Goal: Contribute content: Contribute content

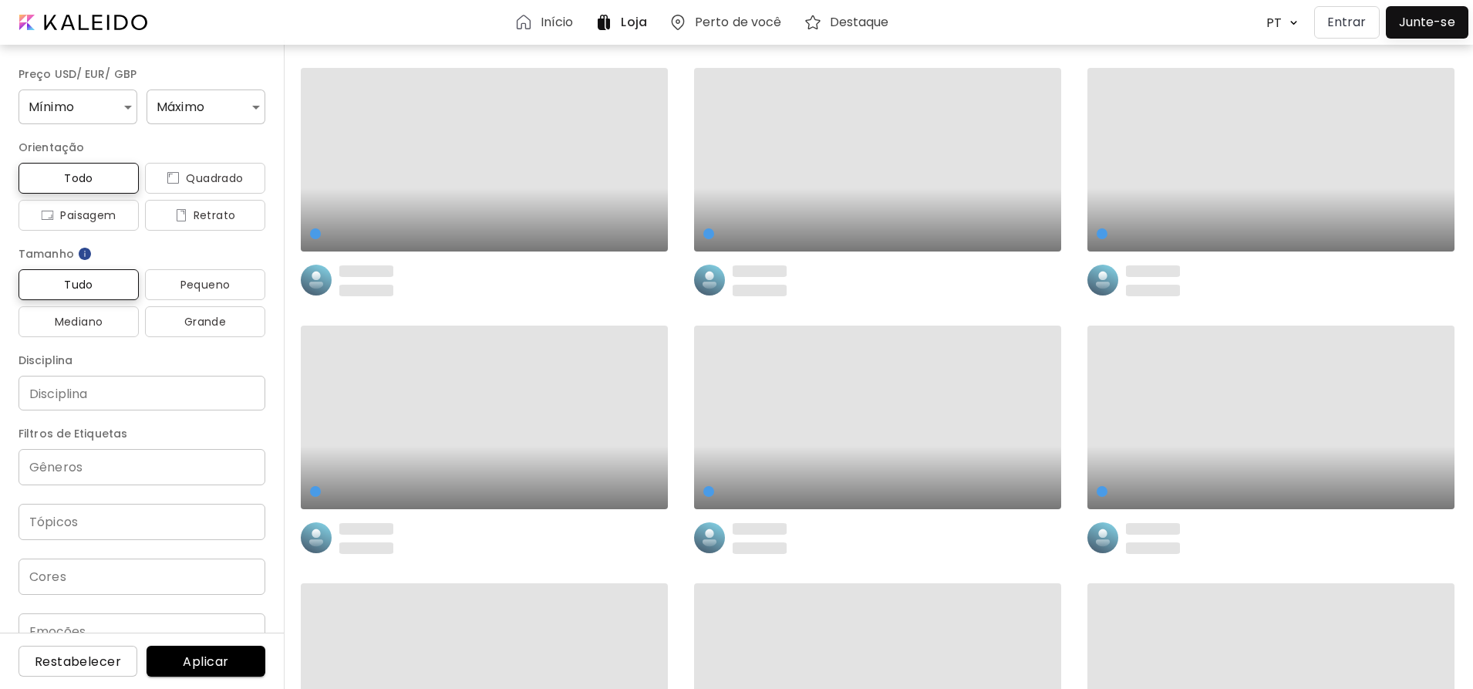
click at [1362, 19] on p "Entrar" at bounding box center [1347, 22] width 39 height 19
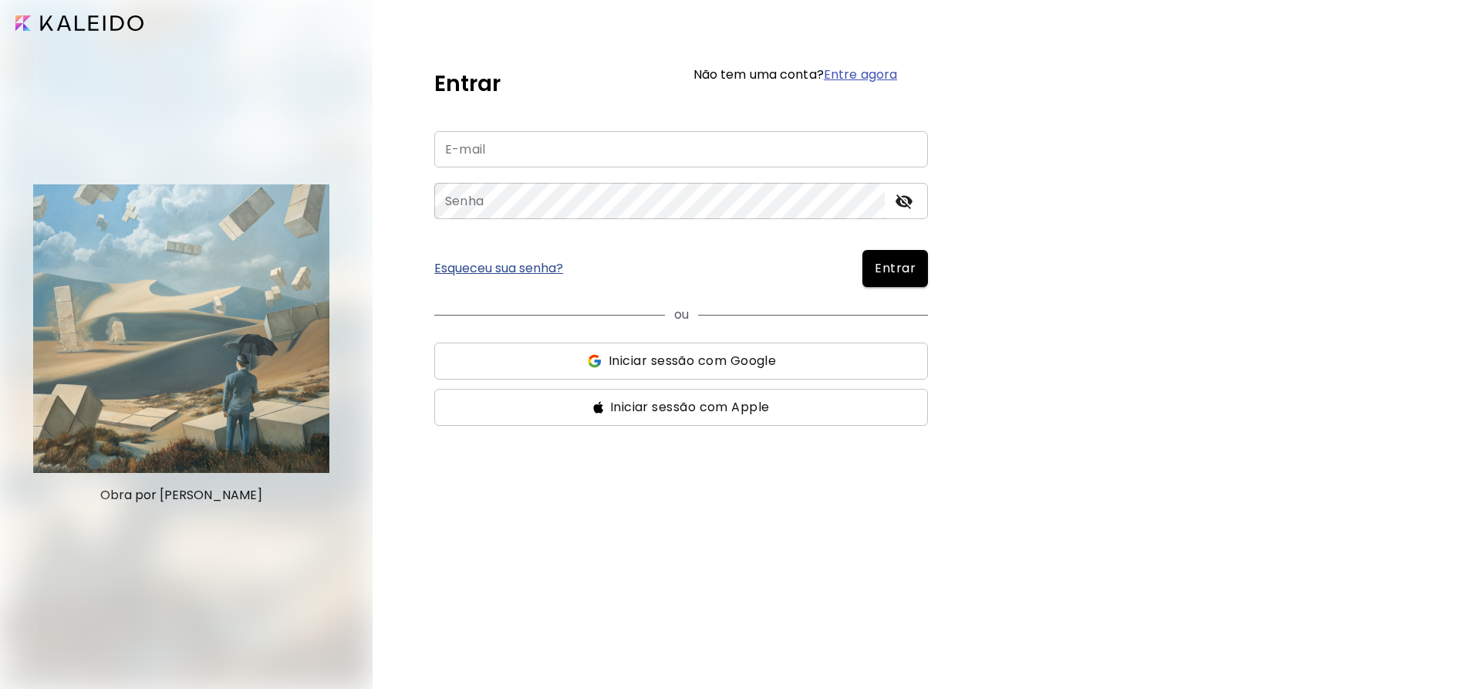
click at [687, 136] on input "email" at bounding box center [681, 149] width 494 height 36
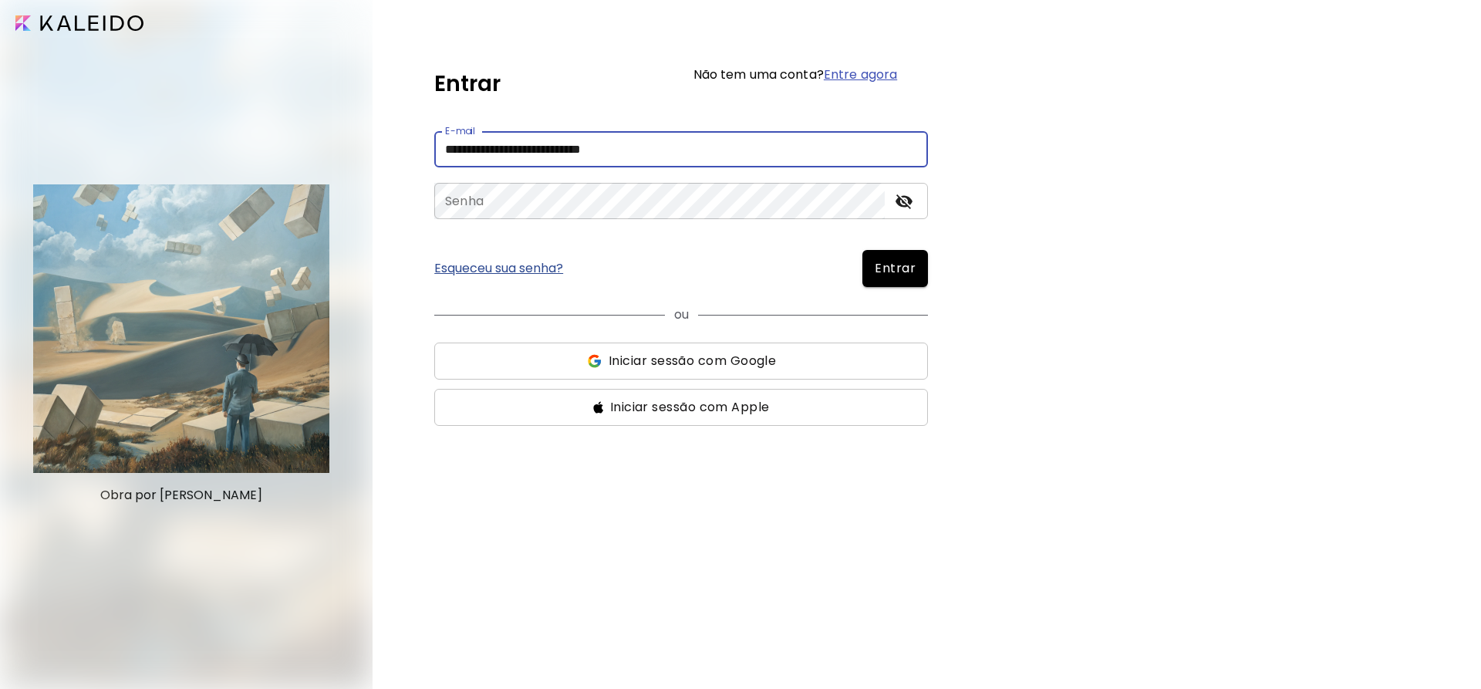
type input "**********"
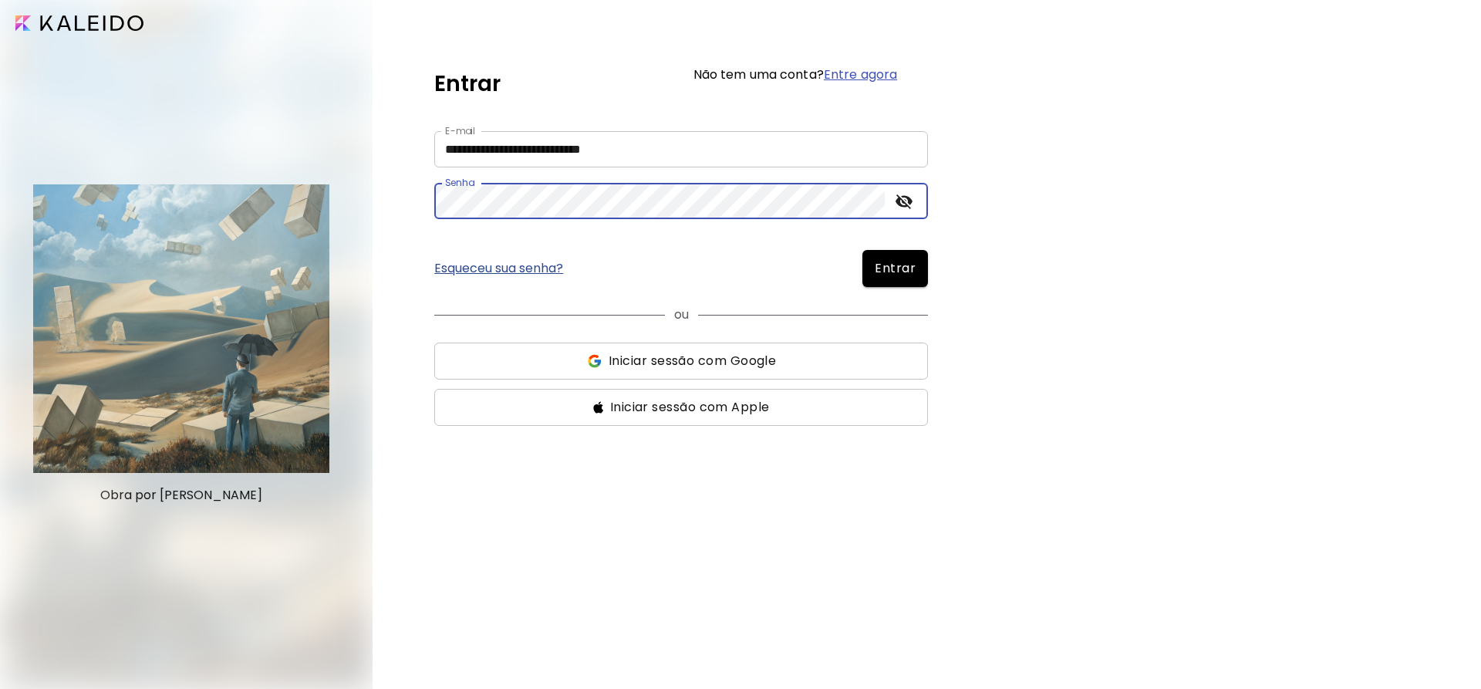
click at [893, 260] on span "Entrar" at bounding box center [895, 268] width 41 height 19
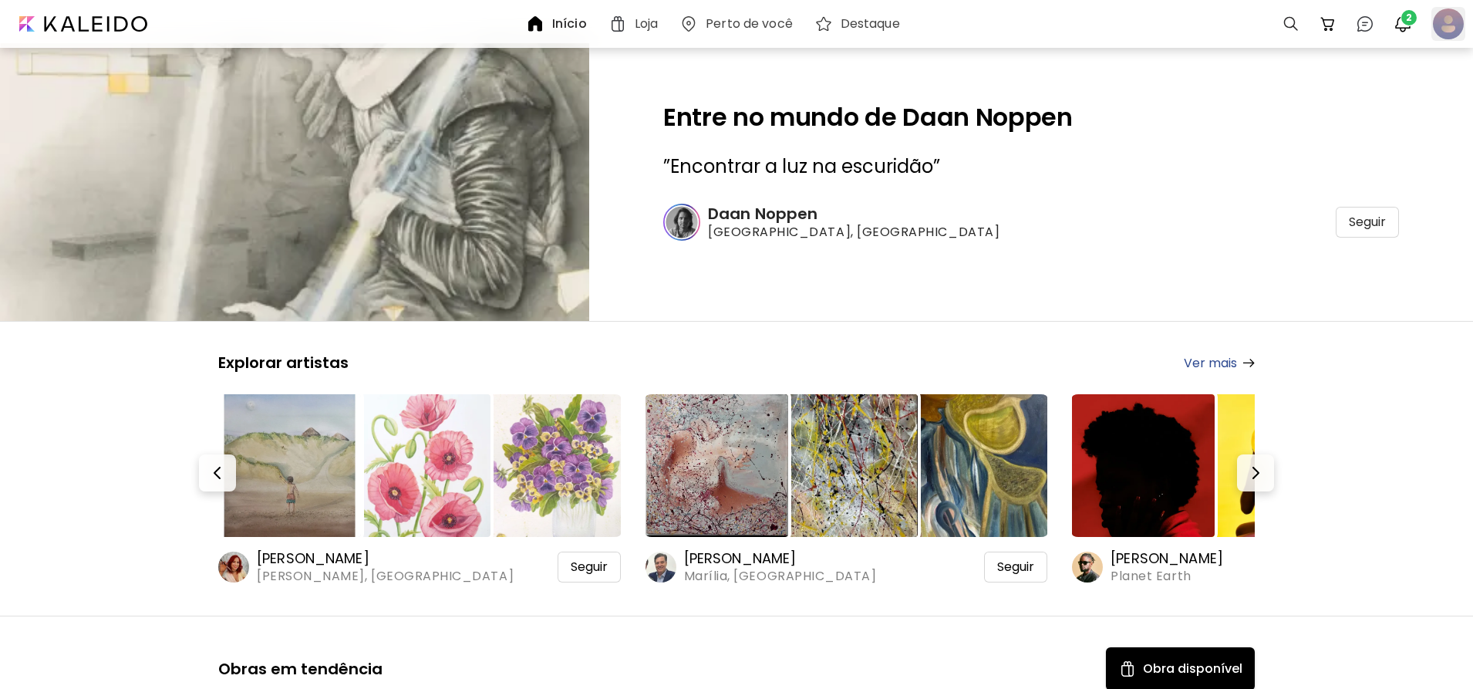
click at [1439, 26] on div at bounding box center [1449, 24] width 34 height 34
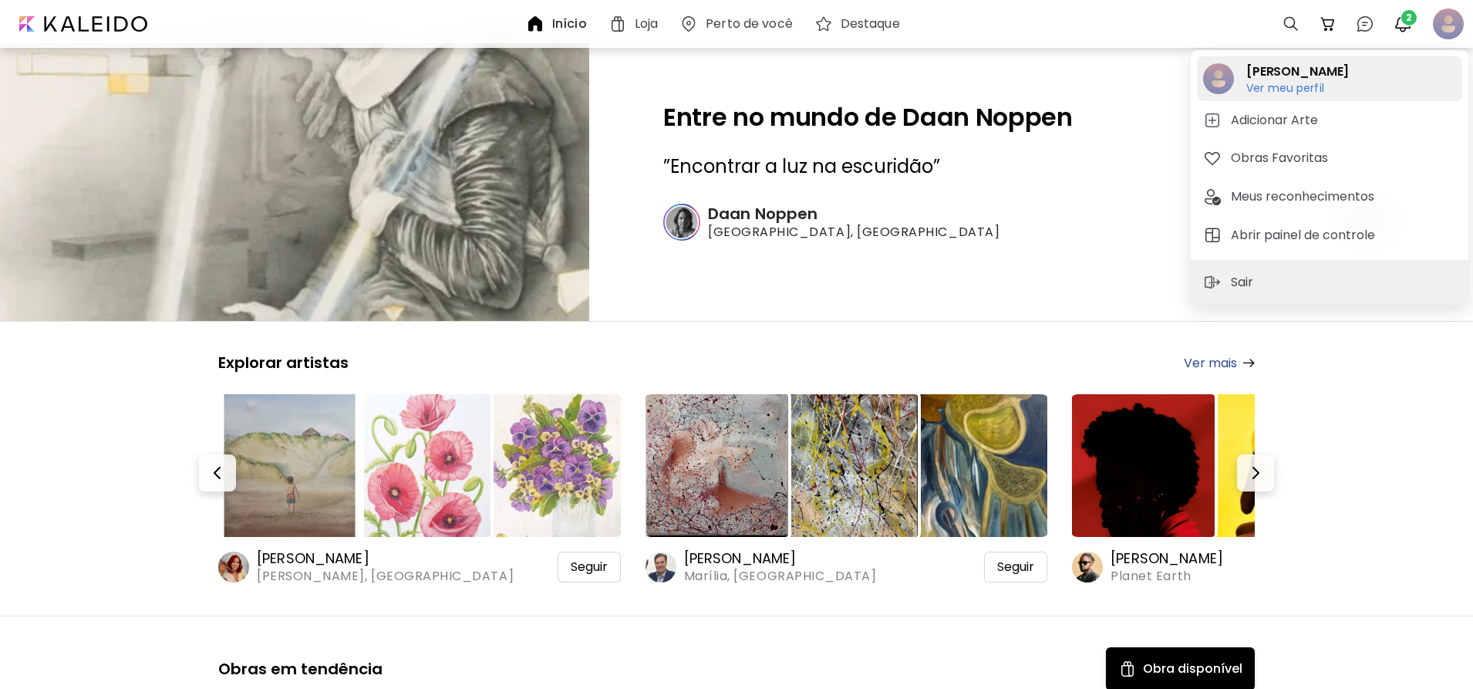
click at [1270, 99] on h6 "Ver meu perfil" at bounding box center [1286, 102] width 78 height 14
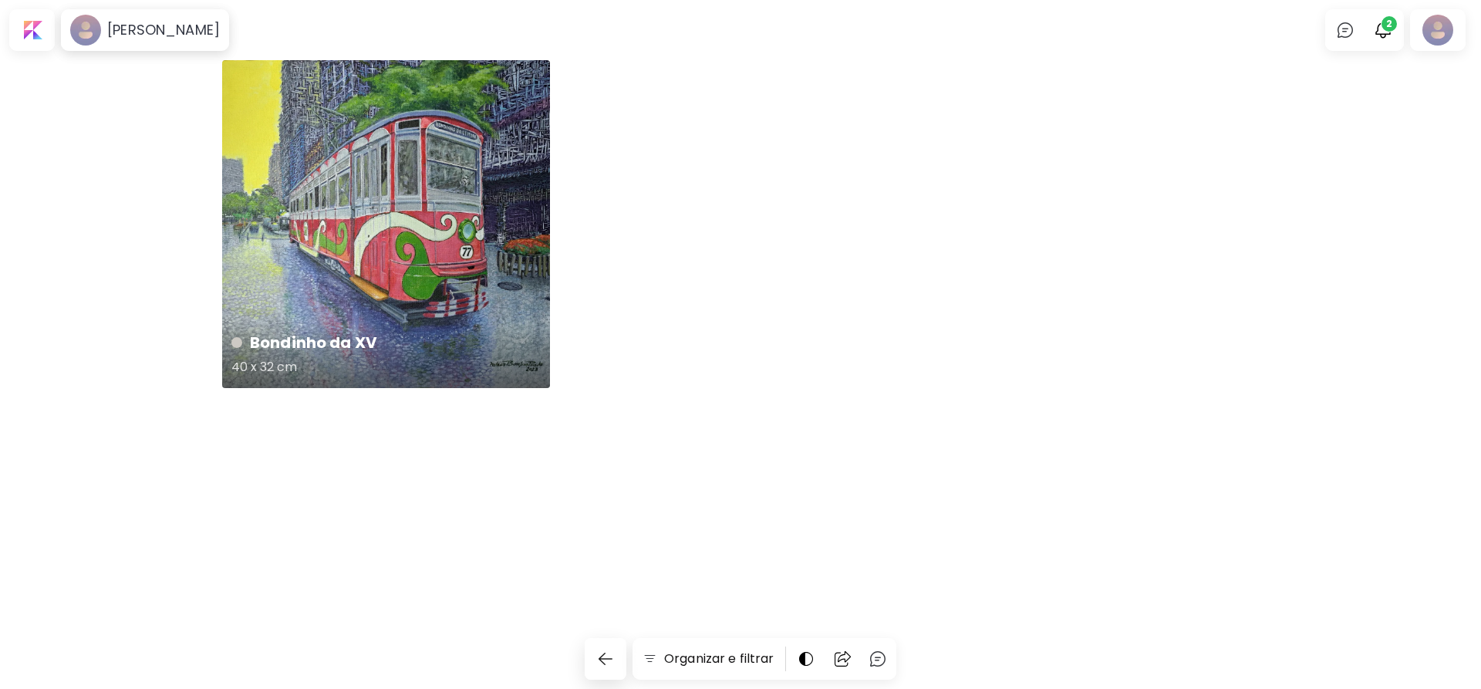
click at [455, 210] on div "Bondinho da XV 40 x 32 cm" at bounding box center [386, 224] width 328 height 328
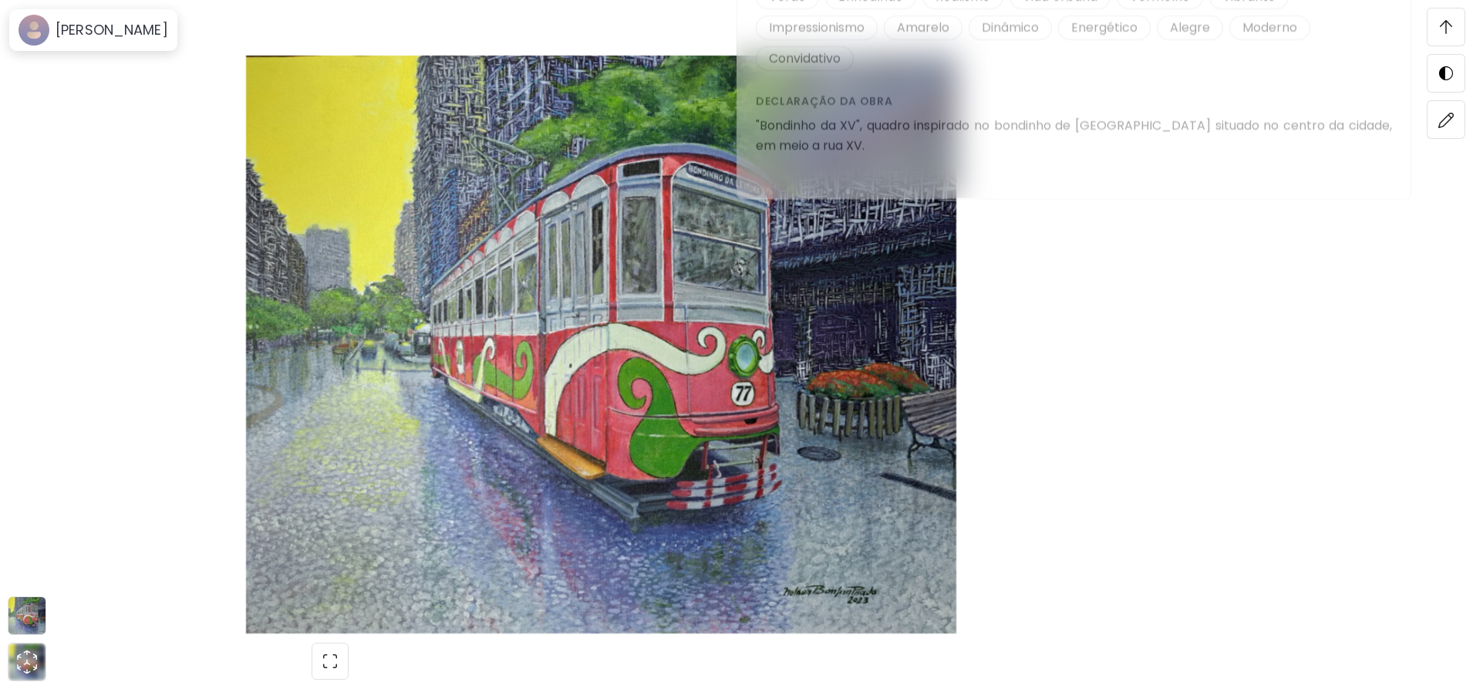
scroll to position [1929, 0]
click at [675, 277] on img at bounding box center [601, 345] width 1073 height 578
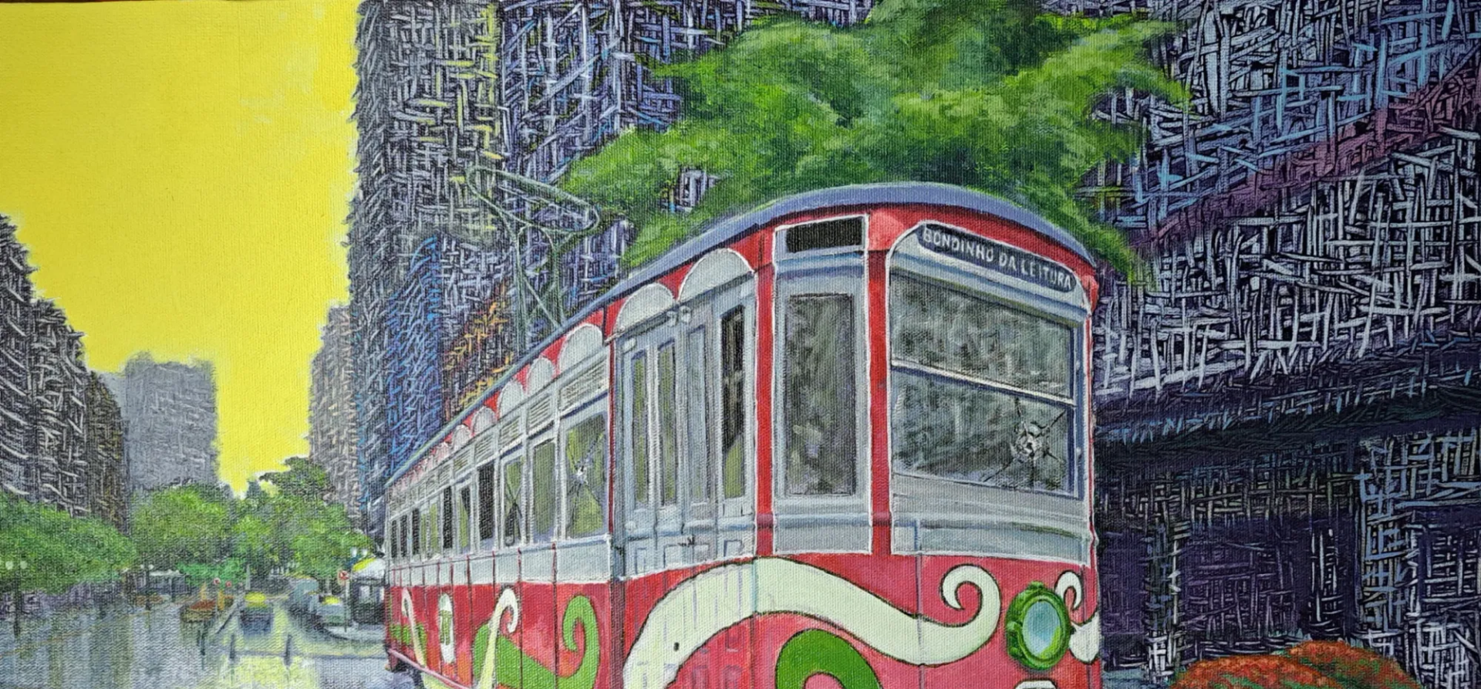
click at [683, 517] on img at bounding box center [740, 602] width 1481 height 1204
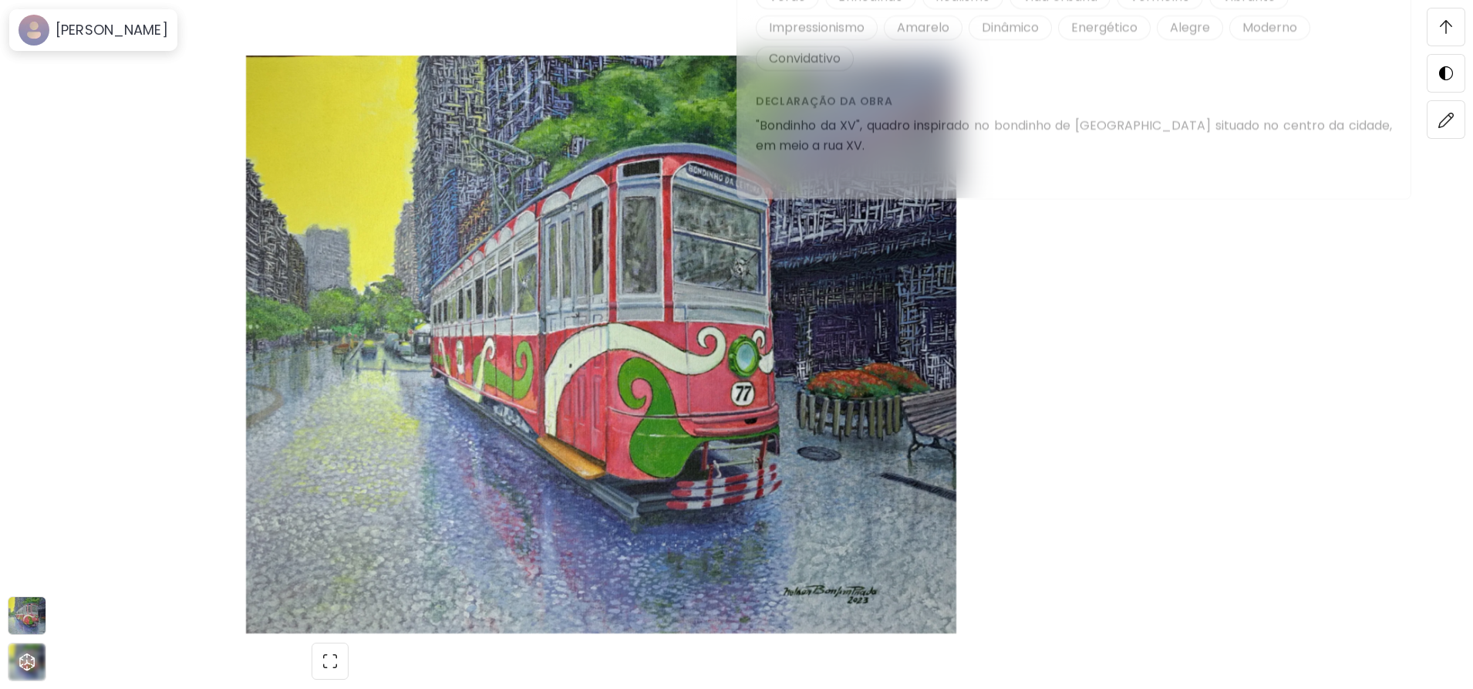
click at [826, 594] on img at bounding box center [601, 345] width 1073 height 578
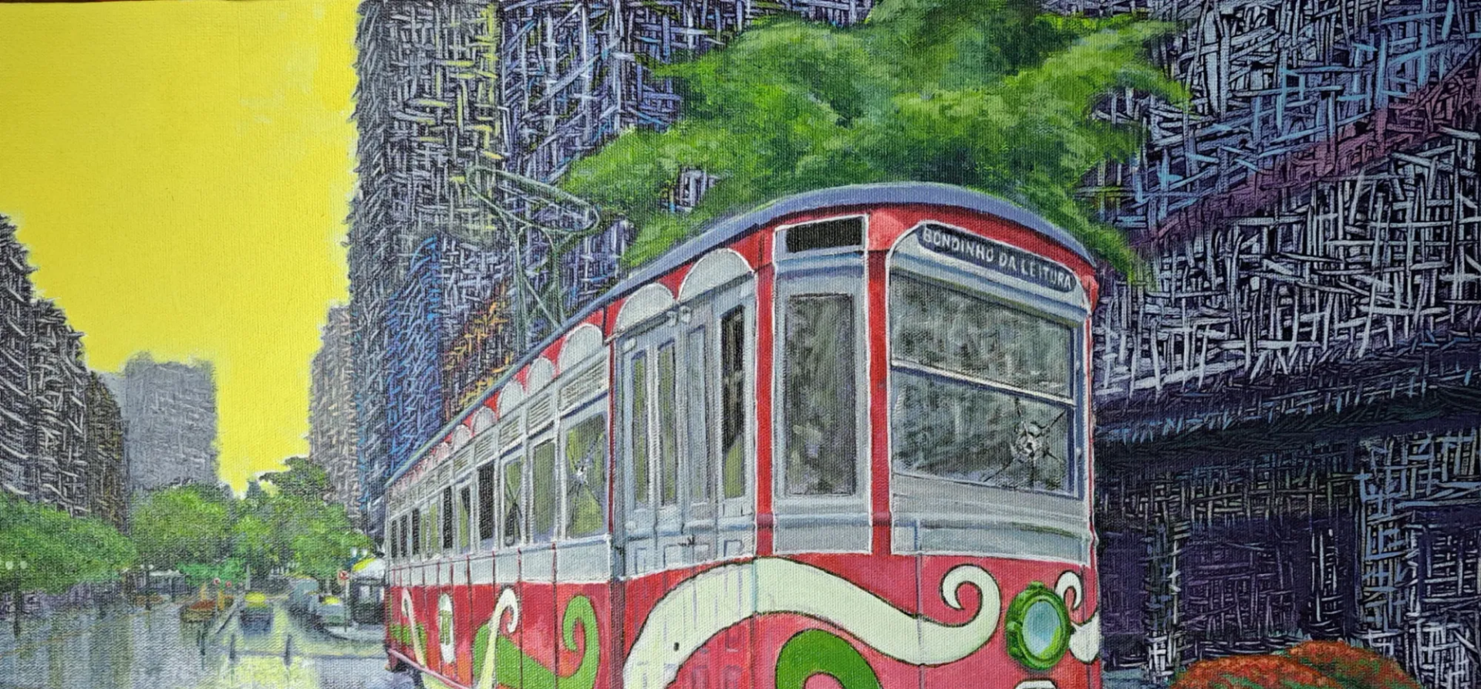
click at [1004, 302] on img at bounding box center [740, 602] width 1481 height 1204
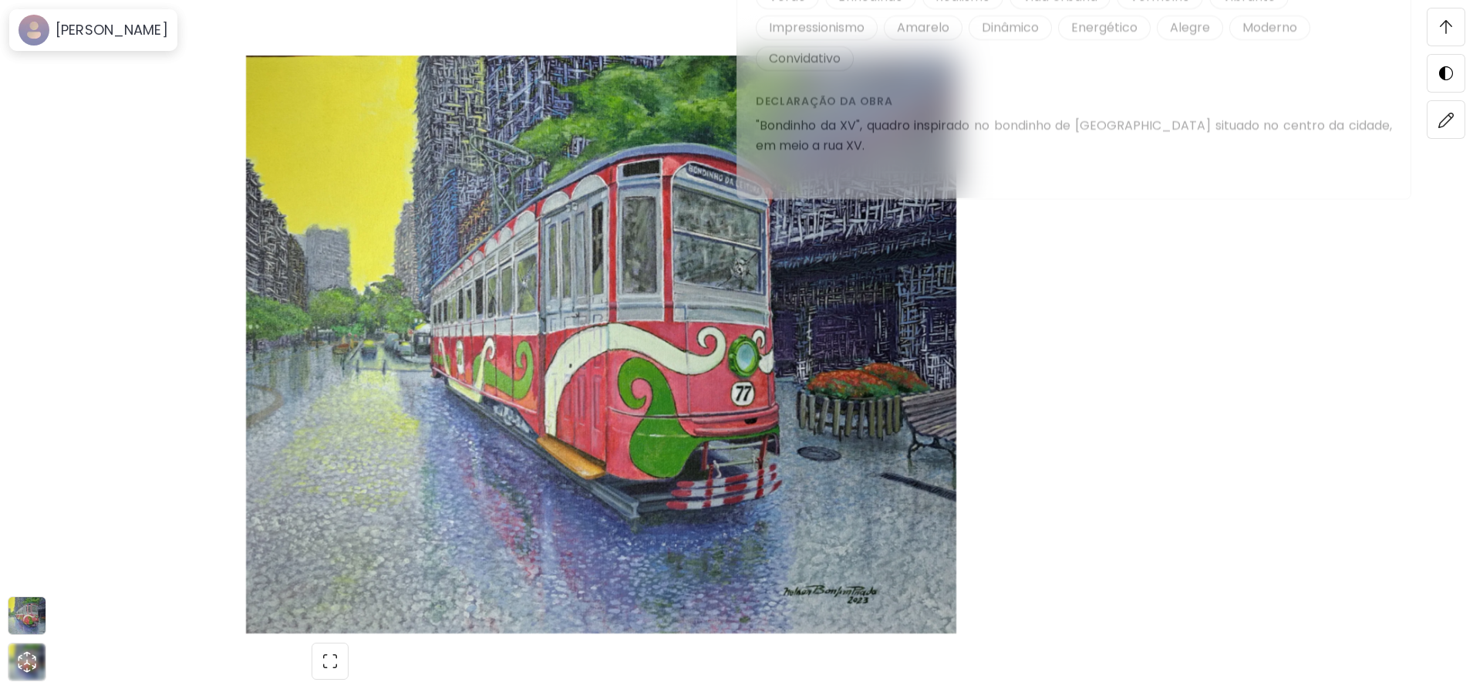
click at [1114, 333] on img at bounding box center [601, 345] width 1073 height 578
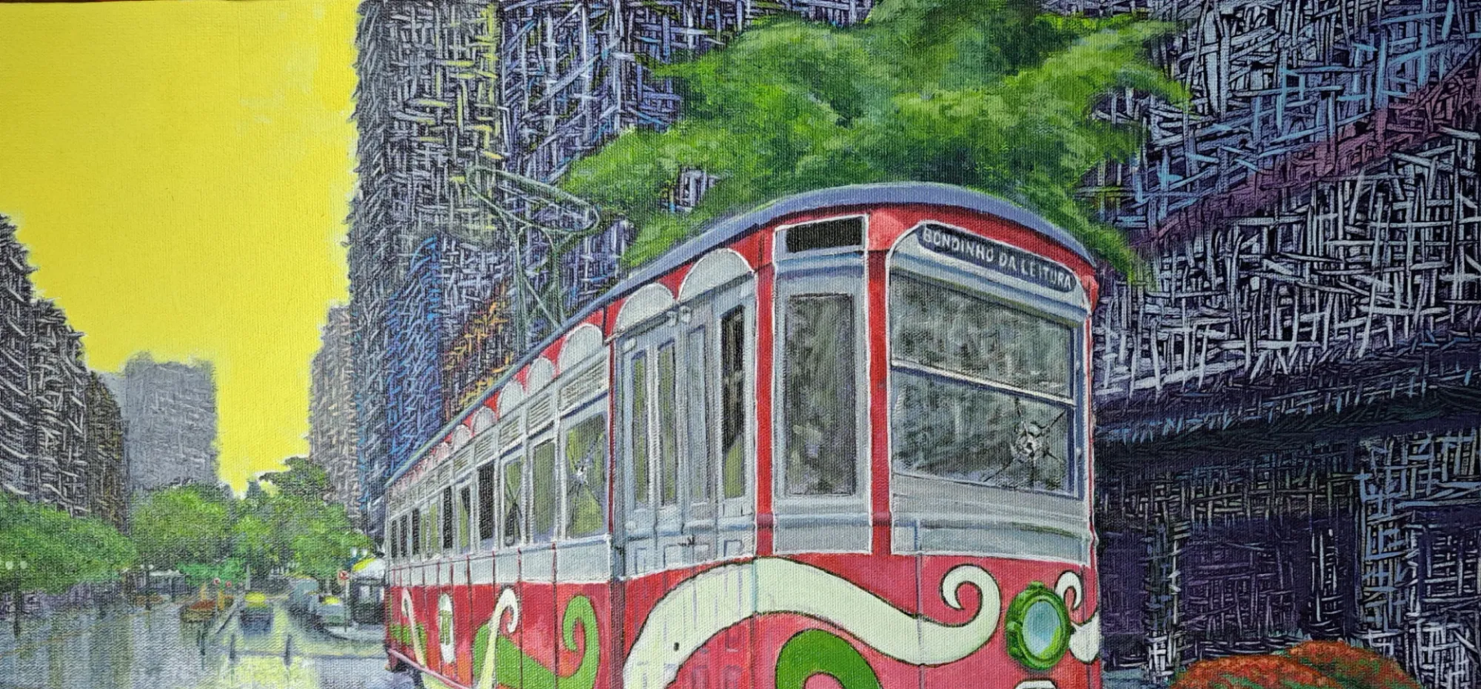
click at [1366, 427] on img at bounding box center [740, 602] width 1481 height 1204
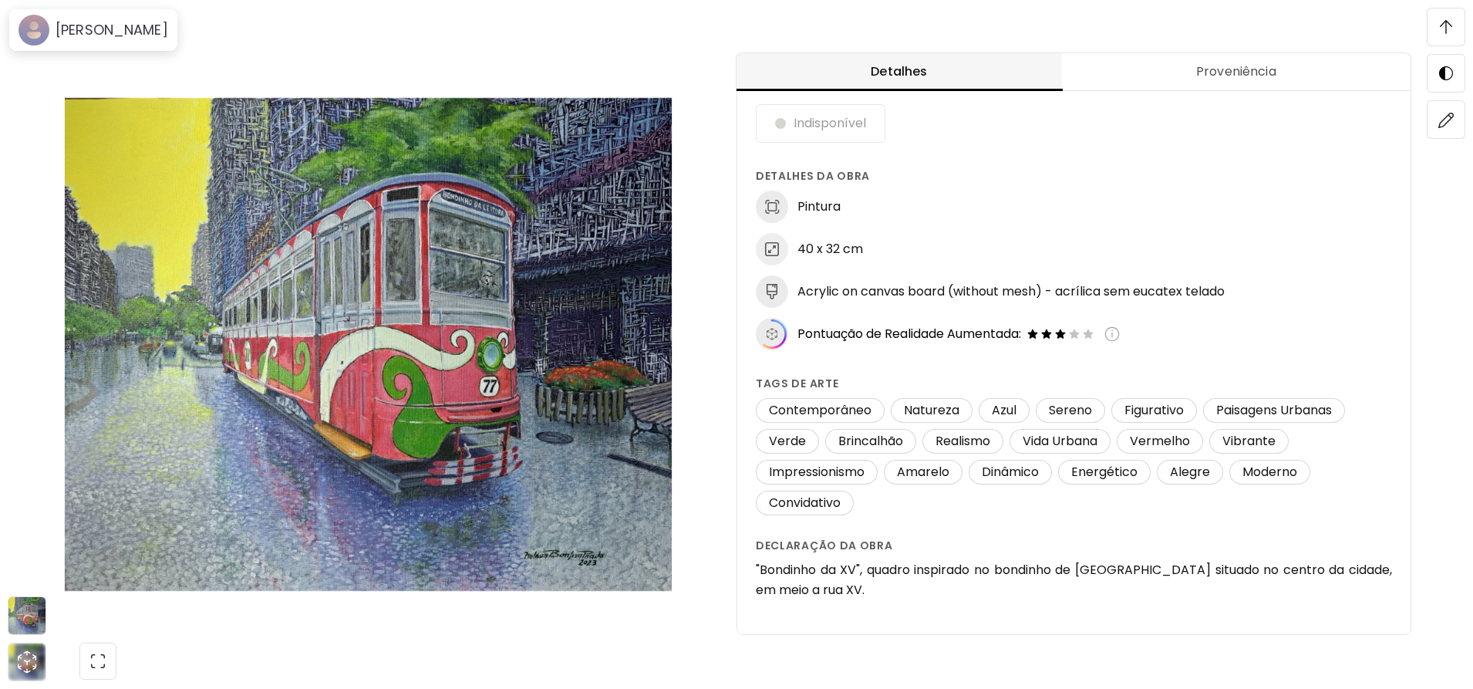
scroll to position [1389, 0]
click at [878, 564] on h6 ""Bondinho da XV", quadro inspirado no bondinho de [GEOGRAPHIC_DATA] situado no …" at bounding box center [1074, 580] width 636 height 40
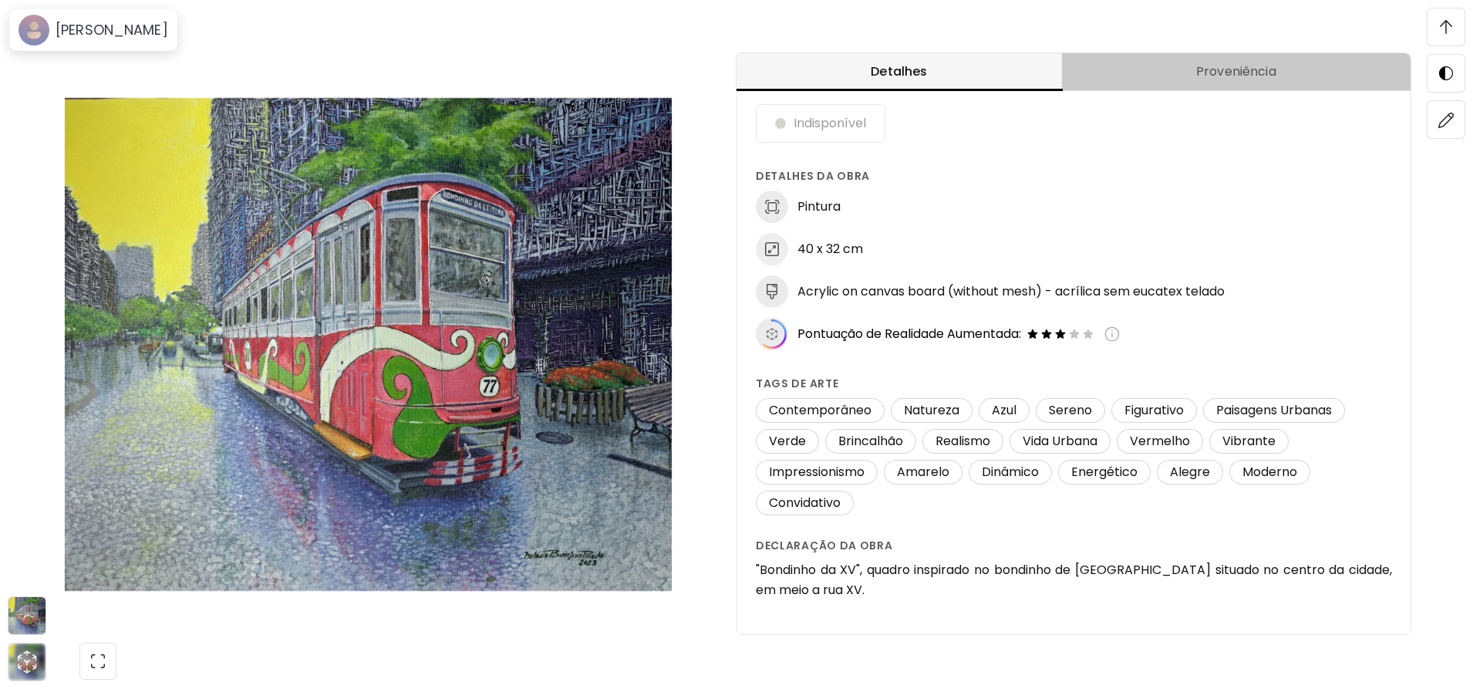
click at [1231, 58] on button "Proveniência" at bounding box center [1236, 72] width 349 height 38
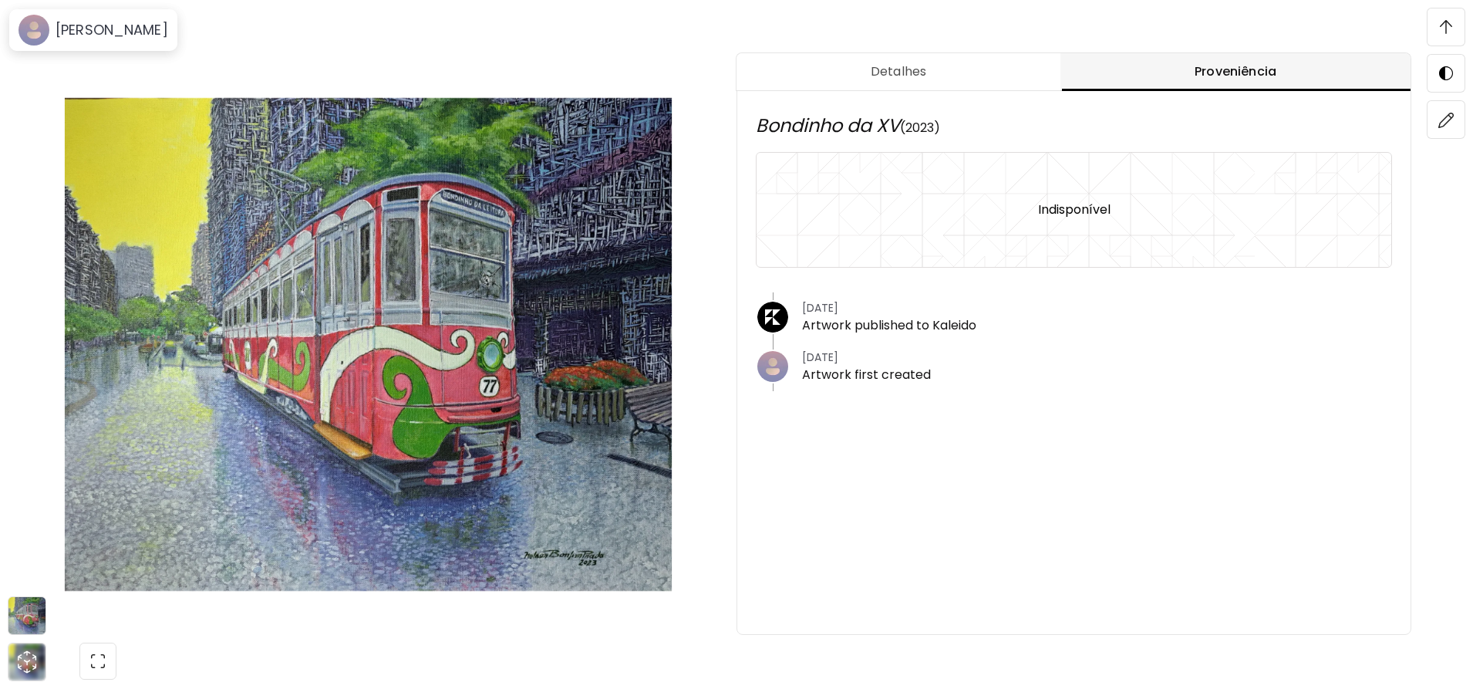
click at [926, 68] on span "Detalhes" at bounding box center [898, 71] width 305 height 19
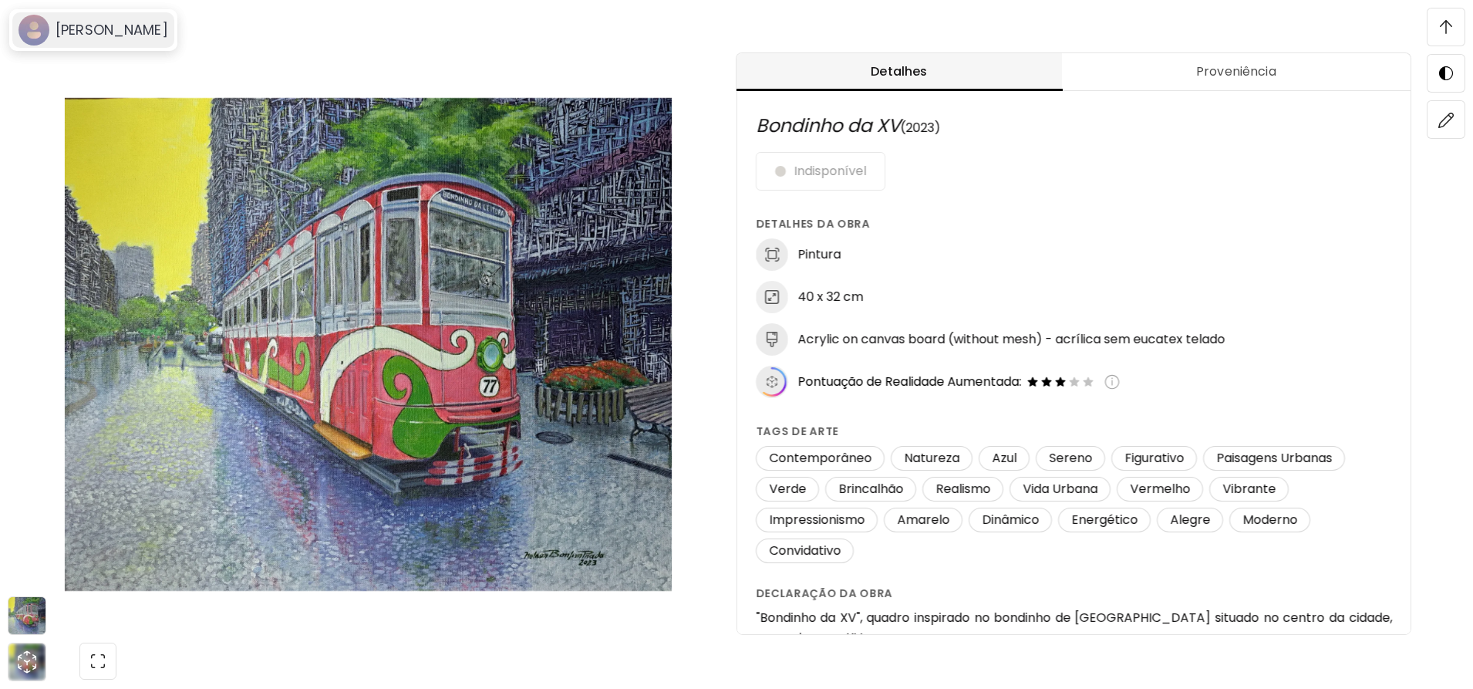
click at [157, 37] on h6 "[PERSON_NAME]" at bounding box center [112, 30] width 113 height 19
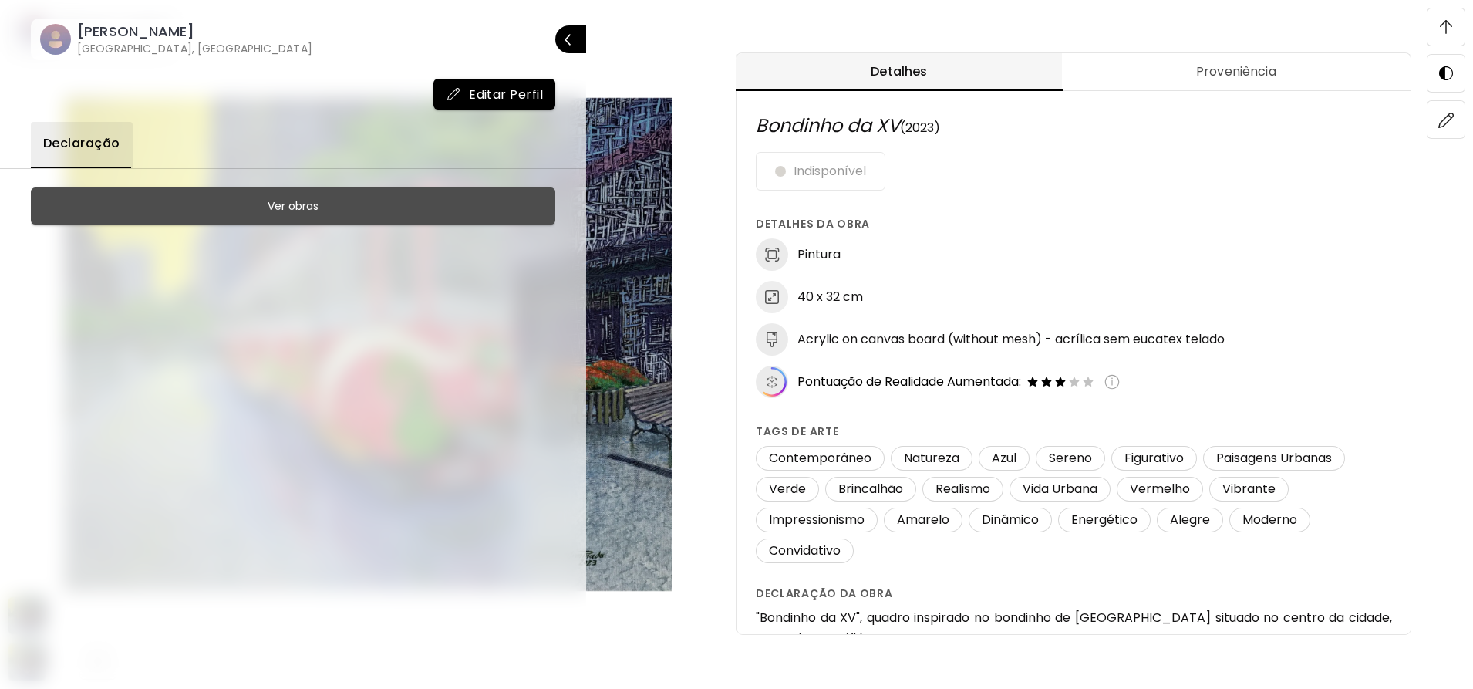
click at [382, 212] on span "Ver obras" at bounding box center [293, 206] width 486 height 19
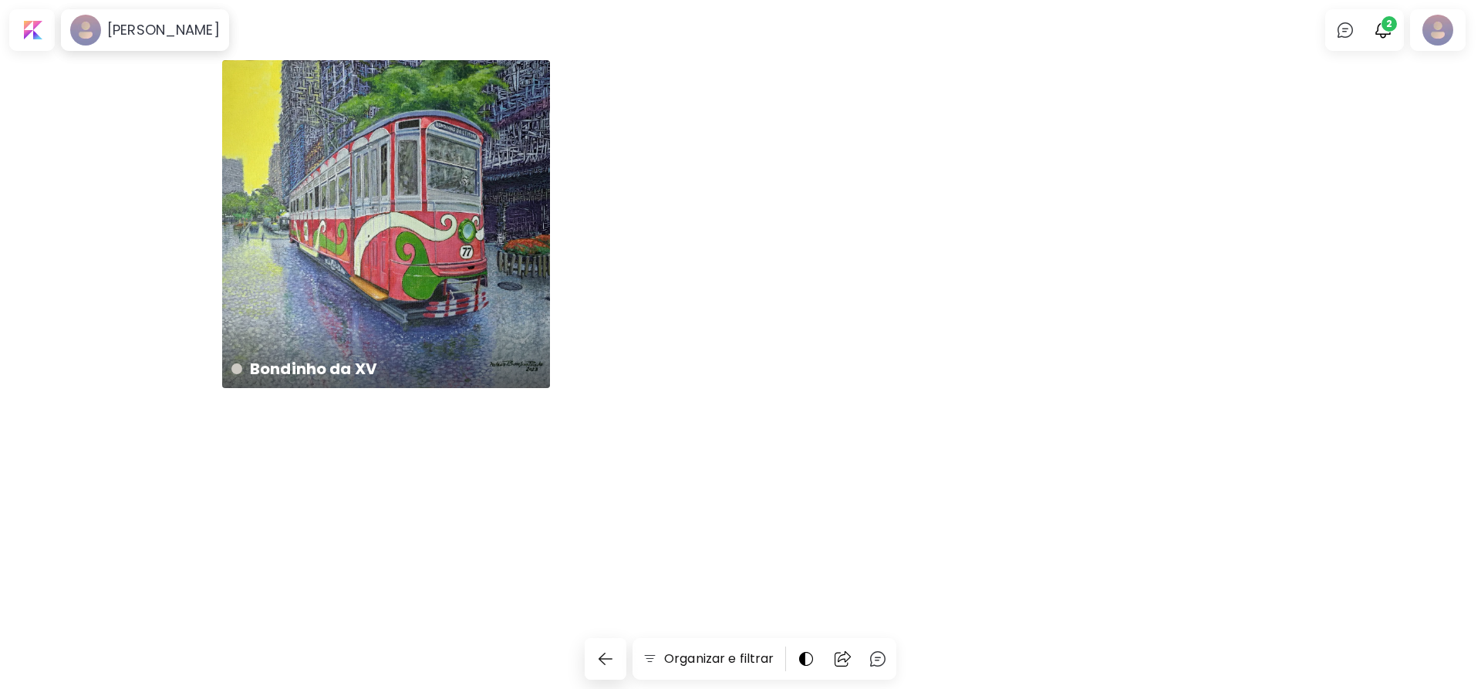
drag, startPoint x: 457, startPoint y: 226, endPoint x: 673, endPoint y: 152, distance: 227.6
click at [673, 152] on div "Bondinho da XV 40 x 32 cm" at bounding box center [740, 240] width 1037 height 360
click at [439, 188] on div "Bondinho da XV 40 x 32 cm" at bounding box center [386, 224] width 328 height 328
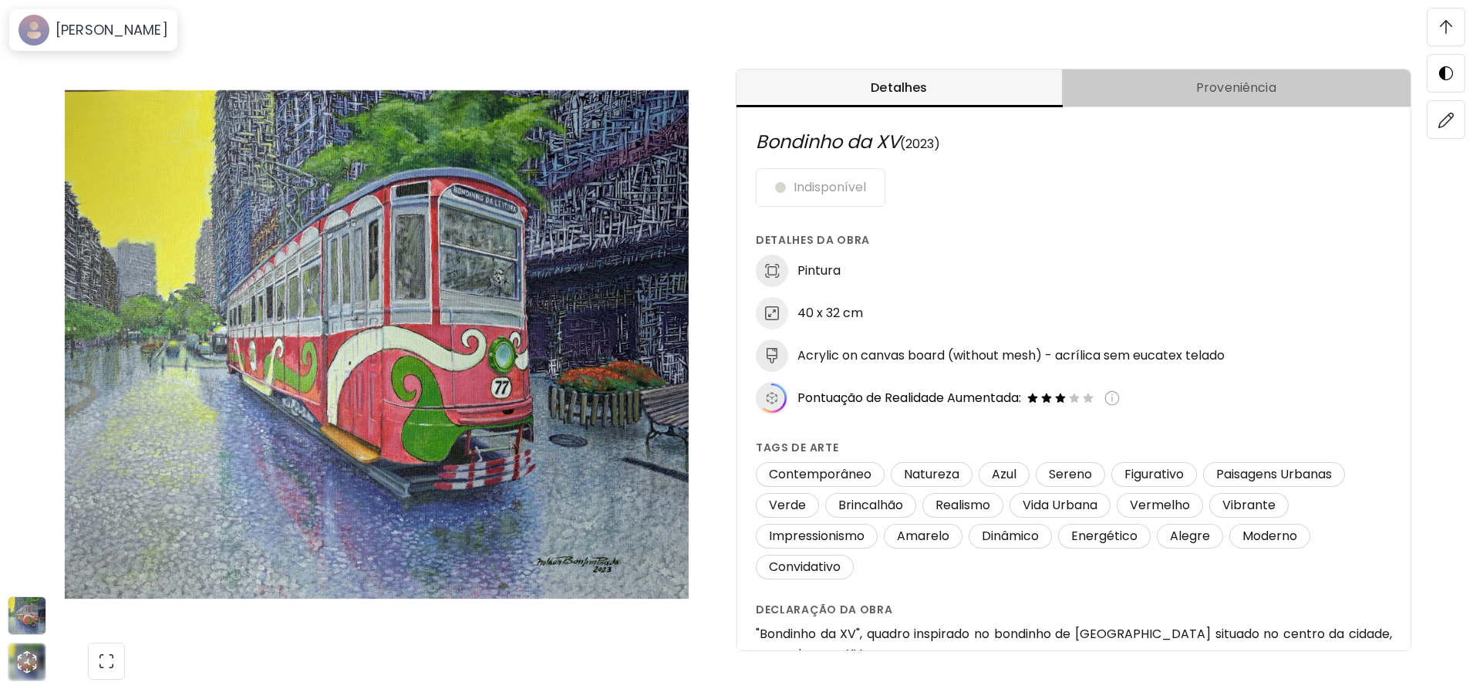
click at [1210, 80] on span "Proveniência" at bounding box center [1236, 88] width 330 height 19
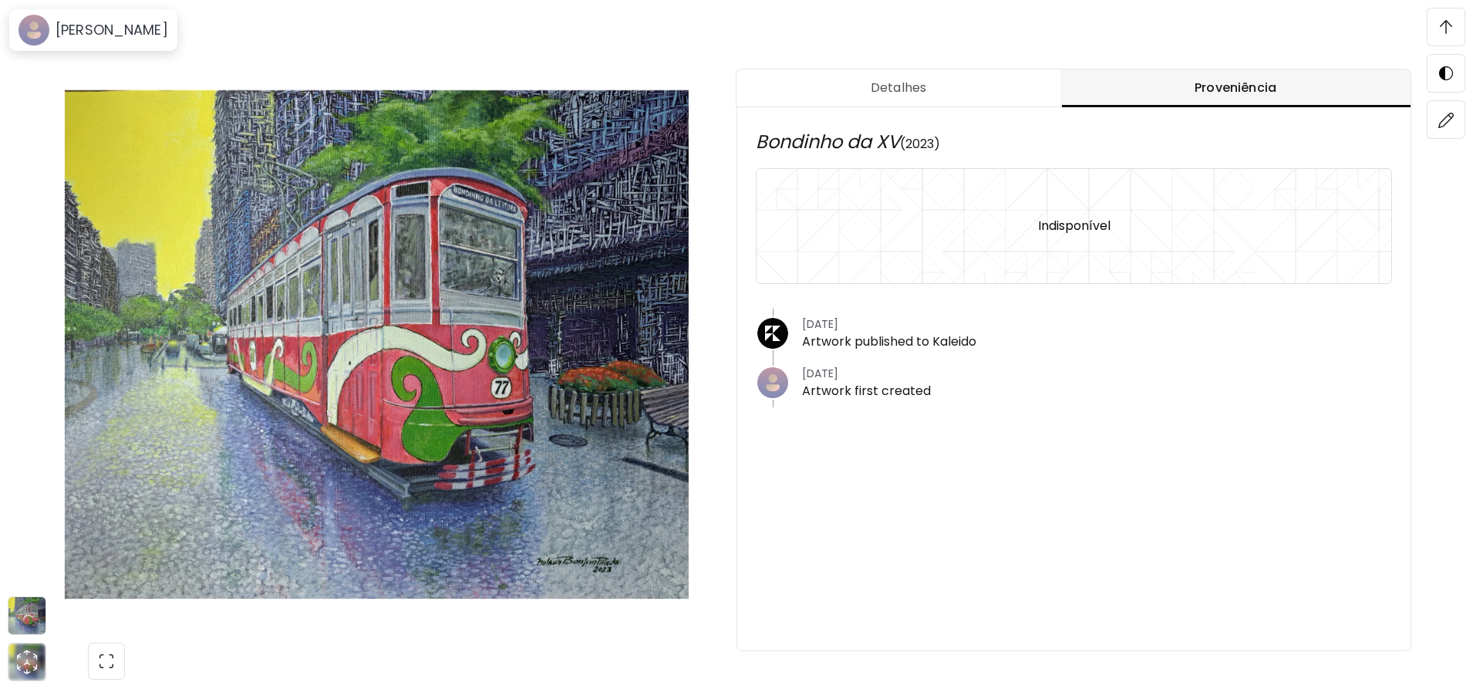
click at [990, 85] on span "Detalhes" at bounding box center [898, 88] width 305 height 19
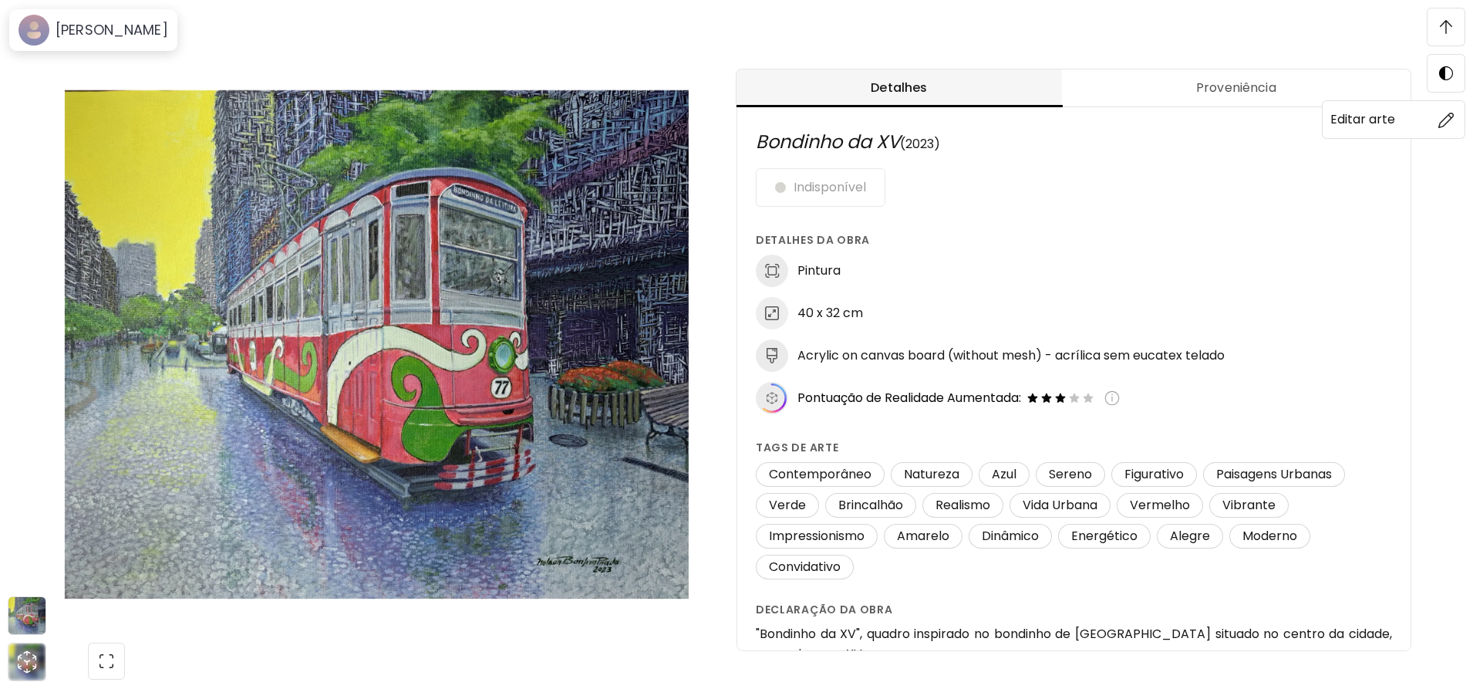
click at [1453, 116] on img at bounding box center [1447, 120] width 16 height 16
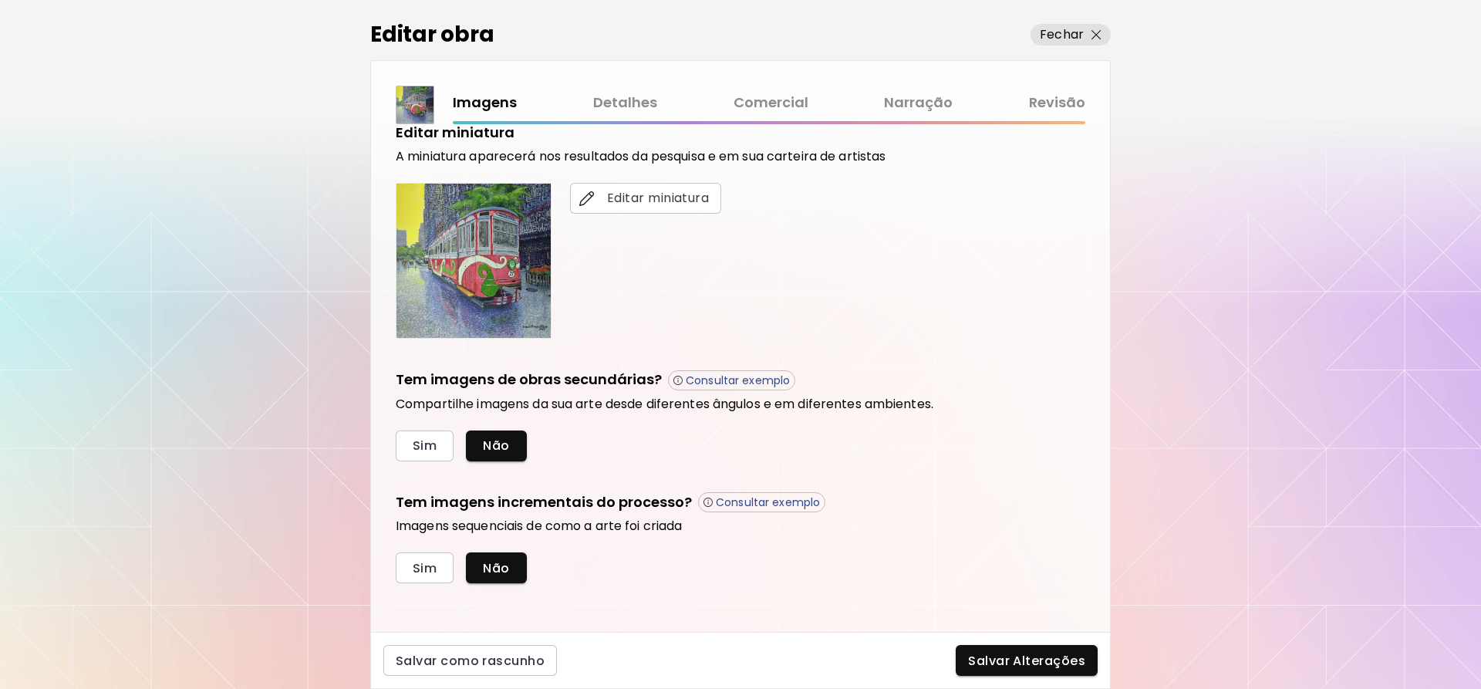
scroll to position [309, 0]
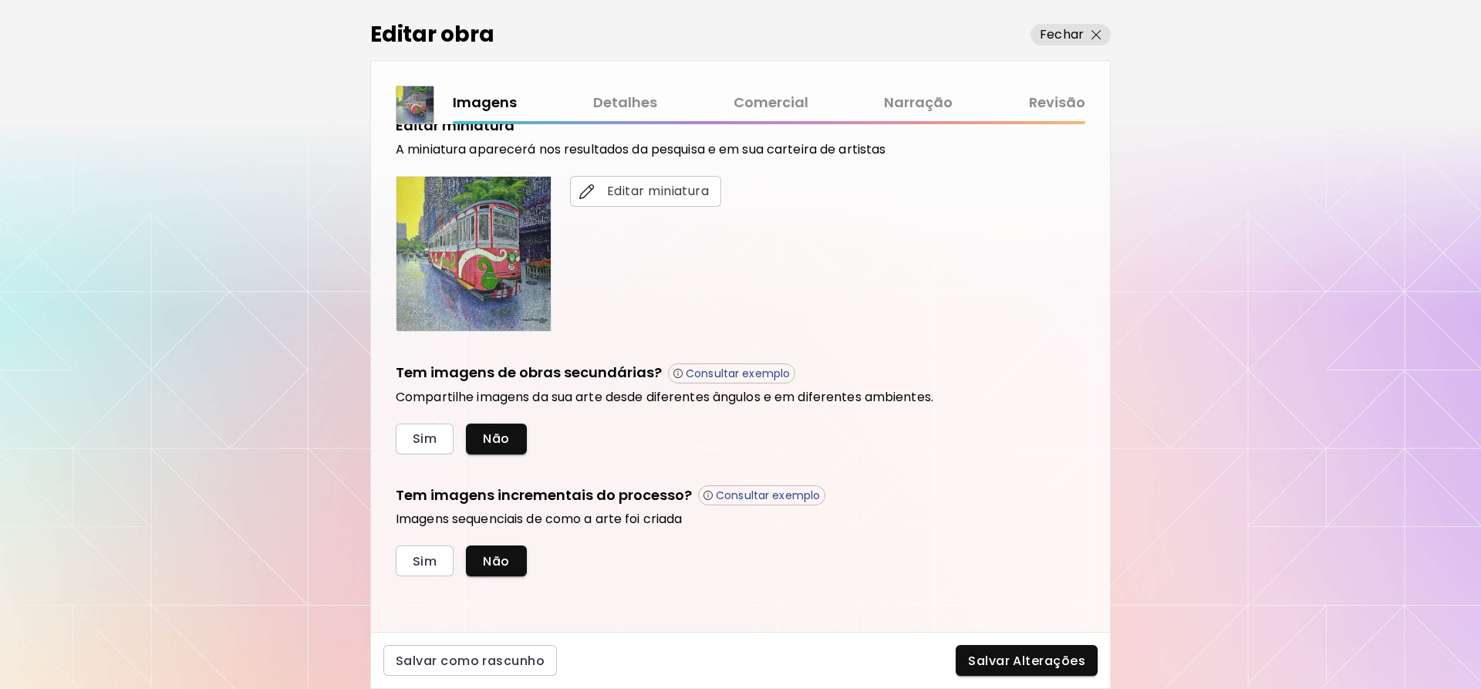
click at [1050, 99] on link "Revisão" at bounding box center [1057, 103] width 56 height 22
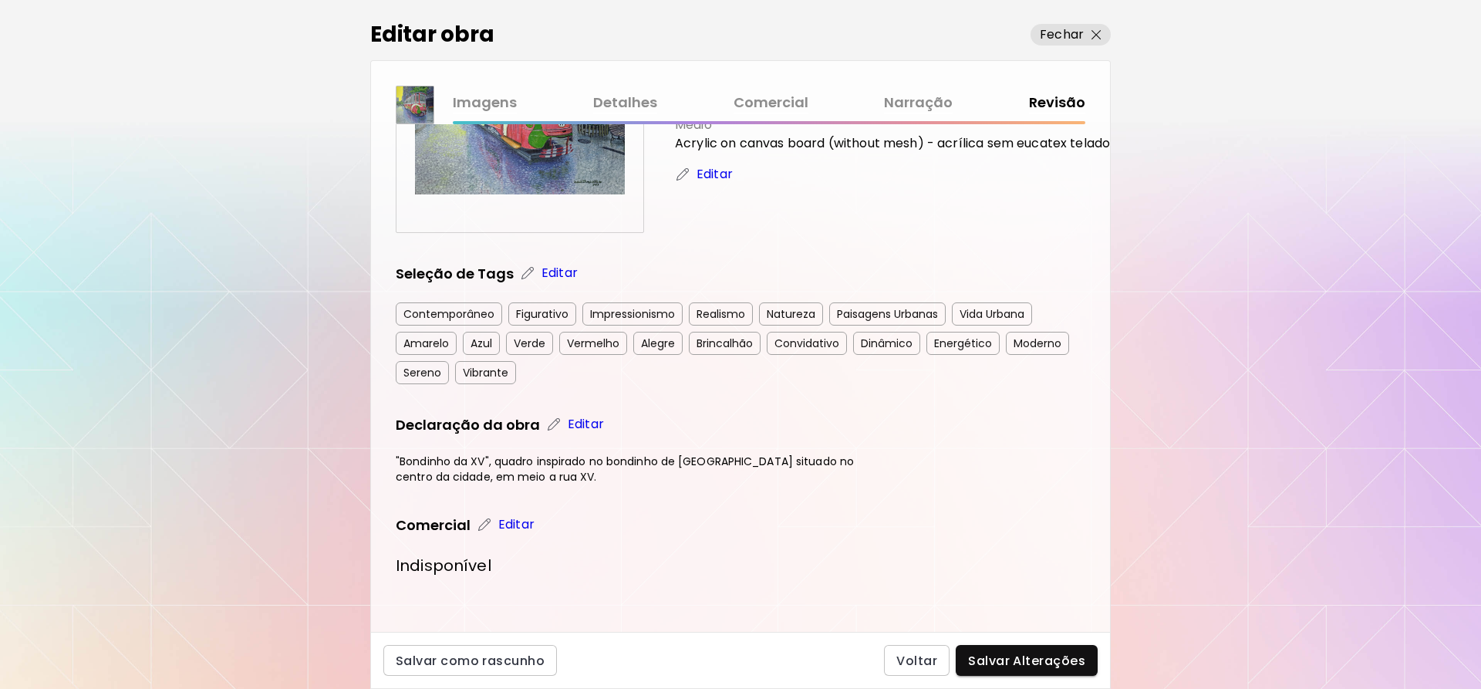
scroll to position [165, 0]
click at [929, 102] on link "Narração" at bounding box center [918, 103] width 69 height 22
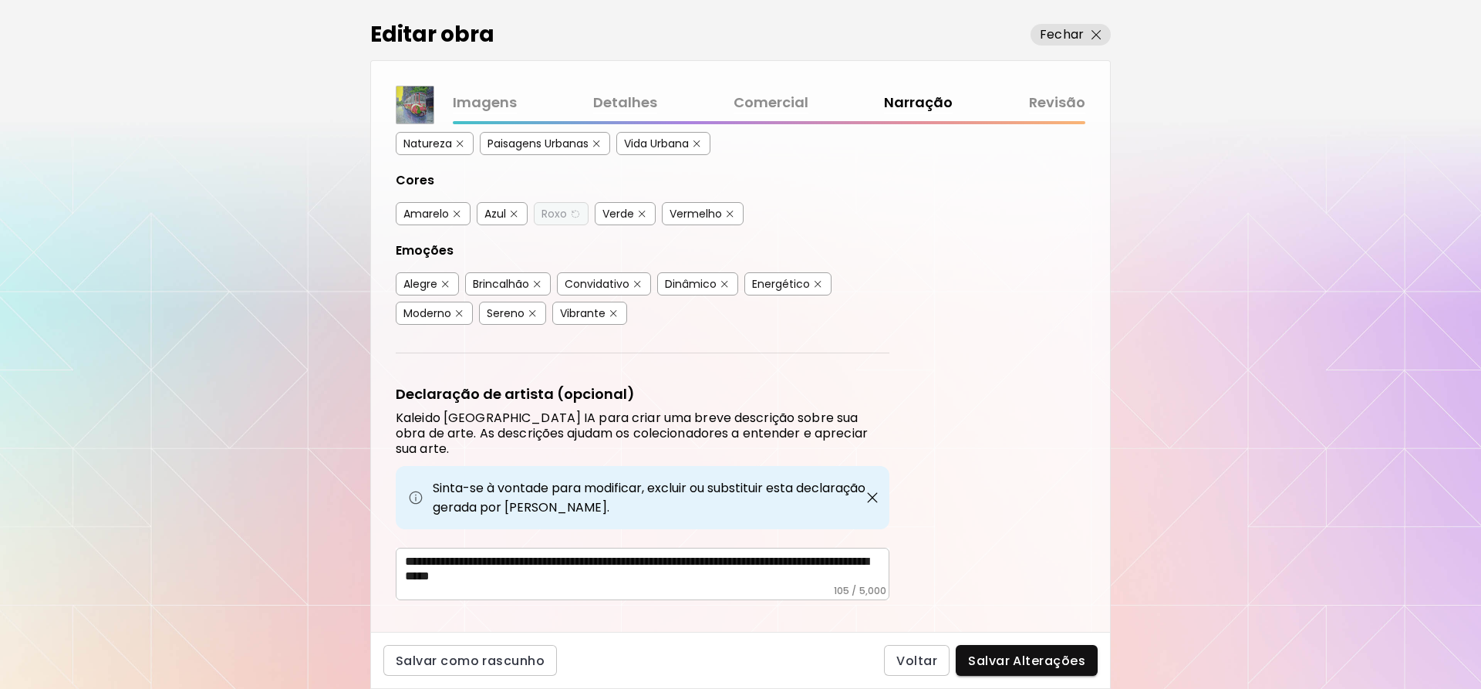
scroll to position [272, 0]
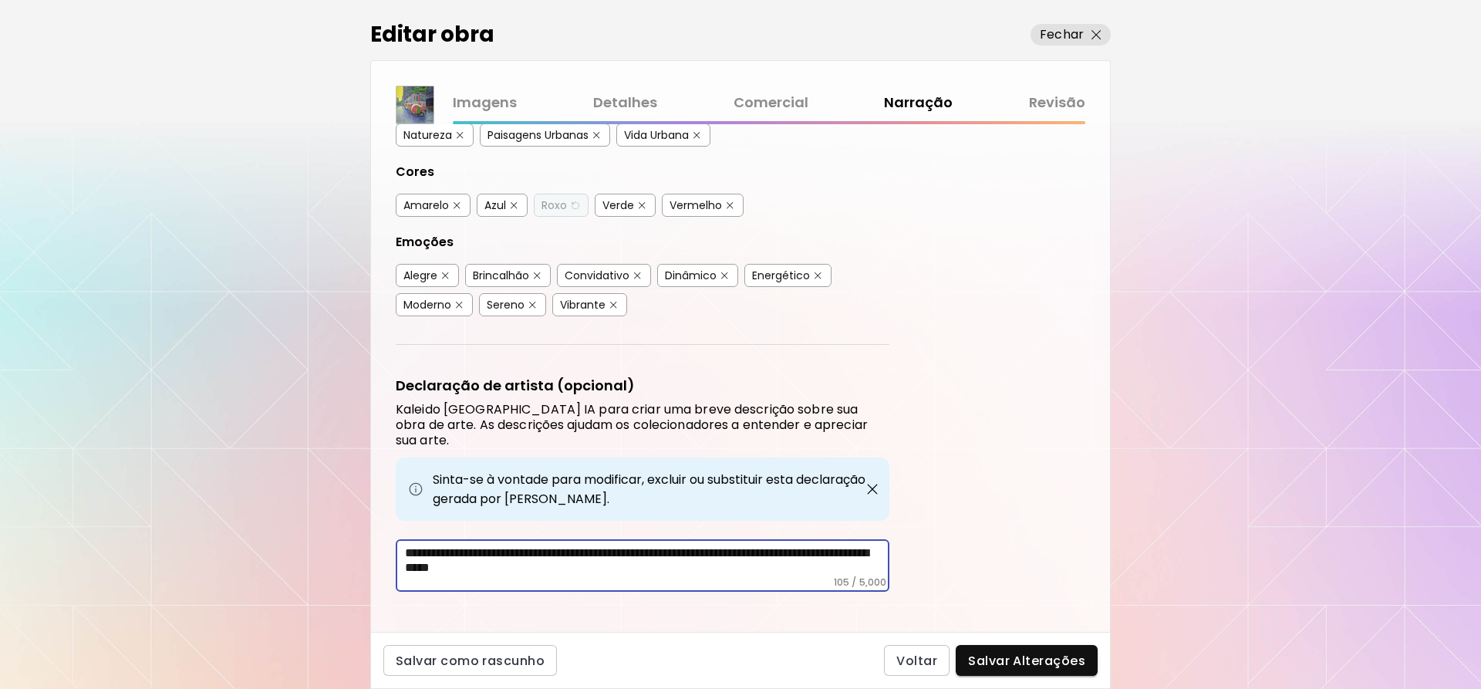
drag, startPoint x: 784, startPoint y: 537, endPoint x: 521, endPoint y: 537, distance: 263.0
click at [521, 545] on textarea "**********" at bounding box center [647, 560] width 484 height 31
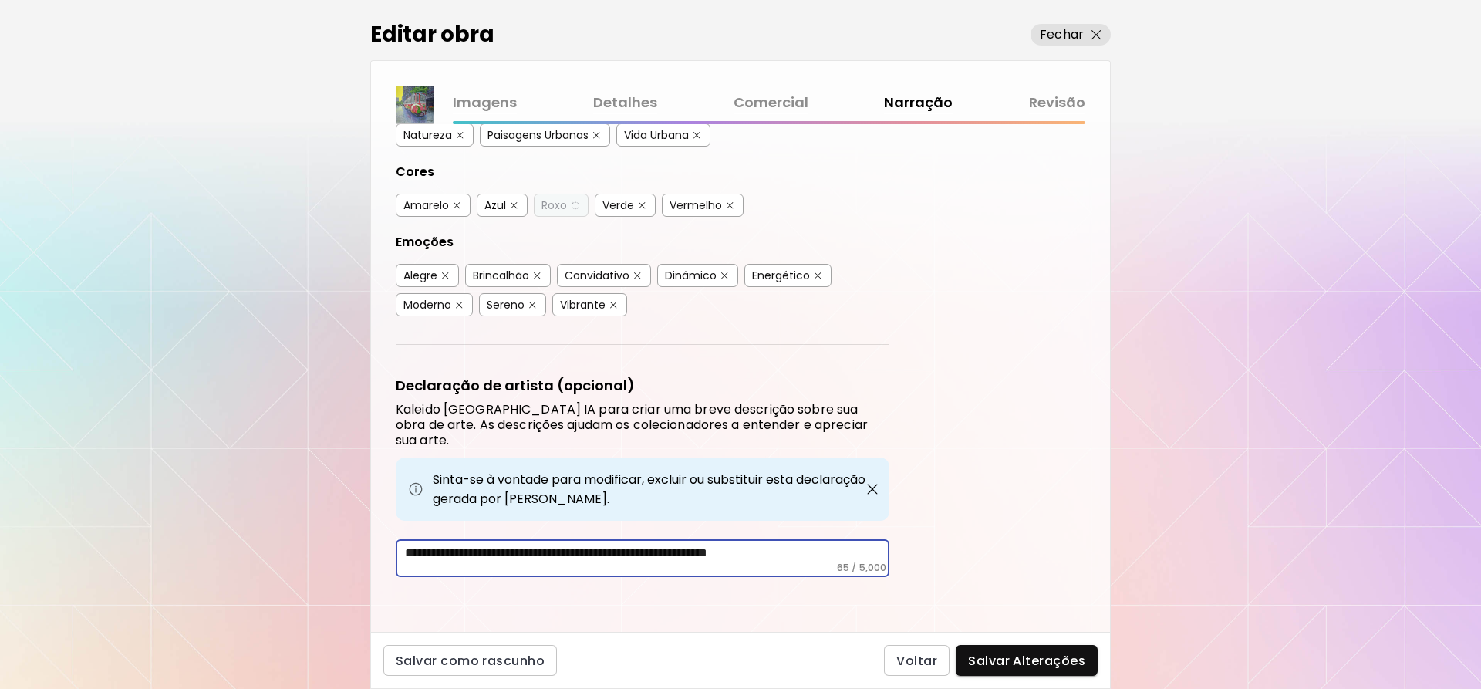
scroll to position [257, 0]
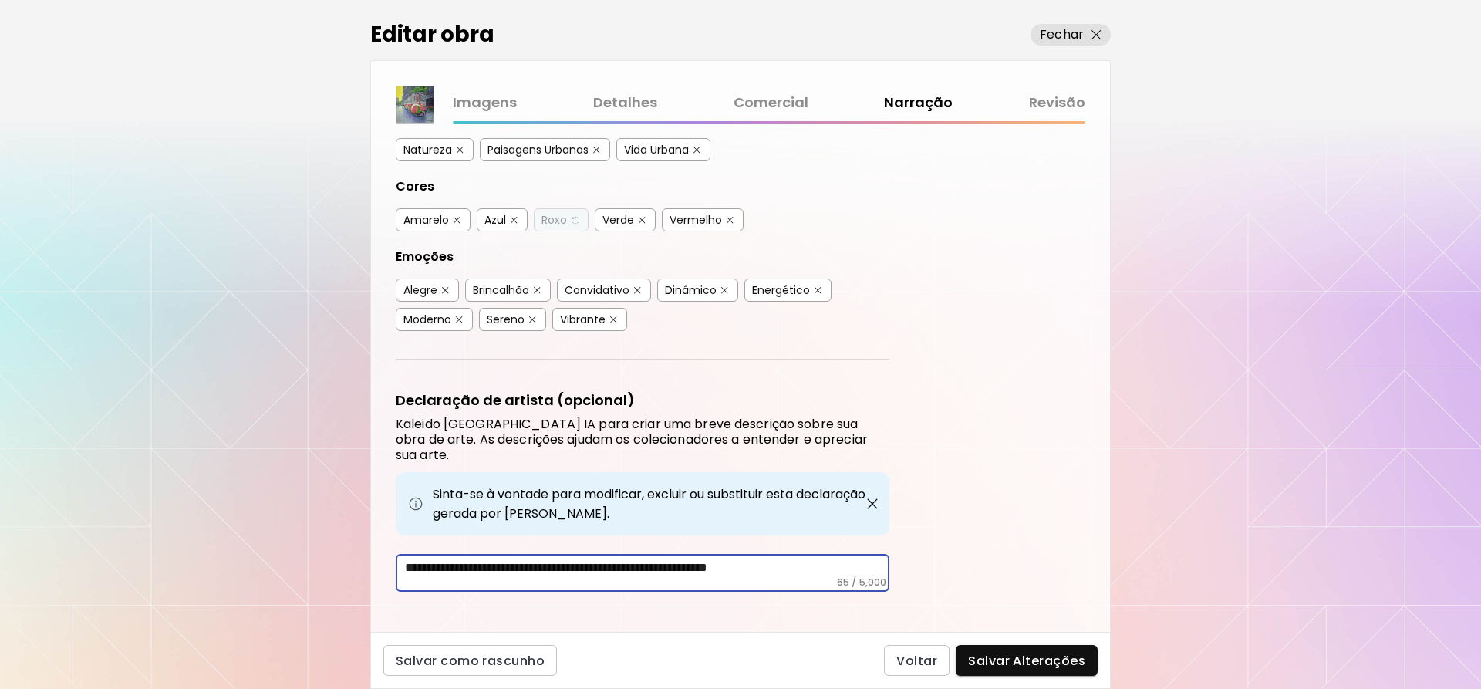
drag, startPoint x: 830, startPoint y: 549, endPoint x: 521, endPoint y: 557, distance: 309.4
click at [521, 560] on textarea "**********" at bounding box center [647, 568] width 484 height 16
type textarea "**********"
click at [428, 96] on img at bounding box center [415, 104] width 37 height 37
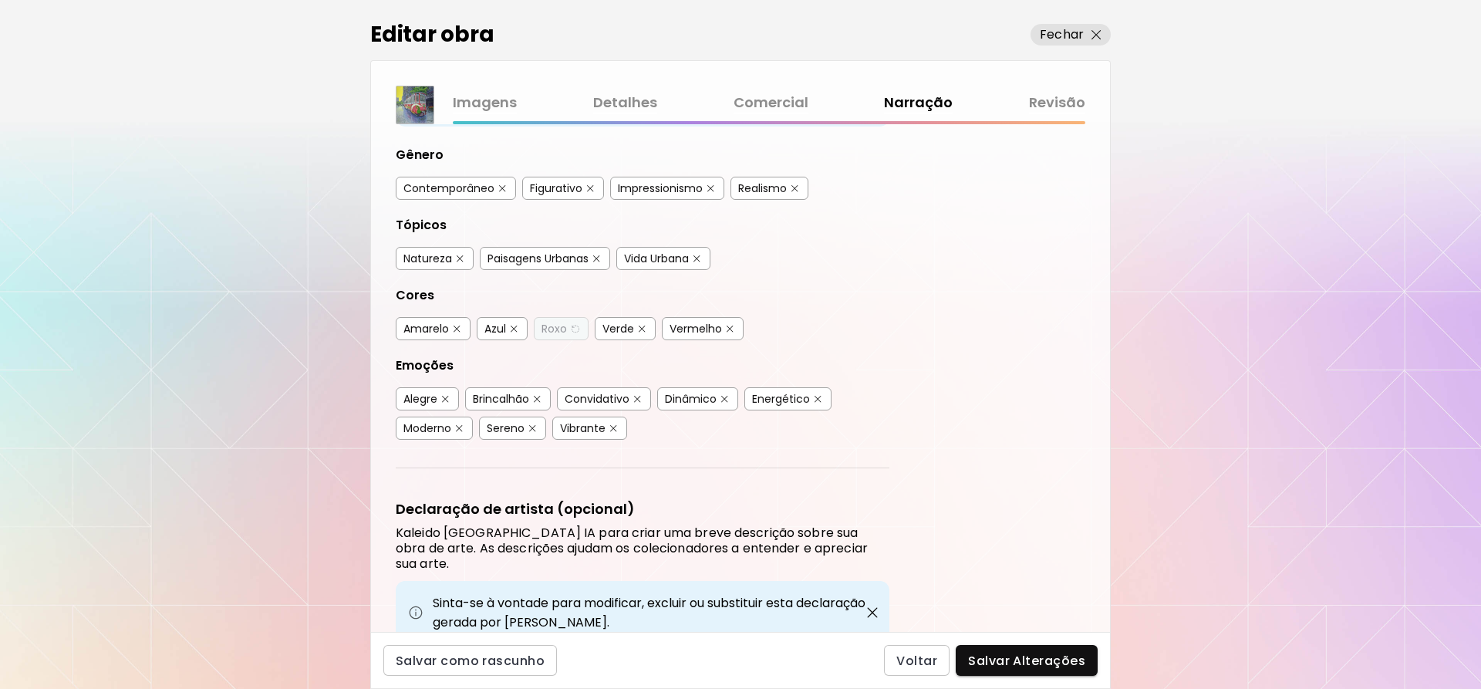
scroll to position [0, 0]
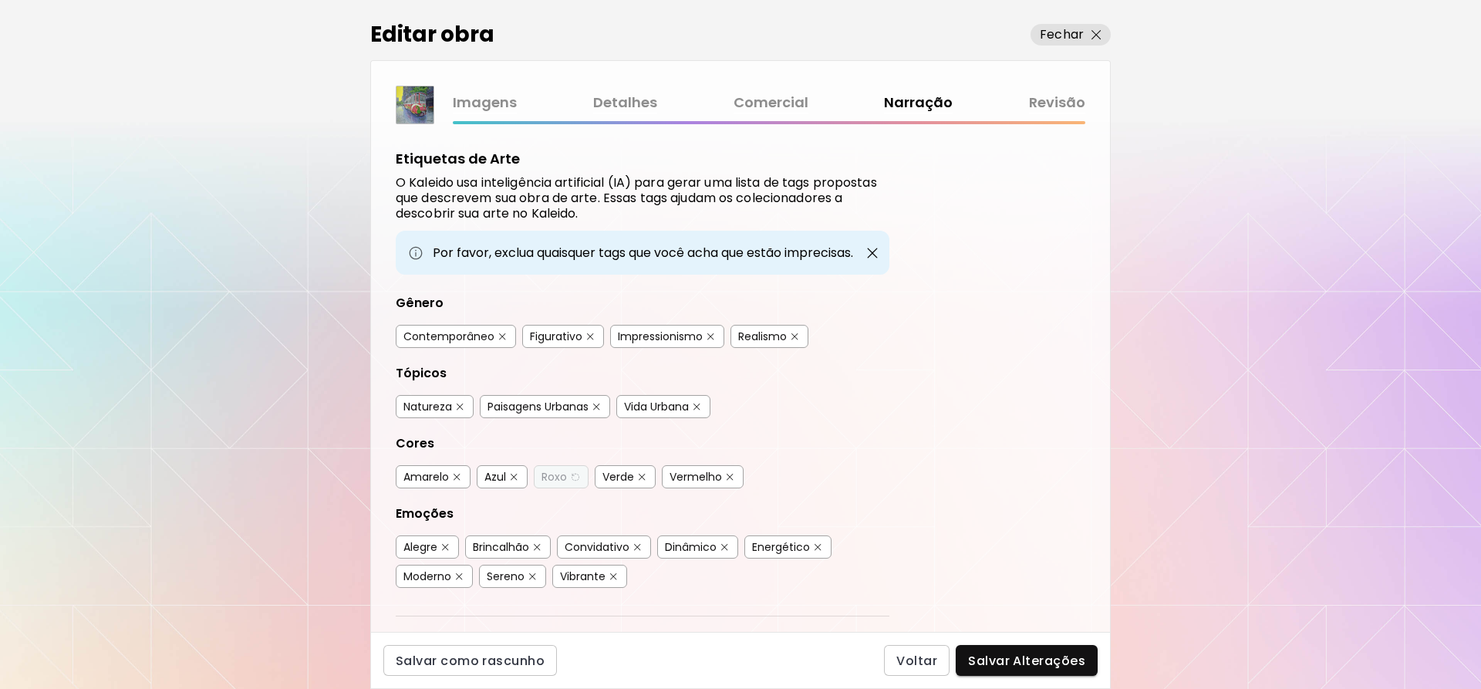
click at [509, 100] on link "Imagens" at bounding box center [485, 103] width 64 height 22
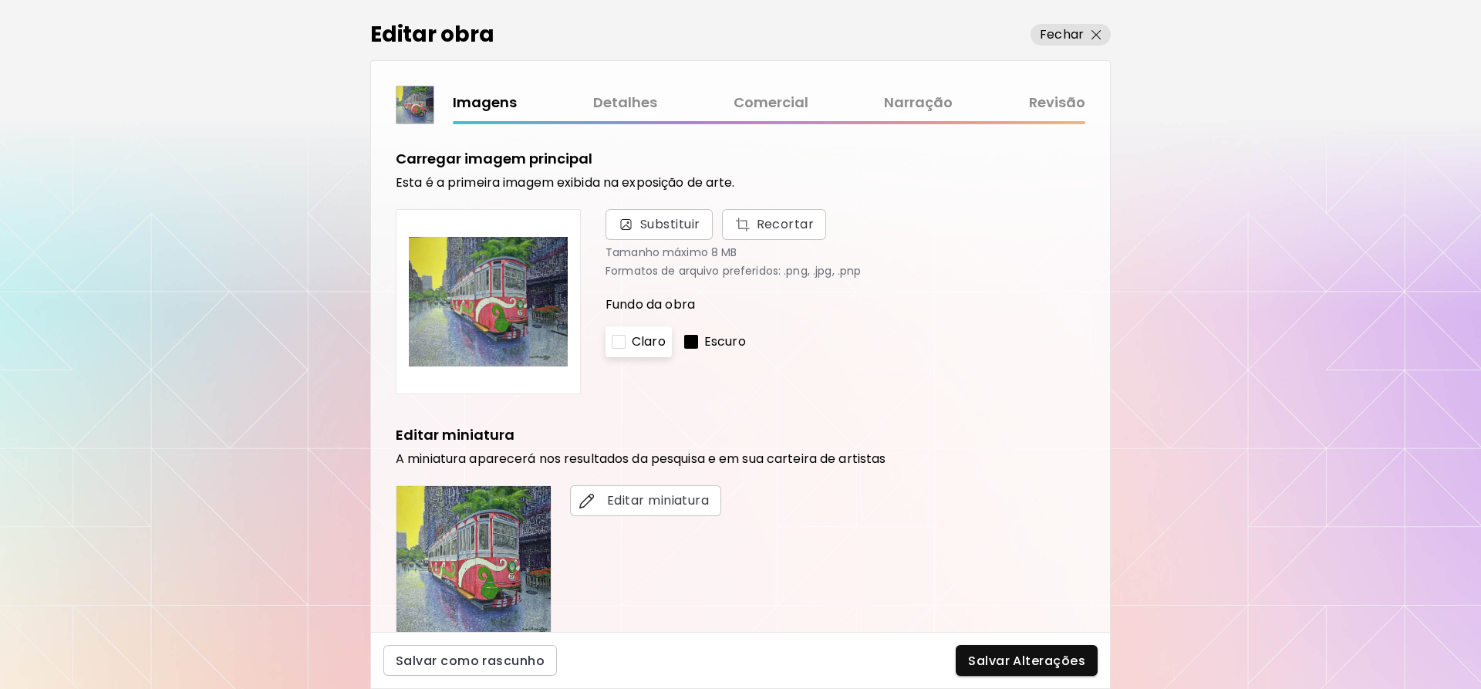
click at [626, 93] on link "Detalhes" at bounding box center [625, 103] width 64 height 22
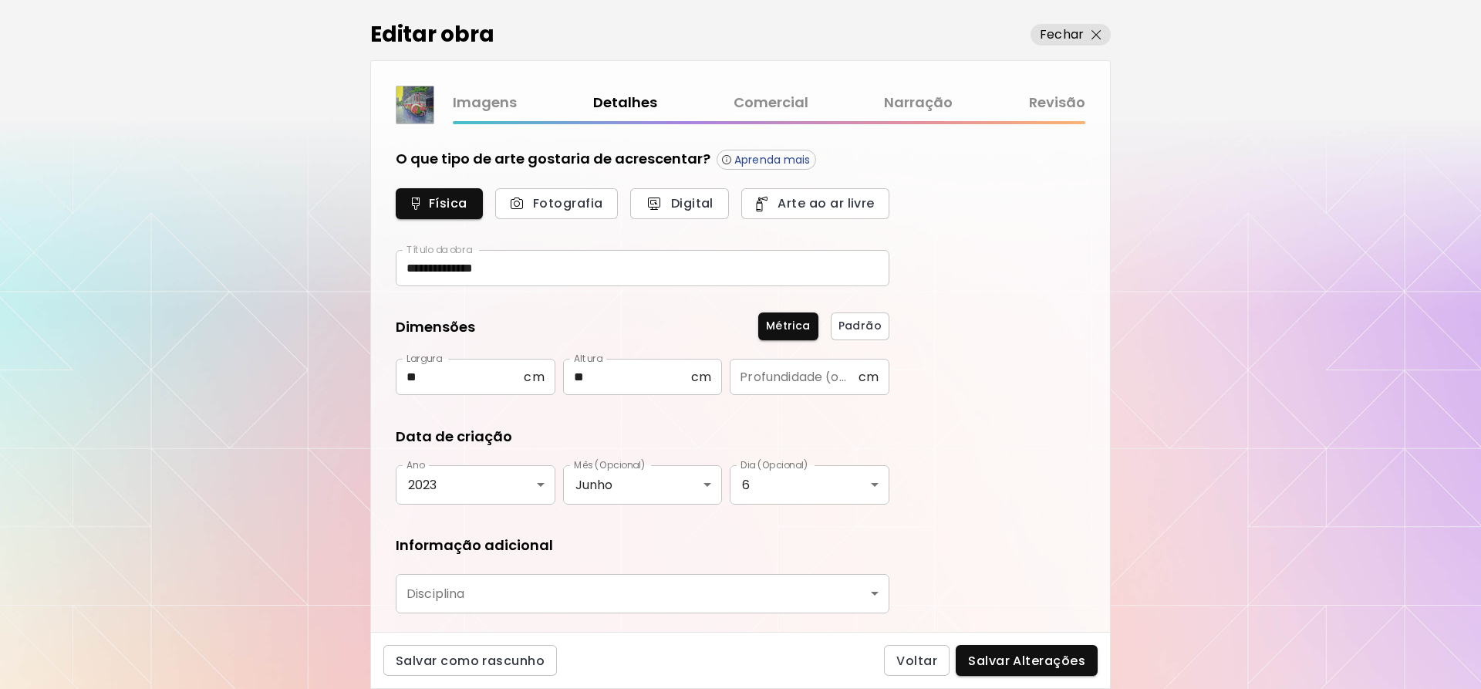
type input "********"
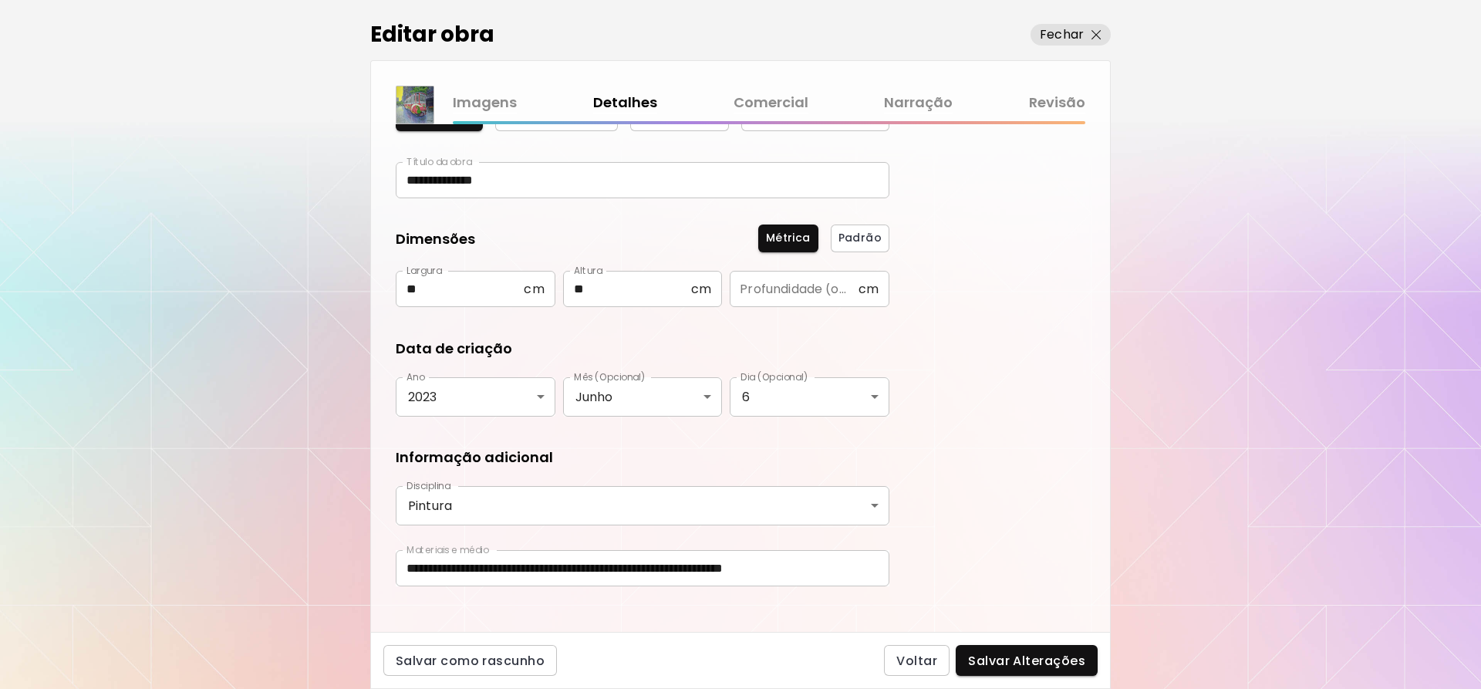
scroll to position [104, 0]
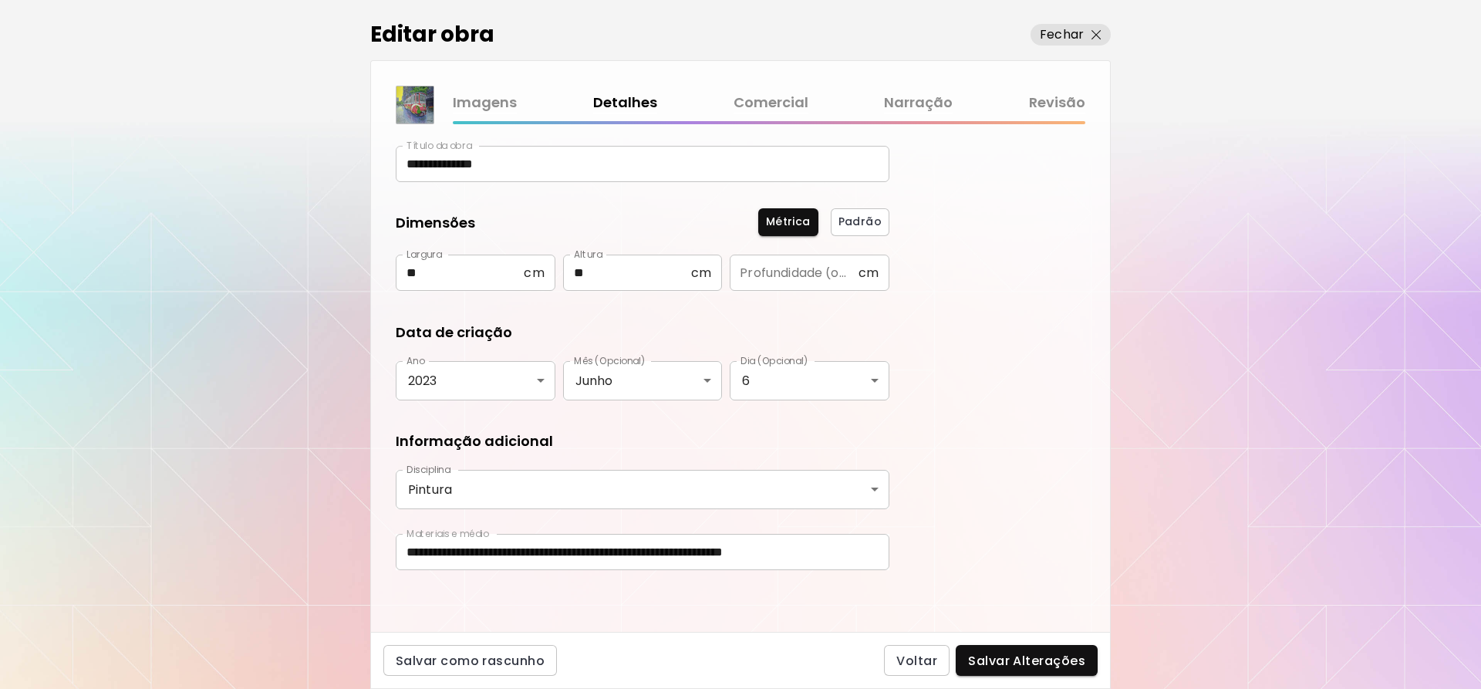
click at [778, 91] on div "Imagens Detalhes Comercial Narração Revisão" at bounding box center [741, 105] width 690 height 39
click at [784, 102] on link "Comercial" at bounding box center [771, 103] width 75 height 22
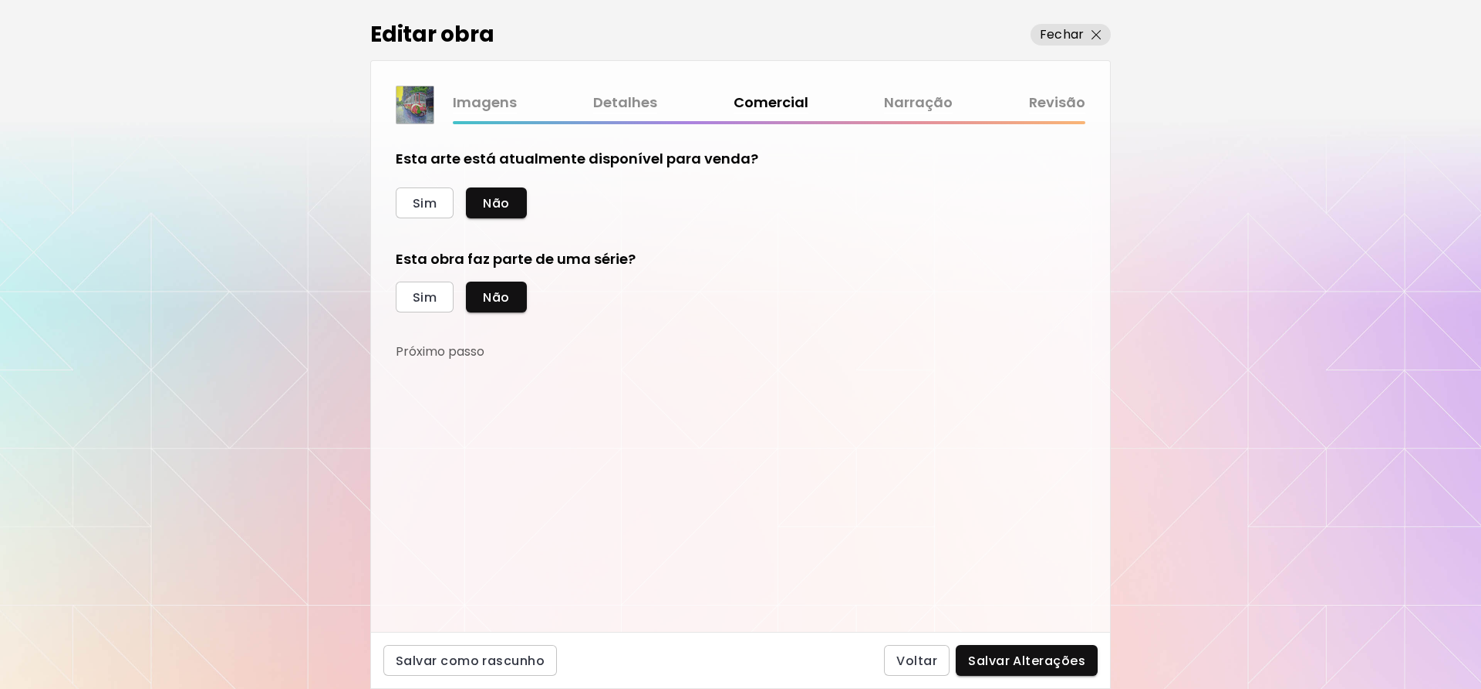
click at [910, 102] on link "Narração" at bounding box center [918, 103] width 69 height 22
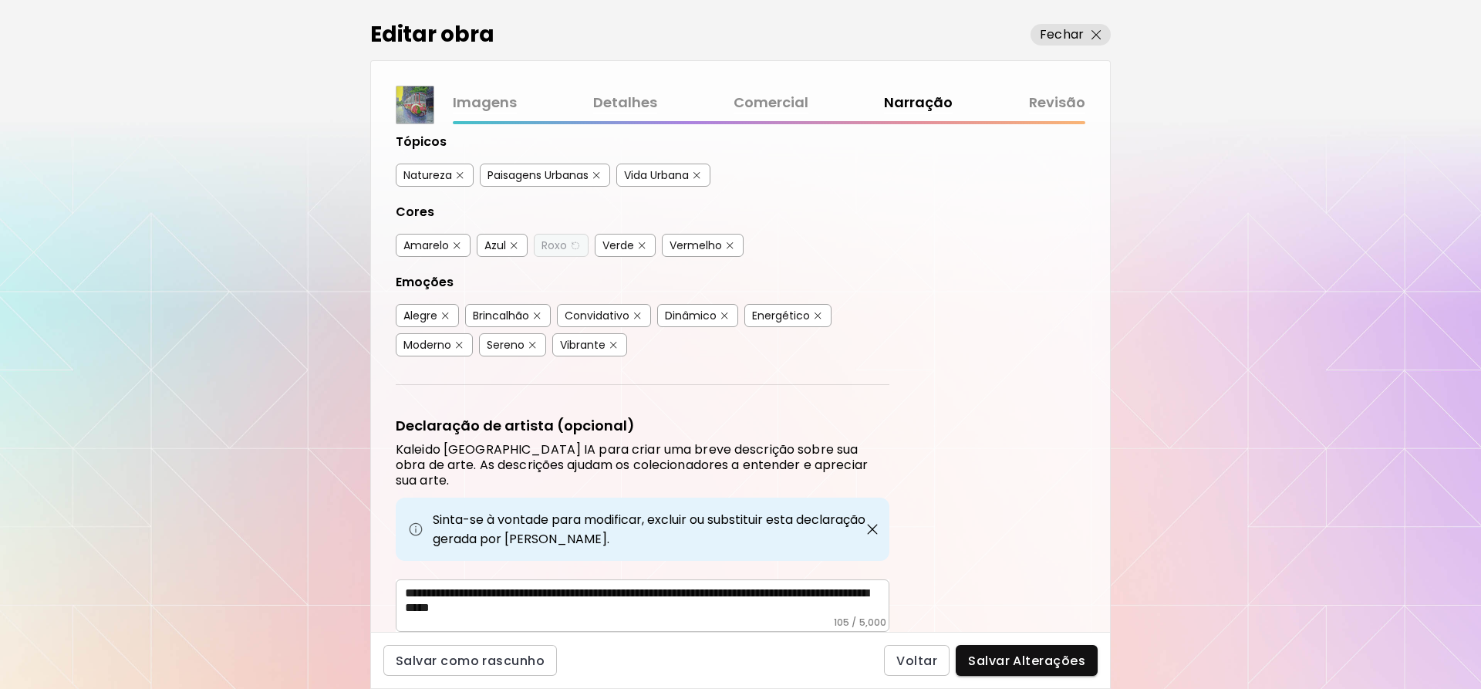
scroll to position [272, 0]
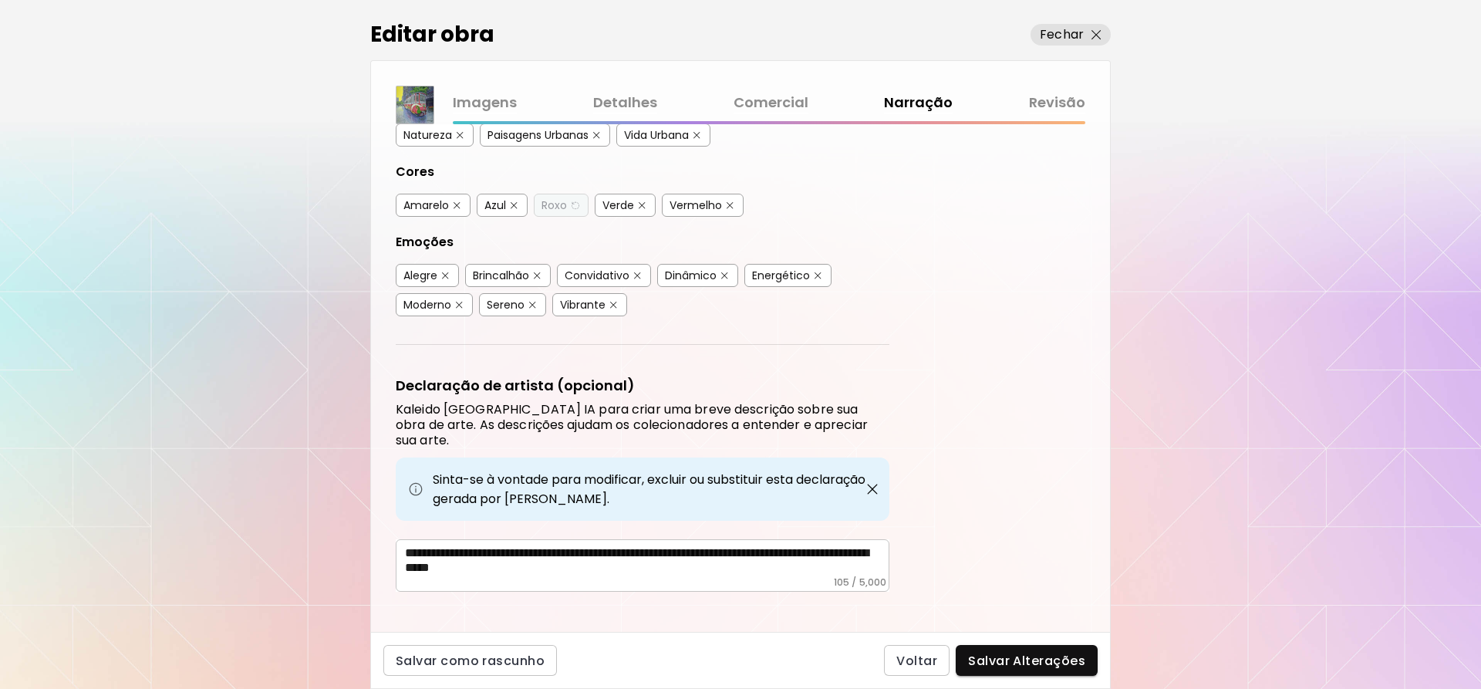
click at [1078, 106] on link "Revisão" at bounding box center [1057, 103] width 56 height 22
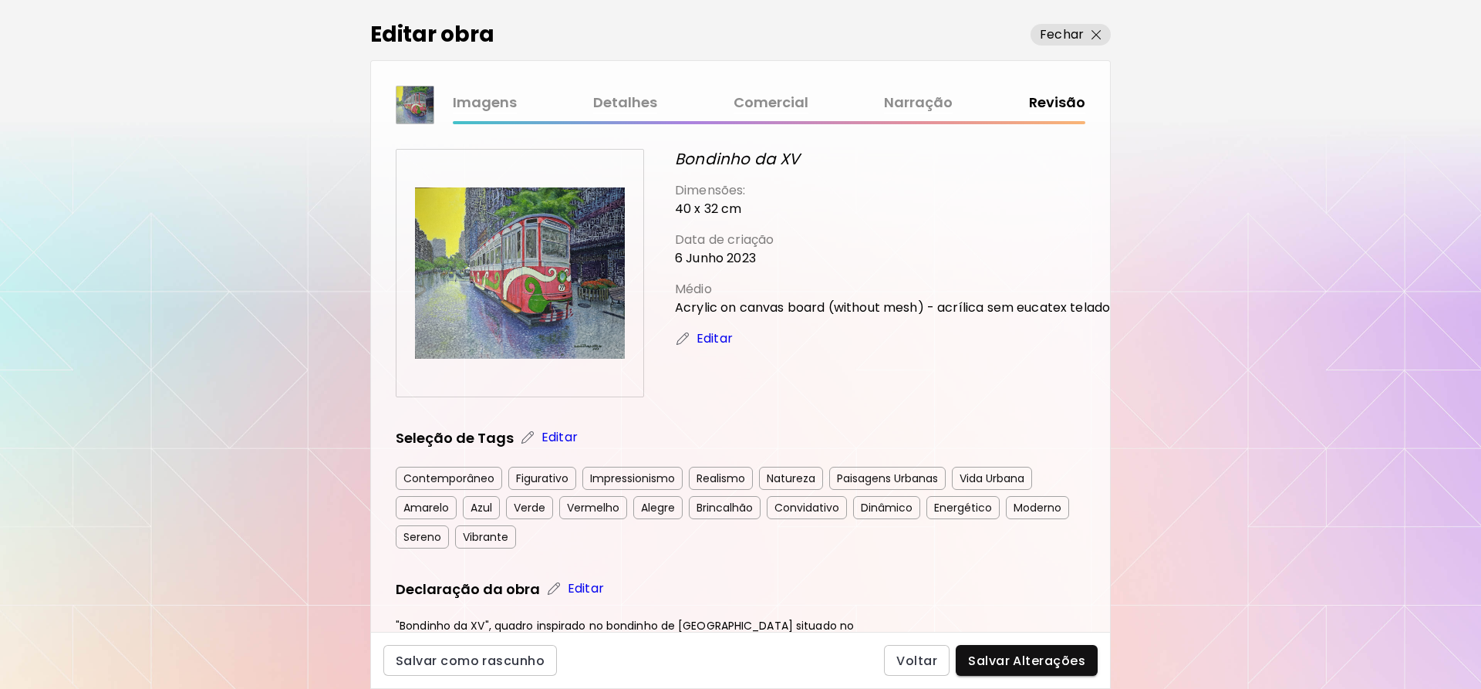
click at [932, 103] on link "Narração" at bounding box center [918, 103] width 69 height 22
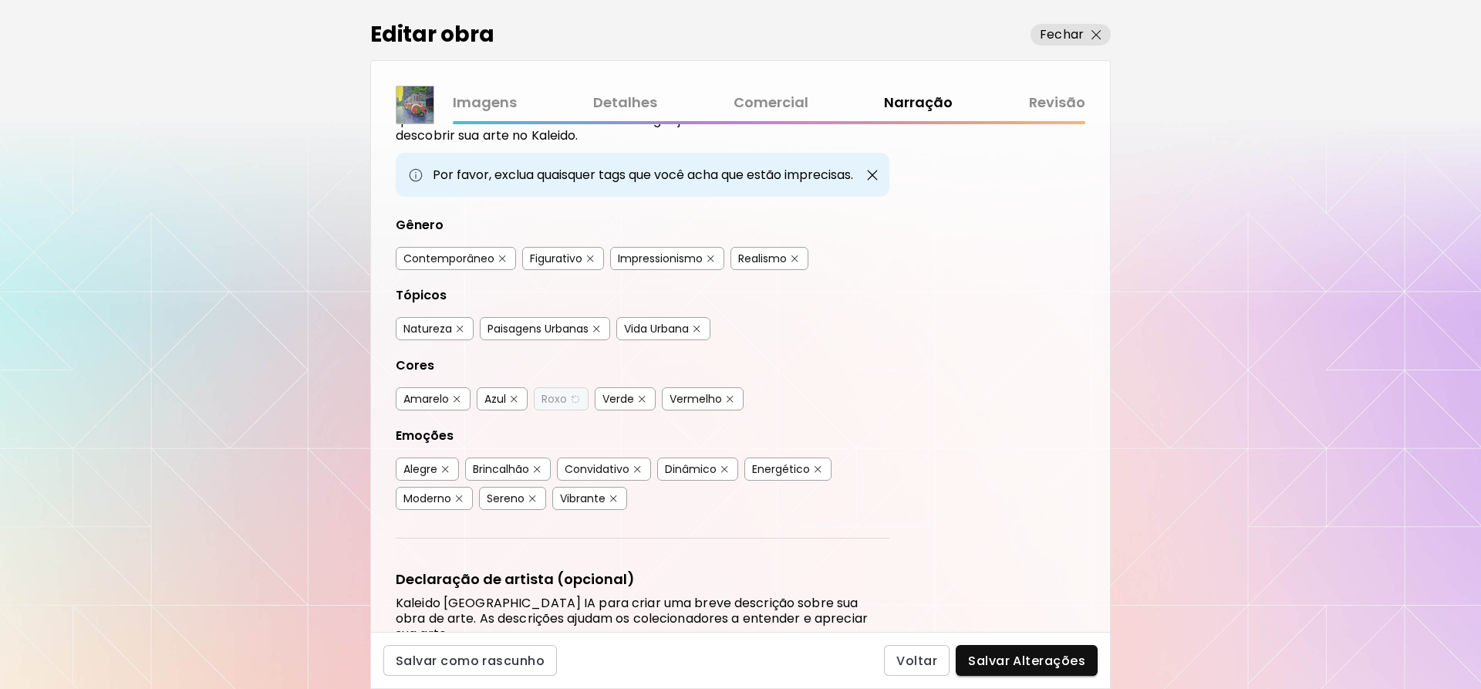
scroll to position [272, 0]
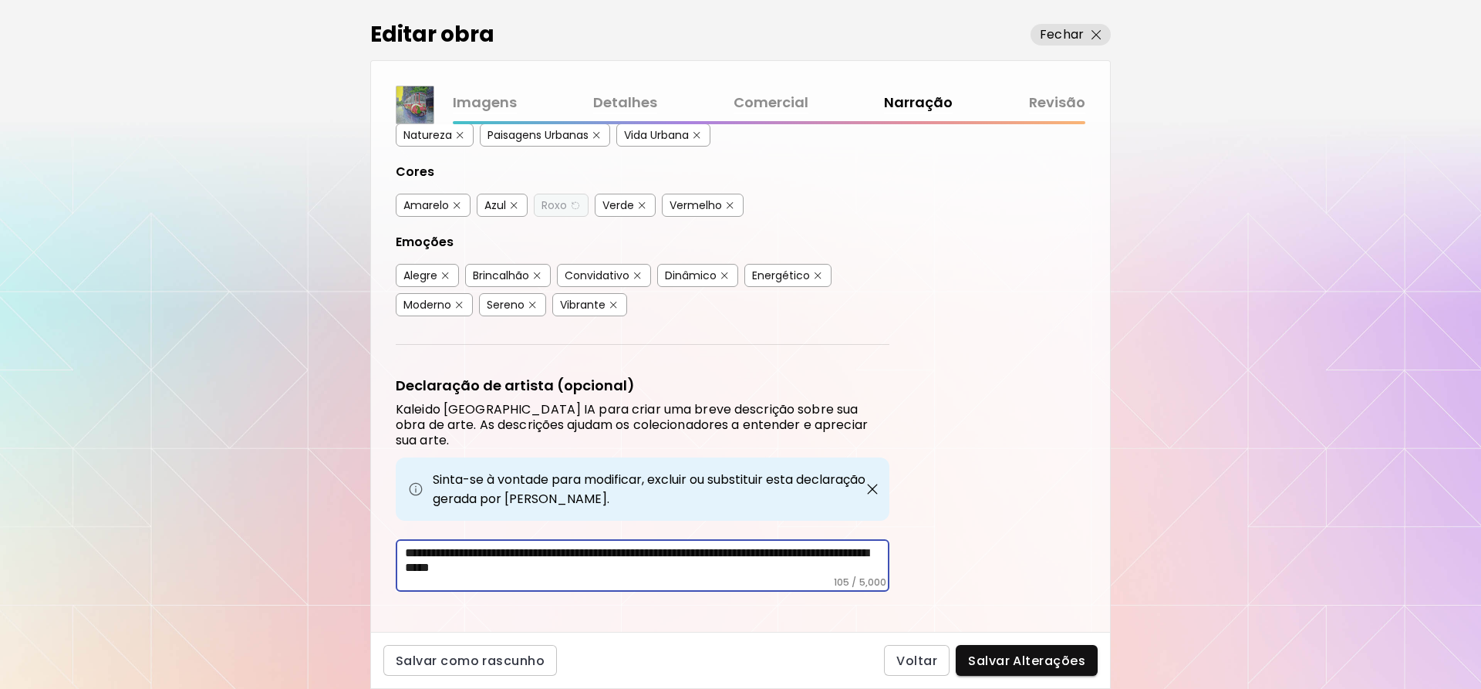
drag, startPoint x: 656, startPoint y: 548, endPoint x: 579, endPoint y: 528, distance: 80.6
click at [514, 545] on textarea "**********" at bounding box center [647, 560] width 484 height 31
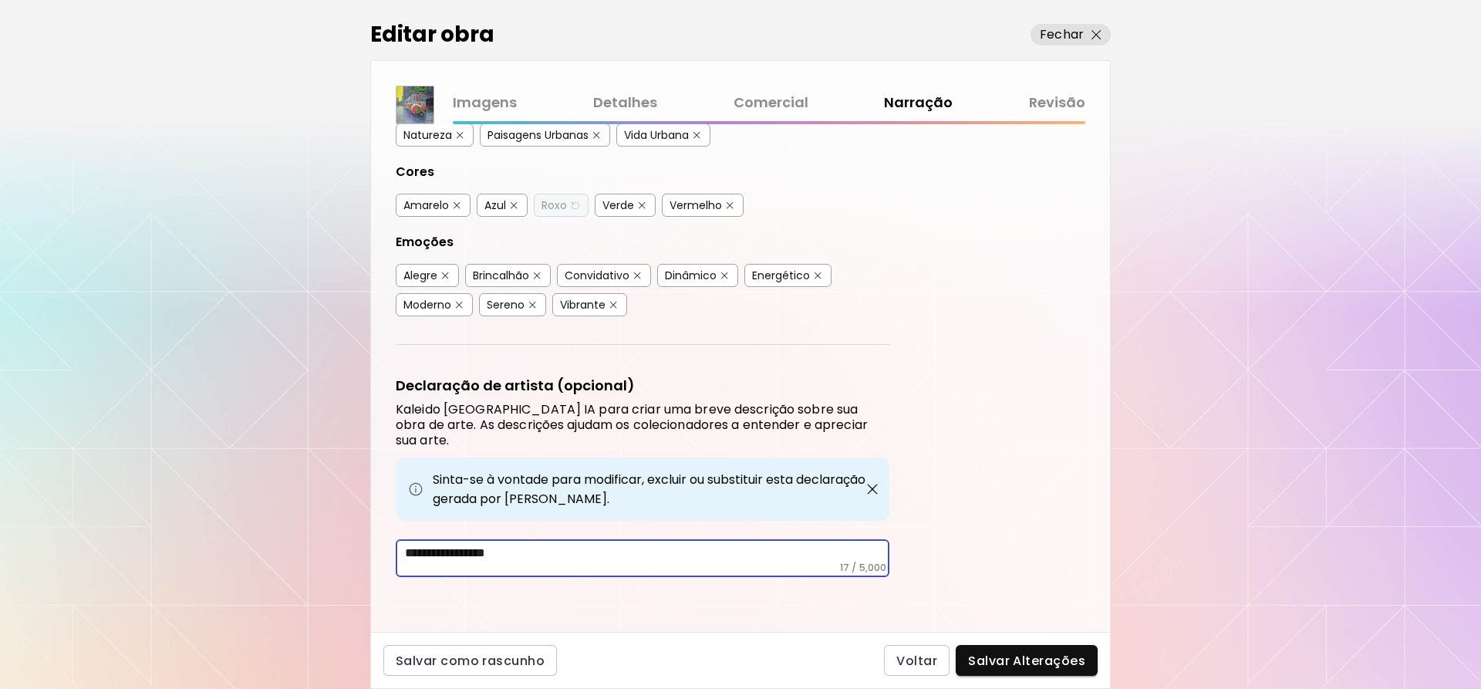
scroll to position [257, 0]
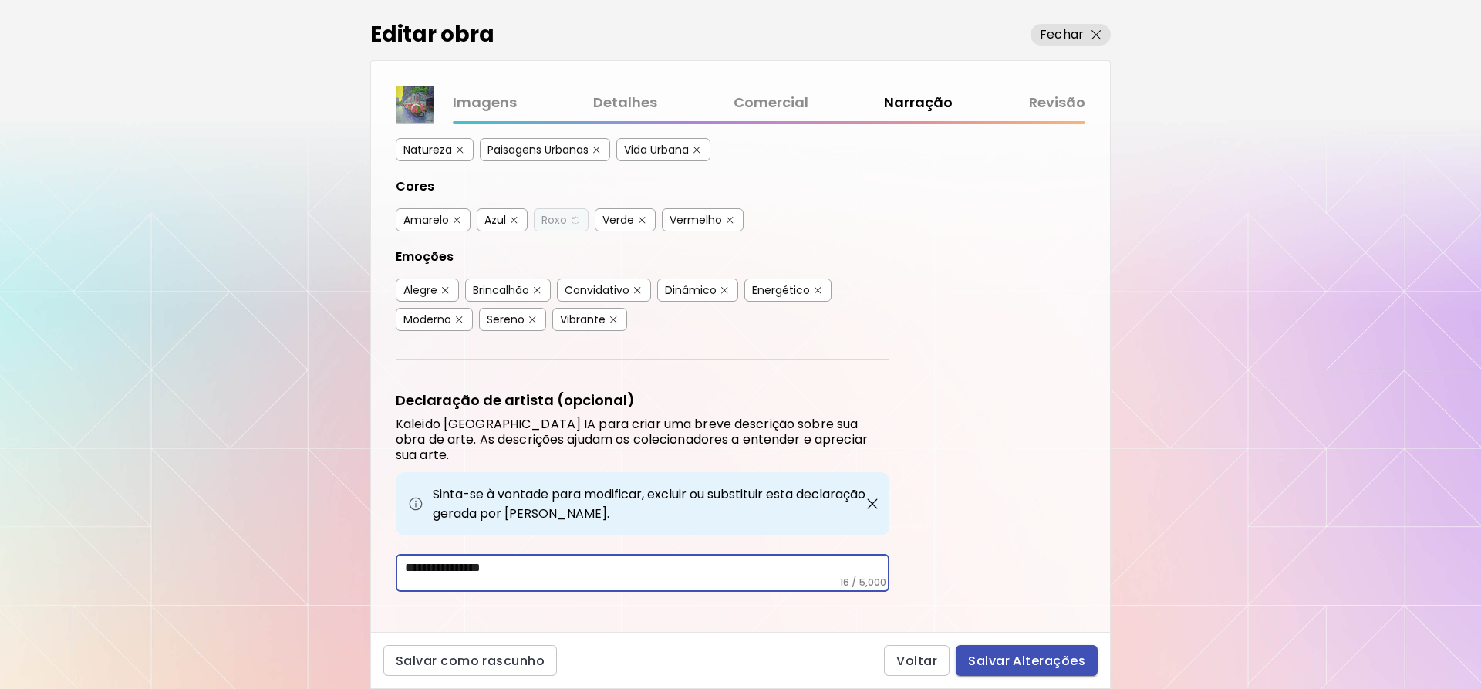
type textarea "**********"
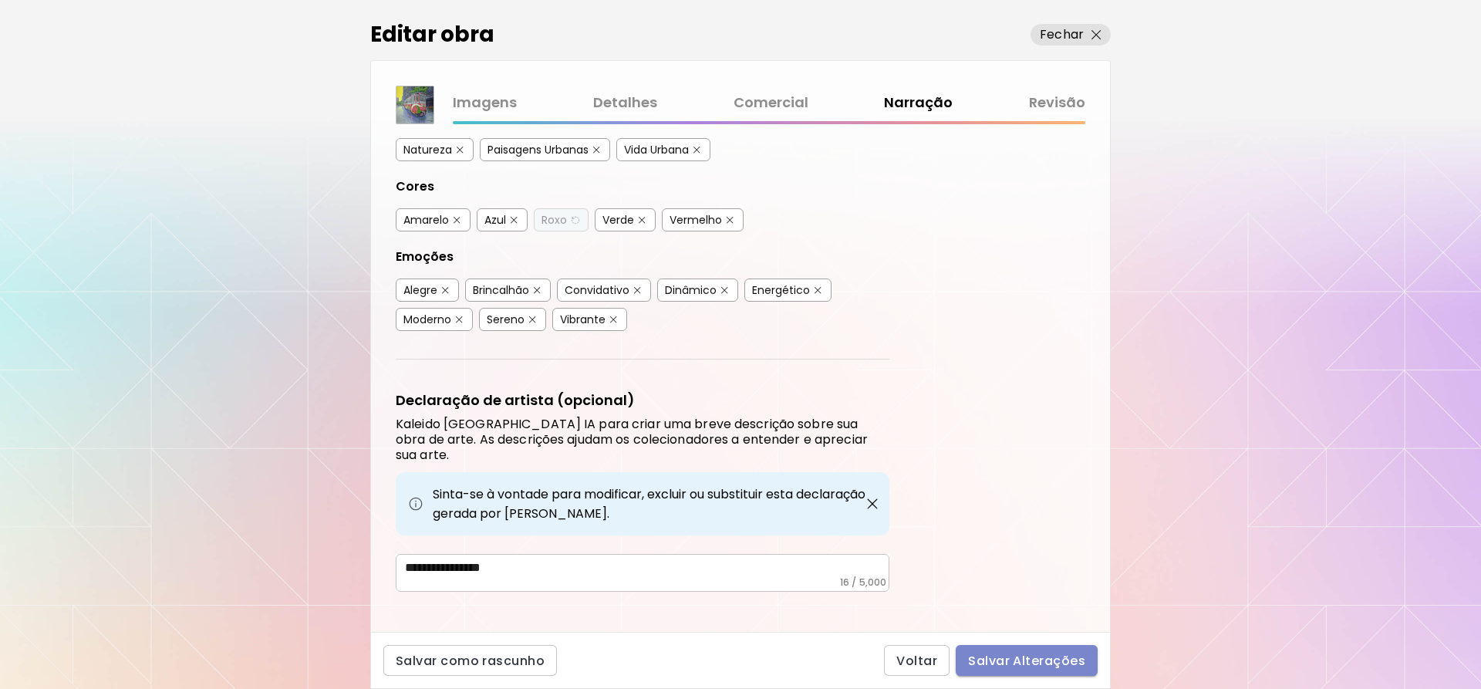
click at [1042, 664] on span "Salvar Alterações" at bounding box center [1026, 661] width 117 height 16
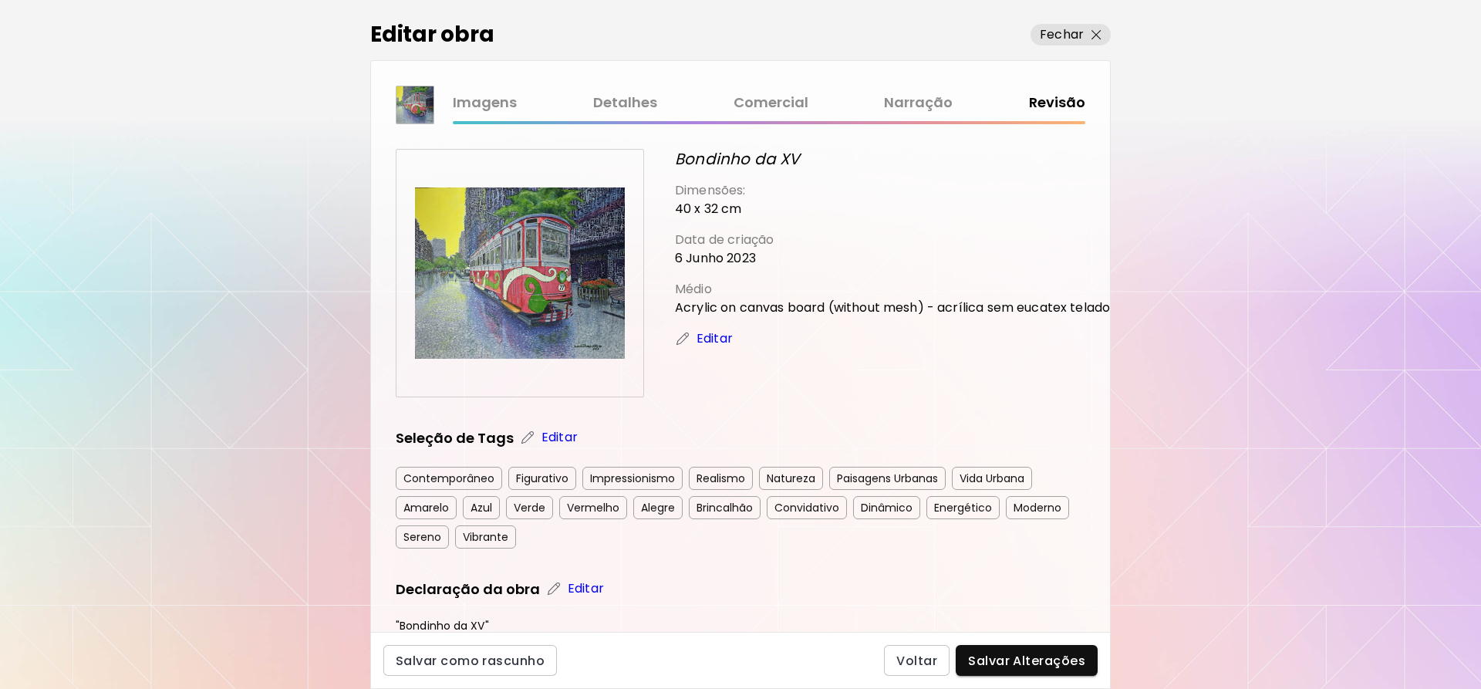
click at [498, 249] on img at bounding box center [520, 273] width 210 height 210
click at [1087, 29] on span "Fechar" at bounding box center [1071, 34] width 62 height 19
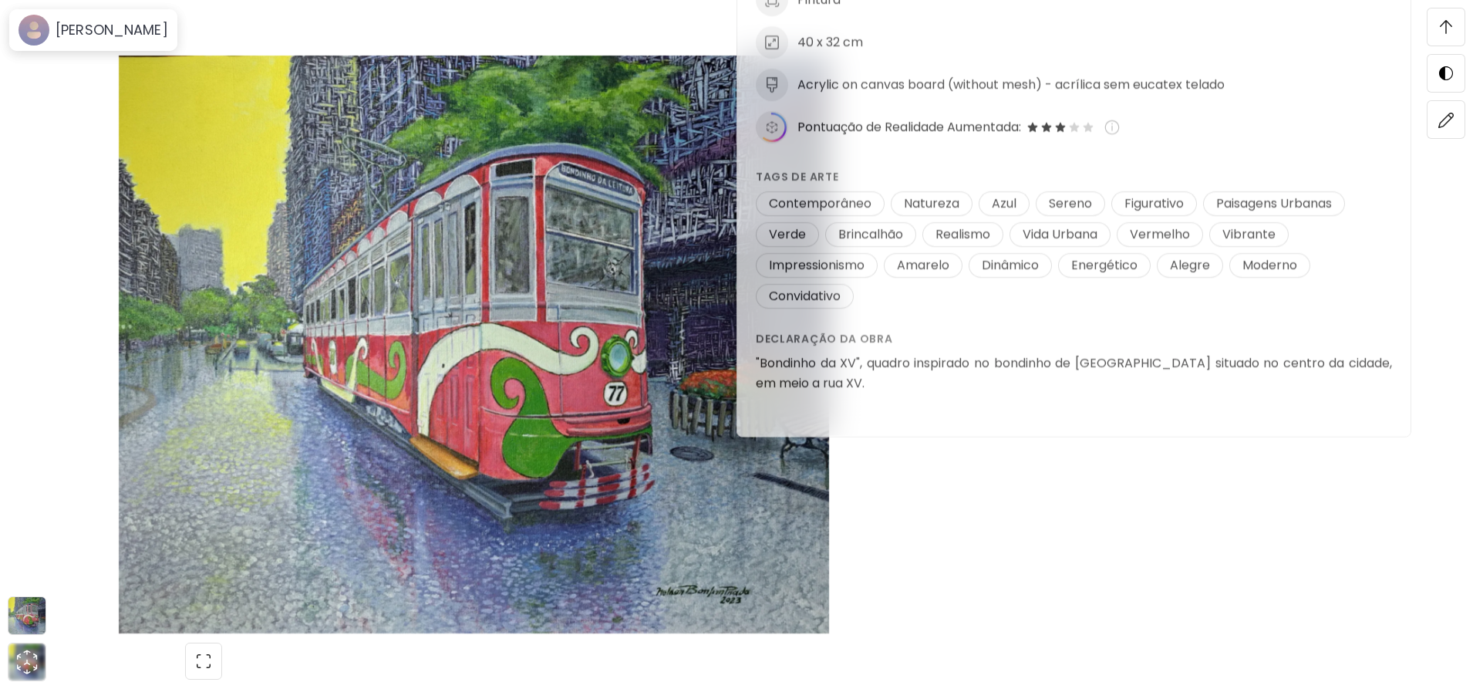
scroll to position [2083, 0]
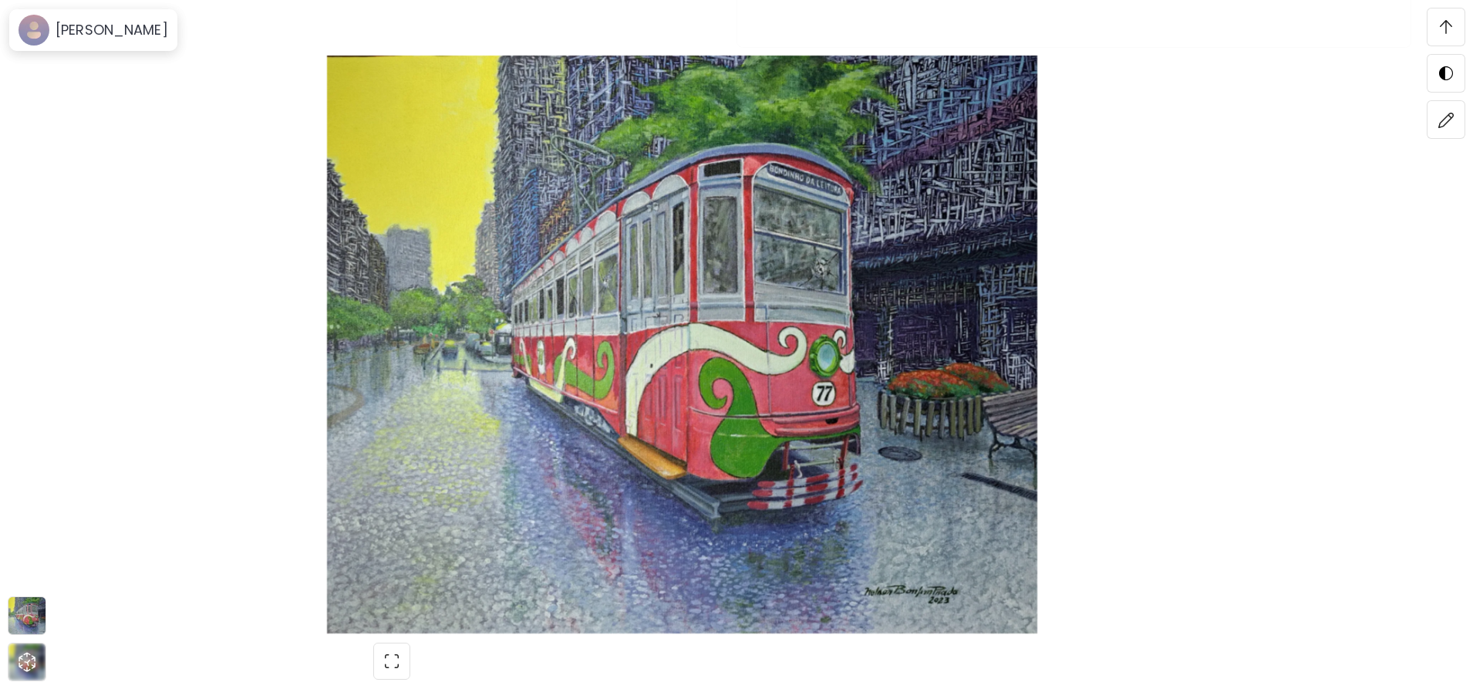
click at [1446, 115] on img at bounding box center [1447, 120] width 16 height 16
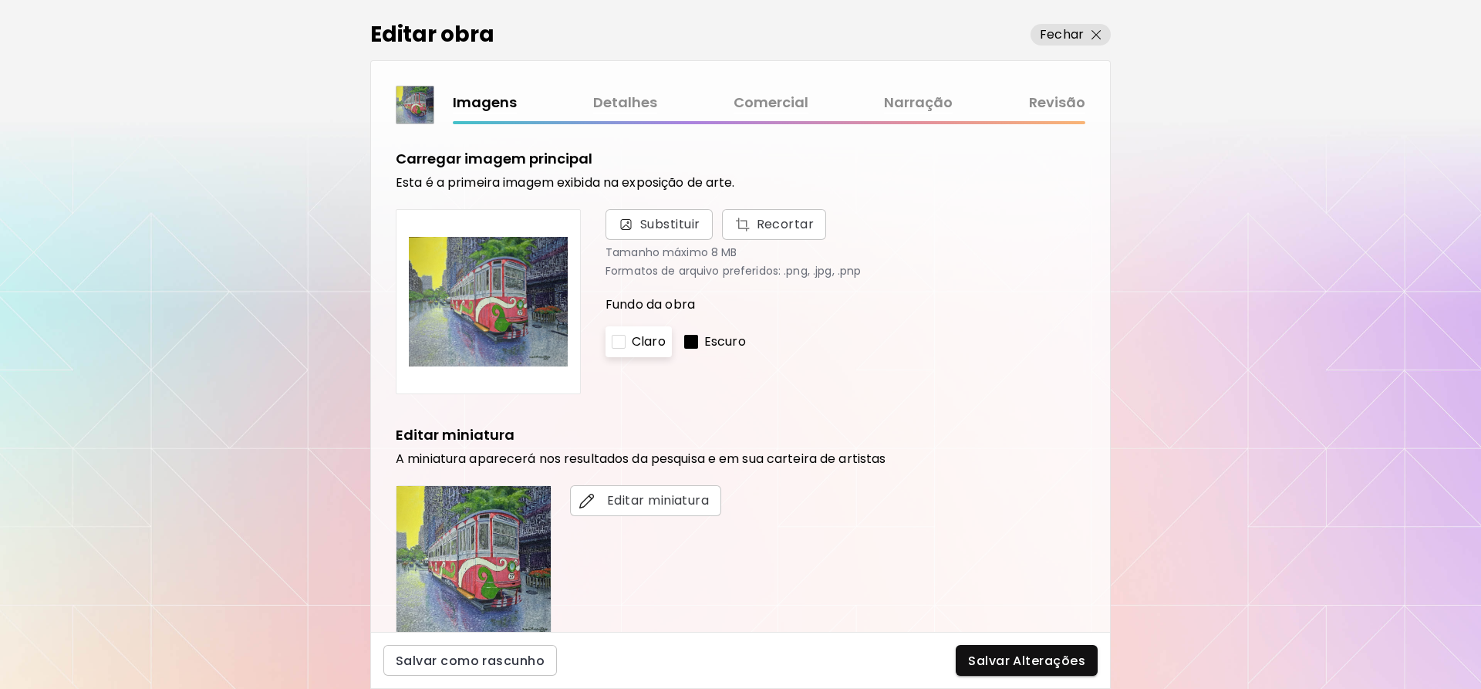
click at [1072, 96] on link "Revisão" at bounding box center [1057, 103] width 56 height 22
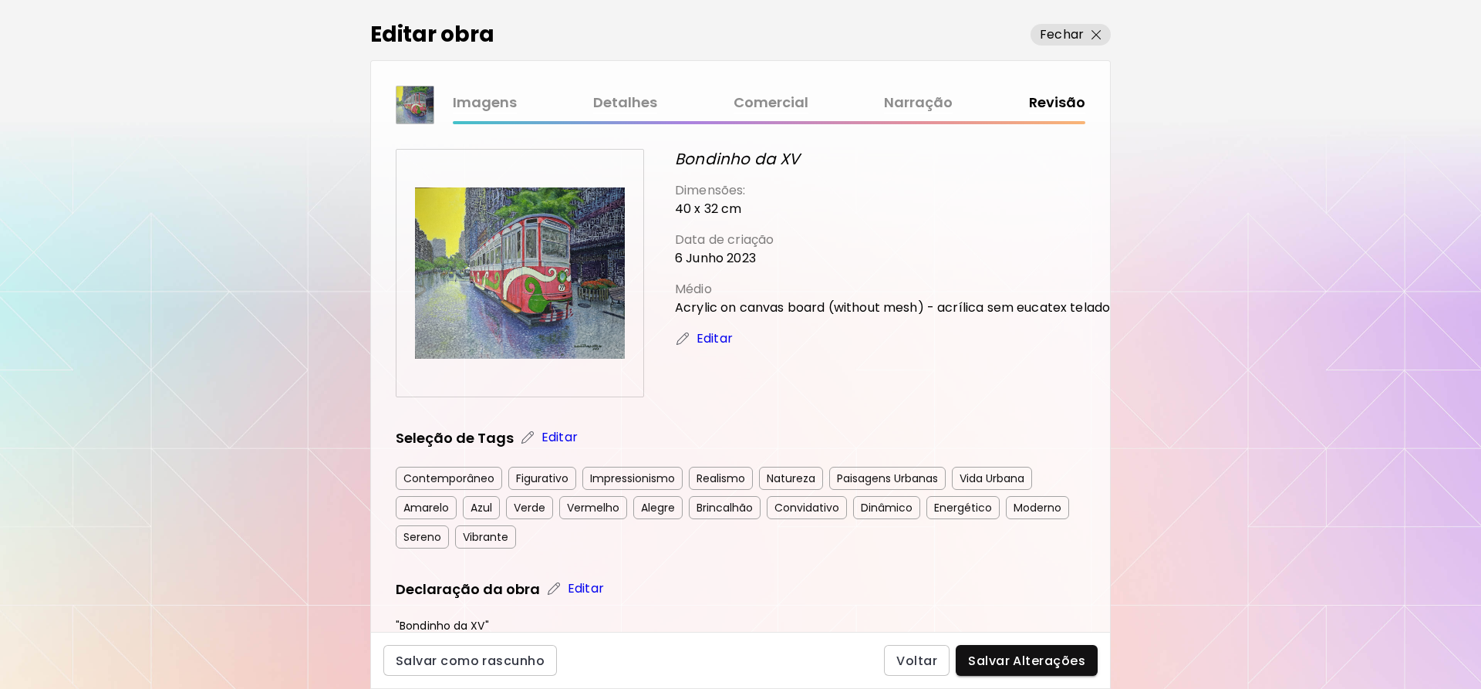
click at [936, 103] on link "Narração" at bounding box center [918, 103] width 69 height 22
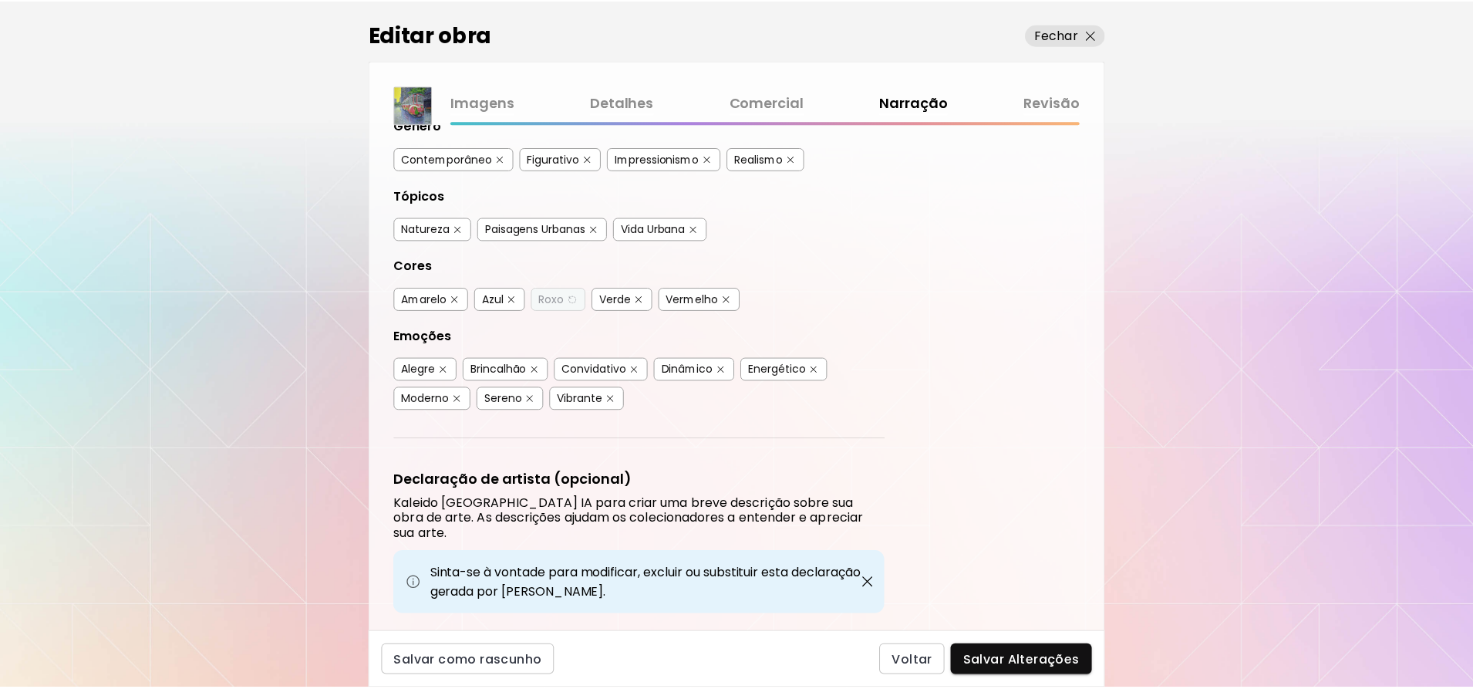
scroll to position [257, 0]
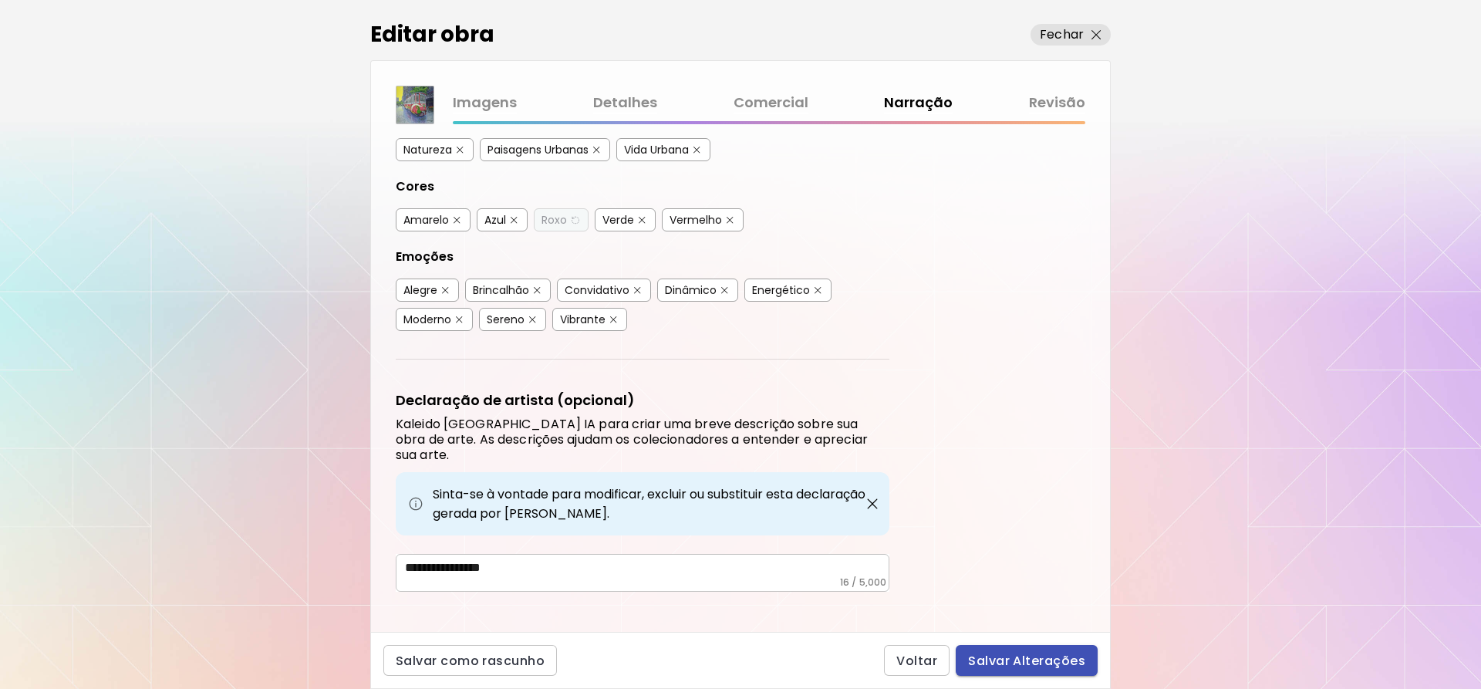
click at [997, 651] on button "Salvar Alterações" at bounding box center [1027, 660] width 142 height 31
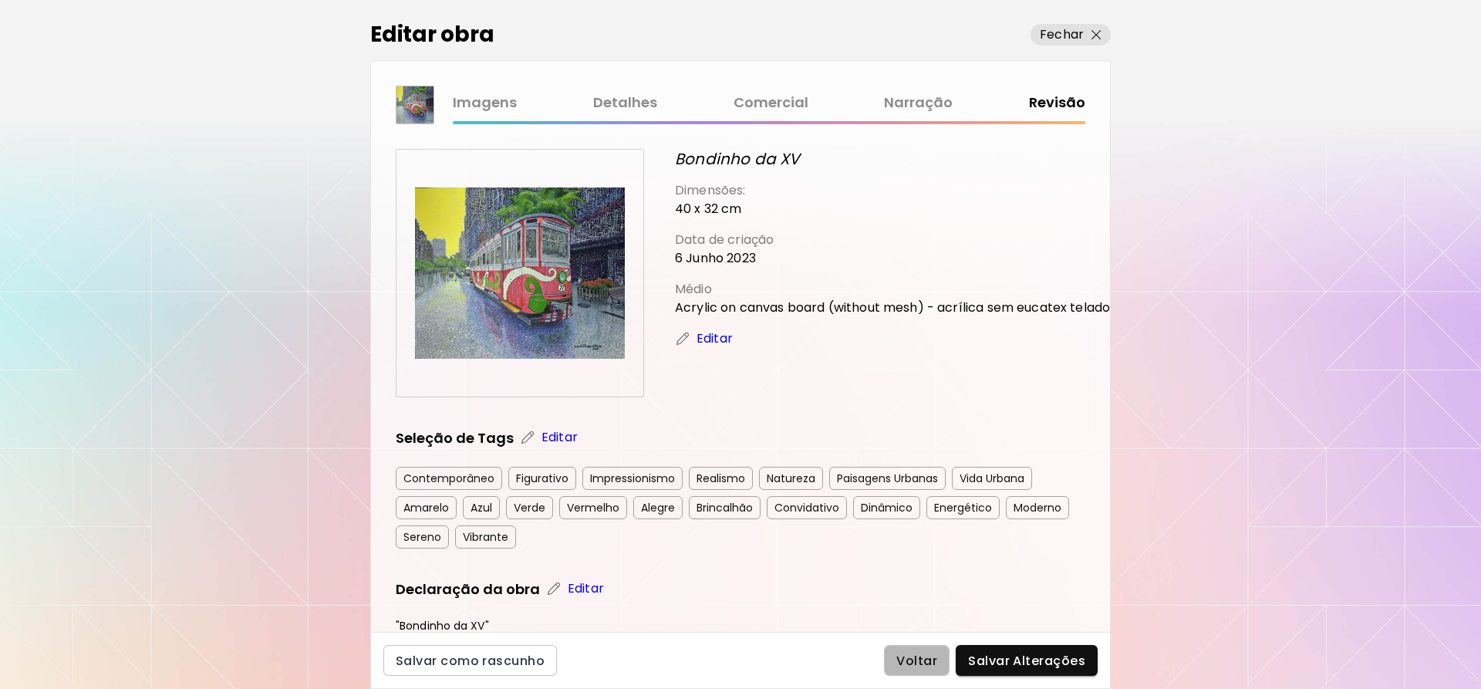
click at [899, 655] on button "Voltar" at bounding box center [917, 660] width 66 height 31
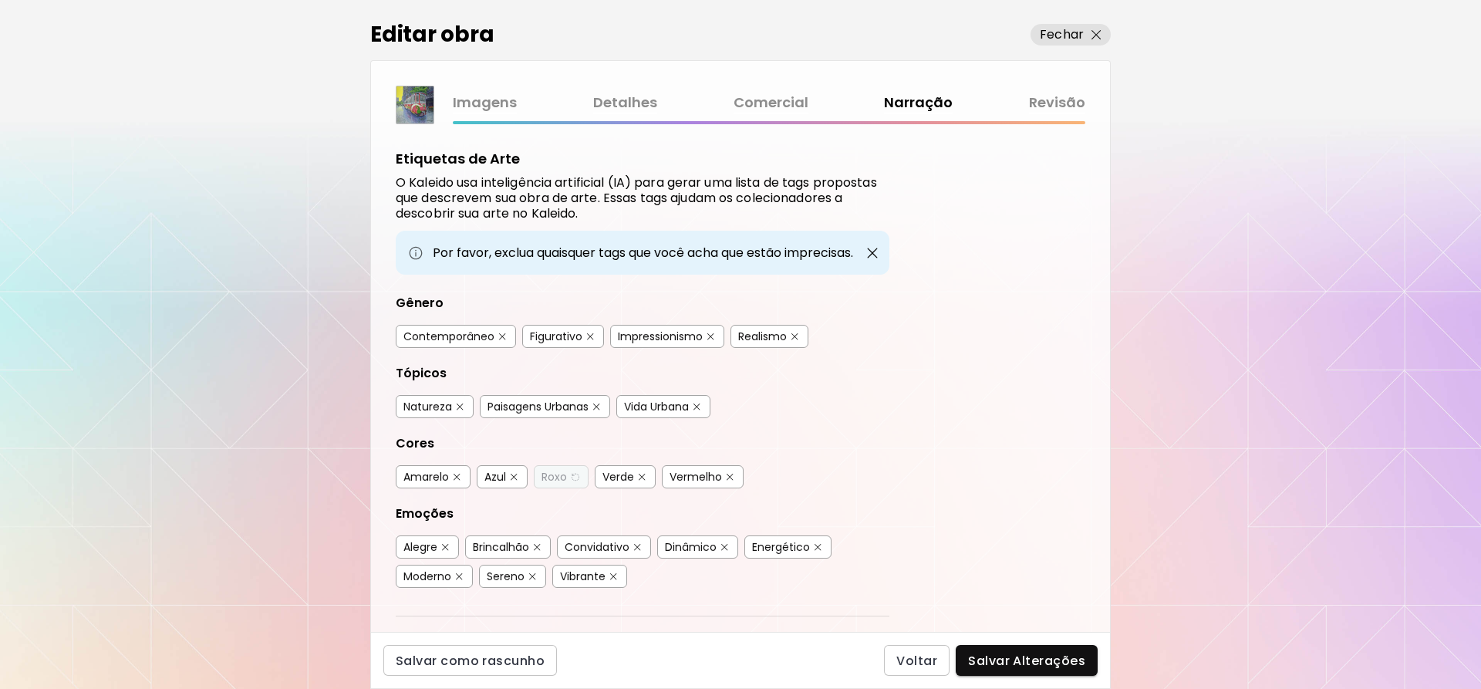
drag, startPoint x: 404, startPoint y: 100, endPoint x: 656, endPoint y: 96, distance: 252.3
click at [406, 100] on img at bounding box center [415, 104] width 37 height 37
click at [1105, 34] on button "Fechar" at bounding box center [1071, 35] width 80 height 22
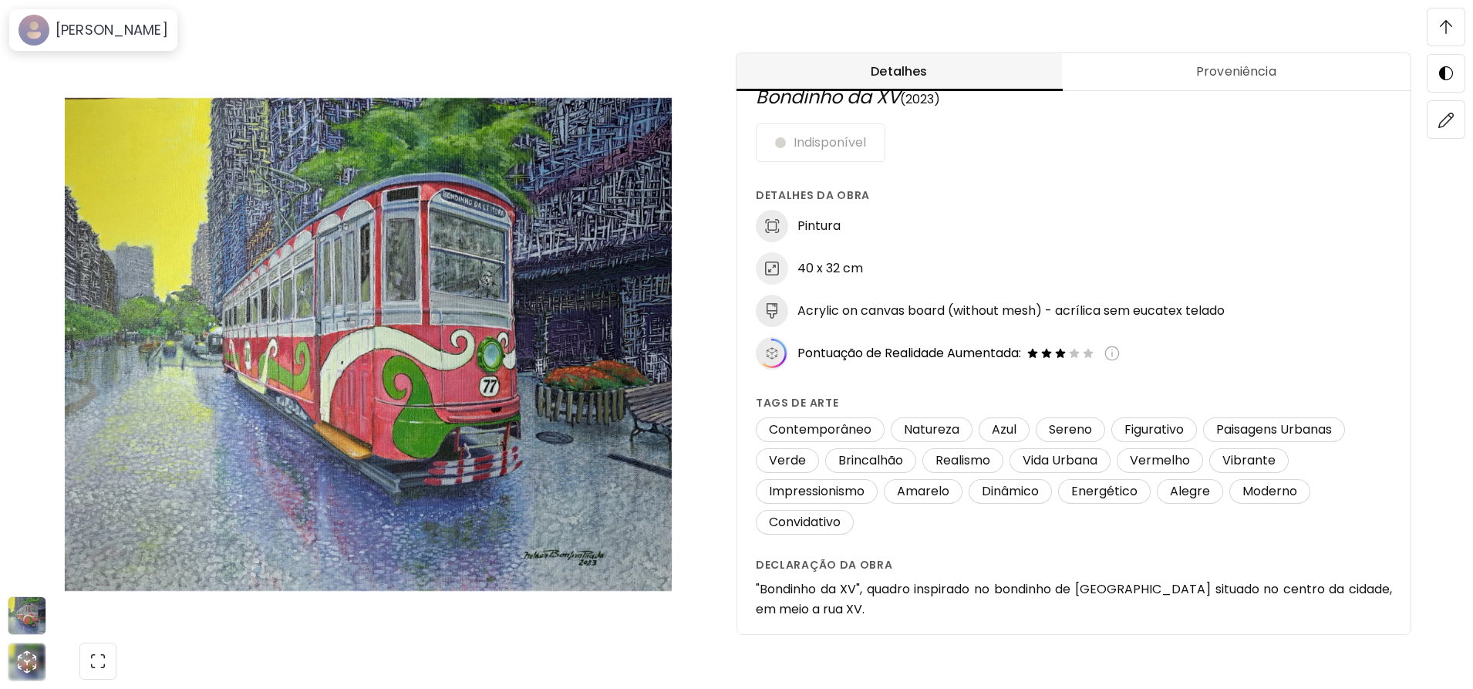
scroll to position [54, 0]
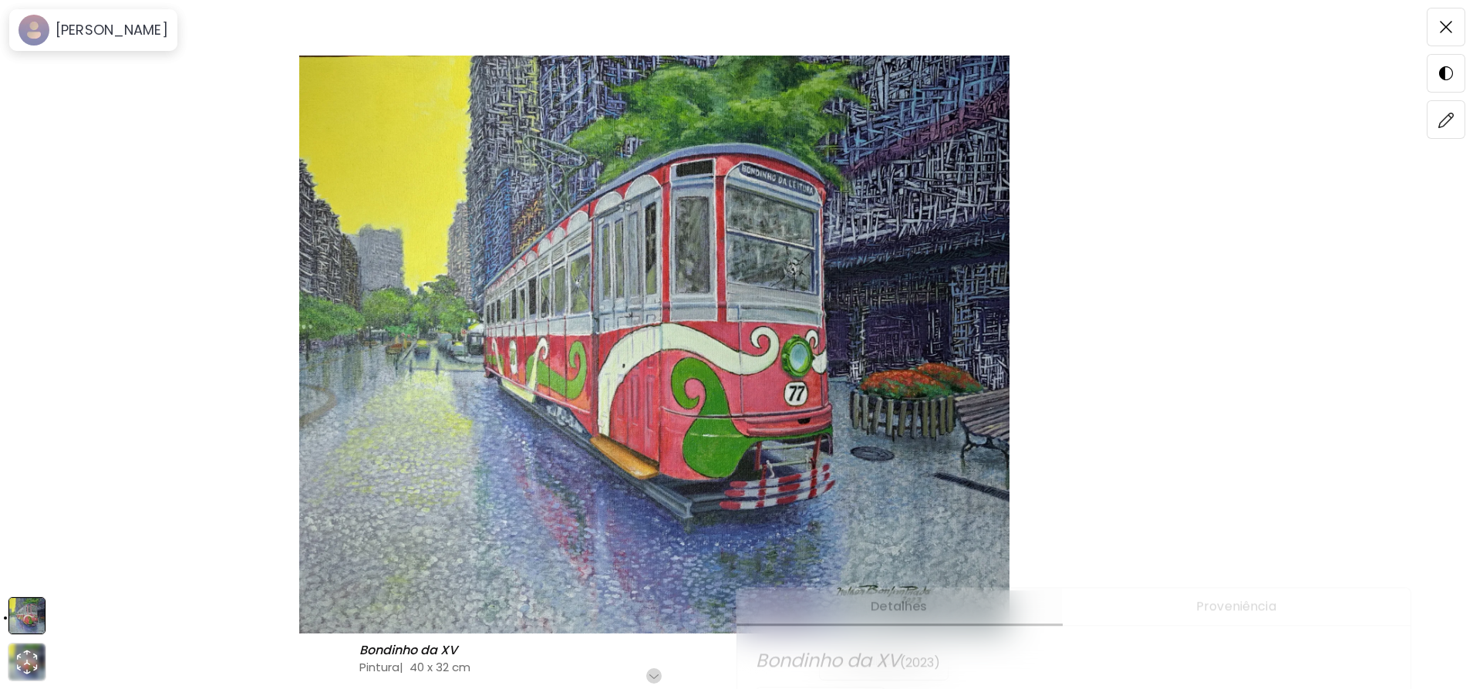
scroll to position [77, 0]
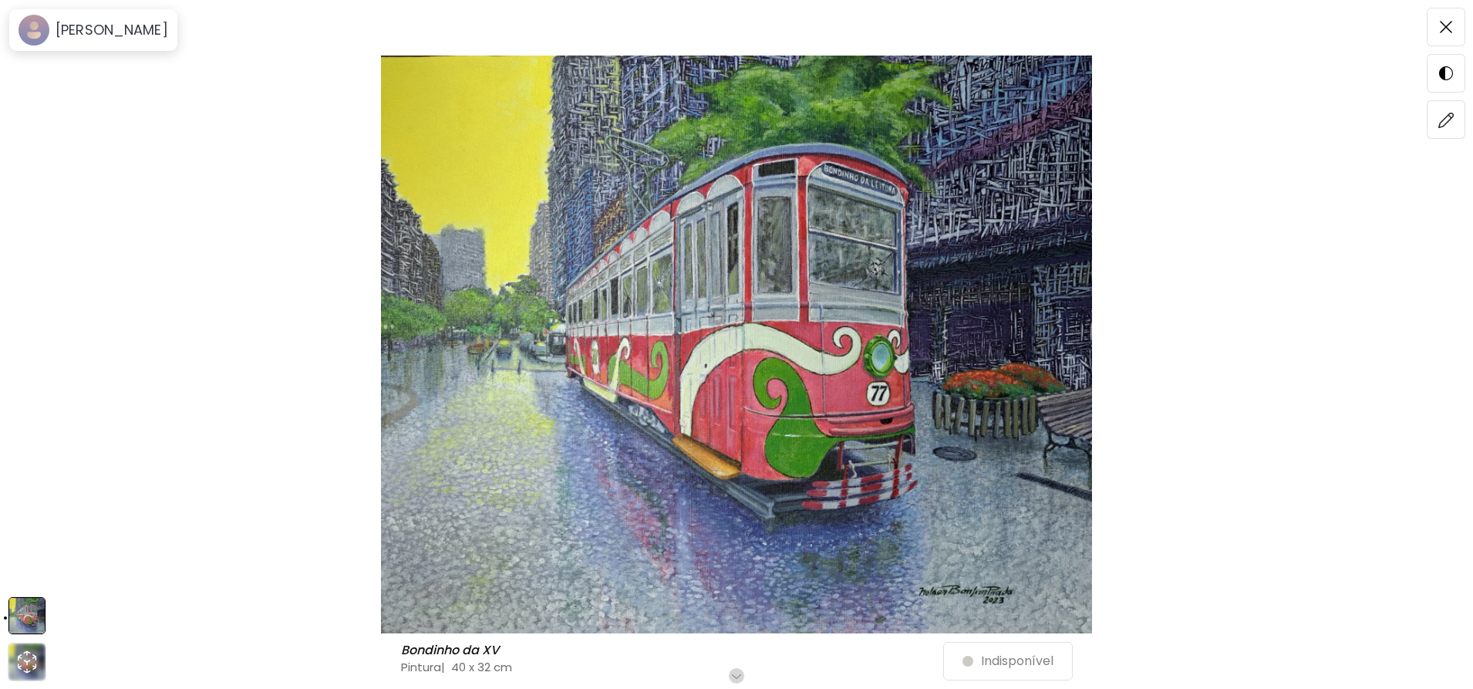
click at [852, 376] on img at bounding box center [737, 345] width 1344 height 578
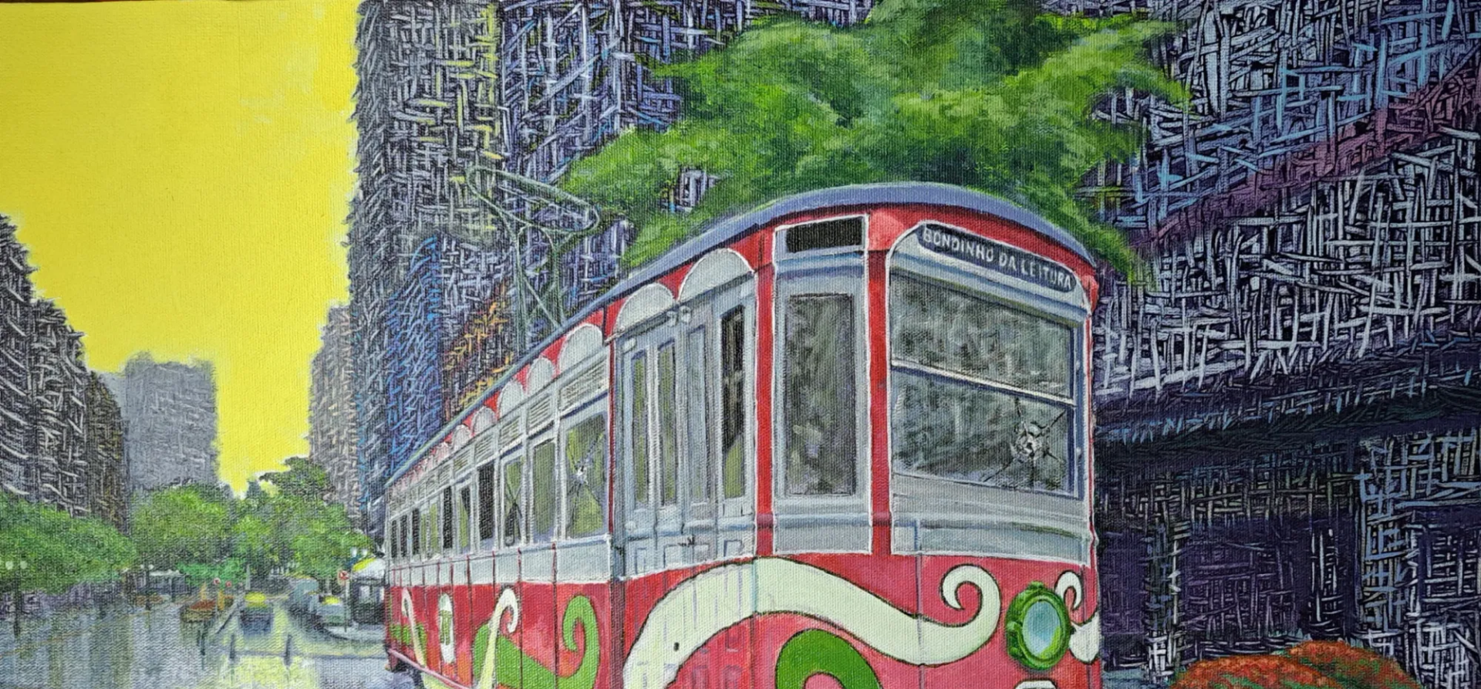
click at [910, 420] on img at bounding box center [740, 602] width 1481 height 1204
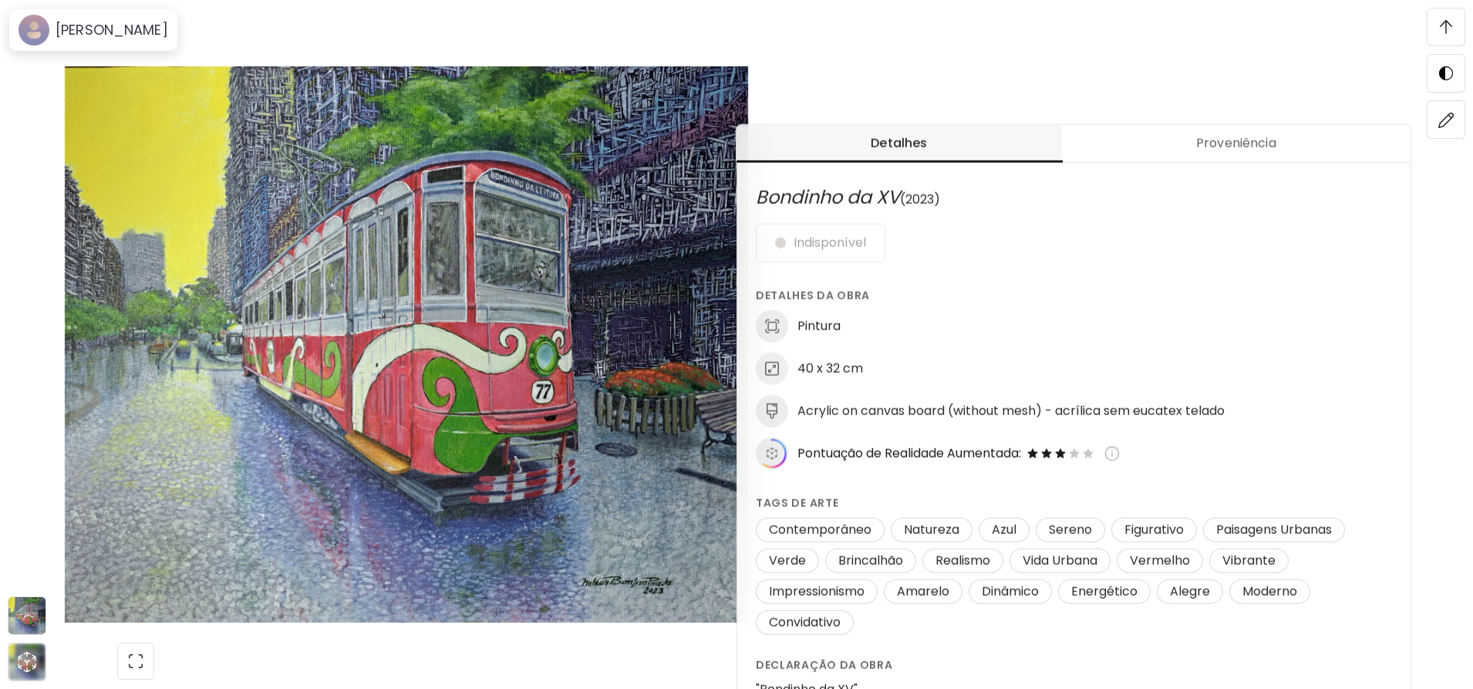
scroll to position [617, 0]
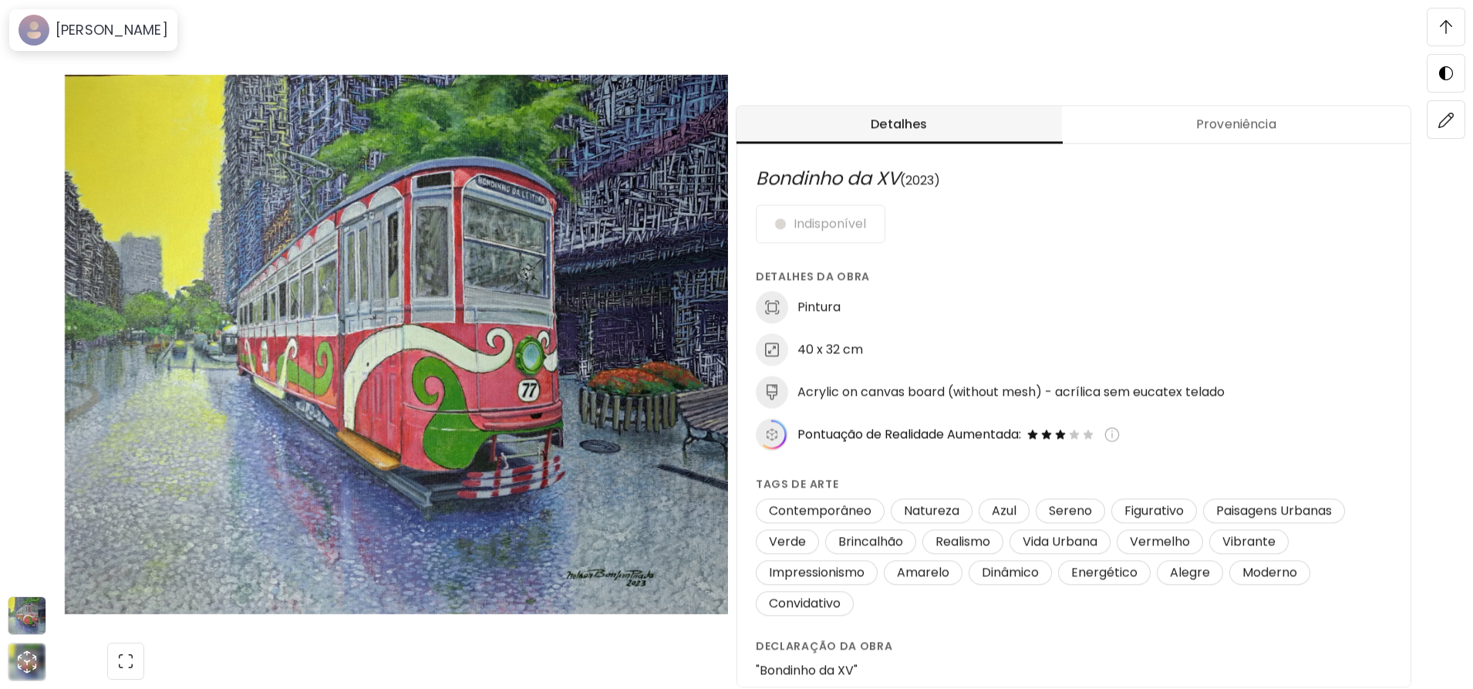
click at [1120, 433] on img at bounding box center [1112, 434] width 15 height 15
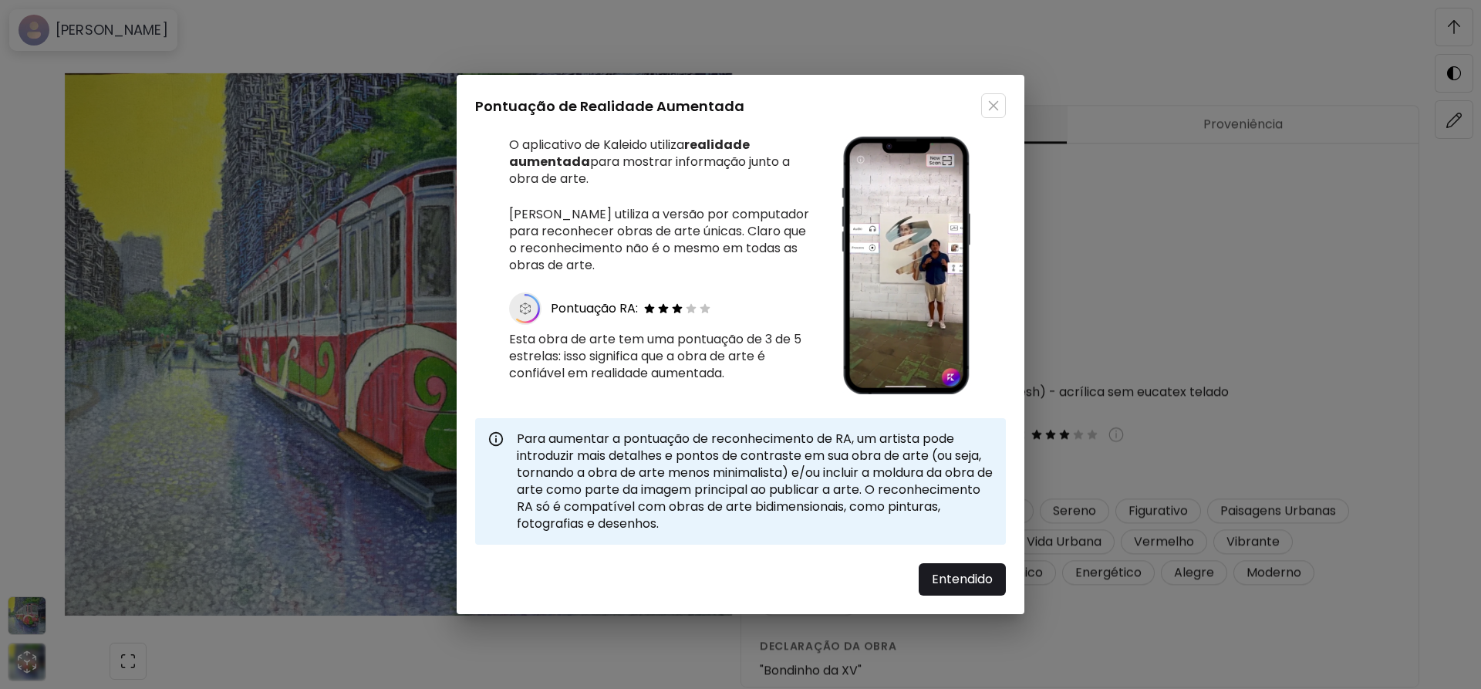
click at [988, 99] on button "button" at bounding box center [993, 105] width 25 height 25
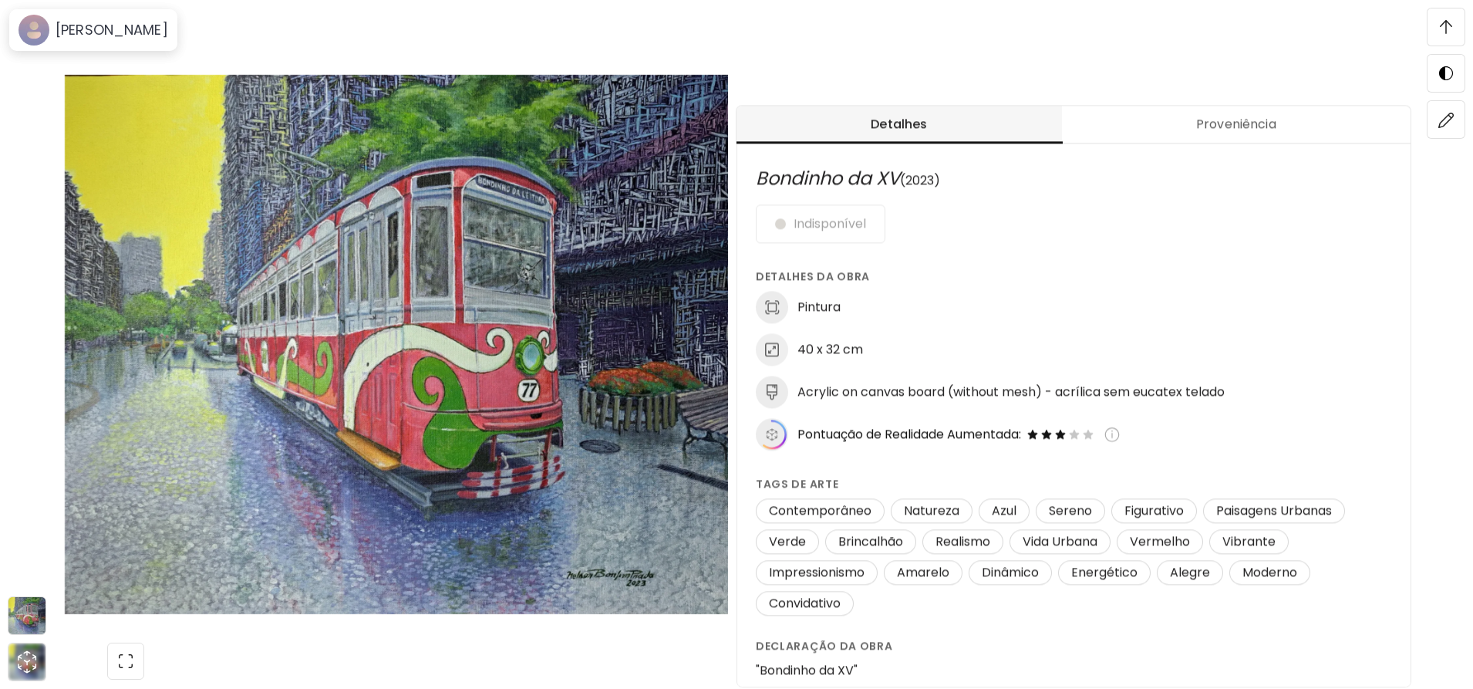
click at [1236, 133] on span "Proveniência" at bounding box center [1236, 124] width 330 height 19
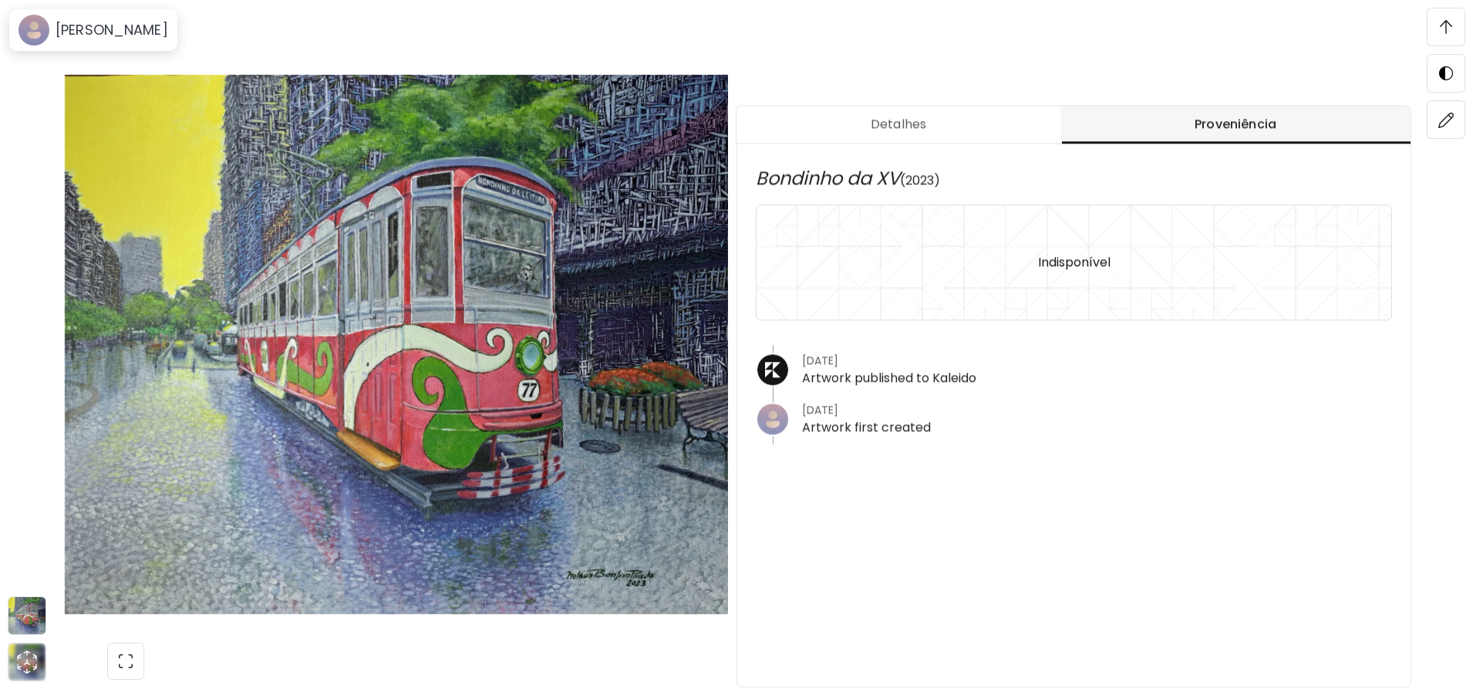
click at [916, 125] on span "Detalhes" at bounding box center [898, 124] width 305 height 19
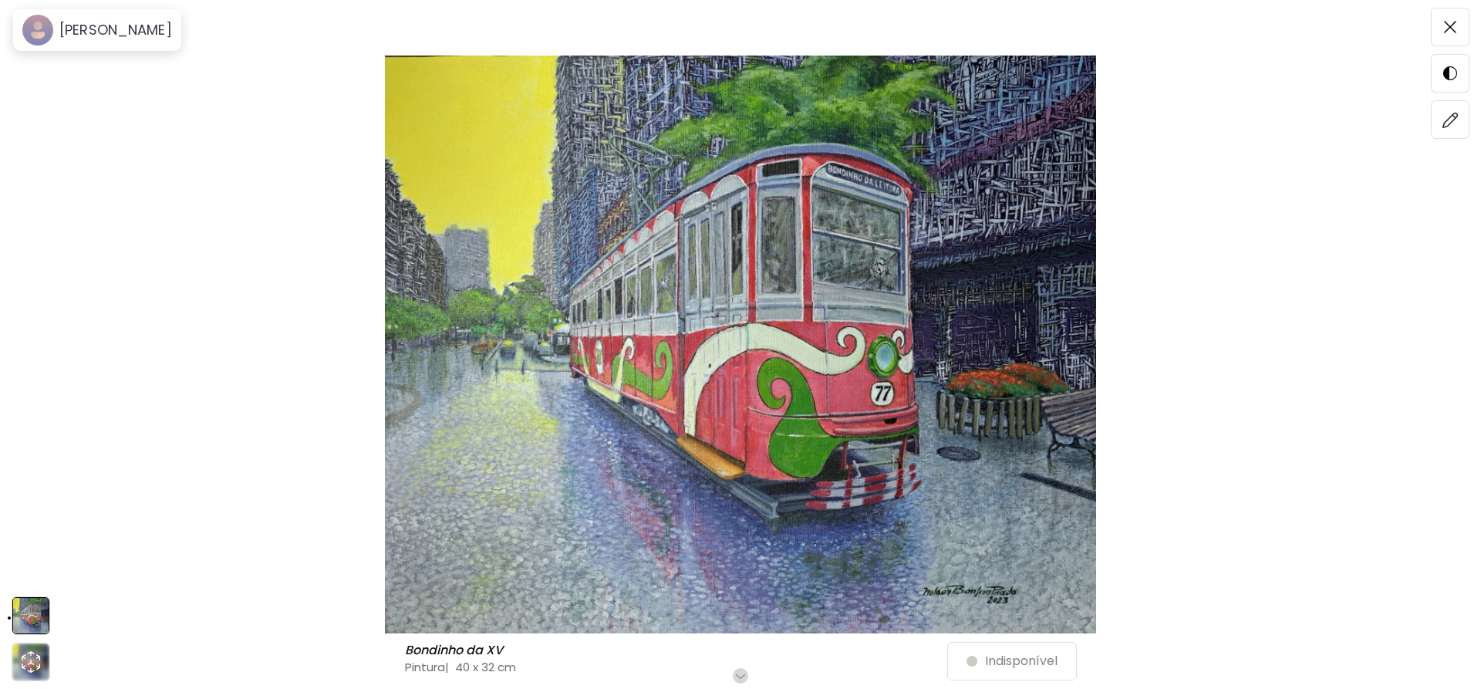
scroll to position [0, 0]
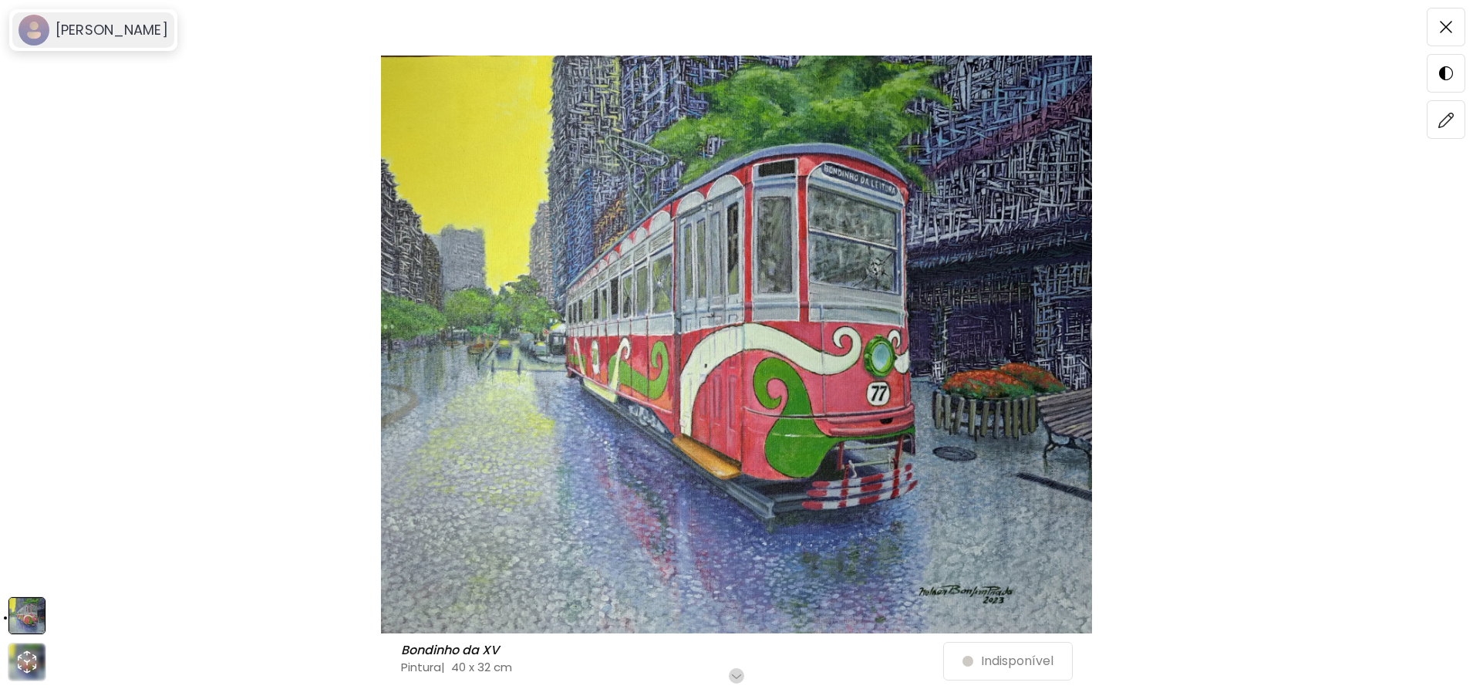
click at [143, 38] on h6 "[PERSON_NAME]" at bounding box center [112, 30] width 113 height 19
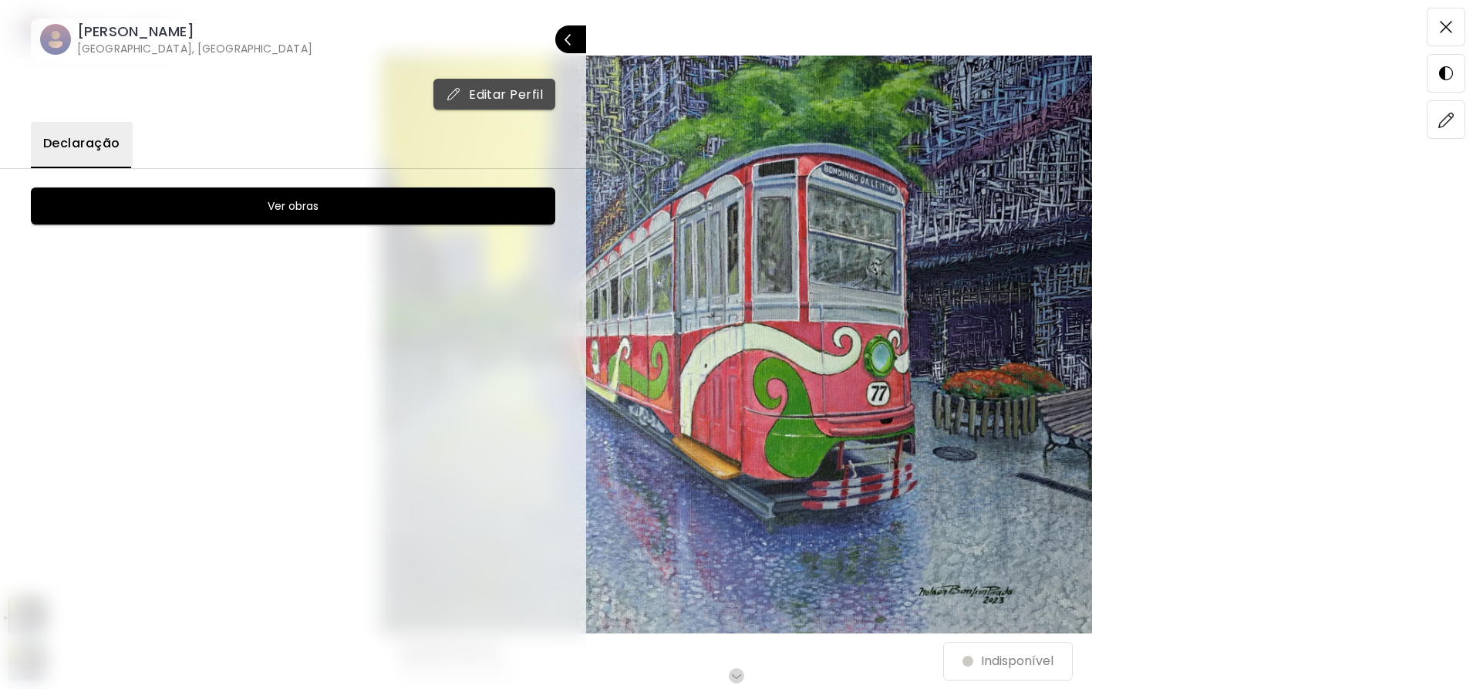
click at [501, 83] on button "Editar Perfil" at bounding box center [495, 94] width 122 height 31
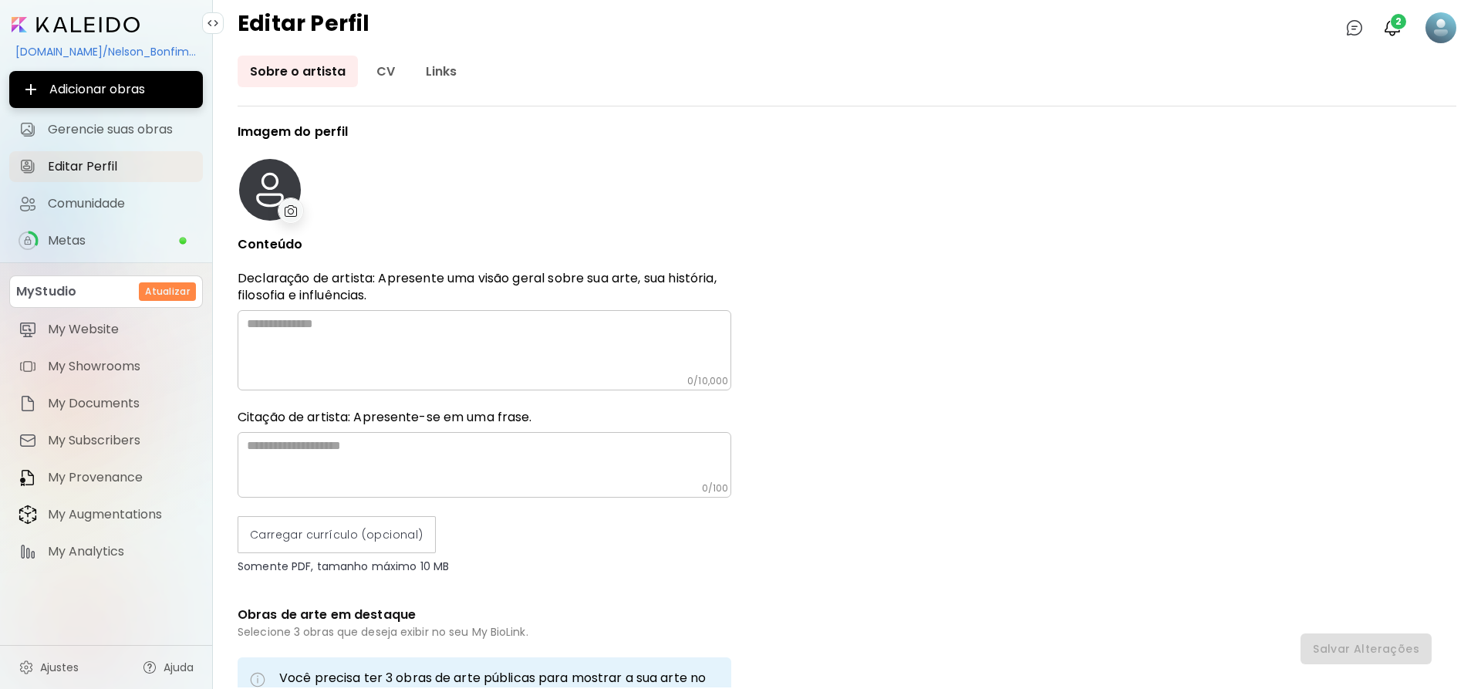
type input "******"
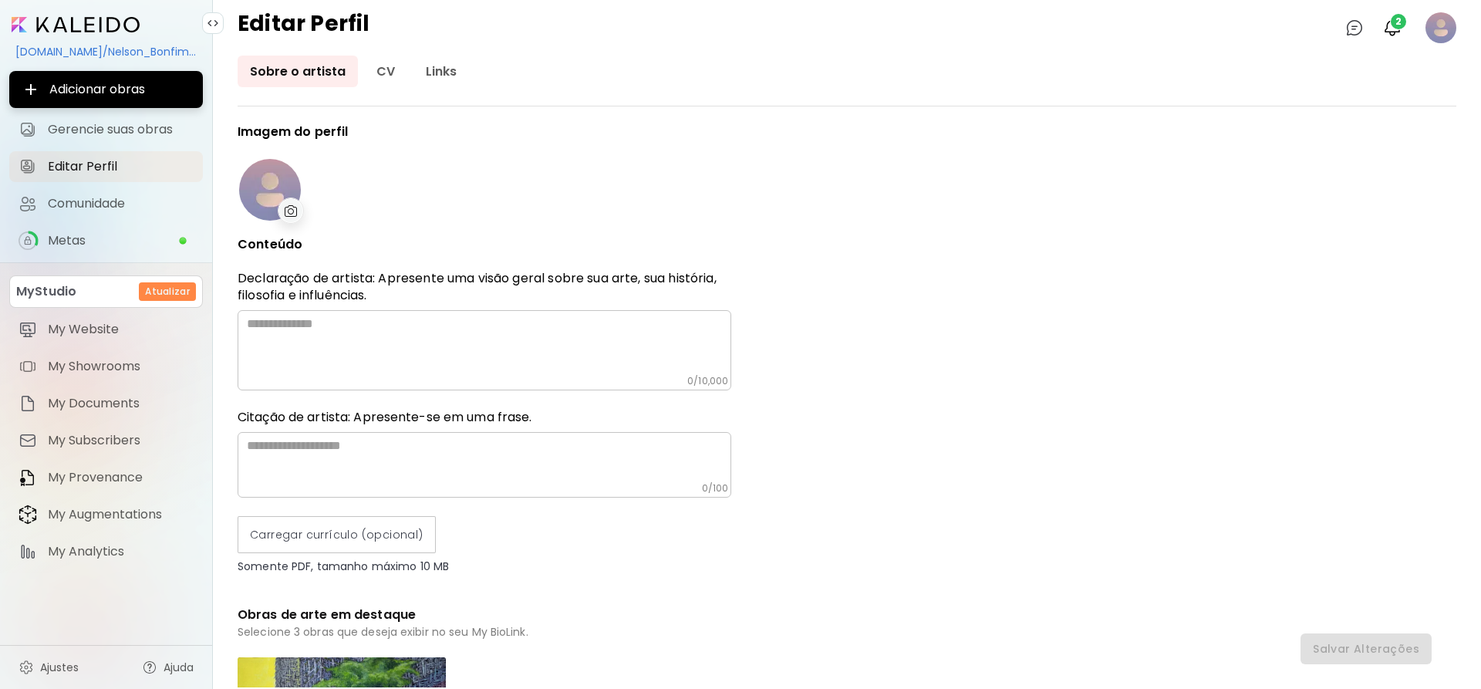
type input "******"
click at [274, 195] on div at bounding box center [270, 190] width 62 height 62
click at [384, 66] on link "CV" at bounding box center [385, 72] width 43 height 32
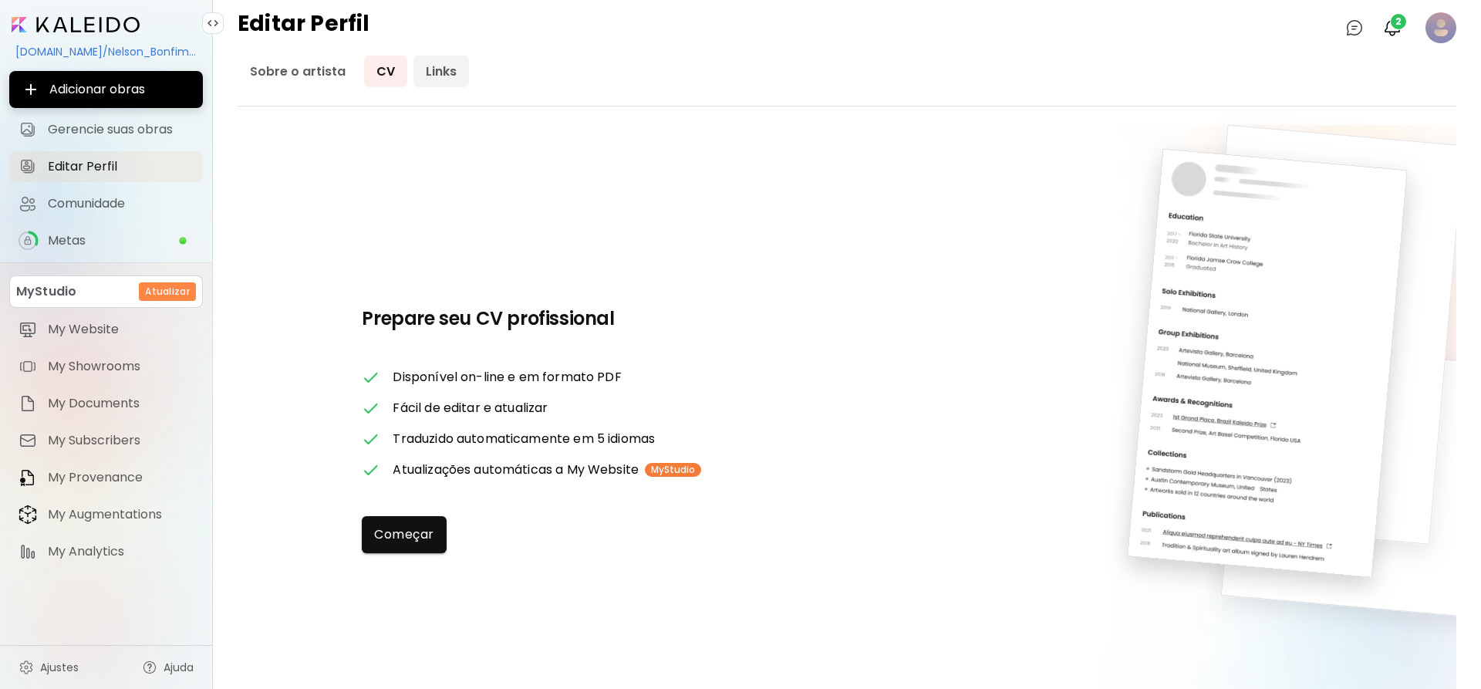
click at [444, 78] on link "Links" at bounding box center [441, 72] width 56 height 32
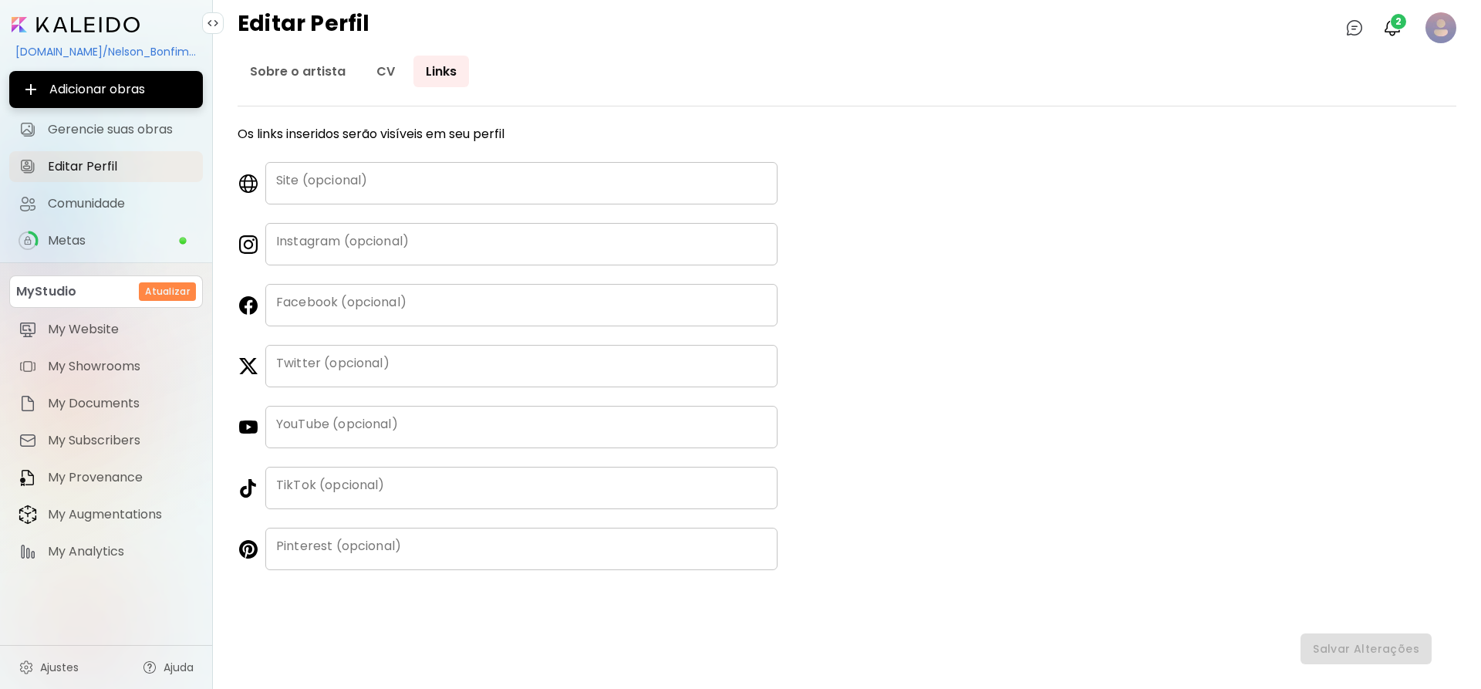
click at [349, 248] on div "Instagram (opcional)" at bounding box center [521, 244] width 512 height 42
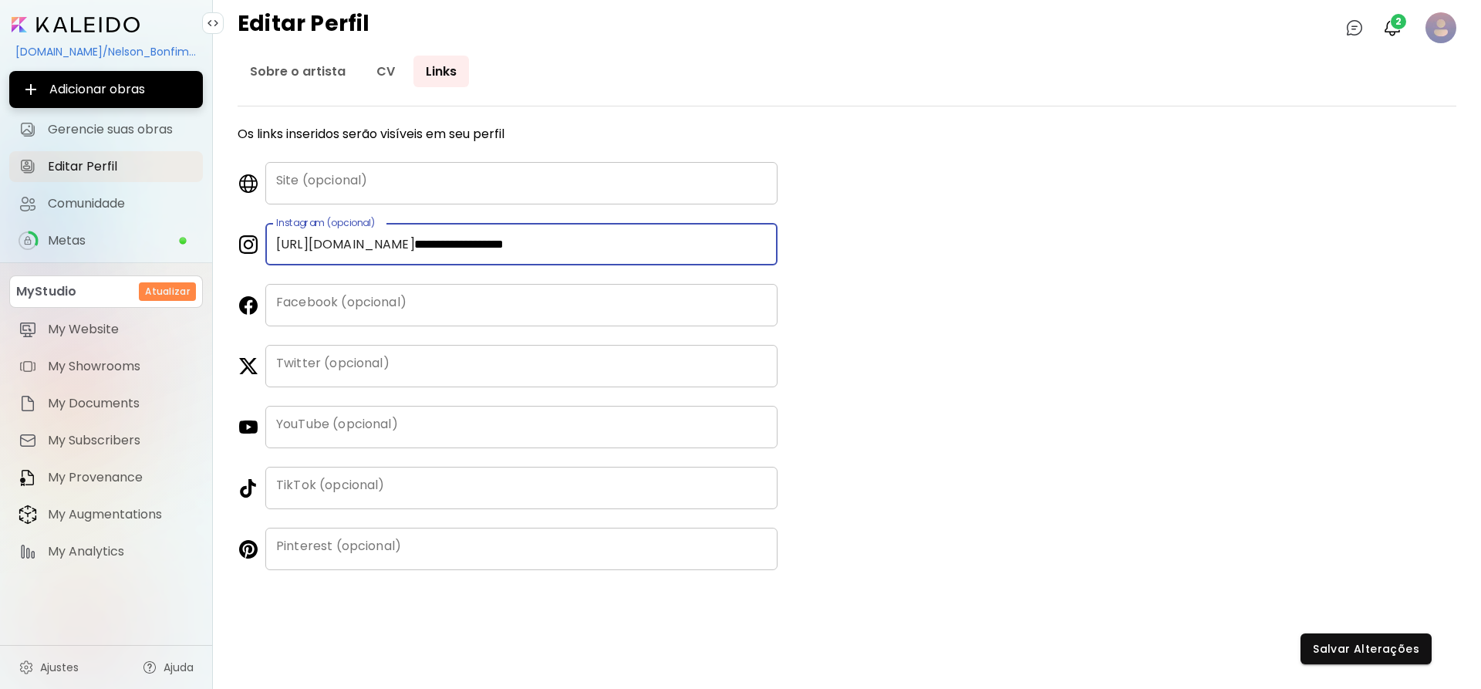
type input "**********"
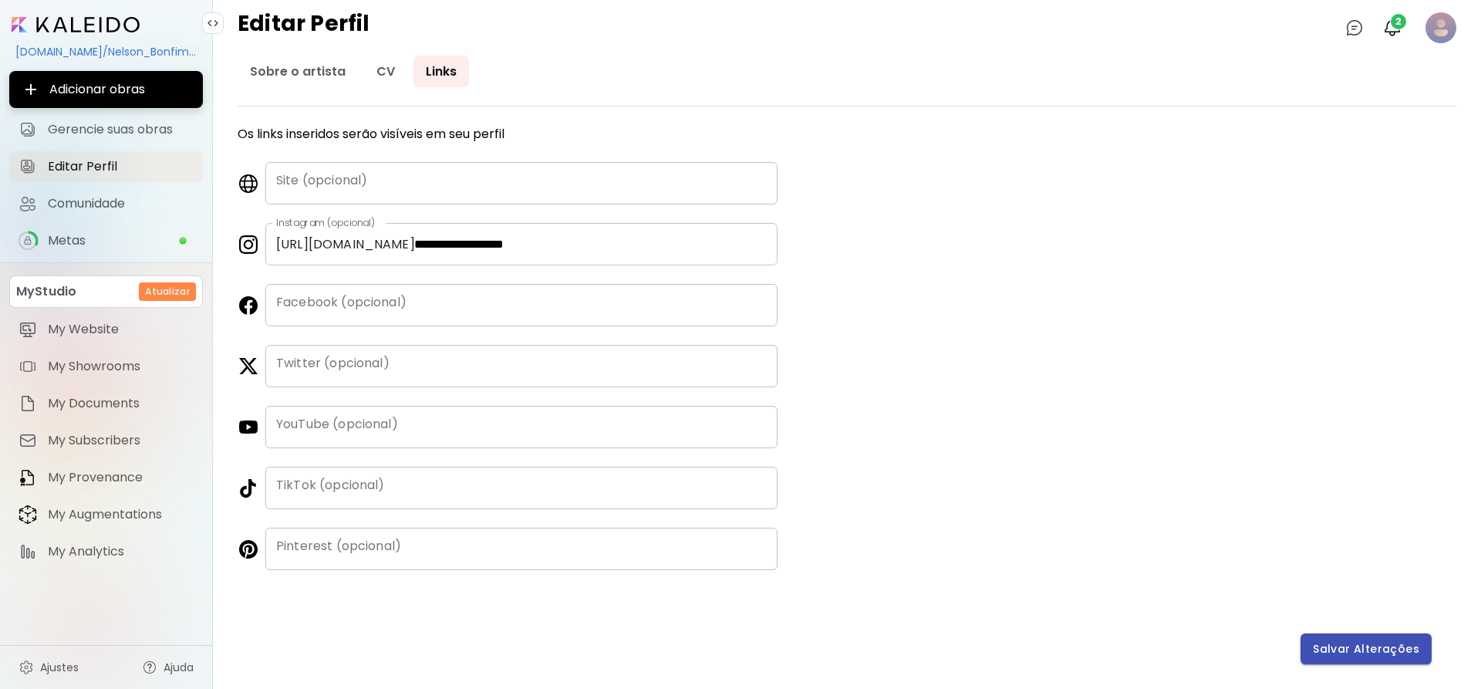
click at [1345, 643] on span "Salvar Alterações" at bounding box center [1366, 649] width 106 height 16
click at [1453, 34] on image at bounding box center [1441, 27] width 31 height 31
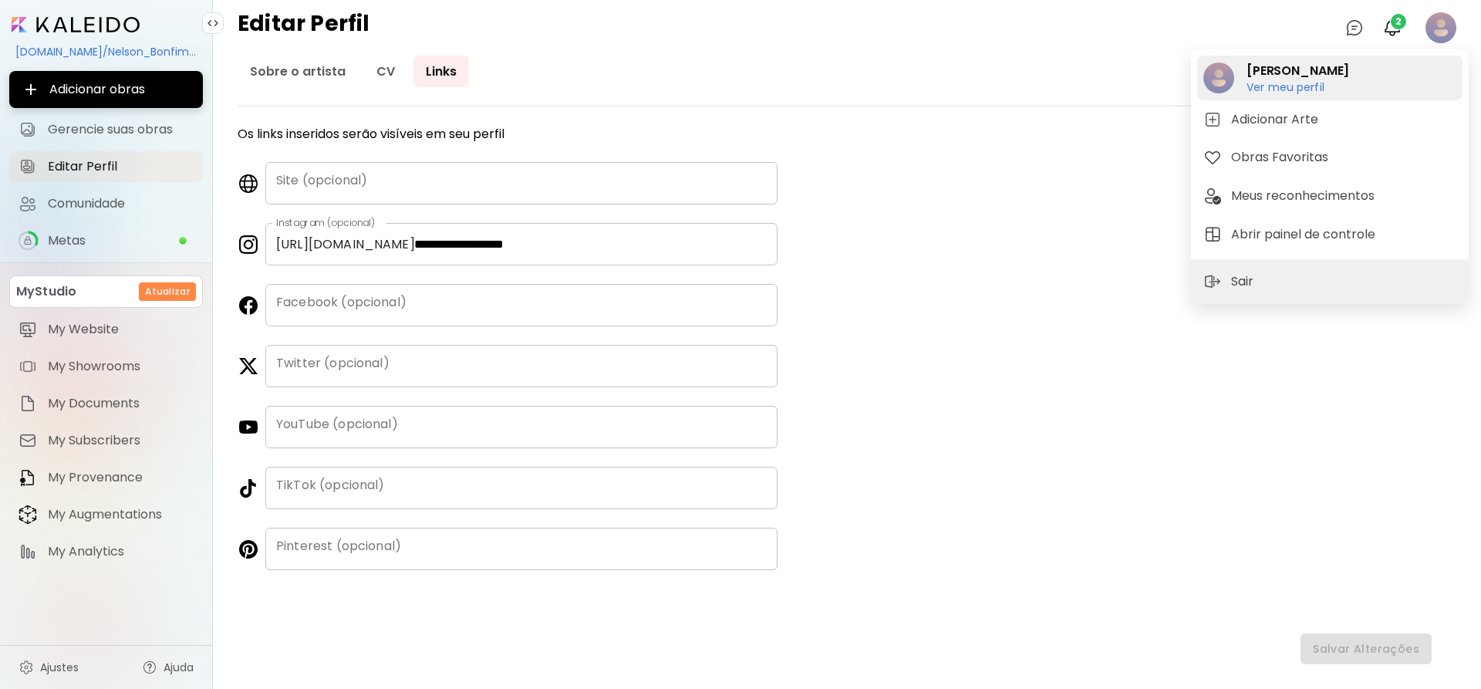
click at [1287, 80] on h6 "Ver meu perfil" at bounding box center [1298, 87] width 103 height 14
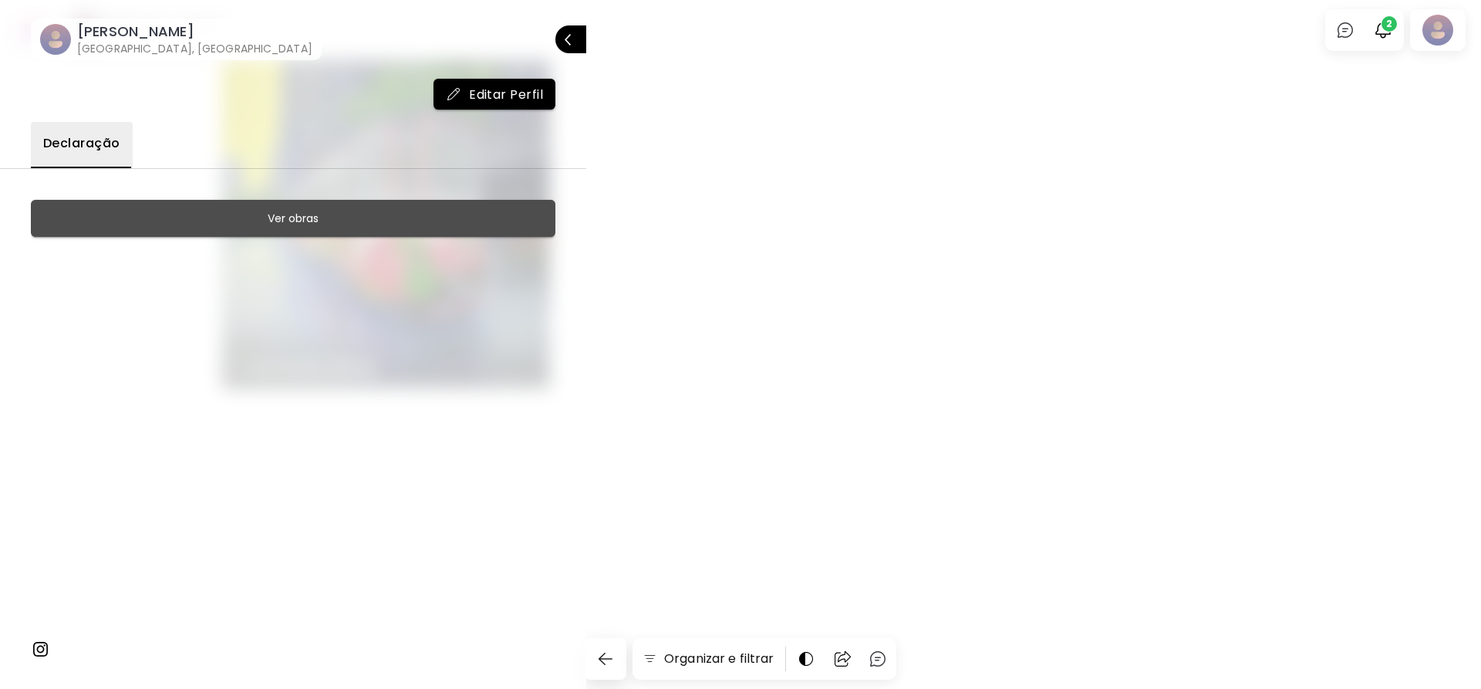
click at [270, 207] on button "Ver obras" at bounding box center [293, 218] width 525 height 37
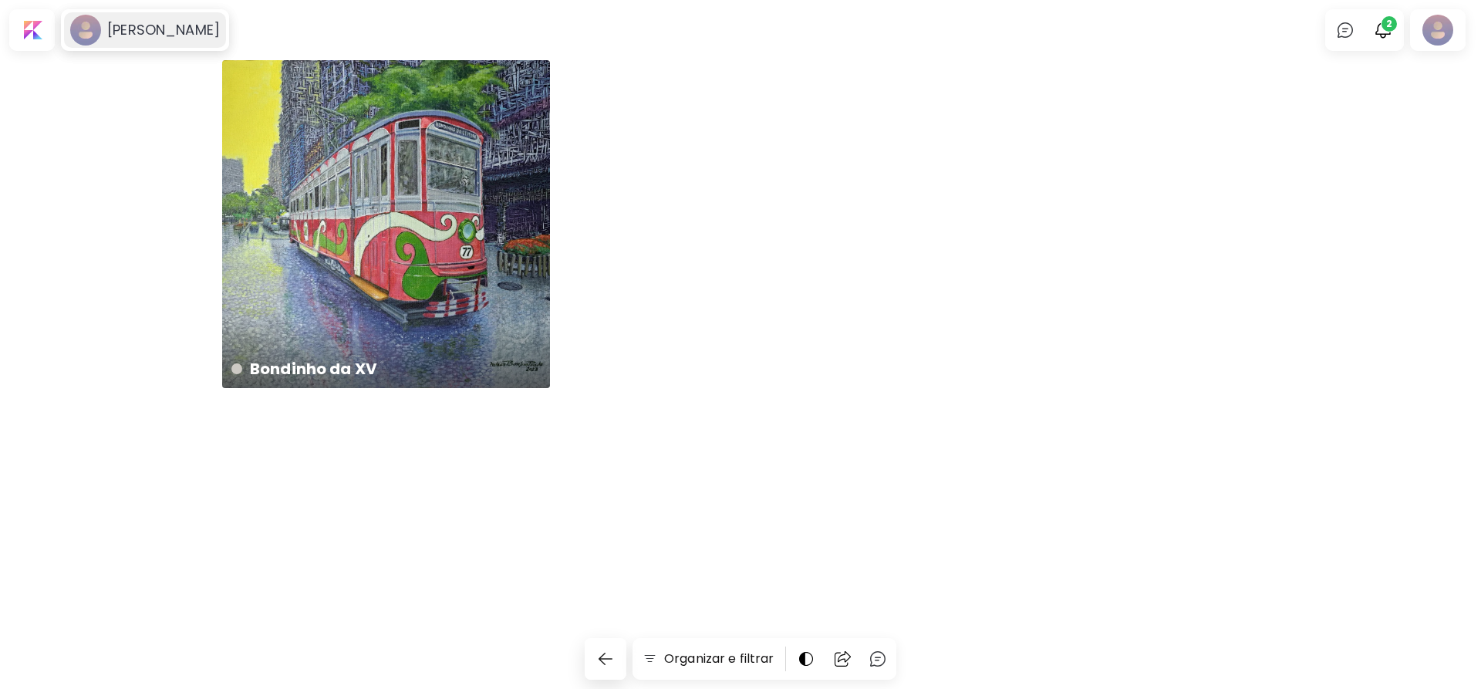
click at [159, 30] on h6 "[PERSON_NAME]" at bounding box center [163, 30] width 113 height 19
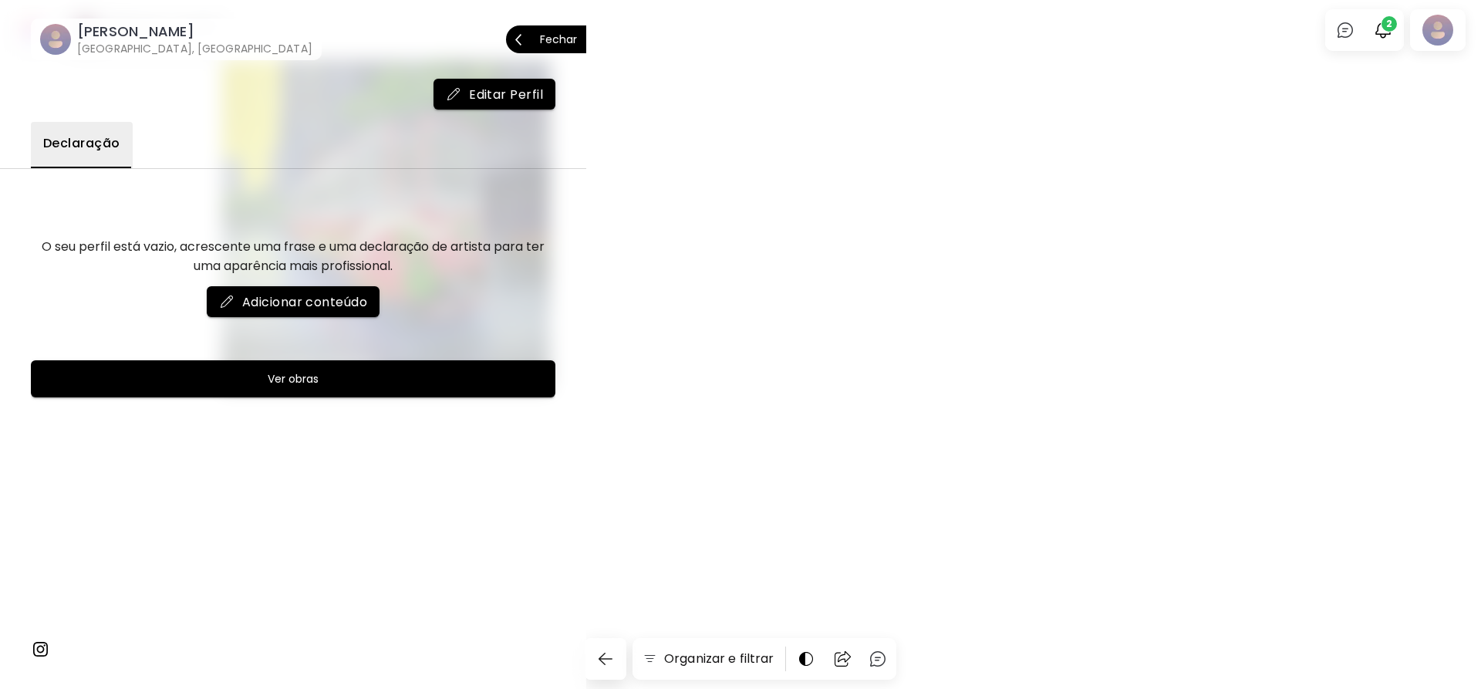
click at [149, 41] on h6 "[GEOGRAPHIC_DATA], [GEOGRAPHIC_DATA]" at bounding box center [194, 48] width 235 height 15
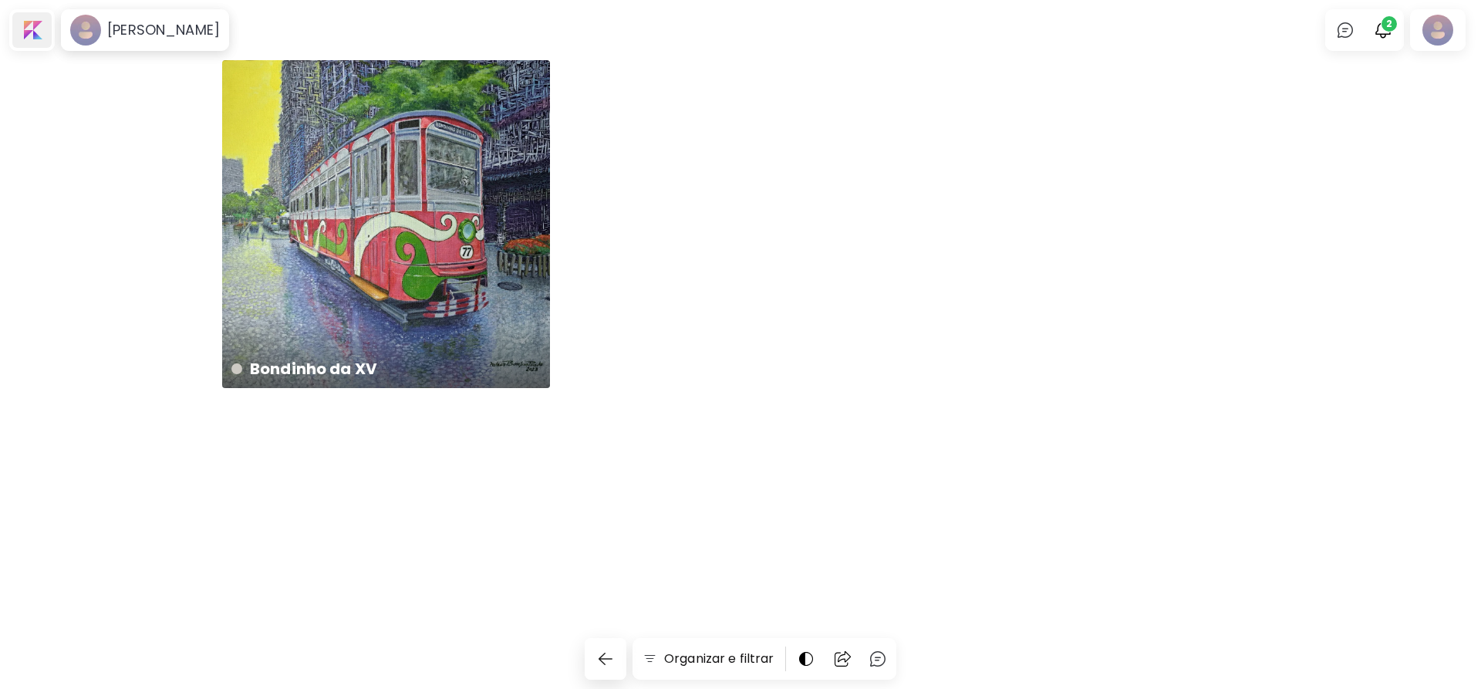
click at [47, 35] on div at bounding box center [31, 29] width 39 height 35
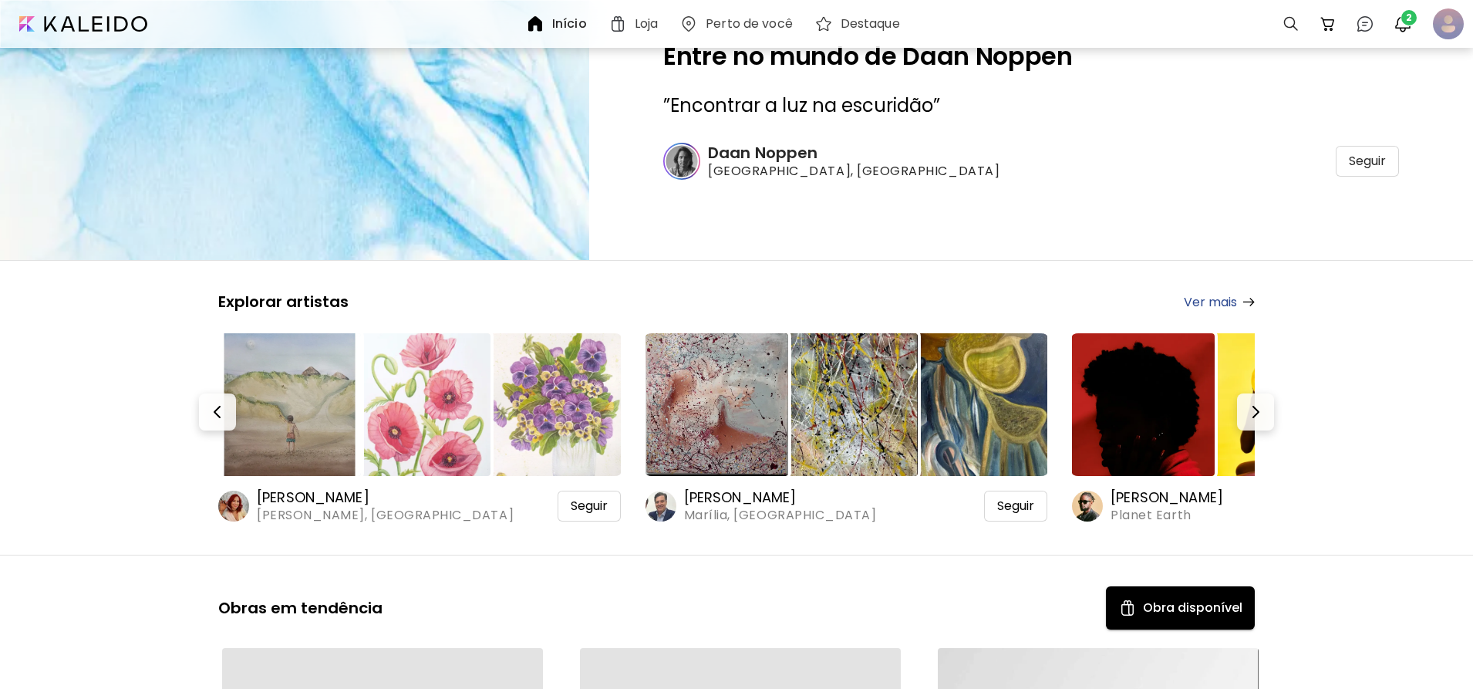
scroll to position [154, 0]
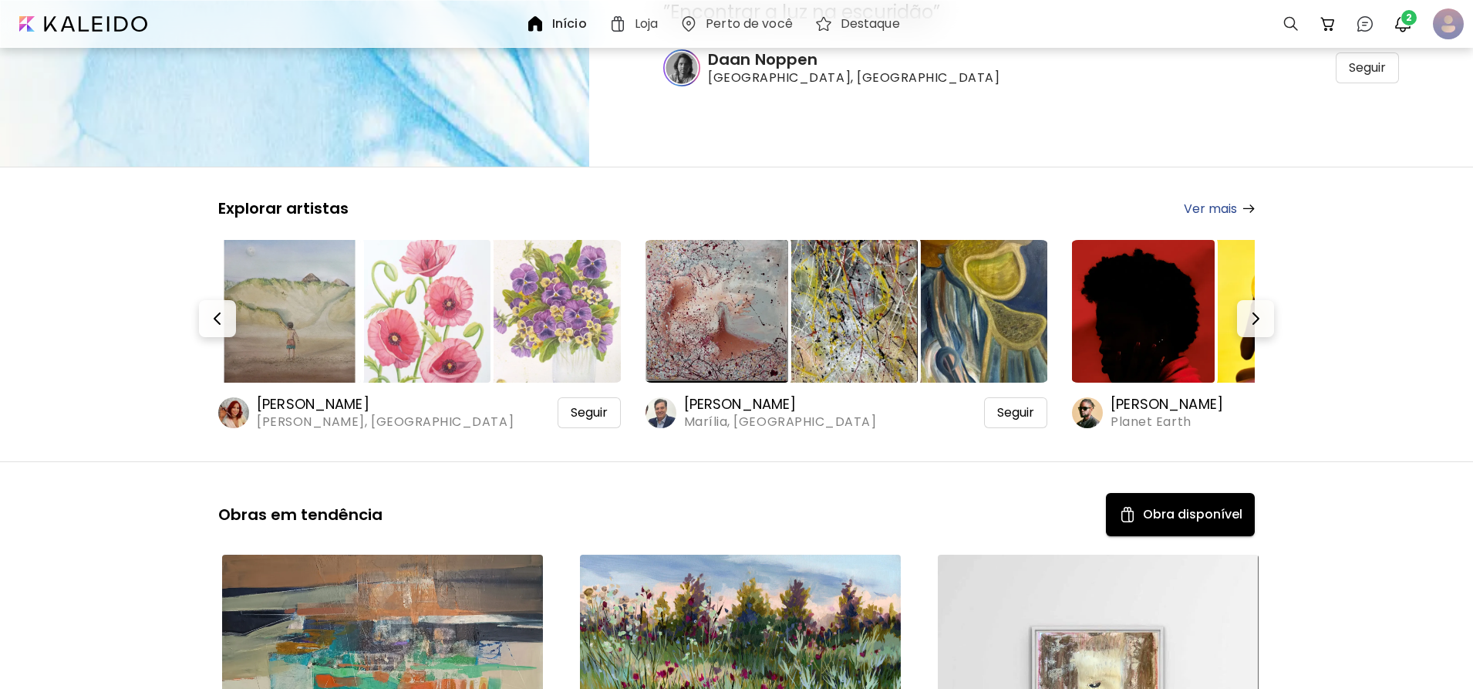
click at [748, 407] on h6 "[PERSON_NAME]" at bounding box center [780, 404] width 193 height 19
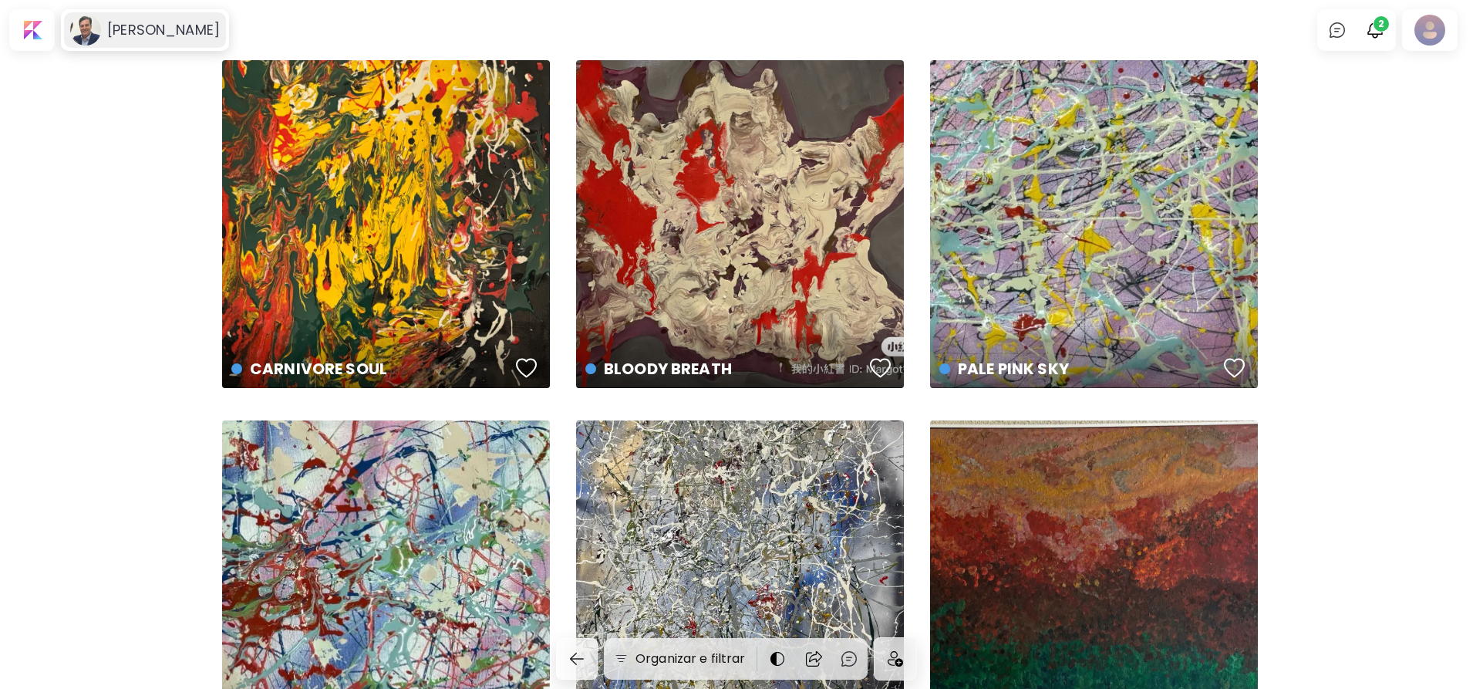
click at [142, 19] on div "[PERSON_NAME]" at bounding box center [145, 29] width 162 height 35
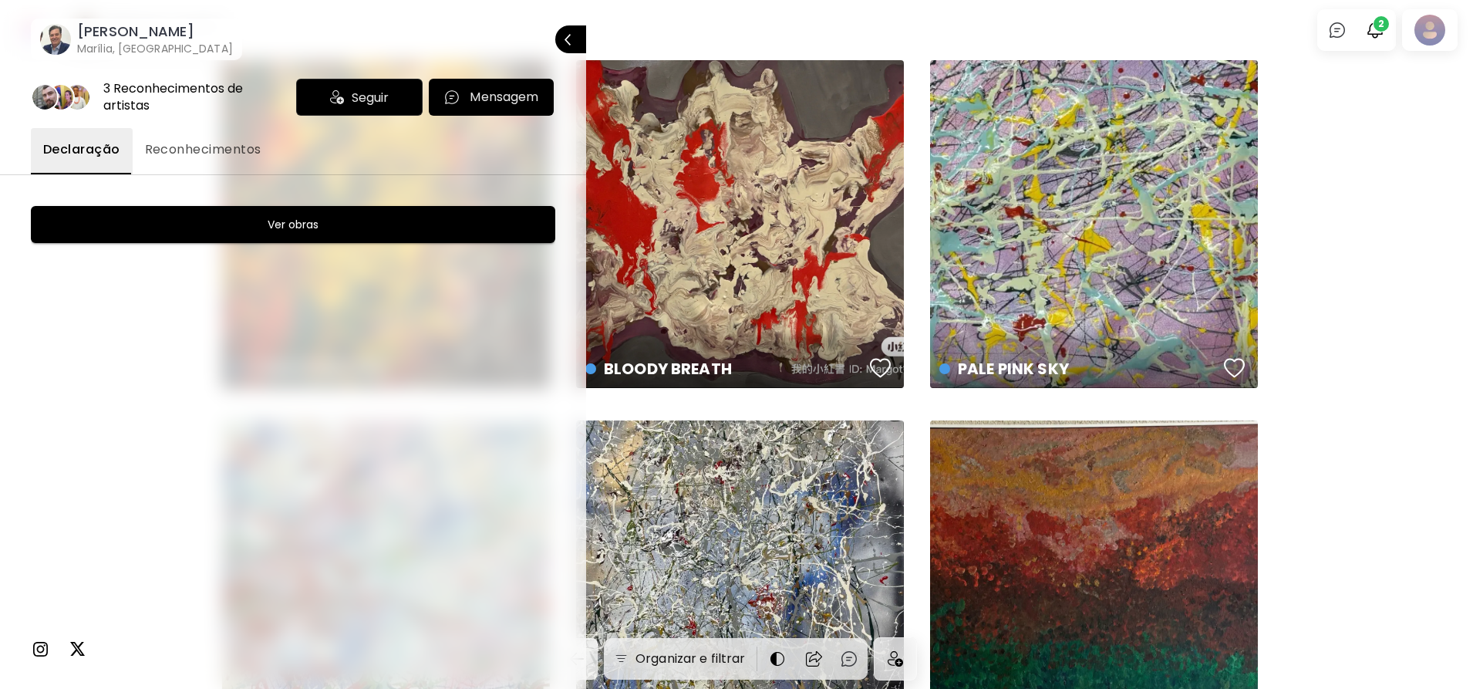
click at [218, 157] on span "Reconhecimentos" at bounding box center [203, 149] width 116 height 19
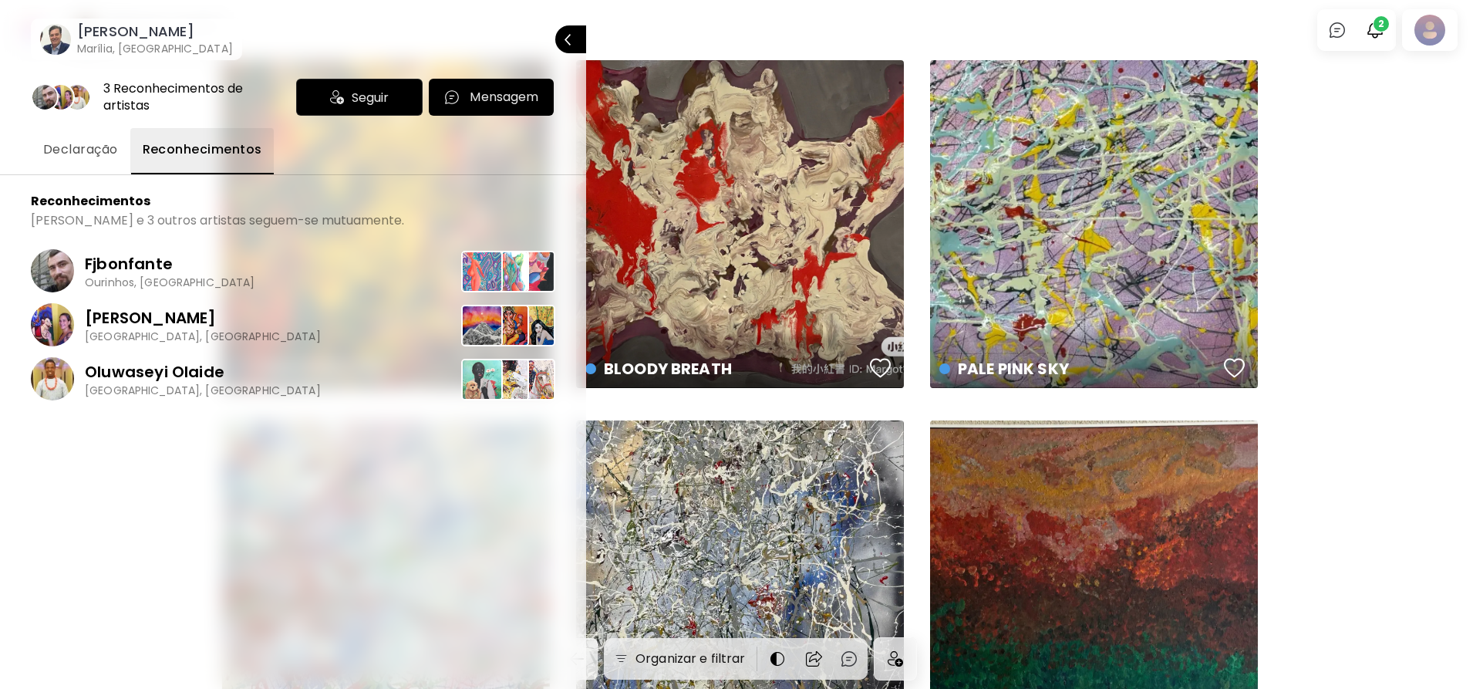
click at [100, 152] on span "Declaração" at bounding box center [80, 149] width 75 height 19
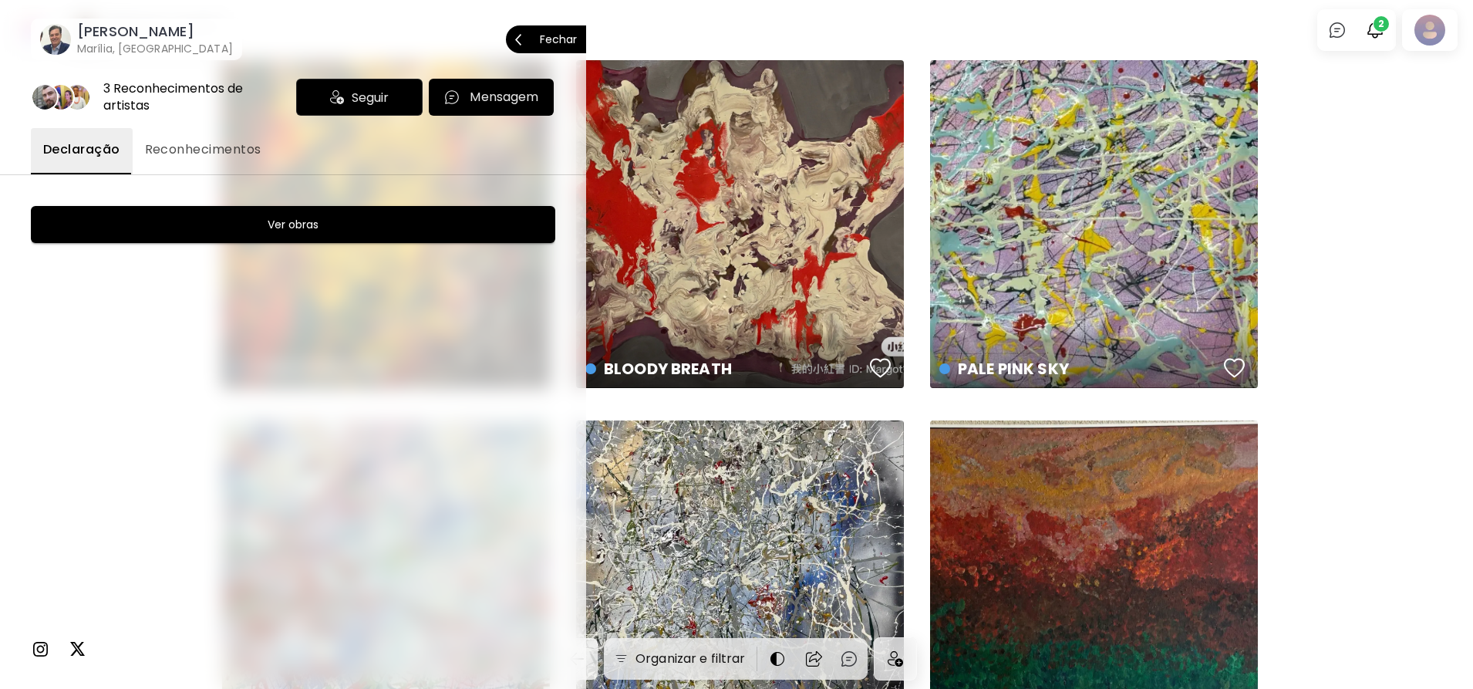
click at [575, 35] on p "Fechar" at bounding box center [558, 39] width 37 height 11
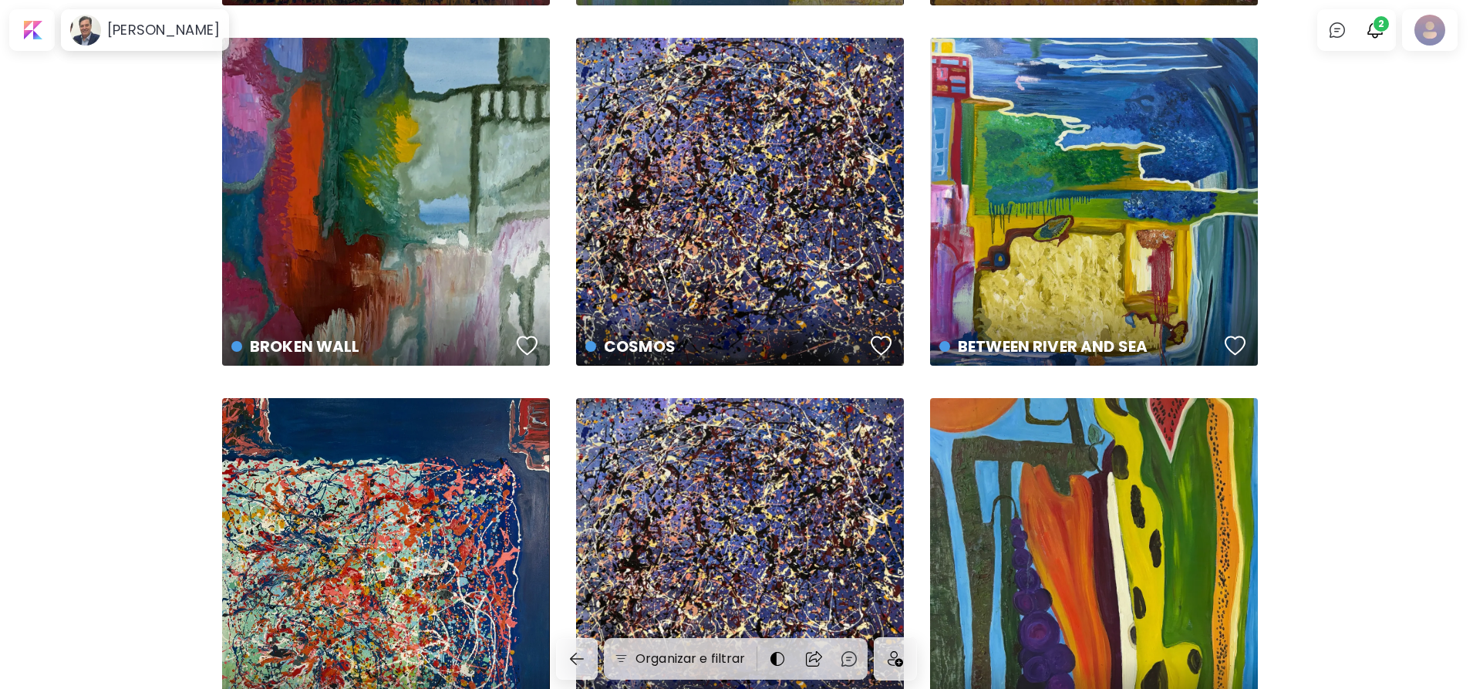
scroll to position [1466, 0]
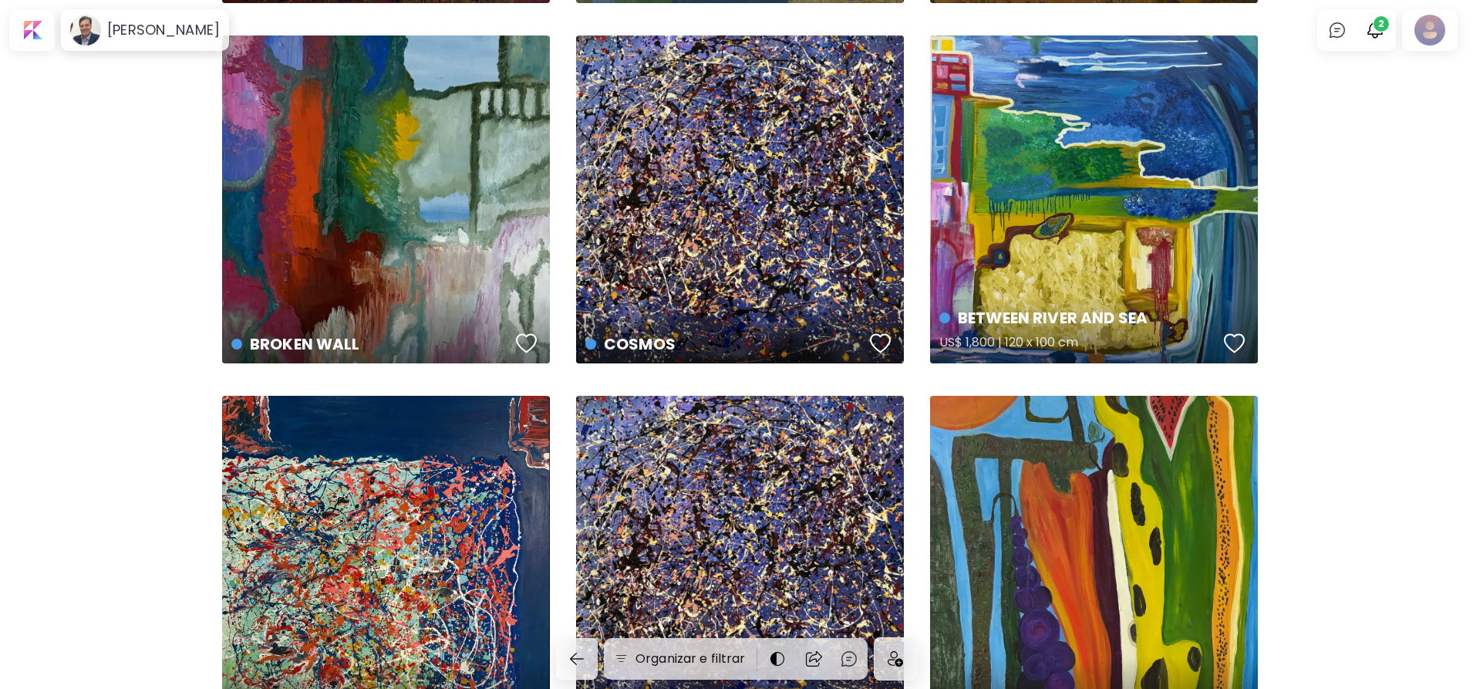
click at [1038, 247] on div "BETWEEN RIVER AND SEA US$ 1,800 | 120 x 100 cm" at bounding box center [1094, 199] width 328 height 328
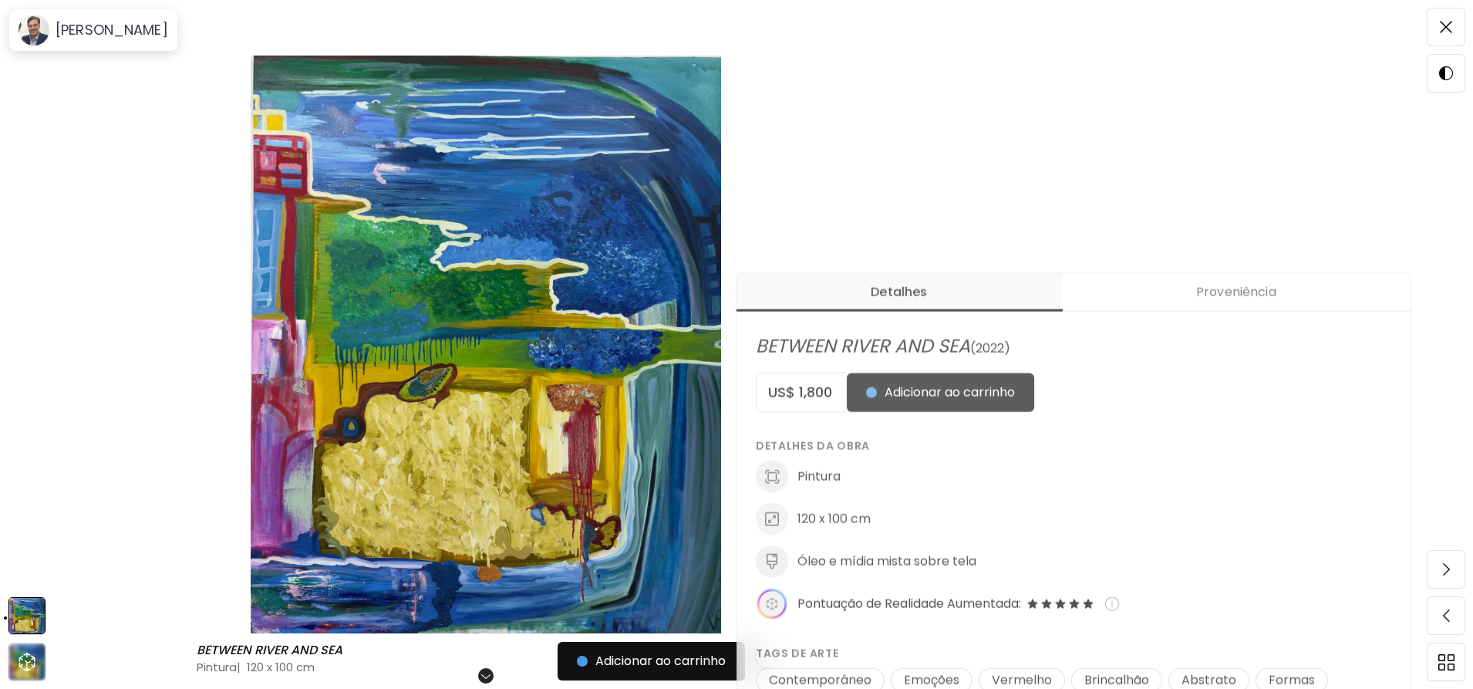
scroll to position [463, 0]
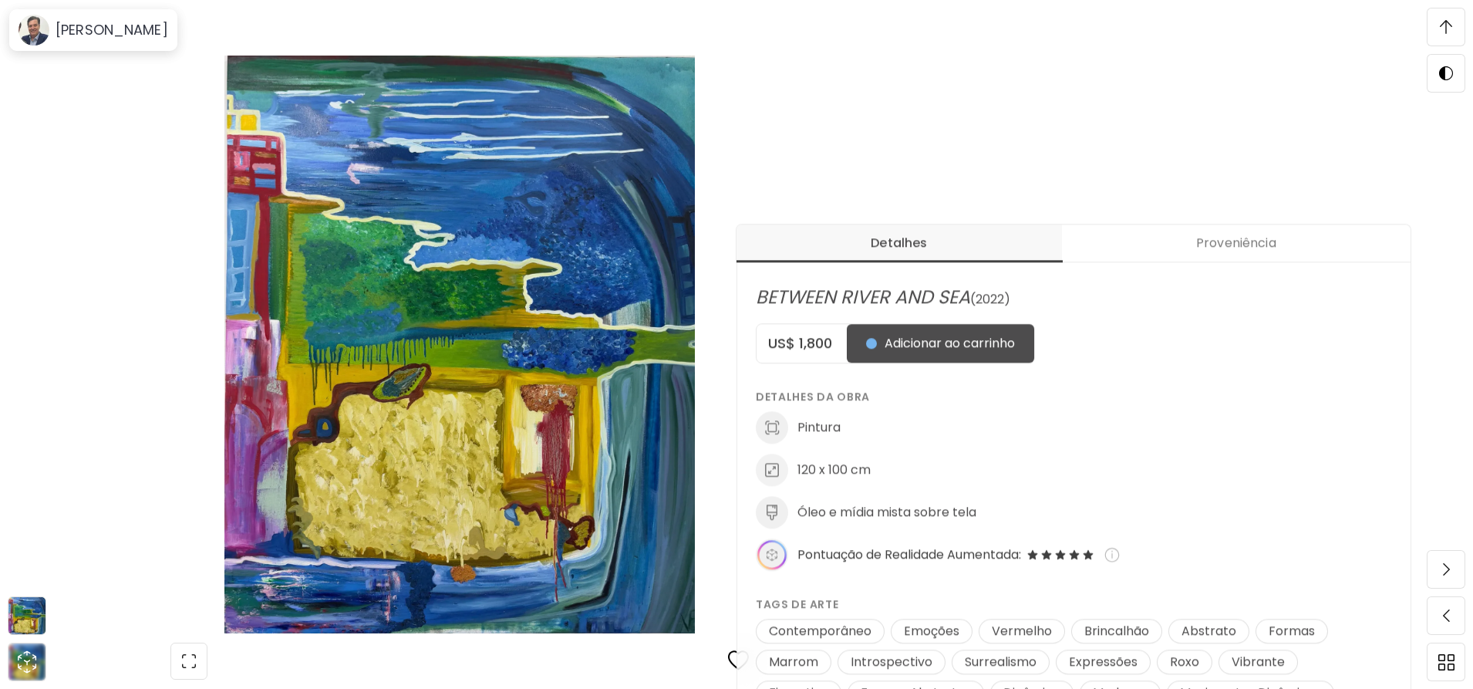
click at [139, 171] on img at bounding box center [460, 345] width 791 height 578
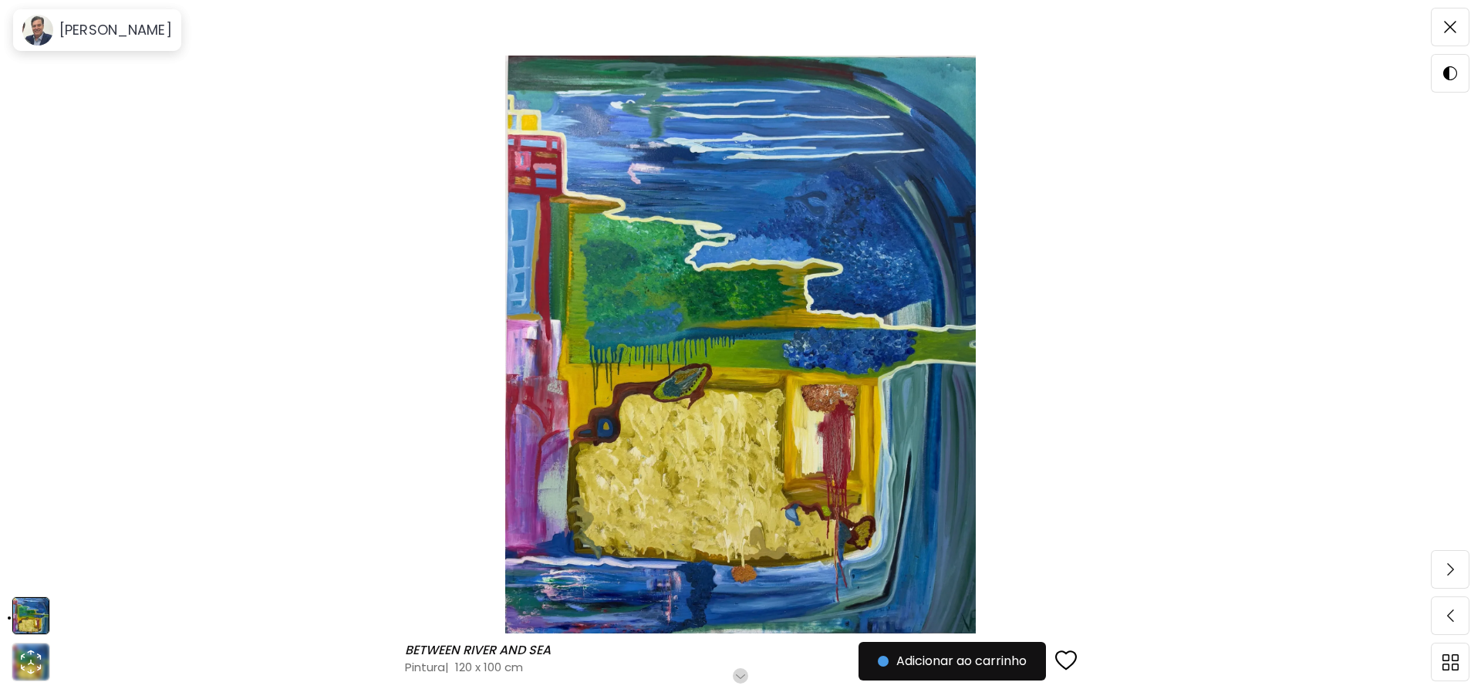
scroll to position [0, 0]
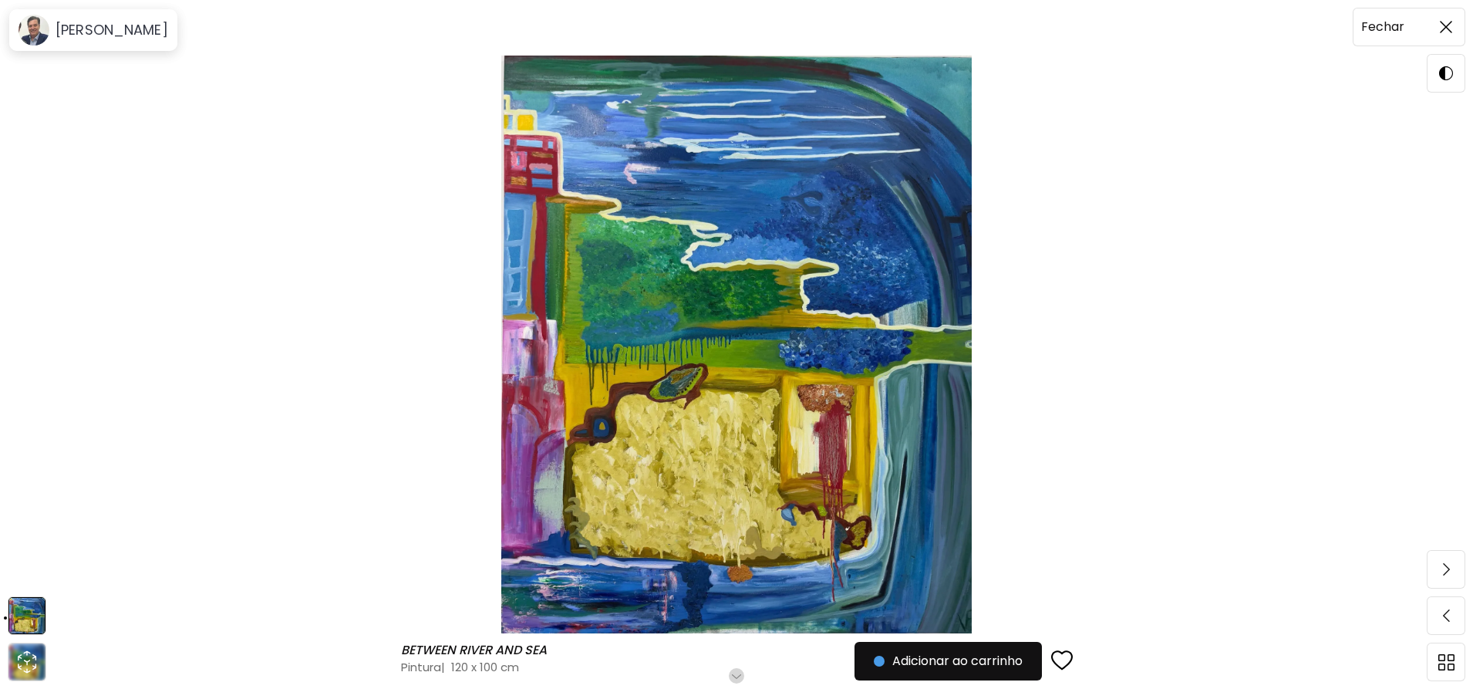
click at [1457, 25] on span at bounding box center [1446, 27] width 32 height 32
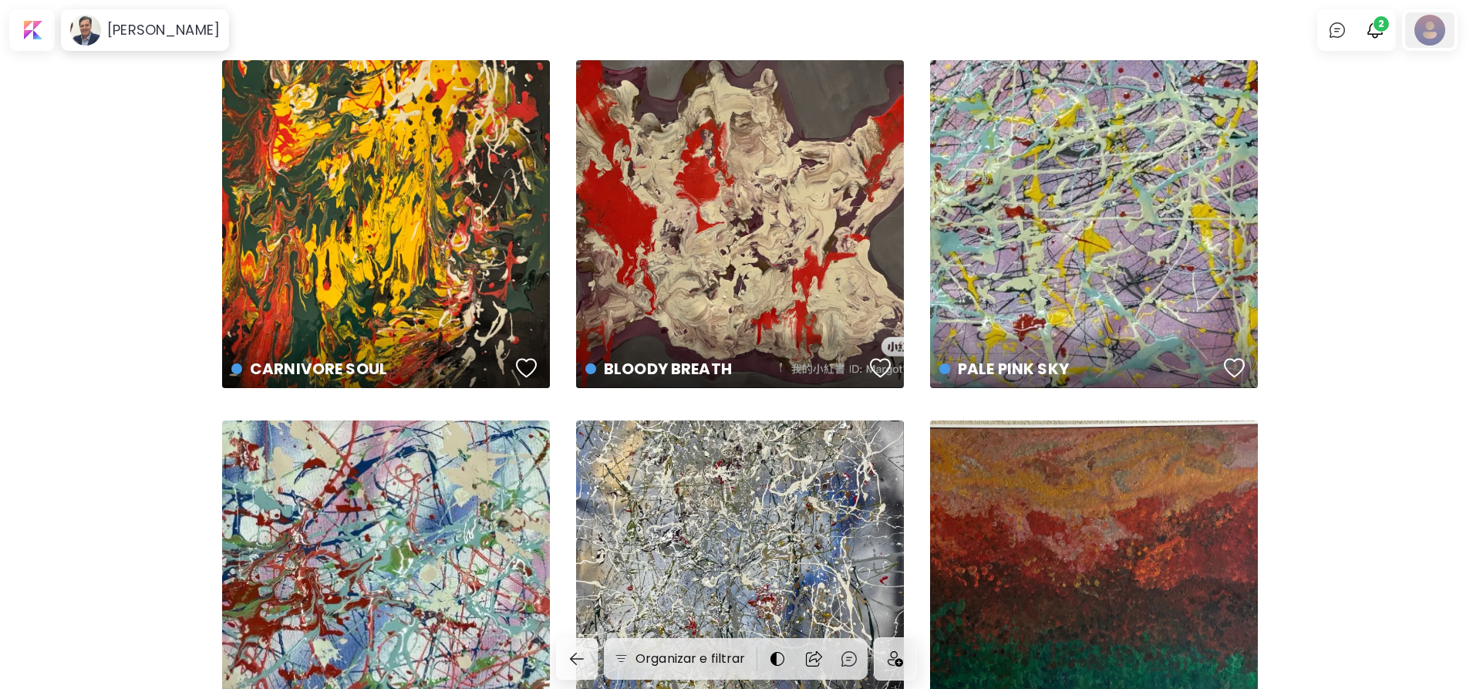
click at [1439, 15] on div at bounding box center [1430, 29] width 49 height 35
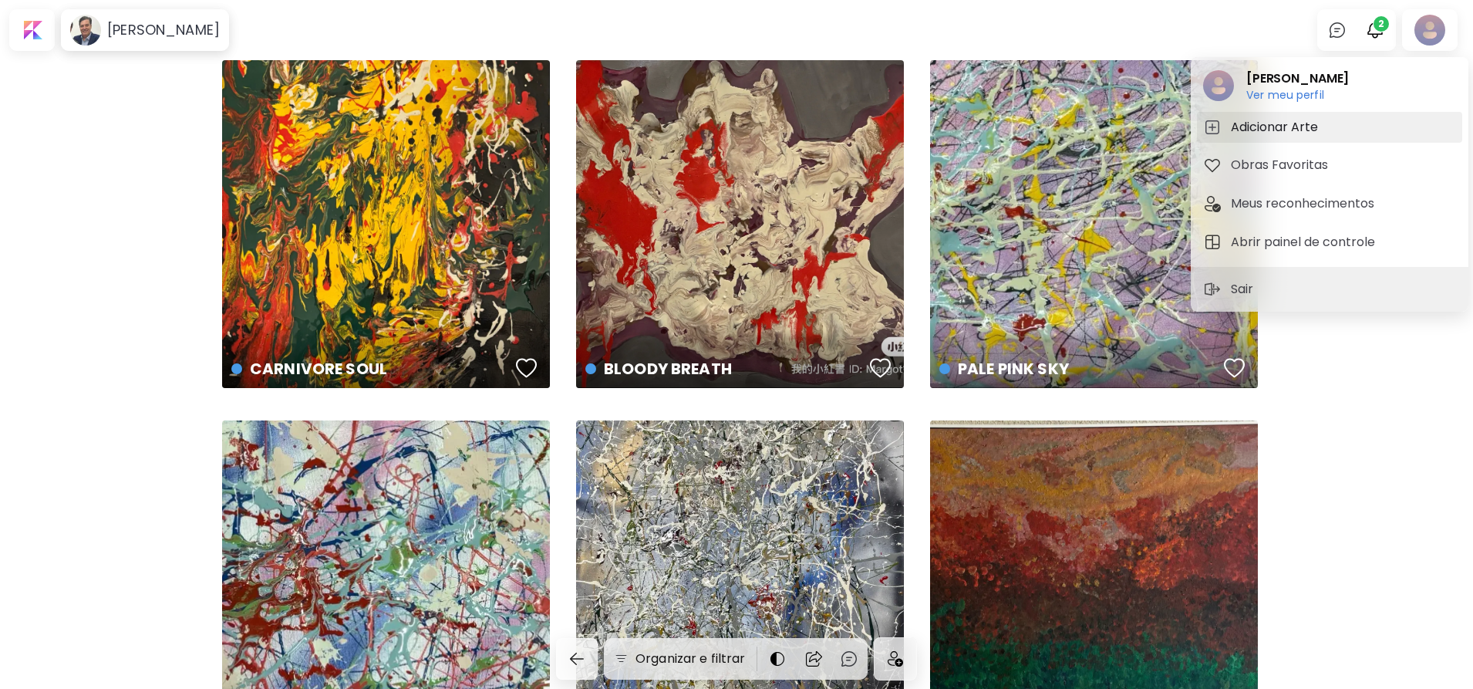
click at [1291, 126] on h5 "Adicionar Arte" at bounding box center [1277, 127] width 92 height 19
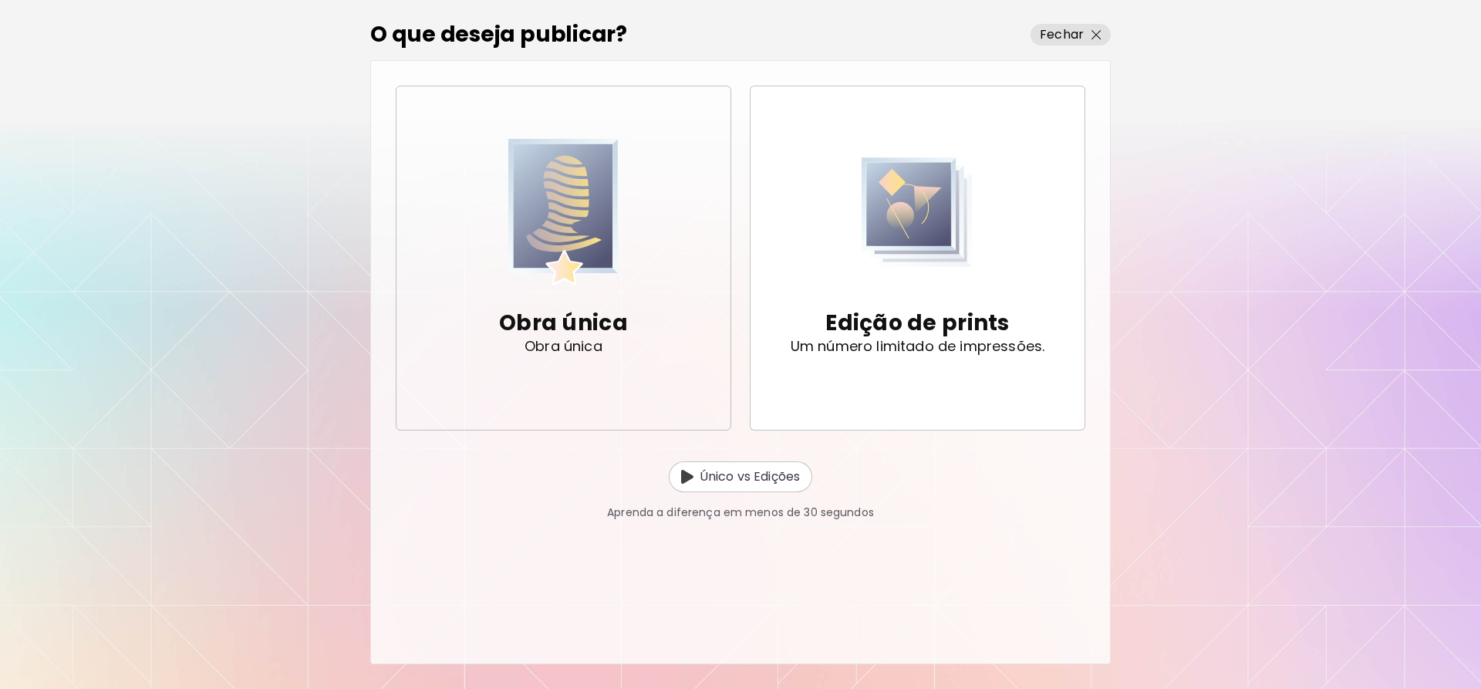
click at [639, 255] on span "Obra única Obra única" at bounding box center [563, 258] width 309 height 238
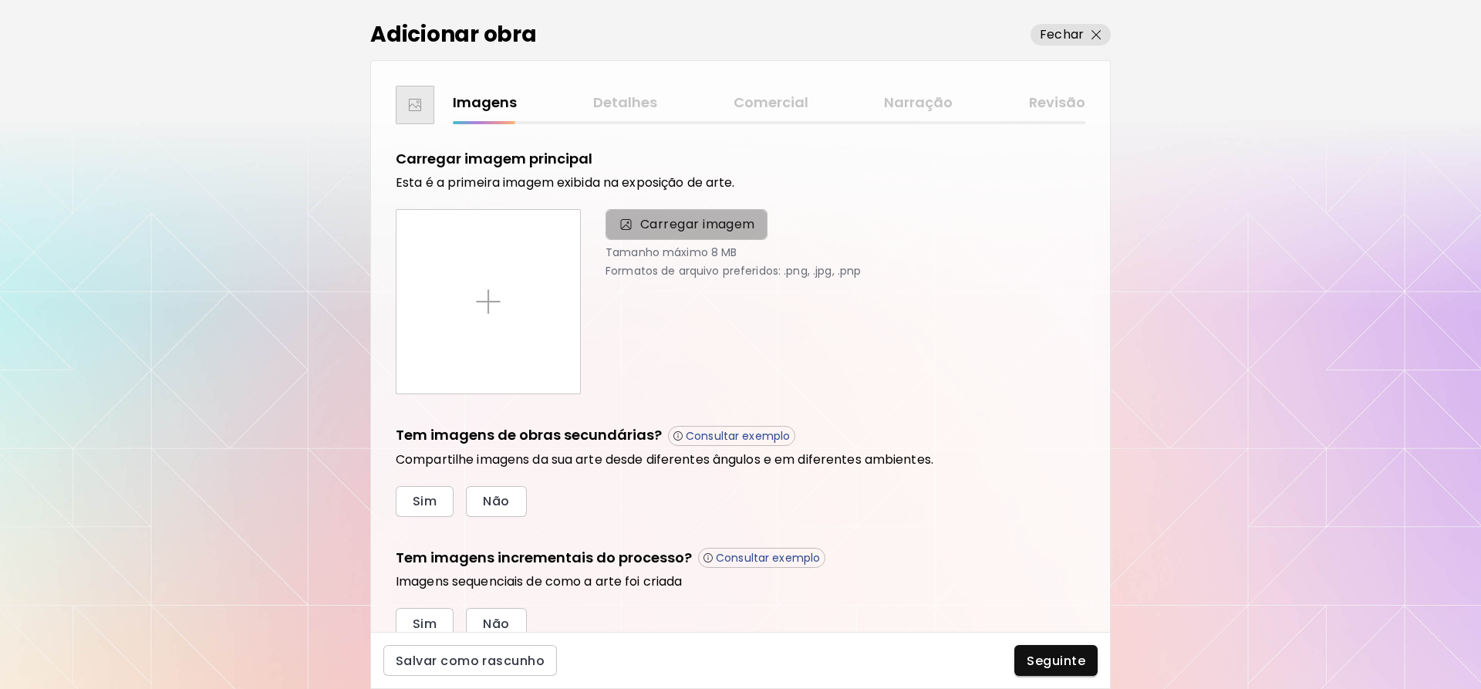
click at [733, 228] on span "Carregar imagem" at bounding box center [697, 224] width 115 height 19
click at [0, 0] on input "Carregar imagem" at bounding box center [0, 0] width 0 height 0
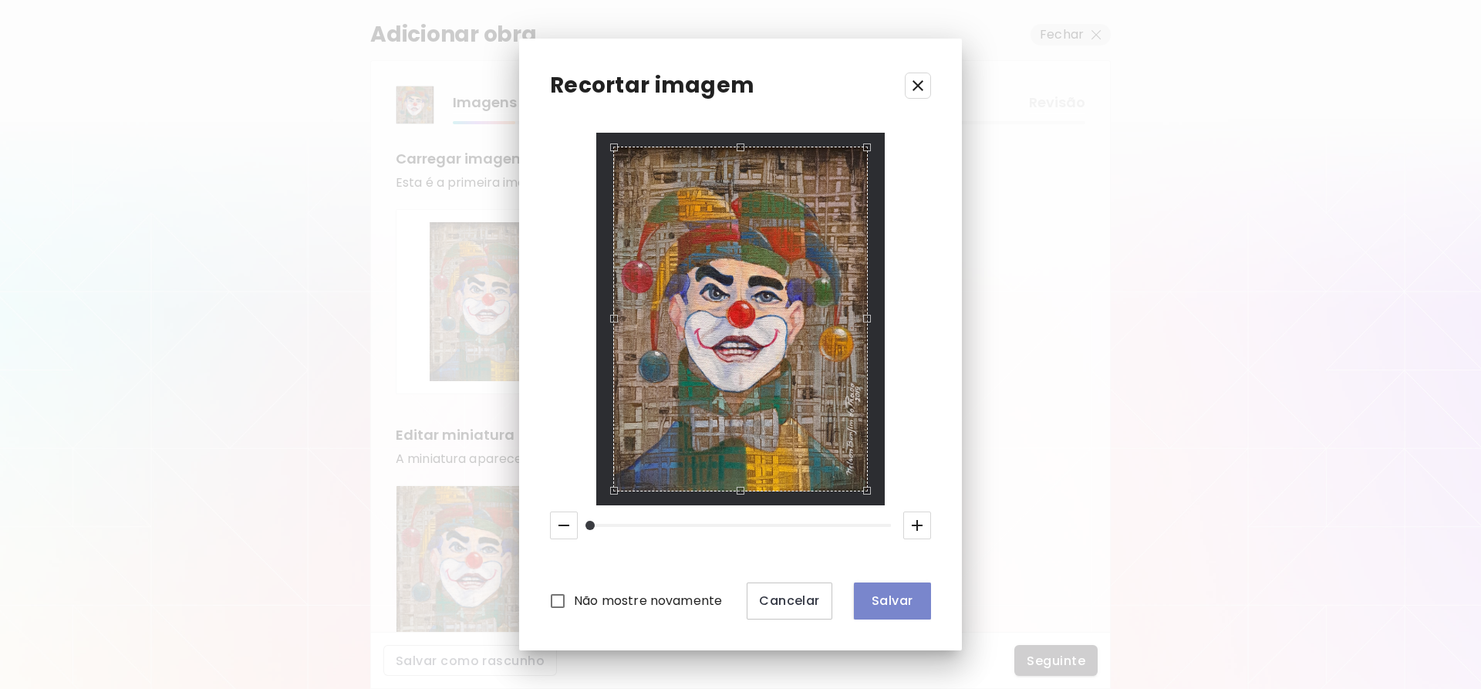
click at [905, 609] on button "Salvar" at bounding box center [892, 600] width 77 height 37
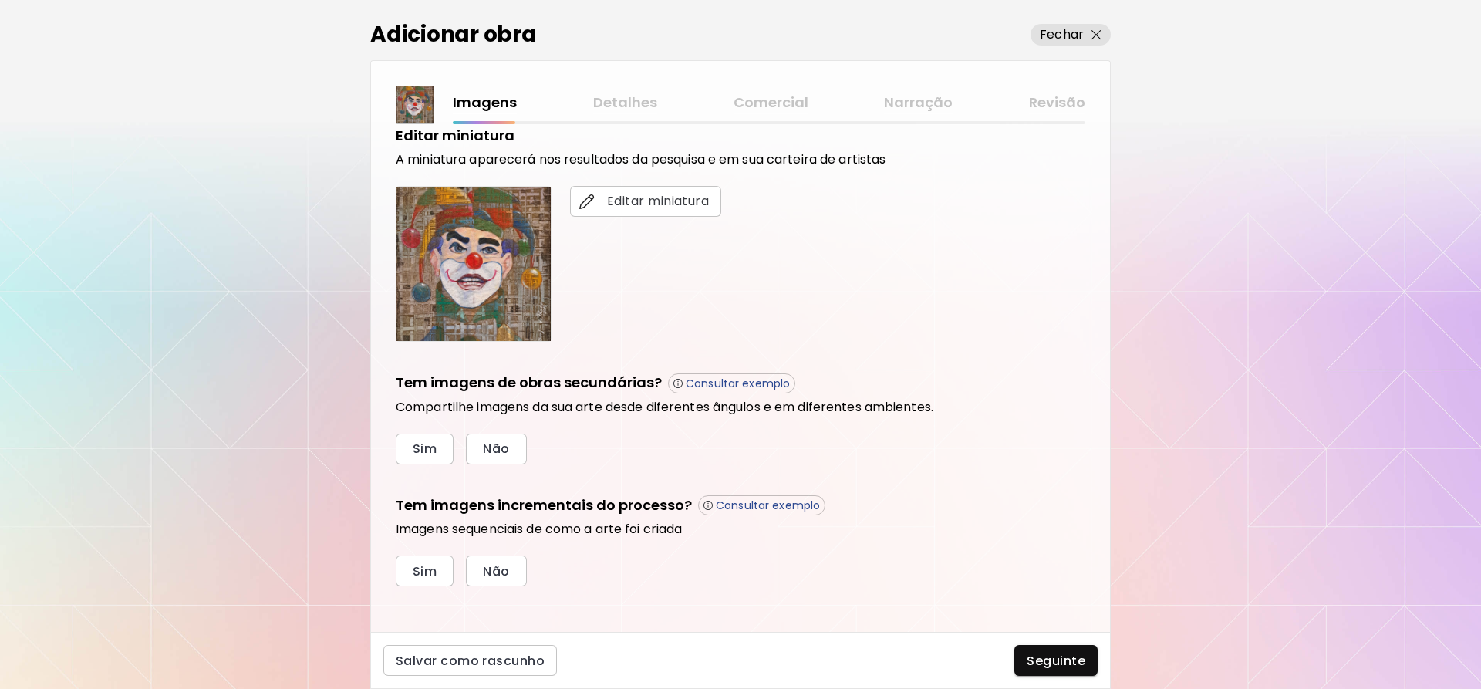
scroll to position [309, 0]
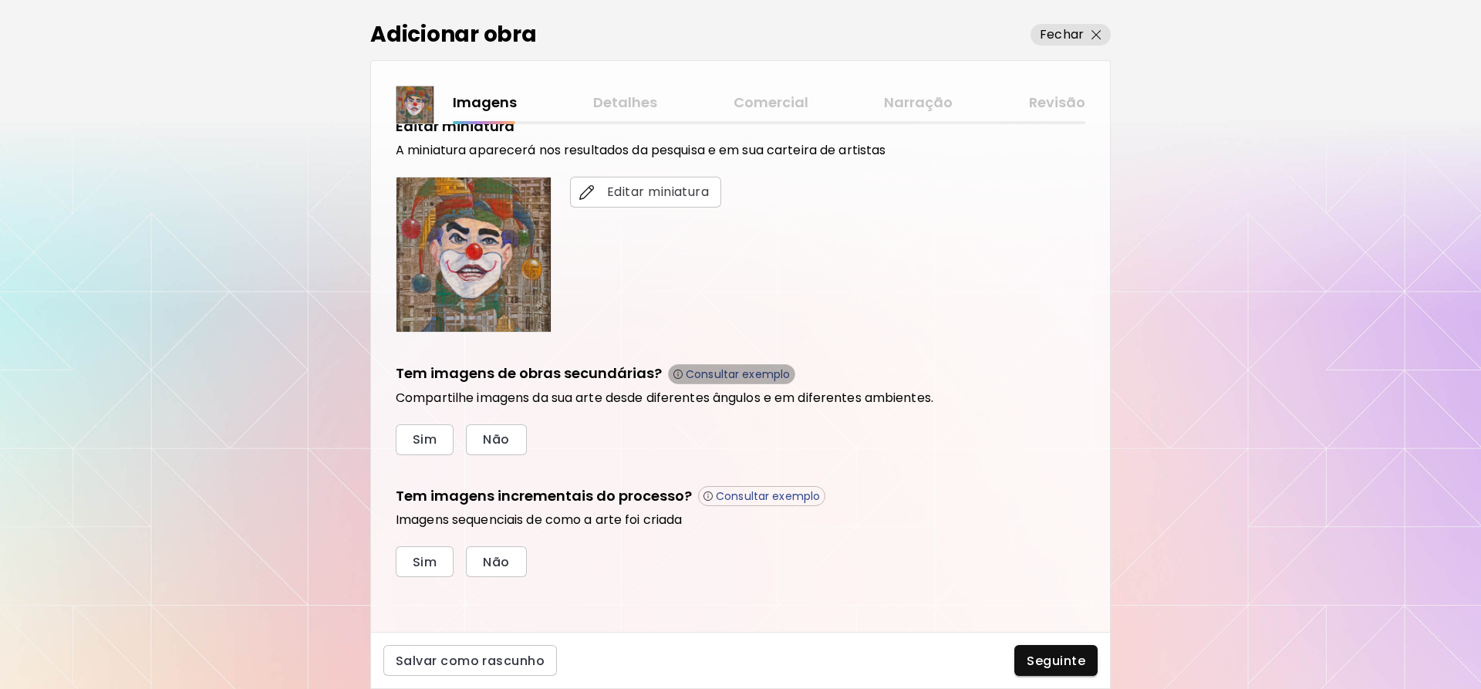
click at [686, 364] on button "Consultar exemplo" at bounding box center [731, 374] width 127 height 20
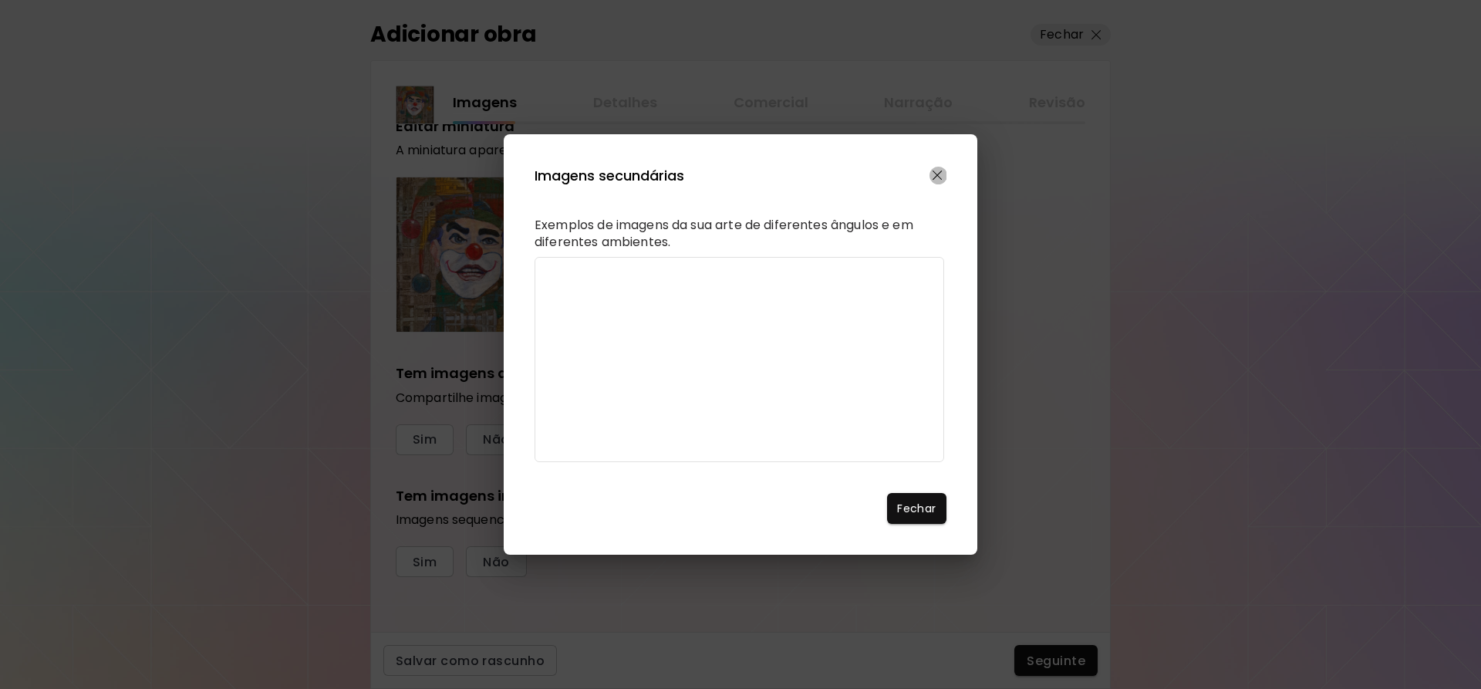
click at [936, 170] on img "button" at bounding box center [938, 175] width 10 height 10
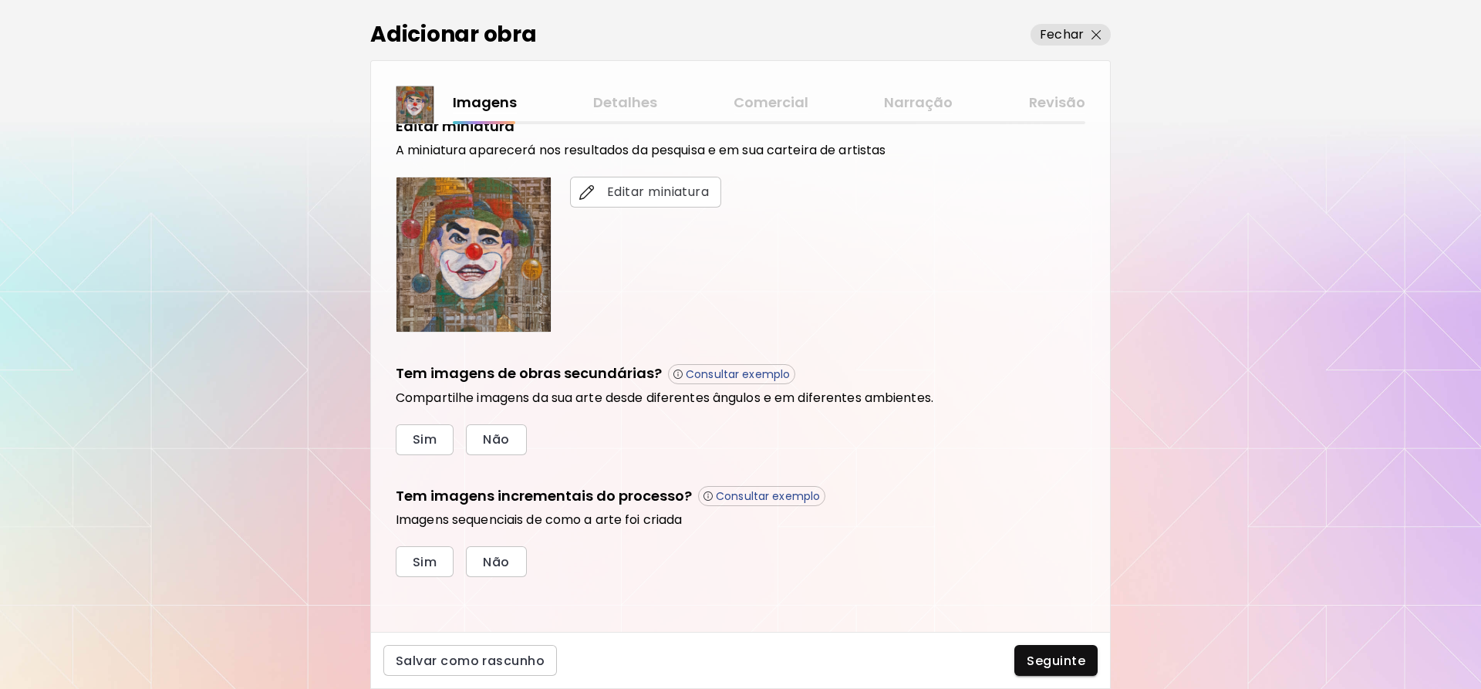
scroll to position [309, 0]
click at [718, 359] on div "Carregar imagem principal Esta é a primeira imagem exibida na exposição de arte…" at bounding box center [741, 208] width 690 height 737
click at [718, 373] on p "Consultar exemplo" at bounding box center [738, 373] width 104 height 14
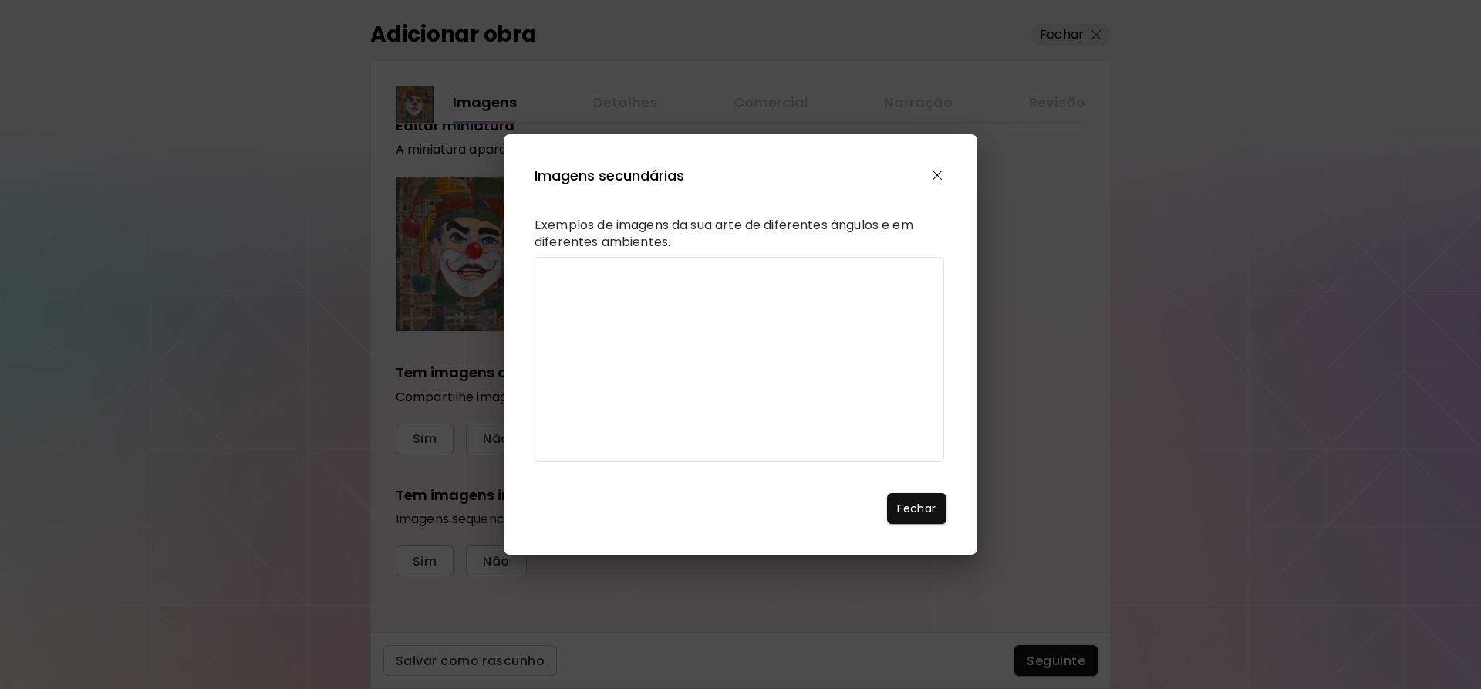
click at [939, 170] on img "button" at bounding box center [938, 175] width 10 height 10
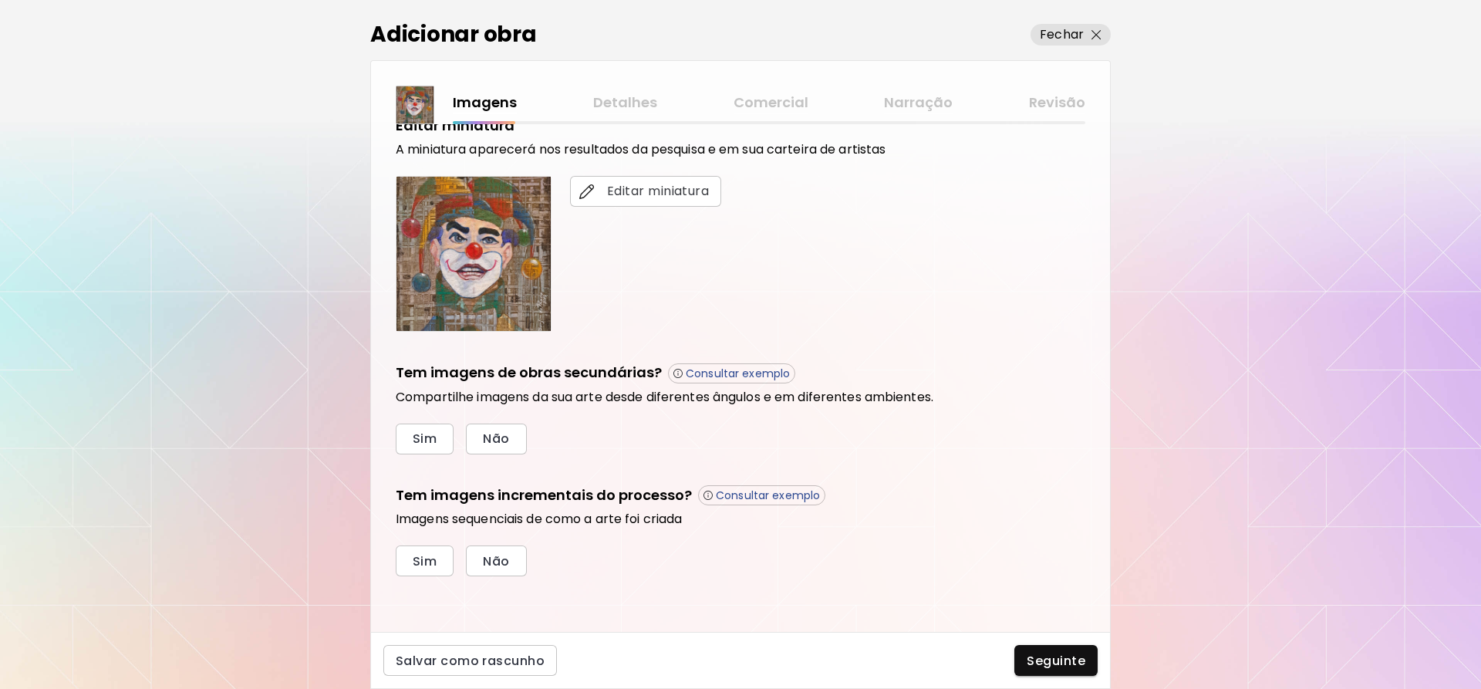
click at [801, 494] on p "Consultar exemplo" at bounding box center [768, 495] width 104 height 14
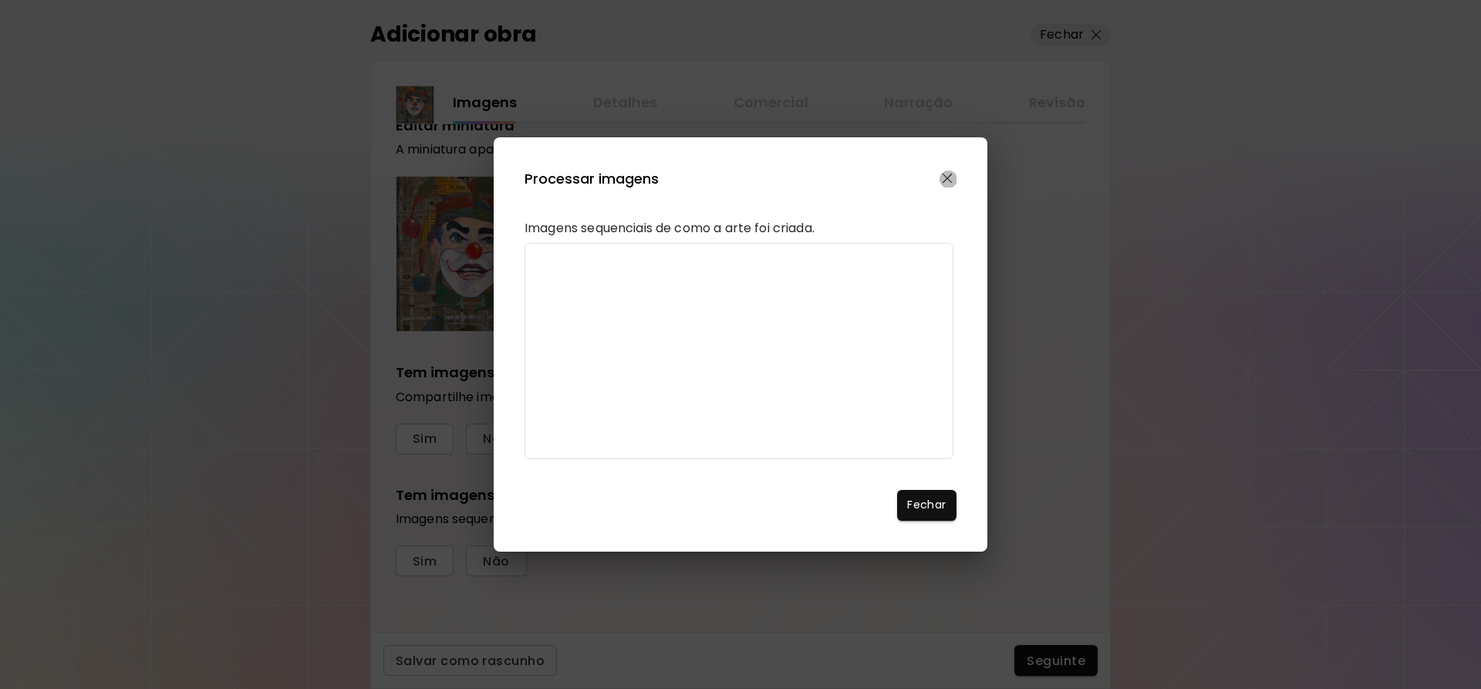
click at [953, 170] on button "button" at bounding box center [948, 179] width 18 height 18
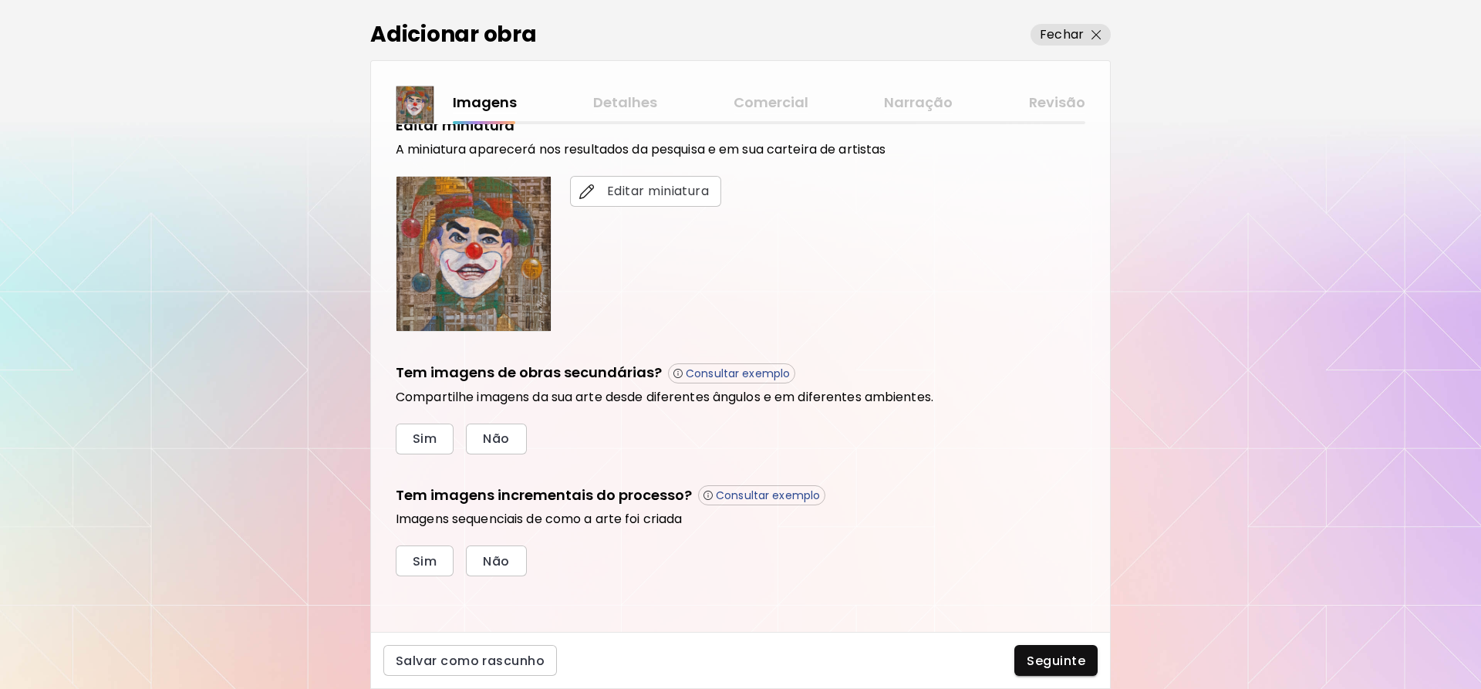
click at [603, 106] on div "Imagens Detalhes Comercial Narração Revisão" at bounding box center [769, 103] width 633 height 22
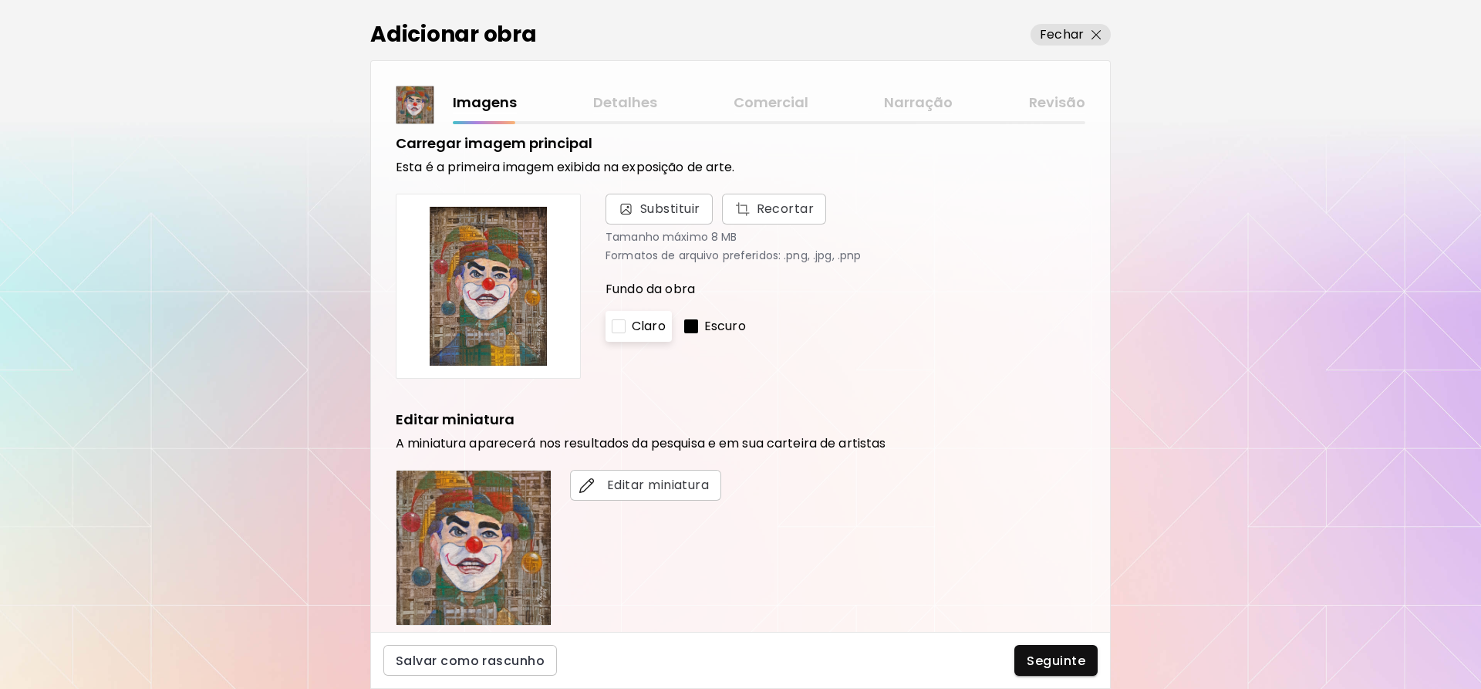
scroll to position [0, 0]
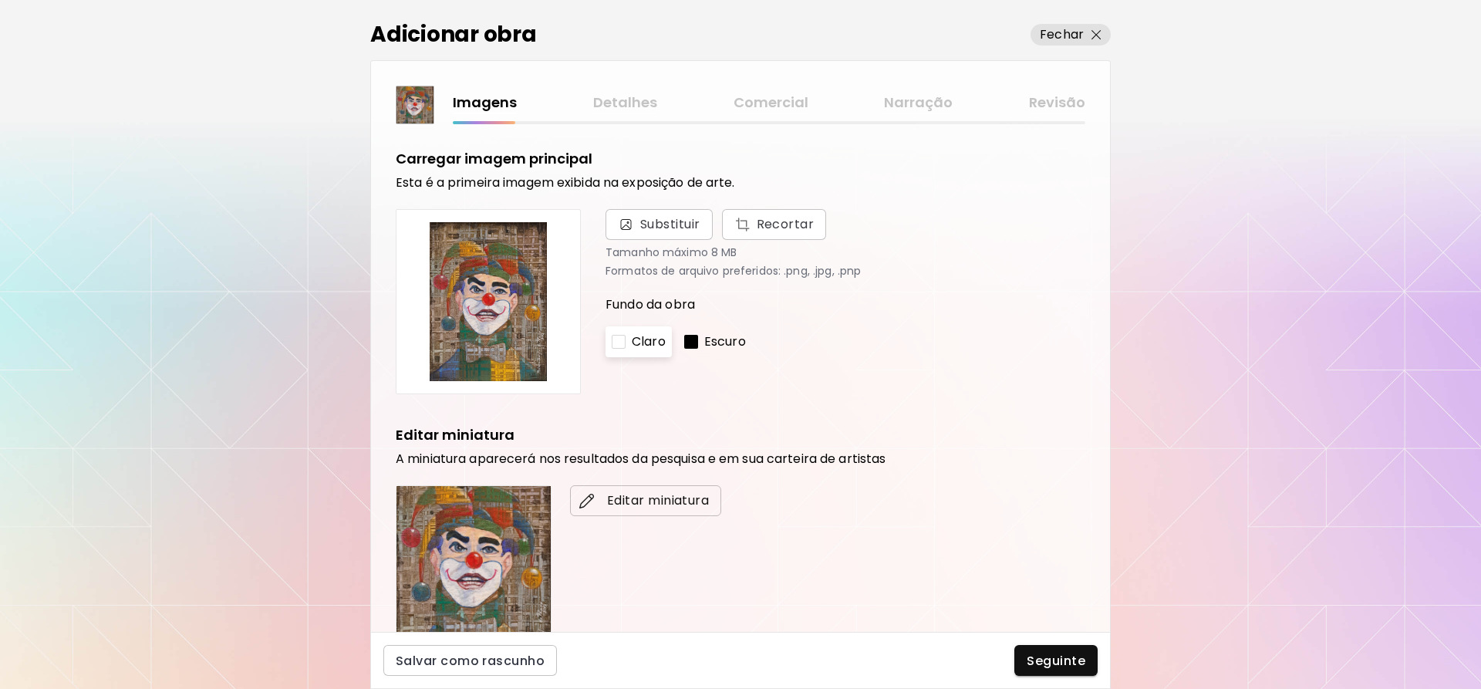
click at [683, 507] on span "Editar miniatura" at bounding box center [645, 500] width 127 height 19
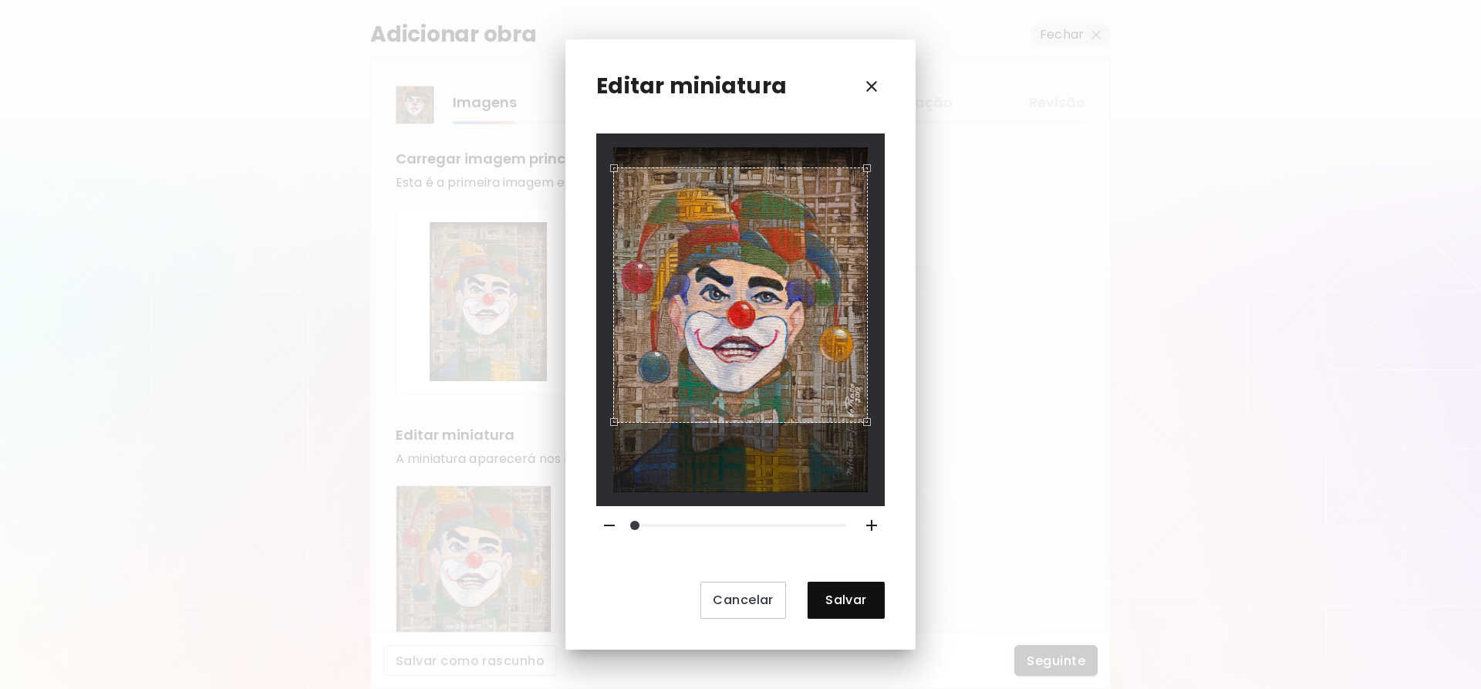
click at [844, 339] on div "Use the arrow keys to move the crop selection area" at bounding box center [740, 294] width 255 height 255
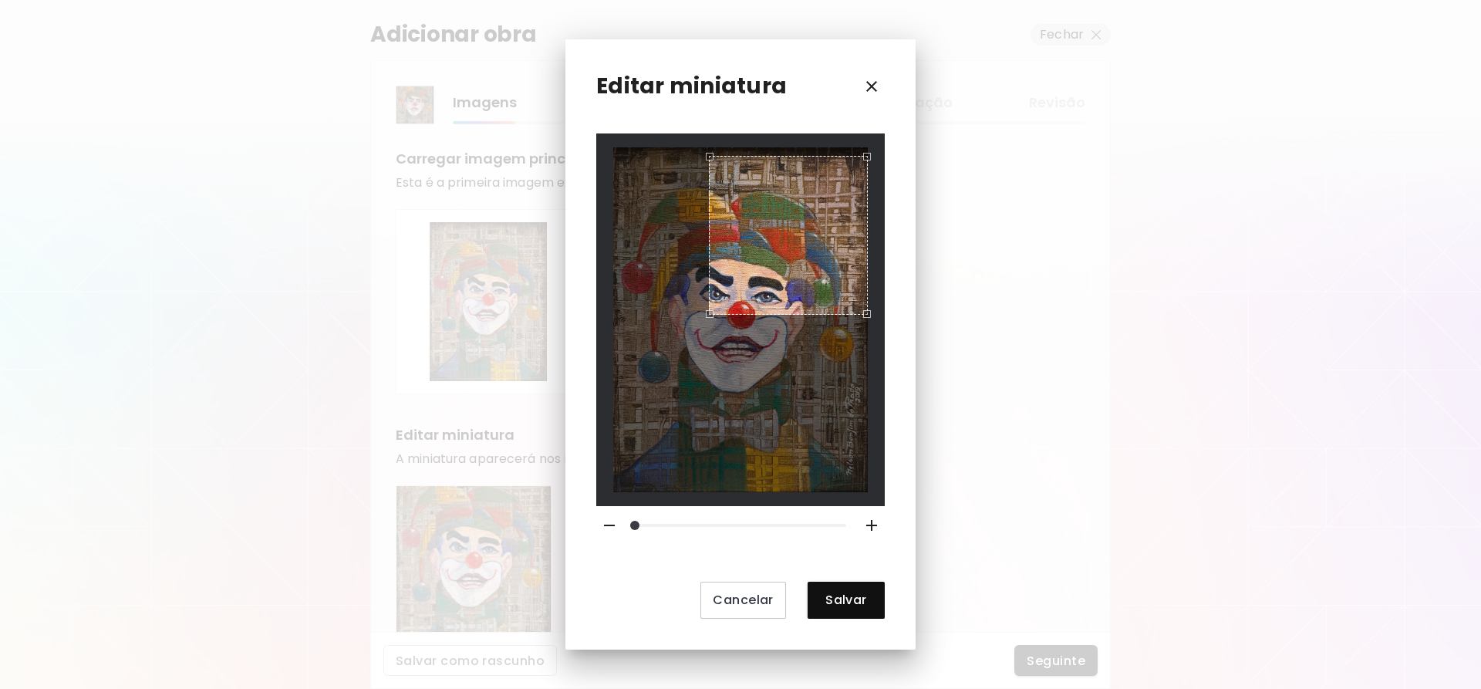
click at [744, 322] on div at bounding box center [740, 319] width 255 height 344
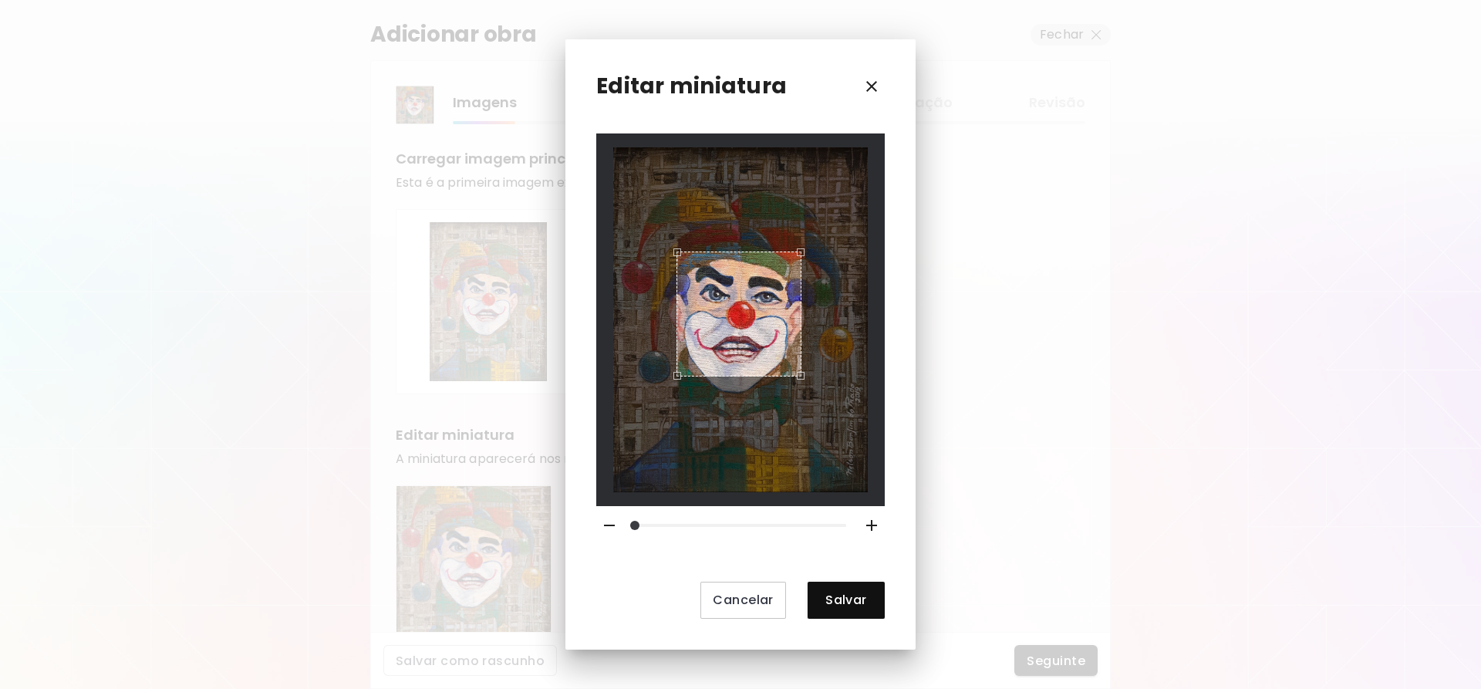
click at [754, 317] on div "Use the arrow keys to move the crop selection area" at bounding box center [739, 313] width 125 height 125
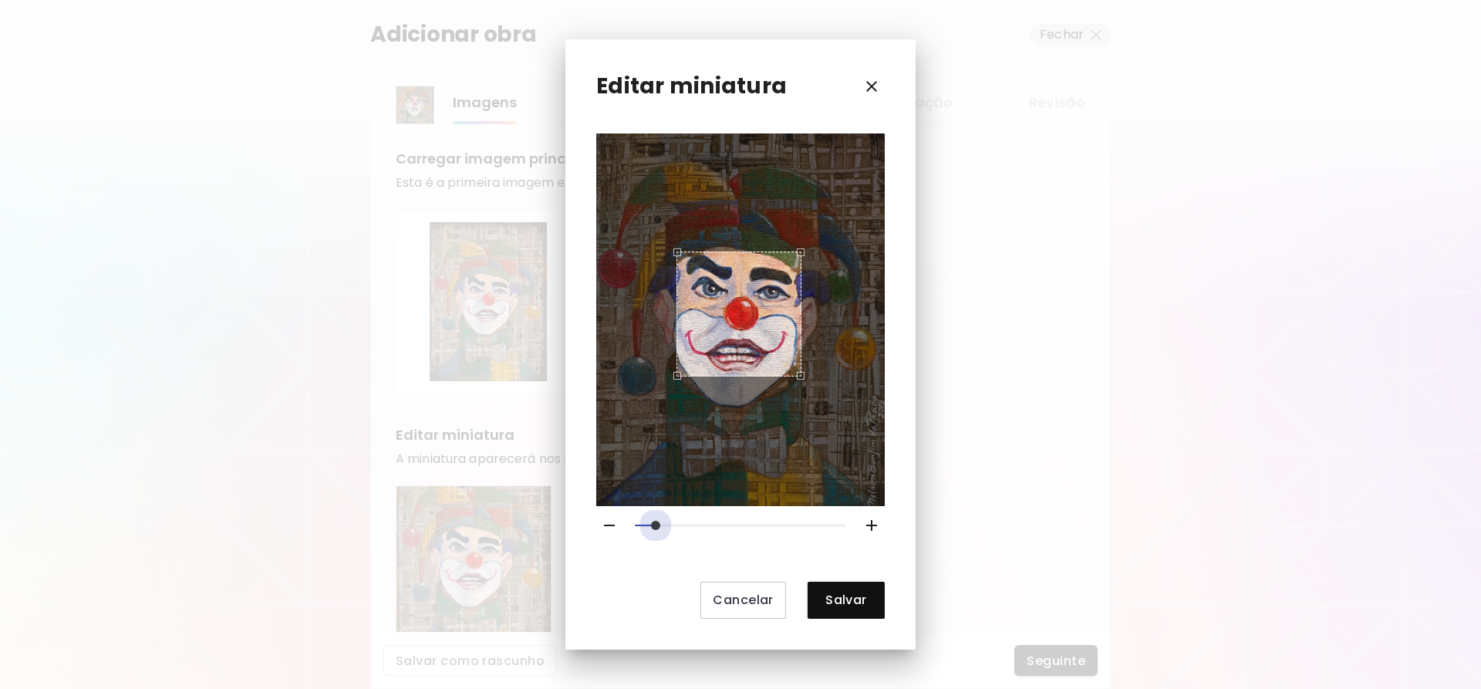
drag, startPoint x: 633, startPoint y: 519, endPoint x: 657, endPoint y: 503, distance: 29.5
click at [657, 503] on div "Cancelar Salvar" at bounding box center [740, 375] width 289 height 484
click at [852, 596] on span "Salvar" at bounding box center [846, 600] width 52 height 16
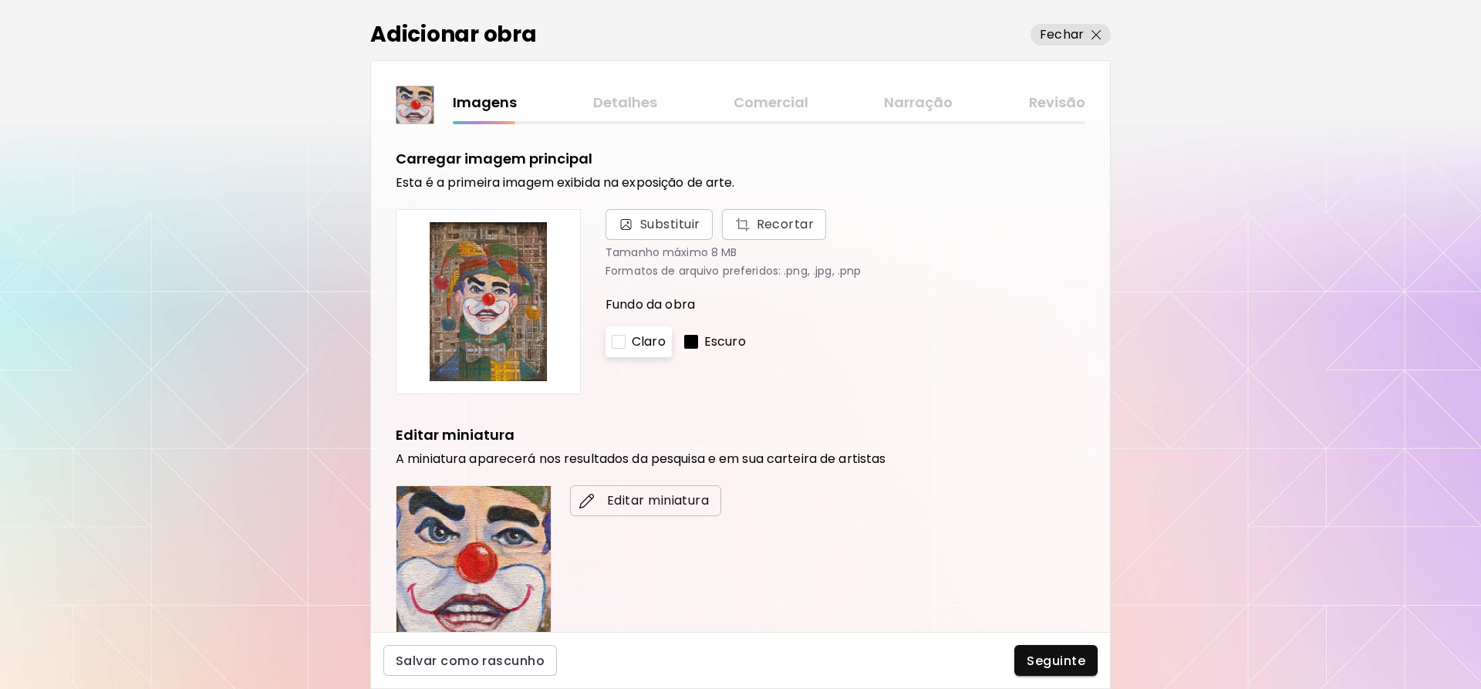
click at [639, 500] on span "Editar miniatura" at bounding box center [645, 500] width 127 height 19
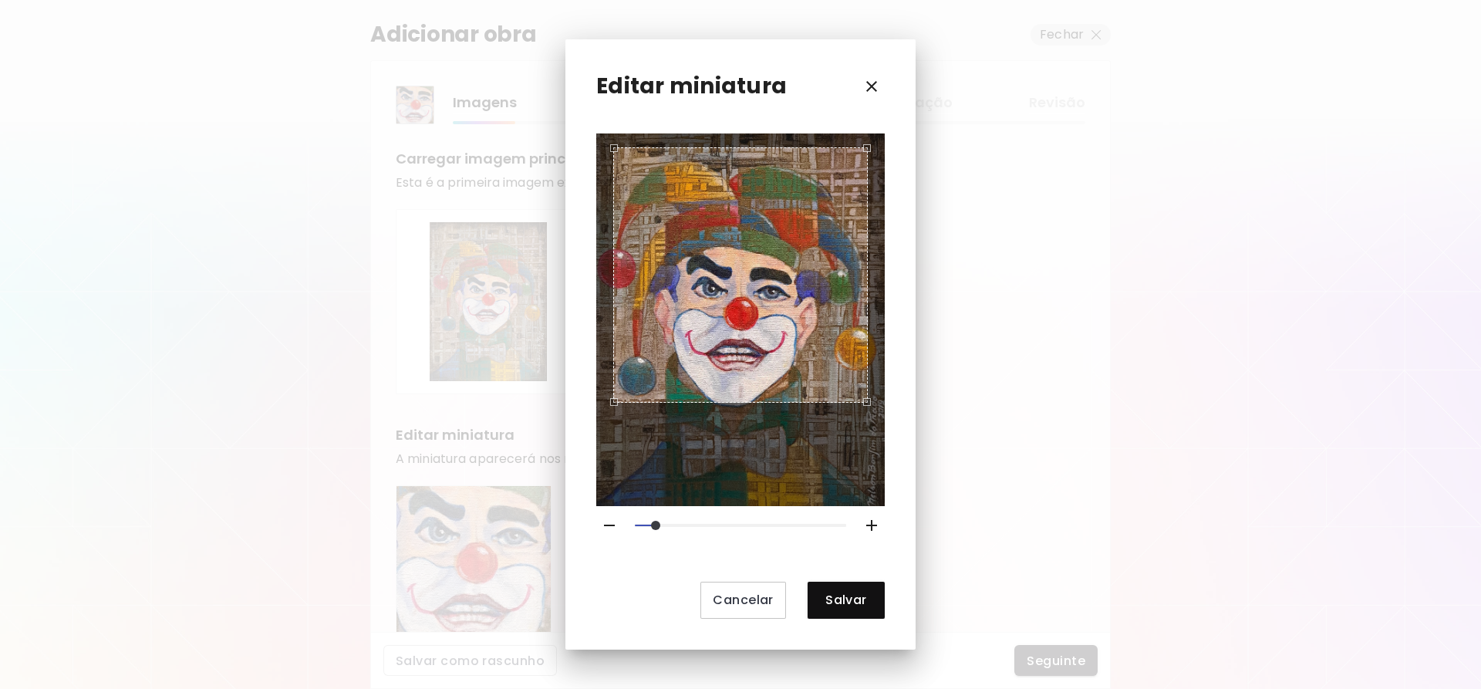
click at [819, 208] on div "Use the arrow keys to move the crop selection area" at bounding box center [740, 274] width 255 height 255
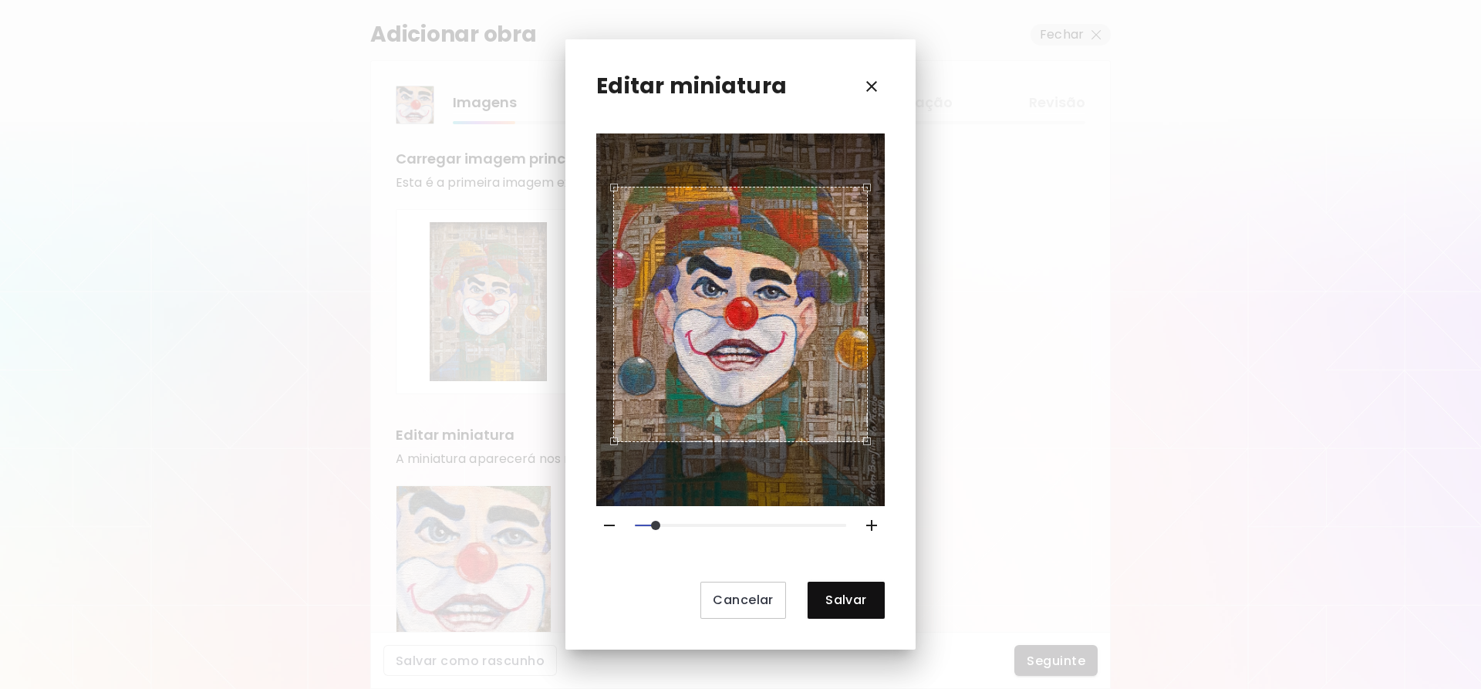
click at [814, 291] on div "Use the arrow keys to move the crop selection area" at bounding box center [740, 314] width 255 height 255
drag, startPoint x: 651, startPoint y: 519, endPoint x: 655, endPoint y: 510, distance: 10.0
click at [655, 521] on span at bounding box center [655, 525] width 9 height 9
click at [842, 596] on span "Salvar" at bounding box center [846, 600] width 52 height 16
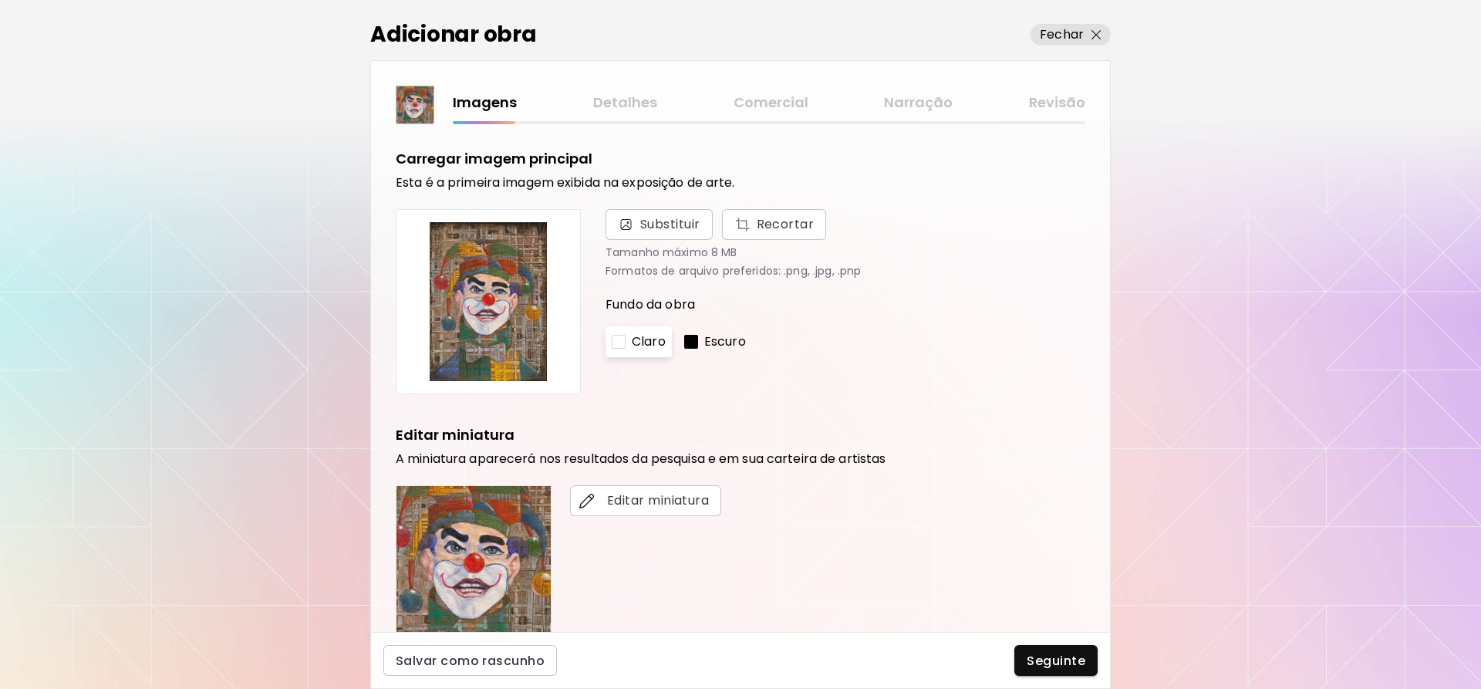
click at [702, 337] on div "Escuro" at bounding box center [715, 341] width 74 height 31
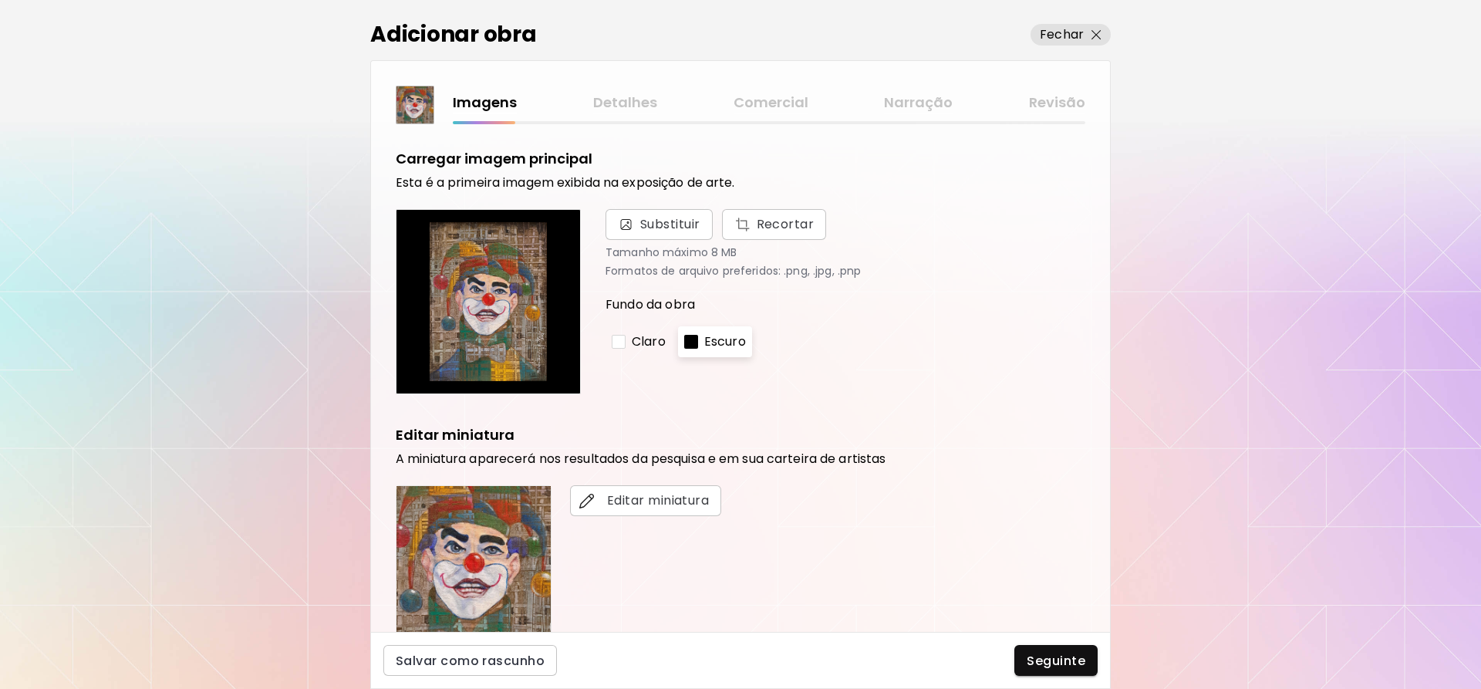
click at [668, 336] on div "Claro" at bounding box center [639, 341] width 66 height 31
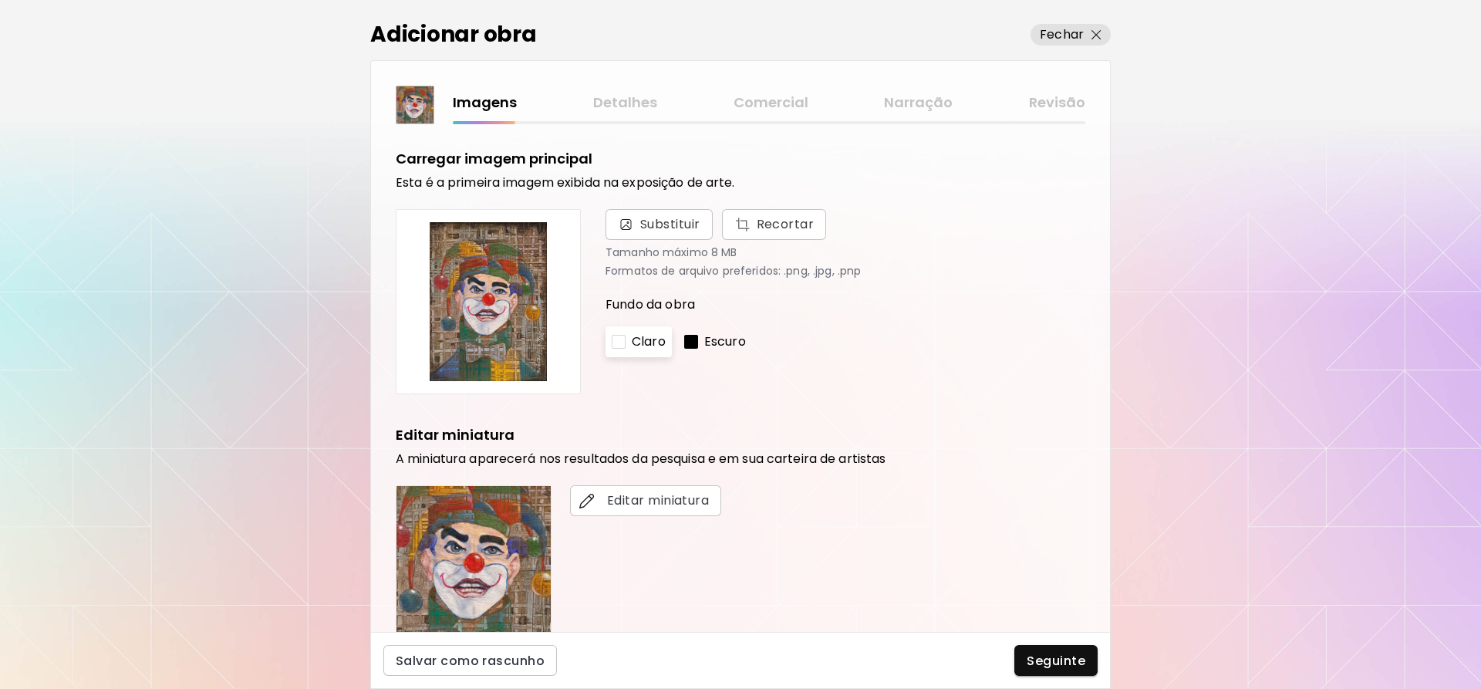
click at [726, 351] on div "Escuro" at bounding box center [715, 341] width 74 height 31
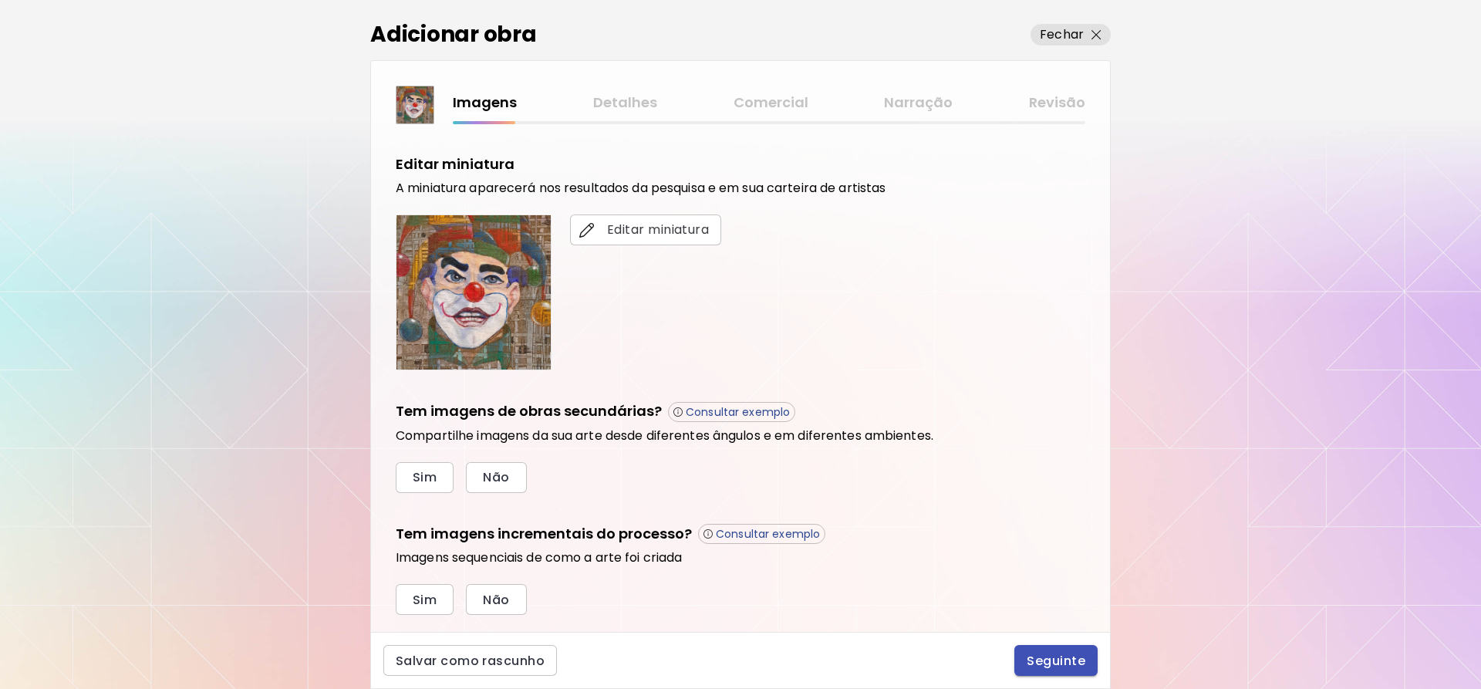
scroll to position [309, 0]
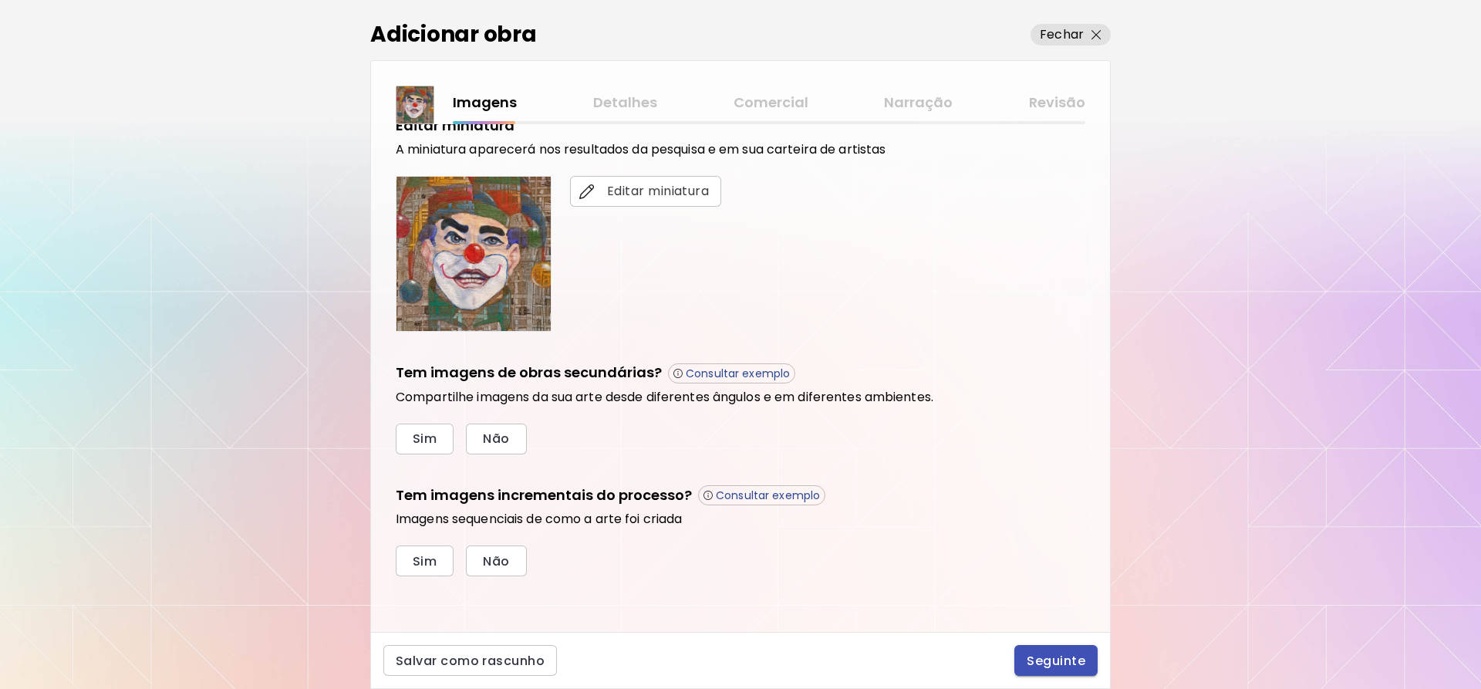
click at [1041, 663] on span "Seguinte" at bounding box center [1056, 661] width 59 height 16
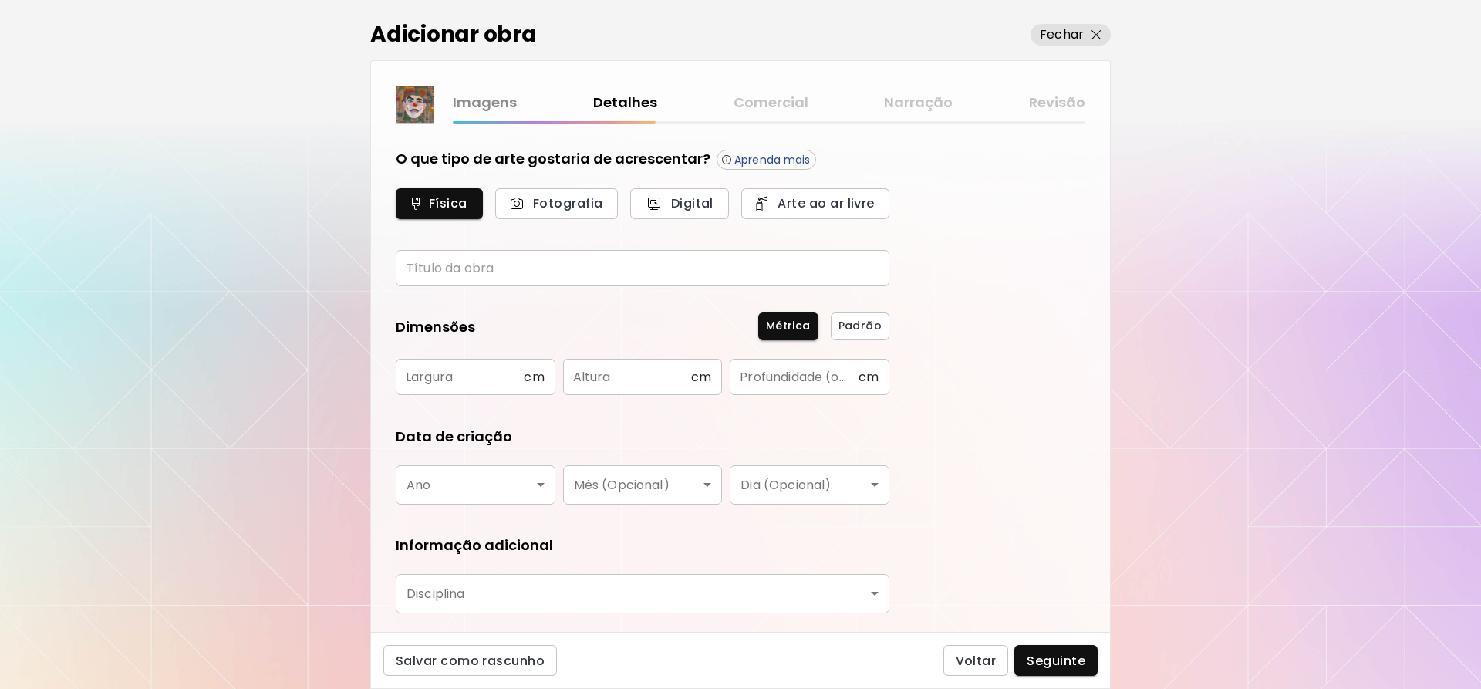
click at [517, 278] on input "text" at bounding box center [643, 268] width 494 height 36
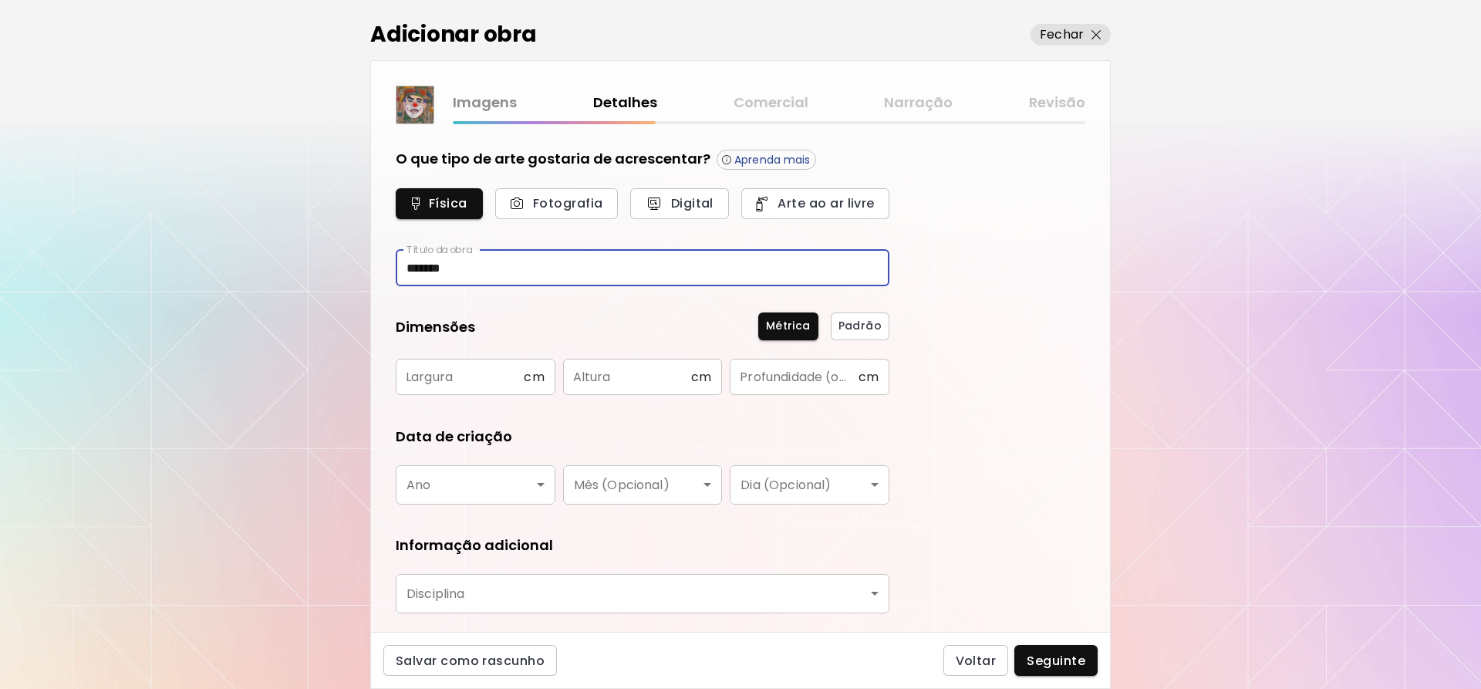
type input "*******"
click at [478, 368] on input "text" at bounding box center [460, 377] width 128 height 36
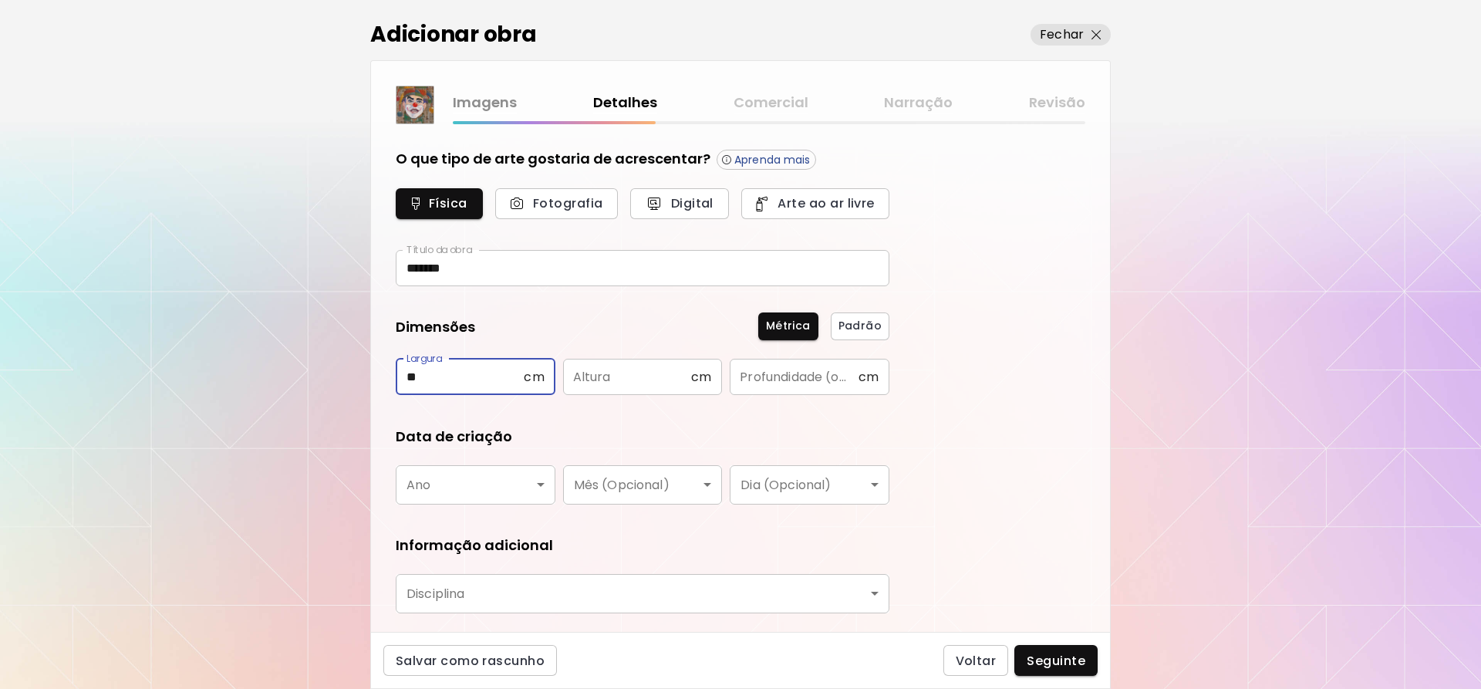
type input "**"
click at [615, 377] on input "text" at bounding box center [627, 377] width 128 height 36
type input "**"
click at [791, 379] on input "text" at bounding box center [794, 377] width 128 height 36
click at [495, 484] on body "kaleido.art/Nelson_Bonfim_Do_Prado Adicionar obras Gerencie suas obras Editar P…" at bounding box center [740, 344] width 1481 height 689
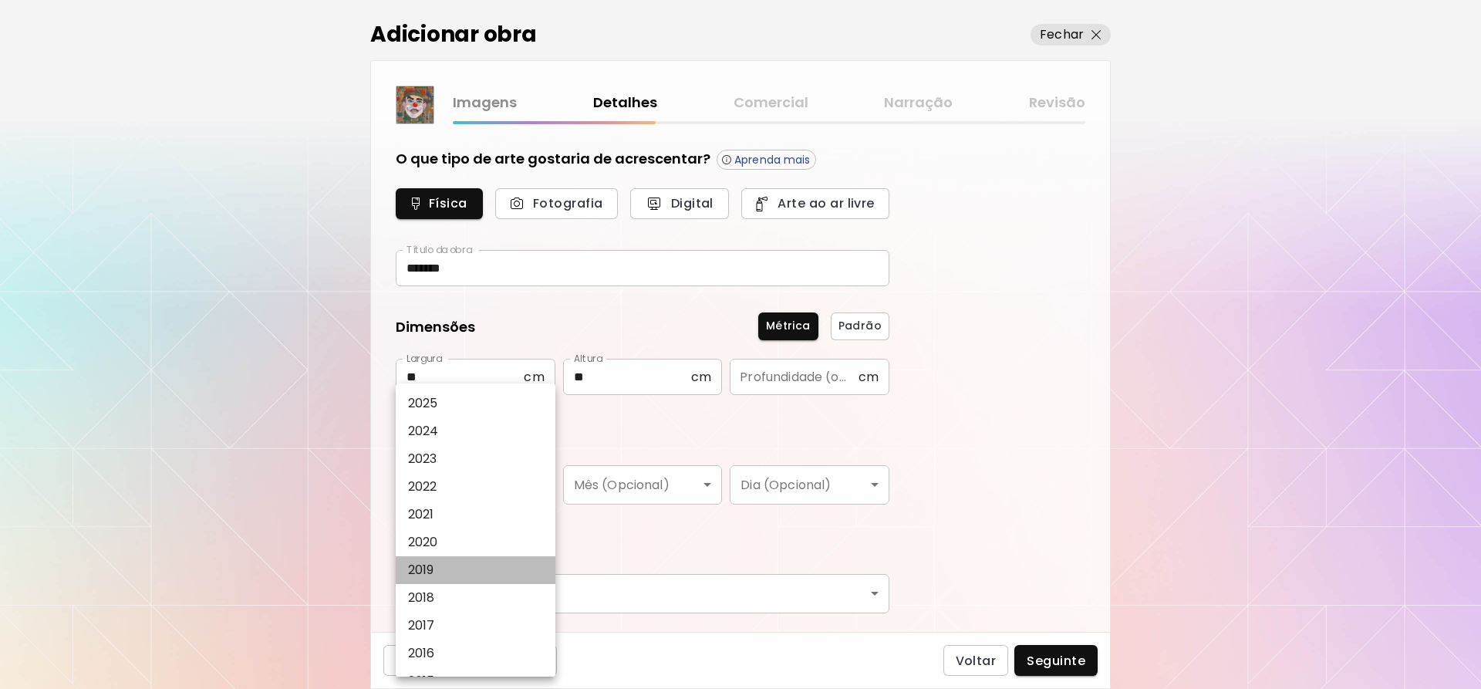
click at [430, 571] on p "2019" at bounding box center [421, 570] width 26 height 19
type input "****"
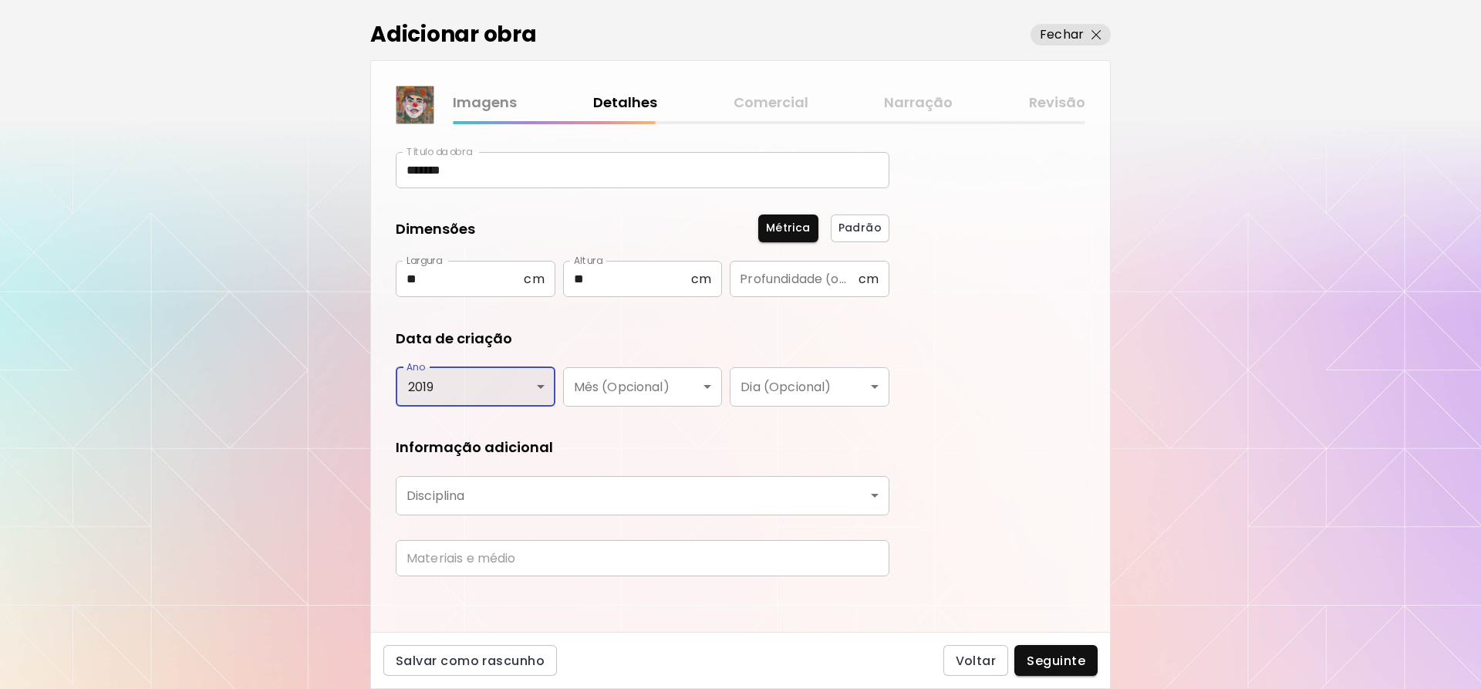
scroll to position [104, 0]
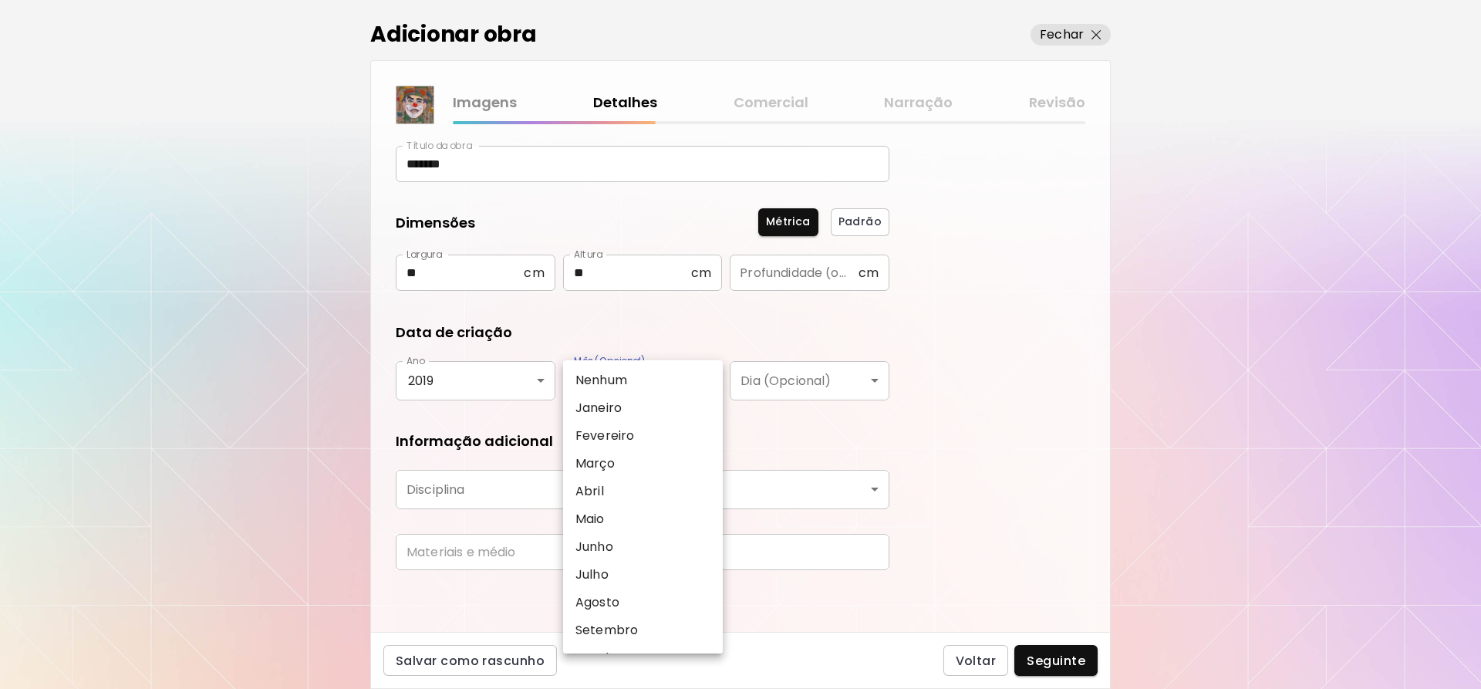
click at [692, 377] on body "kaleido.art/Nelson_Bonfim_Do_Prado Adicionar obras Gerencie suas obras Editar P…" at bounding box center [740, 344] width 1481 height 689
click at [612, 573] on li "Julho" at bounding box center [646, 575] width 167 height 28
type input "*****"
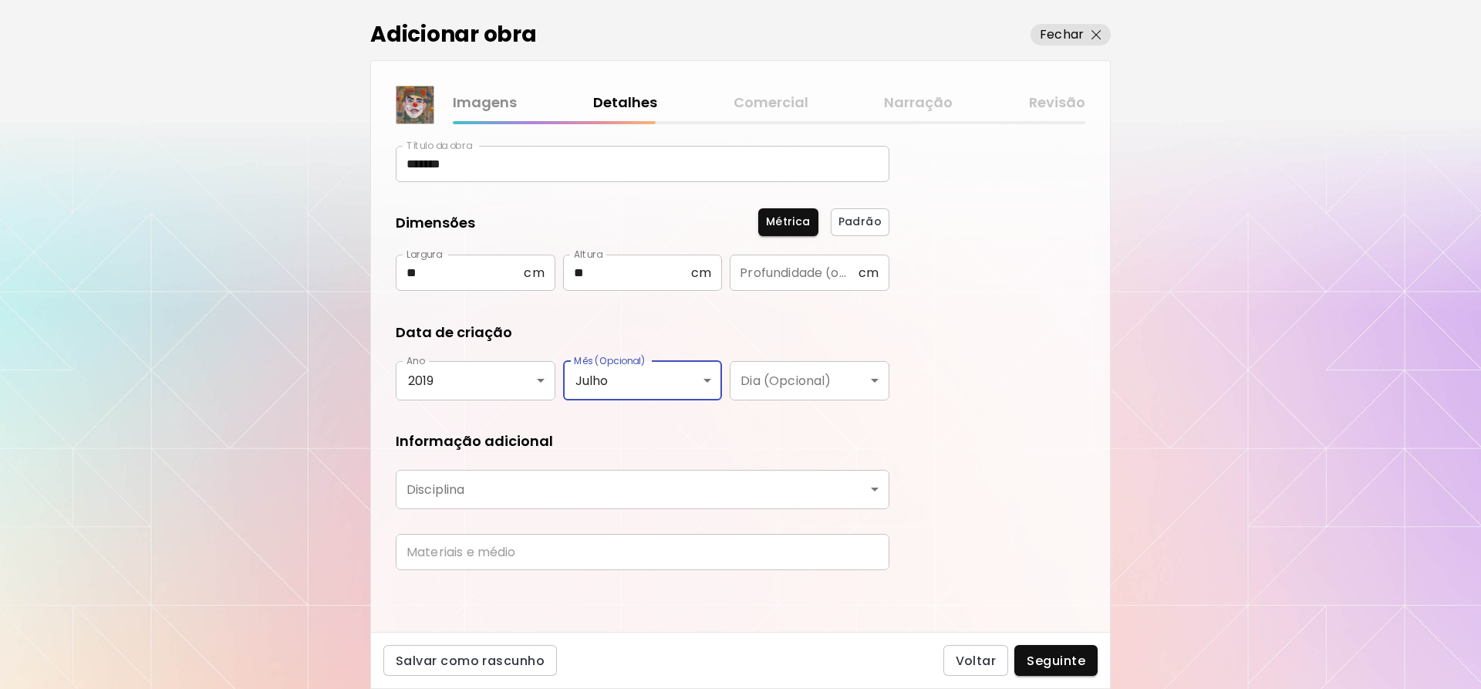
click at [588, 492] on body "kaleido.art/Nelson_Bonfim_Do_Prado Adicionar obras Gerencie suas obras Editar P…" at bounding box center [740, 344] width 1481 height 689
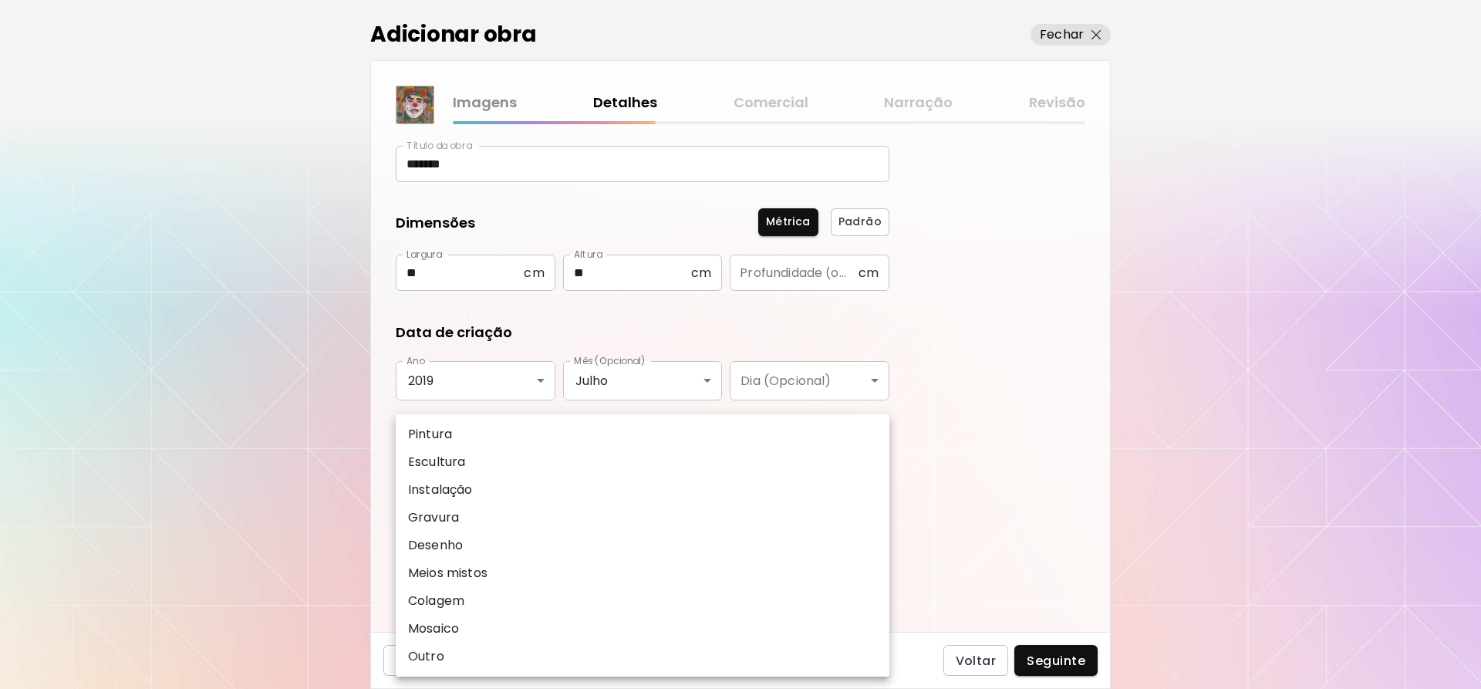
click at [549, 434] on li "Pintura" at bounding box center [643, 434] width 494 height 28
type input "********"
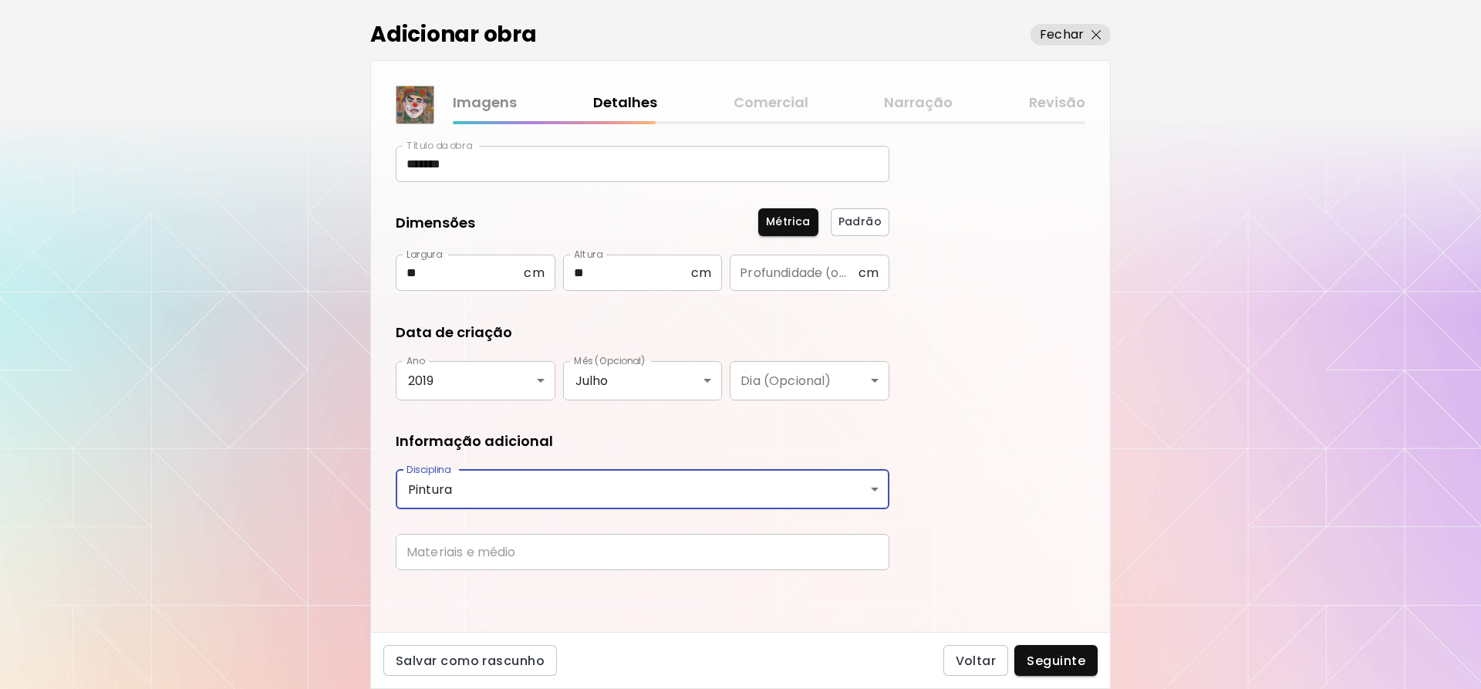
click at [537, 550] on input "text" at bounding box center [643, 552] width 494 height 36
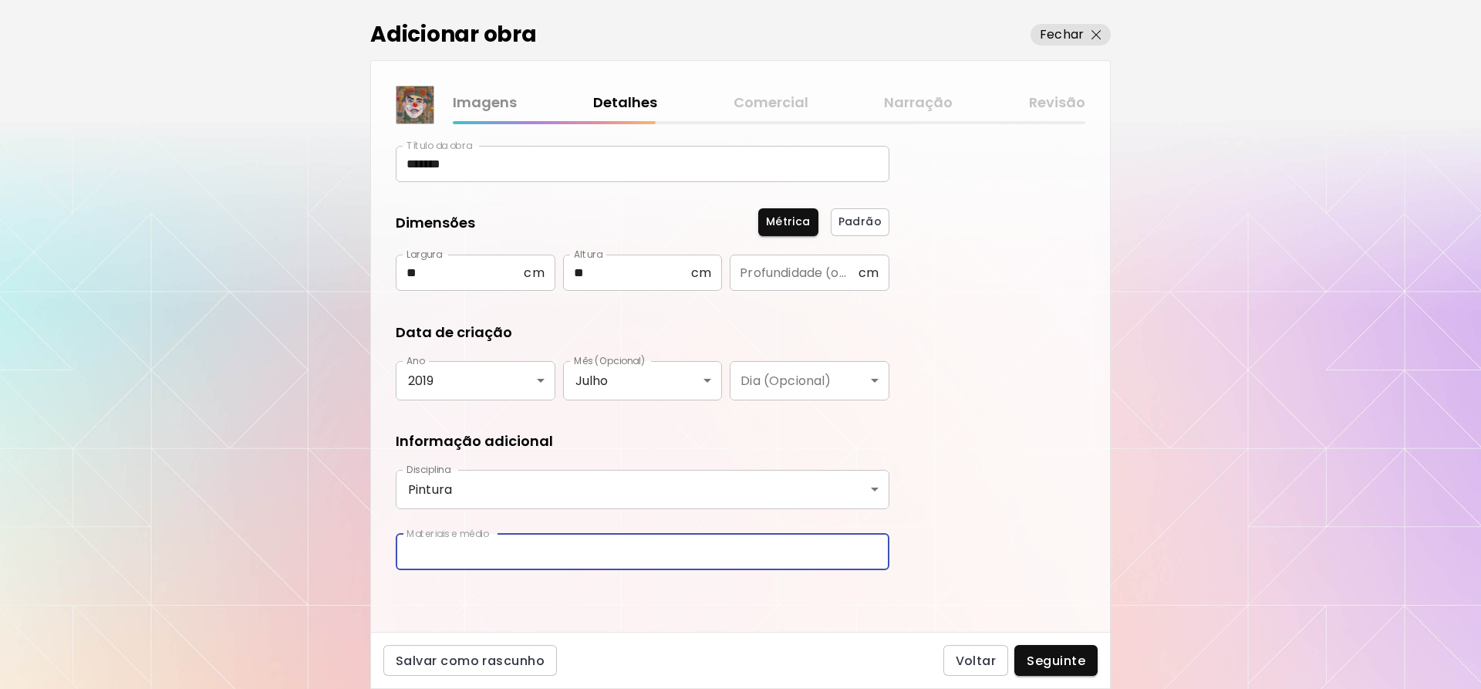
paste input "**********"
type input "**********"
click at [1057, 655] on span "Seguinte" at bounding box center [1056, 661] width 59 height 16
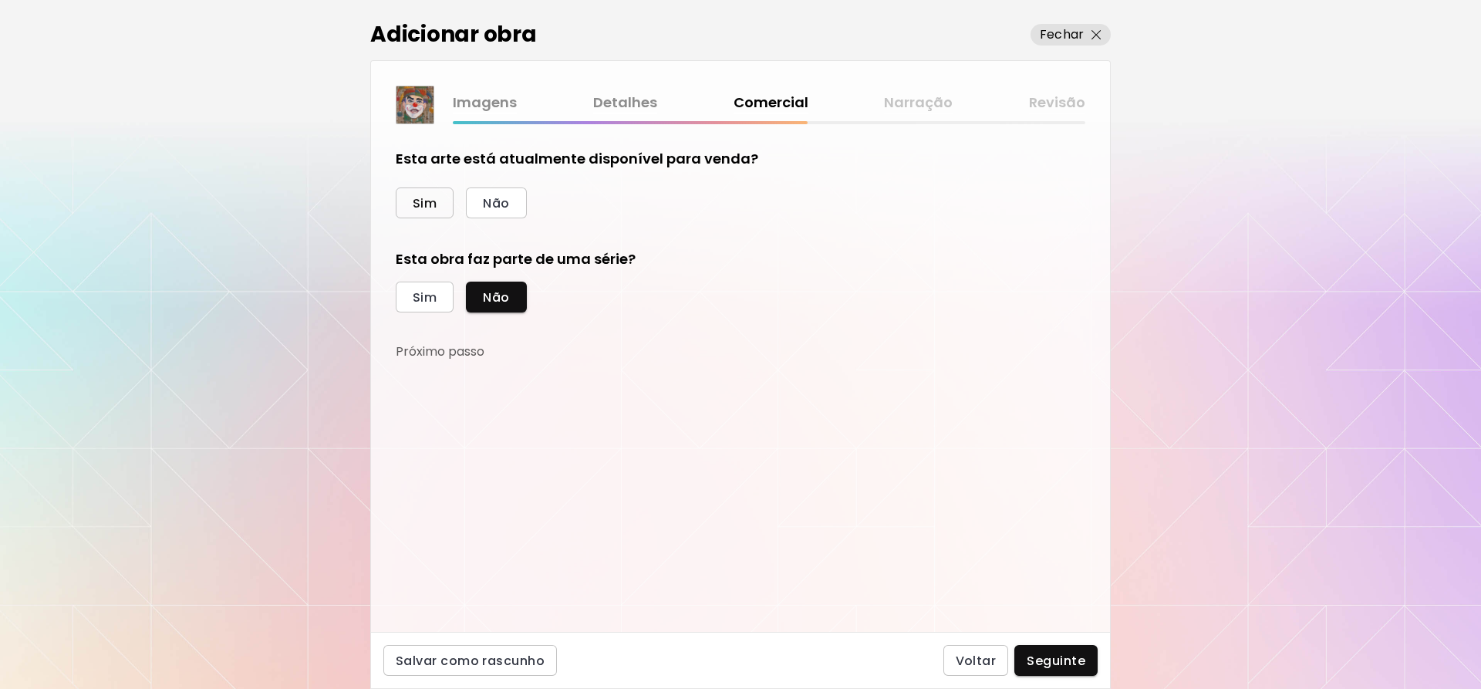
click at [429, 208] on span "Sim" at bounding box center [425, 203] width 24 height 16
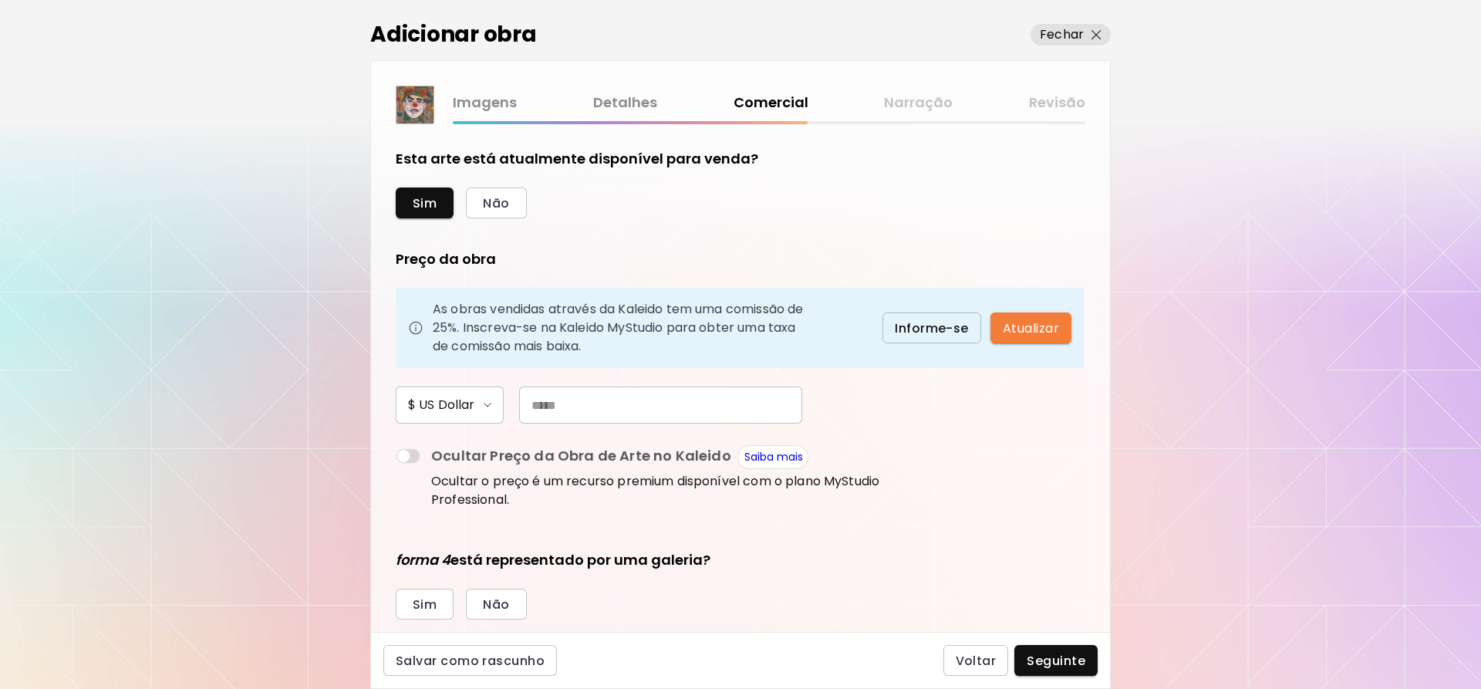
click at [491, 412] on span "$ US Dollar" at bounding box center [449, 405] width 83 height 19
click at [484, 402] on li "$ US Dollar" at bounding box center [449, 408] width 108 height 22
click at [471, 395] on button "$ US Dollar" at bounding box center [450, 404] width 108 height 37
click at [434, 407] on h6 "$ US Dollar" at bounding box center [438, 407] width 62 height 12
click at [582, 407] on input "text" at bounding box center [660, 404] width 283 height 37
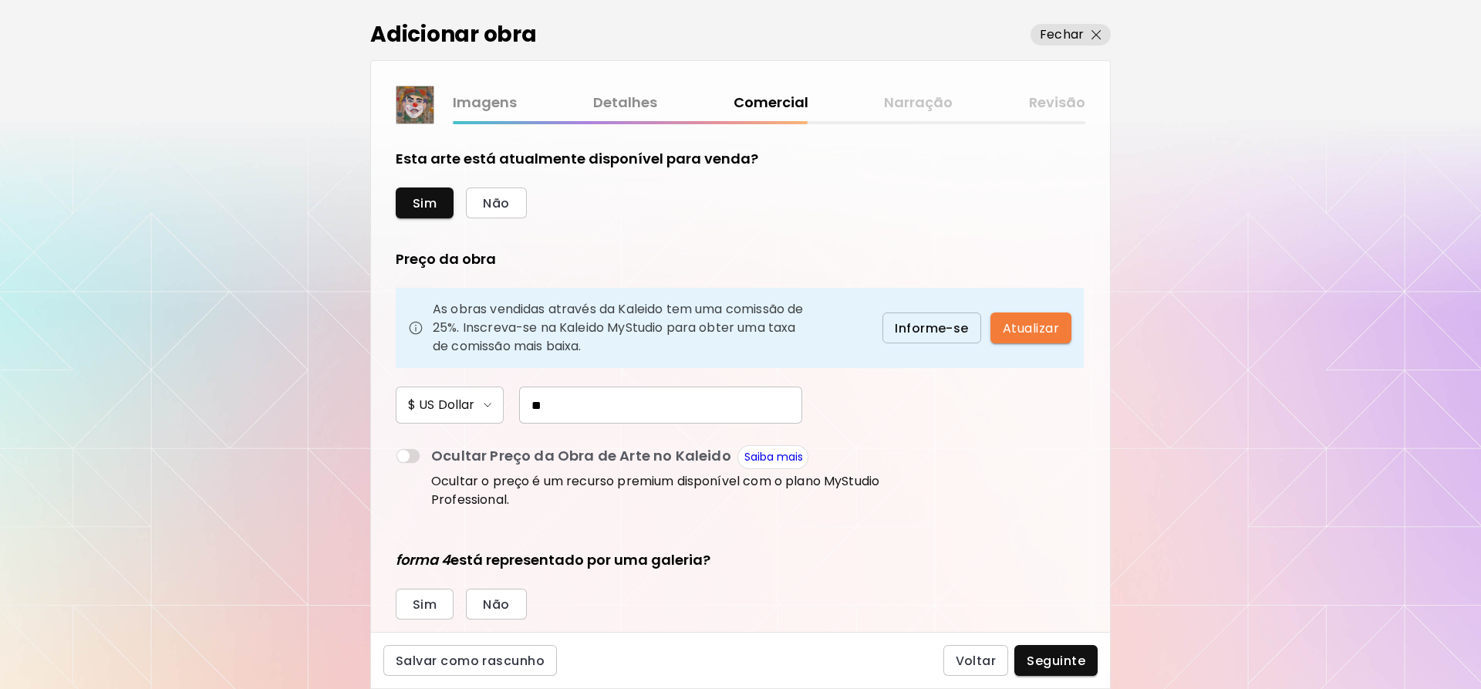
type input "*"
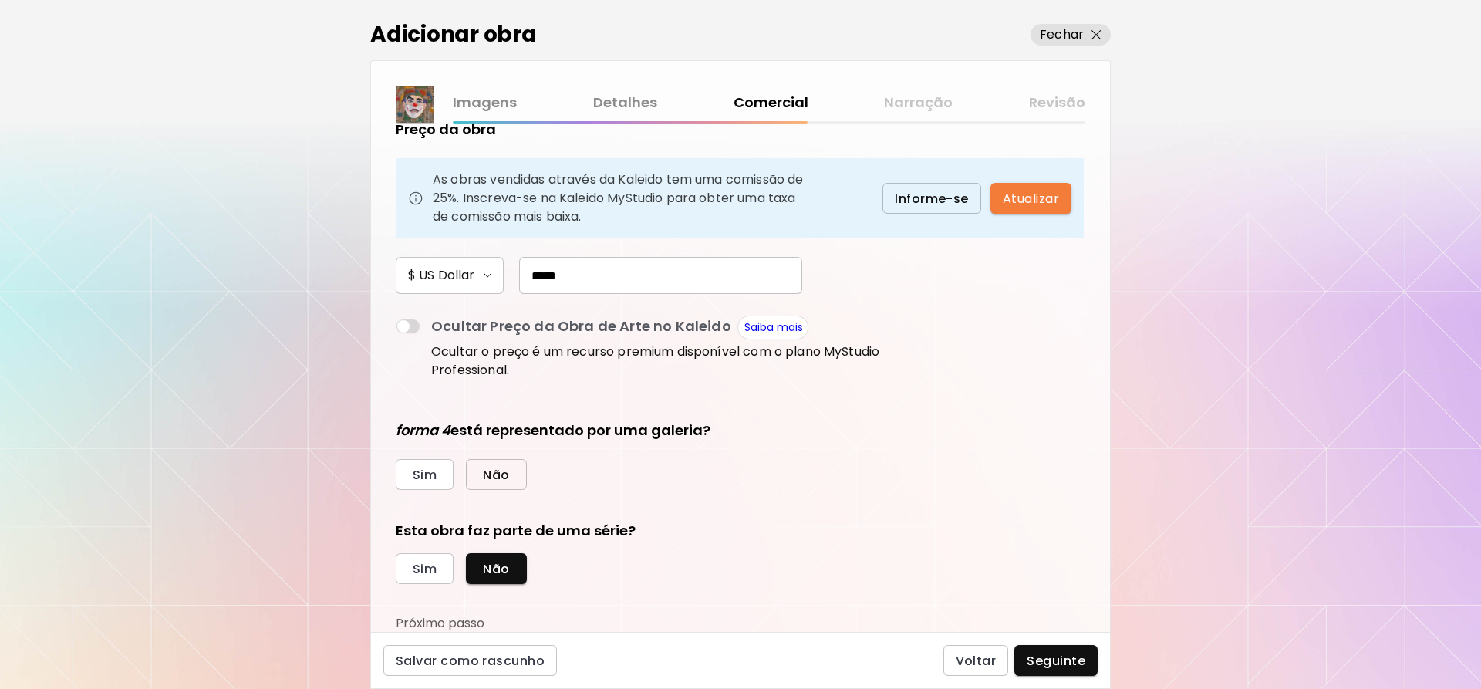
click at [485, 481] on span "Não" at bounding box center [496, 475] width 26 height 16
click at [434, 559] on button "Sim" at bounding box center [425, 568] width 58 height 31
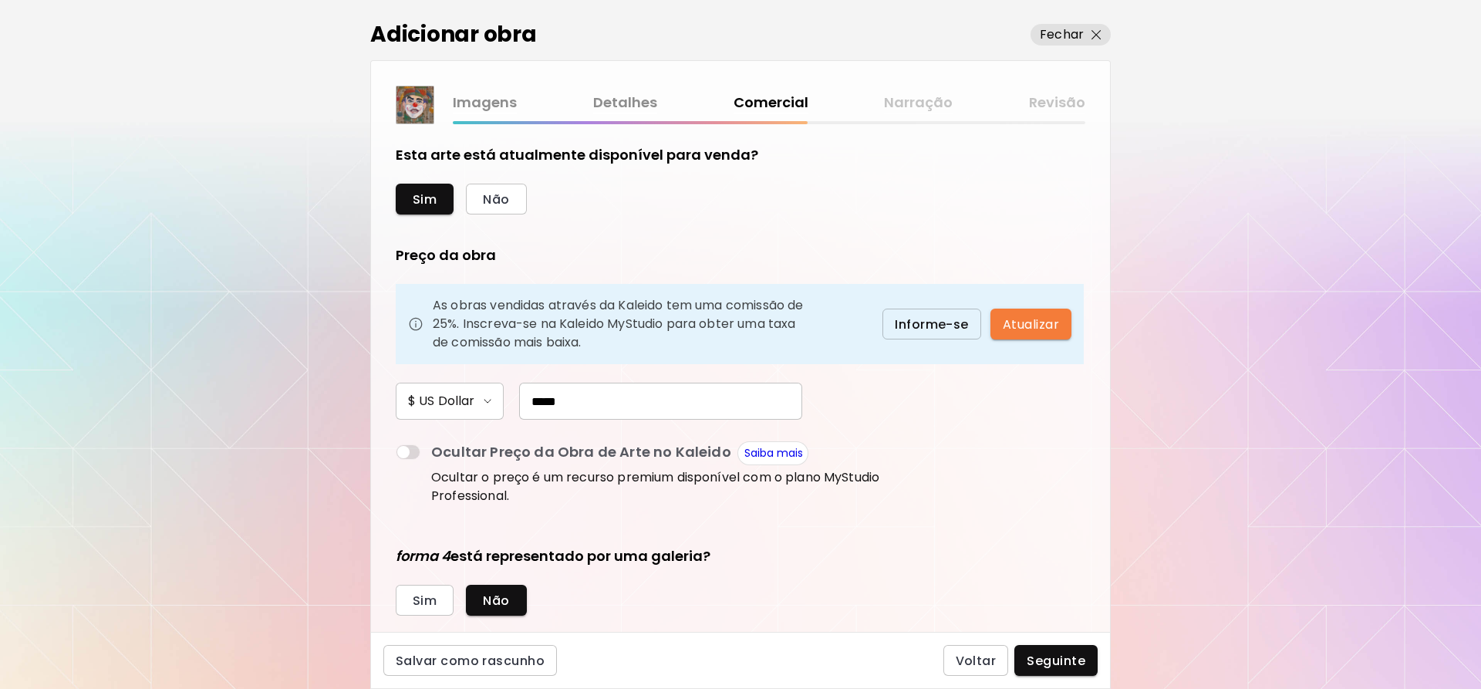
scroll to position [0, 0]
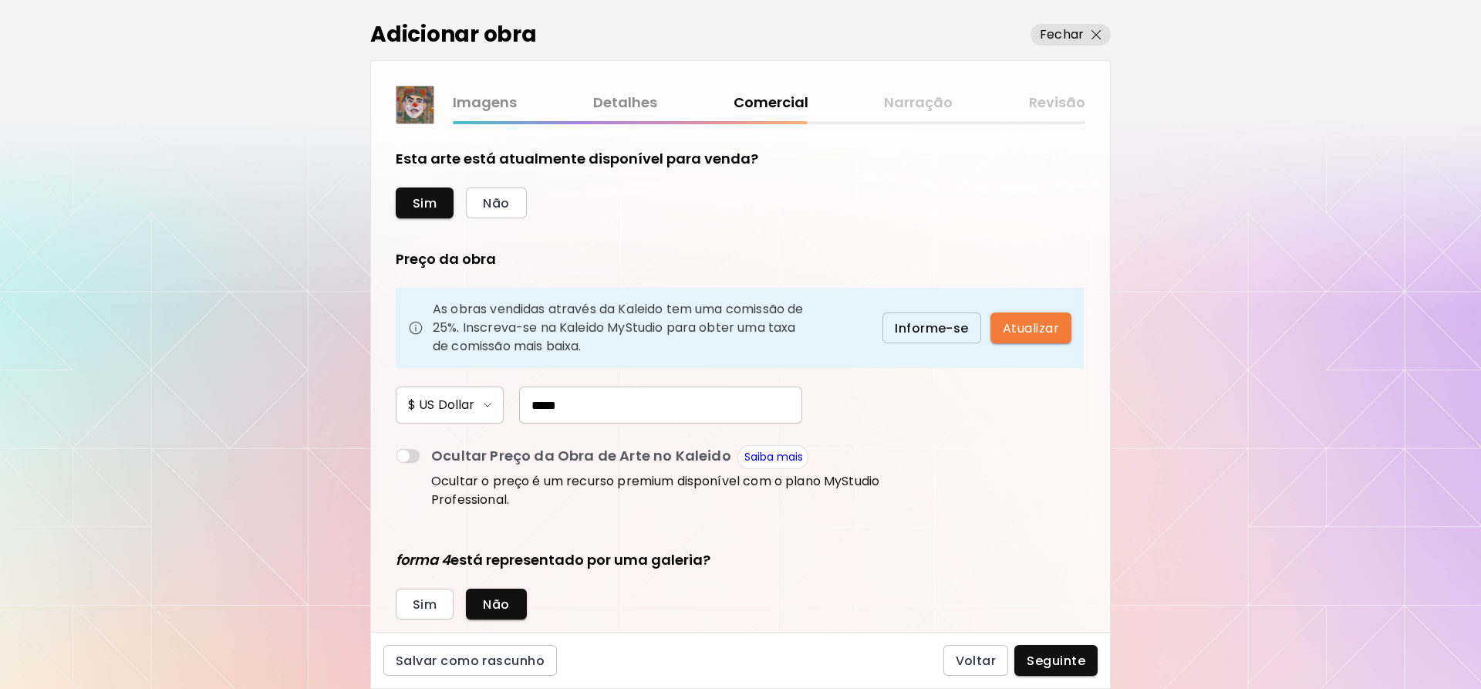
click at [609, 414] on input "*****" at bounding box center [660, 404] width 283 height 37
type input "*"
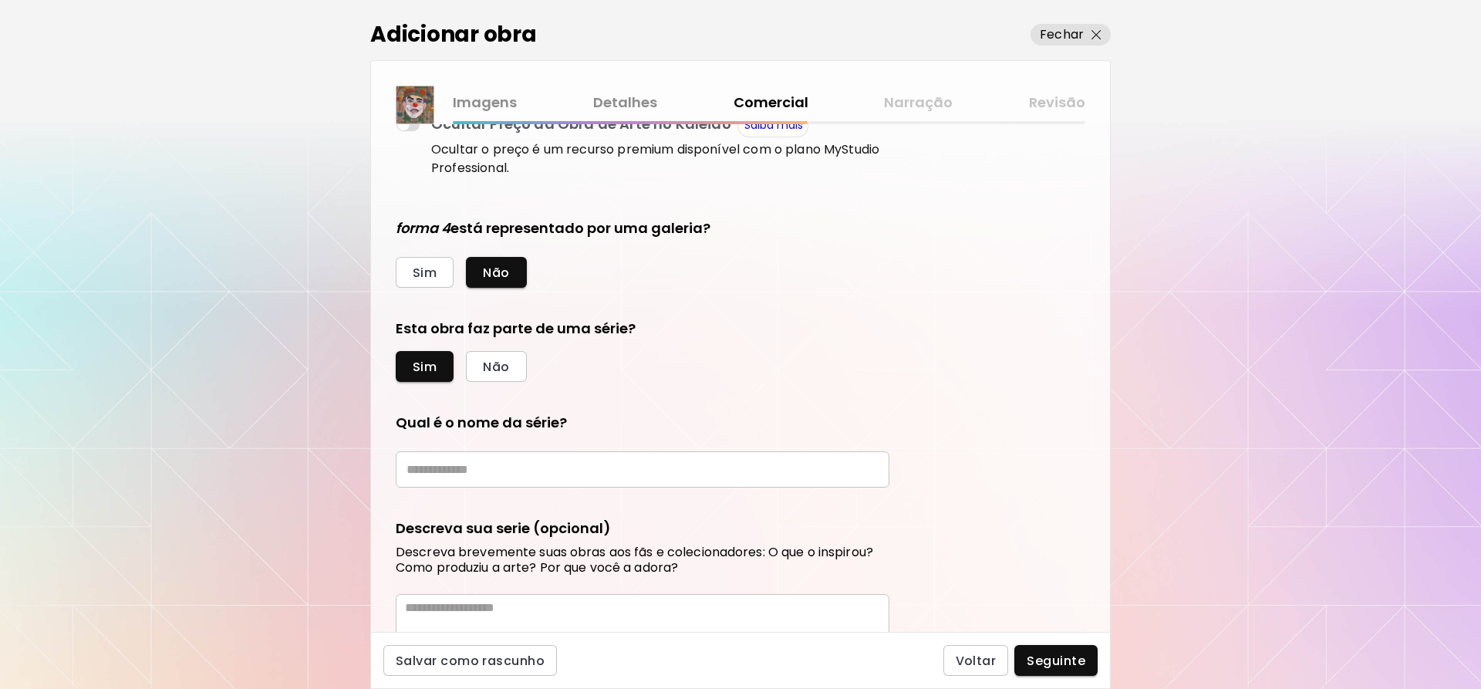
scroll to position [333, 0]
type input "**"
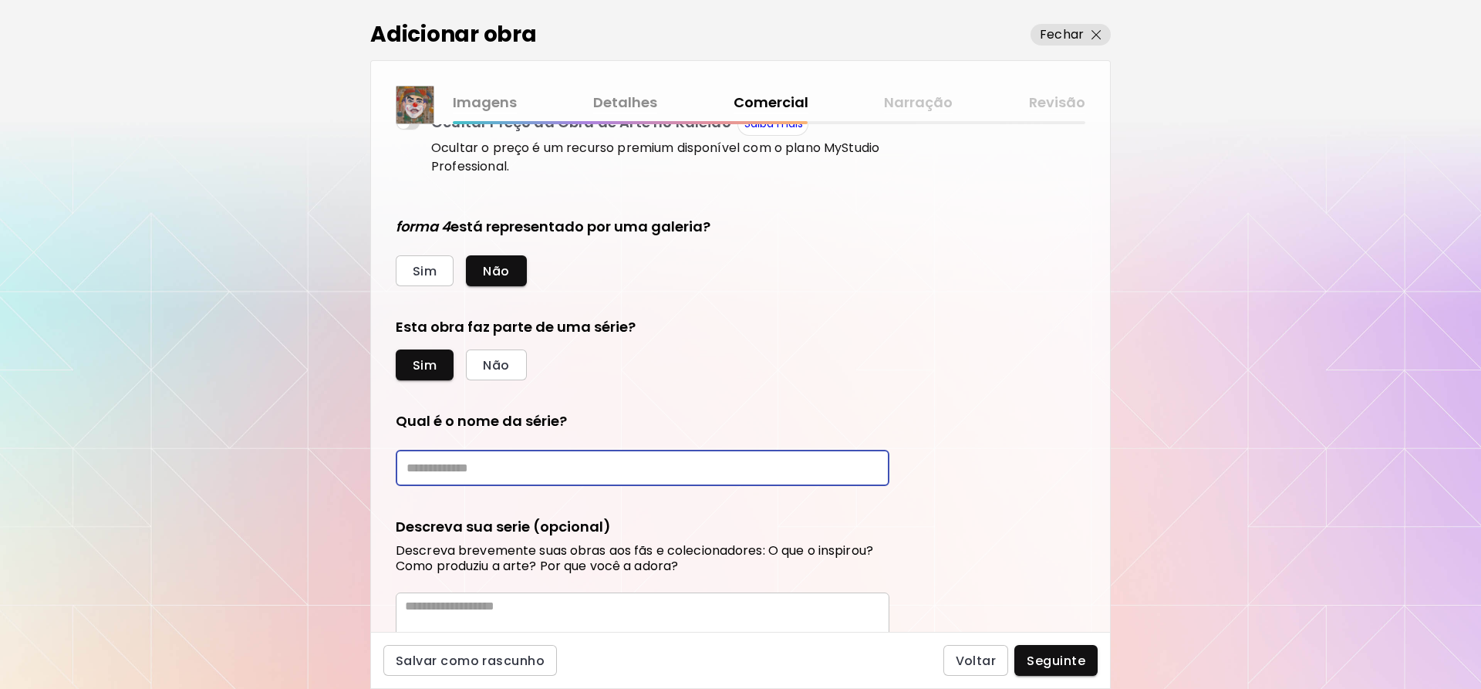
click at [535, 463] on input "text" at bounding box center [643, 468] width 494 height 36
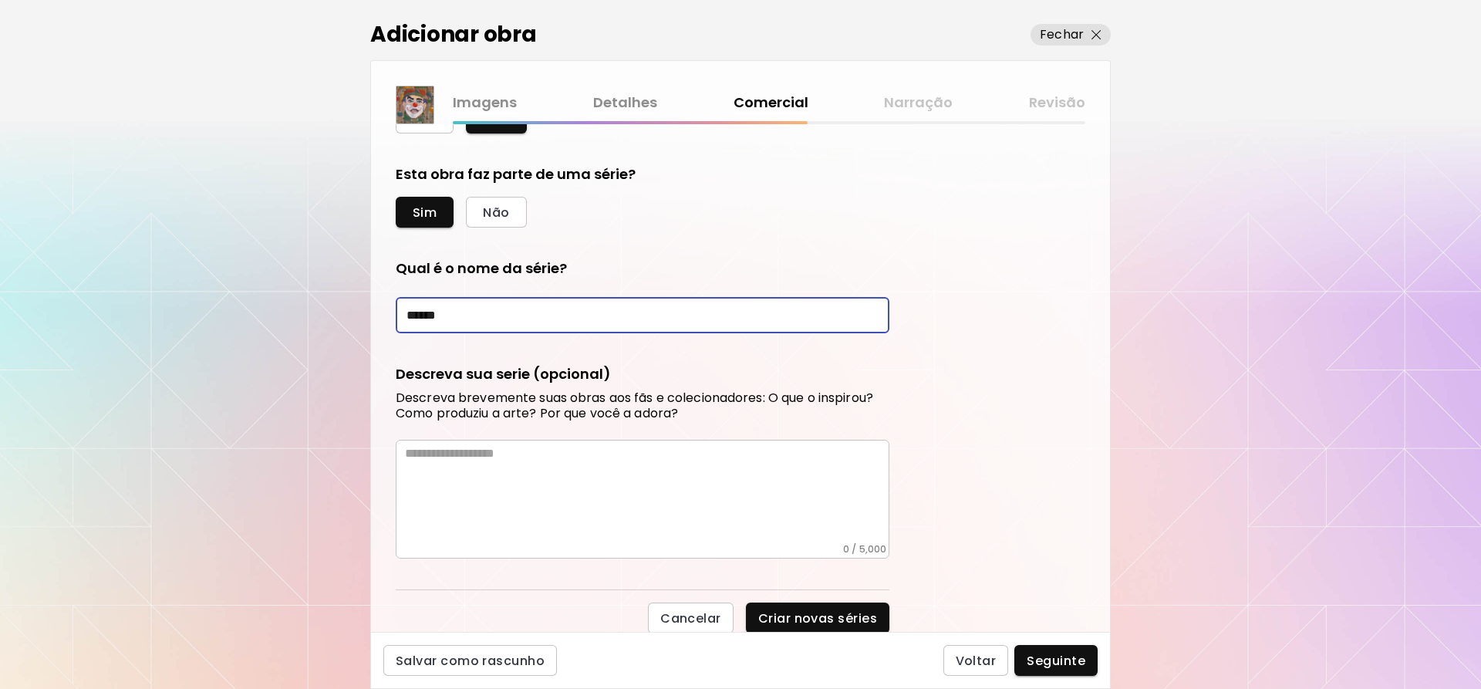
scroll to position [488, 0]
type input "******"
click at [569, 468] on textarea at bounding box center [647, 492] width 484 height 97
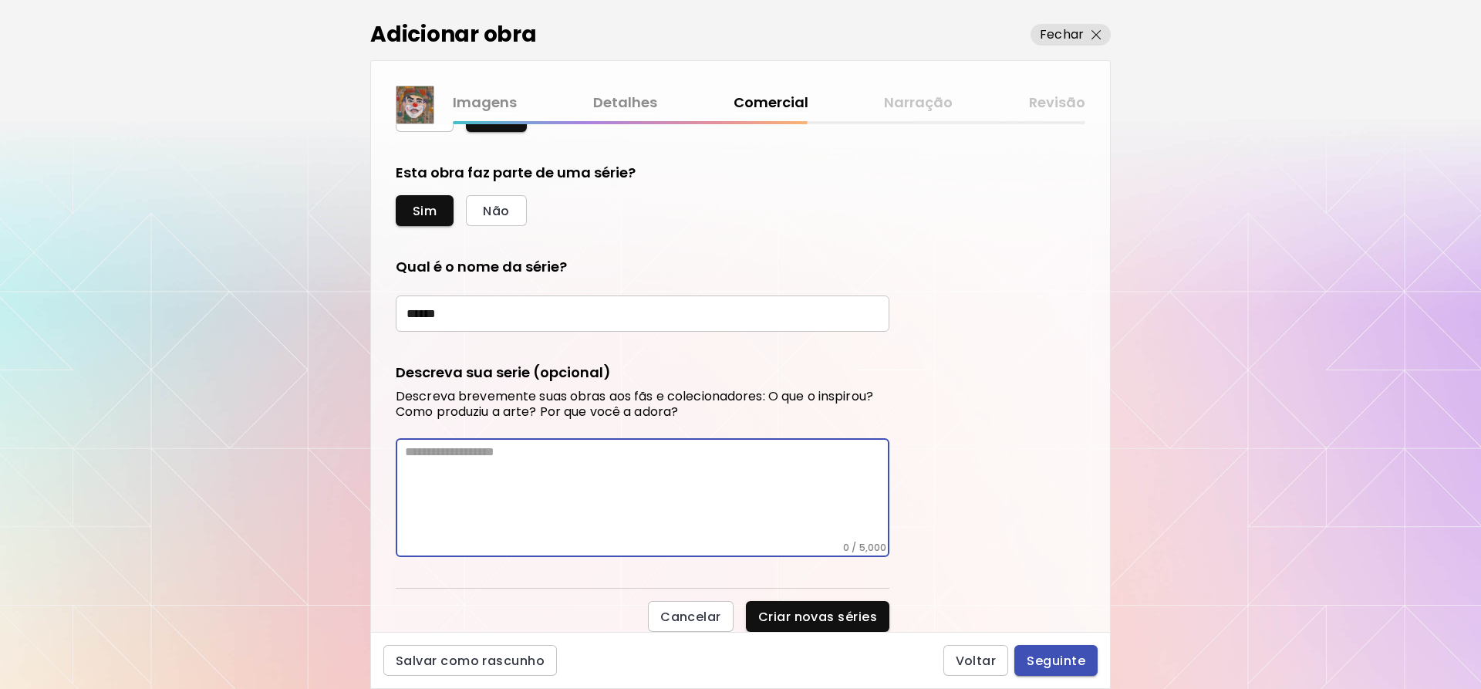
click at [1048, 656] on span "Seguinte" at bounding box center [1056, 661] width 59 height 16
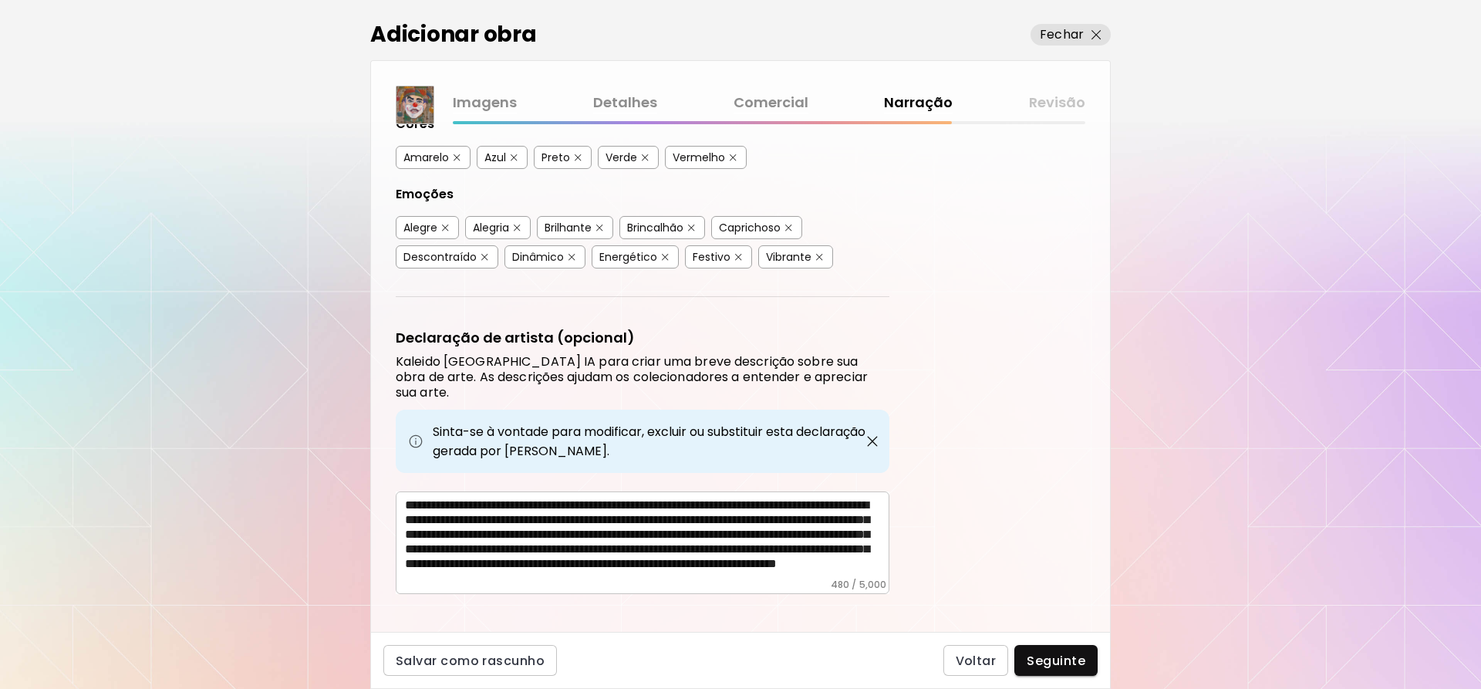
scroll to position [251, 0]
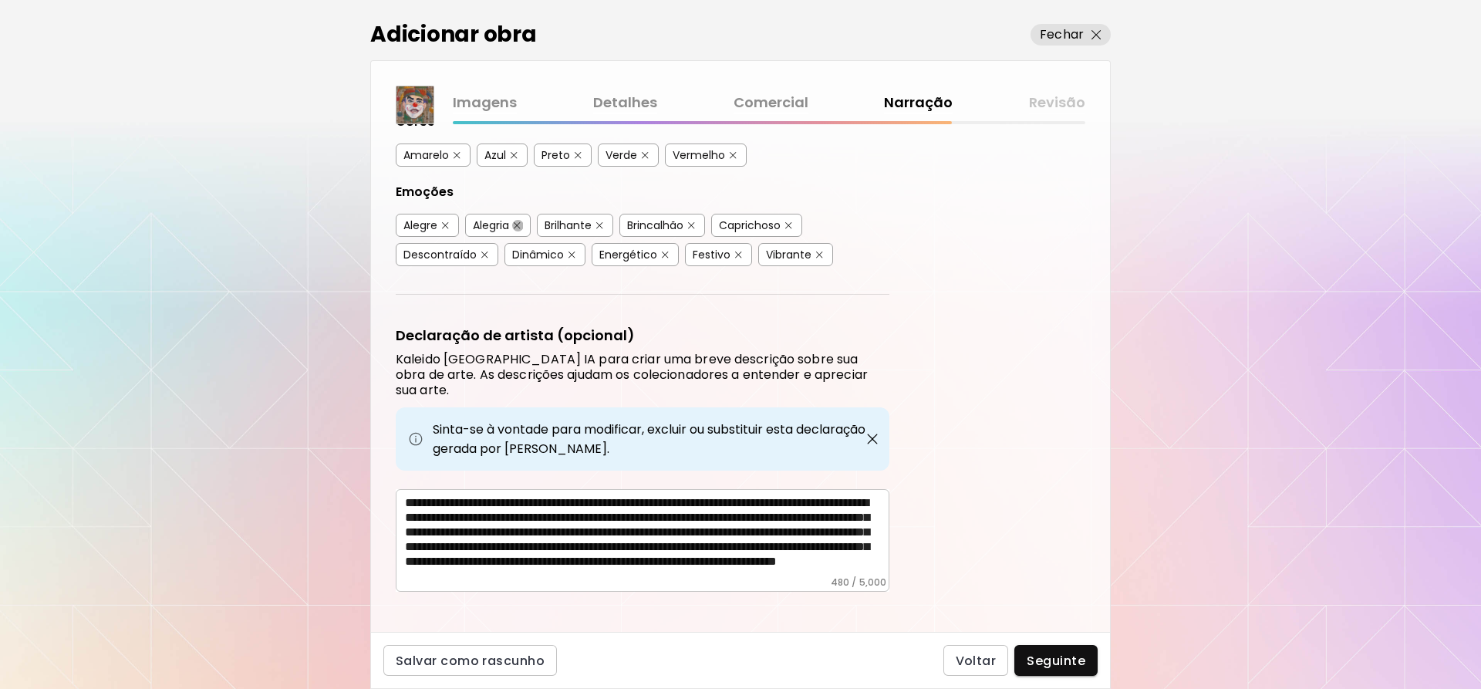
click at [520, 222] on img "button" at bounding box center [517, 225] width 7 height 7
click at [446, 226] on img "button" at bounding box center [445, 225] width 7 height 7
click at [603, 226] on img "button" at bounding box center [599, 225] width 7 height 7
drag, startPoint x: 873, startPoint y: 555, endPoint x: 467, endPoint y: 484, distance: 412.5
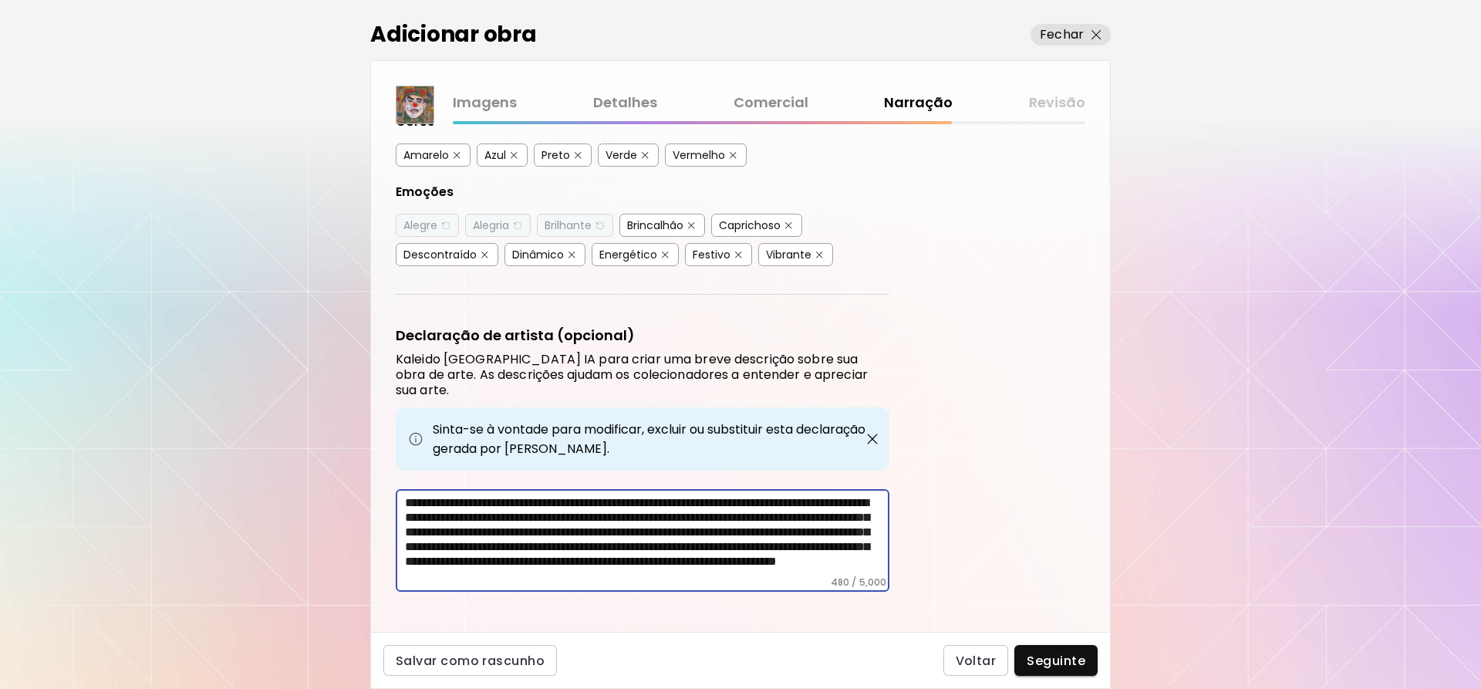
click at [467, 495] on textarea "**********" at bounding box center [647, 535] width 484 height 81
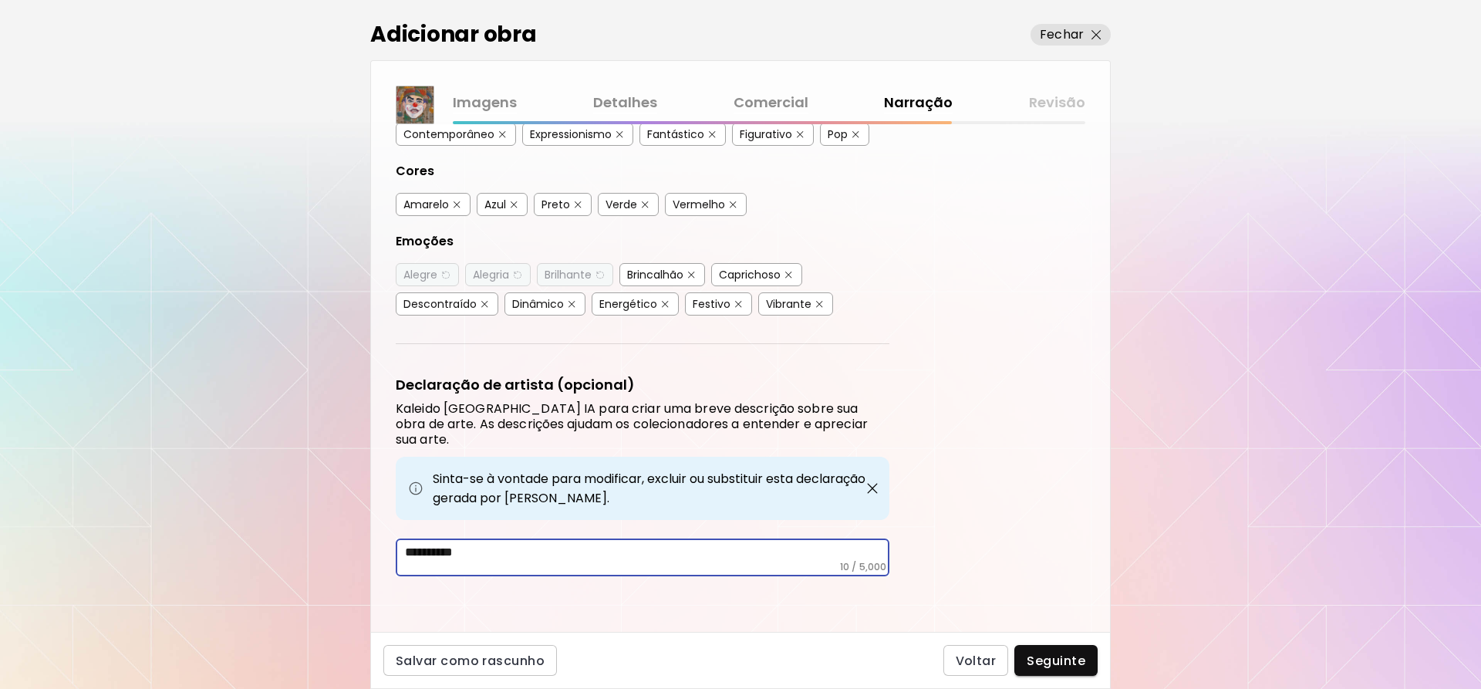
scroll to position [187, 0]
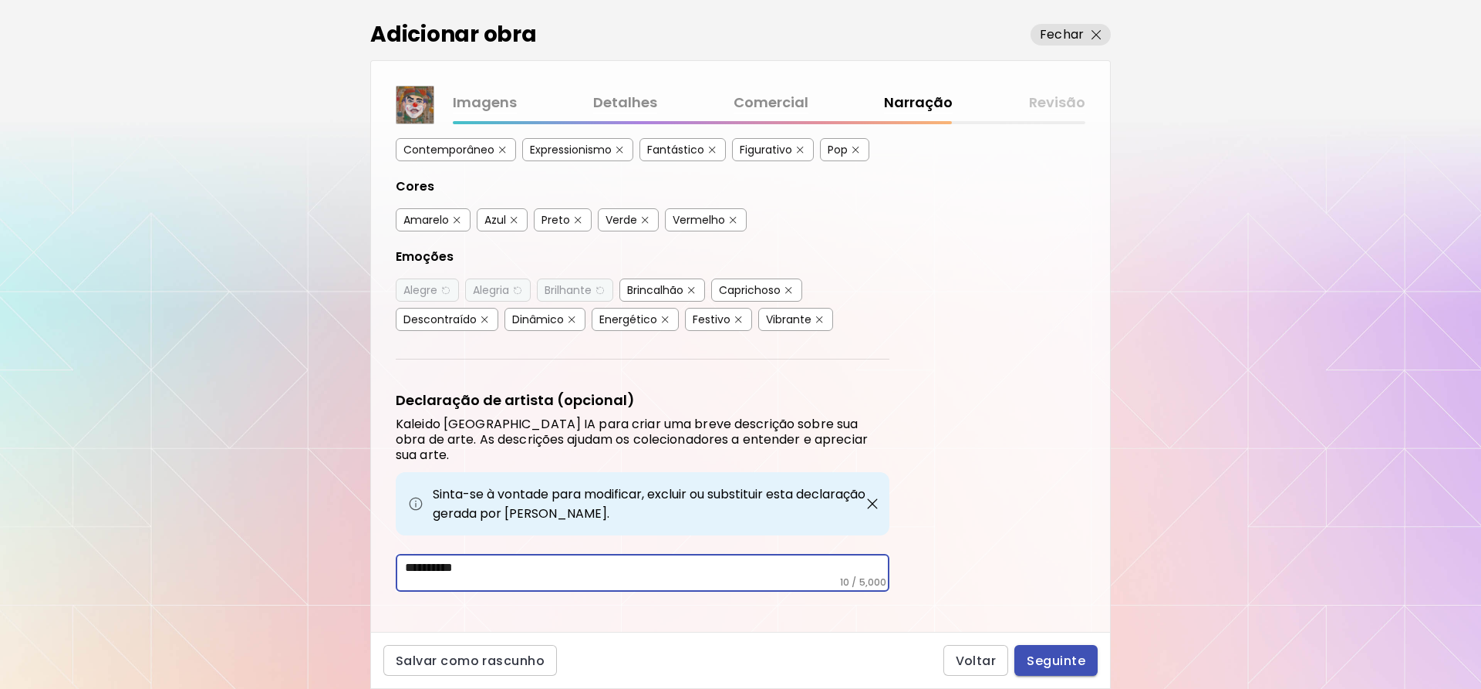
type textarea "*********"
click at [1061, 655] on span "Seguinte" at bounding box center [1056, 661] width 59 height 16
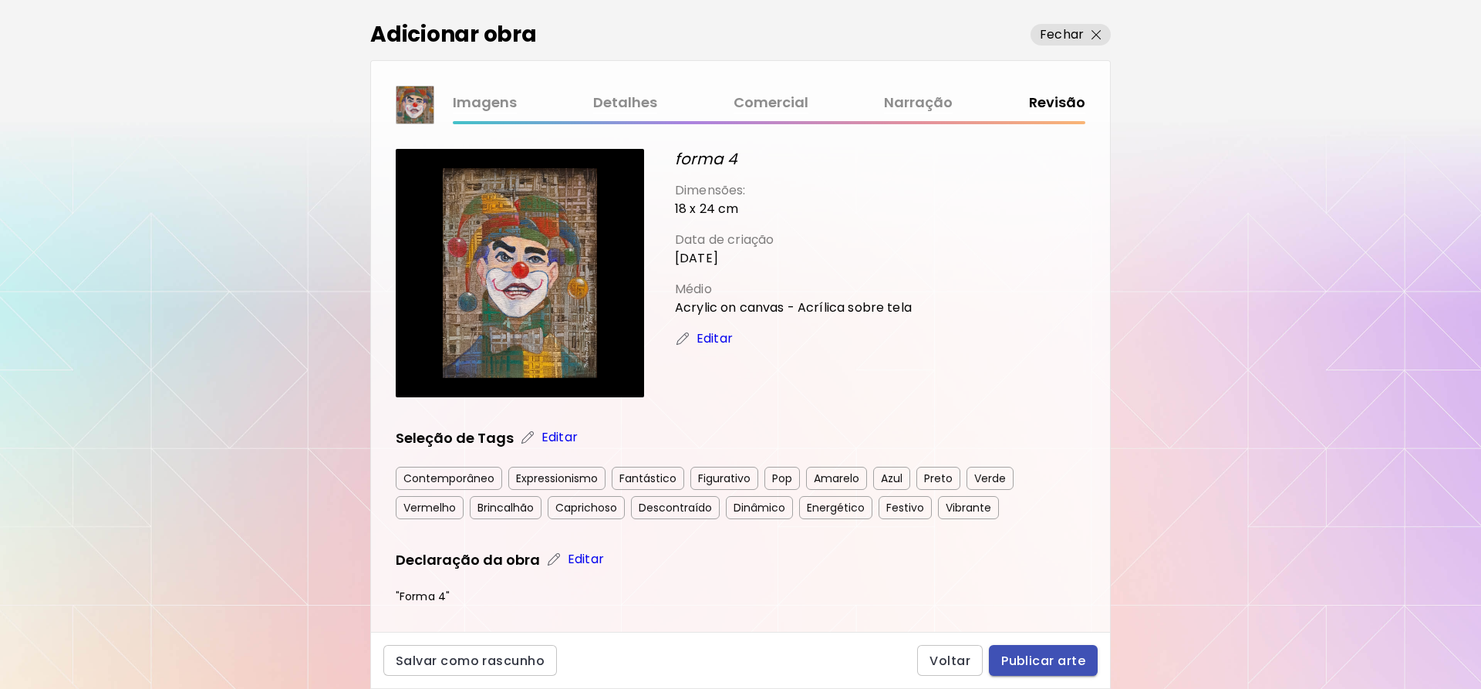
click at [1069, 656] on span "Publicar arte" at bounding box center [1043, 661] width 84 height 16
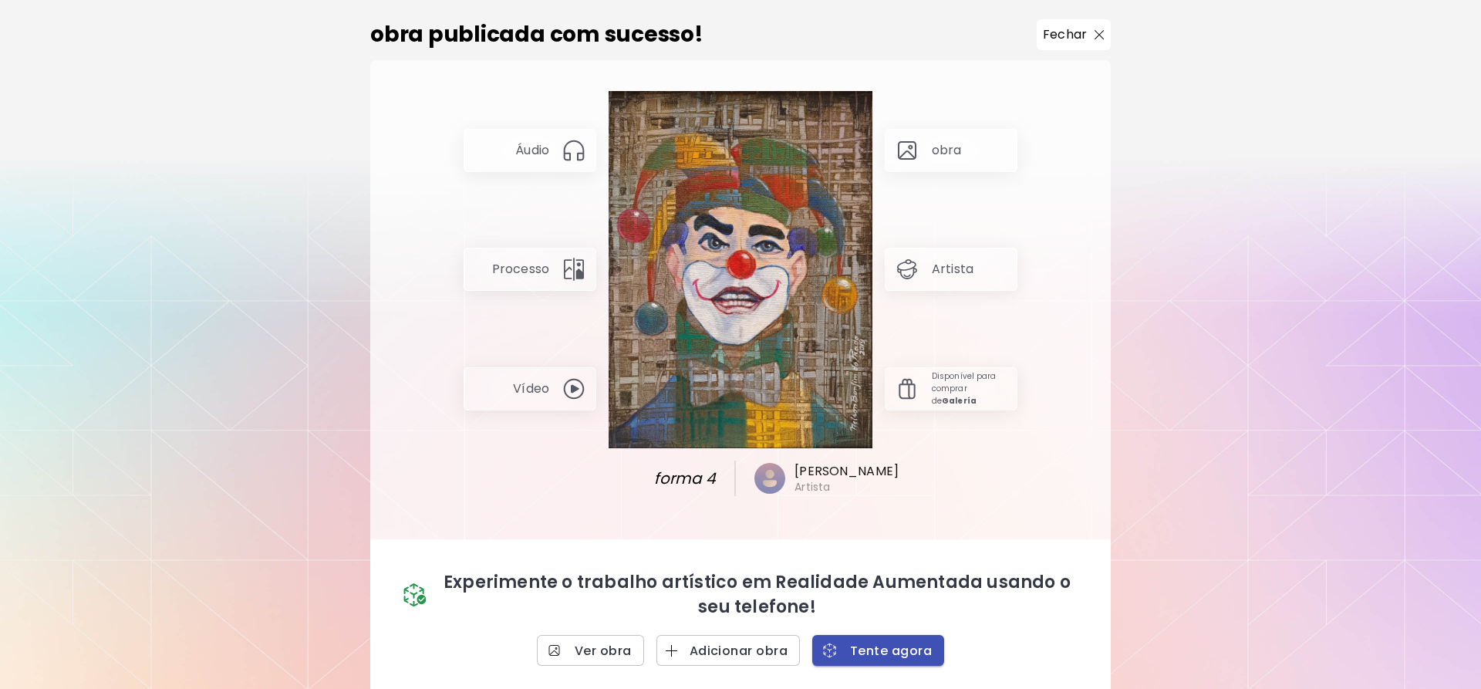
click at [876, 659] on span "Tente agora" at bounding box center [878, 651] width 107 height 16
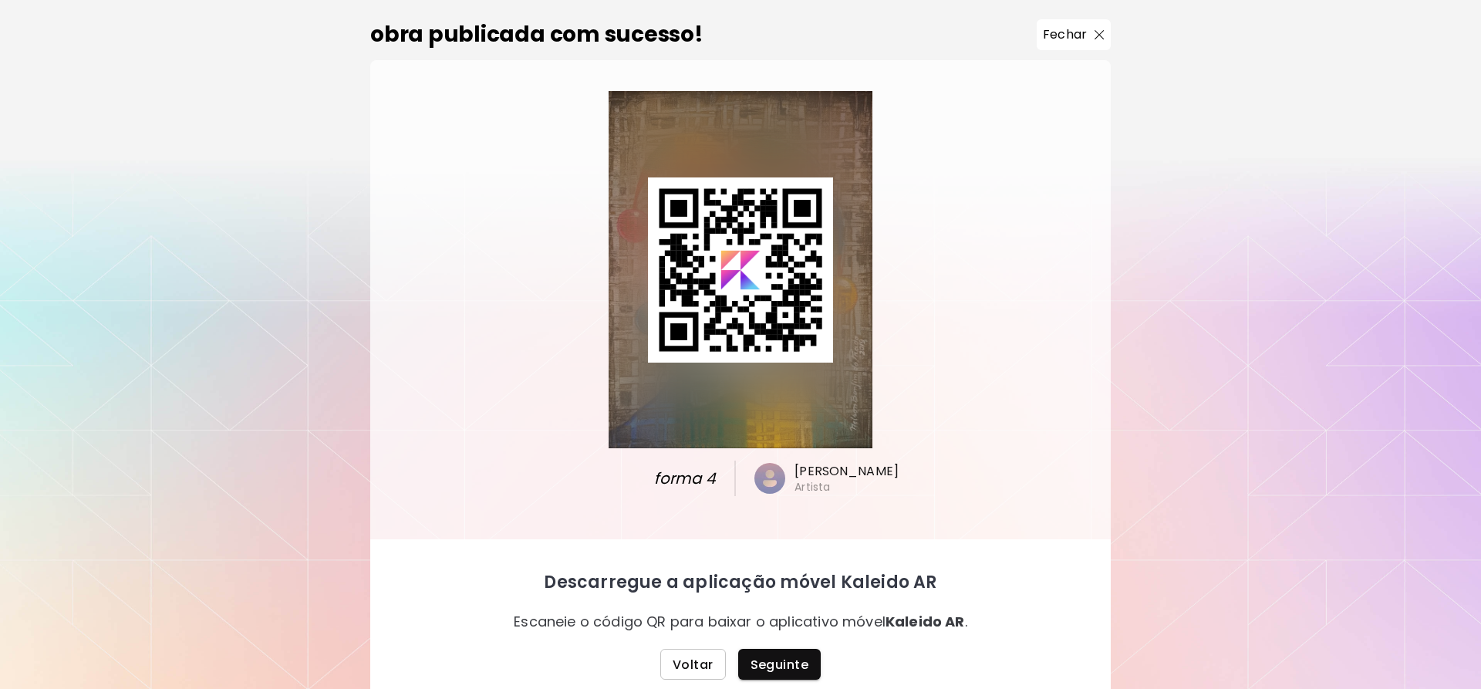
click at [704, 664] on span "Voltar" at bounding box center [693, 664] width 41 height 16
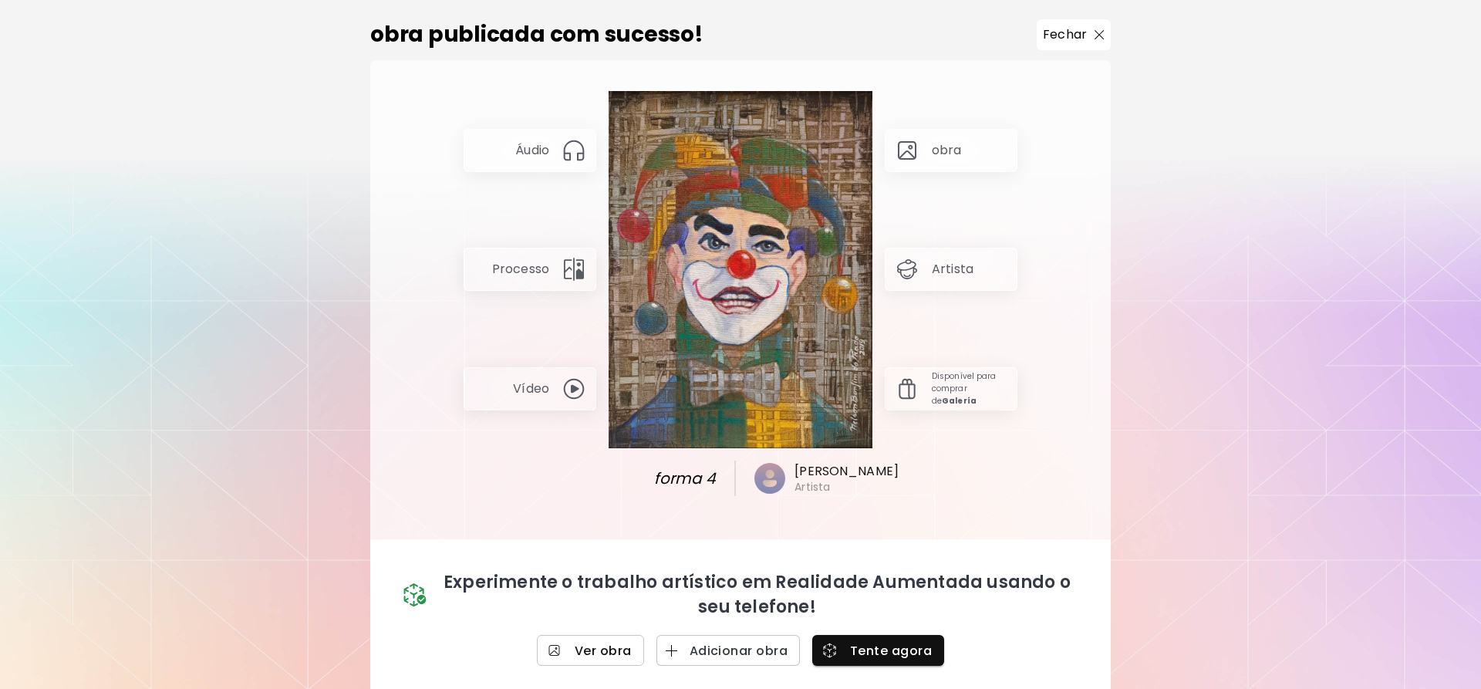
click at [613, 655] on span "Ver obra" at bounding box center [590, 651] width 83 height 16
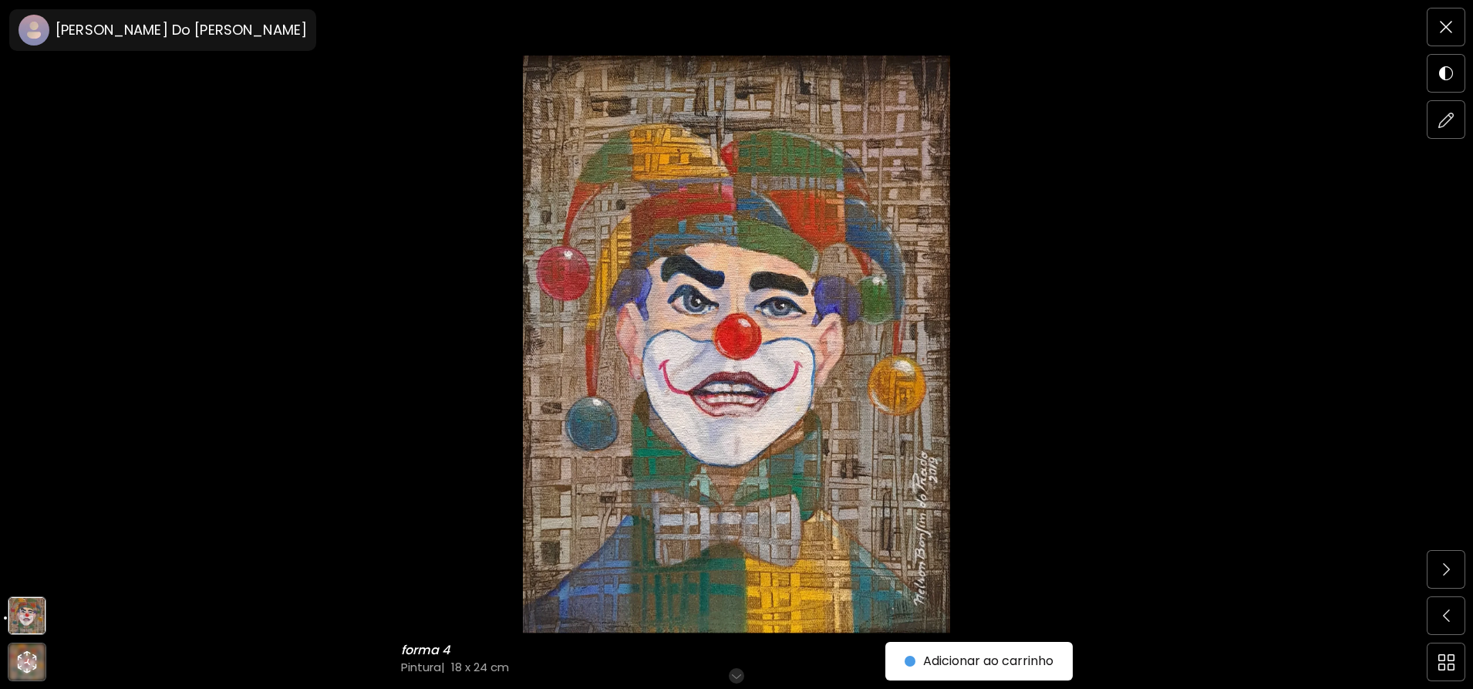
click at [798, 358] on img at bounding box center [737, 345] width 1344 height 578
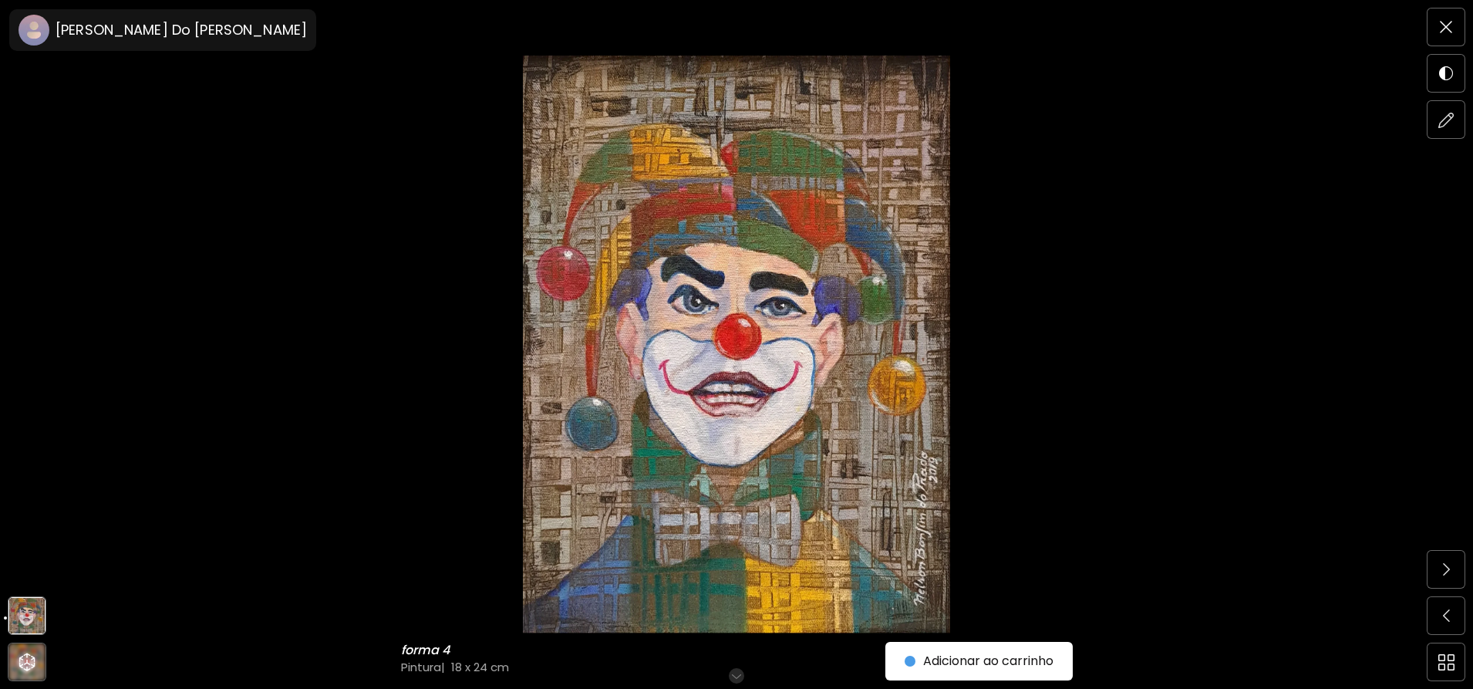
click at [798, 358] on img at bounding box center [737, 345] width 1344 height 578
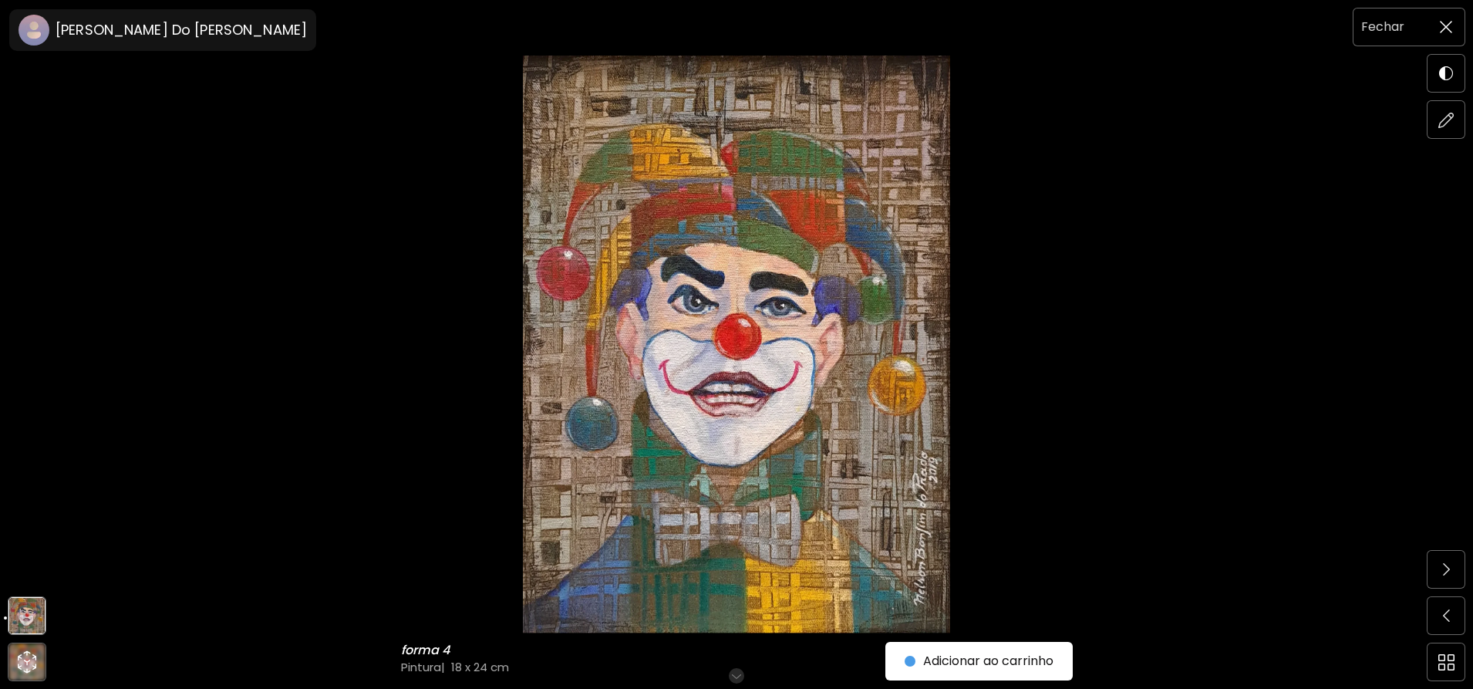
click at [1446, 34] on span at bounding box center [1446, 27] width 32 height 32
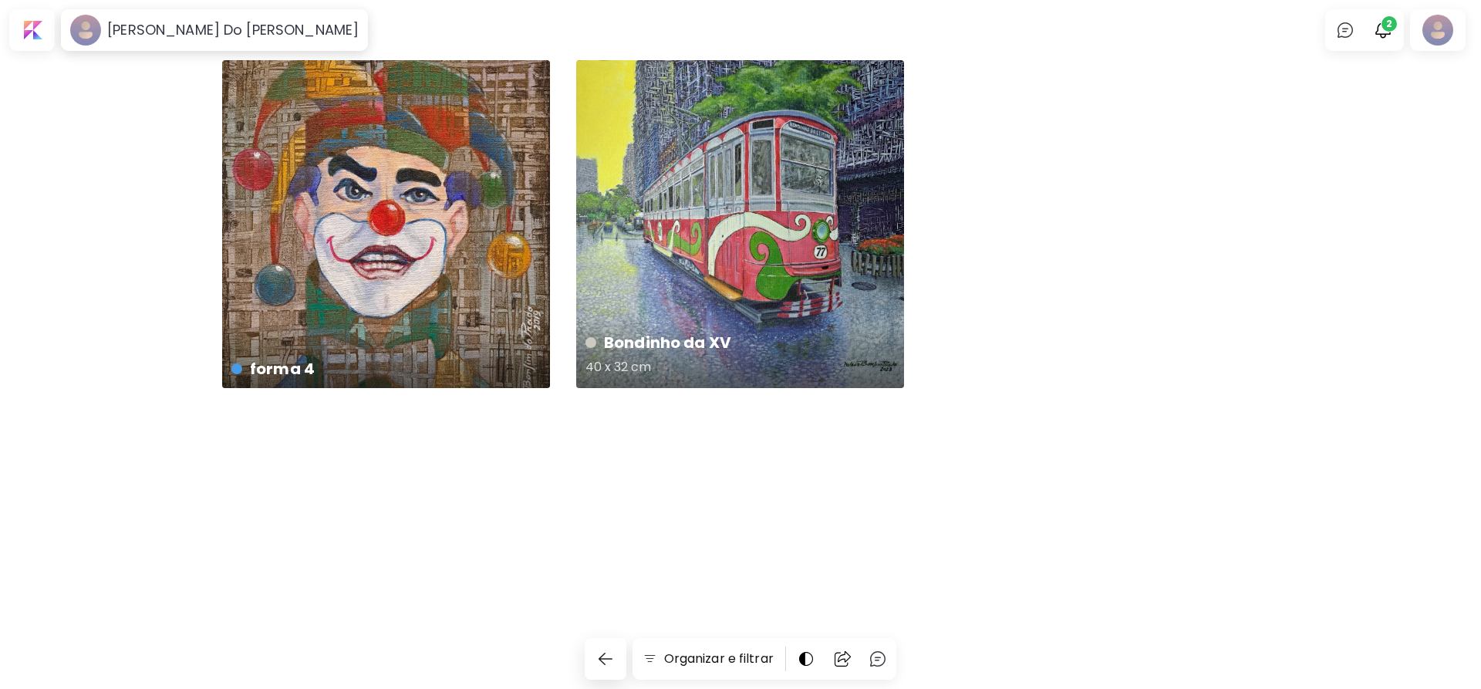
click at [776, 257] on div "Bondinho da XV 40 x 32 cm" at bounding box center [740, 224] width 328 height 328
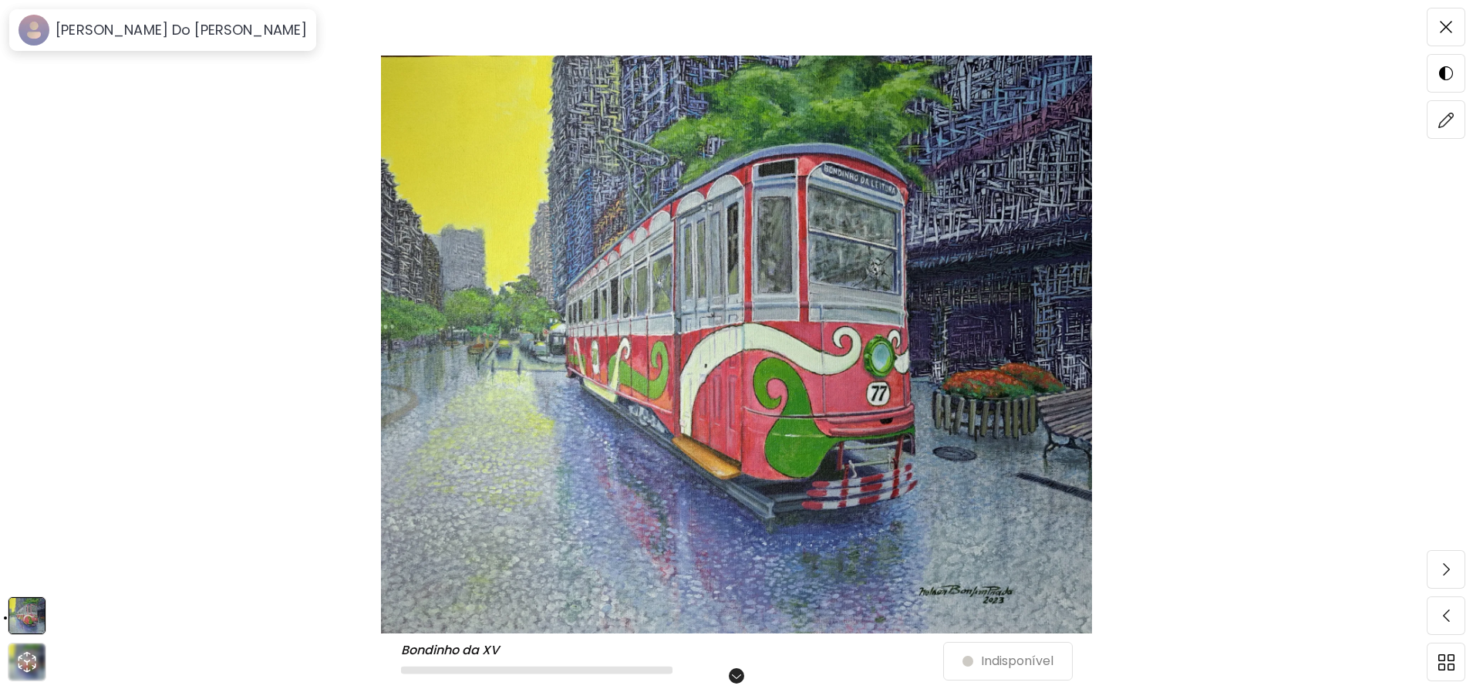
click at [753, 309] on img at bounding box center [737, 345] width 1344 height 578
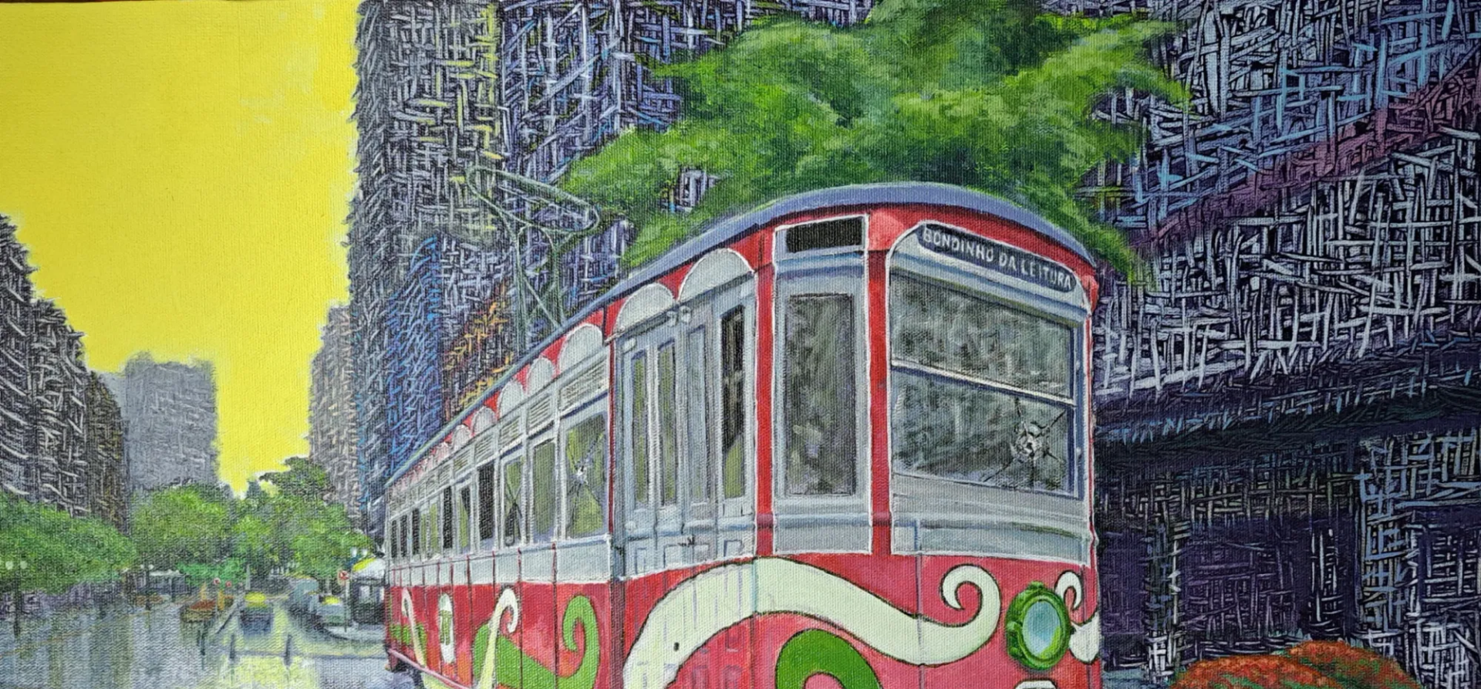
click at [752, 312] on img at bounding box center [740, 602] width 1481 height 1204
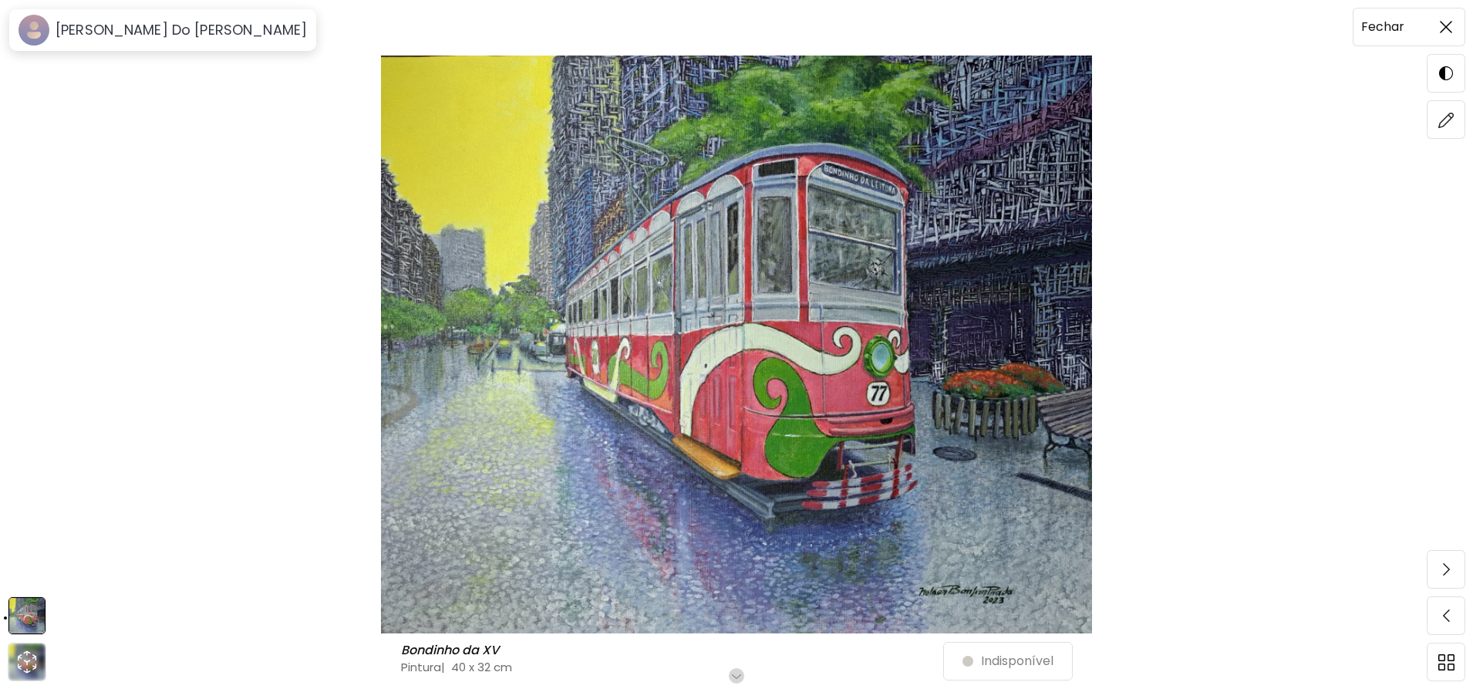
click at [1437, 24] on span at bounding box center [1446, 27] width 32 height 32
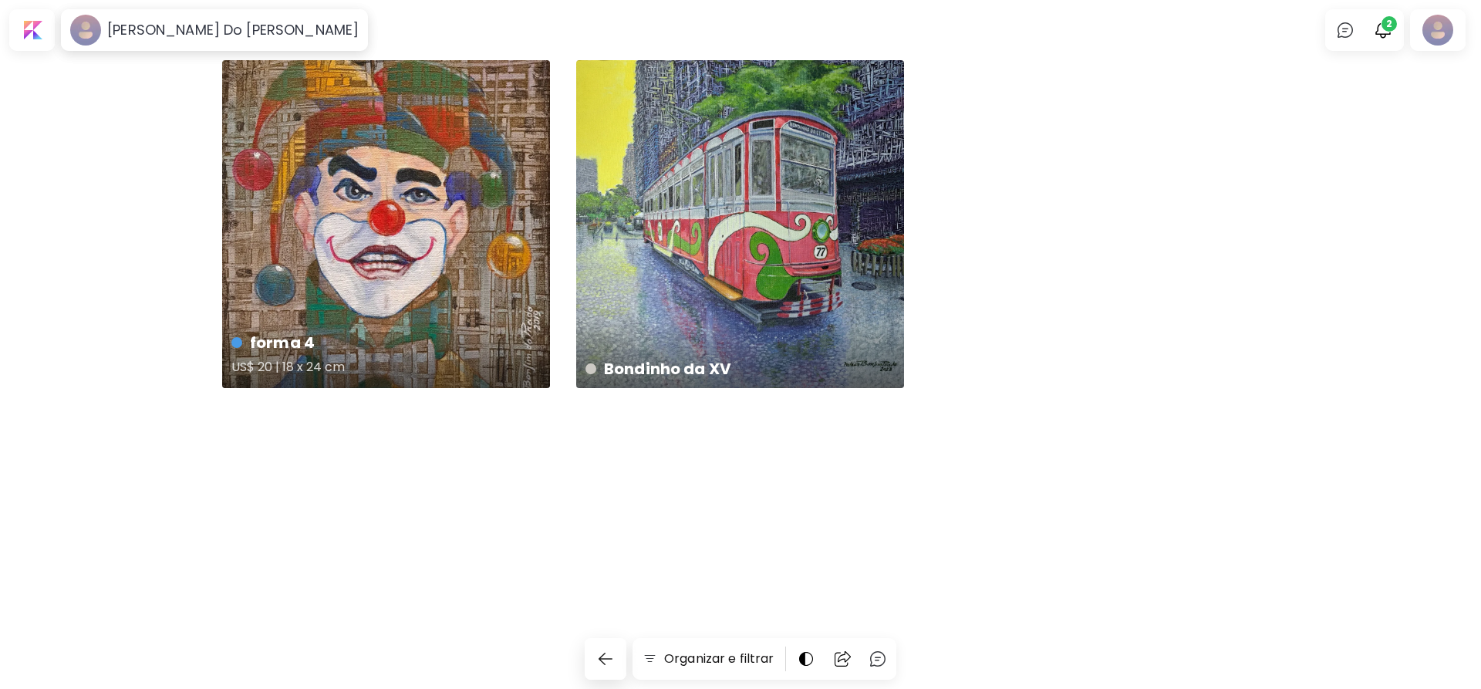
click at [409, 198] on div "forma 4 US$ 20 | 18 x 24 cm" at bounding box center [386, 224] width 328 height 328
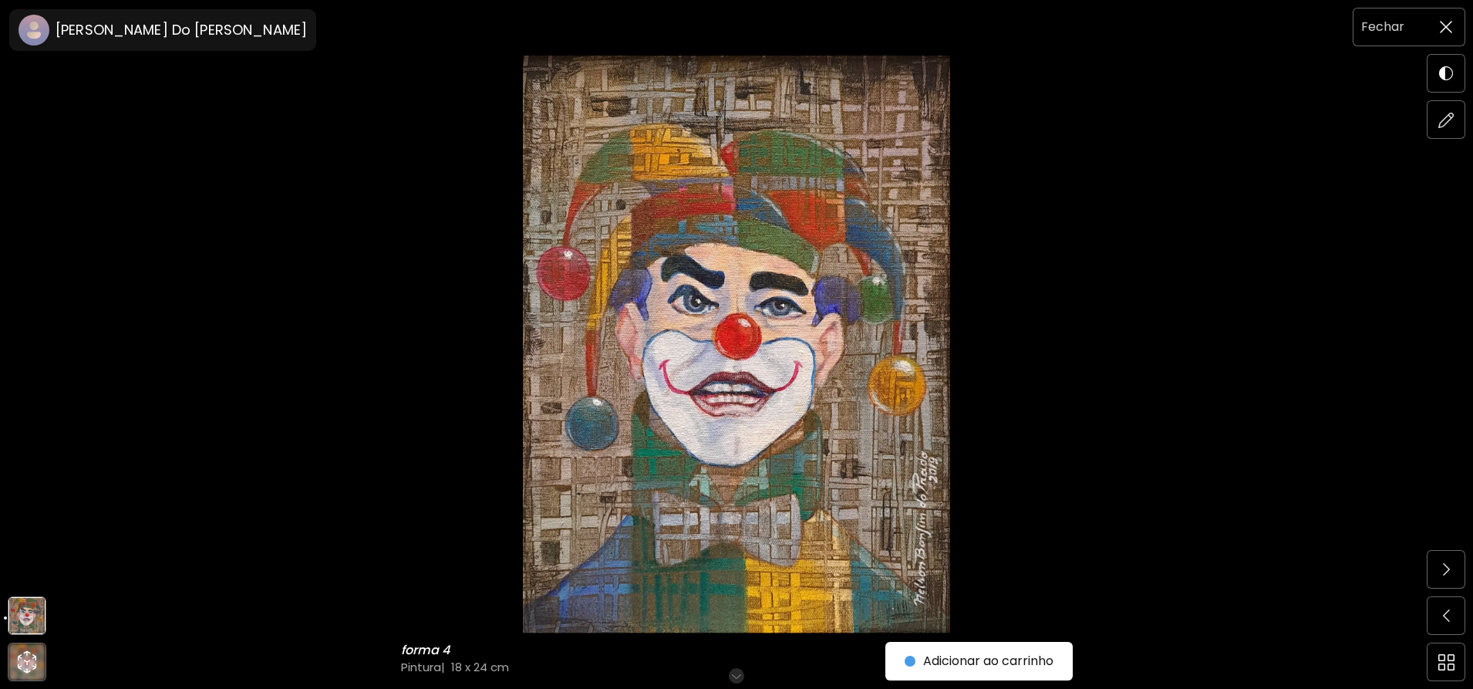
click at [1460, 29] on span at bounding box center [1446, 27] width 32 height 32
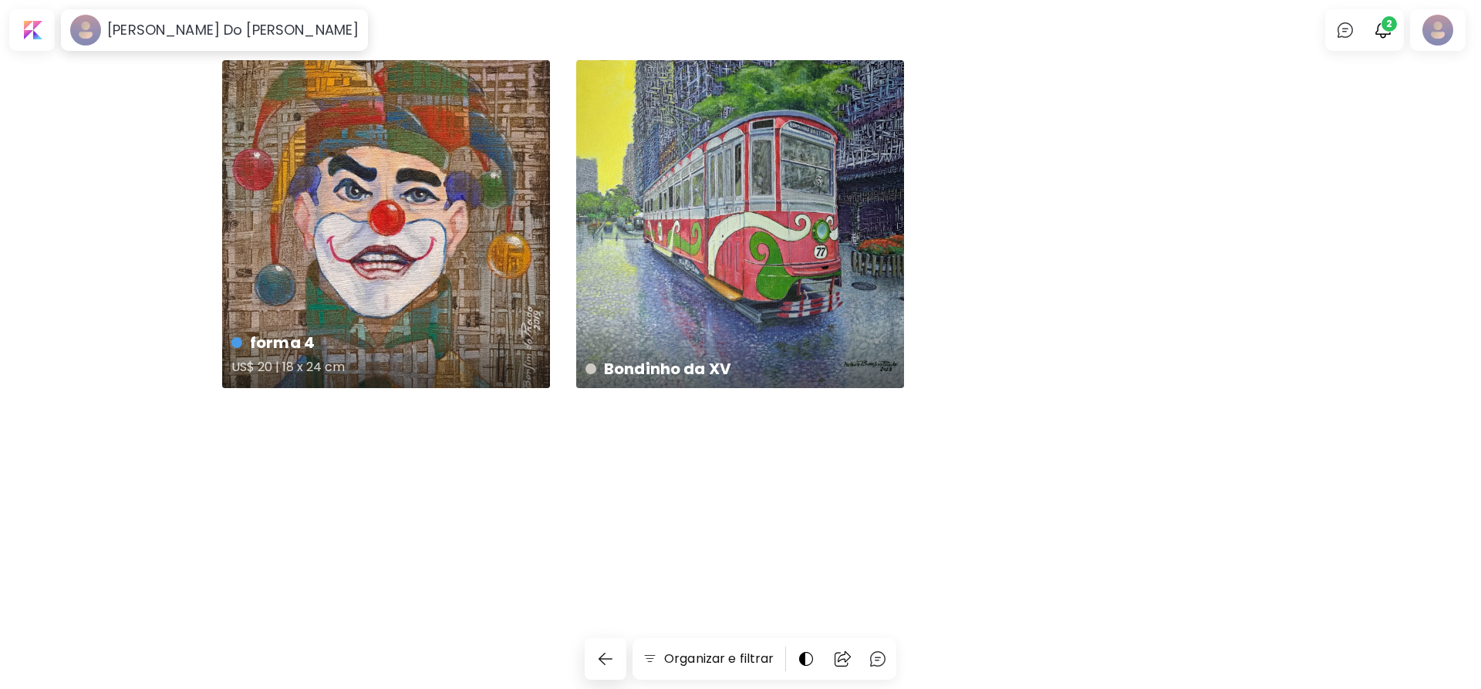
click at [471, 220] on div "forma 4 US$ 20 | 18 x 24 cm" at bounding box center [386, 224] width 328 height 328
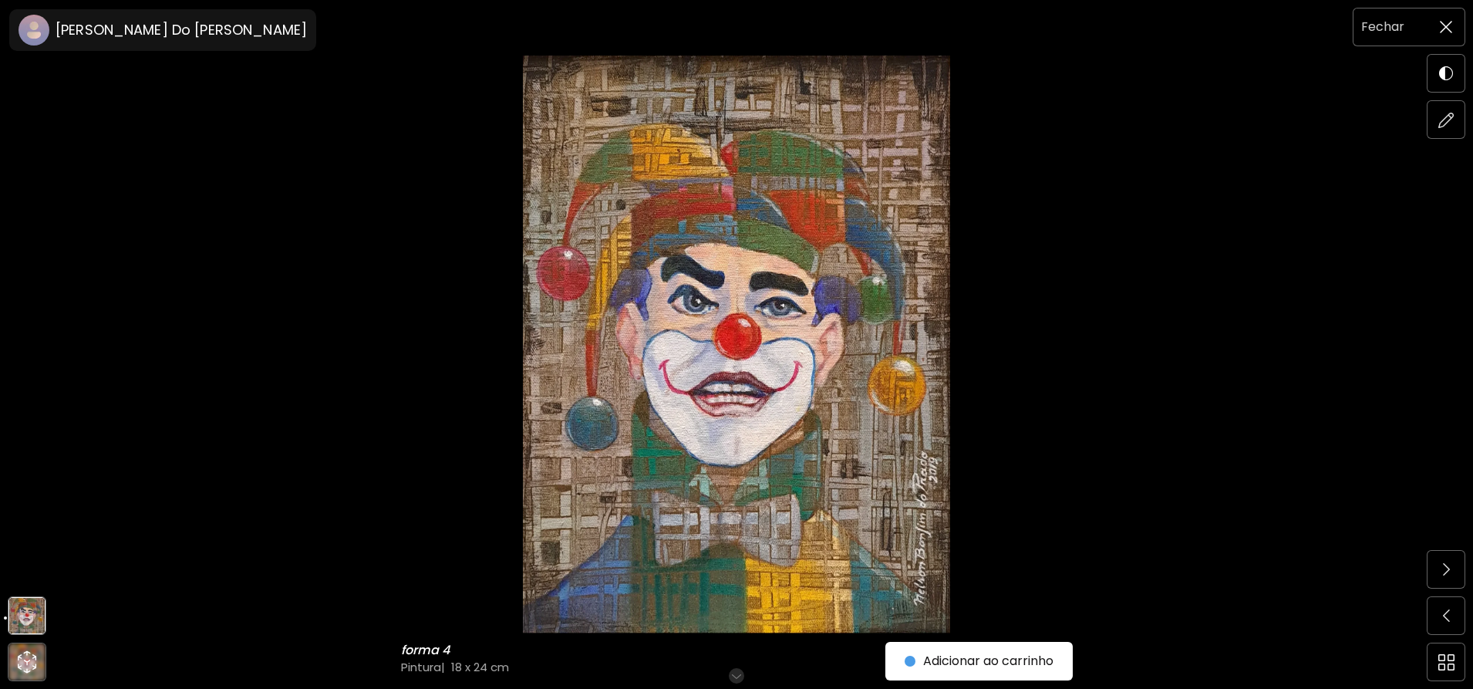
click at [1439, 31] on span at bounding box center [1446, 27] width 32 height 32
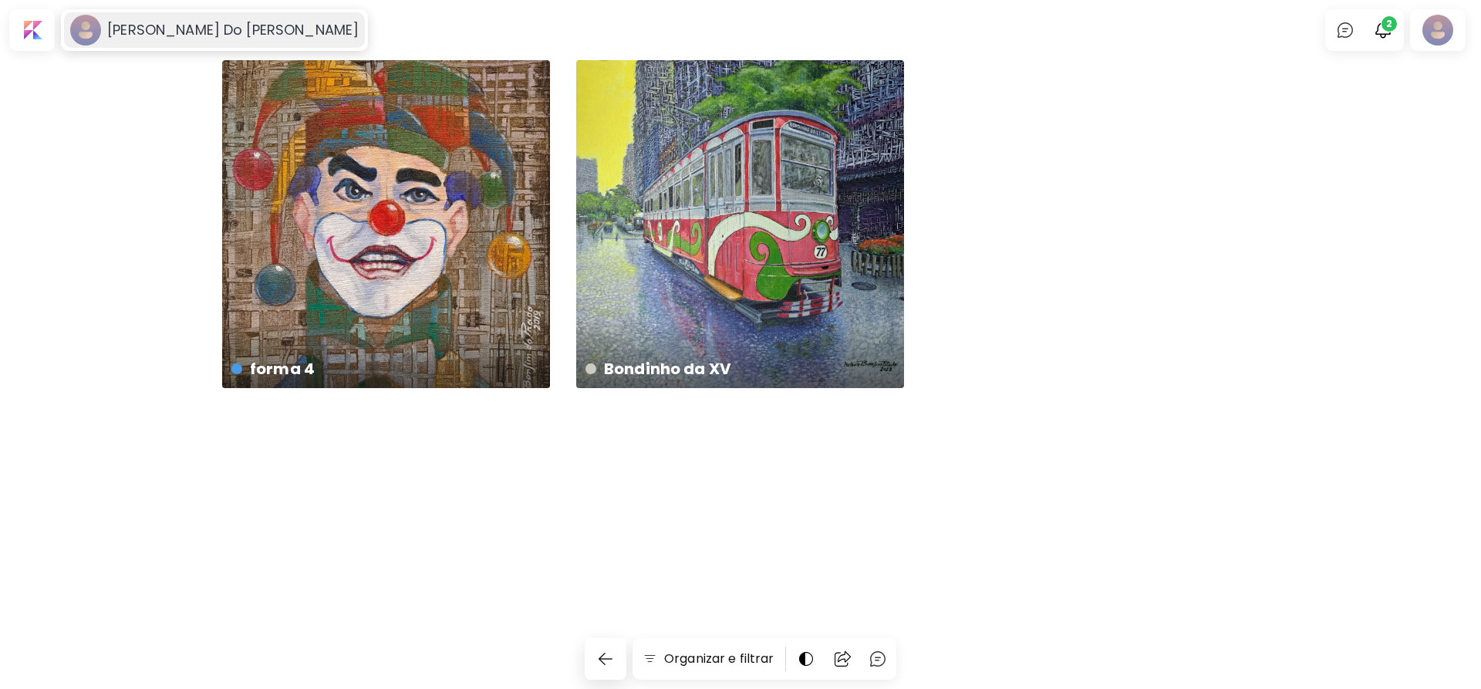
click at [226, 24] on h6 "[PERSON_NAME]" at bounding box center [232, 30] width 251 height 19
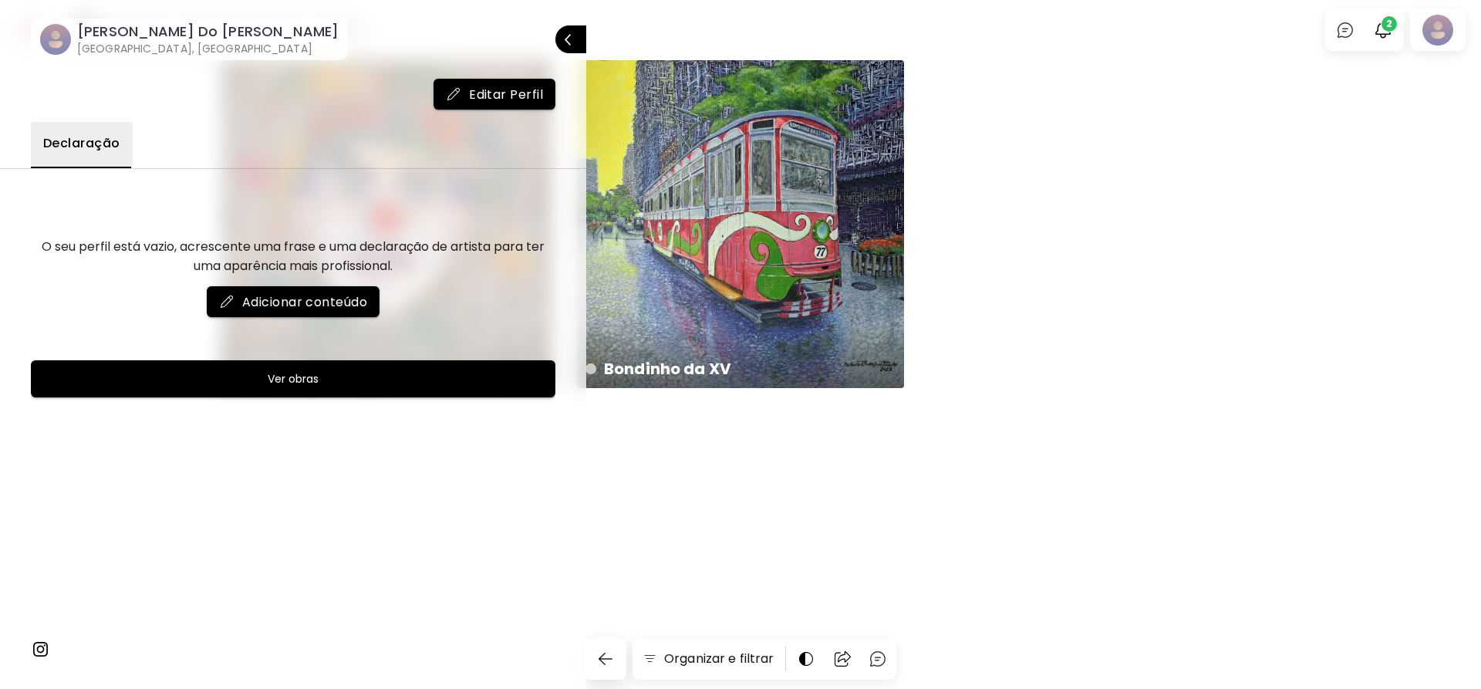
click at [219, 45] on h6 "[GEOGRAPHIC_DATA], [GEOGRAPHIC_DATA]" at bounding box center [208, 48] width 262 height 15
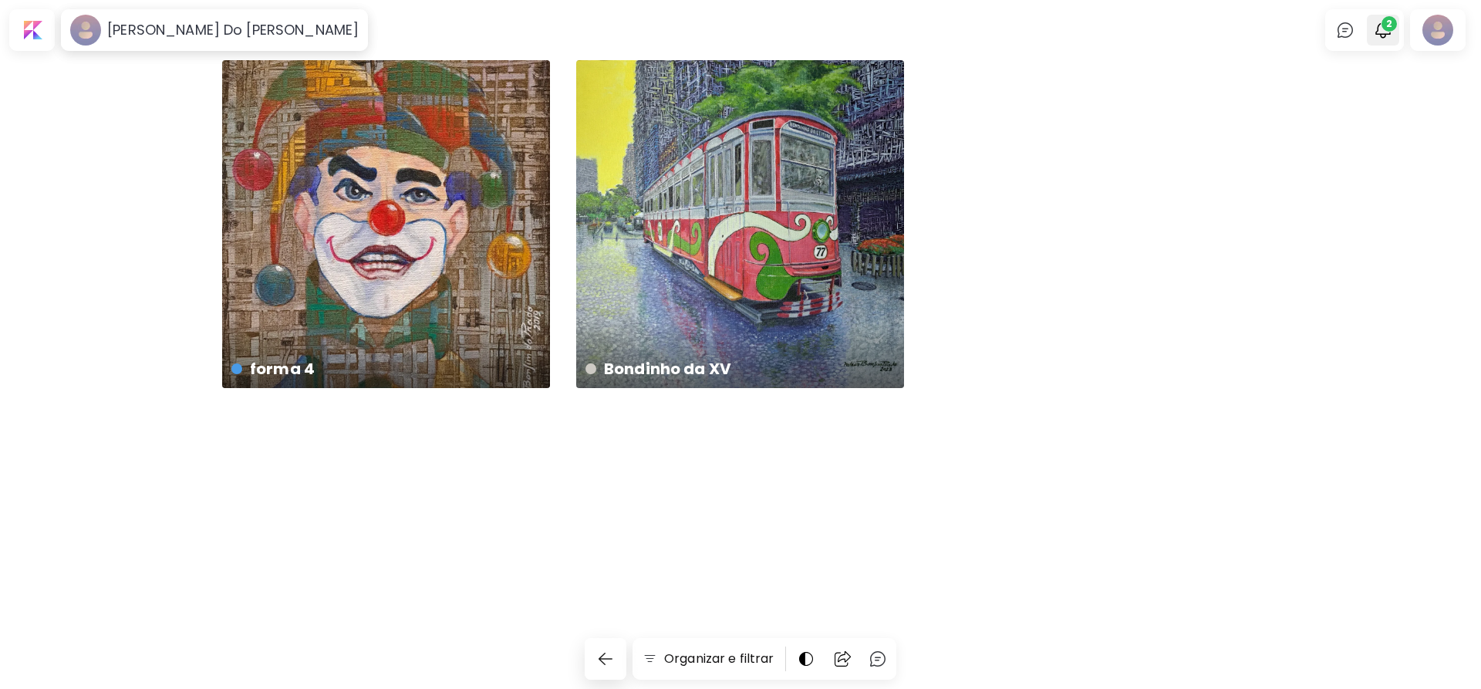
click at [1389, 37] on img "button" at bounding box center [1383, 30] width 19 height 19
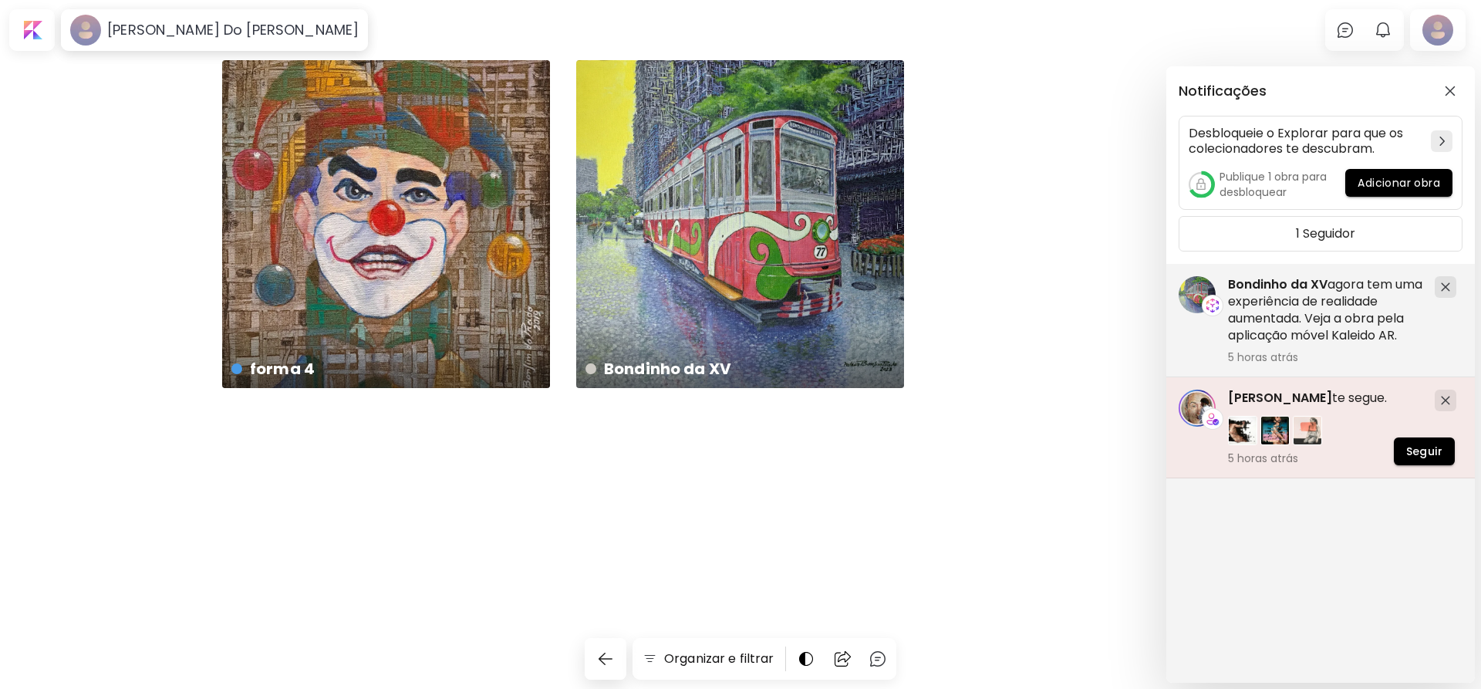
click at [1273, 397] on span "Cesar Biojo" at bounding box center [1280, 398] width 104 height 18
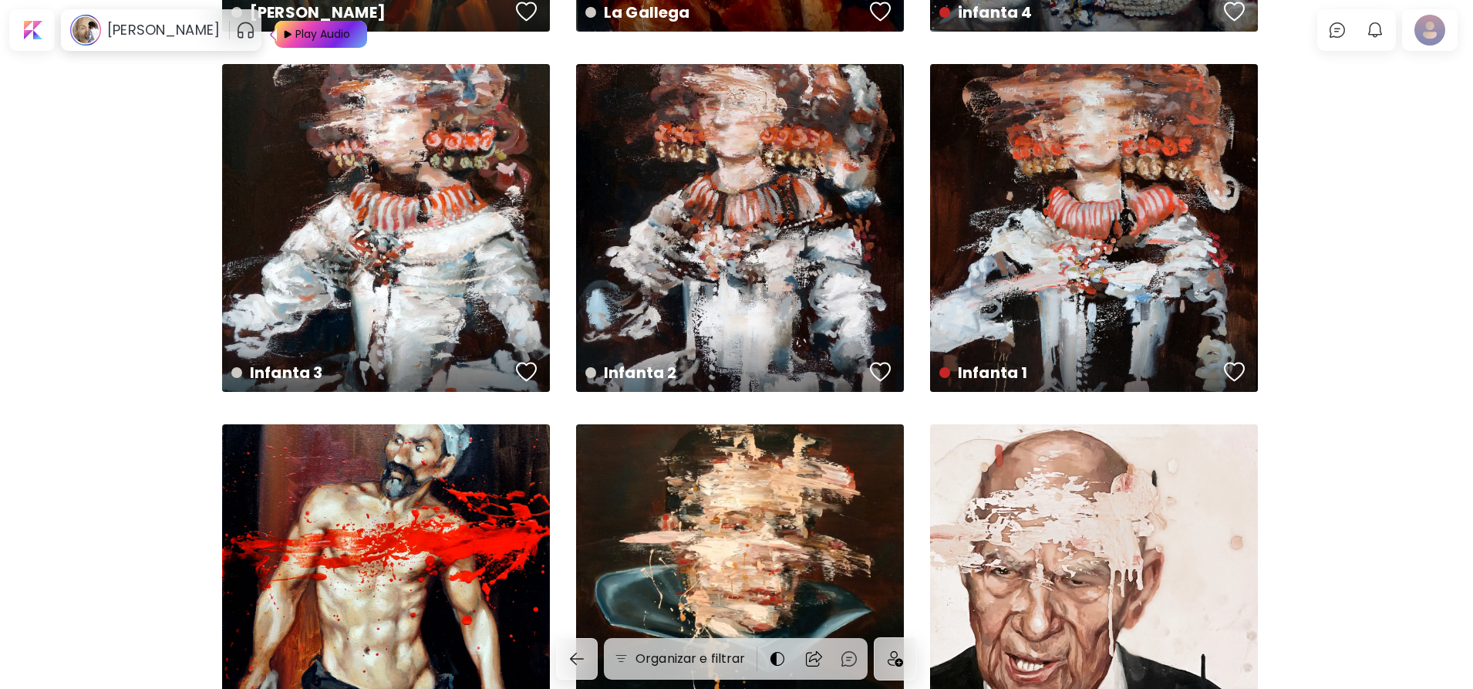
scroll to position [12598, 0]
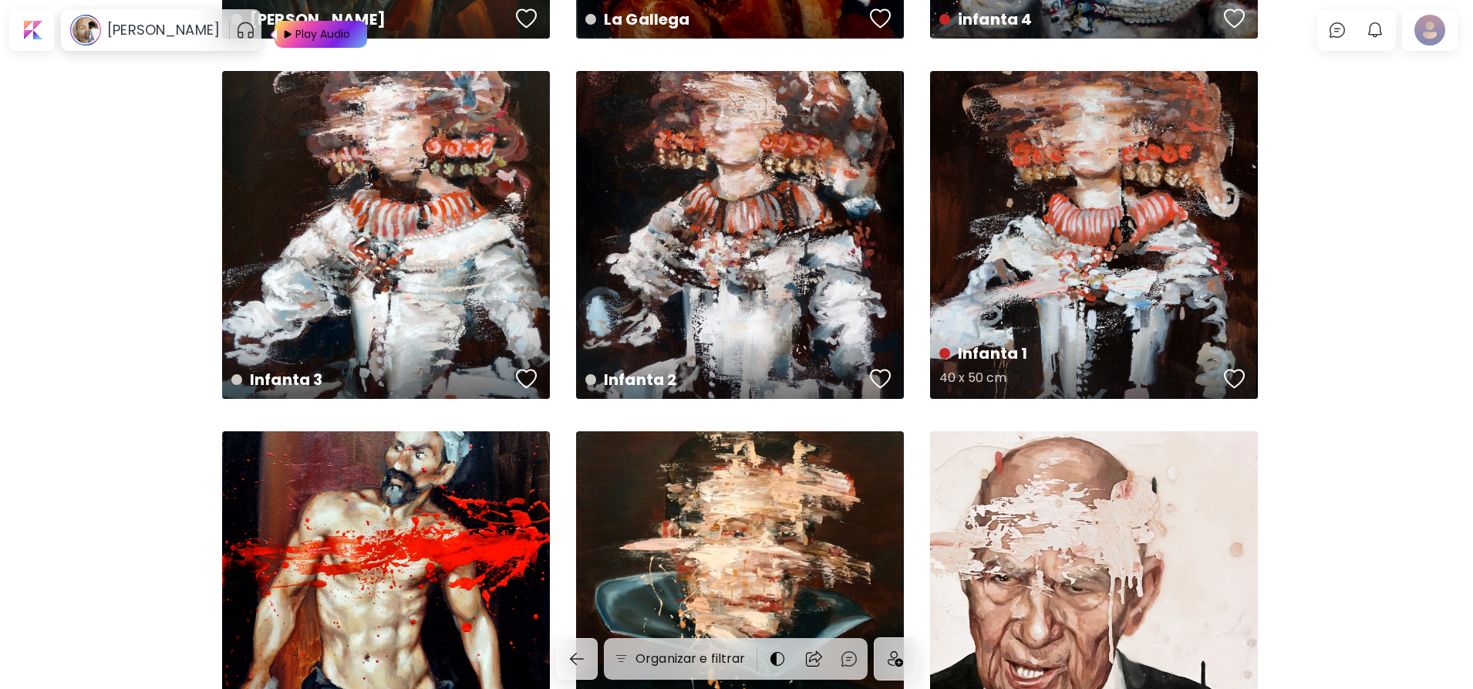
click at [1071, 355] on div "Infanta 1 40 x 50 cm" at bounding box center [1094, 365] width 334 height 73
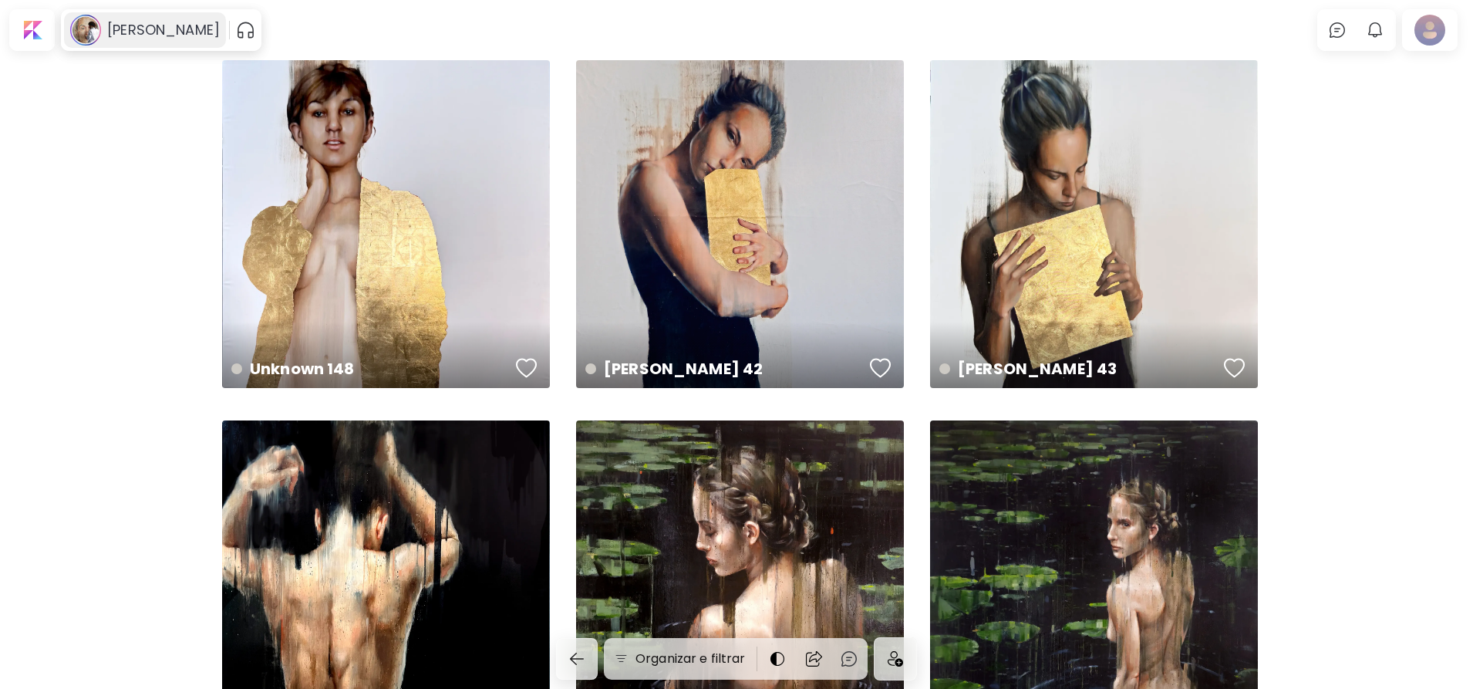
click at [127, 35] on h6 "Cesar Biojo" at bounding box center [163, 30] width 113 height 19
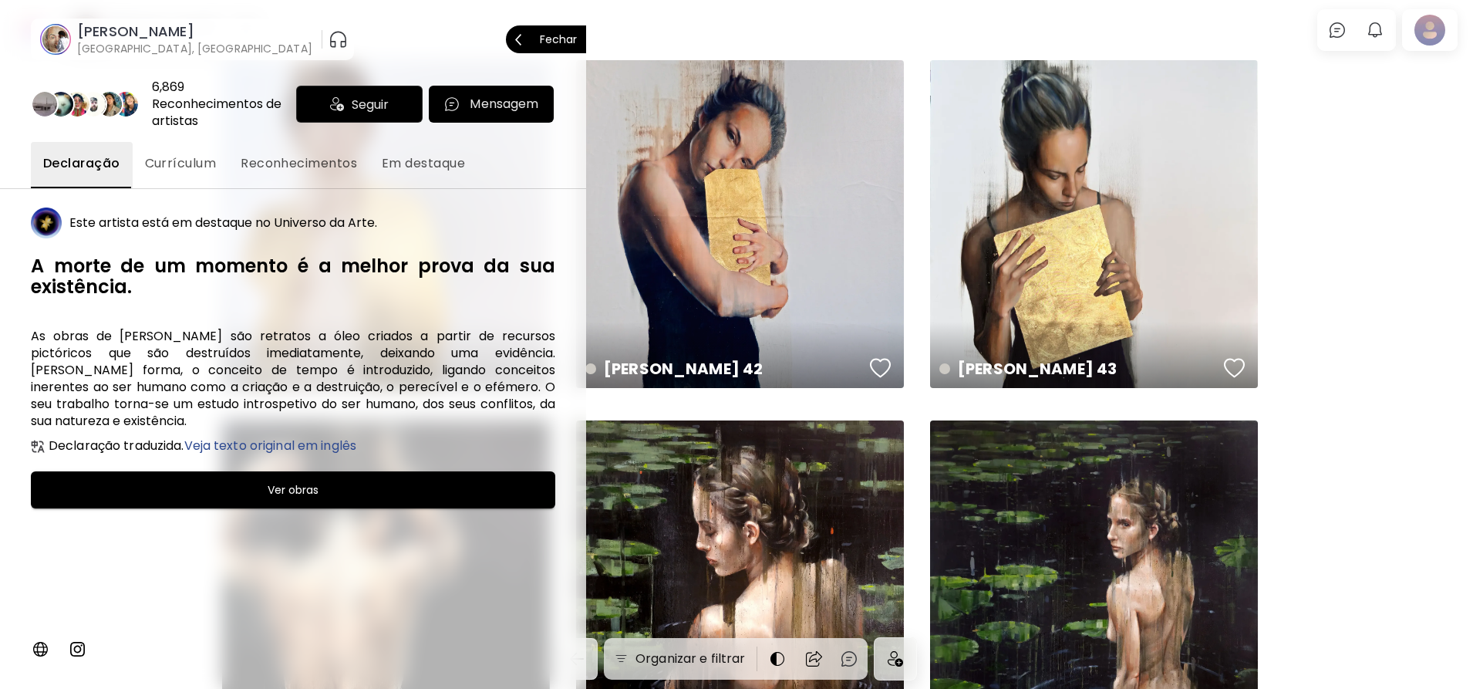
click at [701, 32] on div at bounding box center [736, 344] width 1473 height 689
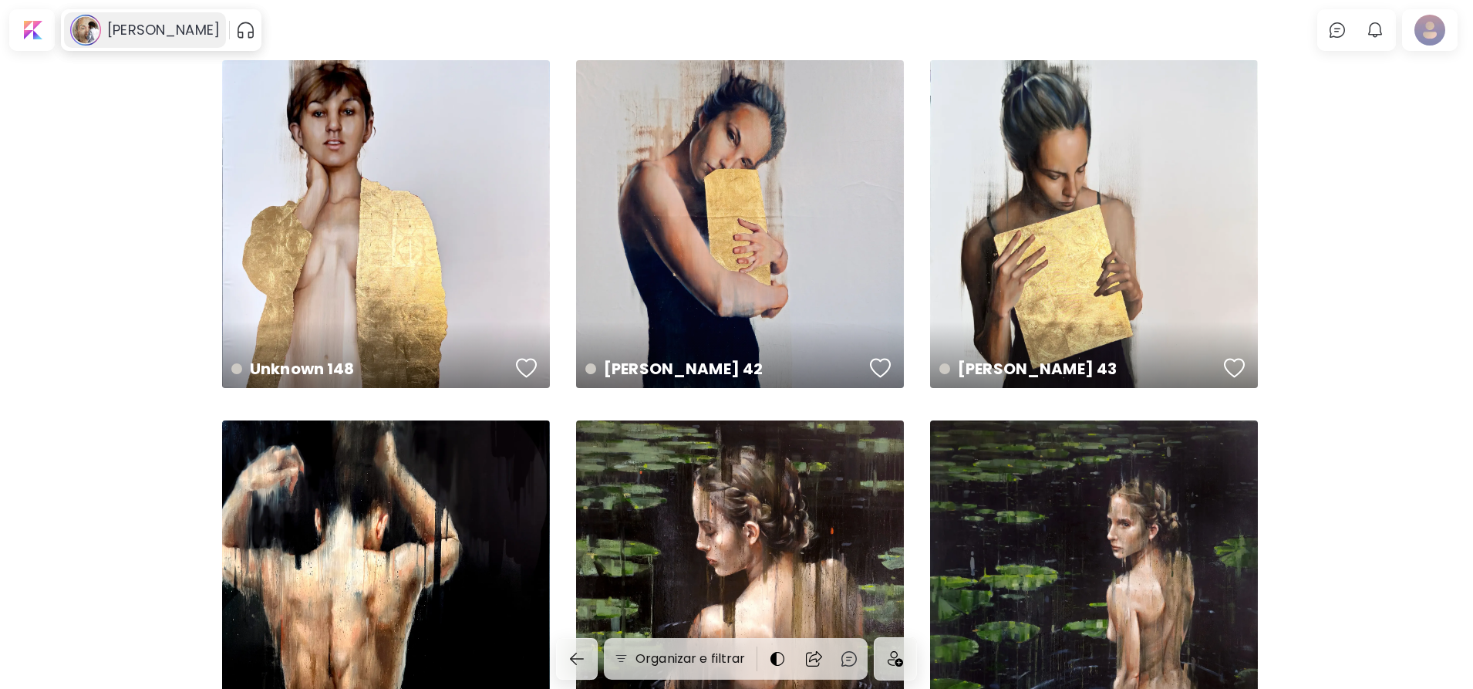
click at [159, 32] on h6 "Cesar Biojo" at bounding box center [163, 30] width 113 height 19
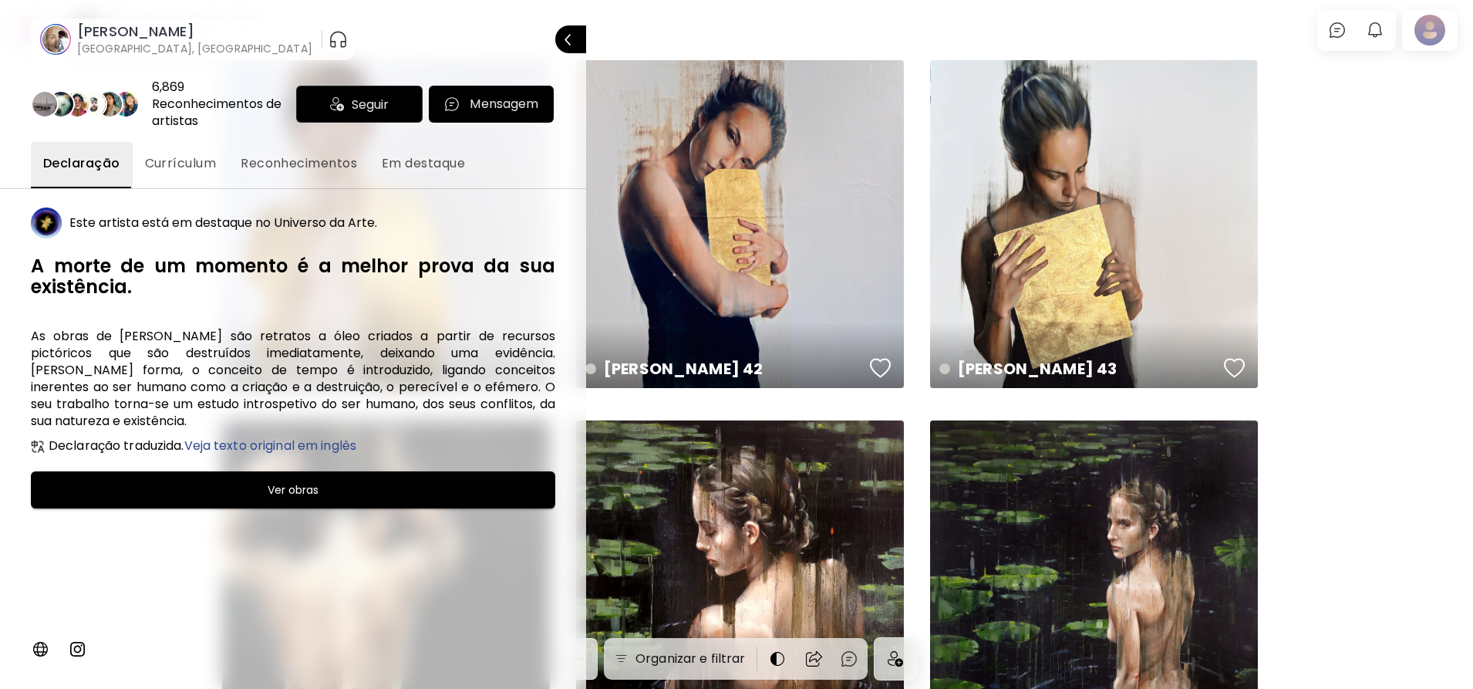
click at [189, 160] on span "Currículum" at bounding box center [181, 163] width 72 height 19
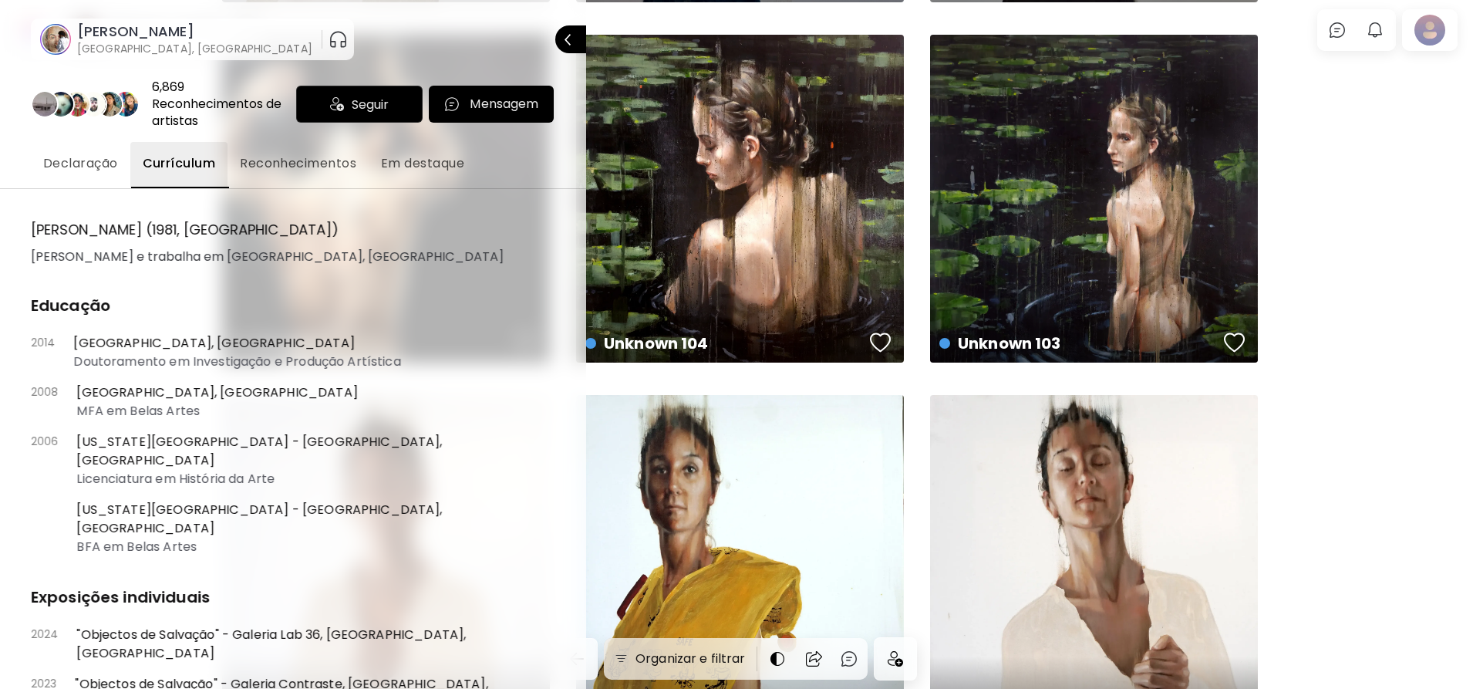
click at [303, 163] on span "Reconhecimentos" at bounding box center [298, 163] width 116 height 19
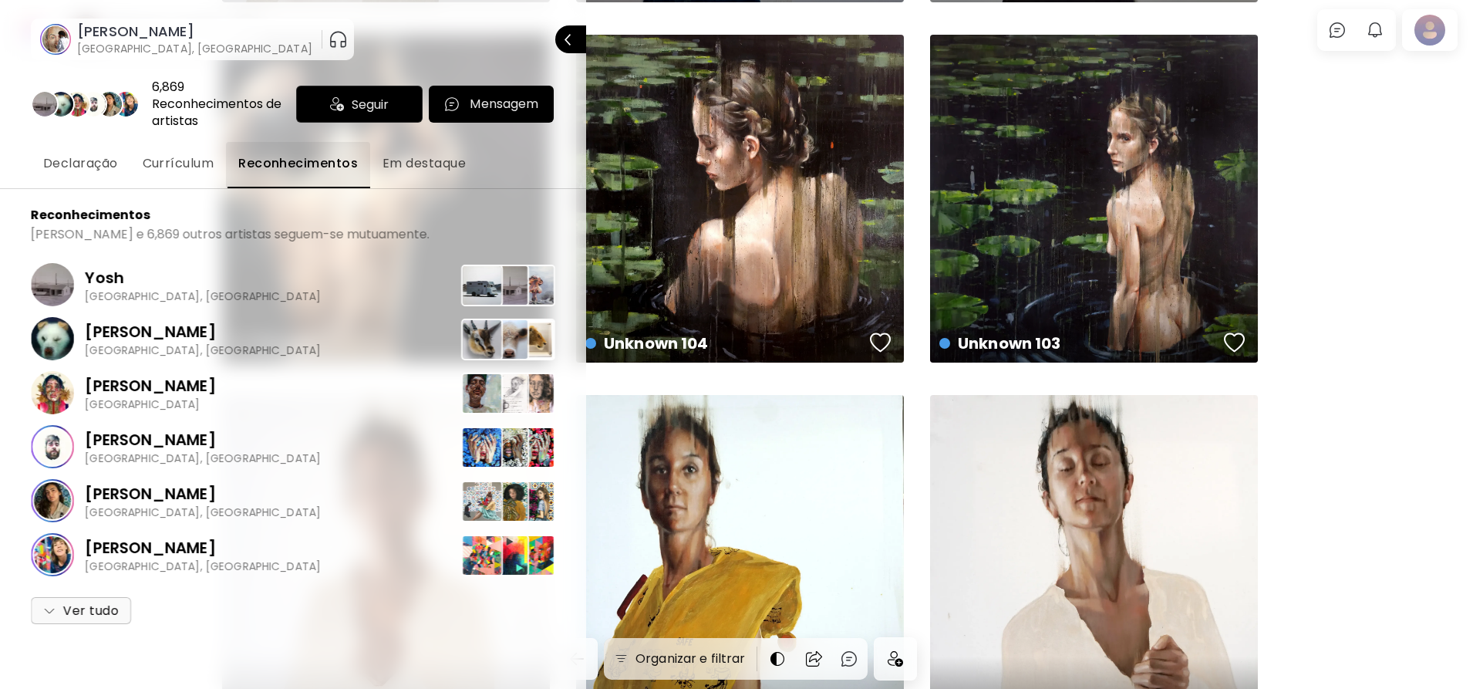
click at [395, 171] on span "Em destaque" at bounding box center [424, 163] width 83 height 19
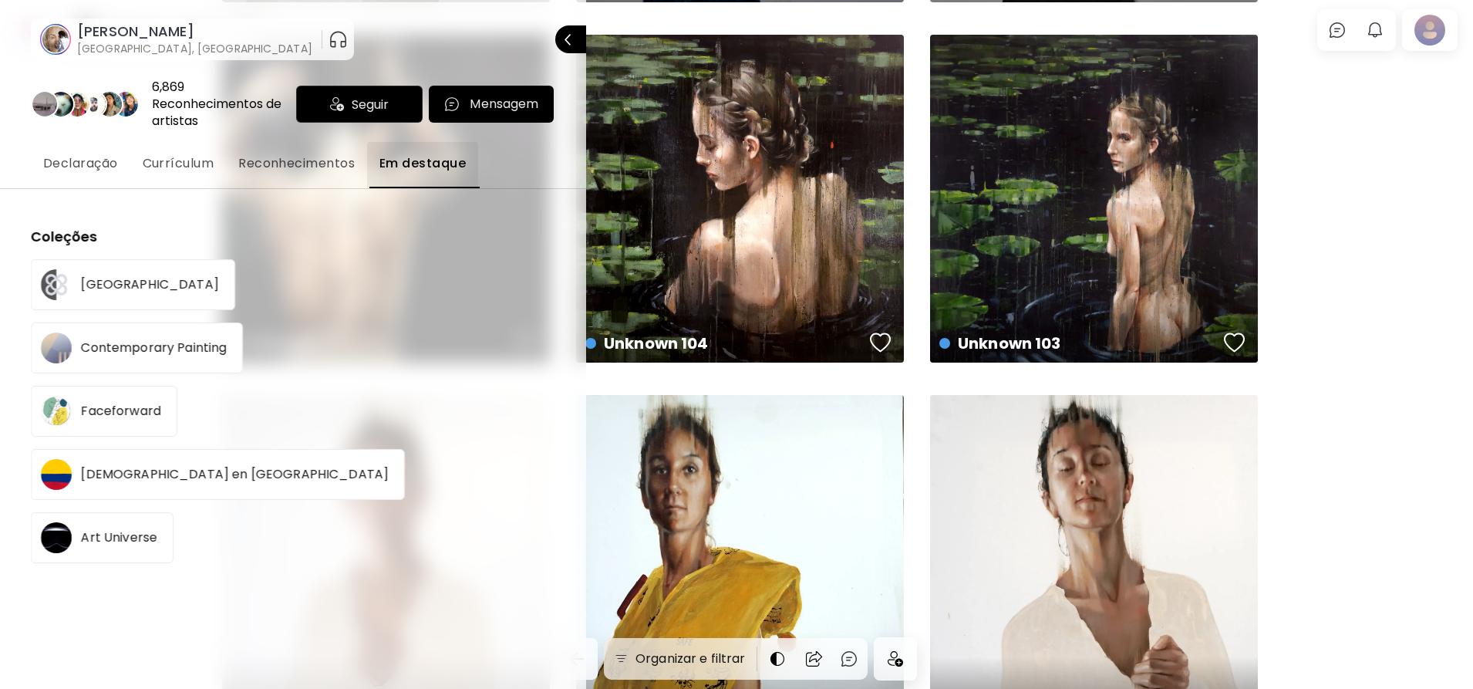
click at [91, 180] on button "Declaração" at bounding box center [81, 165] width 100 height 46
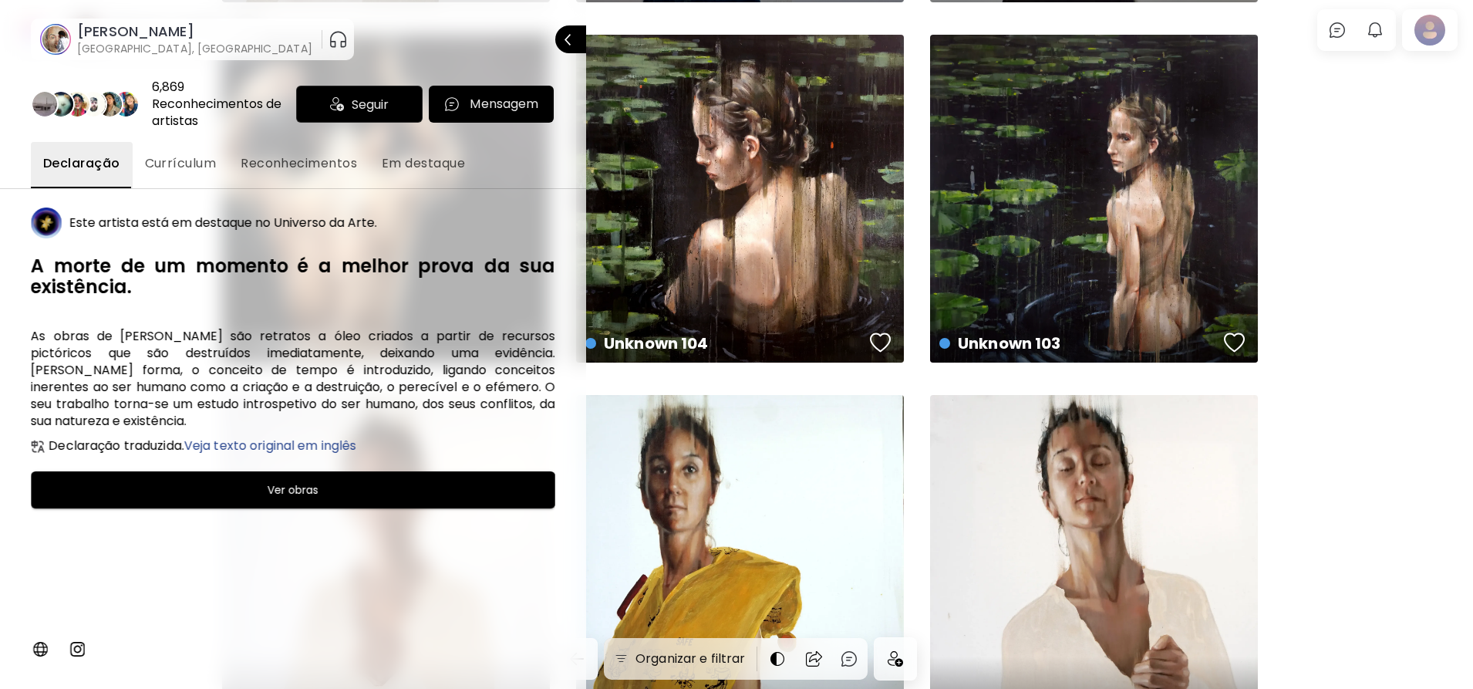
click at [329, 39] on img "button" at bounding box center [338, 39] width 19 height 25
click at [199, 177] on button "Currículum" at bounding box center [181, 165] width 96 height 46
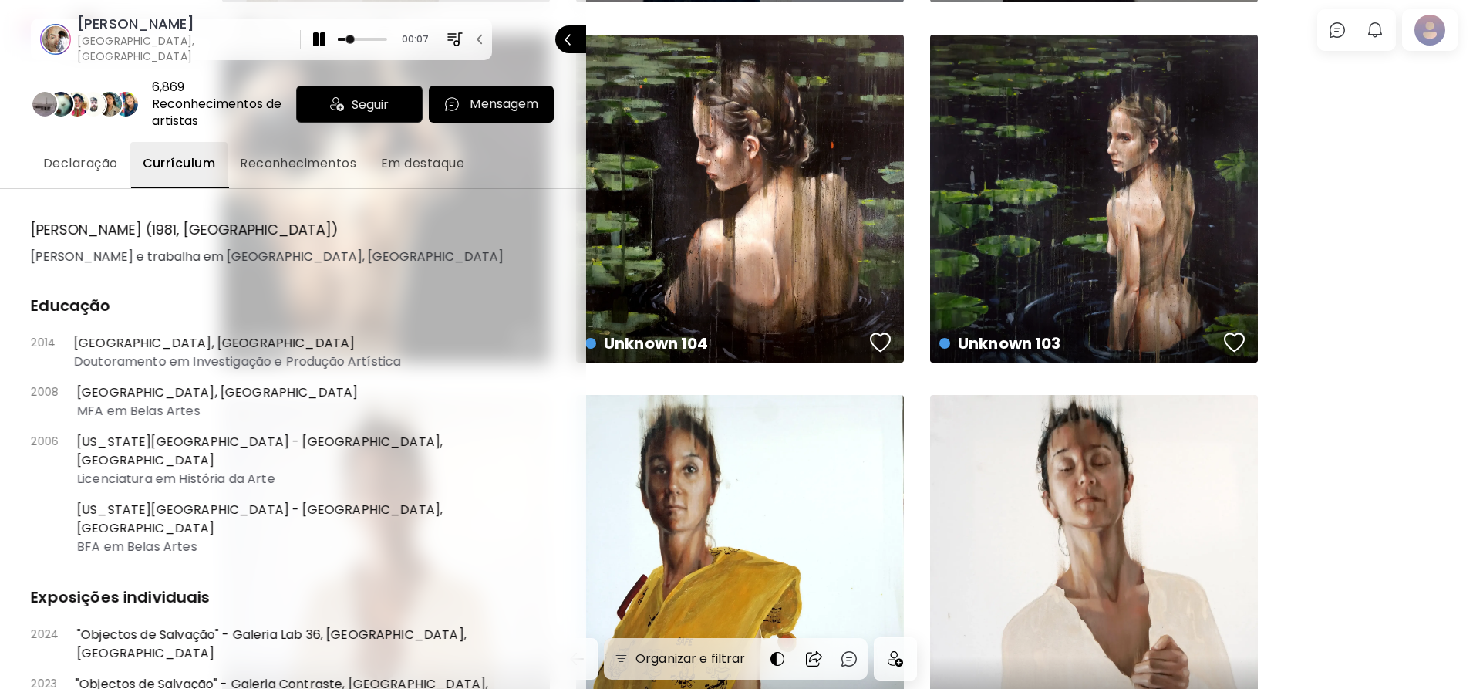
click at [410, 174] on button "Em destaque" at bounding box center [423, 165] width 108 height 46
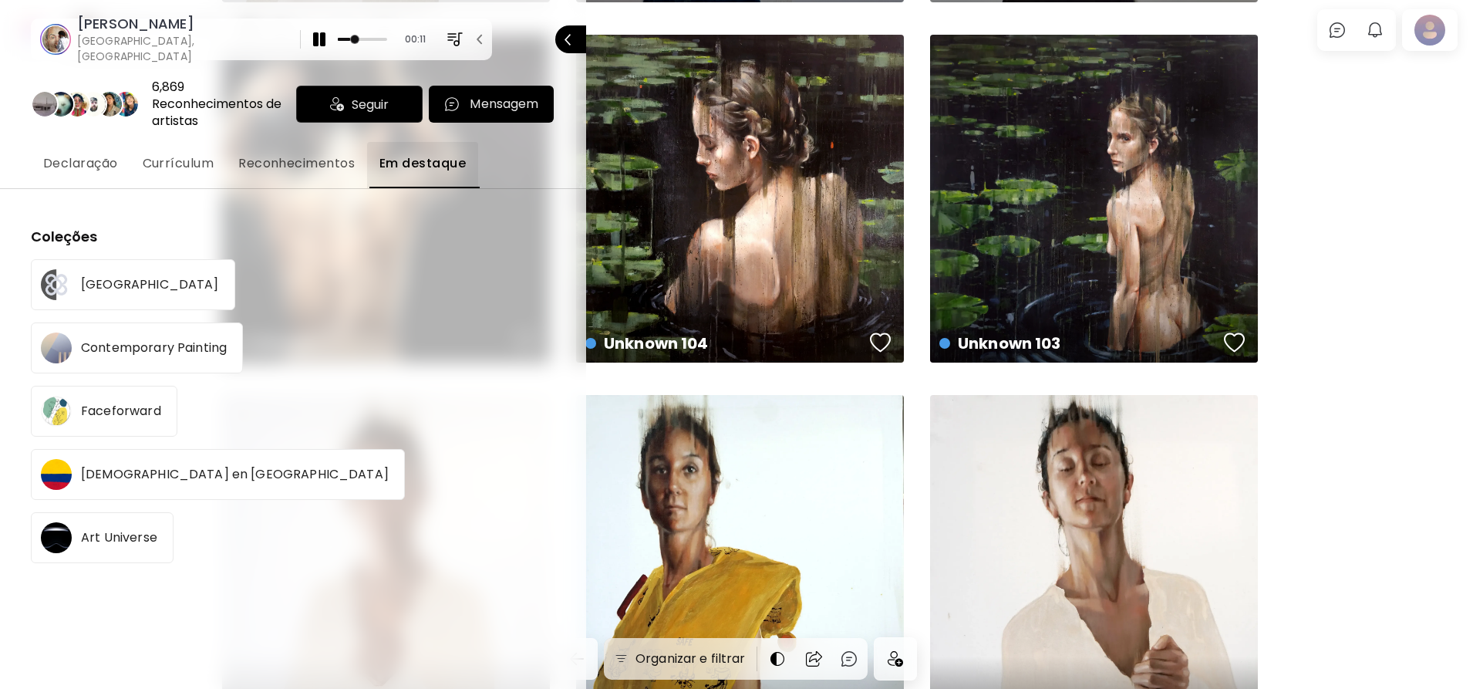
click at [113, 293] on div "Barcelona" at bounding box center [133, 284] width 204 height 51
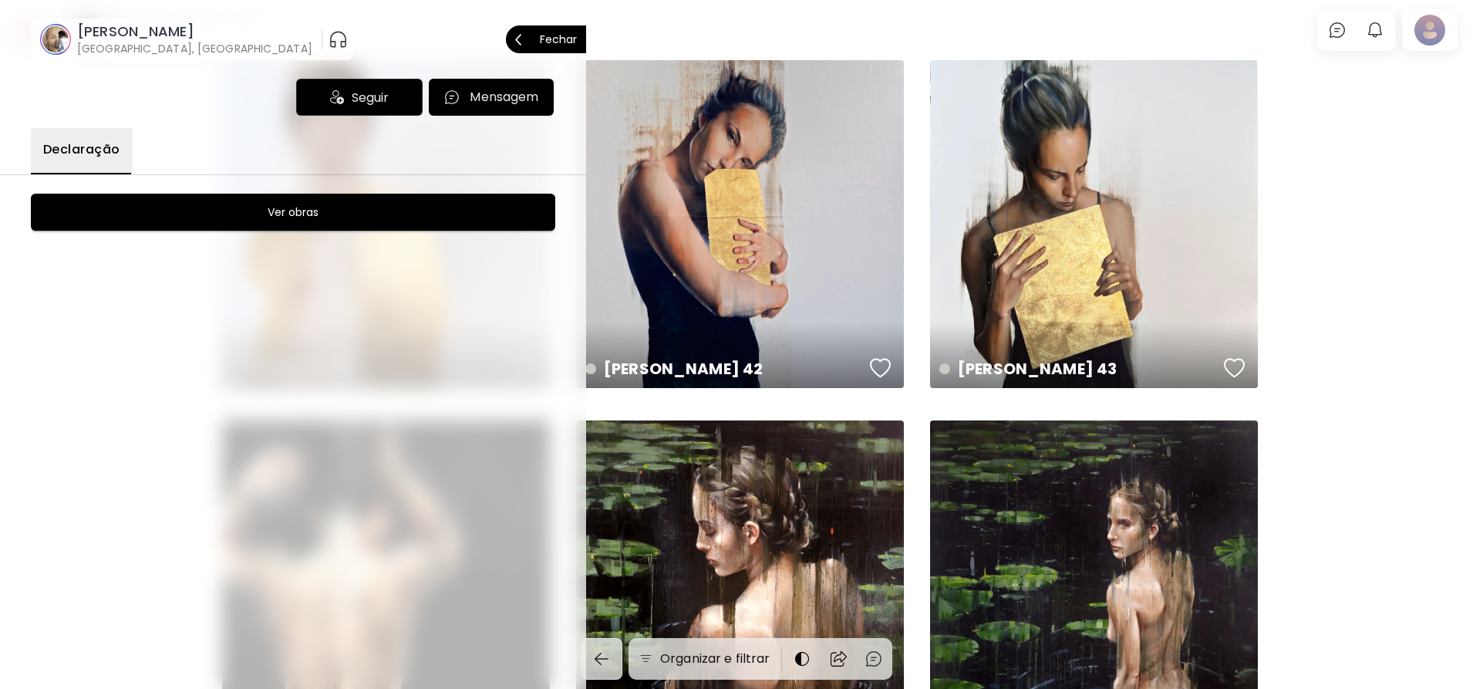
scroll to position [386, 0]
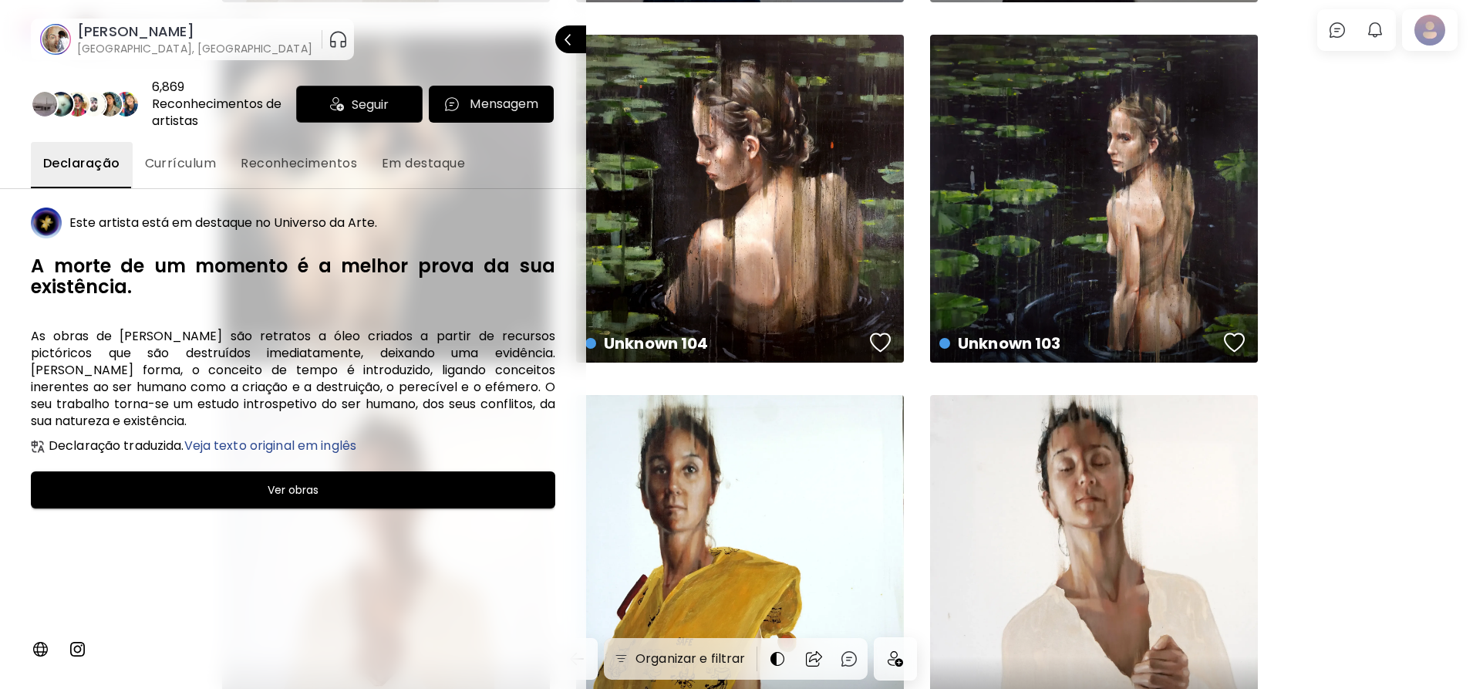
click at [1361, 373] on div at bounding box center [736, 344] width 1473 height 689
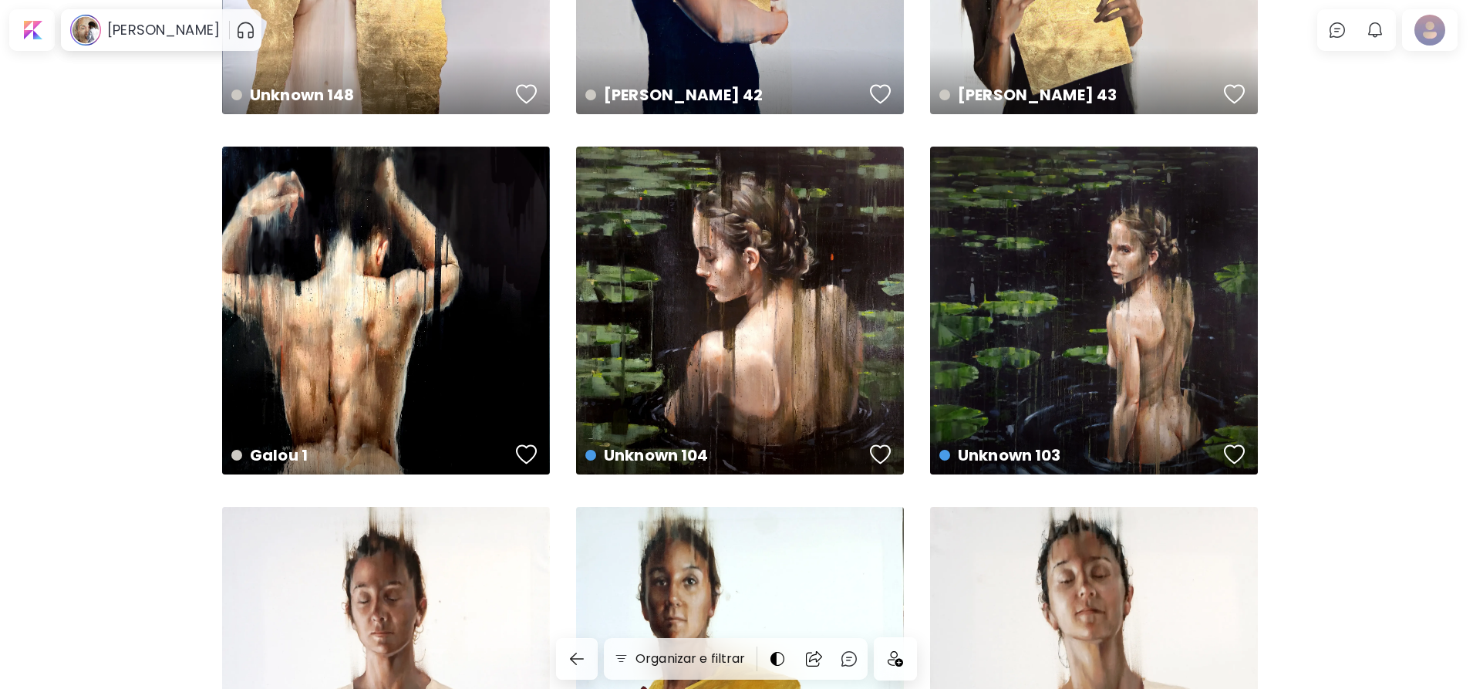
scroll to position [0, 0]
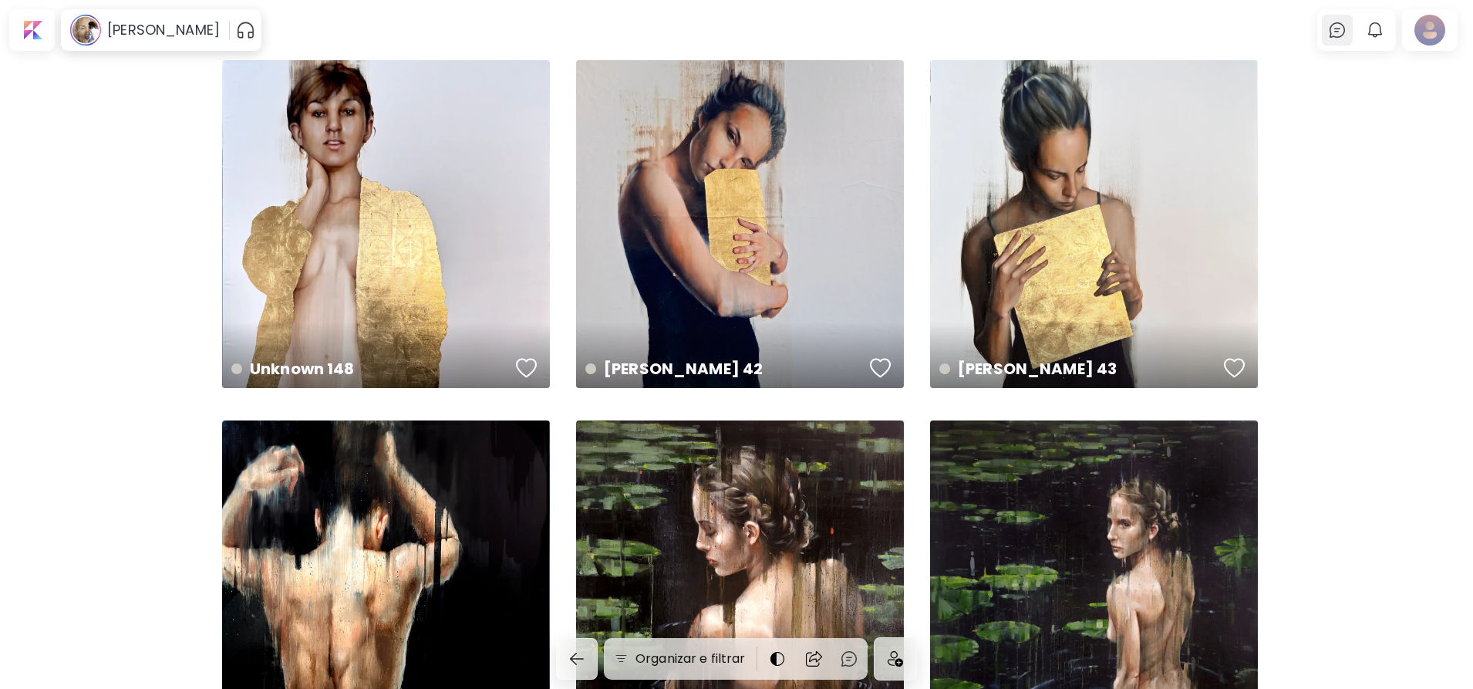
click at [1347, 28] on img at bounding box center [1337, 30] width 19 height 19
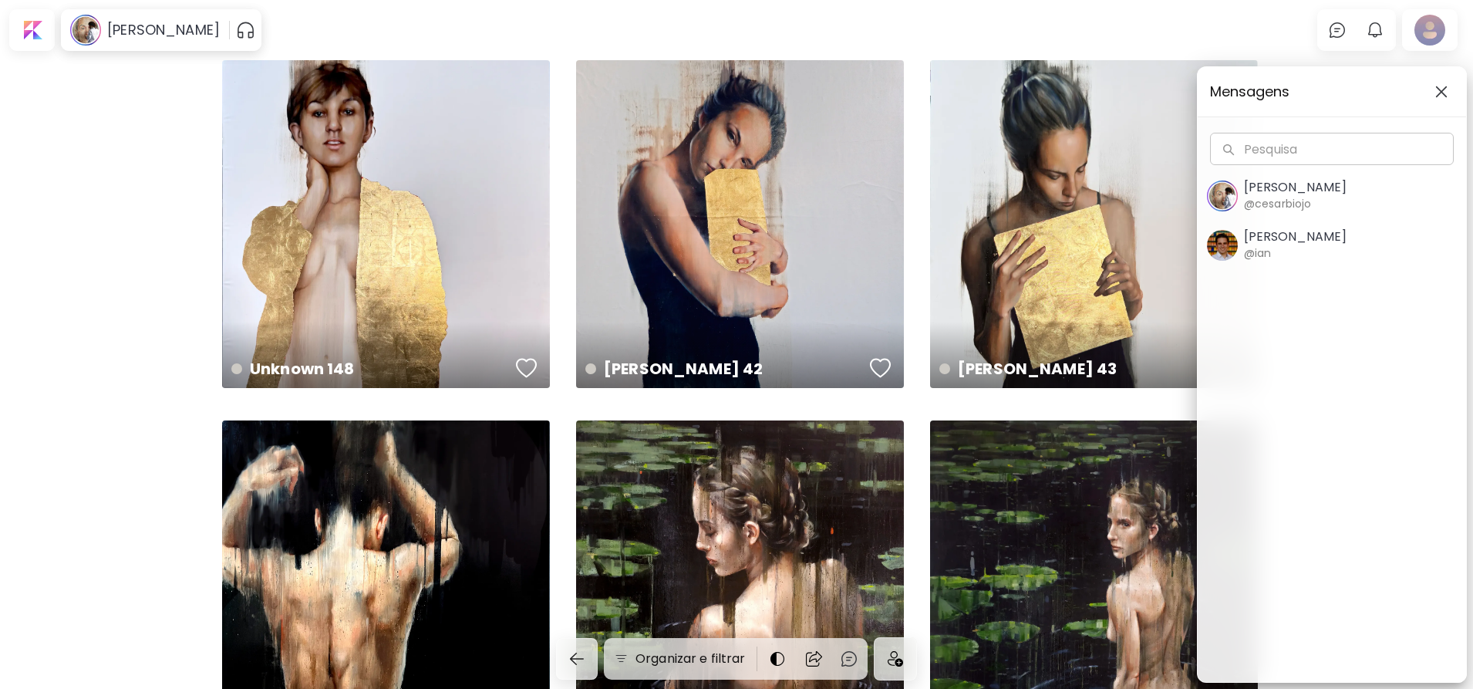
click at [1329, 209] on span "Cesar Biojo @cesarbiojo" at bounding box center [1332, 196] width 250 height 32
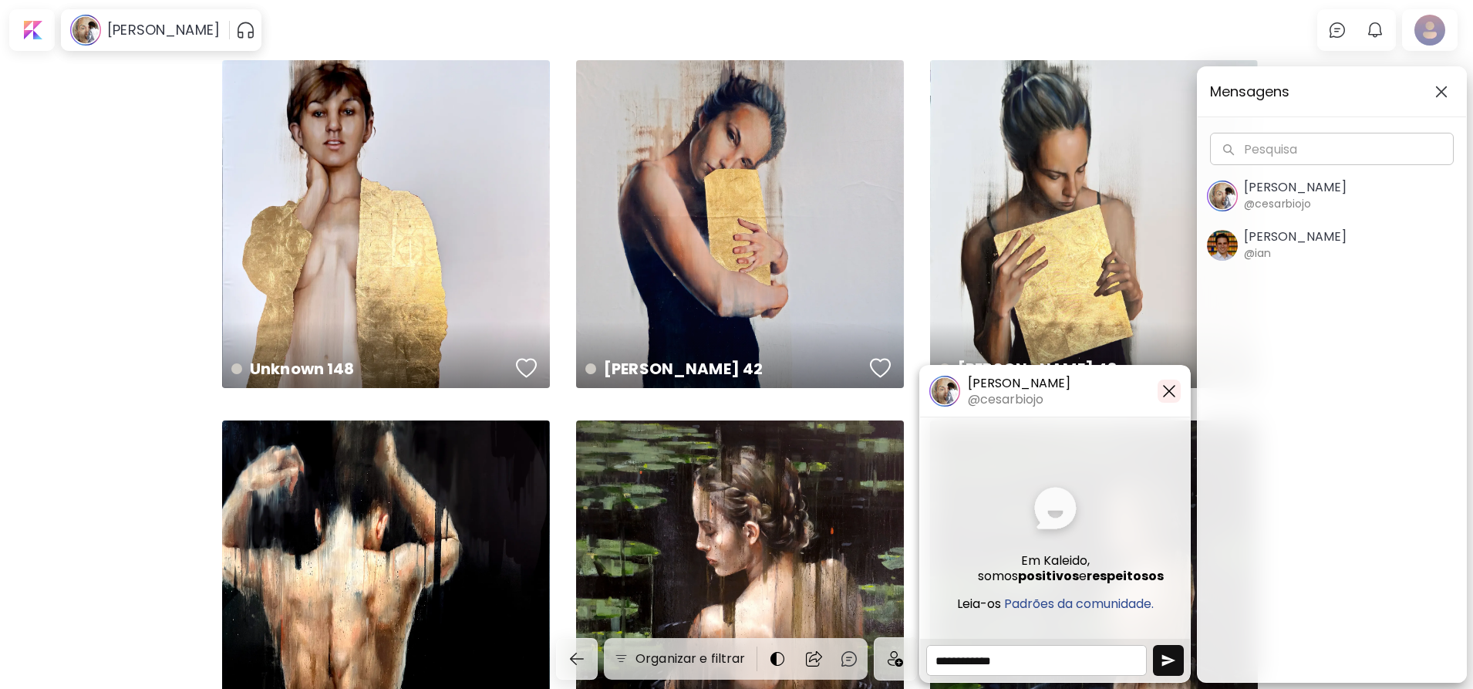
click at [1169, 387] on img "button" at bounding box center [1169, 391] width 19 height 19
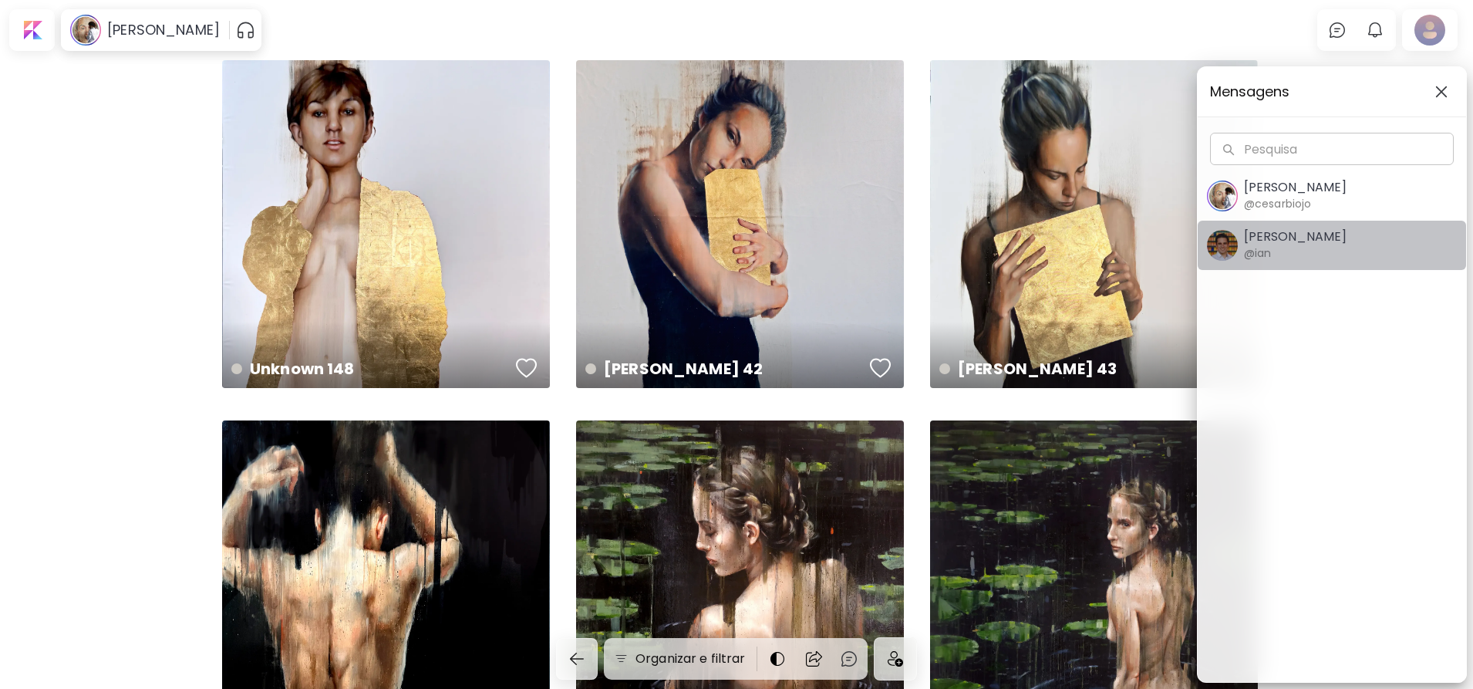
click at [1317, 235] on h5 "Ian Panchevre" at bounding box center [1295, 236] width 103 height 15
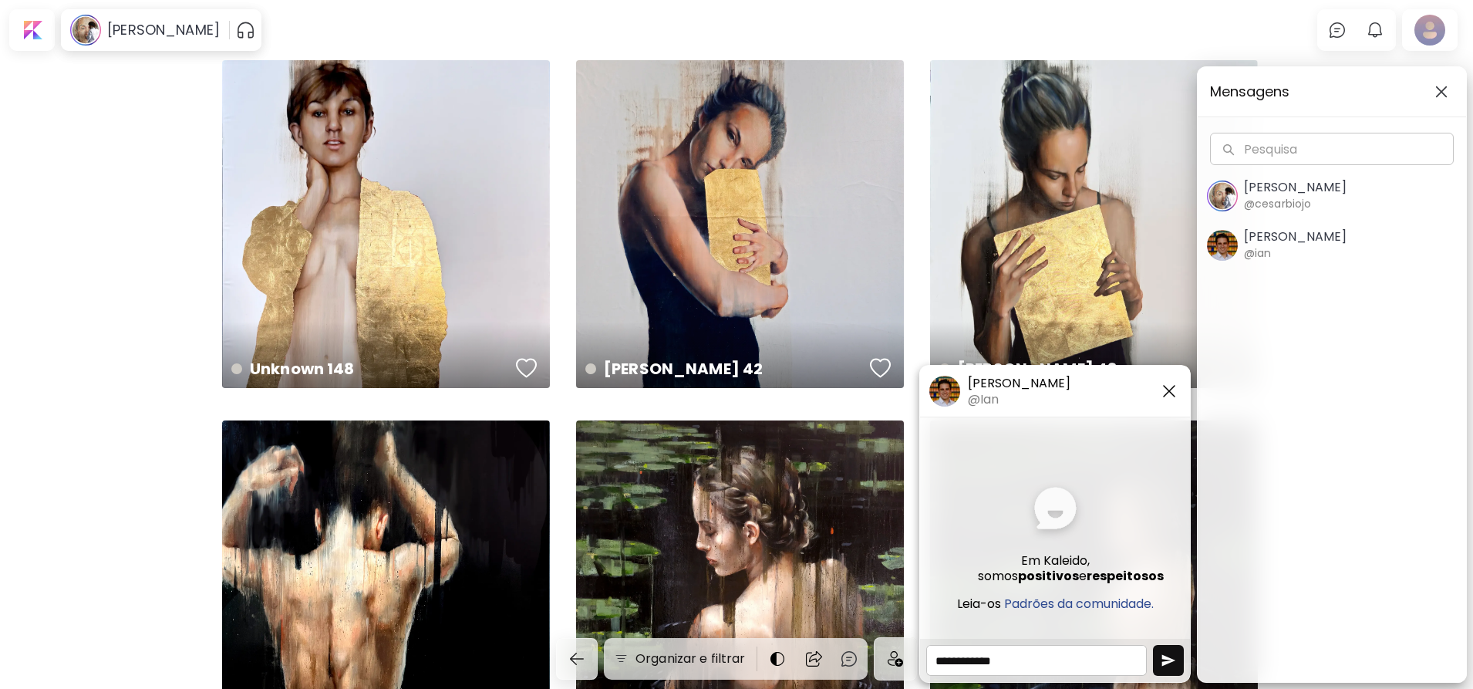
click at [1445, 86] on img "button" at bounding box center [1442, 92] width 12 height 12
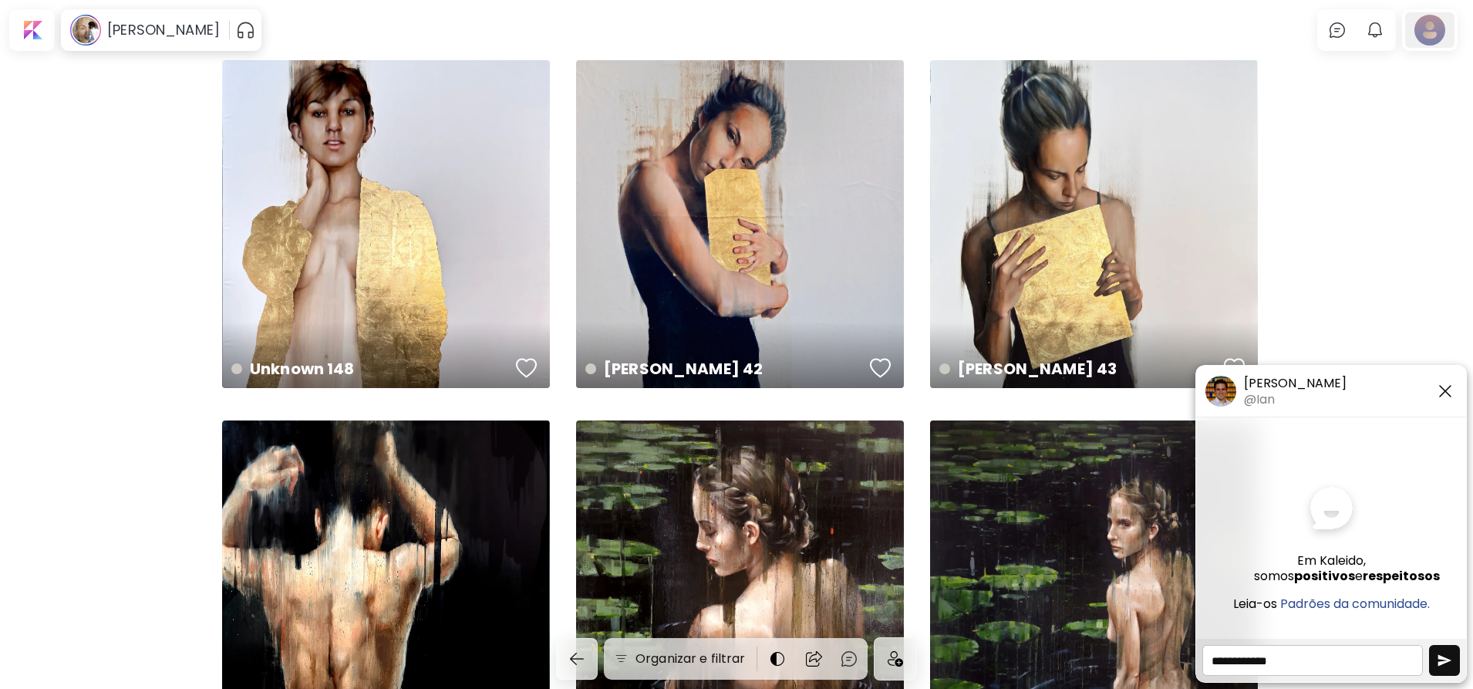
click at [1438, 22] on div at bounding box center [1430, 29] width 49 height 35
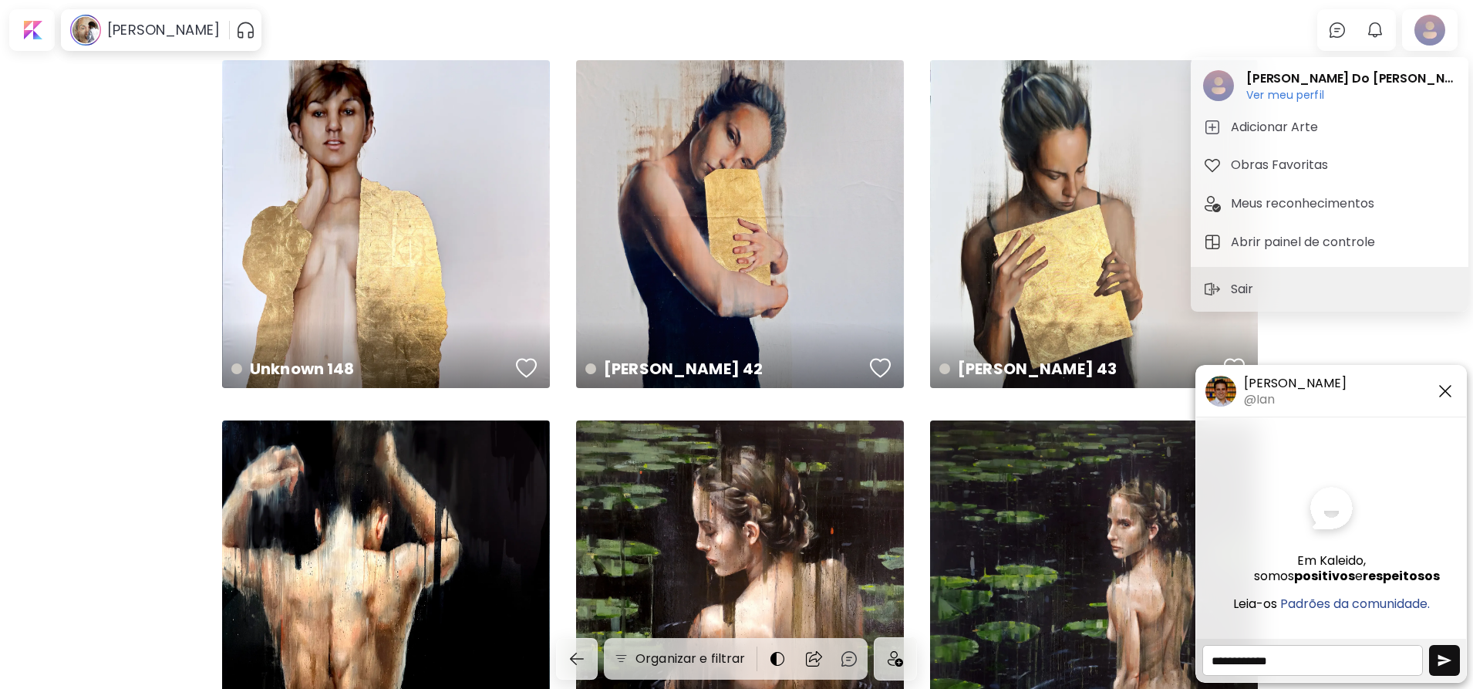
click at [1442, 408] on div "Ian Panchevre @Ian" at bounding box center [1331, 392] width 270 height 52
click at [1453, 396] on img "button" at bounding box center [1445, 391] width 19 height 19
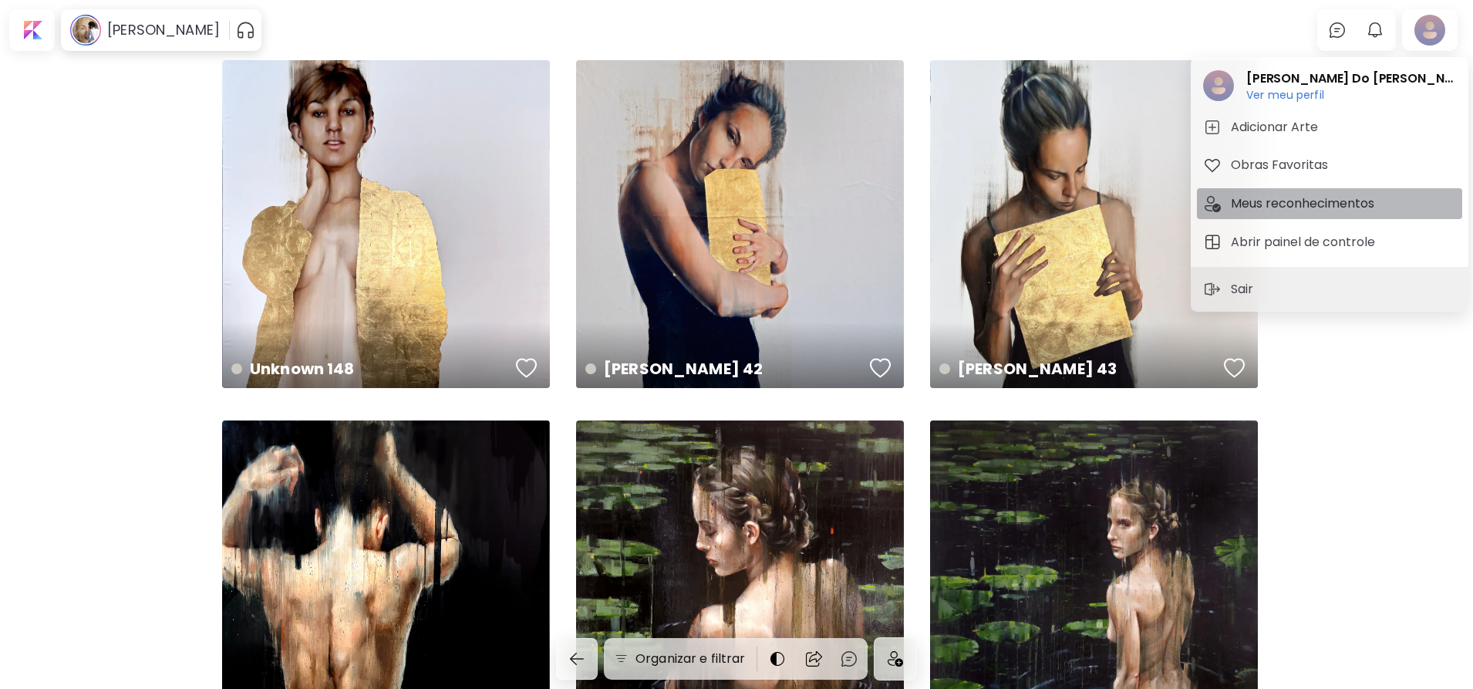
click at [1341, 208] on h5 "Meus reconhecimentos" at bounding box center [1305, 203] width 148 height 19
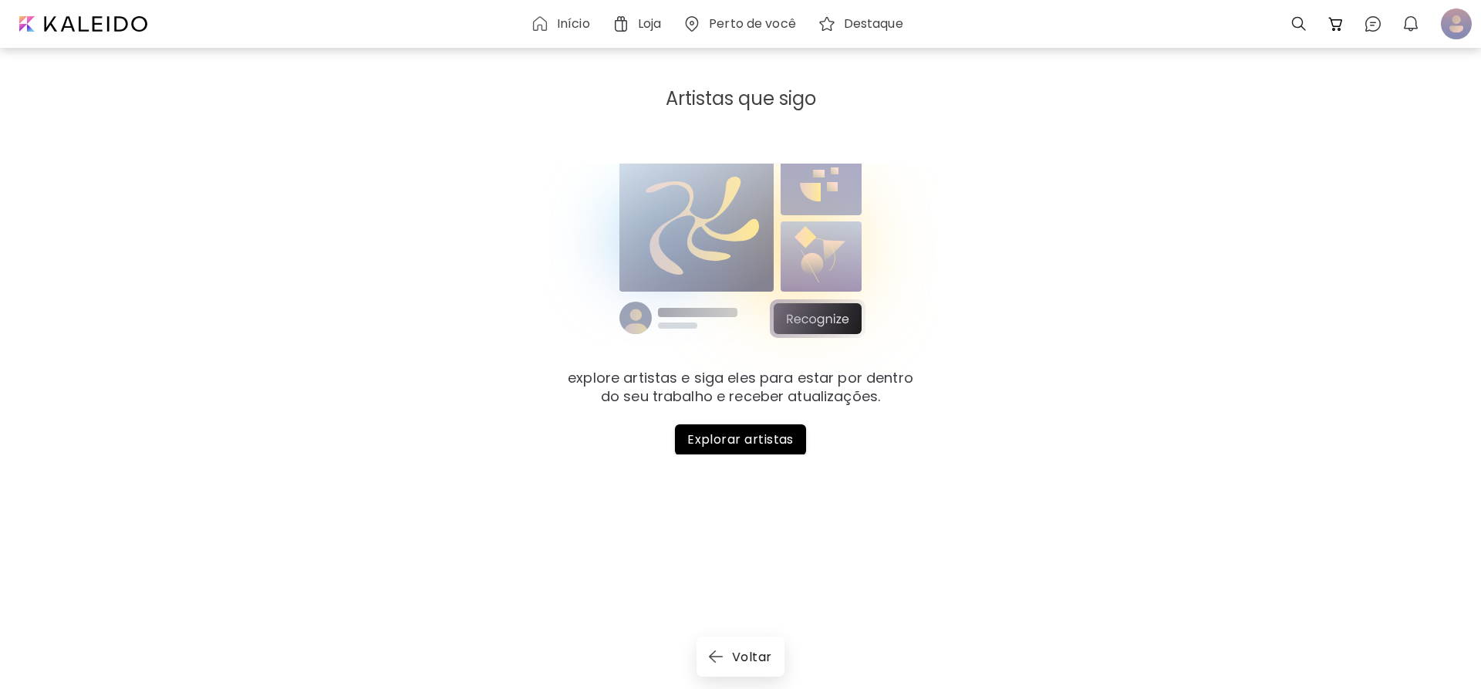
click at [562, 19] on h6 "Início" at bounding box center [573, 24] width 33 height 12
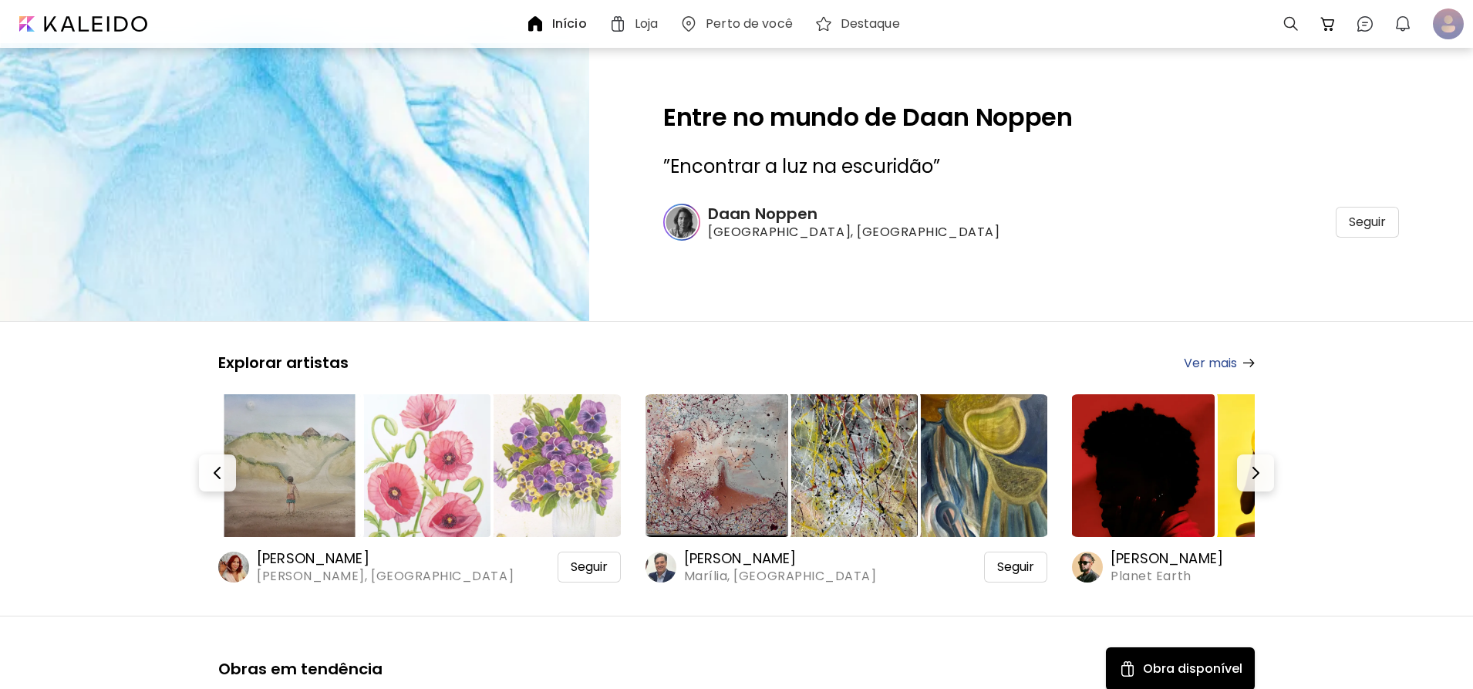
click at [654, 30] on h6 "Loja" at bounding box center [646, 24] width 23 height 12
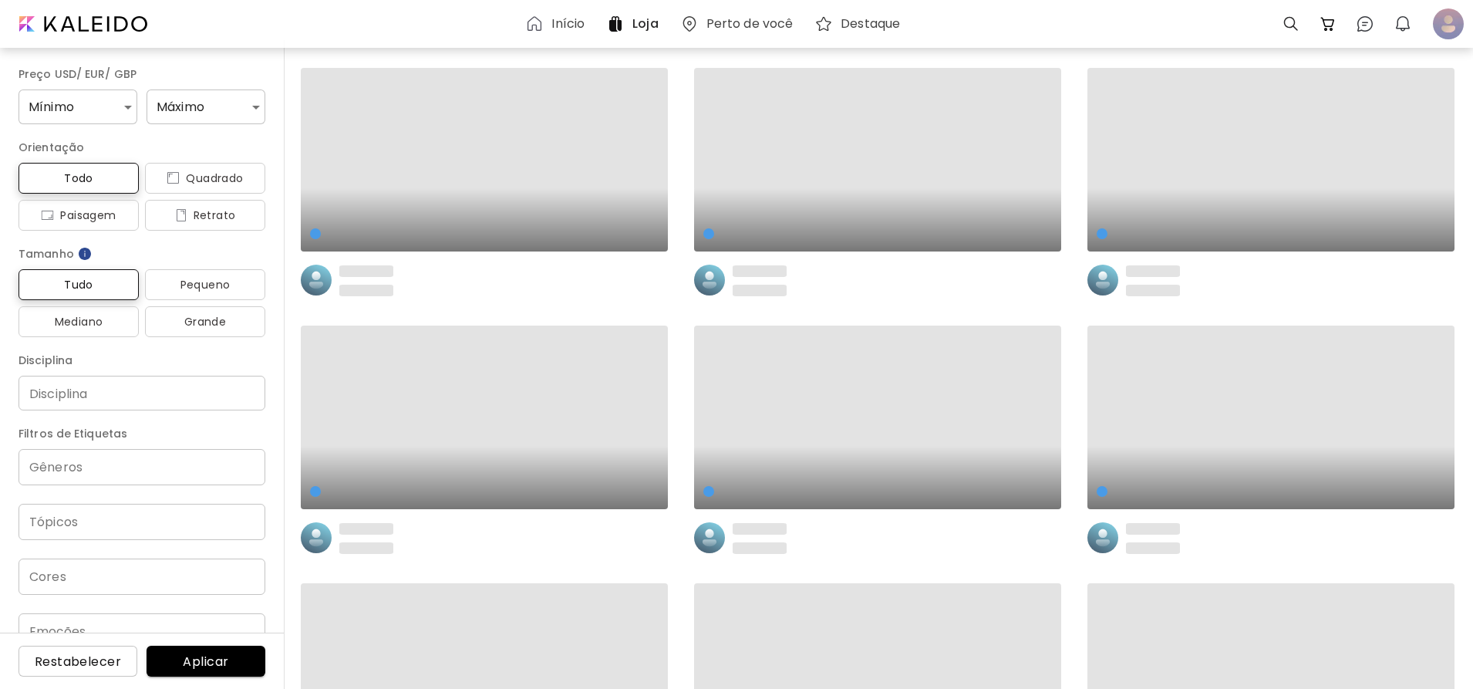
click at [749, 26] on h6 "Perto de você" at bounding box center [750, 24] width 87 height 12
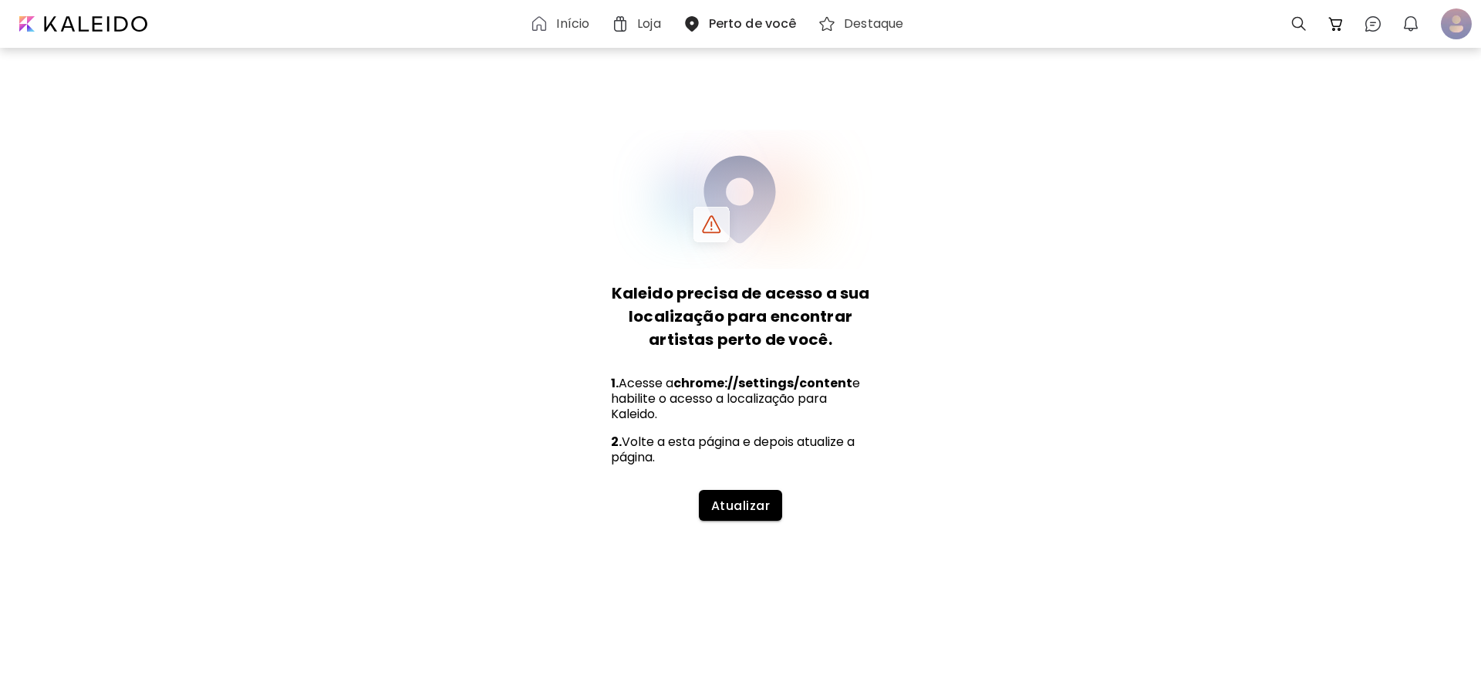
click at [869, 34] on div "Destaque" at bounding box center [863, 23] width 107 height 37
click at [871, 28] on h6 "Destaque" at bounding box center [873, 24] width 59 height 12
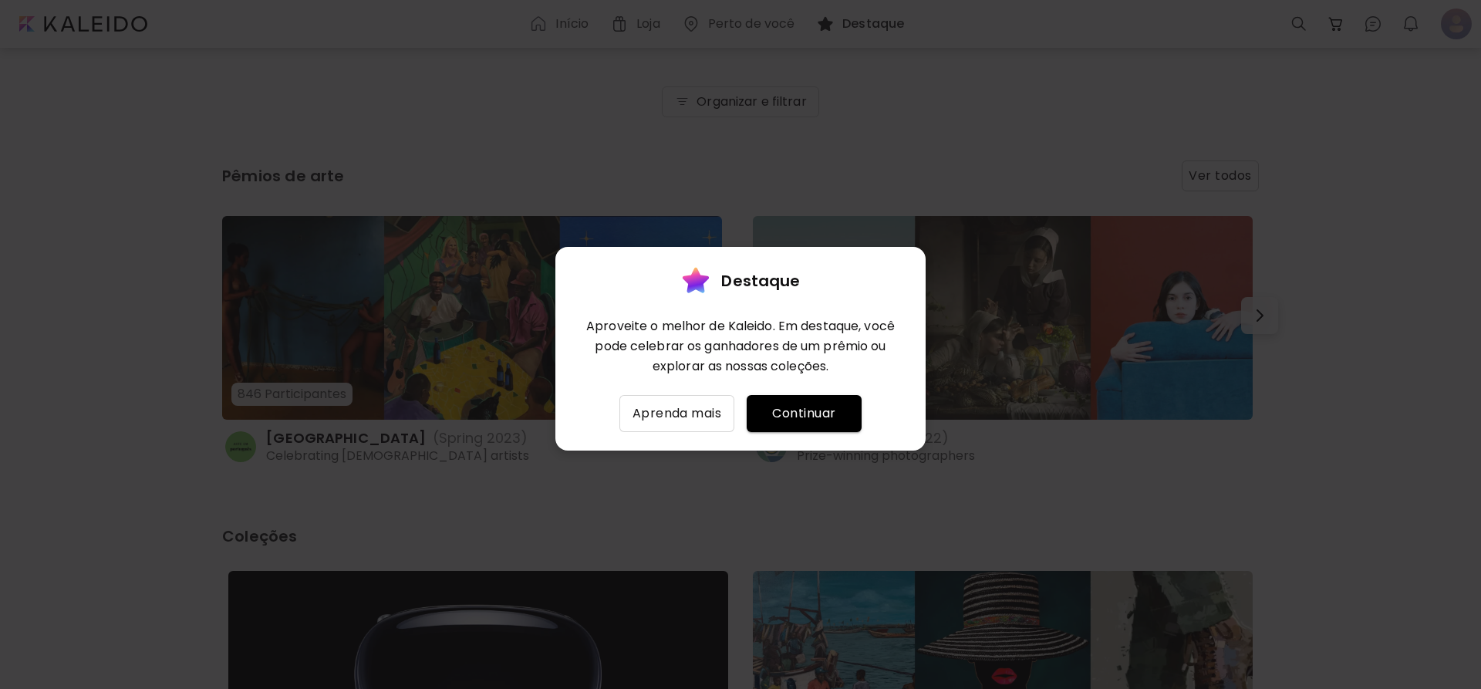
click at [795, 410] on span "Continuar" at bounding box center [804, 413] width 90 height 19
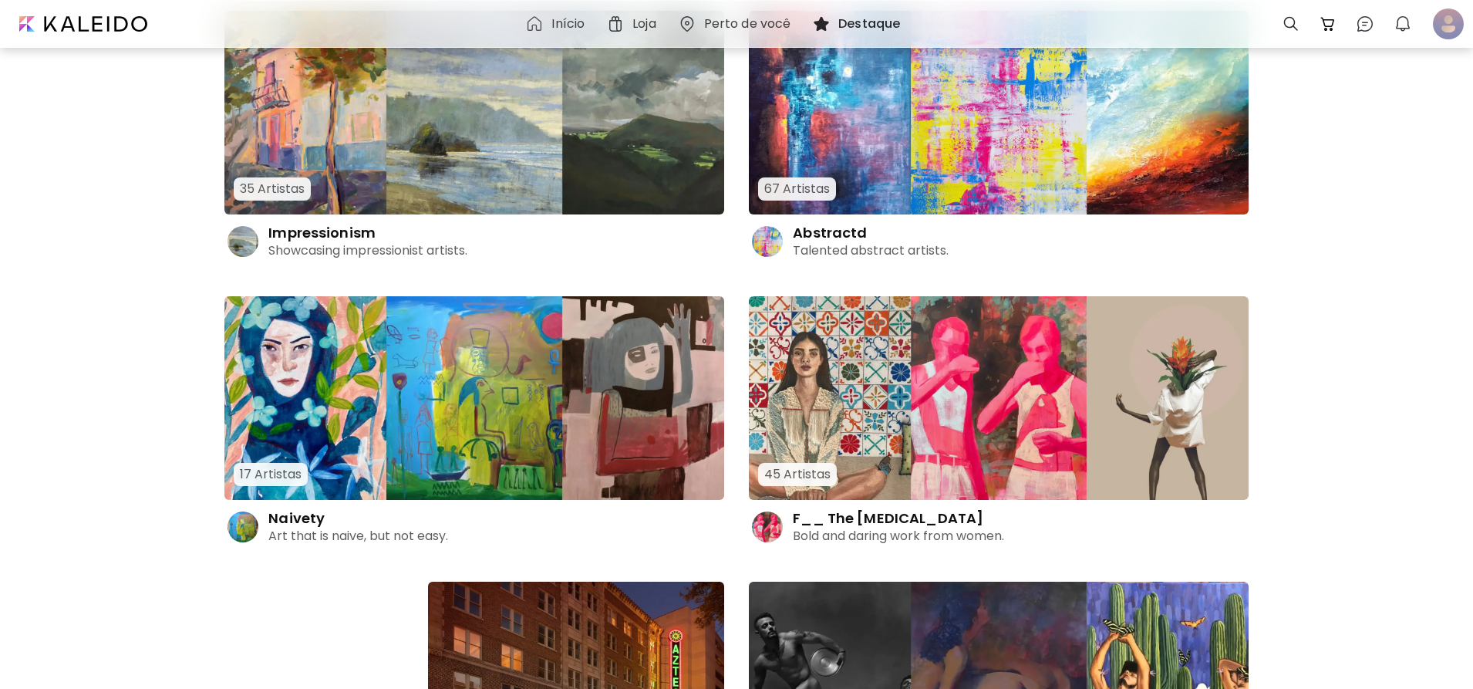
scroll to position [849, 0]
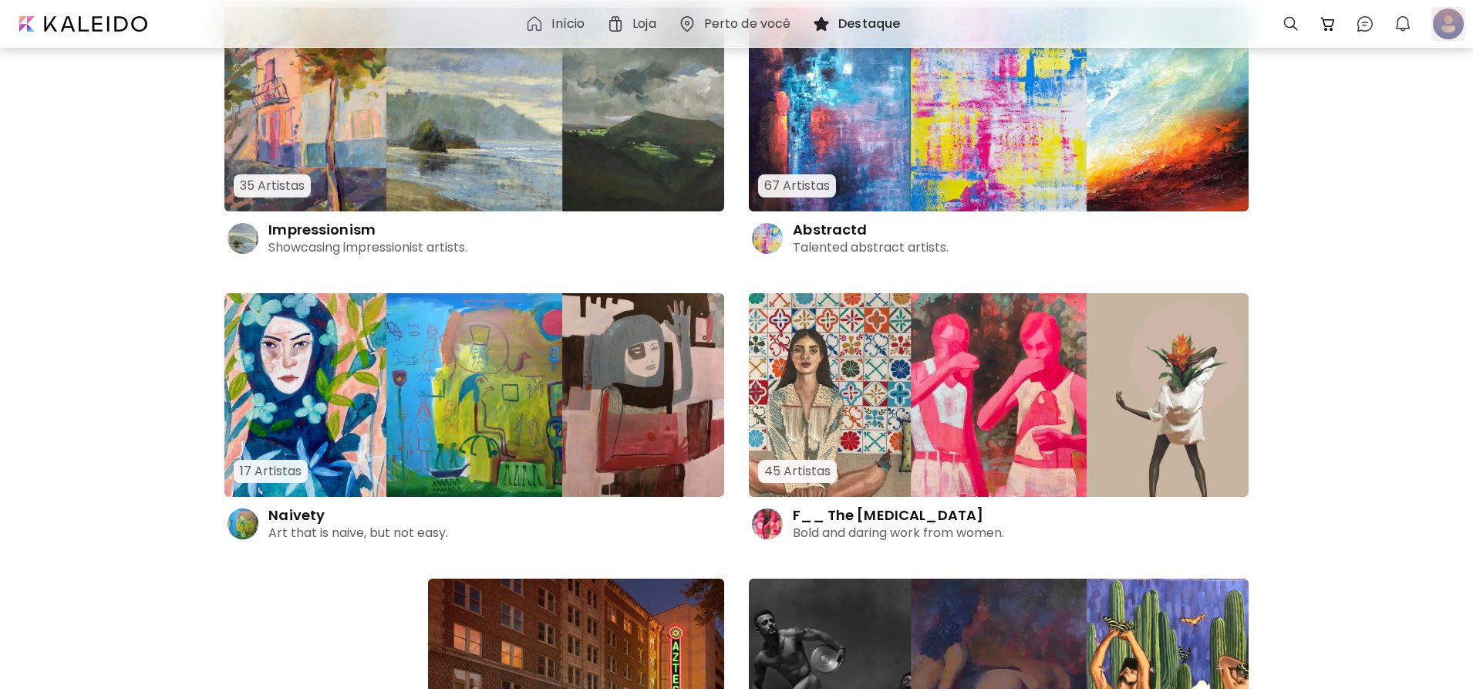
click at [1463, 22] on div at bounding box center [1449, 24] width 34 height 34
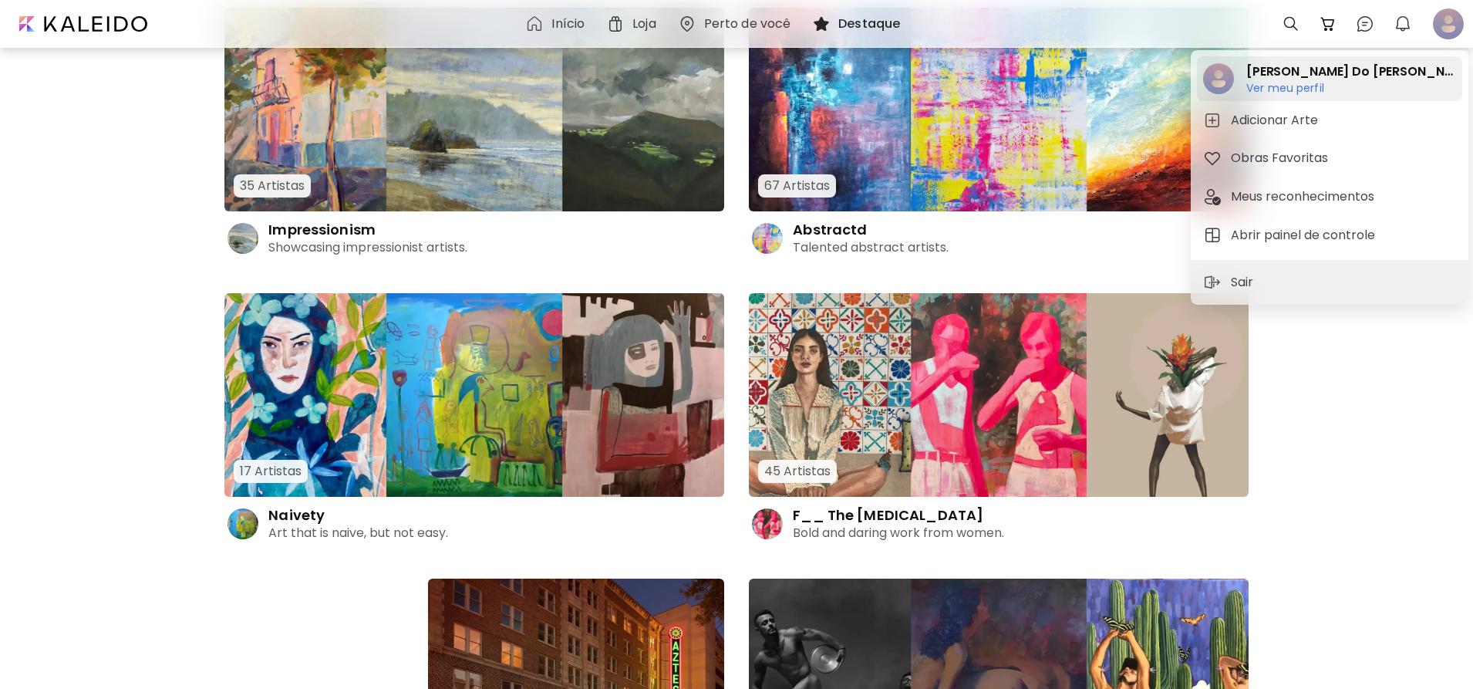
click at [1296, 83] on h6 "Ver meu perfil" at bounding box center [1352, 88] width 210 height 14
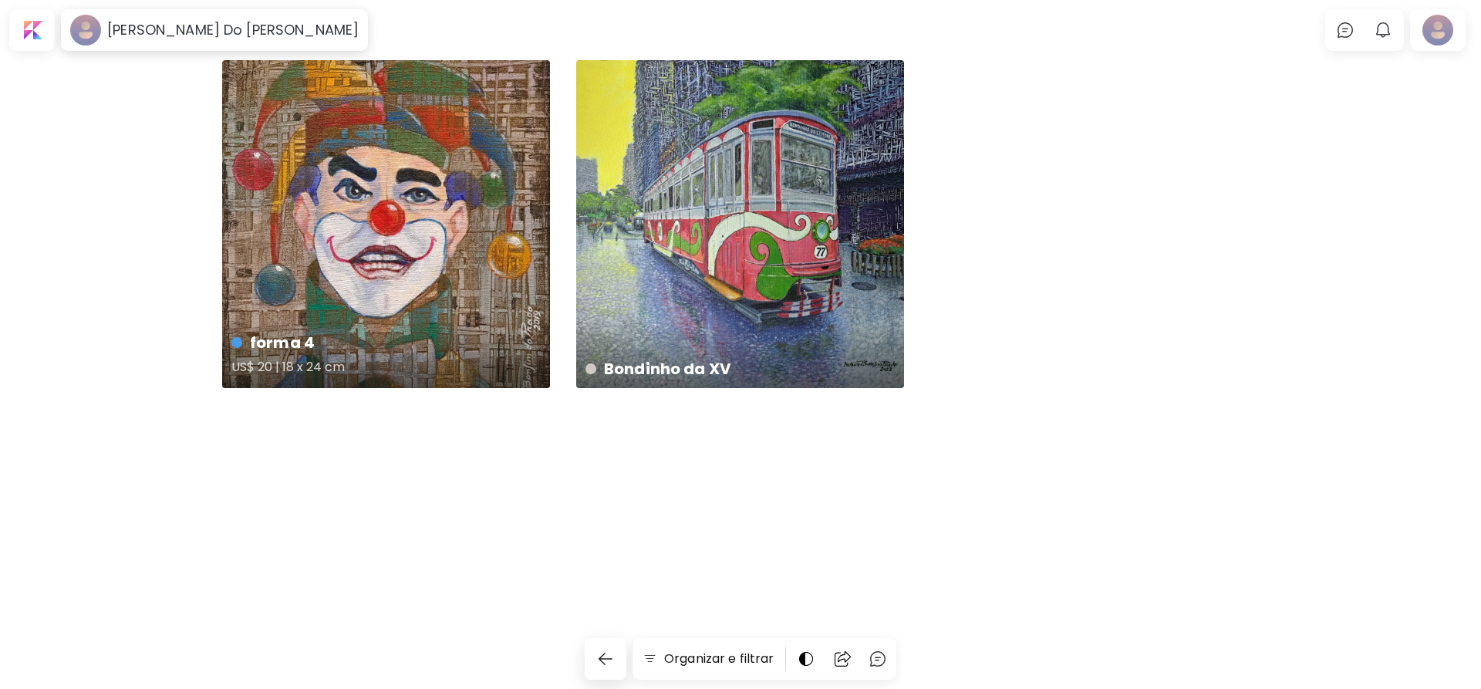
click at [447, 246] on div "forma 4 US$ 20 | 18 x 24 cm" at bounding box center [386, 224] width 328 height 328
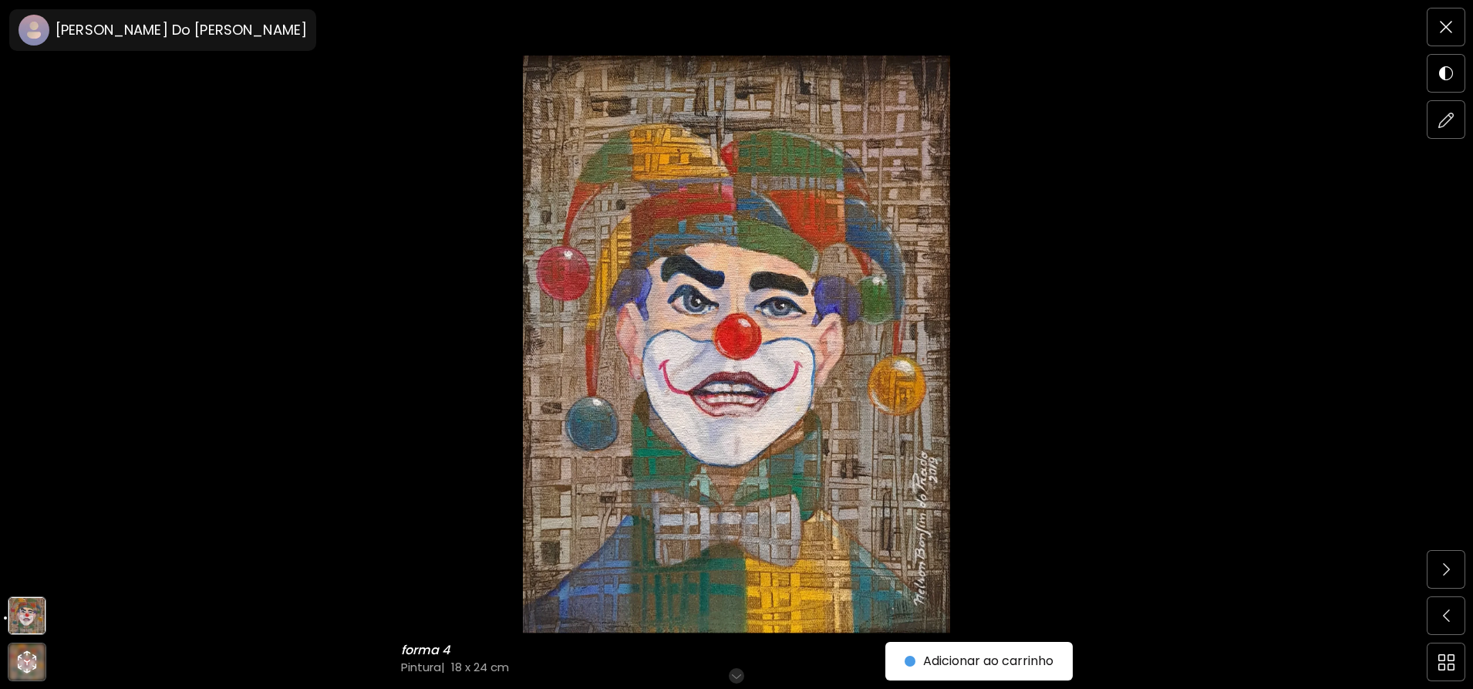
click at [450, 191] on img at bounding box center [737, 345] width 1344 height 578
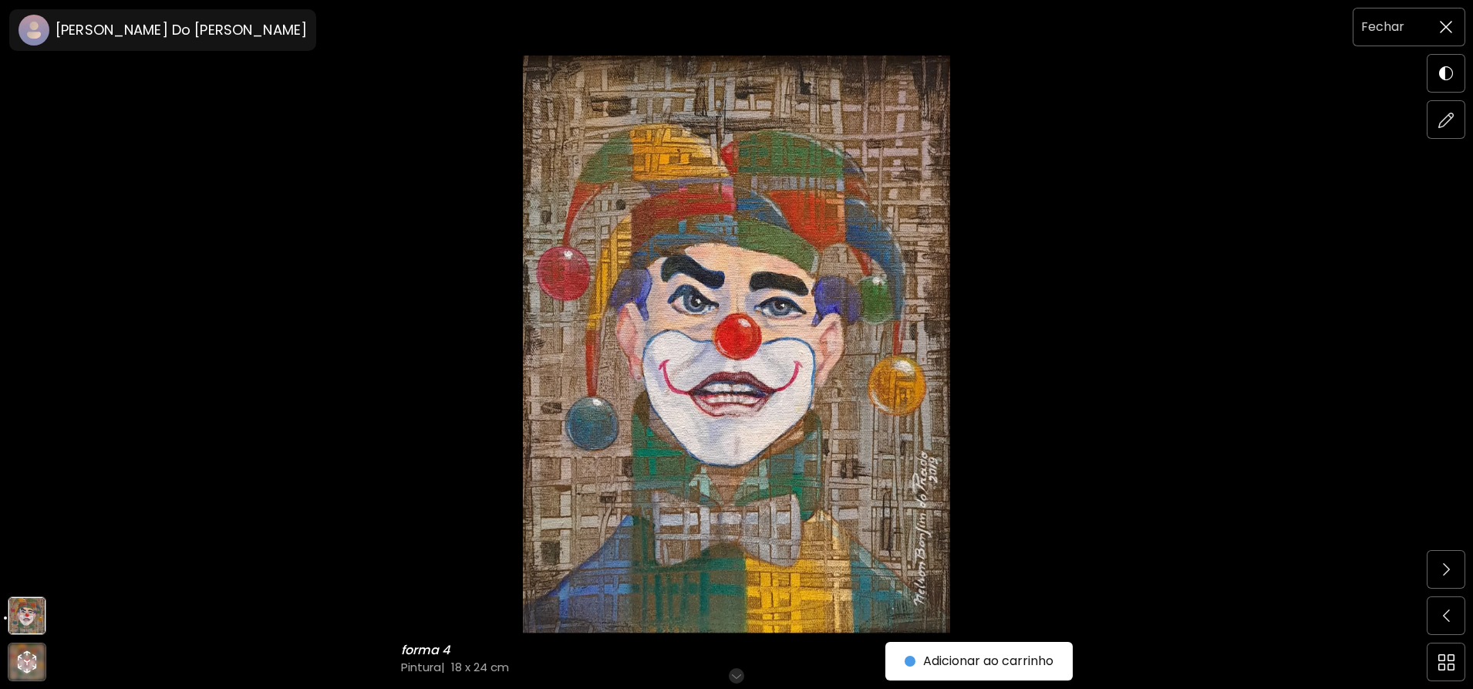
click at [1449, 12] on span at bounding box center [1446, 27] width 32 height 32
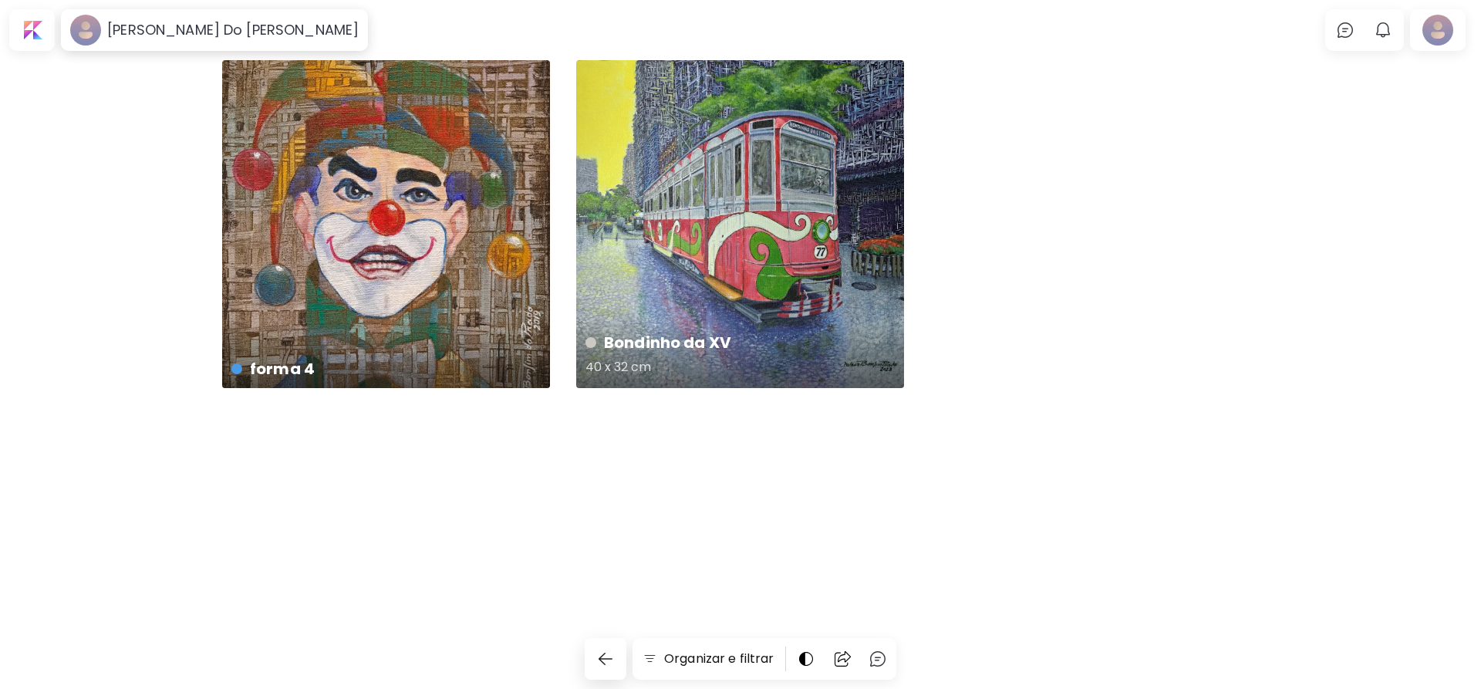
click at [785, 213] on div "Bondinho da XV 40 x 32 cm" at bounding box center [740, 224] width 328 height 328
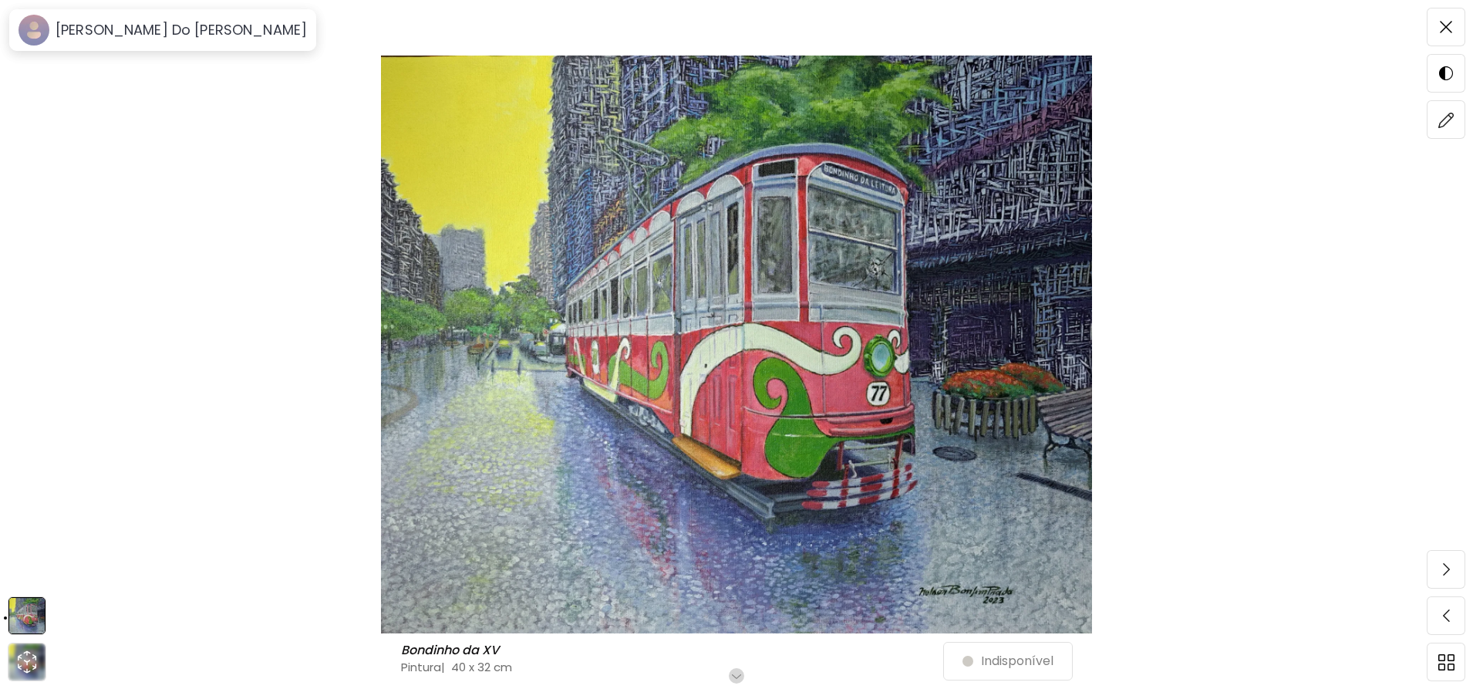
click at [1006, 189] on img at bounding box center [737, 345] width 1344 height 578
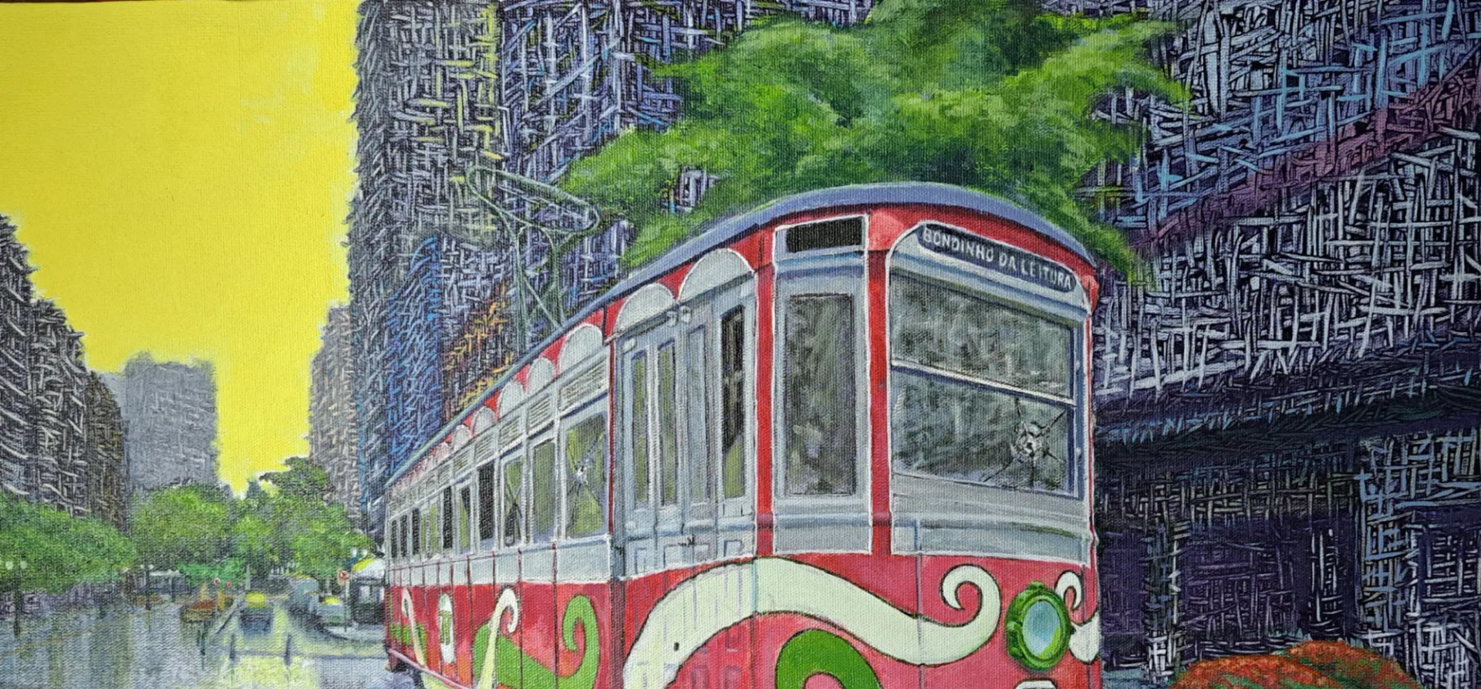
click at [769, 287] on img at bounding box center [740, 602] width 1481 height 1204
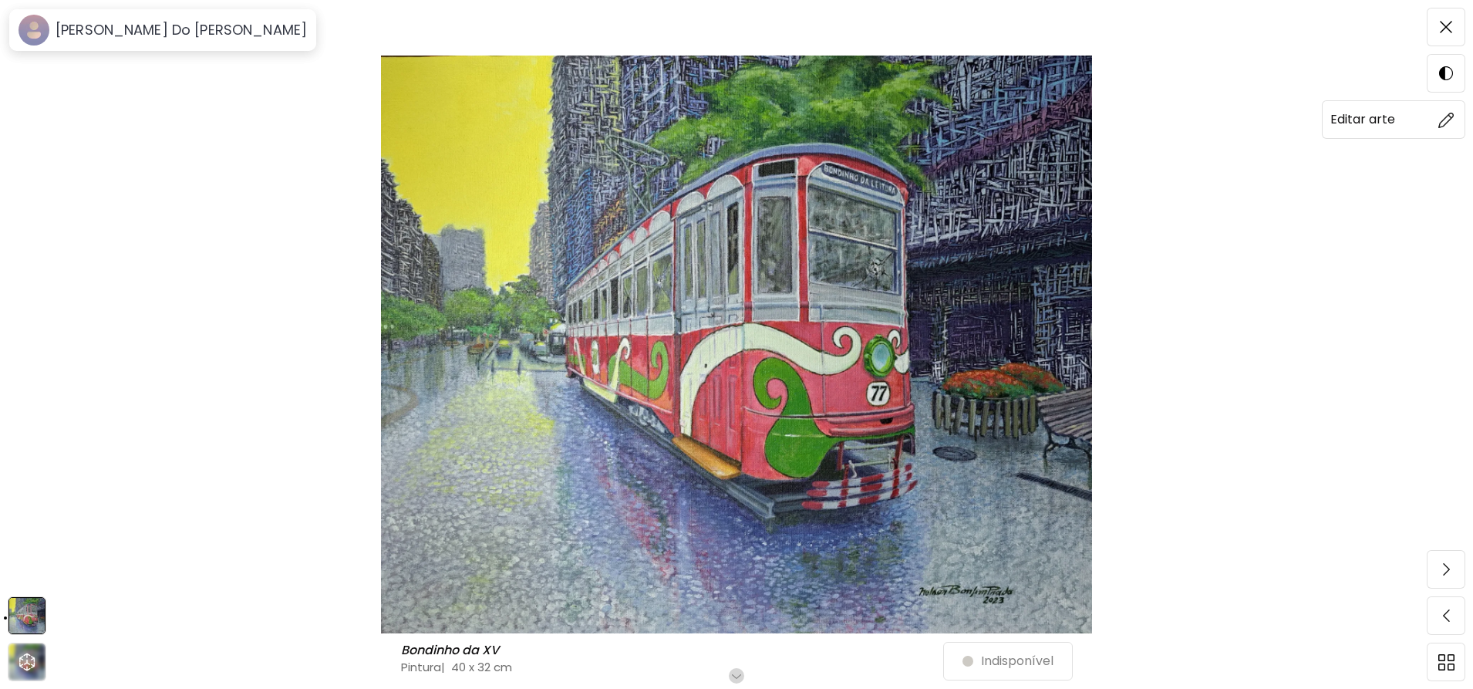
click at [1437, 123] on span at bounding box center [1446, 119] width 32 height 32
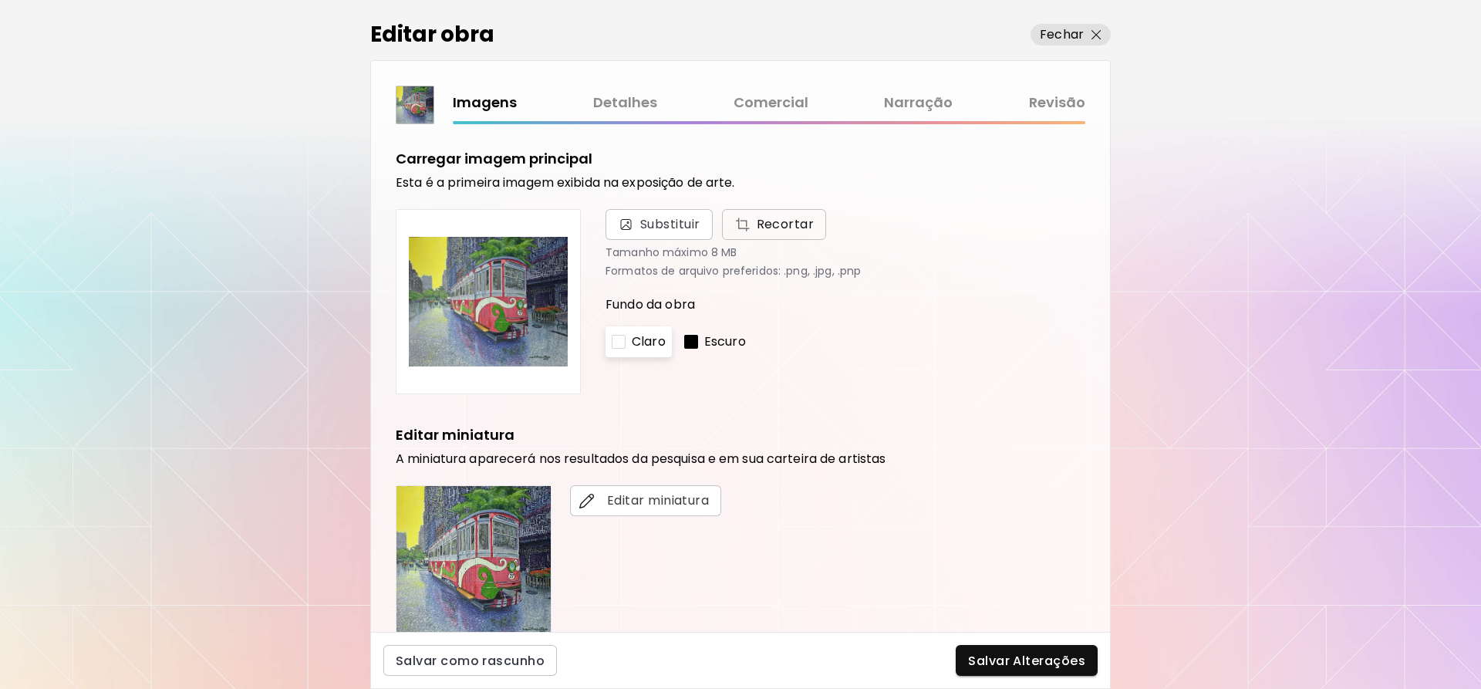
click at [772, 222] on span "Recortar" at bounding box center [774, 224] width 80 height 19
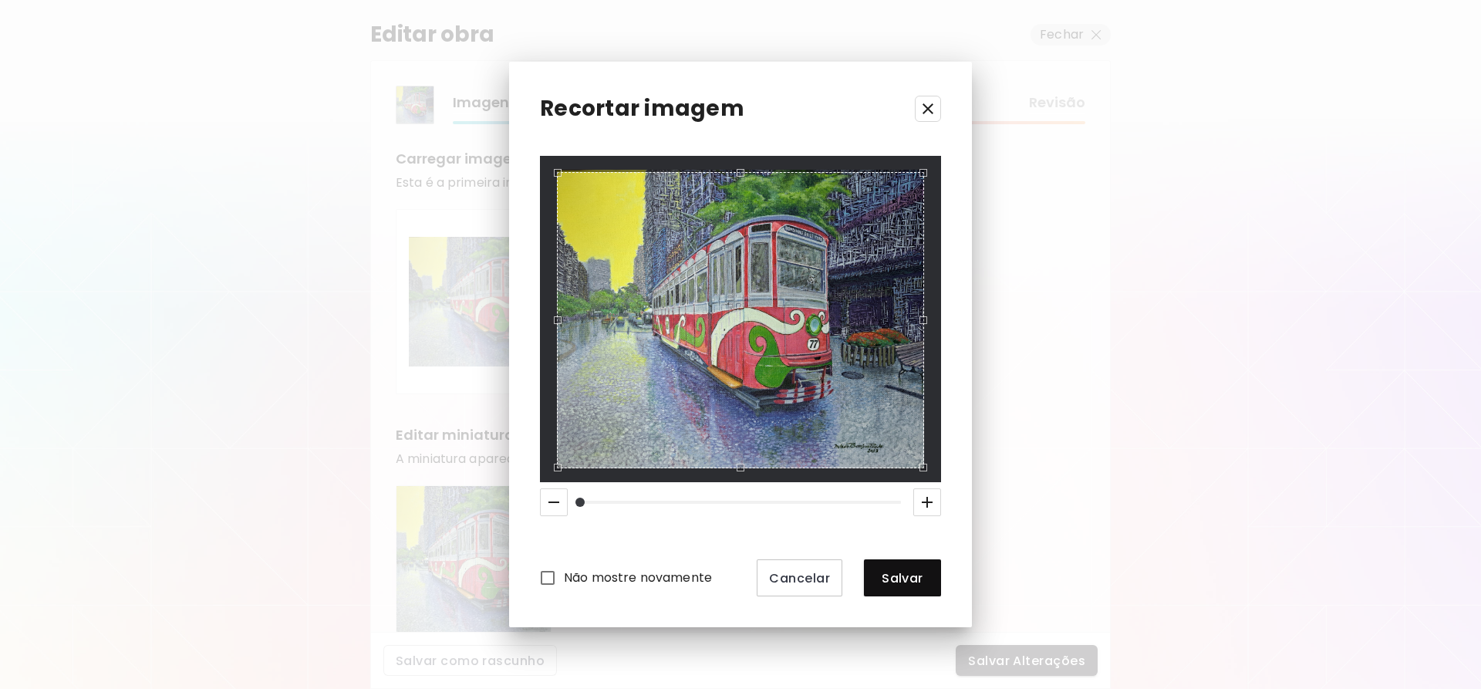
click at [737, 169] on div "Use the up and down arrow keys to move the north drag handle to change the crop…" at bounding box center [737, 169] width 0 height 0
click at [894, 574] on span "Salvar" at bounding box center [902, 578] width 52 height 16
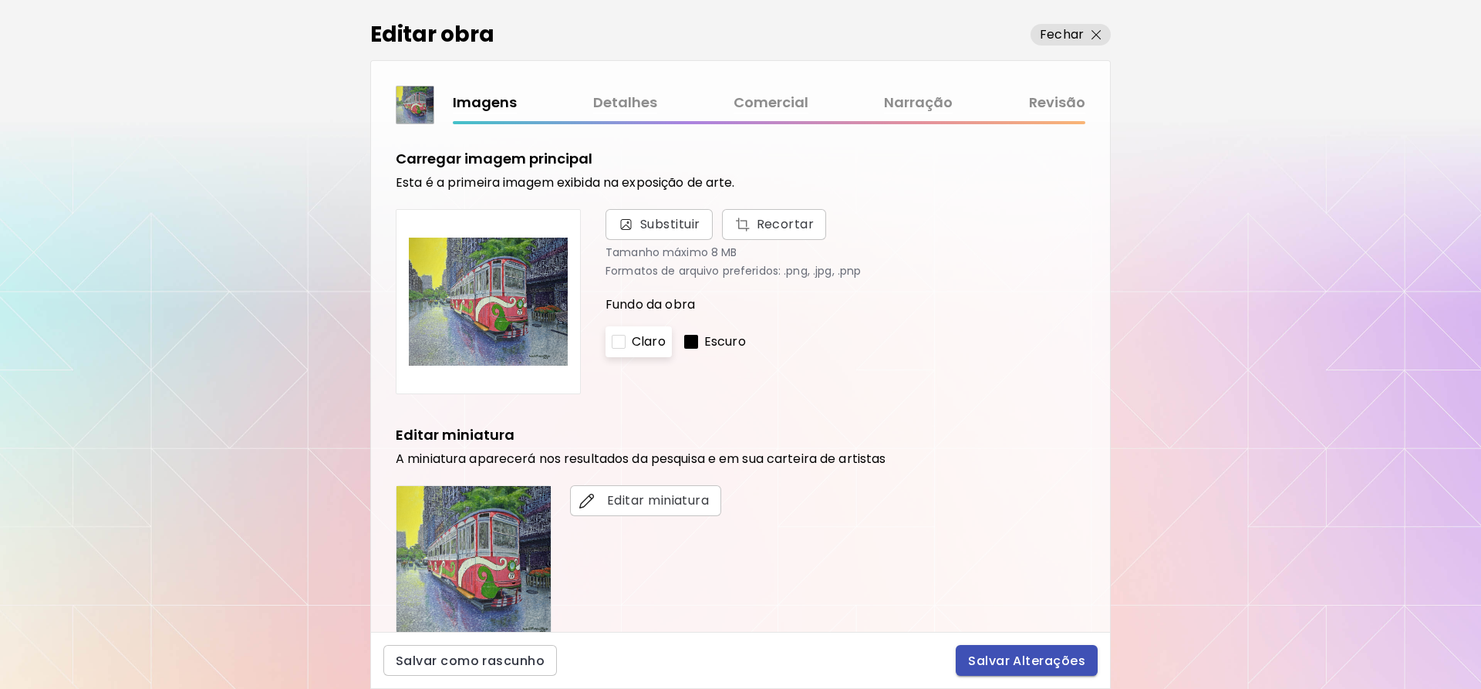
click at [1068, 661] on span "Salvar Alterações" at bounding box center [1026, 661] width 117 height 16
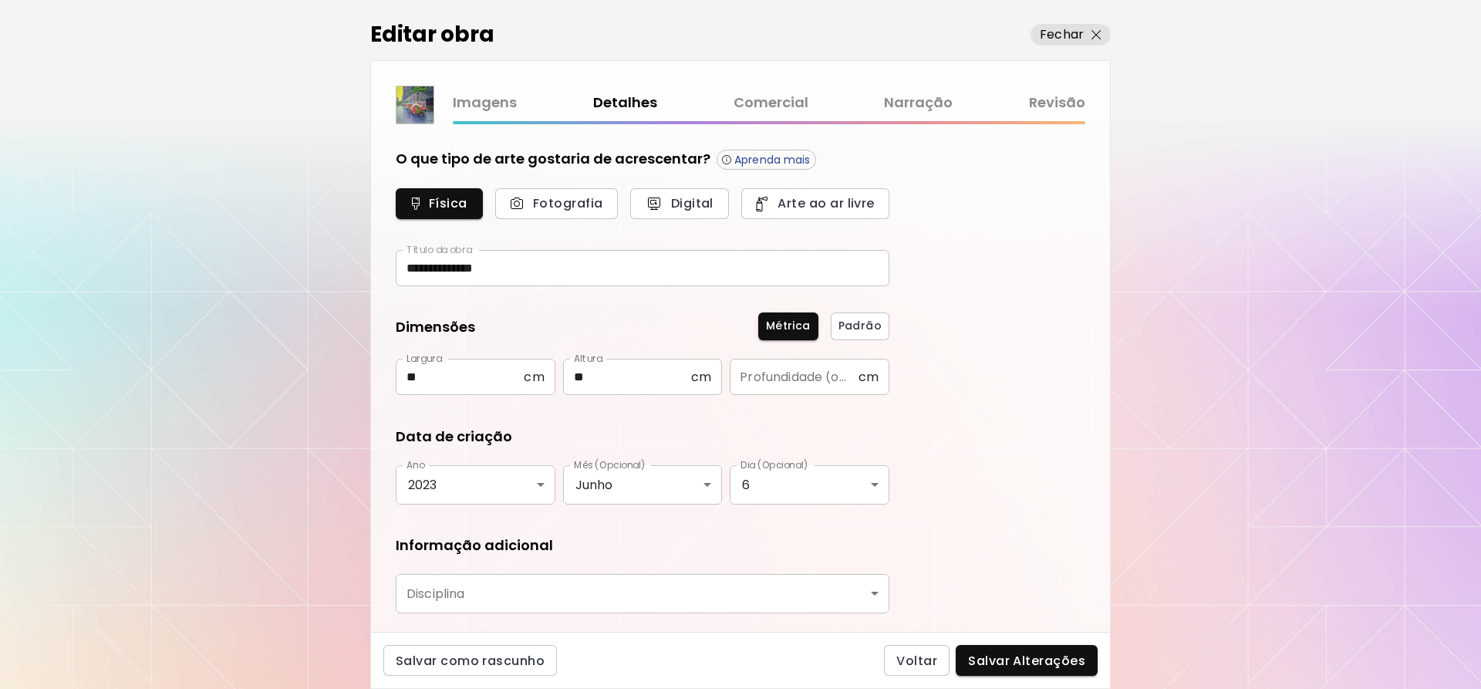
type input "********"
click at [1082, 653] on span "Salvar Alterações" at bounding box center [1026, 661] width 117 height 16
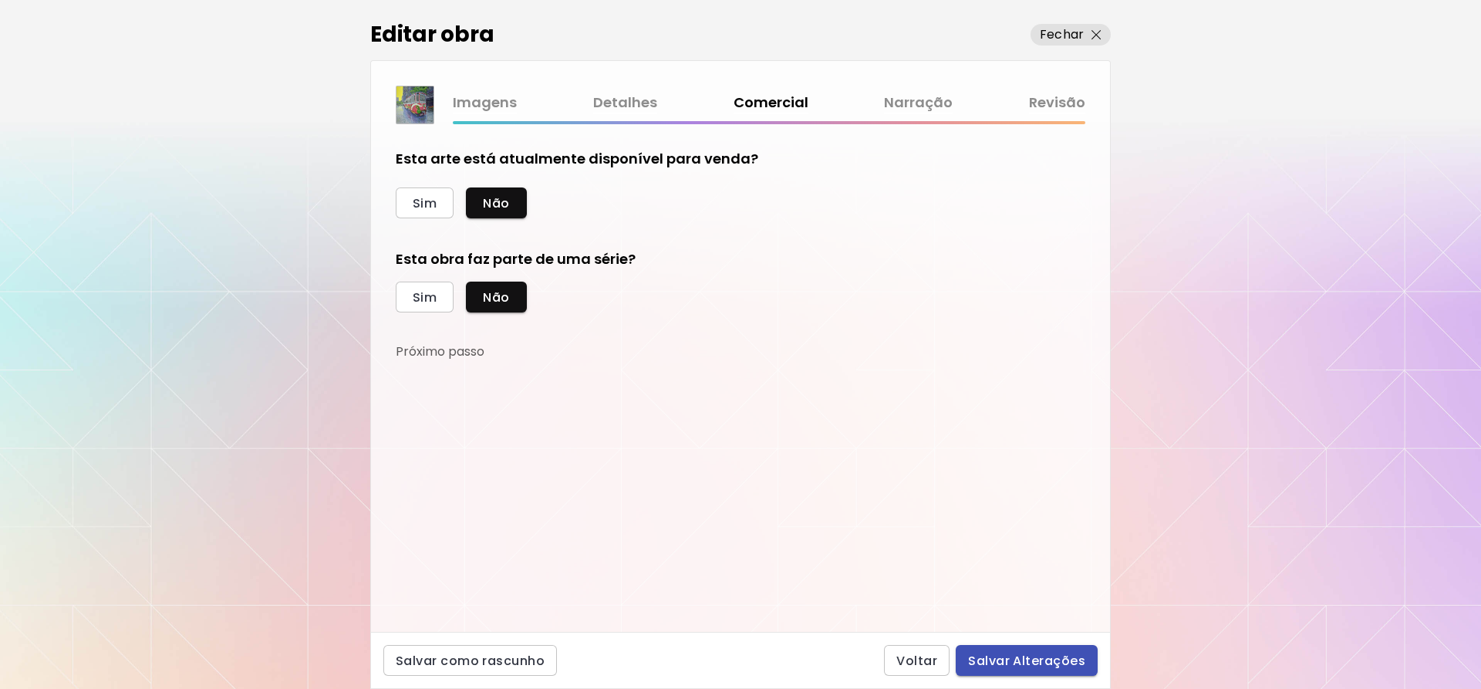
click at [1066, 653] on span "Salvar Alterações" at bounding box center [1026, 661] width 117 height 16
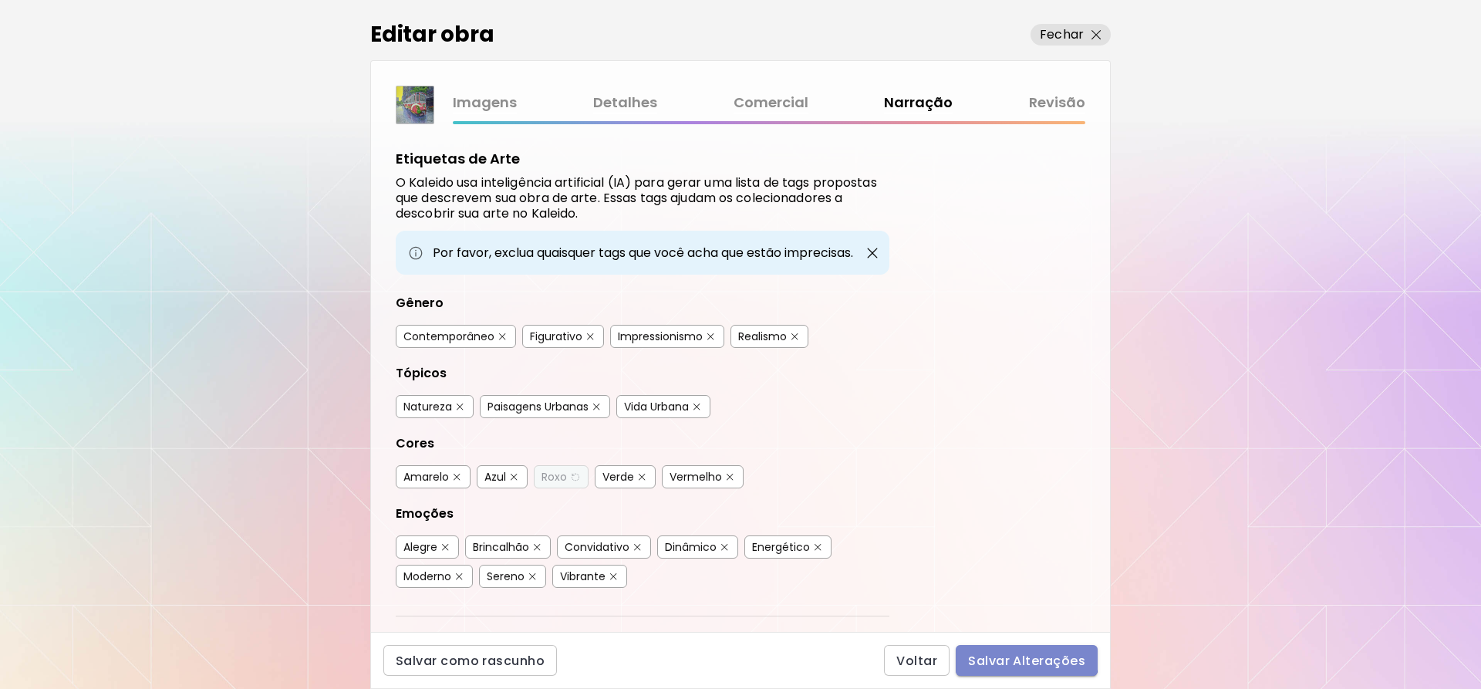
click at [1024, 654] on span "Salvar Alterações" at bounding box center [1026, 661] width 117 height 16
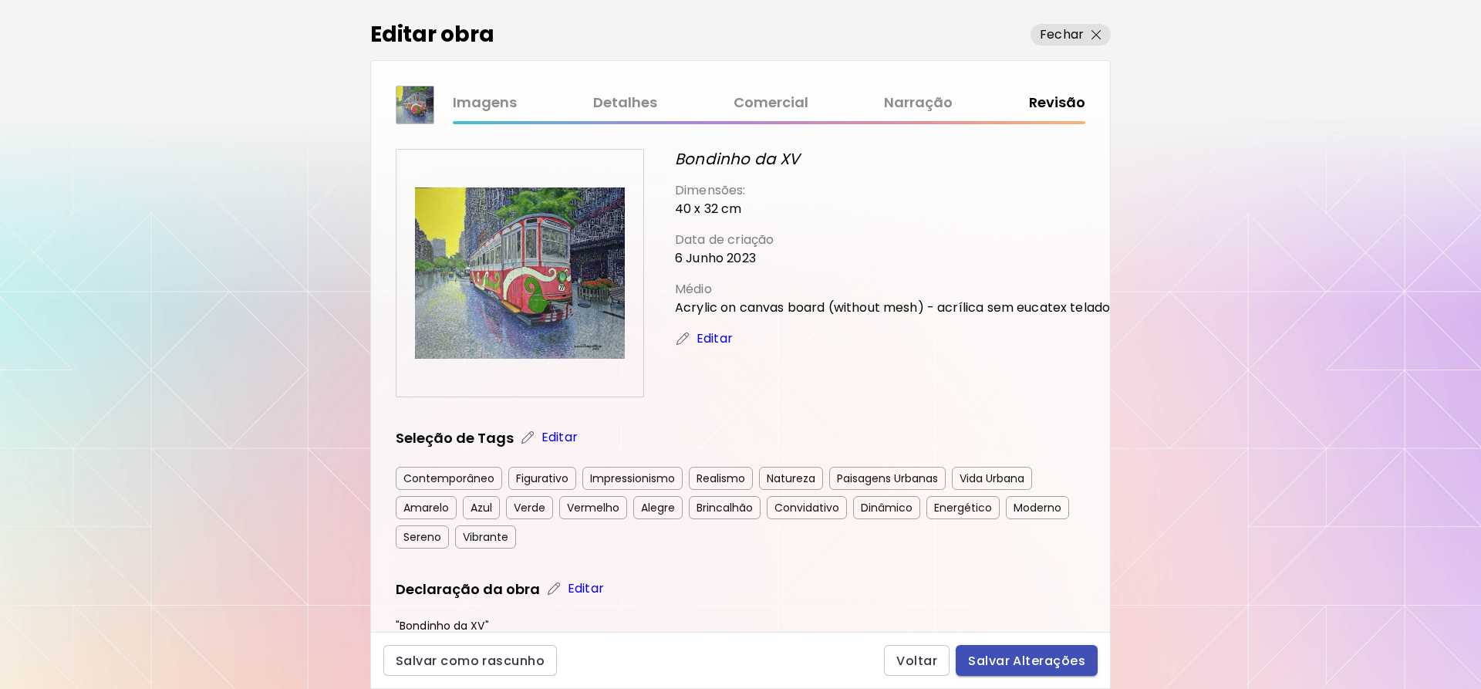
click at [1039, 668] on span "Salvar Alterações" at bounding box center [1026, 661] width 117 height 16
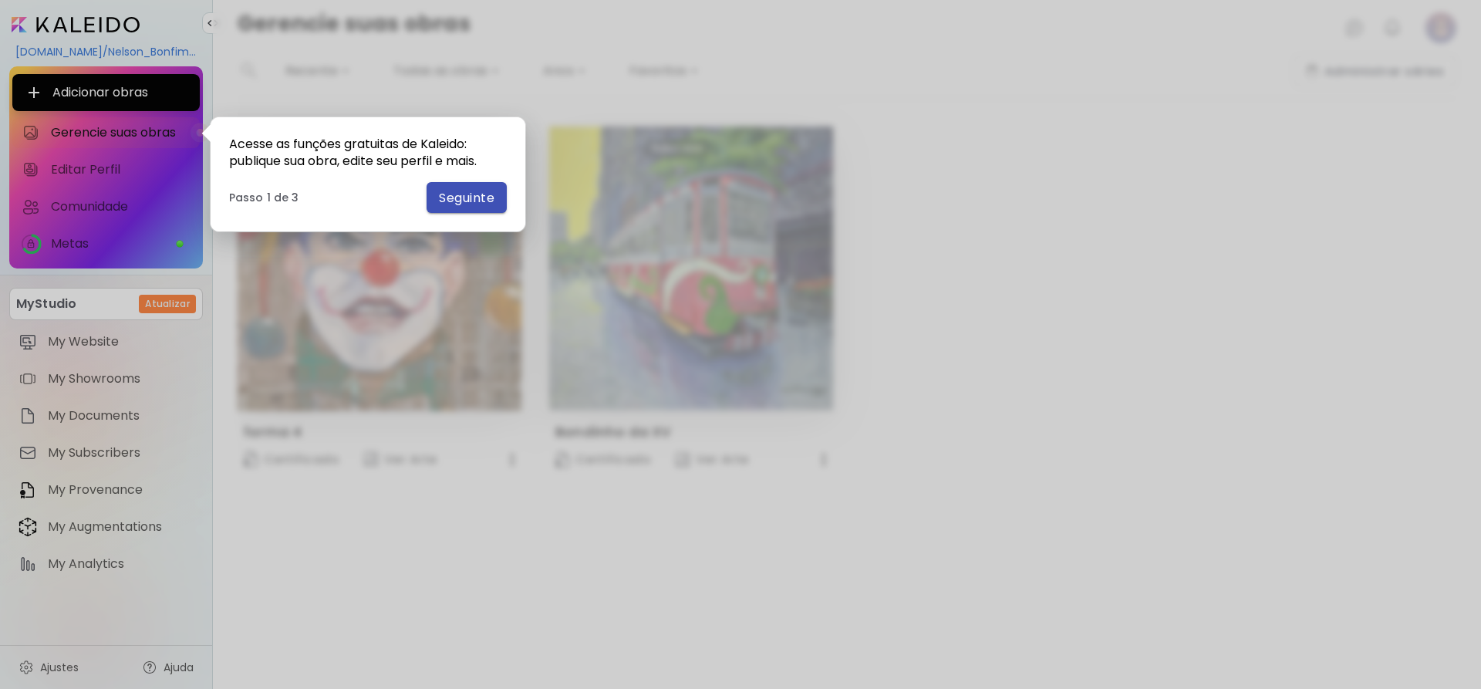
click at [459, 200] on span "Seguinte" at bounding box center [467, 198] width 56 height 16
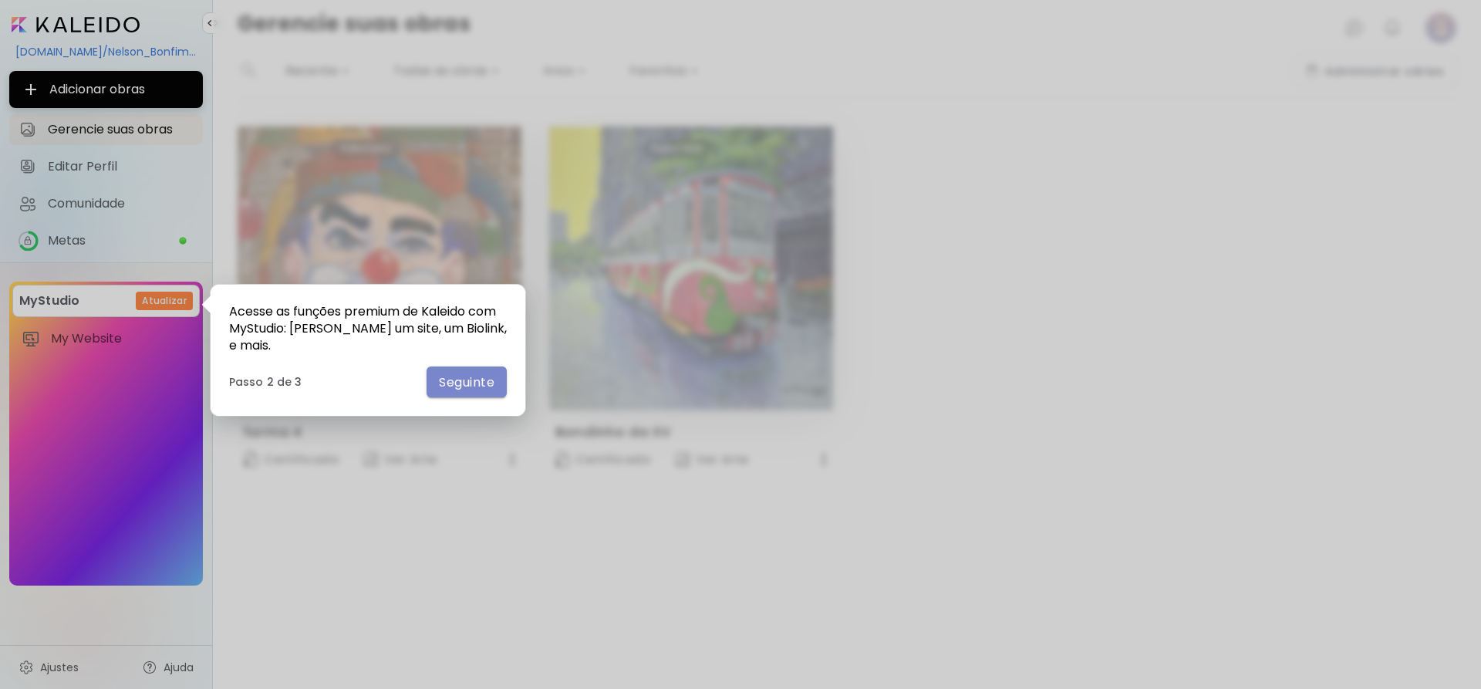
click at [463, 374] on span "Seguinte" at bounding box center [467, 382] width 56 height 16
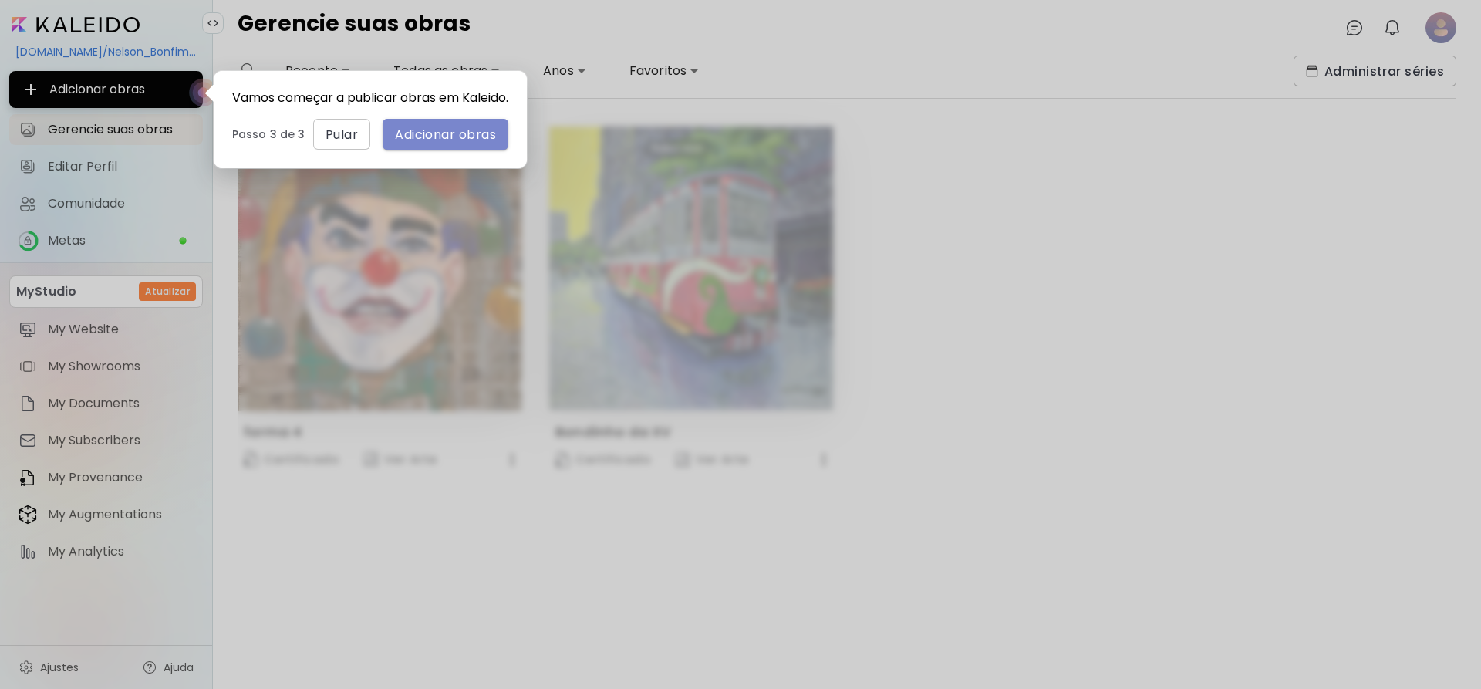
click at [438, 143] on span "Adicionar obras" at bounding box center [445, 135] width 101 height 16
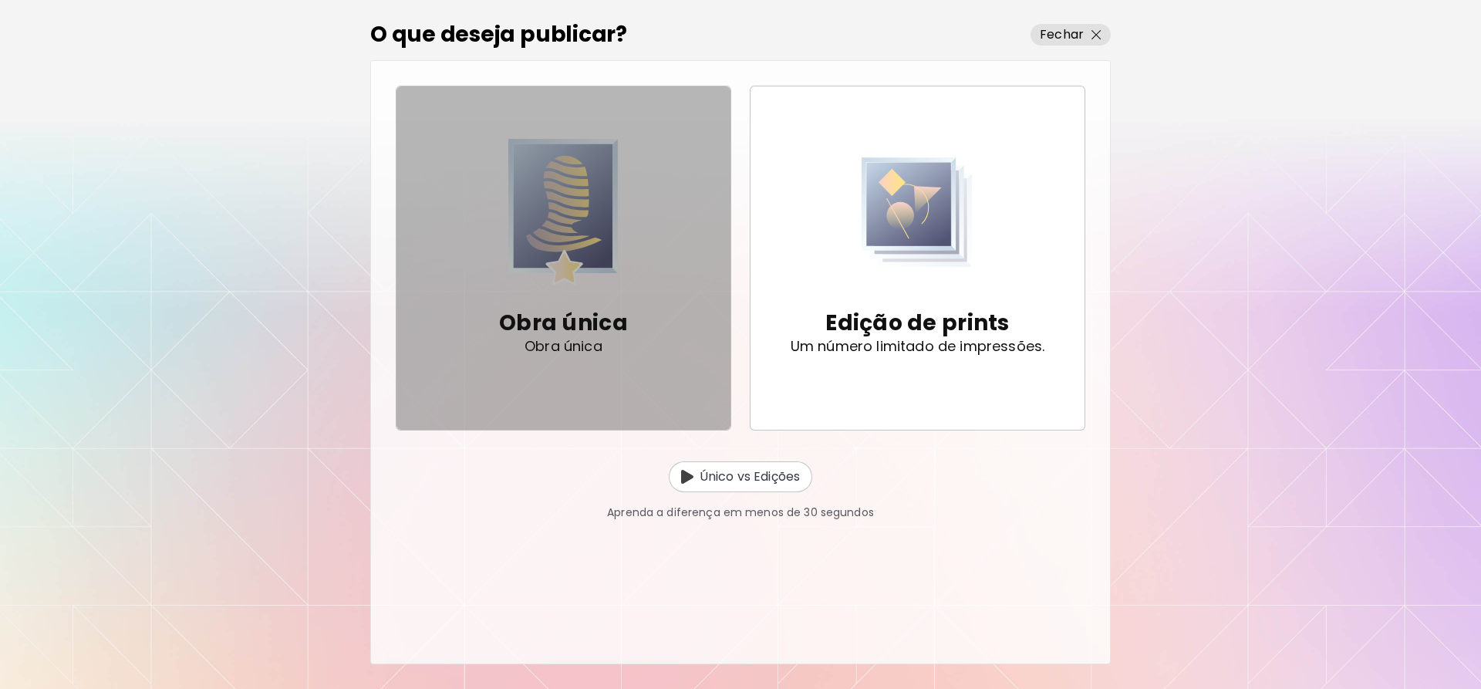
click at [637, 293] on span "Obra única Obra única" at bounding box center [563, 258] width 309 height 238
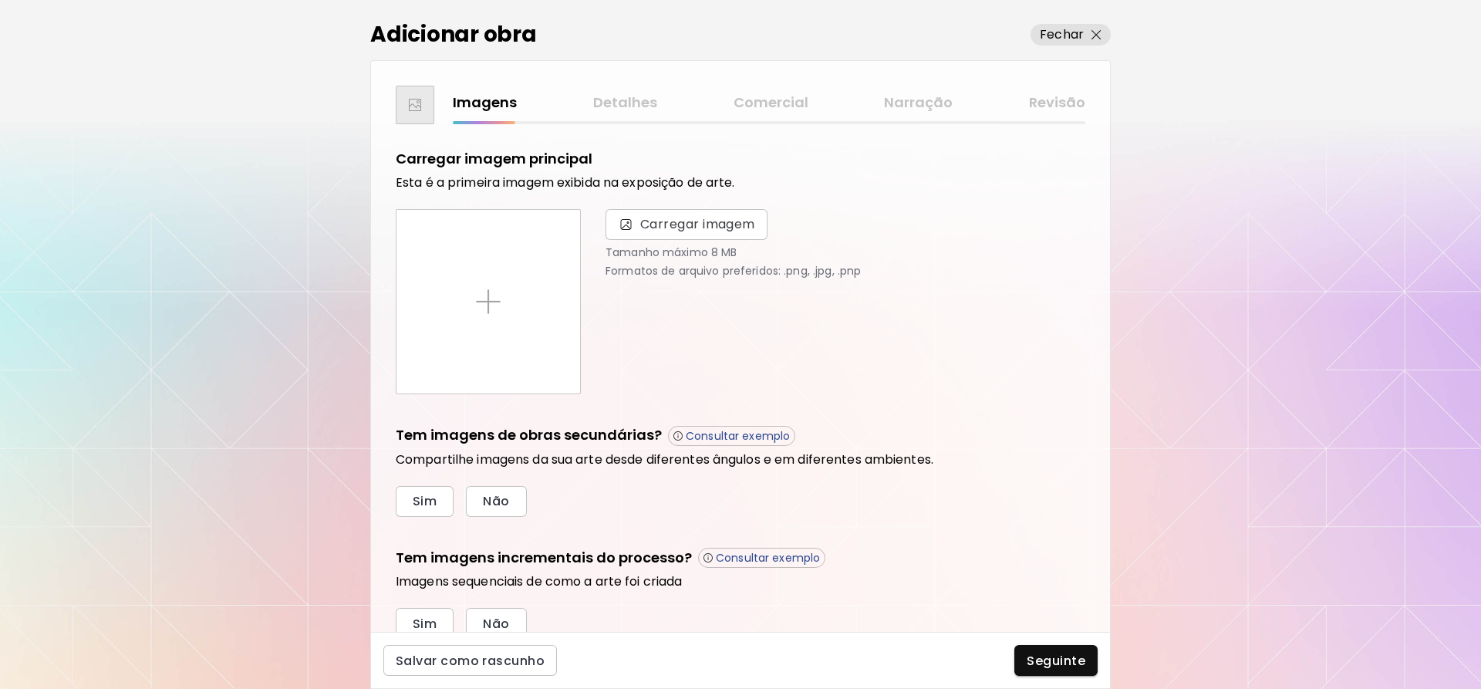
click at [1480, 670] on div "Adicionar obra Fechar Imagens Detalhes Comercial Narração Revisão Carregar imag…" at bounding box center [740, 344] width 1481 height 689
click at [664, 223] on span "Carregar imagem" at bounding box center [697, 224] width 115 height 19
click at [0, 0] on input "Carregar imagem" at bounding box center [0, 0] width 0 height 0
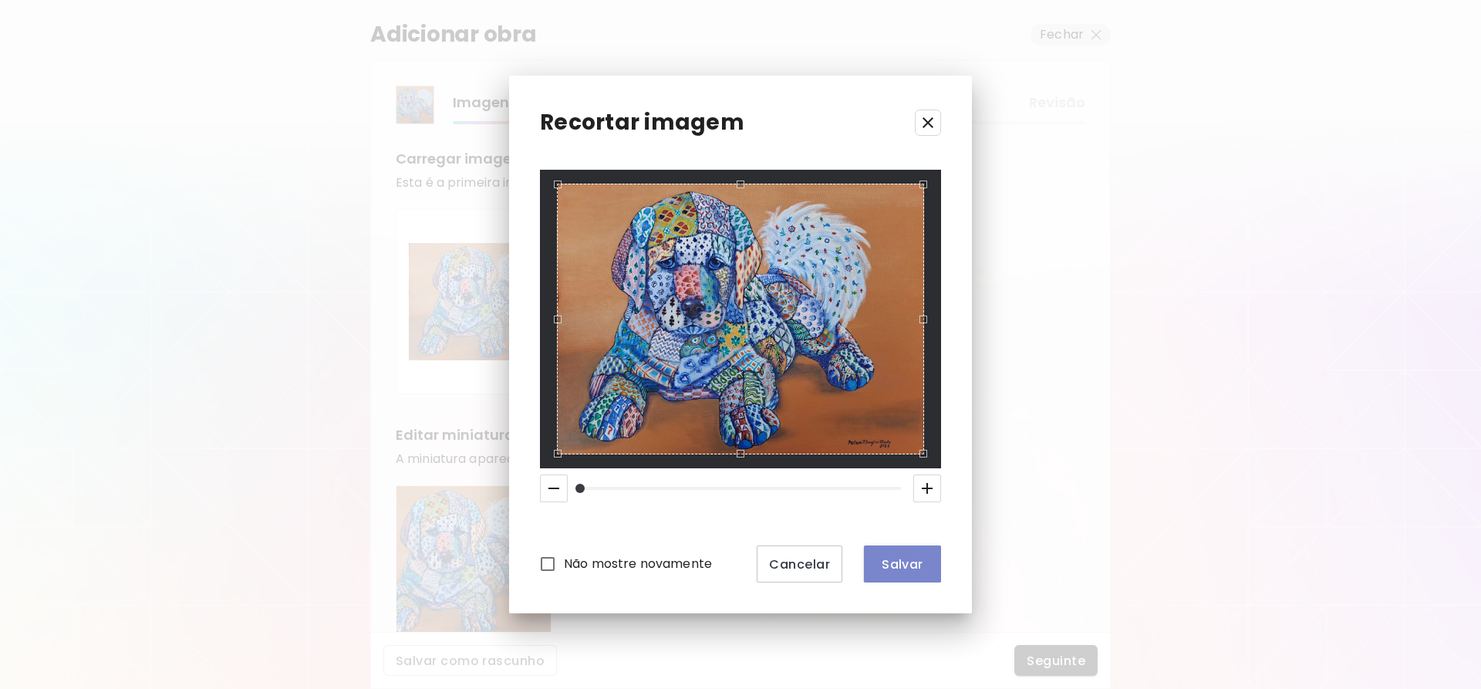
click at [909, 569] on span "Salvar" at bounding box center [902, 564] width 52 height 16
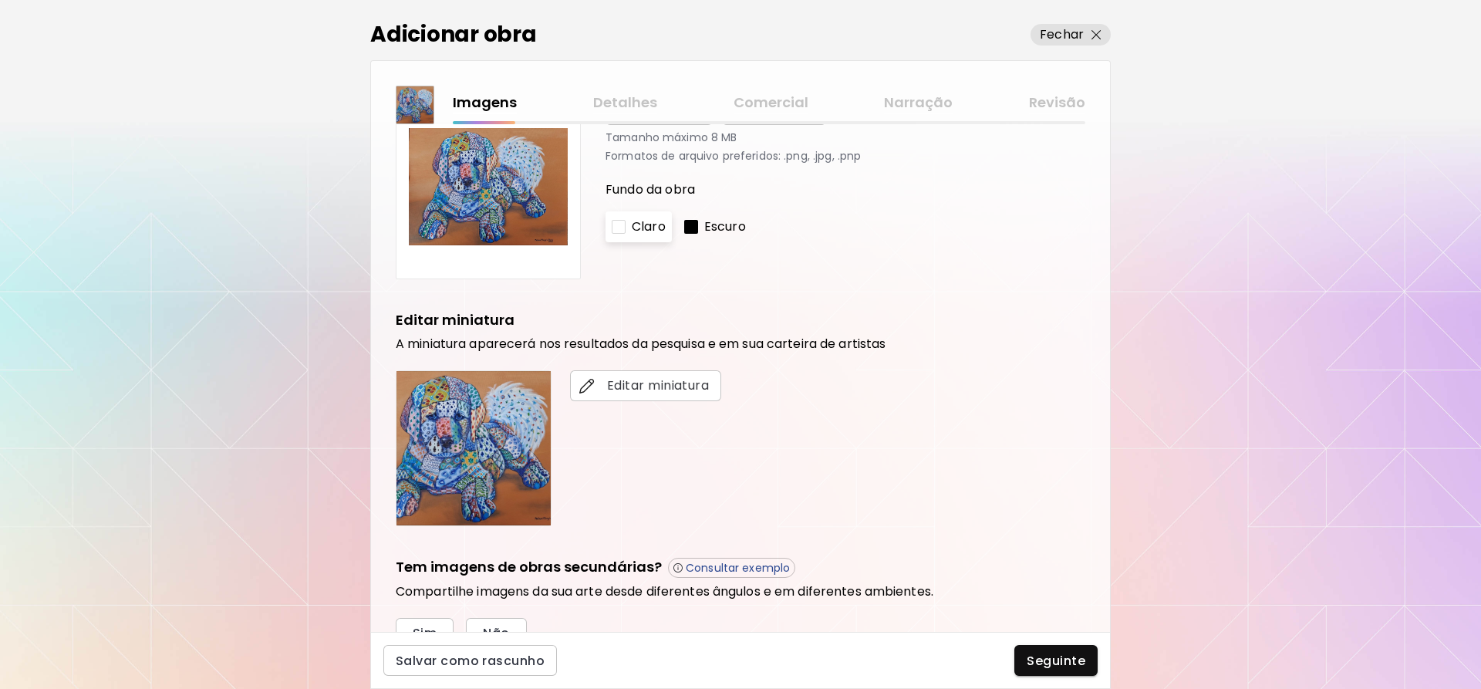
scroll to position [231, 0]
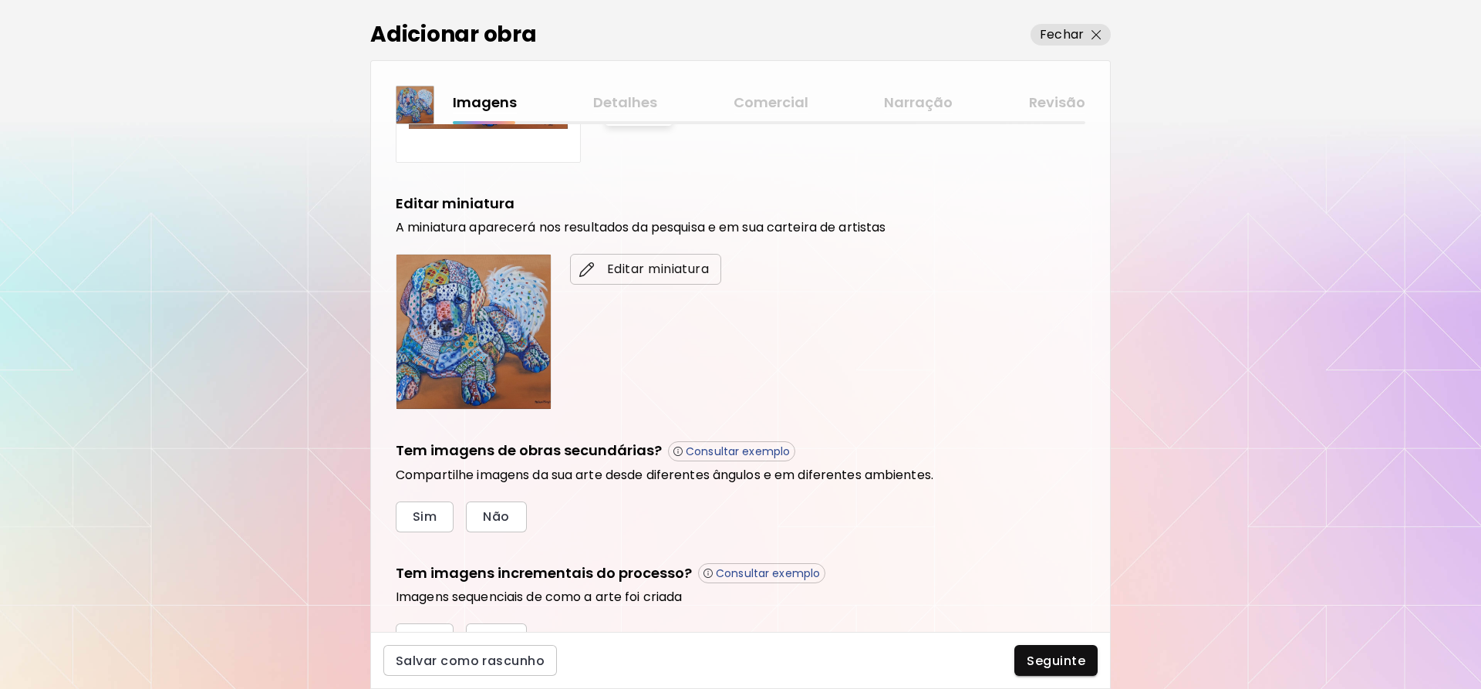
click at [643, 269] on span "Editar miniatura" at bounding box center [645, 269] width 127 height 19
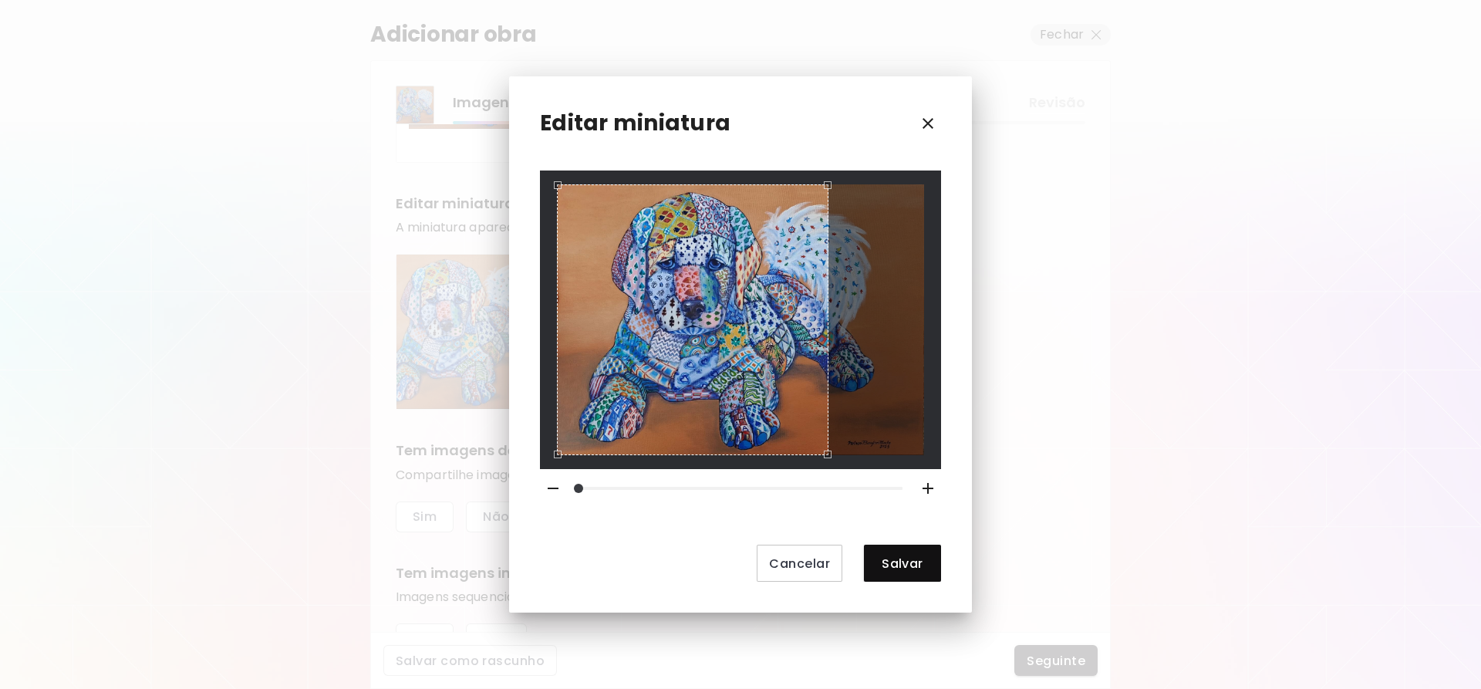
click at [663, 368] on div "Use the arrow keys to move the crop selection area" at bounding box center [693, 320] width 272 height 272
click at [909, 562] on span "Salvar" at bounding box center [902, 563] width 52 height 16
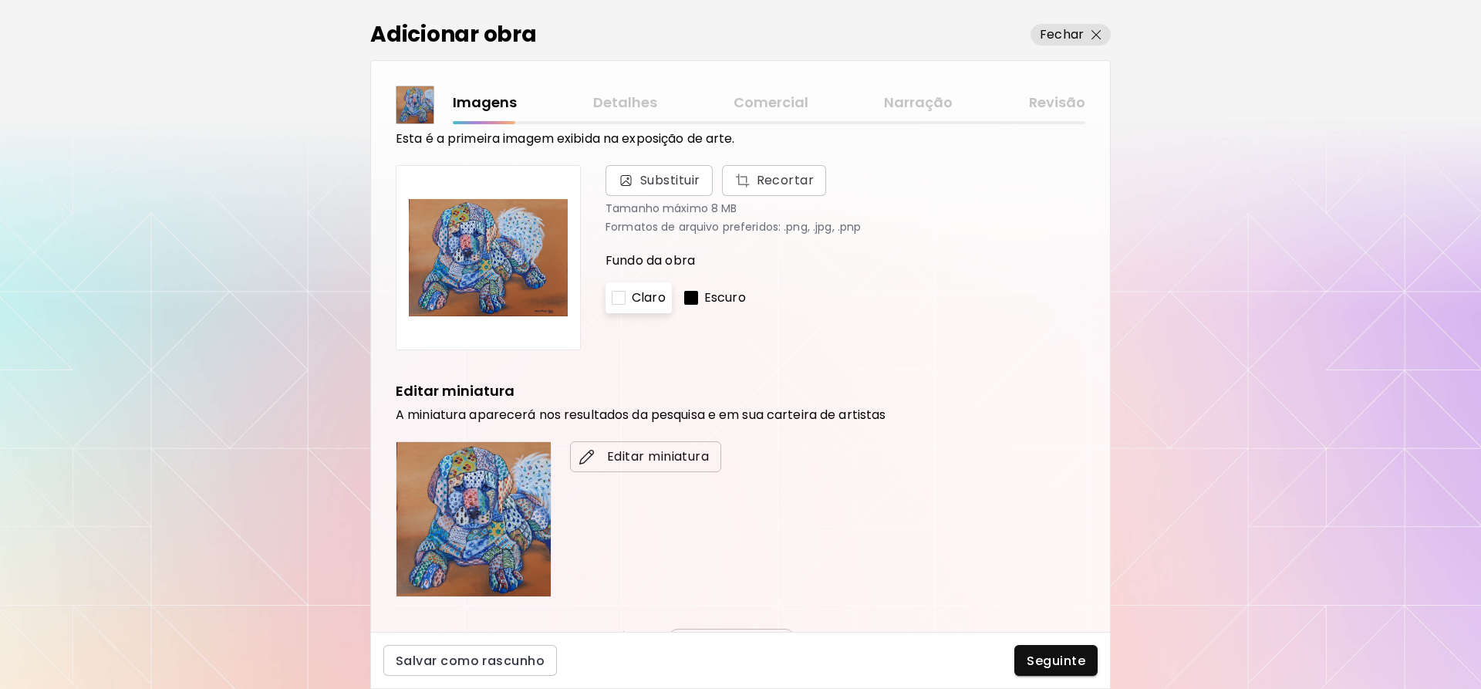
scroll to position [154, 0]
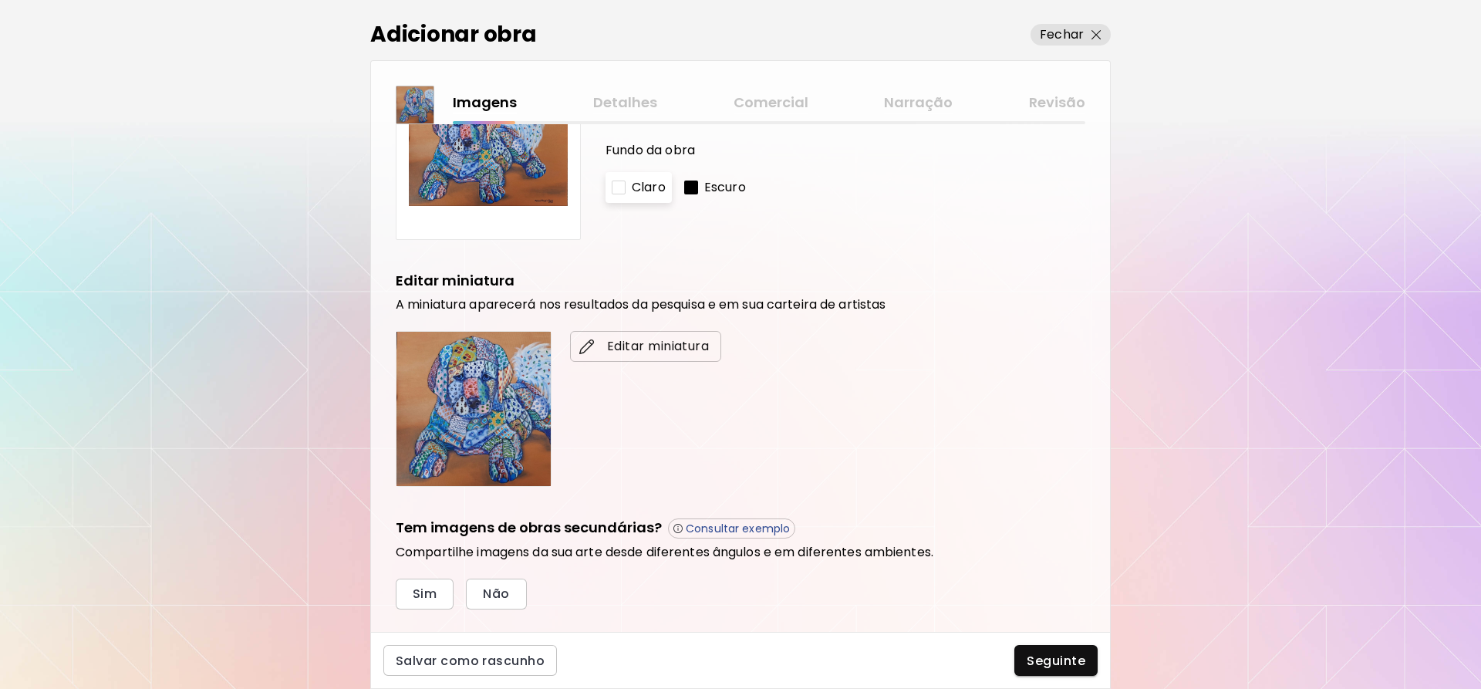
click at [649, 356] on button "Editar miniatura" at bounding box center [645, 346] width 151 height 31
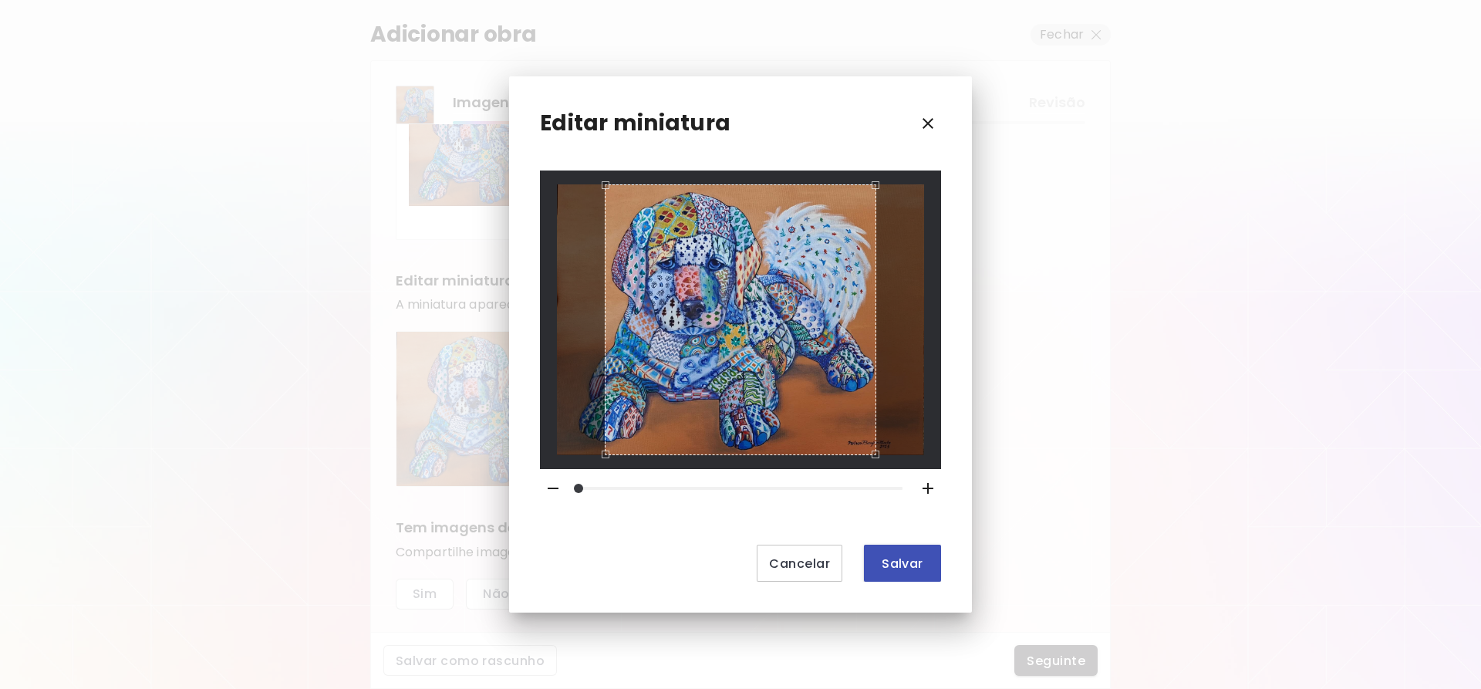
click at [904, 547] on button "Salvar" at bounding box center [902, 563] width 77 height 37
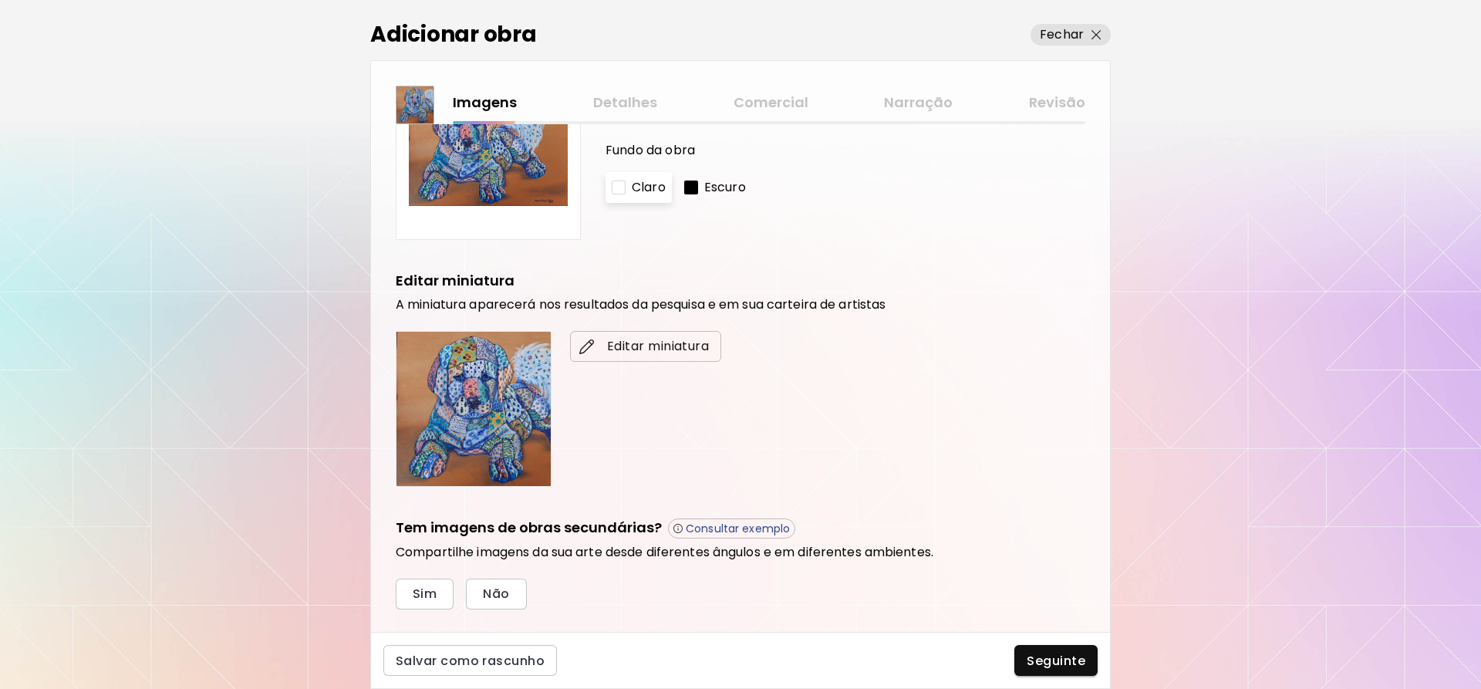
click at [660, 355] on span "Editar miniatura" at bounding box center [645, 346] width 127 height 19
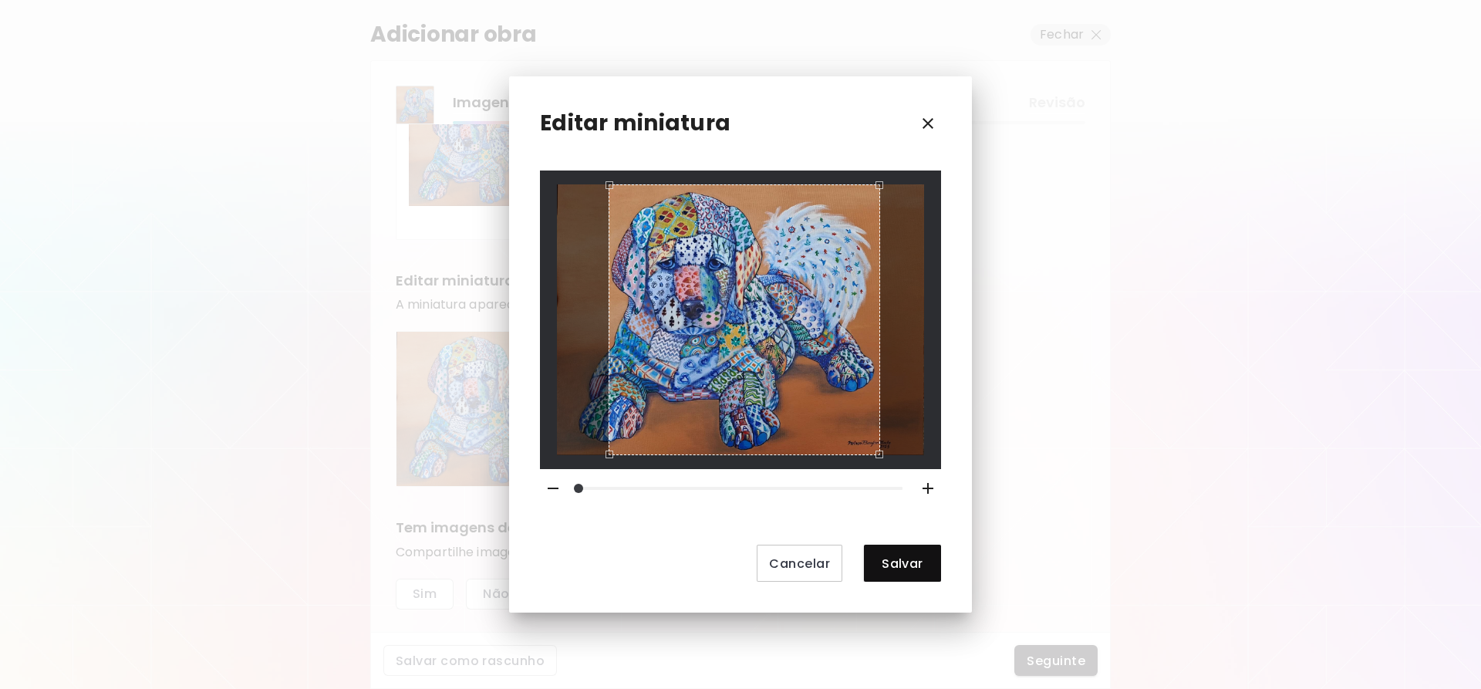
click at [708, 369] on div "Use the arrow keys to move the crop selection area" at bounding box center [745, 320] width 272 height 272
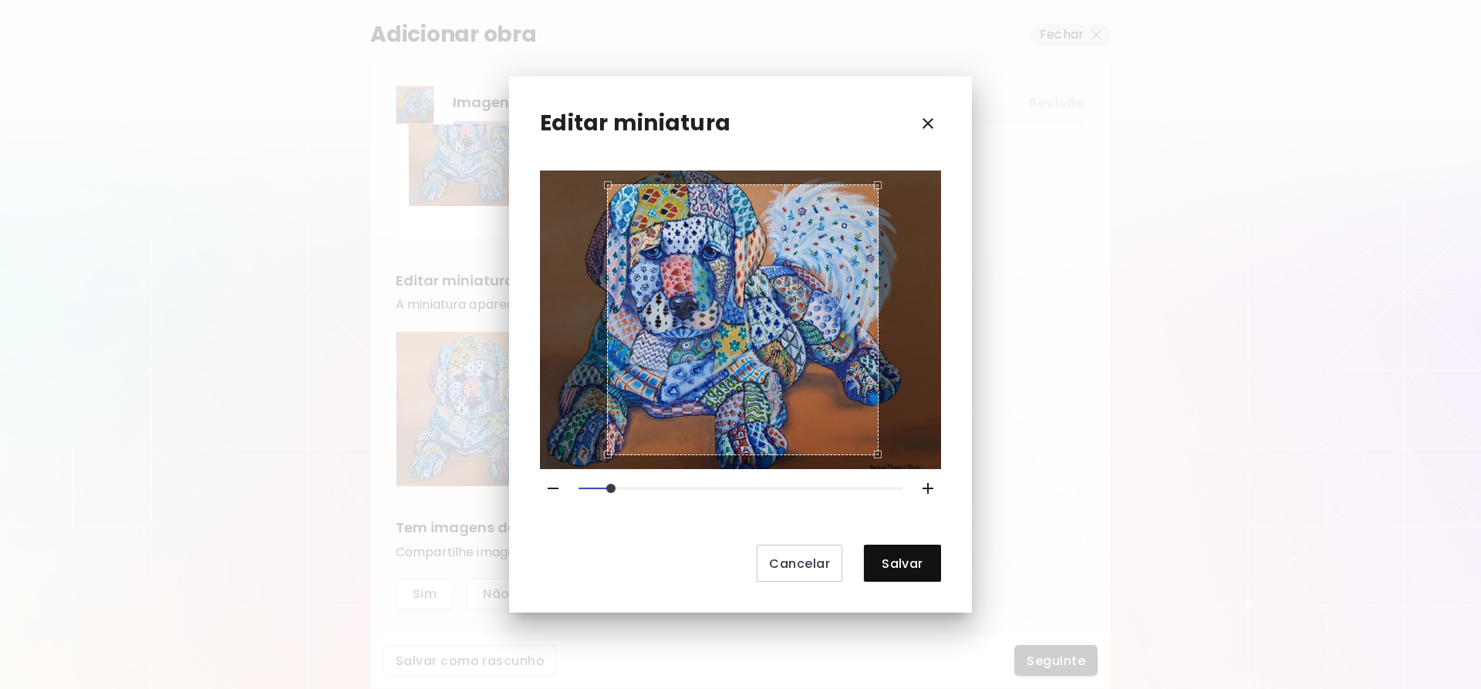
drag, startPoint x: 579, startPoint y: 484, endPoint x: 609, endPoint y: 484, distance: 29.3
click at [609, 484] on span at bounding box center [610, 488] width 9 height 9
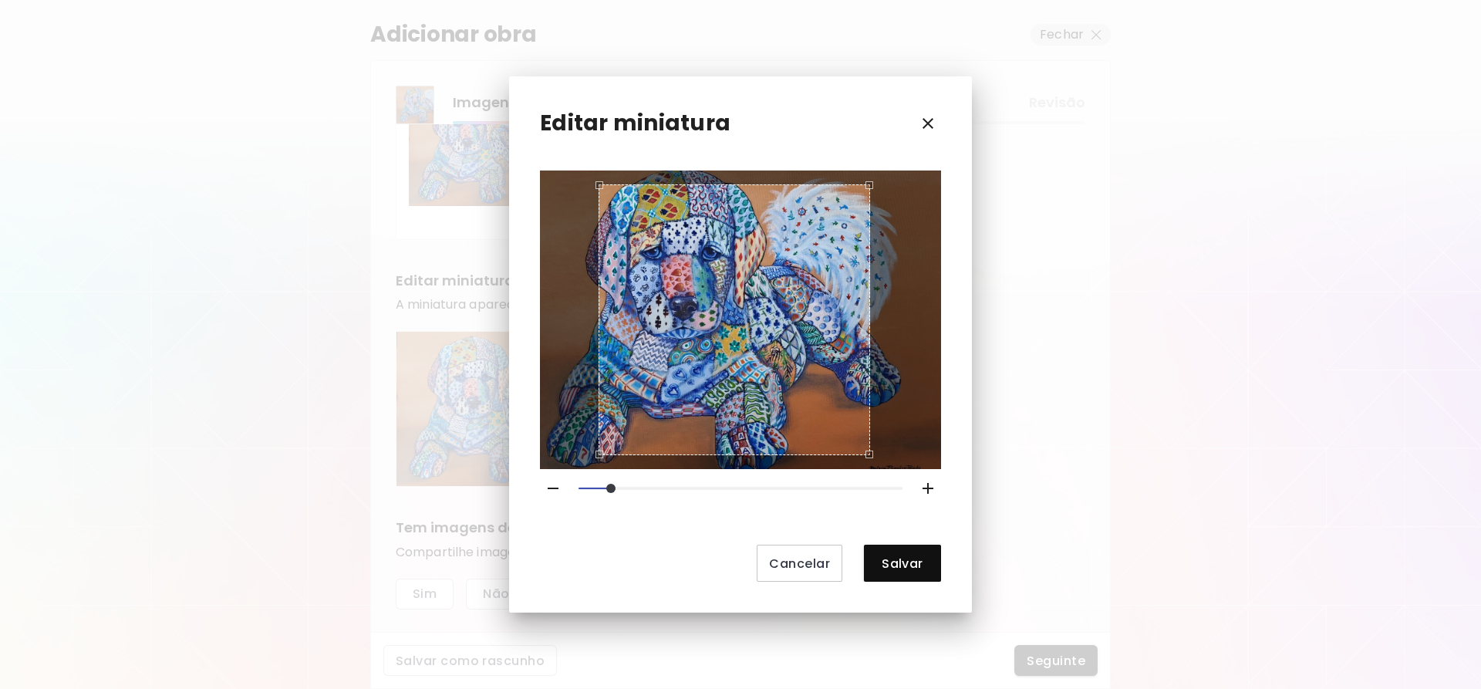
click at [666, 401] on div "Use the arrow keys to move the crop selection area" at bounding box center [735, 320] width 272 height 272
click at [914, 554] on button "Salvar" at bounding box center [902, 563] width 77 height 37
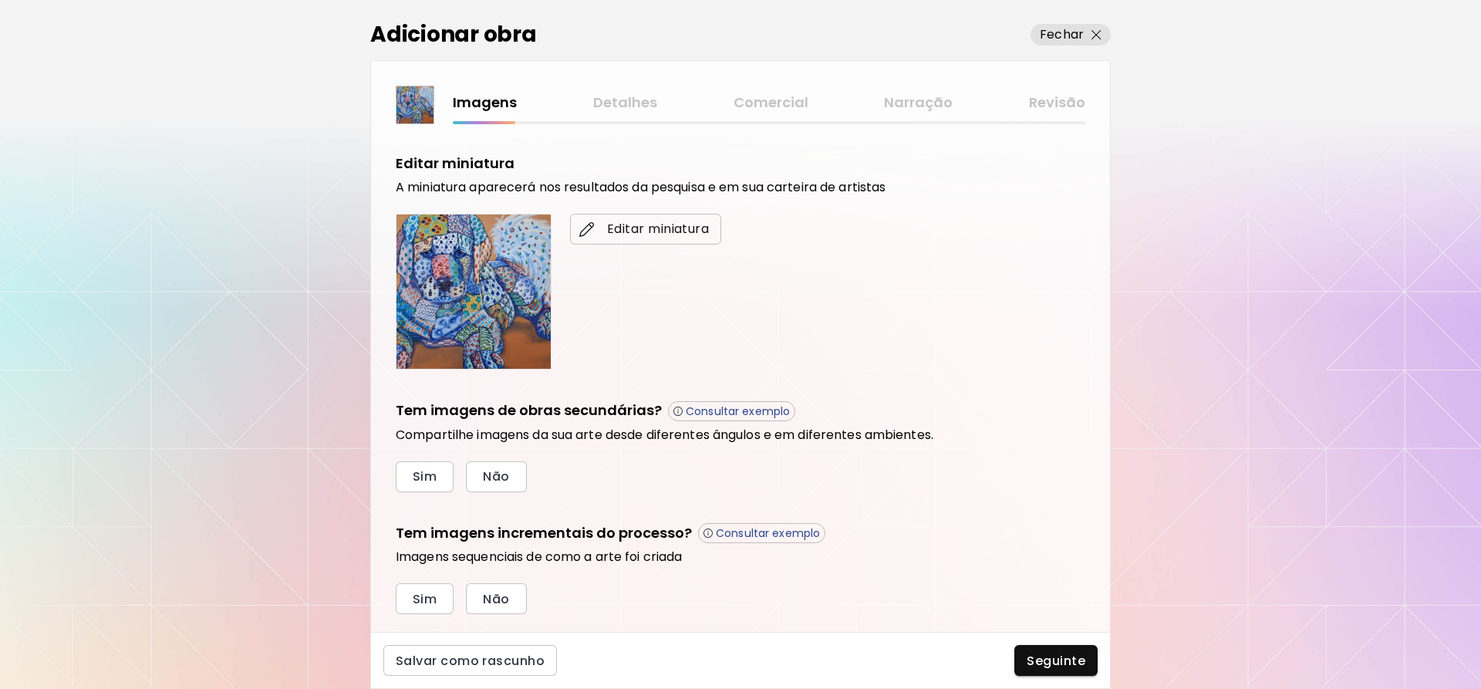
scroll to position [309, 0]
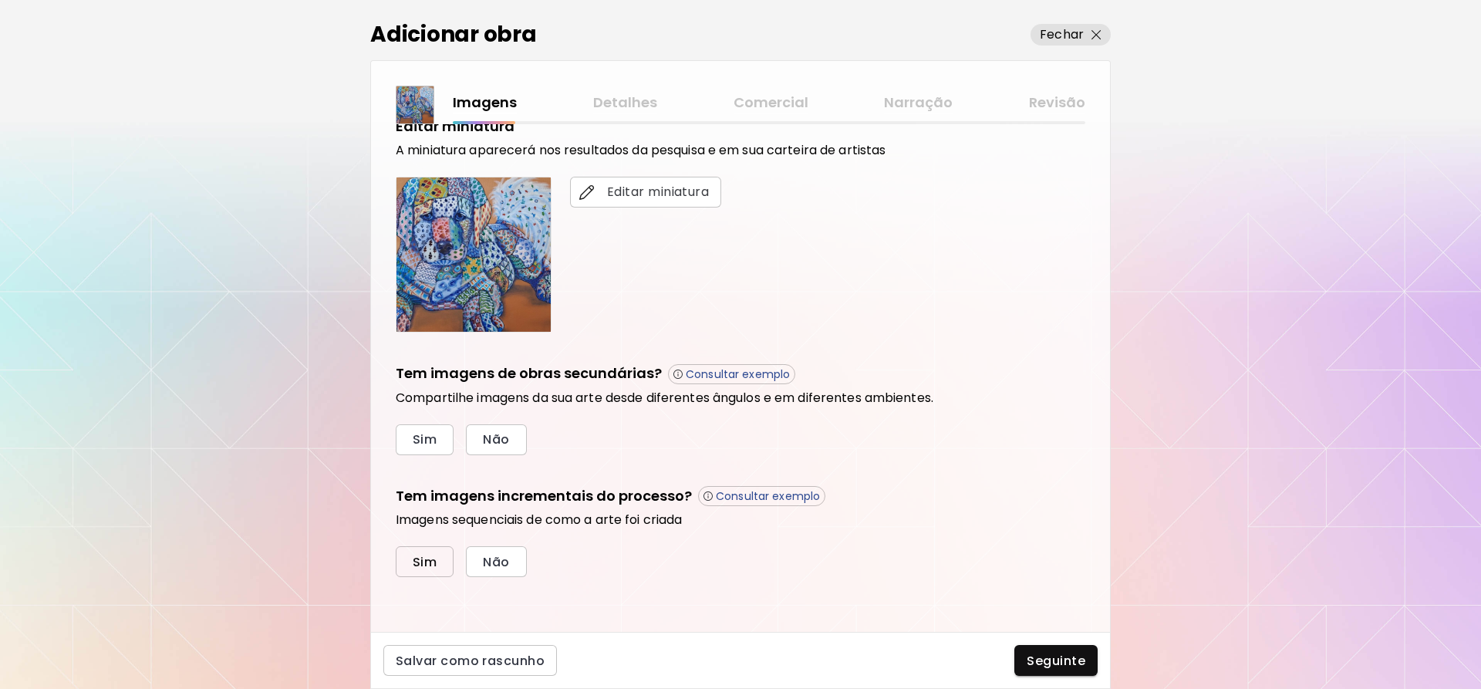
click at [422, 562] on span "Sim" at bounding box center [425, 562] width 24 height 16
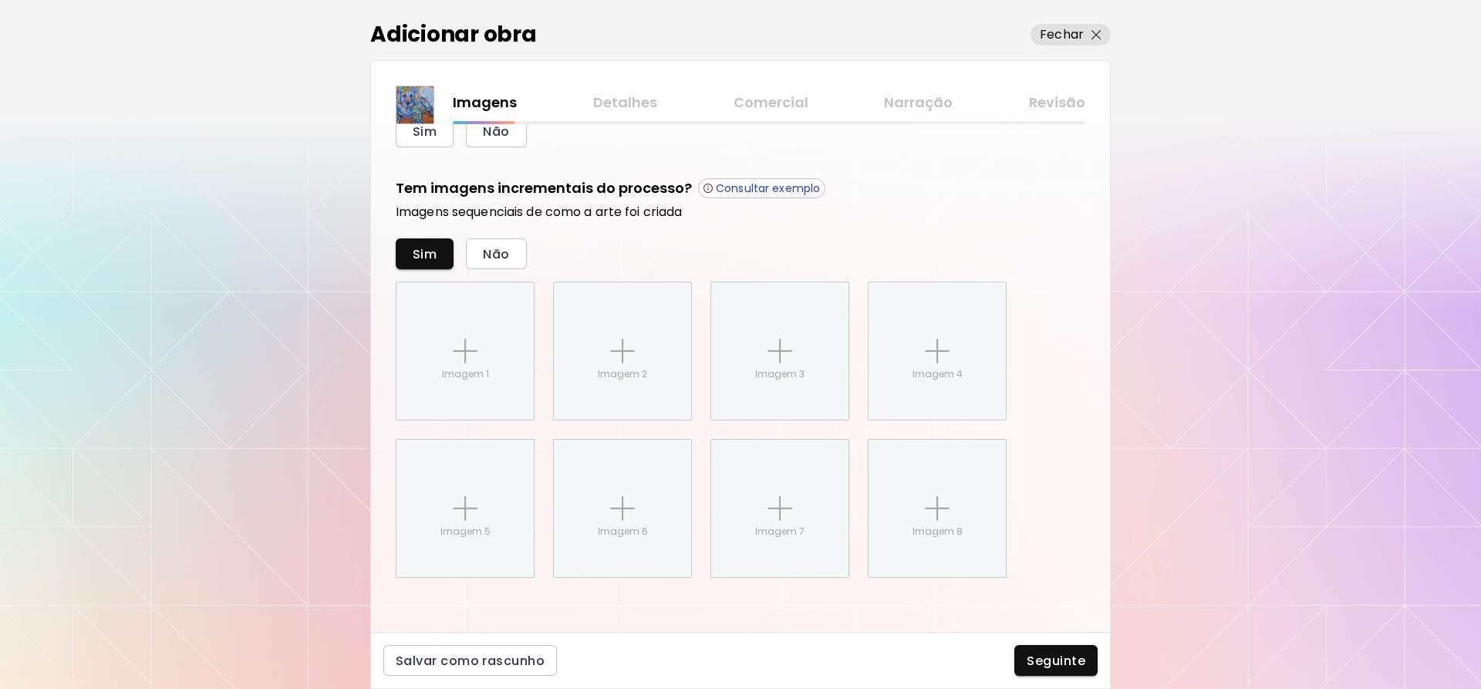
scroll to position [618, 0]
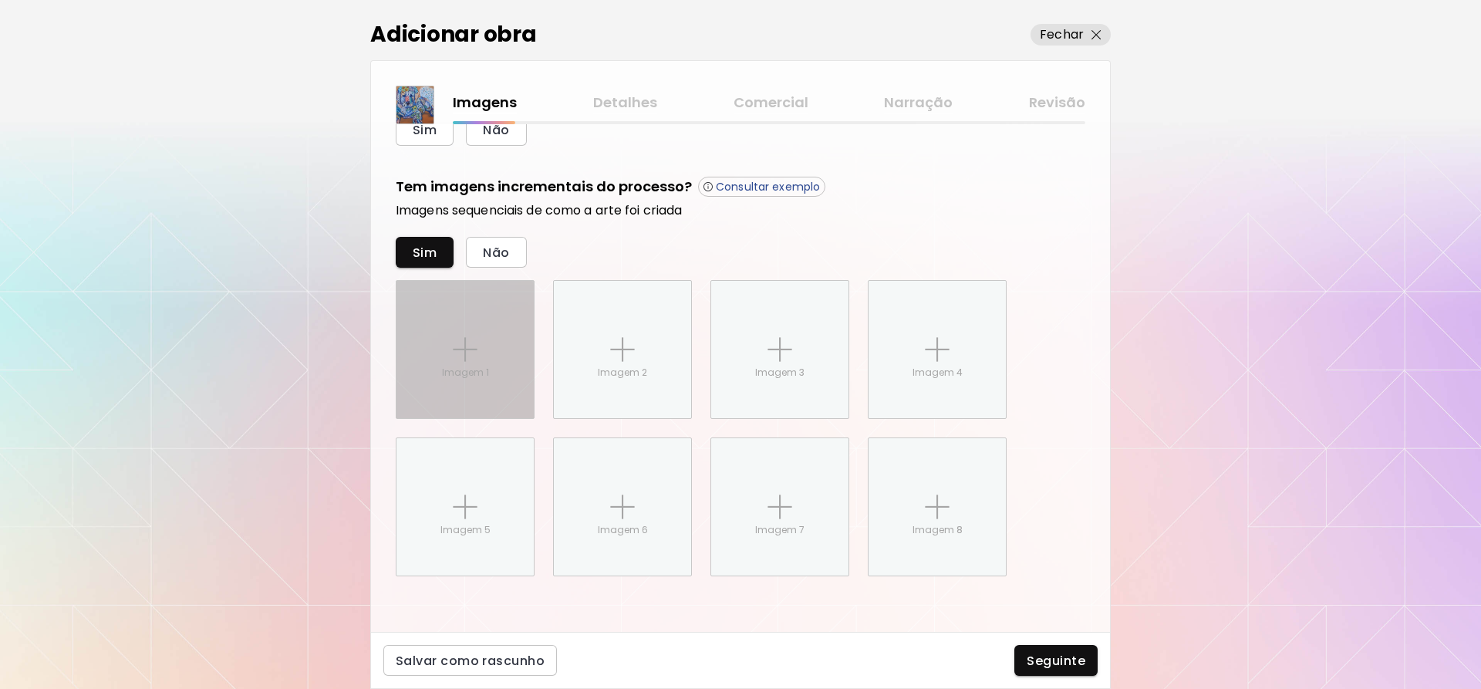
click at [474, 383] on div "Imagem 1" at bounding box center [465, 349] width 137 height 137
click at [0, 0] on input "Imagem 1" at bounding box center [0, 0] width 0 height 0
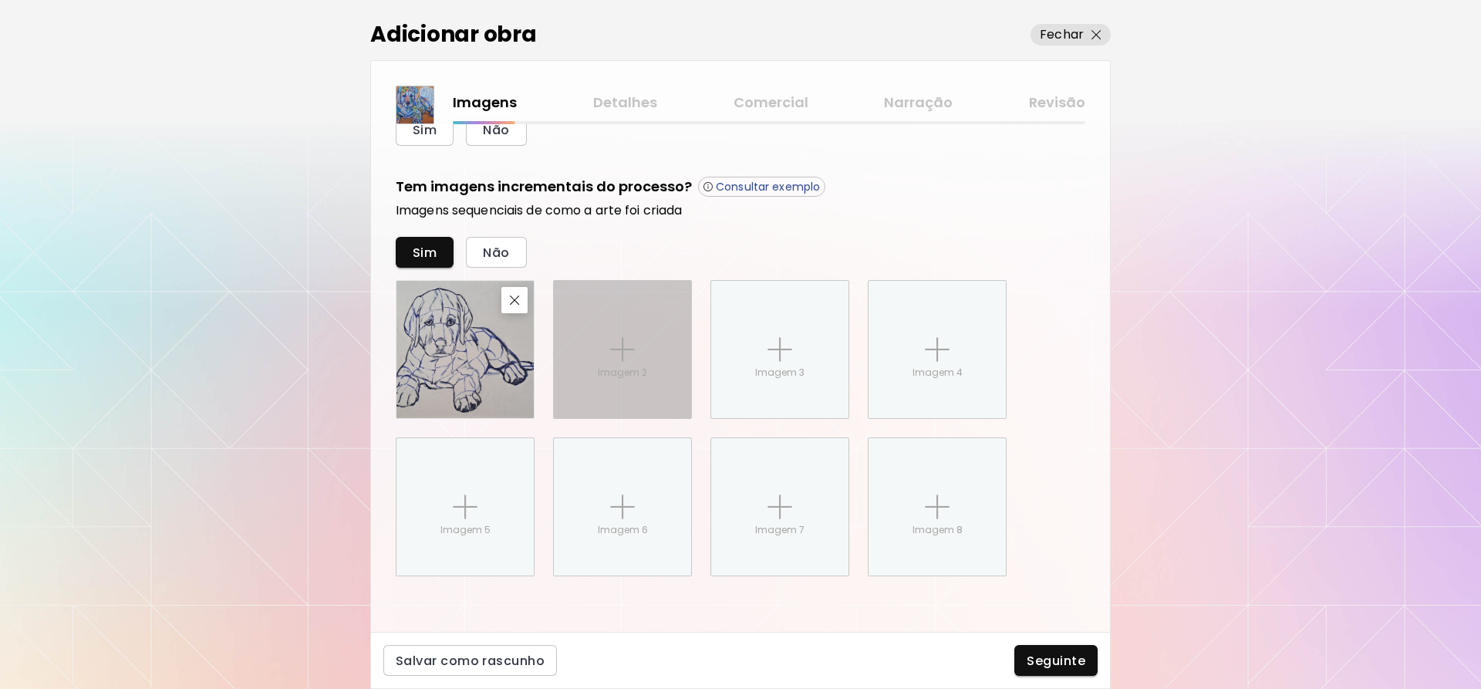
click at [629, 355] on img at bounding box center [622, 349] width 25 height 25
click at [0, 0] on input "Imagem 2" at bounding box center [0, 0] width 0 height 0
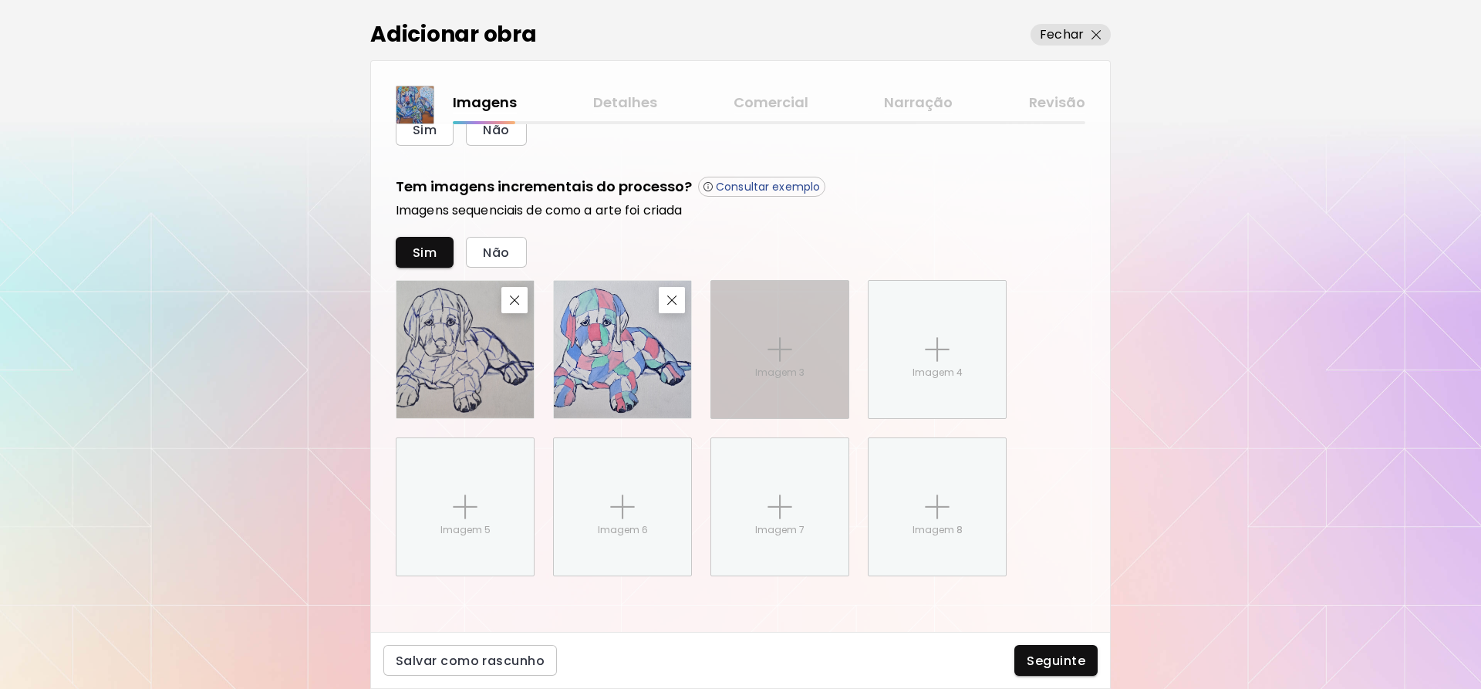
click at [774, 332] on div "Imagem 3" at bounding box center [779, 349] width 137 height 137
click at [0, 0] on input "Imagem 3" at bounding box center [0, 0] width 0 height 0
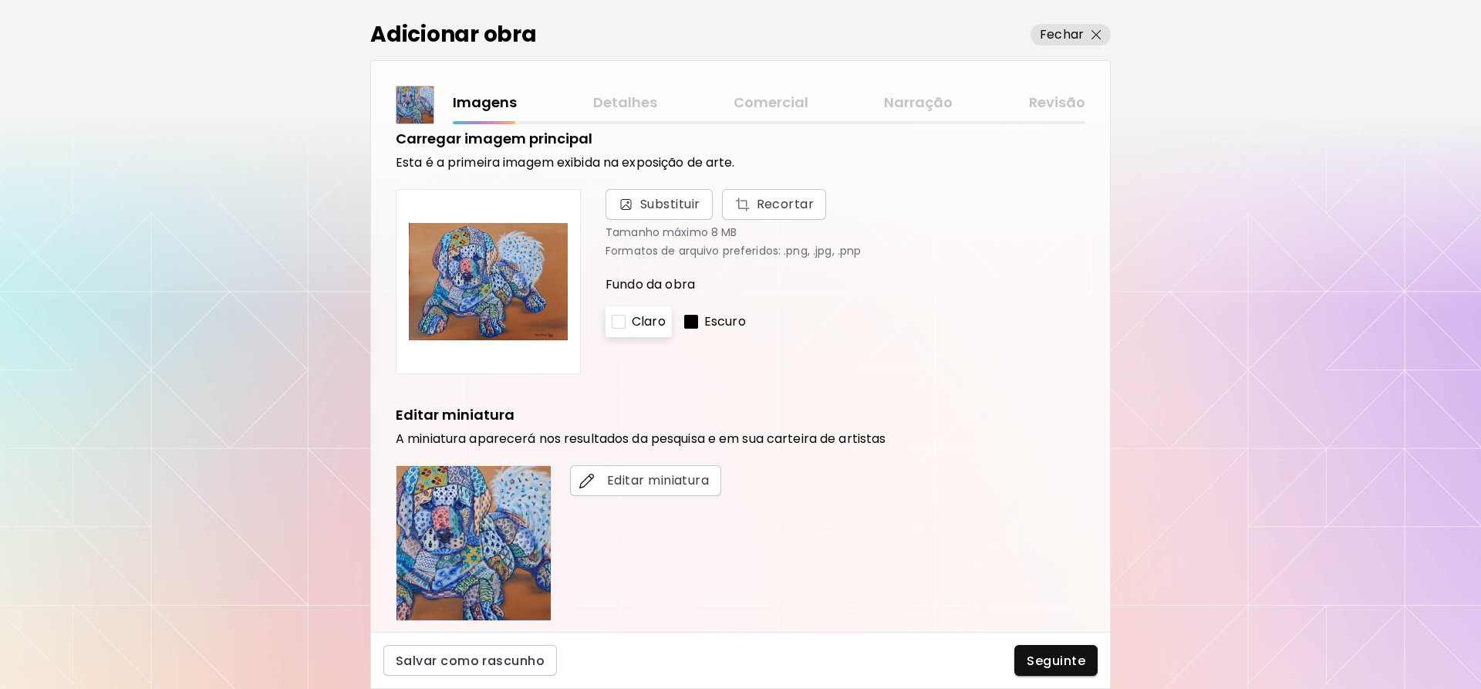
scroll to position [0, 0]
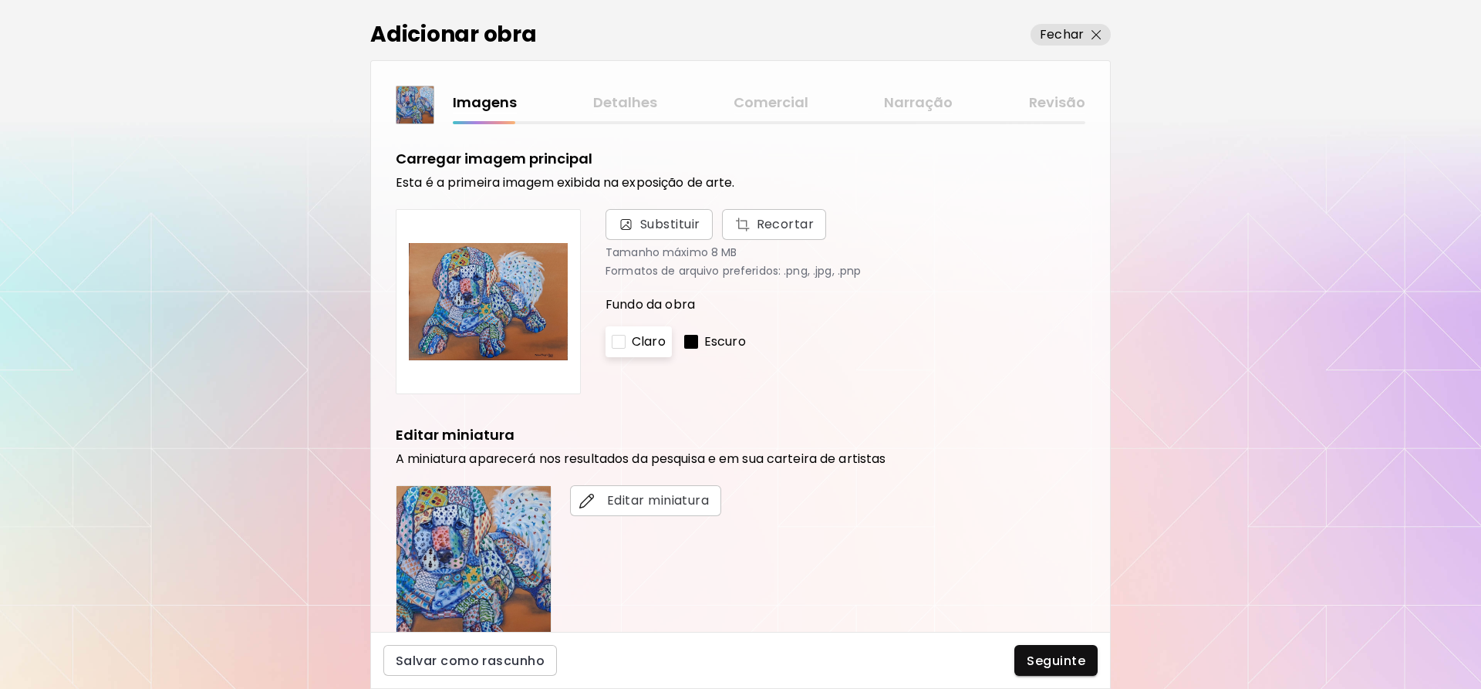
click at [717, 347] on p "Escuro" at bounding box center [725, 341] width 42 height 19
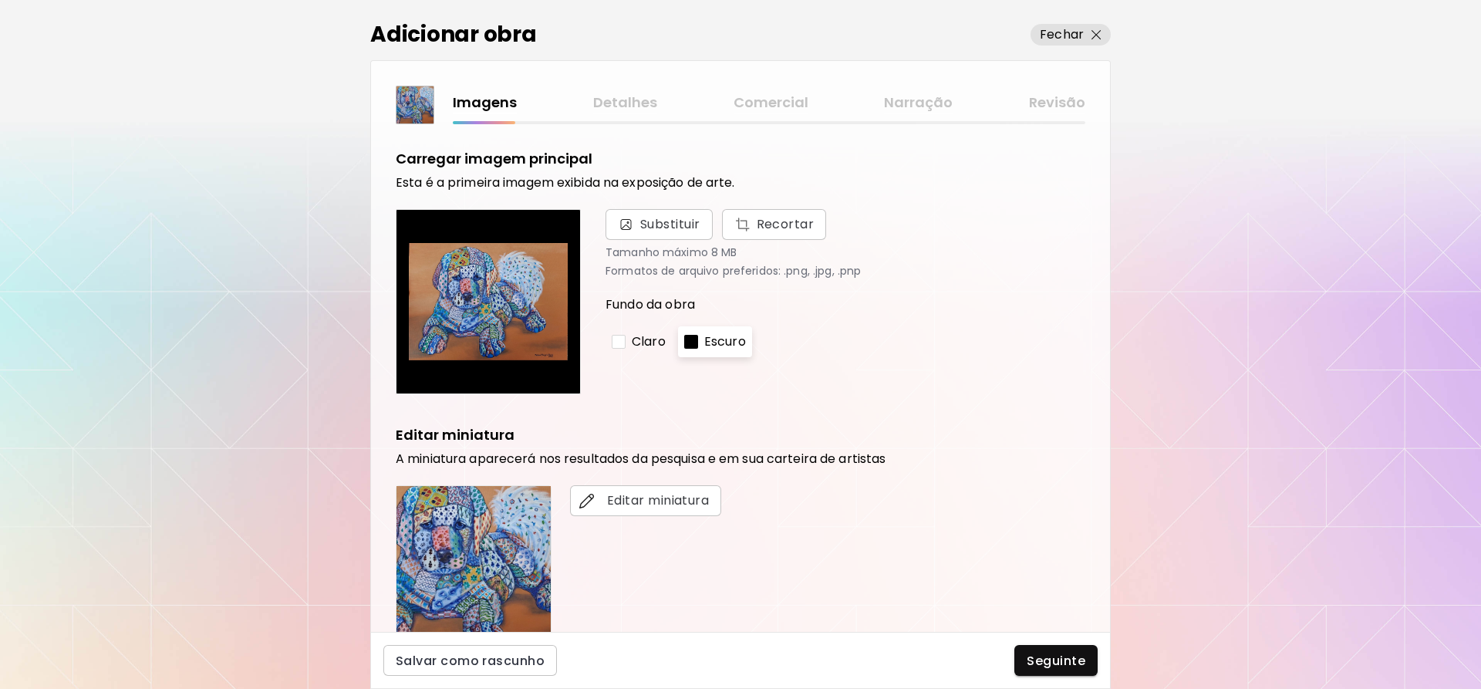
click at [637, 344] on p "Claro" at bounding box center [649, 341] width 34 height 19
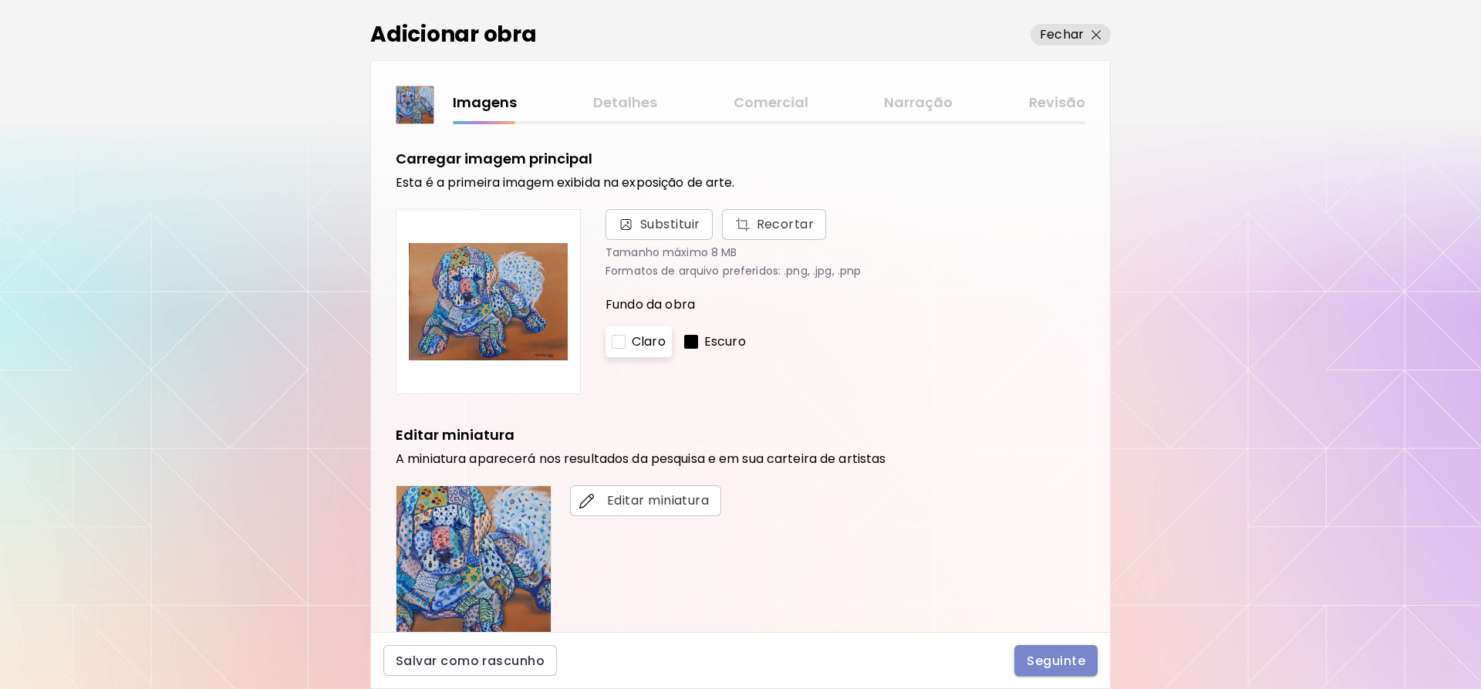
click at [1036, 653] on span "Seguinte" at bounding box center [1056, 661] width 59 height 16
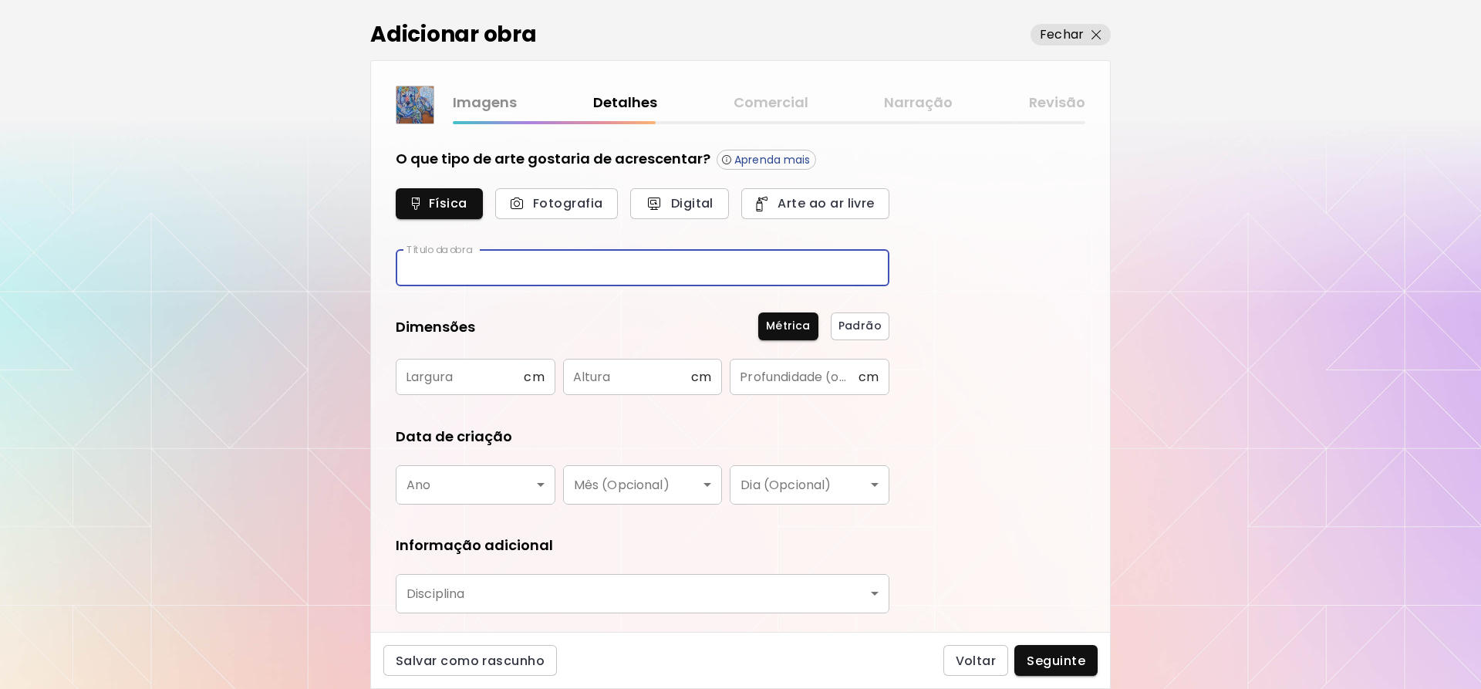
click at [612, 258] on input "text" at bounding box center [643, 268] width 494 height 36
type input "**********"
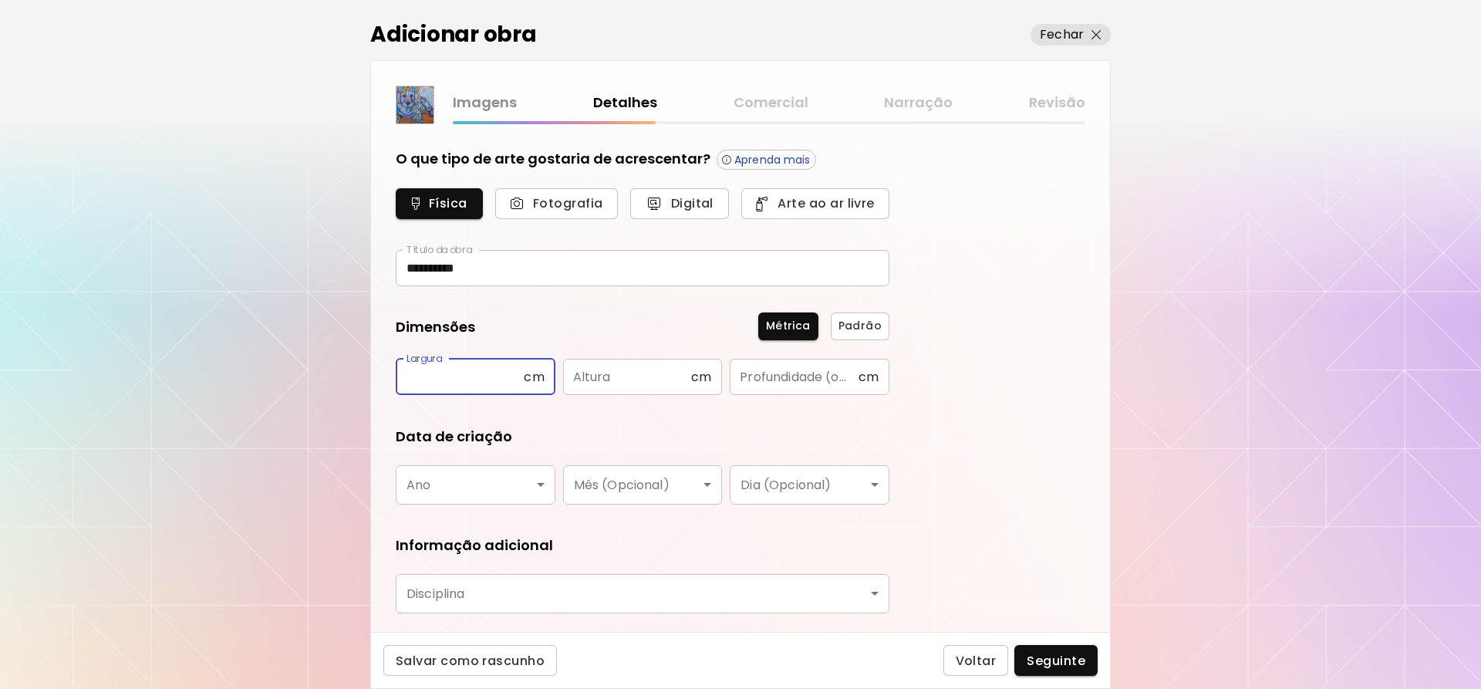
click at [487, 383] on input "text" at bounding box center [460, 377] width 128 height 36
click at [1384, 231] on div "**********" at bounding box center [740, 344] width 1481 height 689
click at [503, 376] on input "text" at bounding box center [460, 377] width 128 height 36
type input "**"
click at [665, 382] on input "text" at bounding box center [627, 377] width 128 height 36
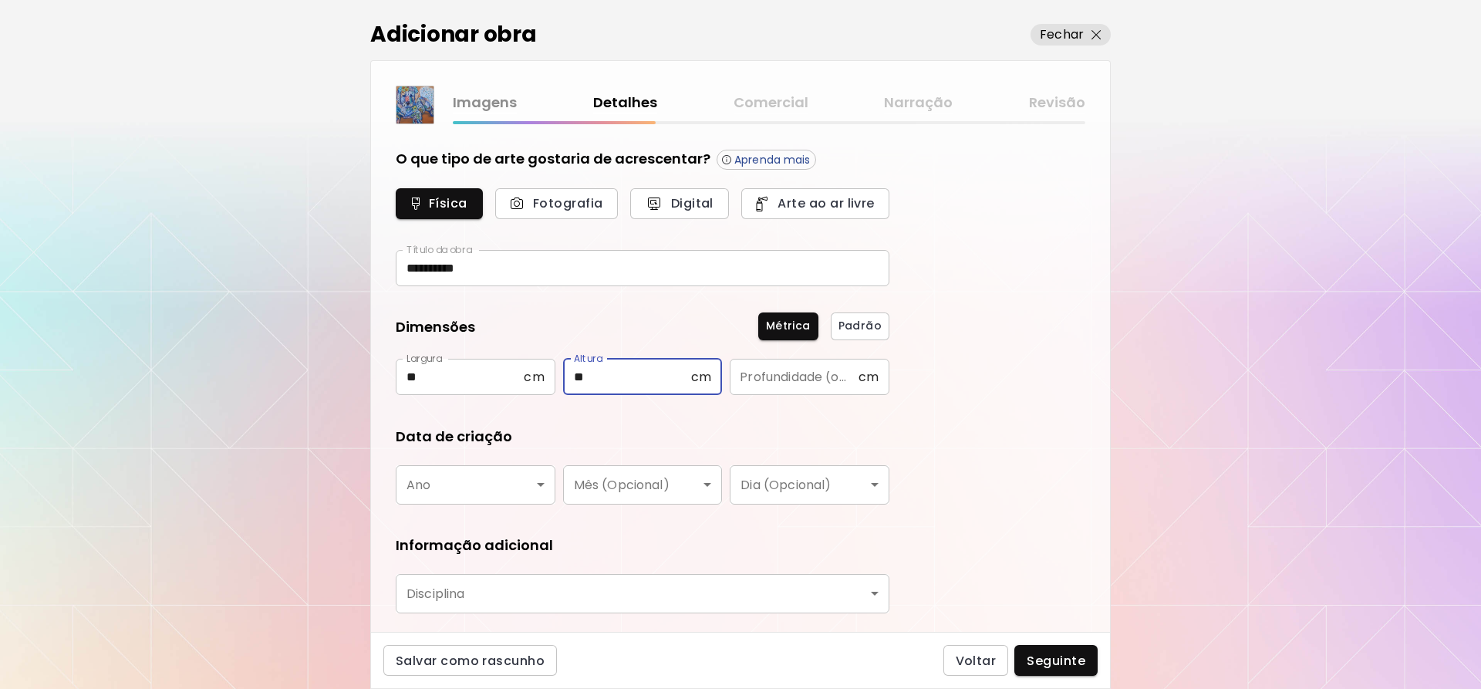
type input "**"
click at [523, 473] on body "**********" at bounding box center [740, 344] width 1481 height 689
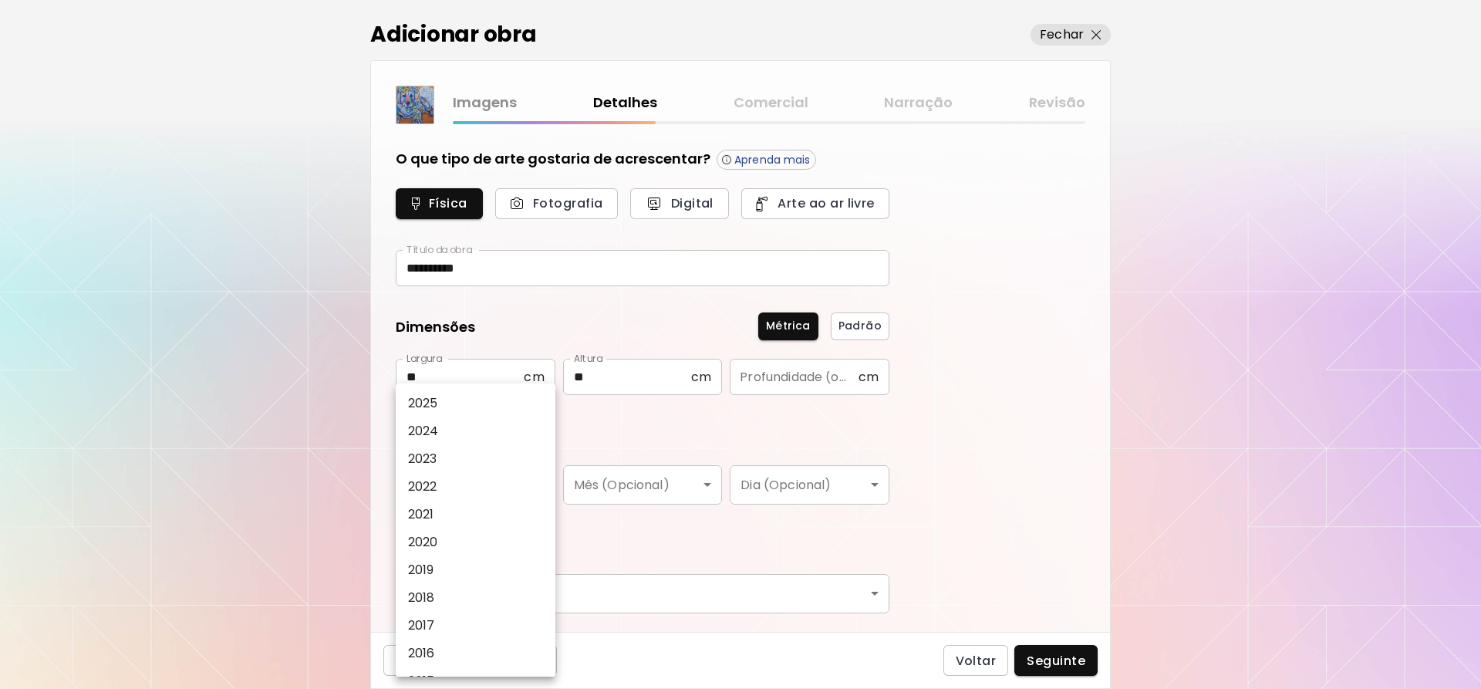
drag, startPoint x: 1341, startPoint y: 260, endPoint x: 1339, endPoint y: 322, distance: 62.5
click at [1341, 260] on div at bounding box center [740, 344] width 1481 height 689
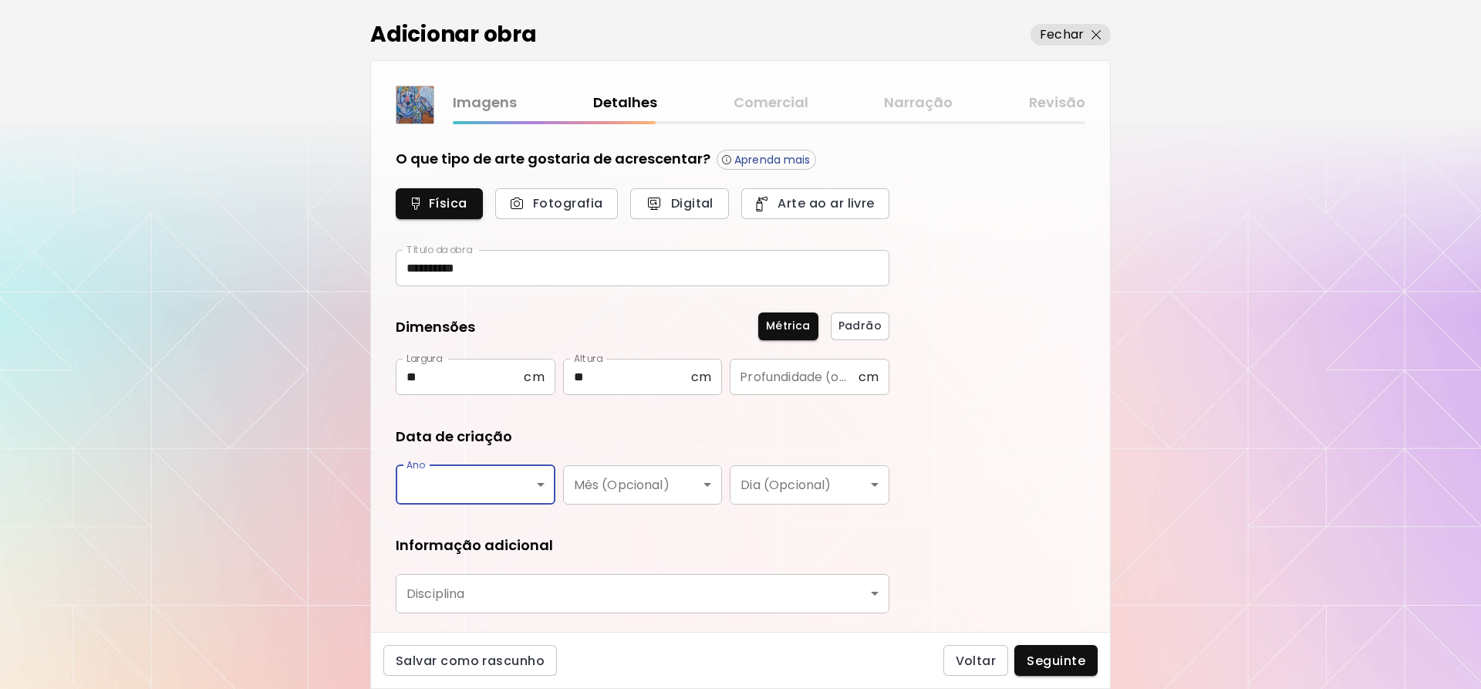
click at [498, 477] on body "**********" at bounding box center [740, 344] width 1481 height 689
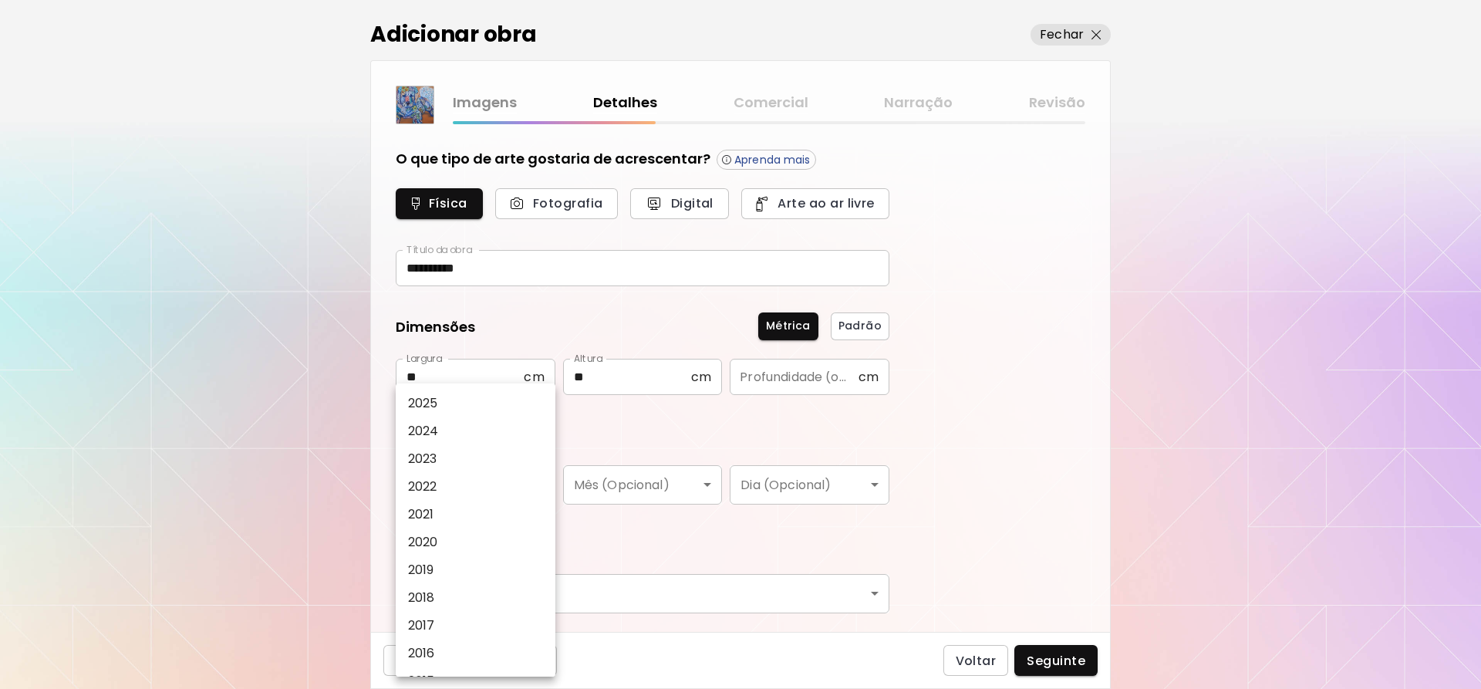
click at [468, 461] on li "2023" at bounding box center [479, 459] width 167 height 28
type input "****"
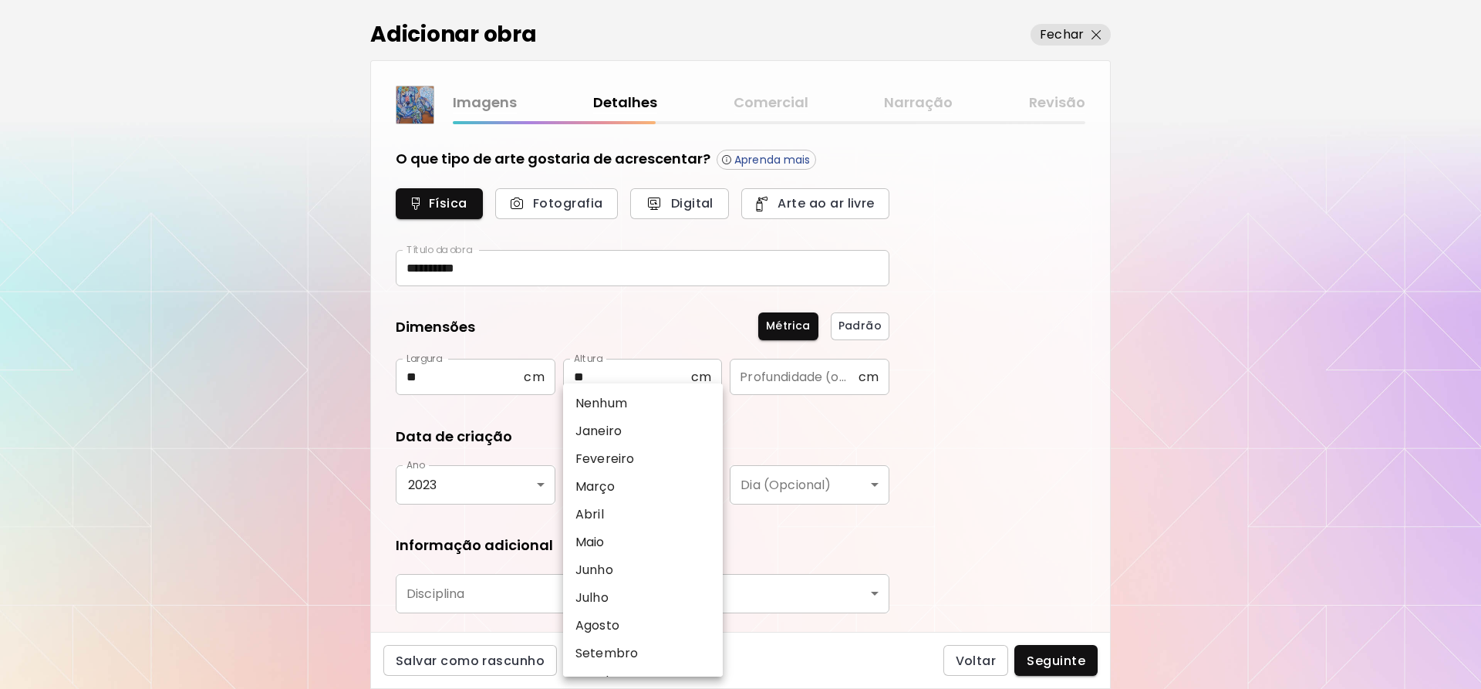
click at [666, 494] on body "**********" at bounding box center [740, 344] width 1481 height 689
click at [364, 318] on div at bounding box center [740, 344] width 1481 height 689
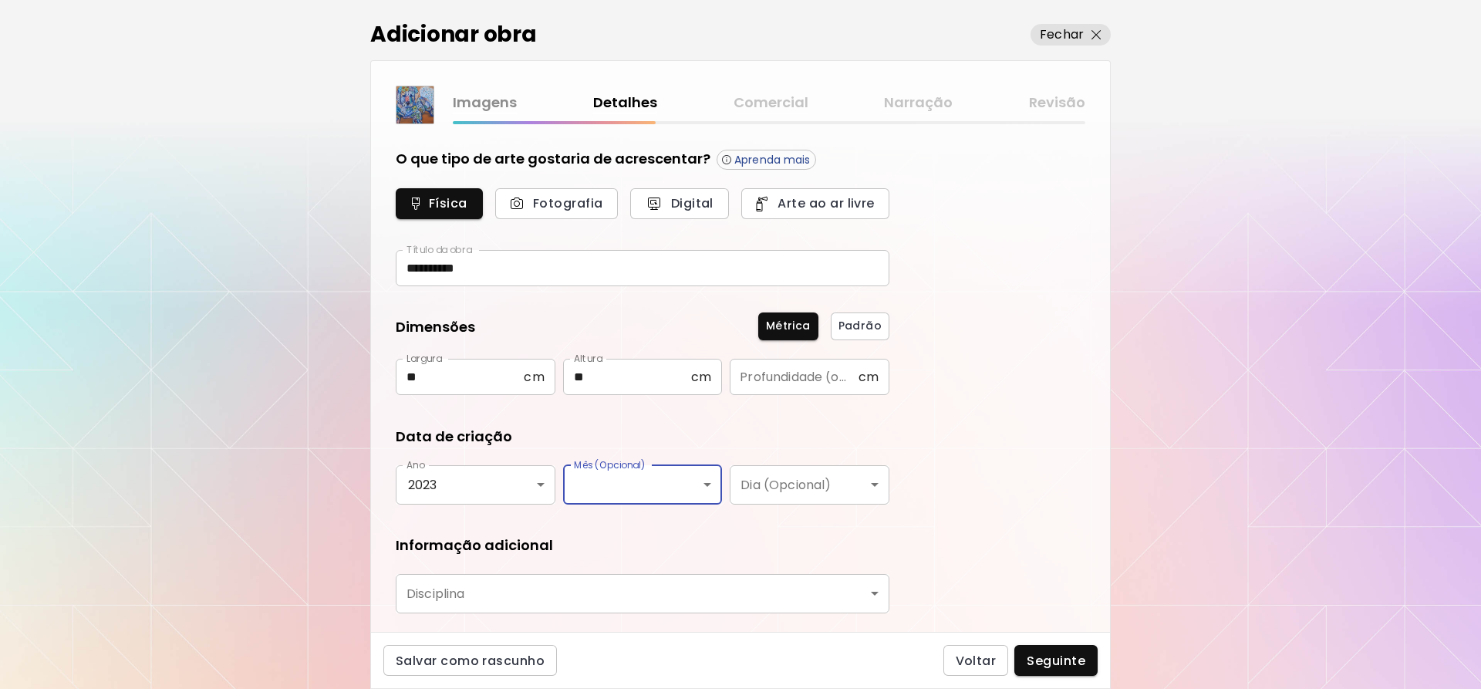
click at [659, 482] on body "**********" at bounding box center [740, 344] width 1481 height 689
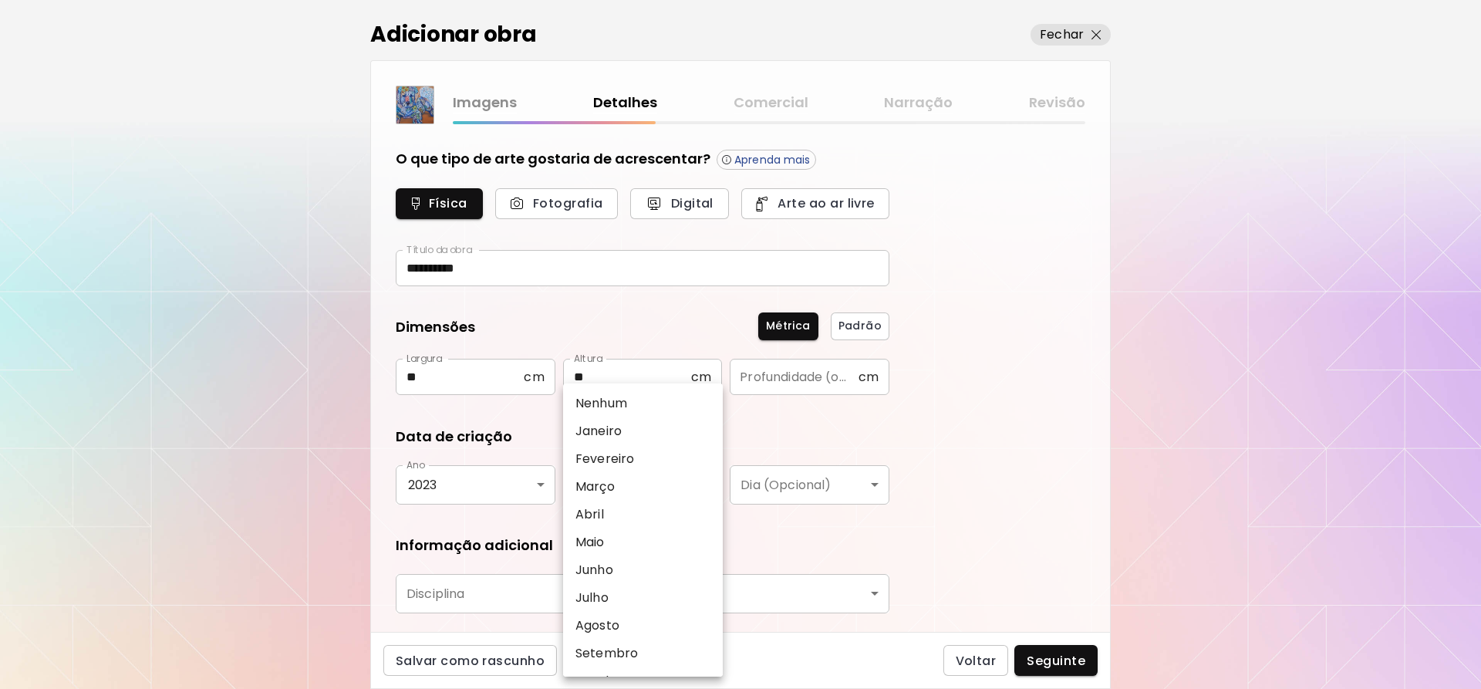
click at [600, 488] on p "Março" at bounding box center [594, 487] width 39 height 19
type input "*****"
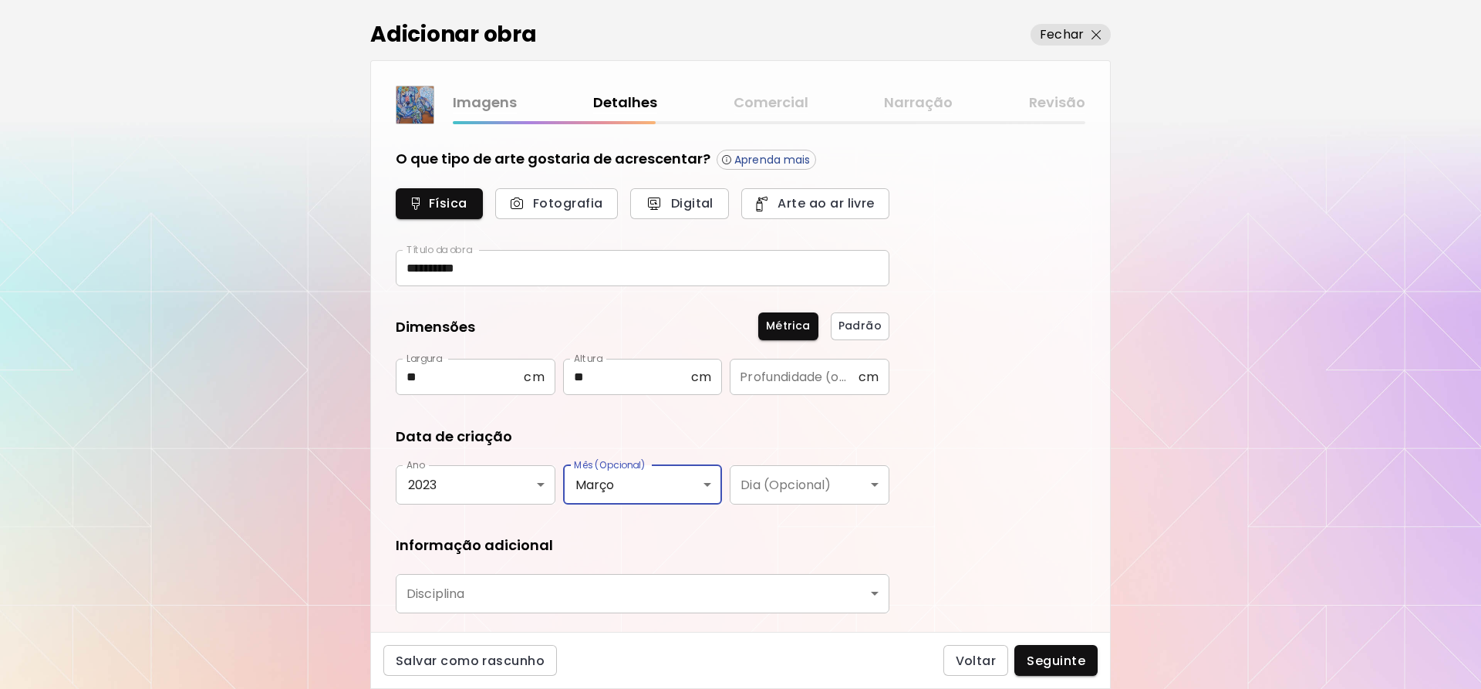
click at [606, 596] on body "**********" at bounding box center [740, 344] width 1481 height 689
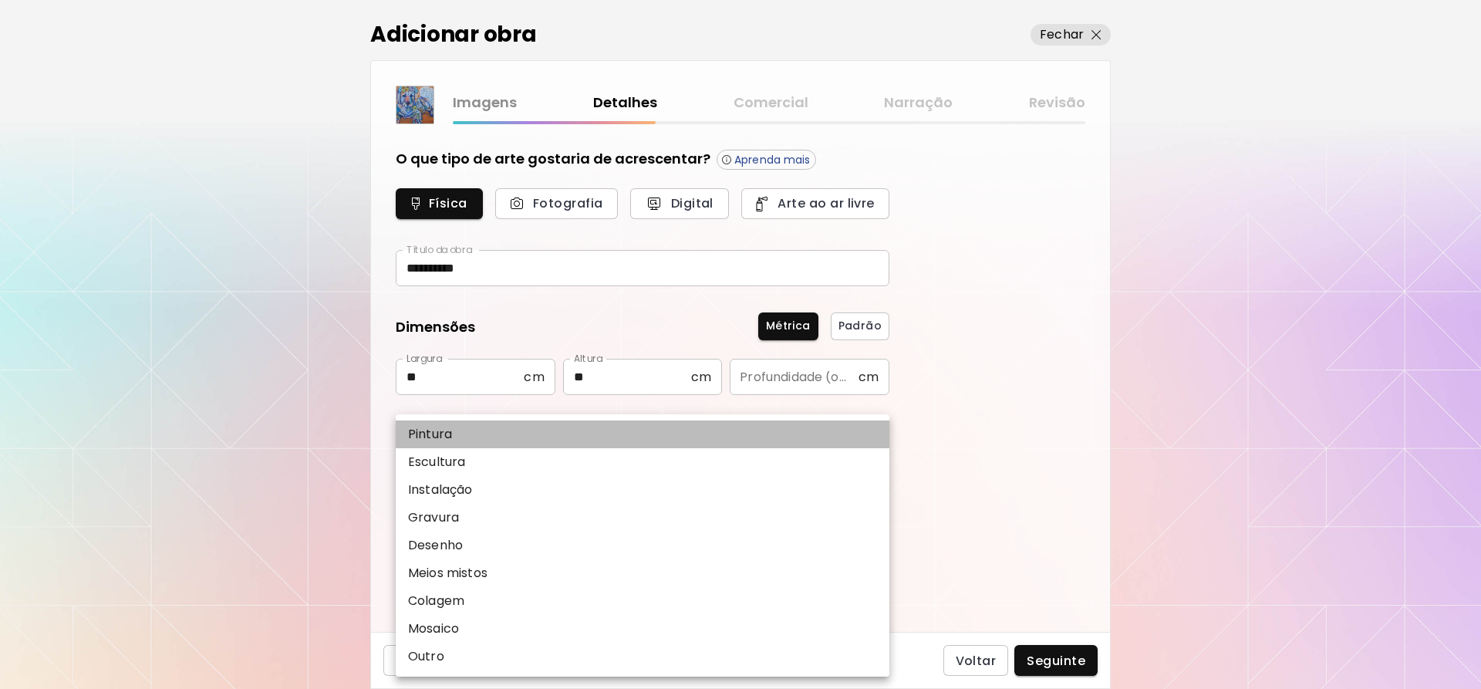
click at [512, 432] on li "Pintura" at bounding box center [643, 434] width 494 height 28
type input "********"
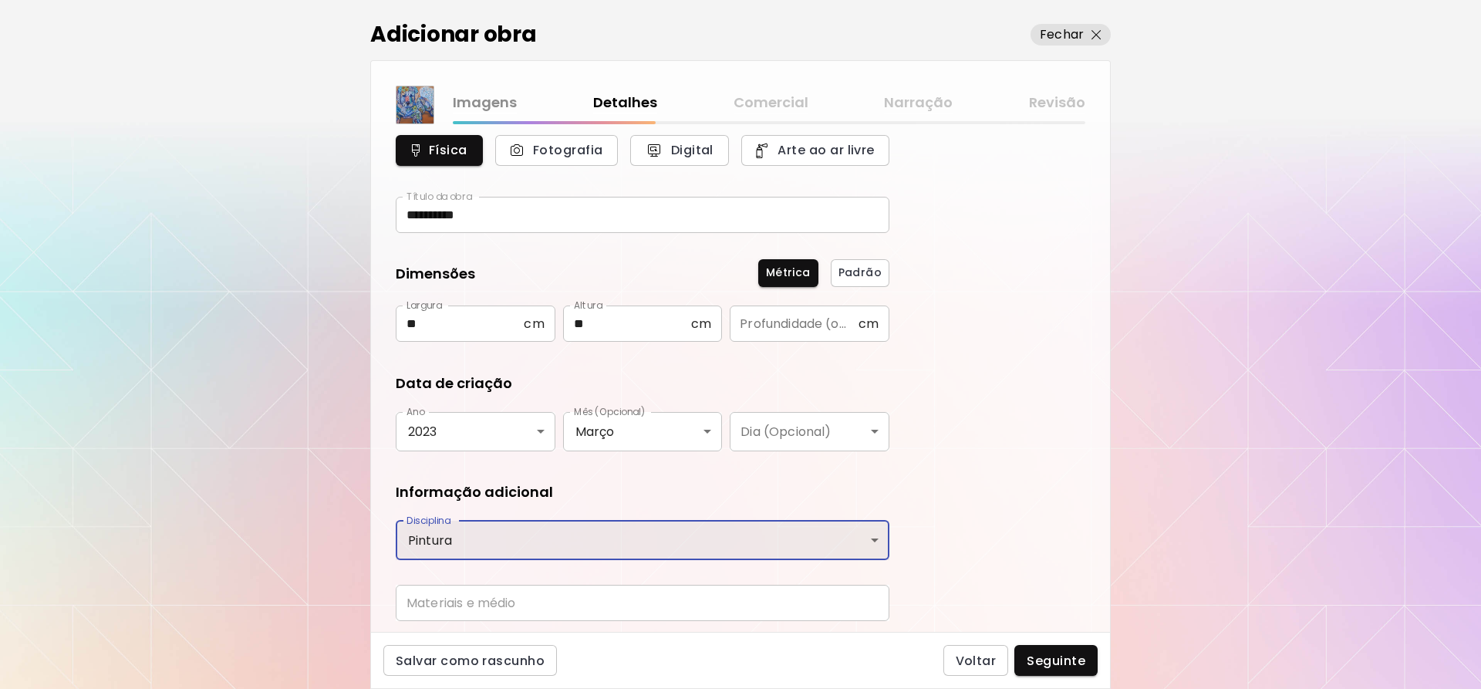
scroll to position [104, 0]
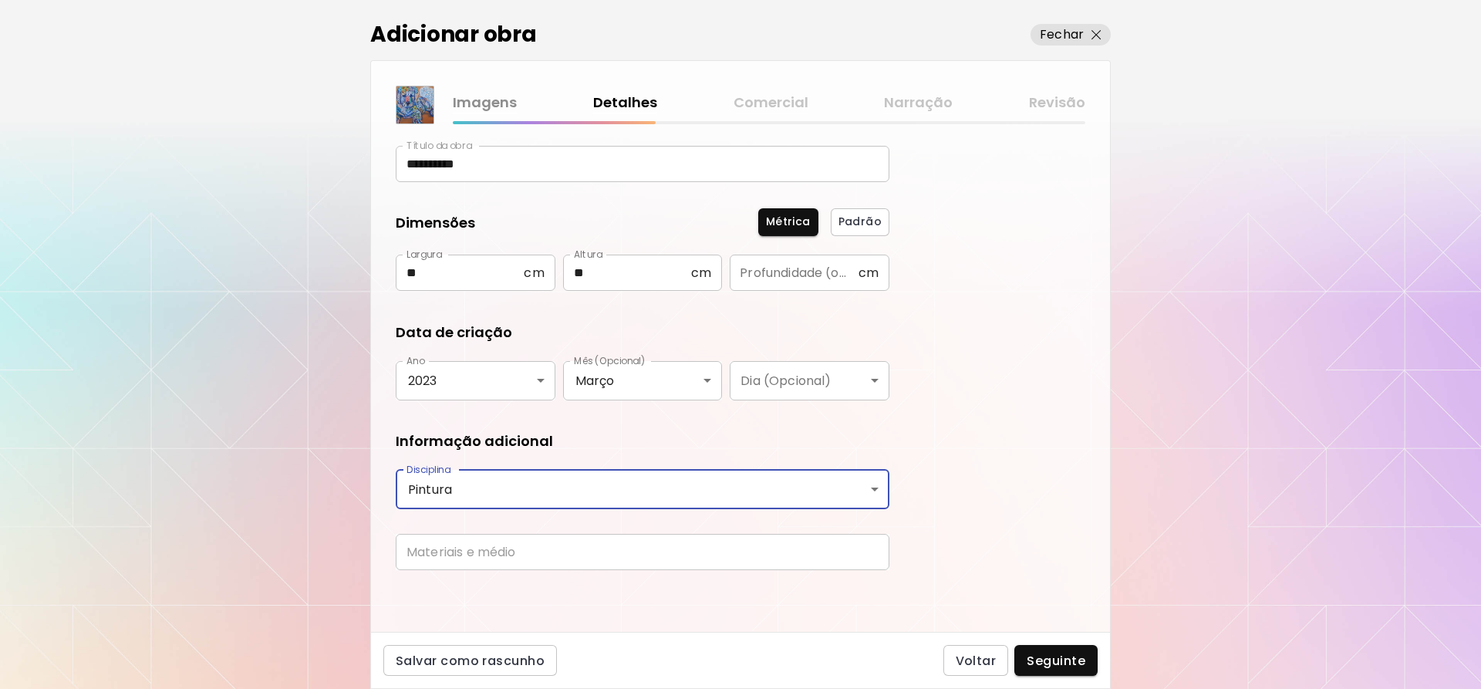
click at [498, 558] on input "text" at bounding box center [643, 552] width 494 height 36
click at [574, 563] on input "text" at bounding box center [643, 552] width 494 height 36
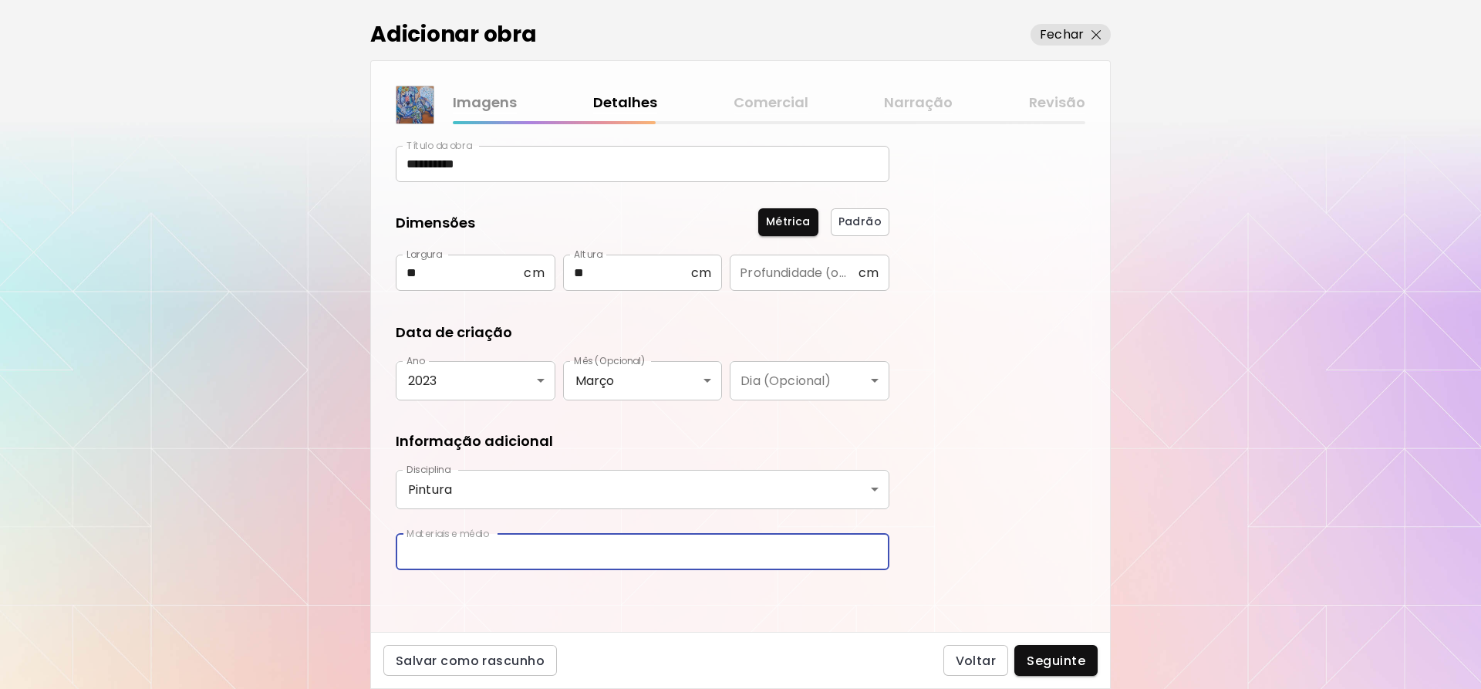
paste input "********"
type input "********"
click at [1048, 655] on span "Seguinte" at bounding box center [1056, 661] width 59 height 16
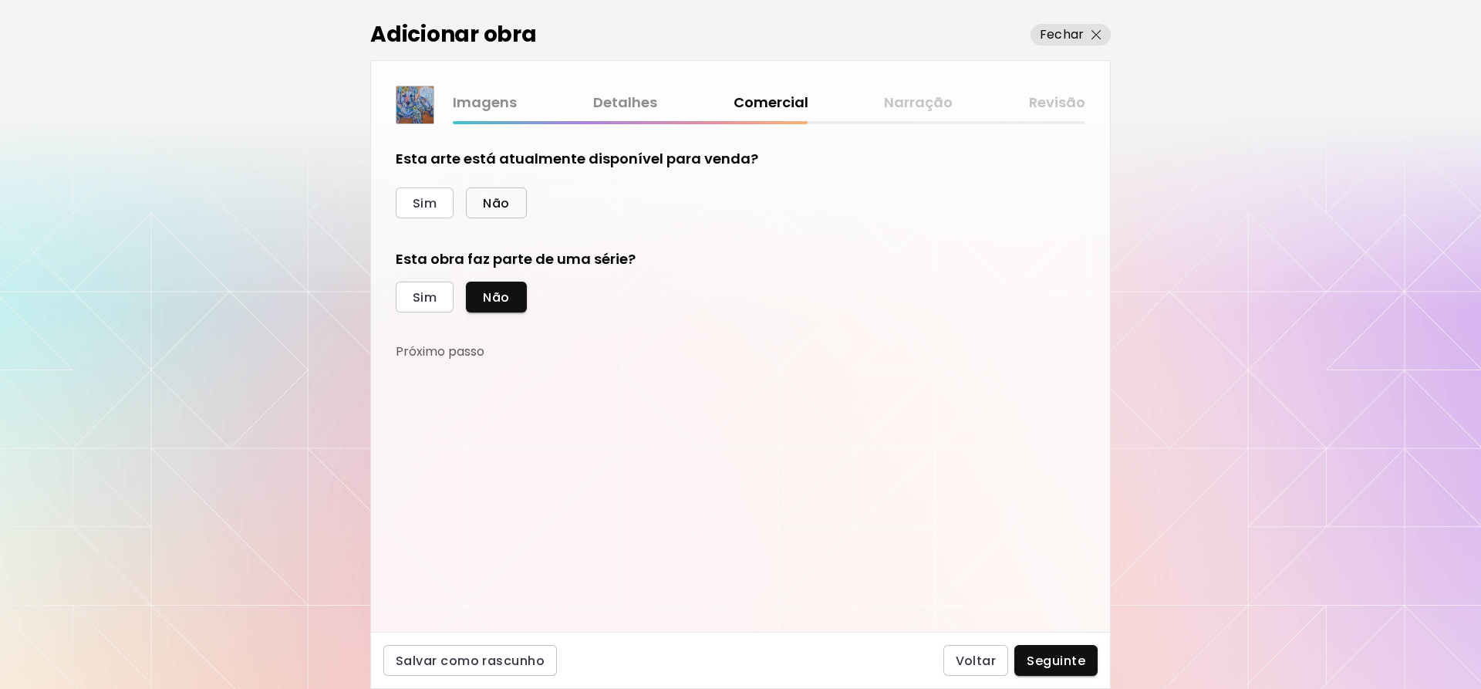
click at [516, 198] on button "Não" at bounding box center [496, 202] width 60 height 31
click at [427, 300] on span "Sim" at bounding box center [425, 297] width 24 height 16
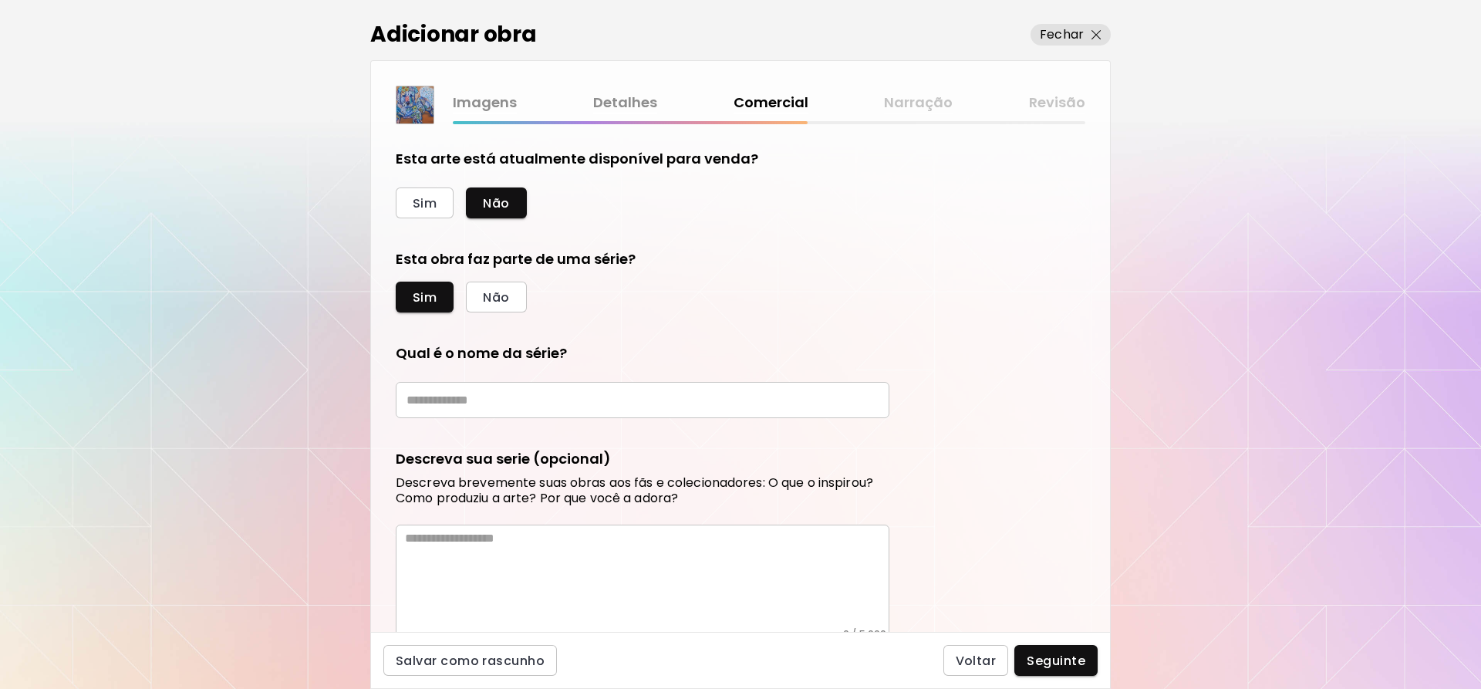
click at [520, 418] on form "Qual é o nome da série? ​ Descreva sua serie (opcional) Descreva brevemente sua…" at bounding box center [643, 530] width 494 height 375
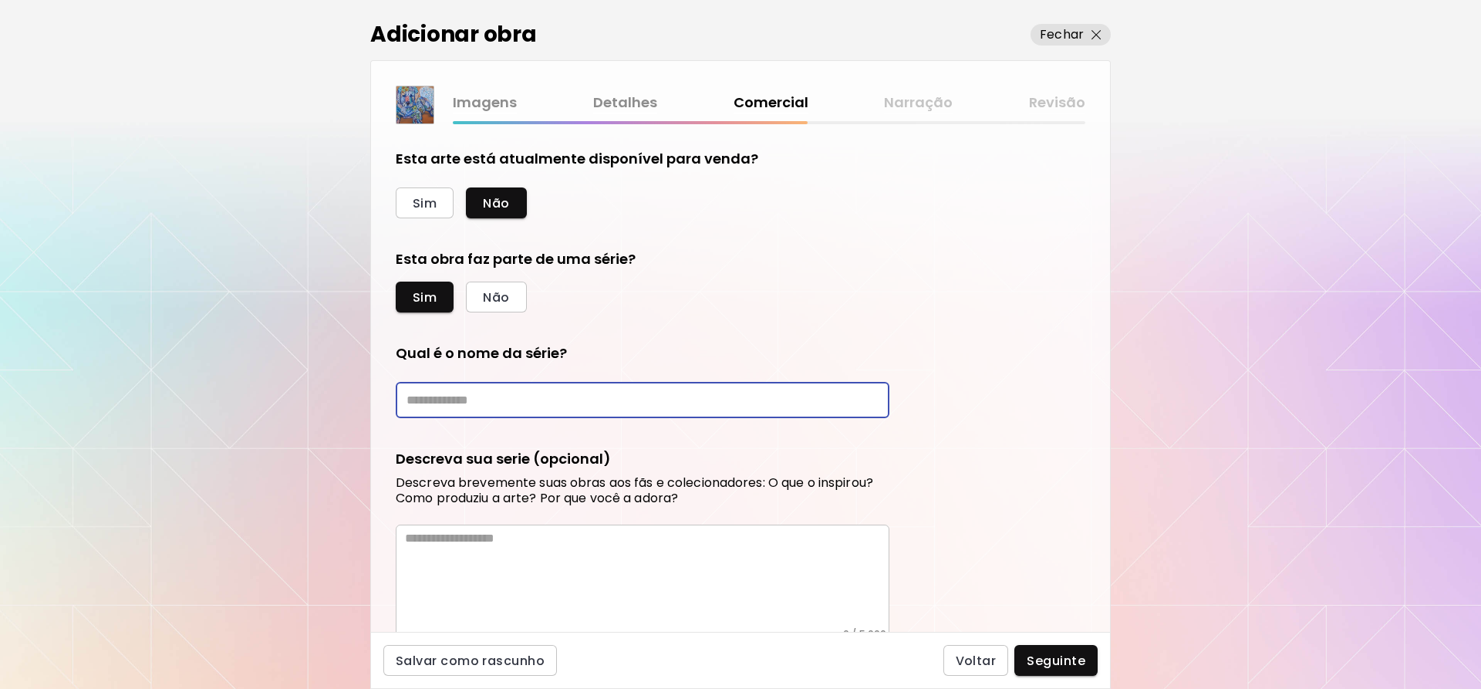
click at [515, 407] on input "text" at bounding box center [643, 400] width 494 height 36
paste input "*******"
click at [416, 397] on input "*******" at bounding box center [643, 400] width 494 height 36
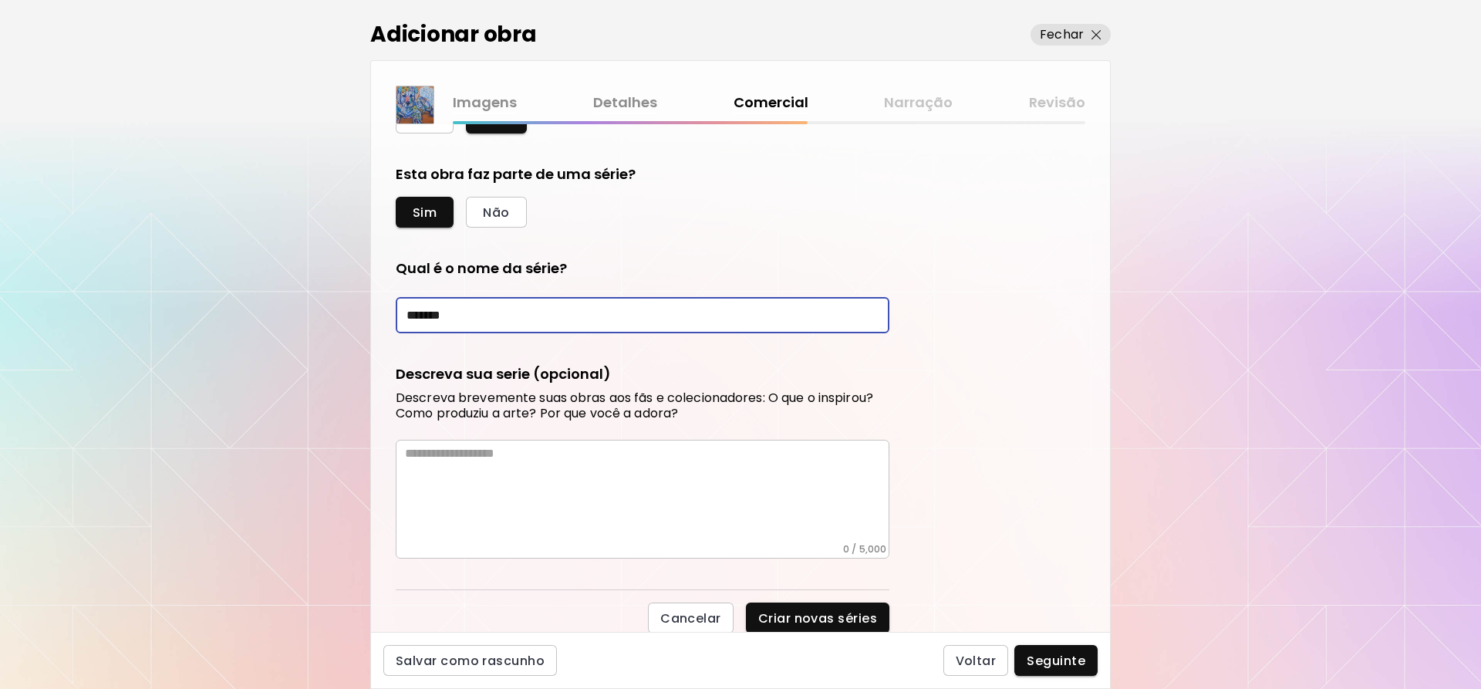
scroll to position [86, 0]
type input "*******"
click at [1038, 663] on span "Seguinte" at bounding box center [1056, 661] width 59 height 16
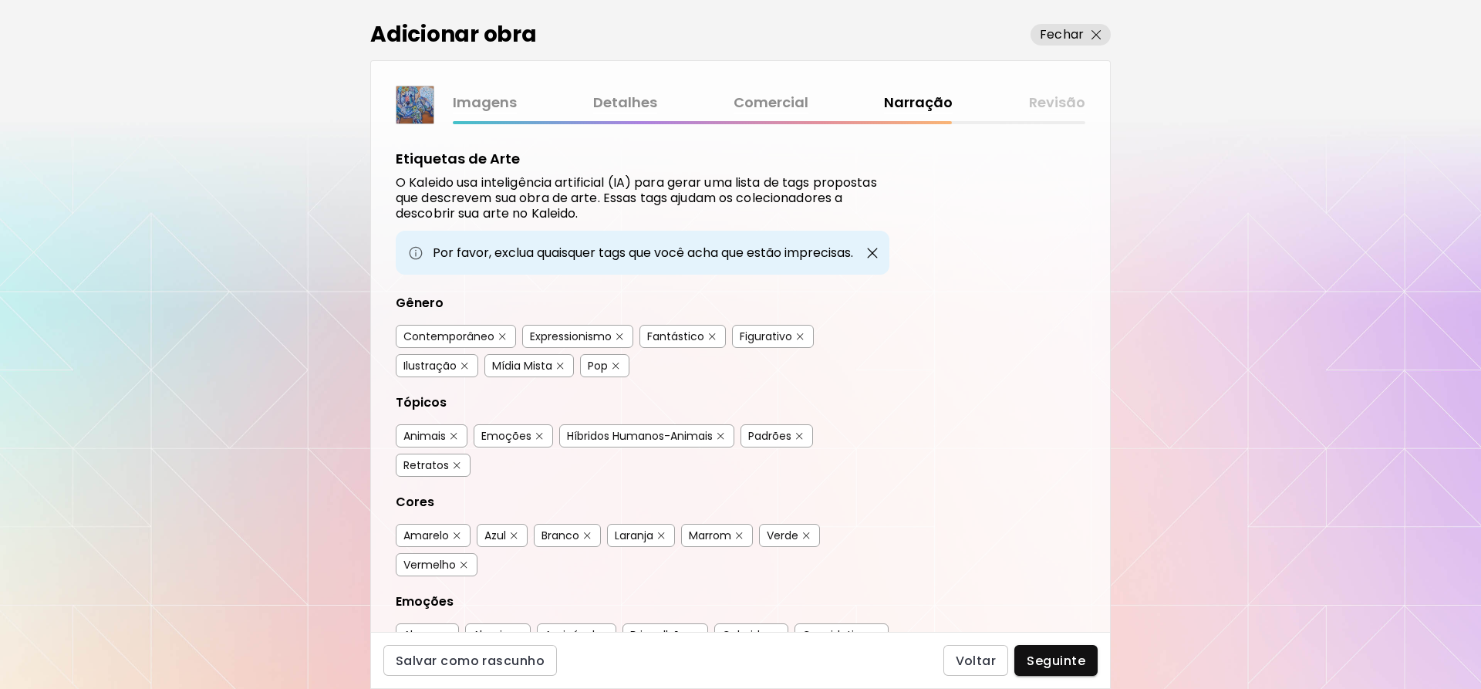
click at [724, 435] on img "button" at bounding box center [720, 436] width 7 height 7
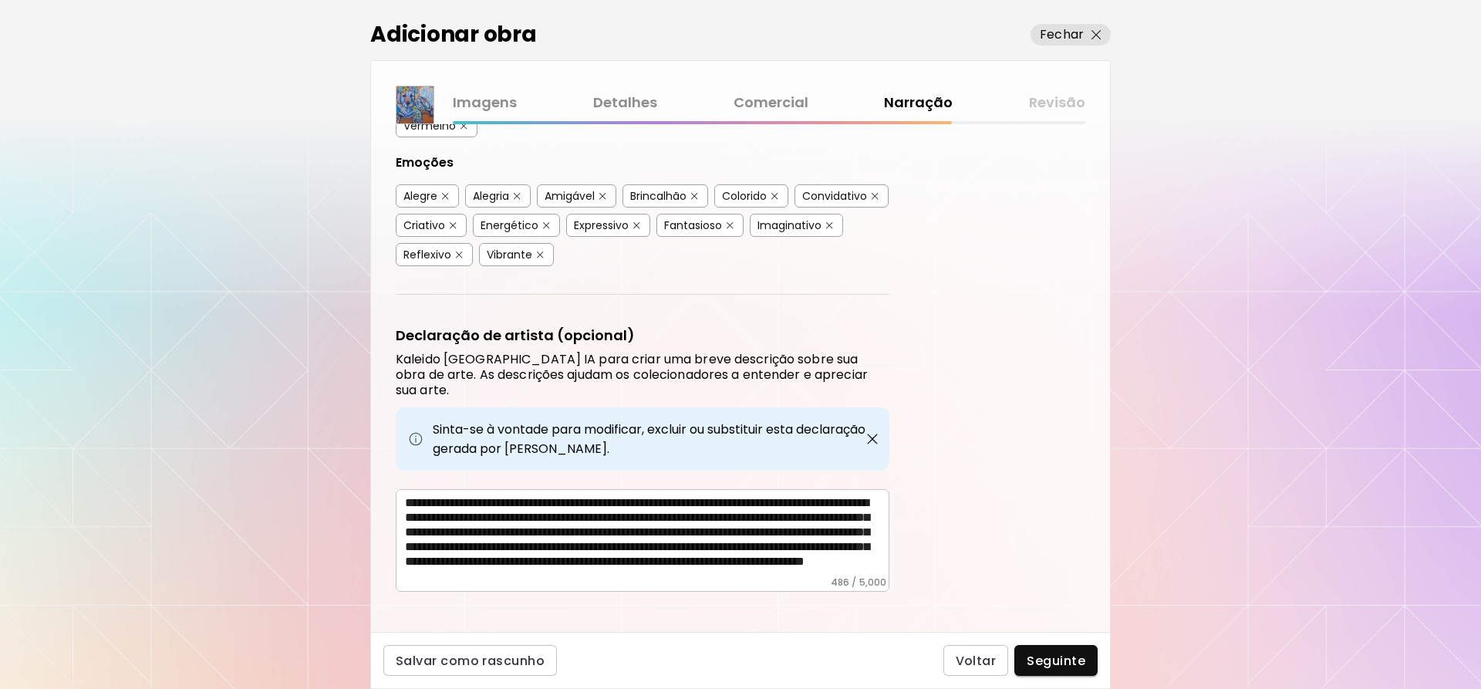
scroll to position [13, 0]
drag, startPoint x: 606, startPoint y: 564, endPoint x: 539, endPoint y: 535, distance: 72.5
click at [539, 535] on div "**********" at bounding box center [643, 540] width 494 height 103
click at [567, 553] on textarea "**********" at bounding box center [647, 535] width 484 height 81
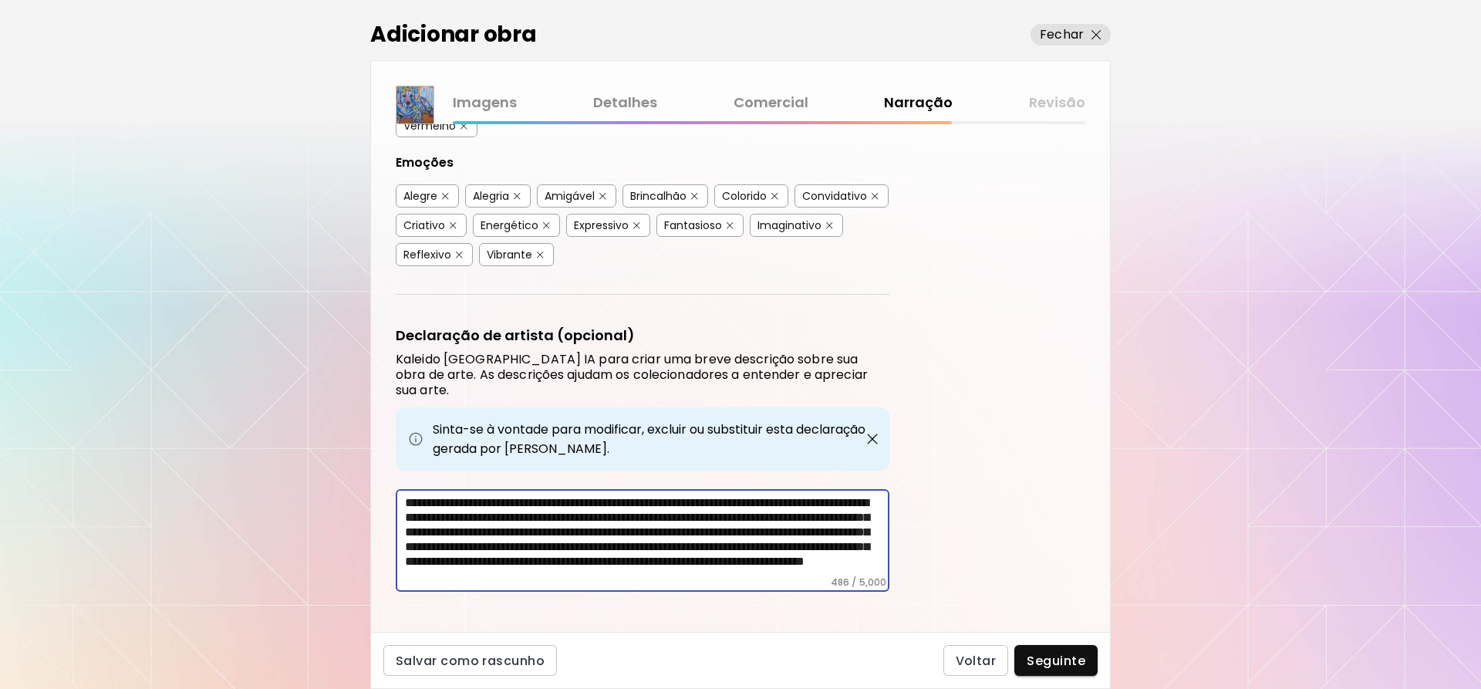
drag, startPoint x: 567, startPoint y: 553, endPoint x: 464, endPoint y: 481, distance: 125.2
click at [464, 495] on textarea "**********" at bounding box center [647, 535] width 484 height 81
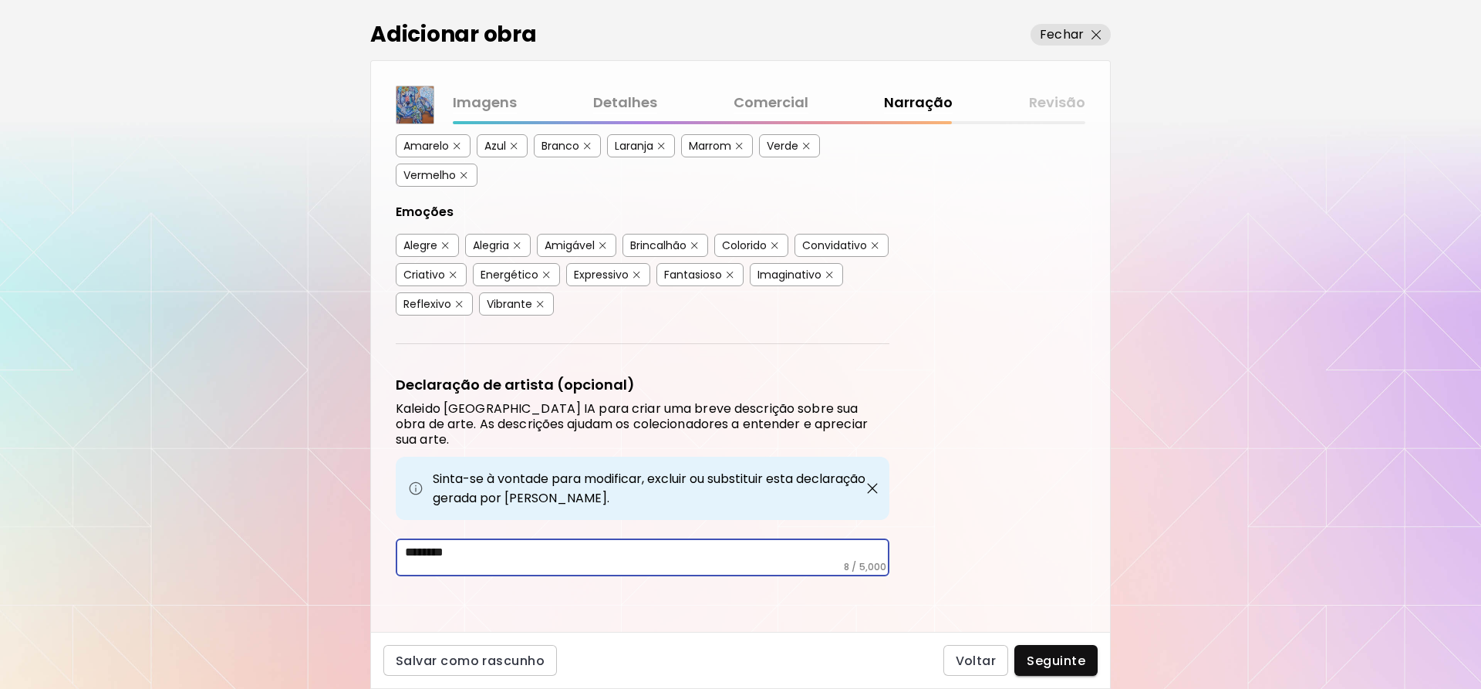
scroll to position [374, 0]
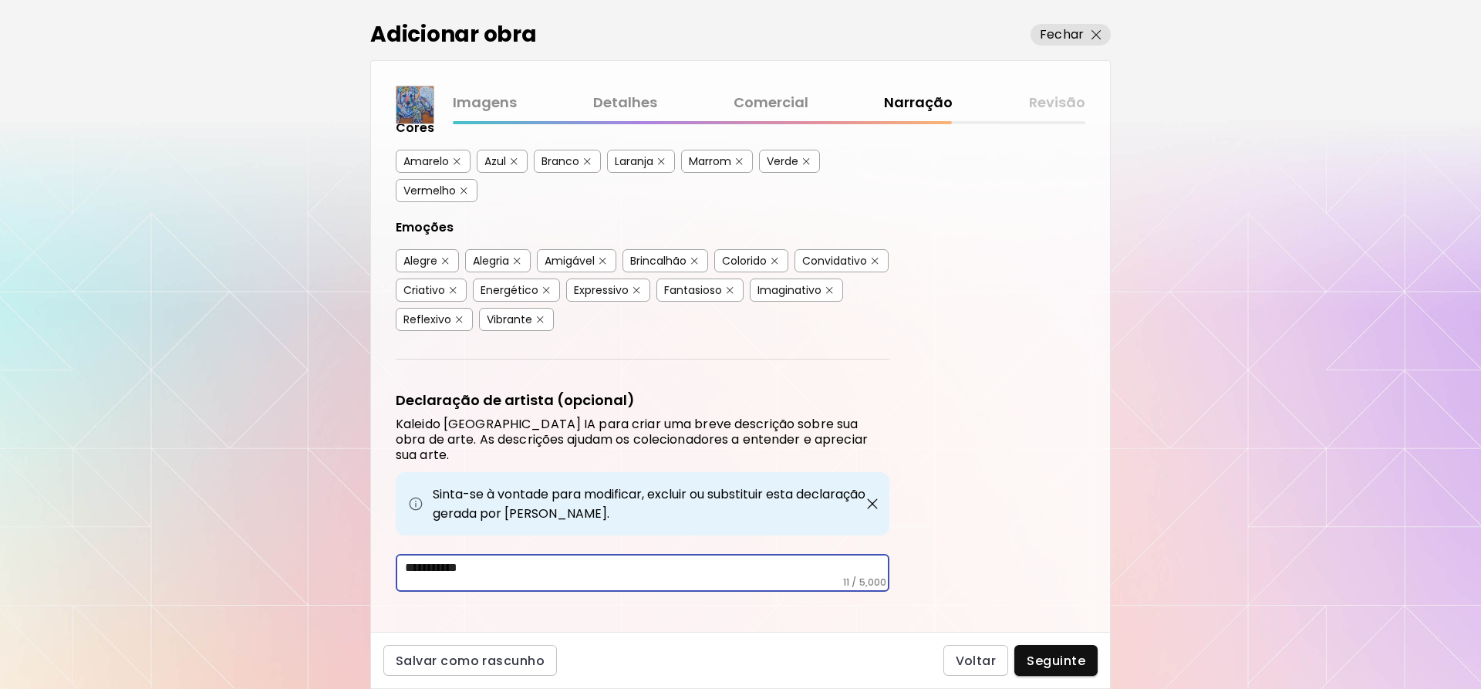
click at [407, 560] on textarea "**********" at bounding box center [647, 568] width 484 height 16
type textarea "**********"
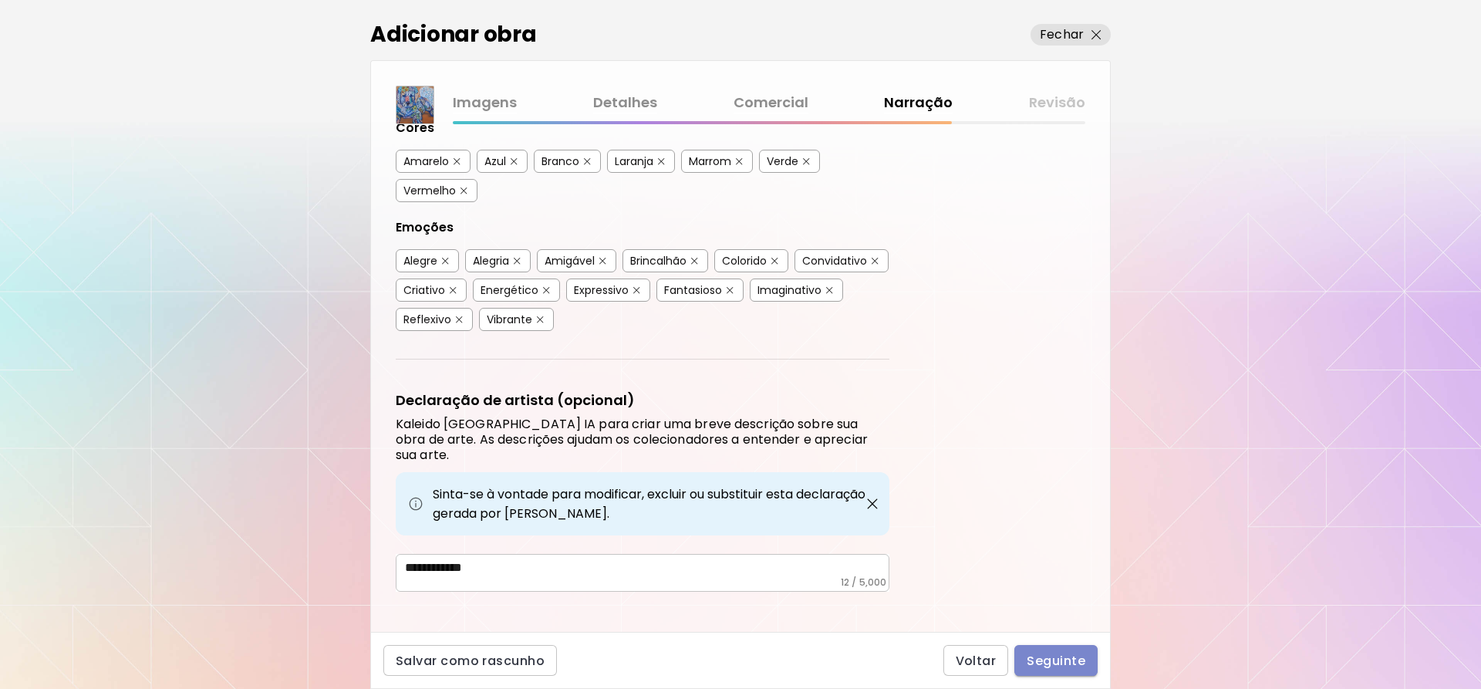
click at [1056, 662] on span "Seguinte" at bounding box center [1056, 661] width 59 height 16
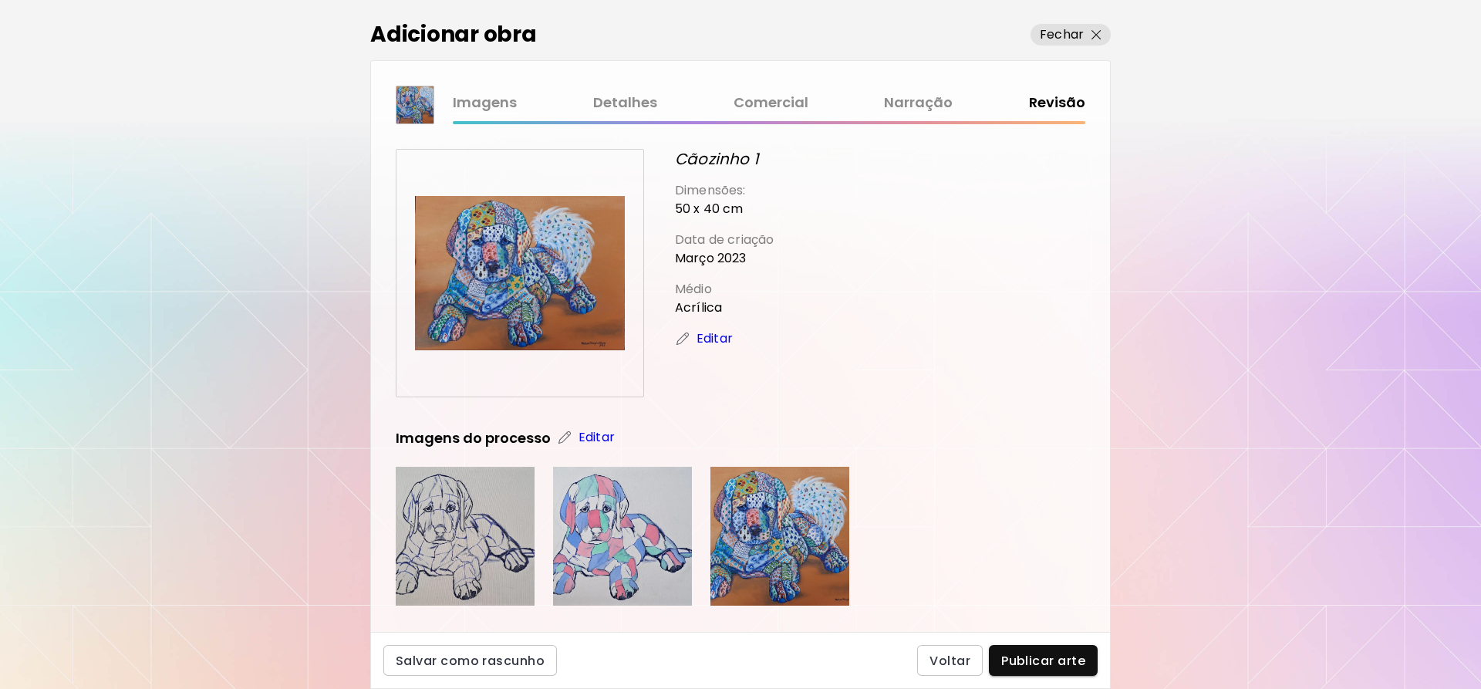
click at [820, 535] on img at bounding box center [779, 536] width 139 height 139
click at [1031, 664] on span "Publicar arte" at bounding box center [1043, 661] width 84 height 16
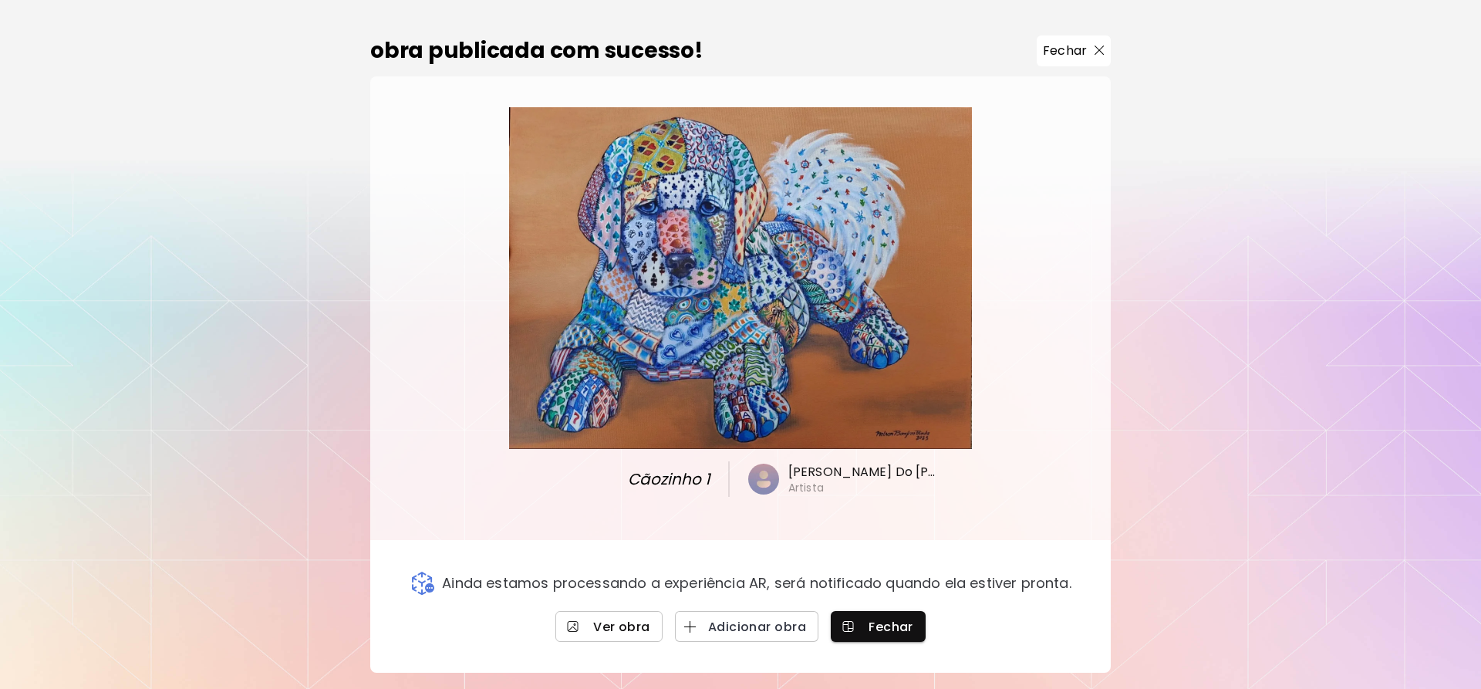
click at [649, 620] on span "Ver obra" at bounding box center [609, 627] width 83 height 16
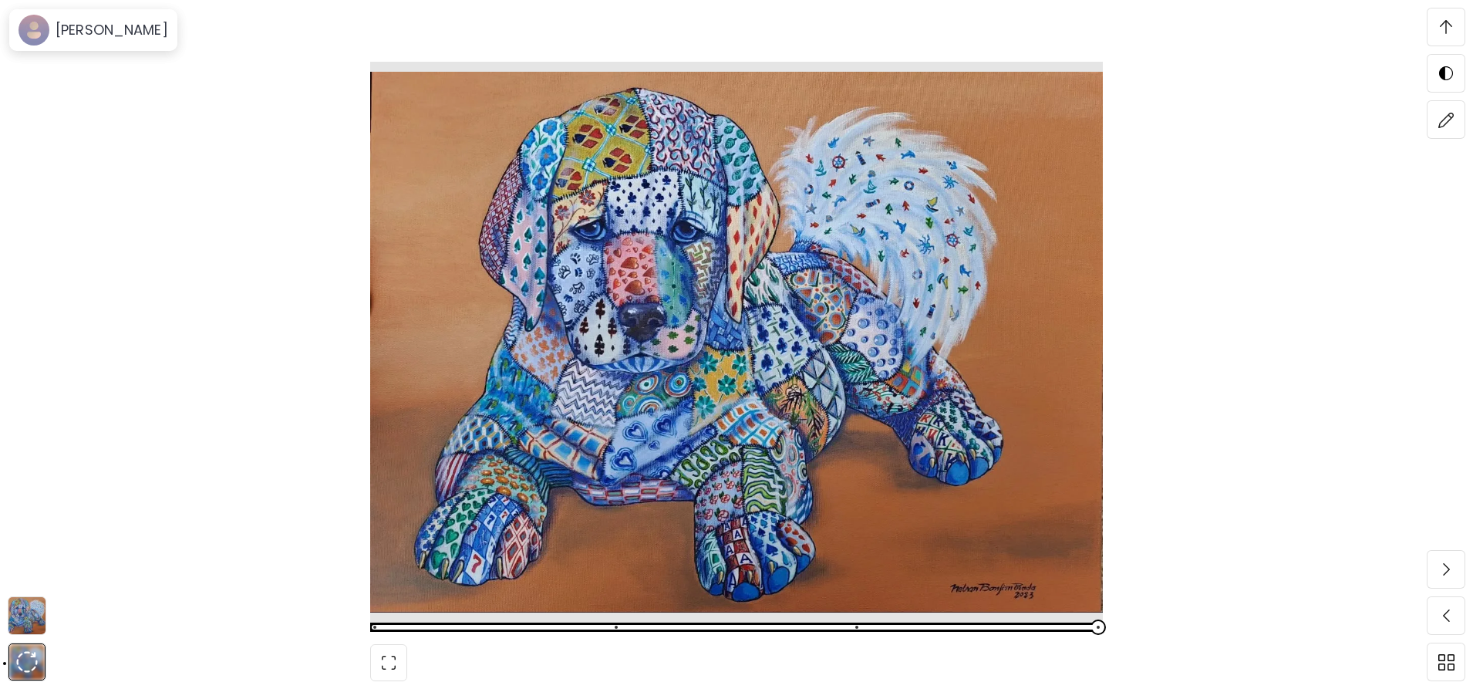
scroll to position [2658, 0]
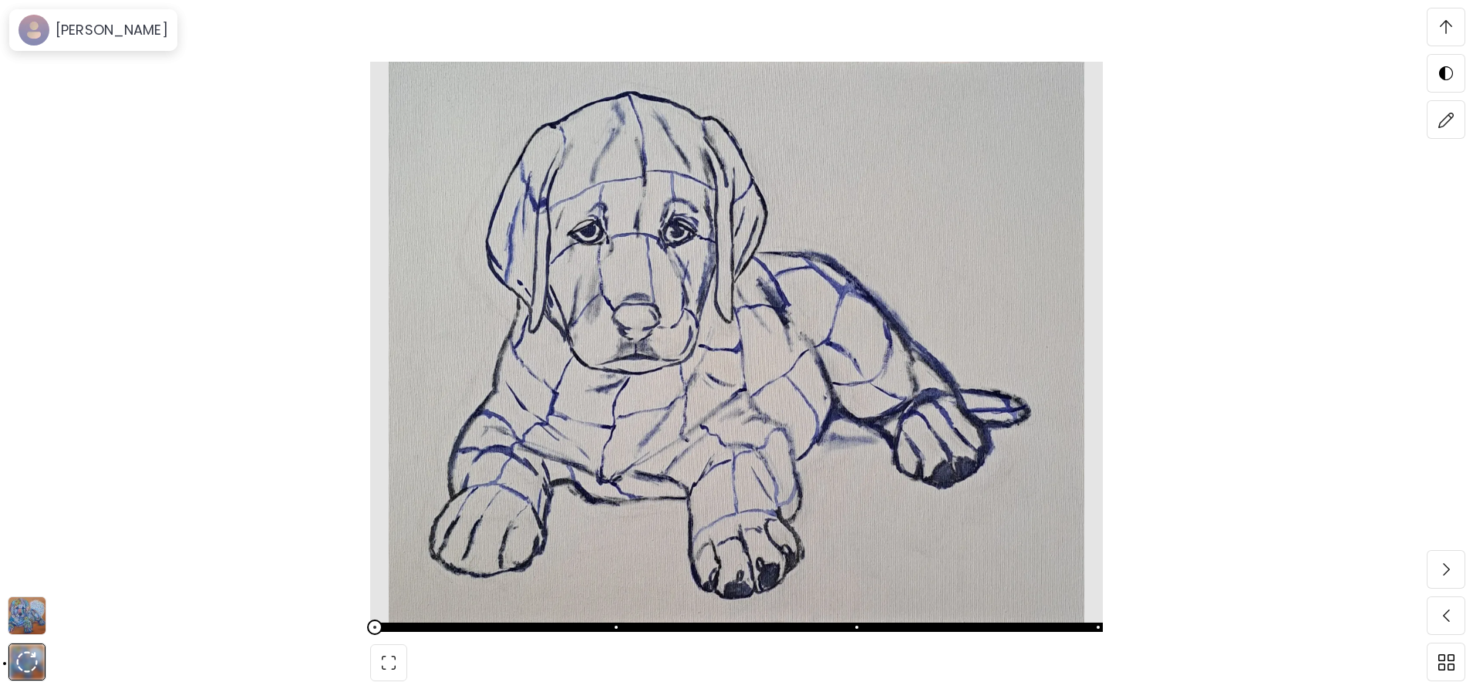
click at [974, 267] on img at bounding box center [736, 342] width 733 height 561
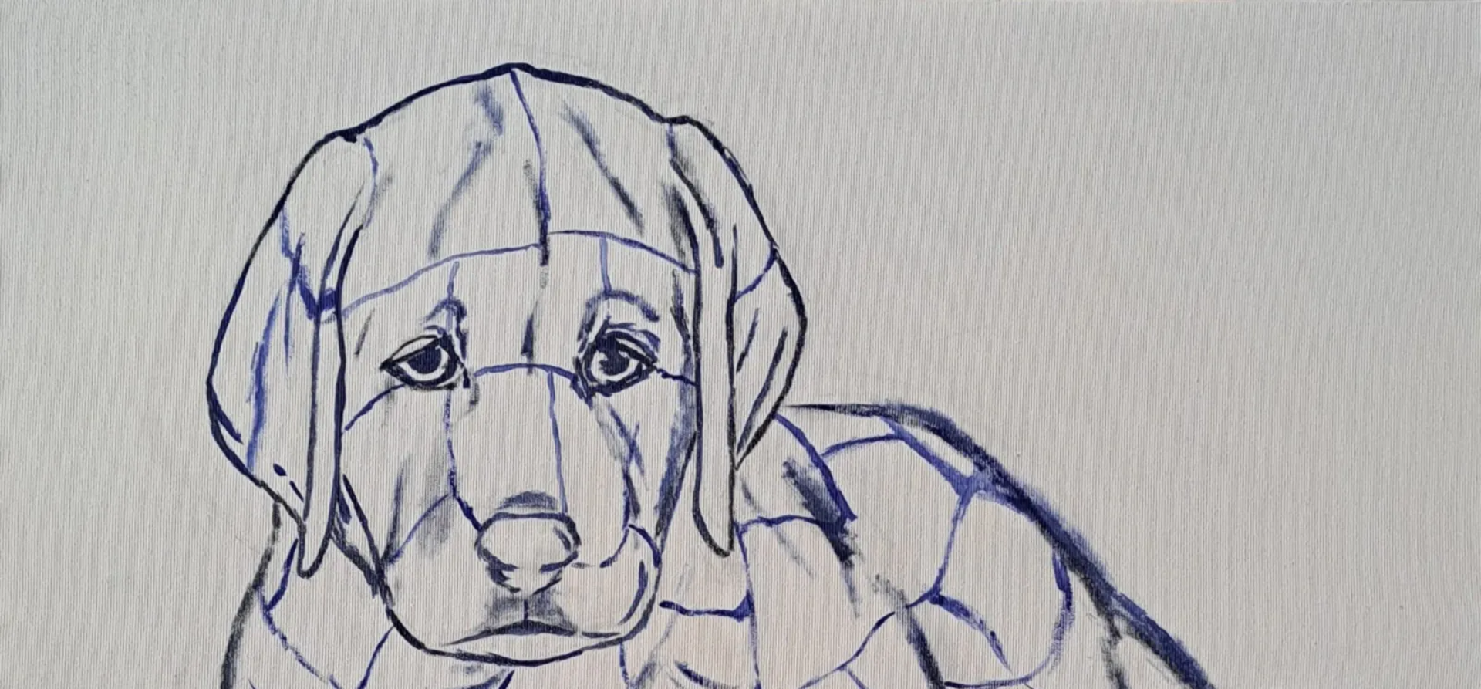
click at [913, 336] on img at bounding box center [740, 596] width 1481 height 1193
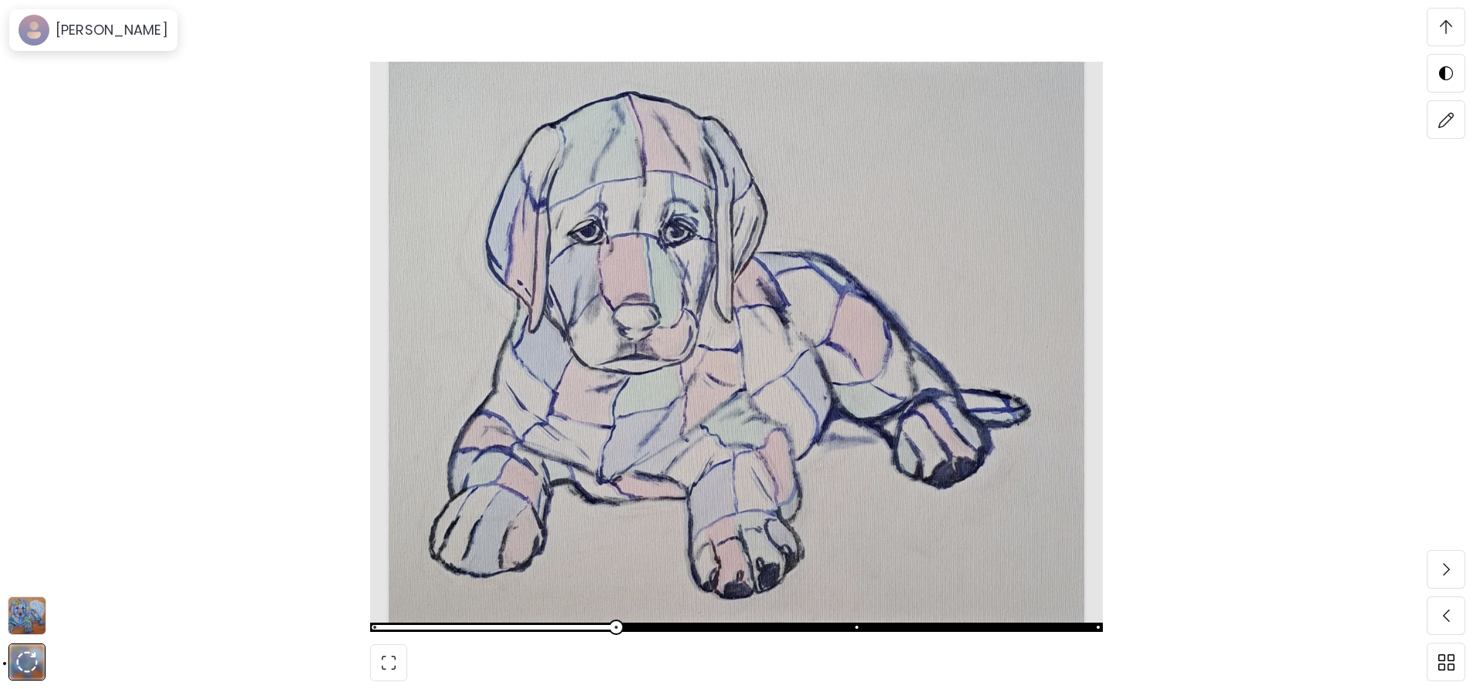
scroll to position [2967, 0]
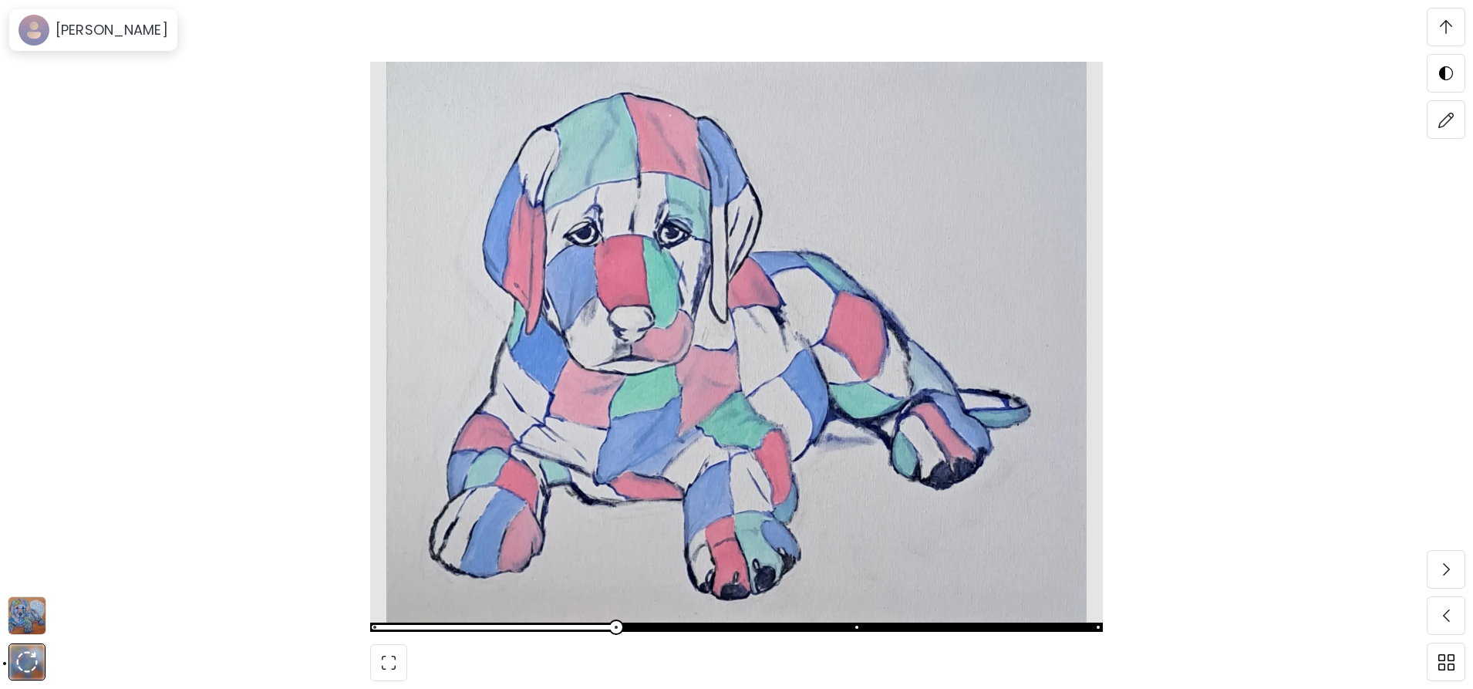
click at [1453, 28] on span at bounding box center [1446, 27] width 32 height 32
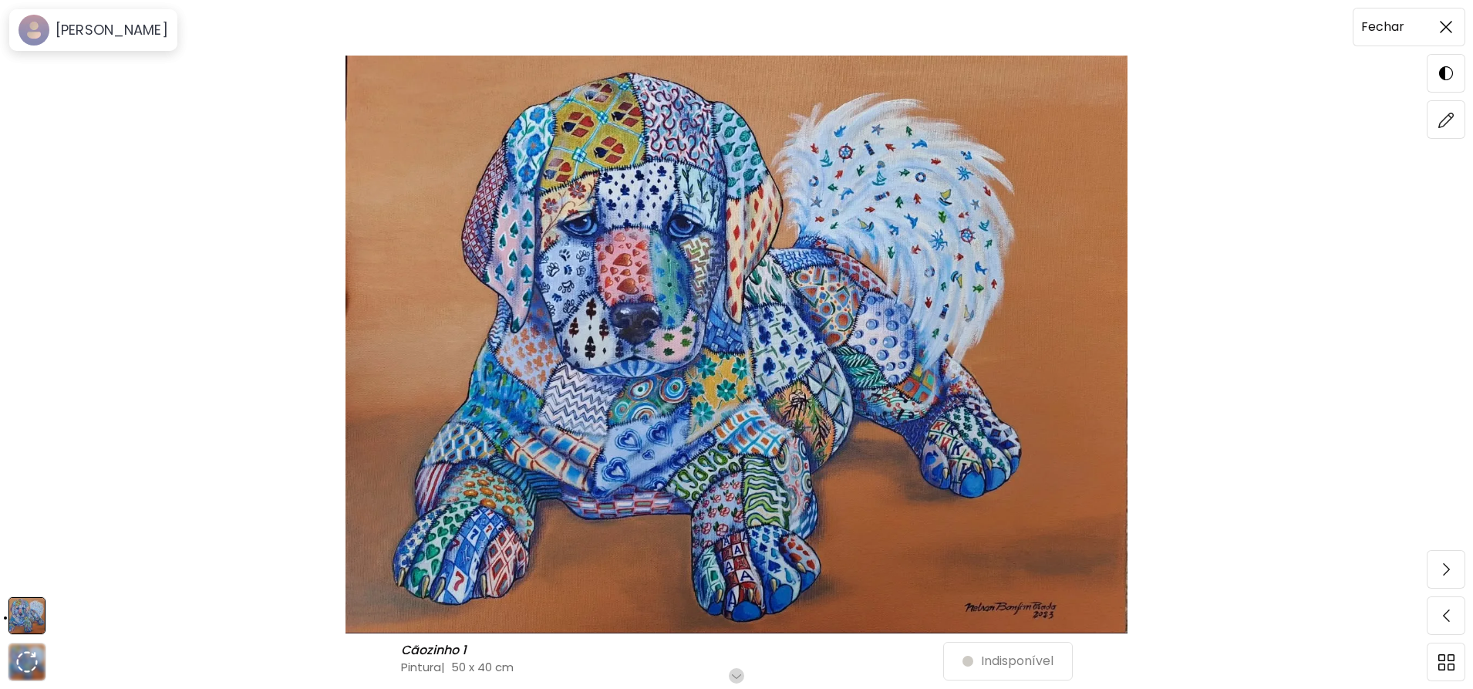
click at [1453, 28] on span at bounding box center [1446, 27] width 32 height 32
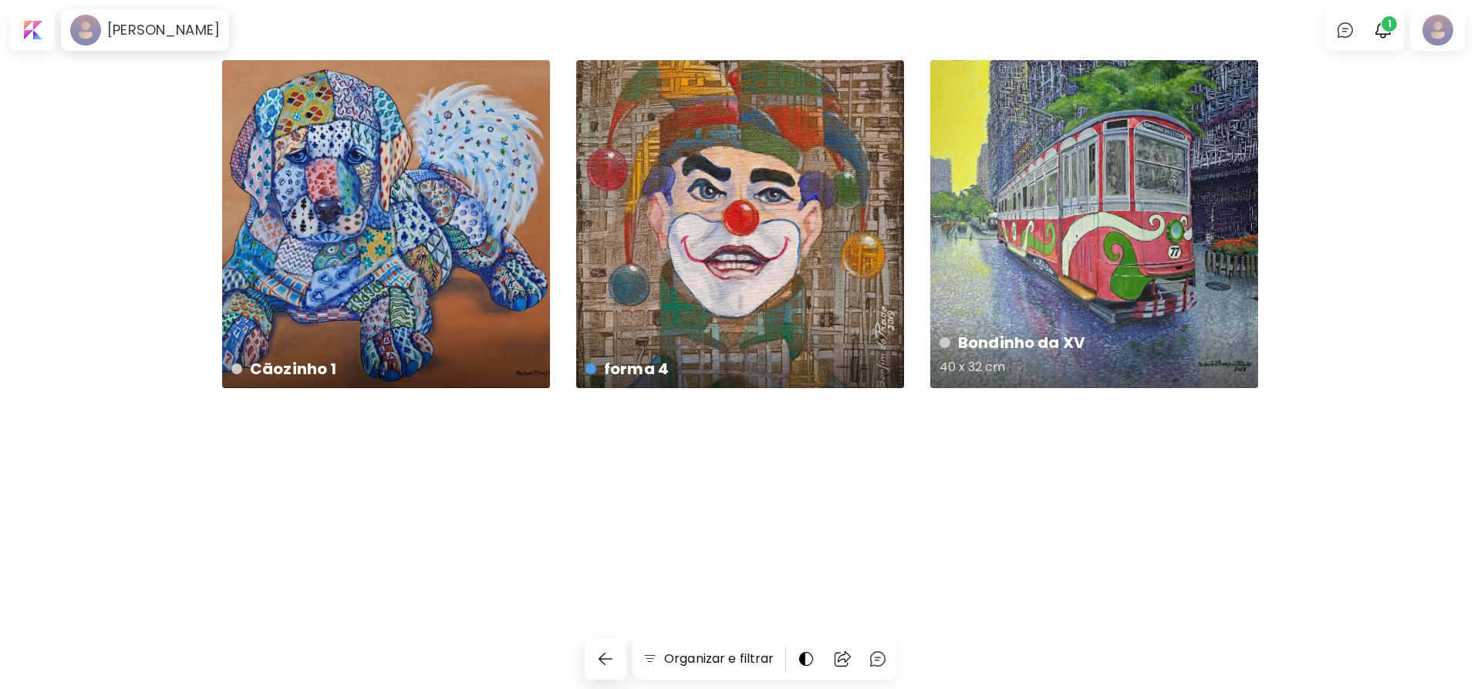
click at [1145, 259] on div "Bondinho da XV 40 x 32 cm" at bounding box center [1094, 224] width 328 height 328
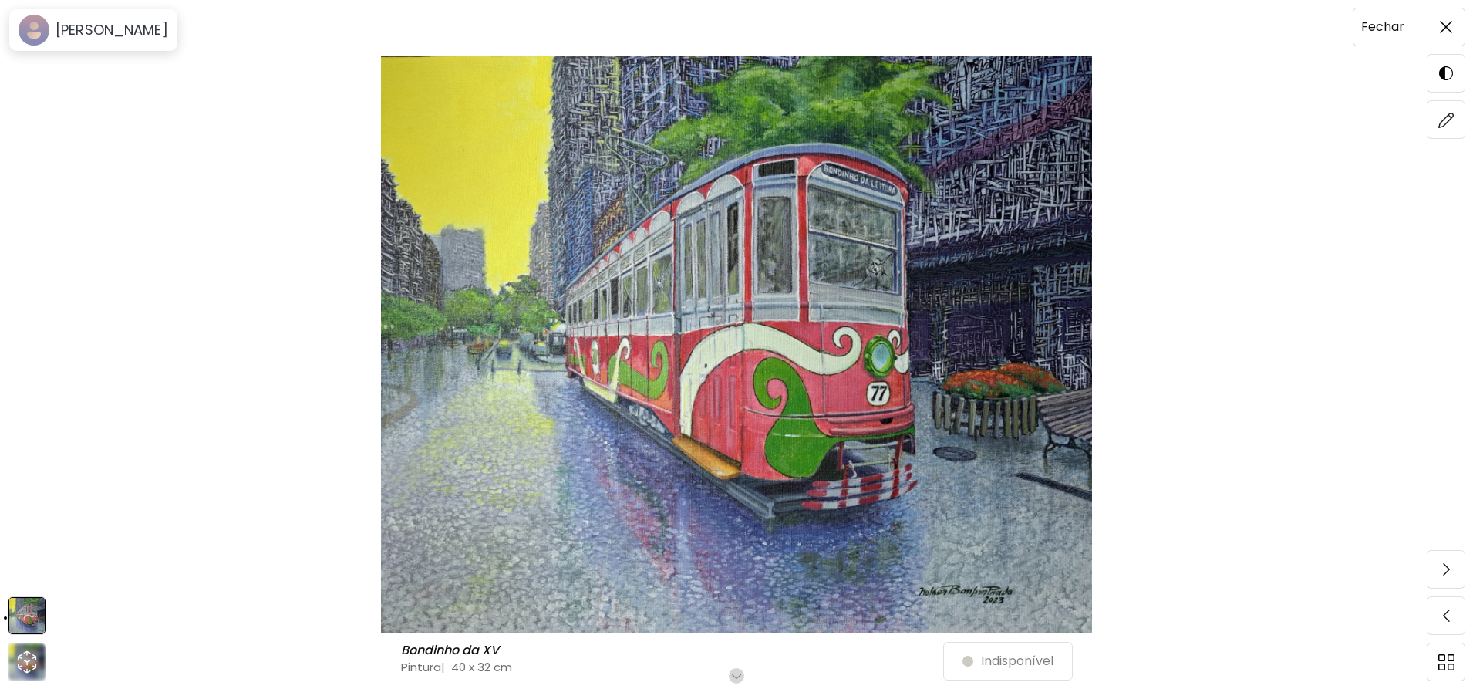
click at [1447, 39] on span at bounding box center [1446, 27] width 32 height 32
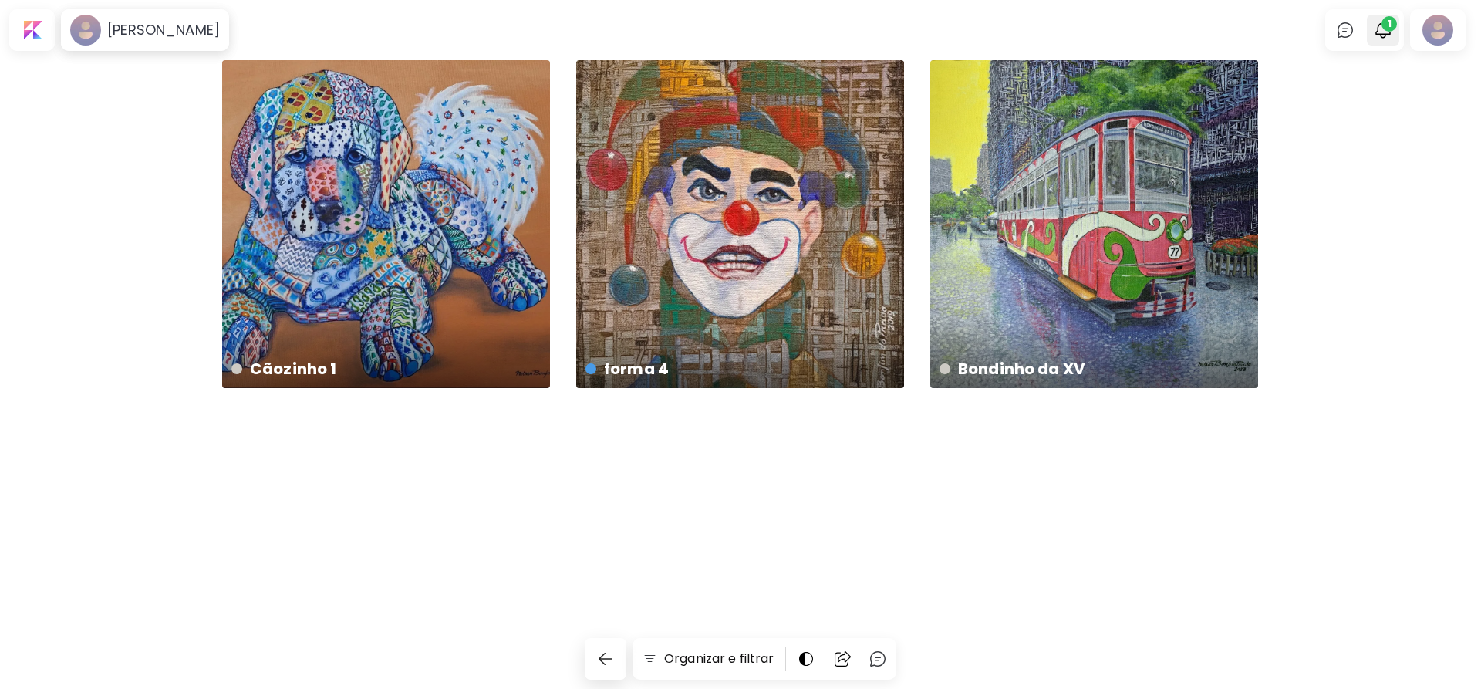
click at [1375, 32] on img "button" at bounding box center [1383, 30] width 19 height 19
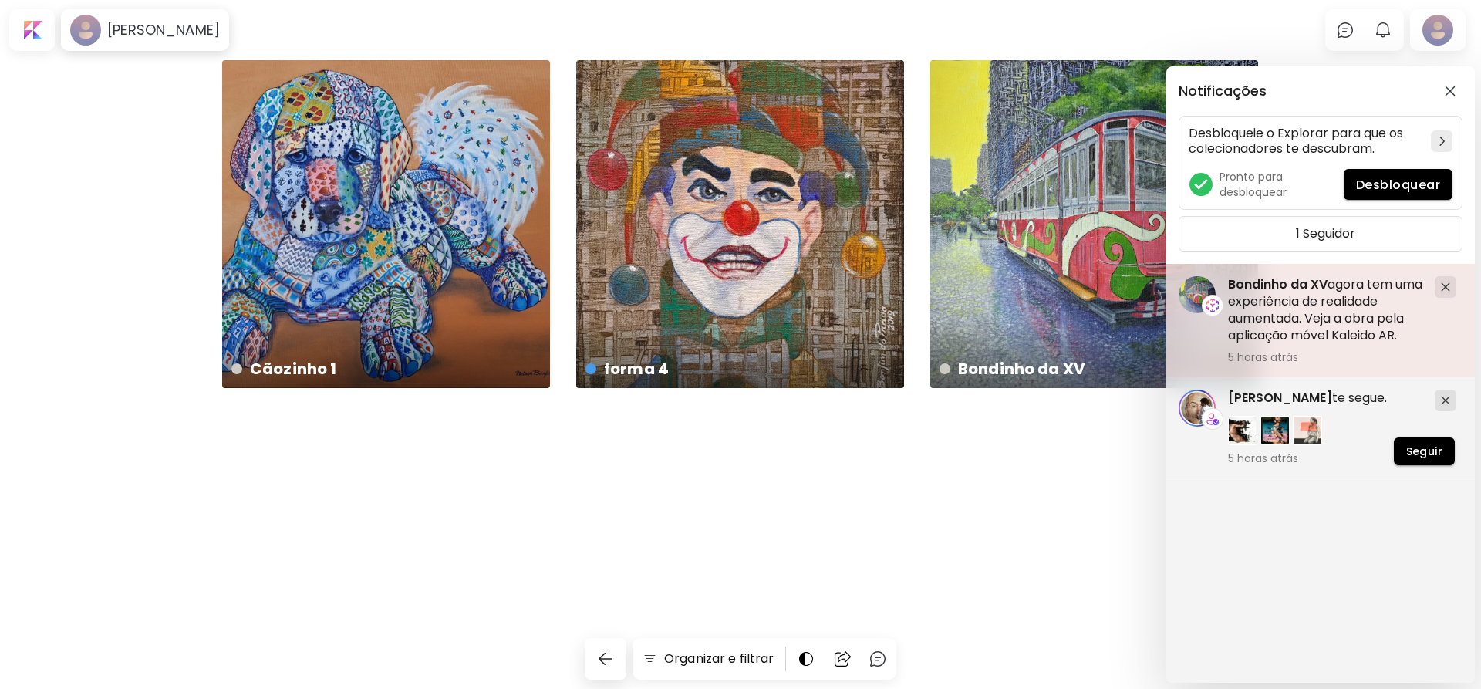
click at [1316, 326] on h5 "Bondinho da XV agora tem uma experiência de realidade aumentada. Veja a obra pe…" at bounding box center [1325, 310] width 194 height 68
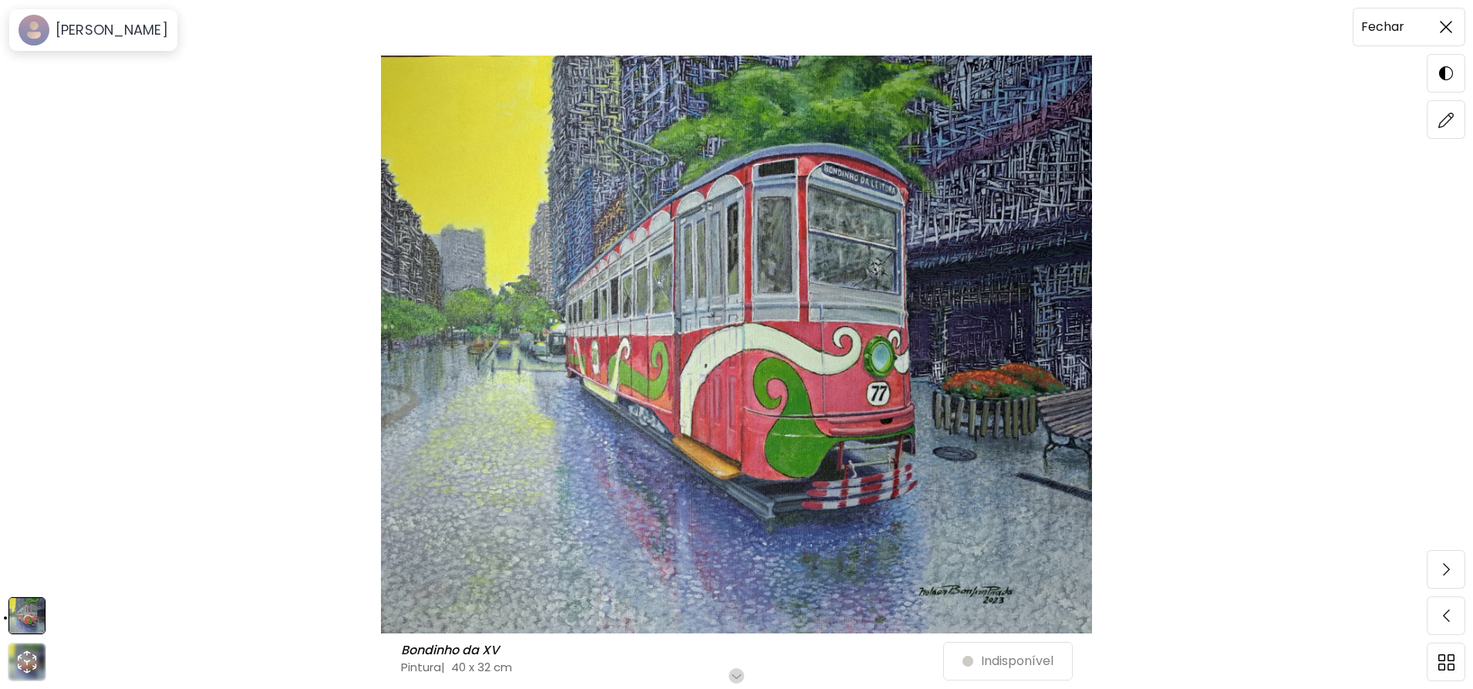
click at [1440, 29] on img at bounding box center [1446, 27] width 12 height 12
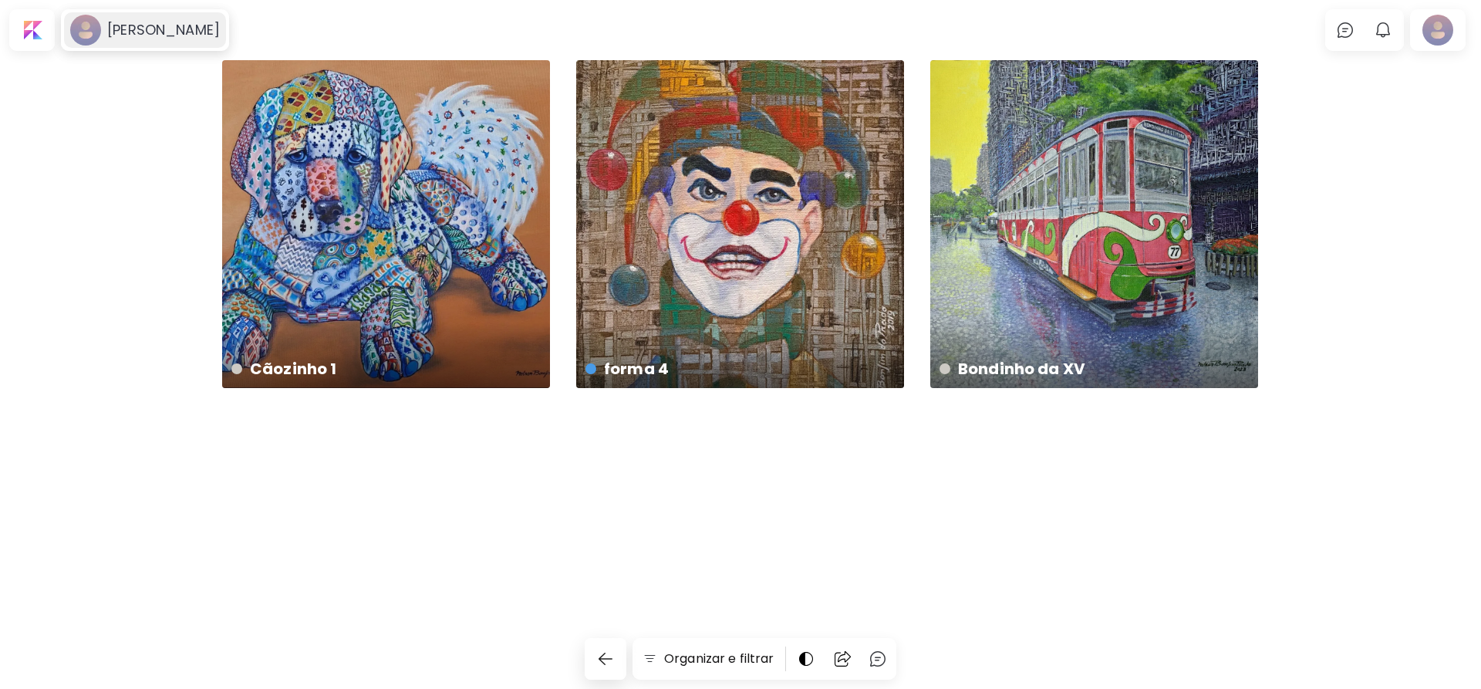
click at [189, 32] on h6 "[PERSON_NAME]" at bounding box center [163, 30] width 113 height 19
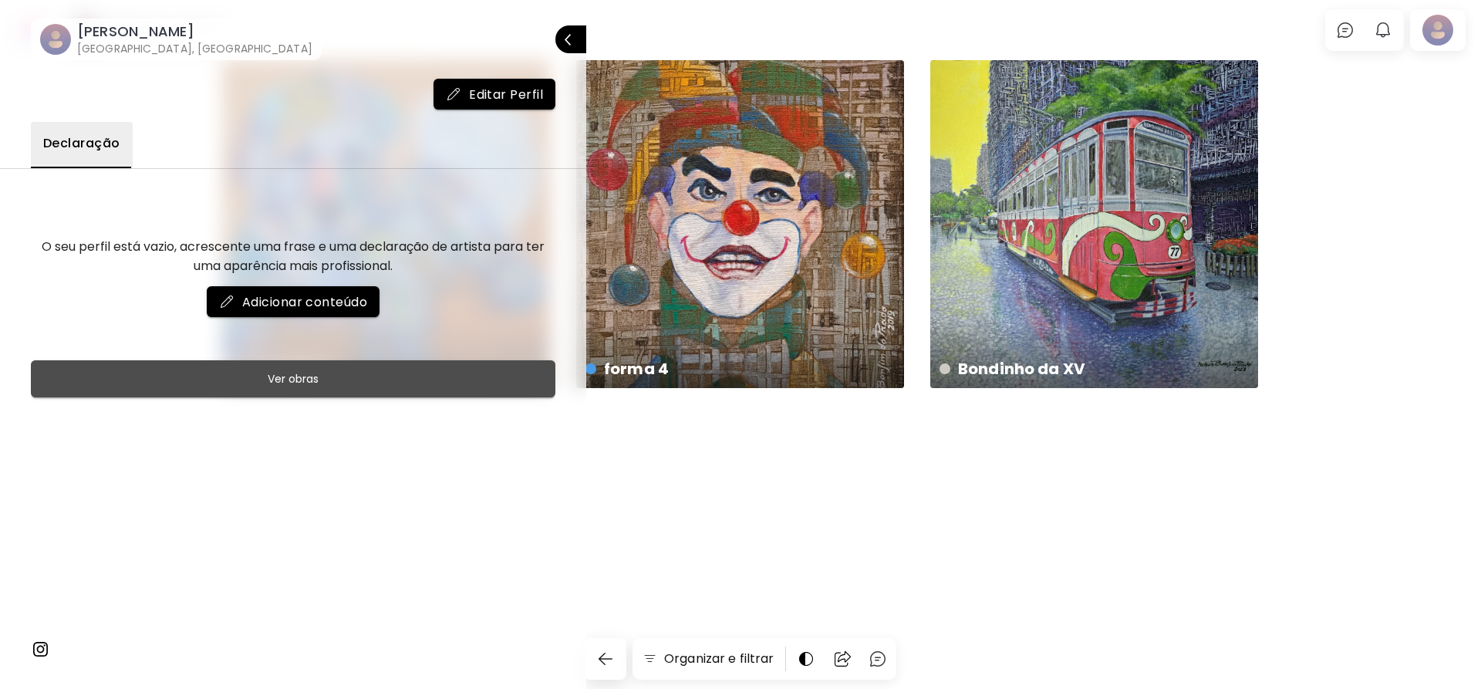
click at [323, 362] on button "Ver obras" at bounding box center [293, 378] width 525 height 37
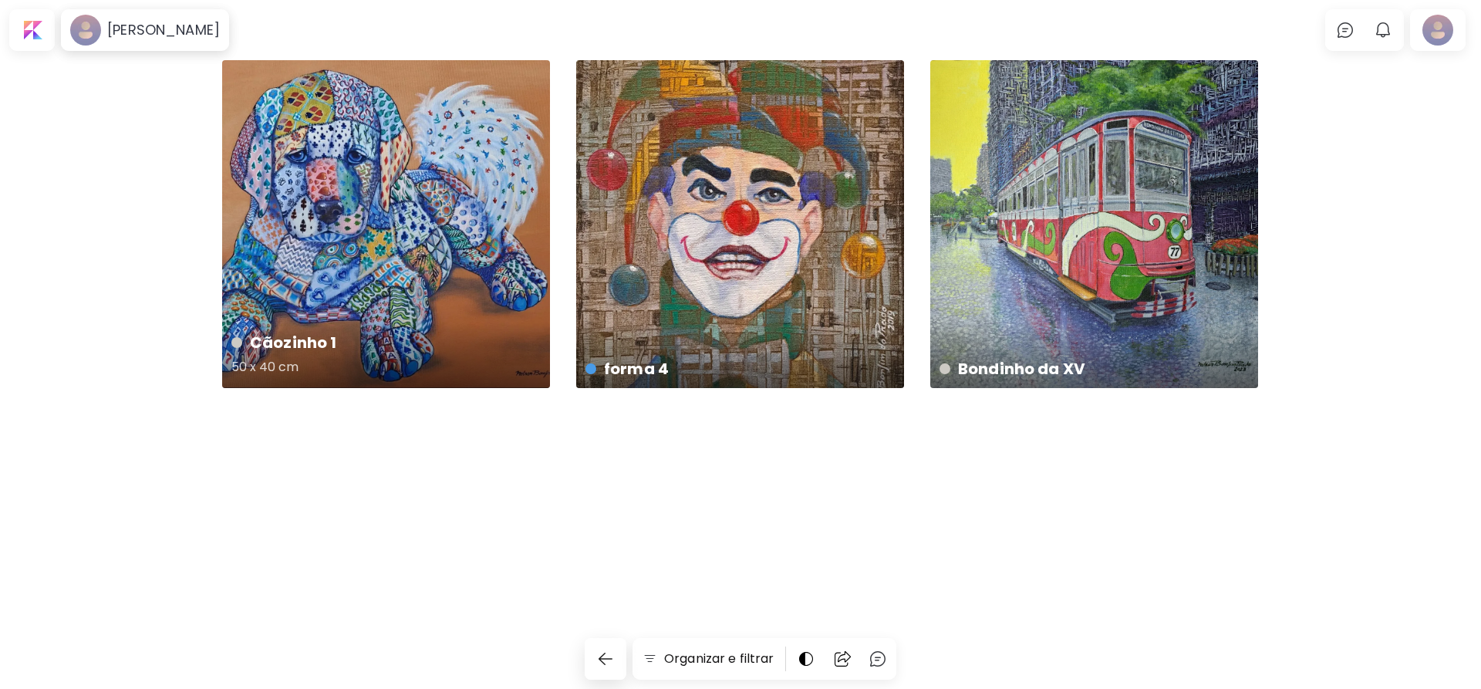
click at [395, 292] on div "Cãozinho 1 50 x 40 cm" at bounding box center [386, 224] width 328 height 328
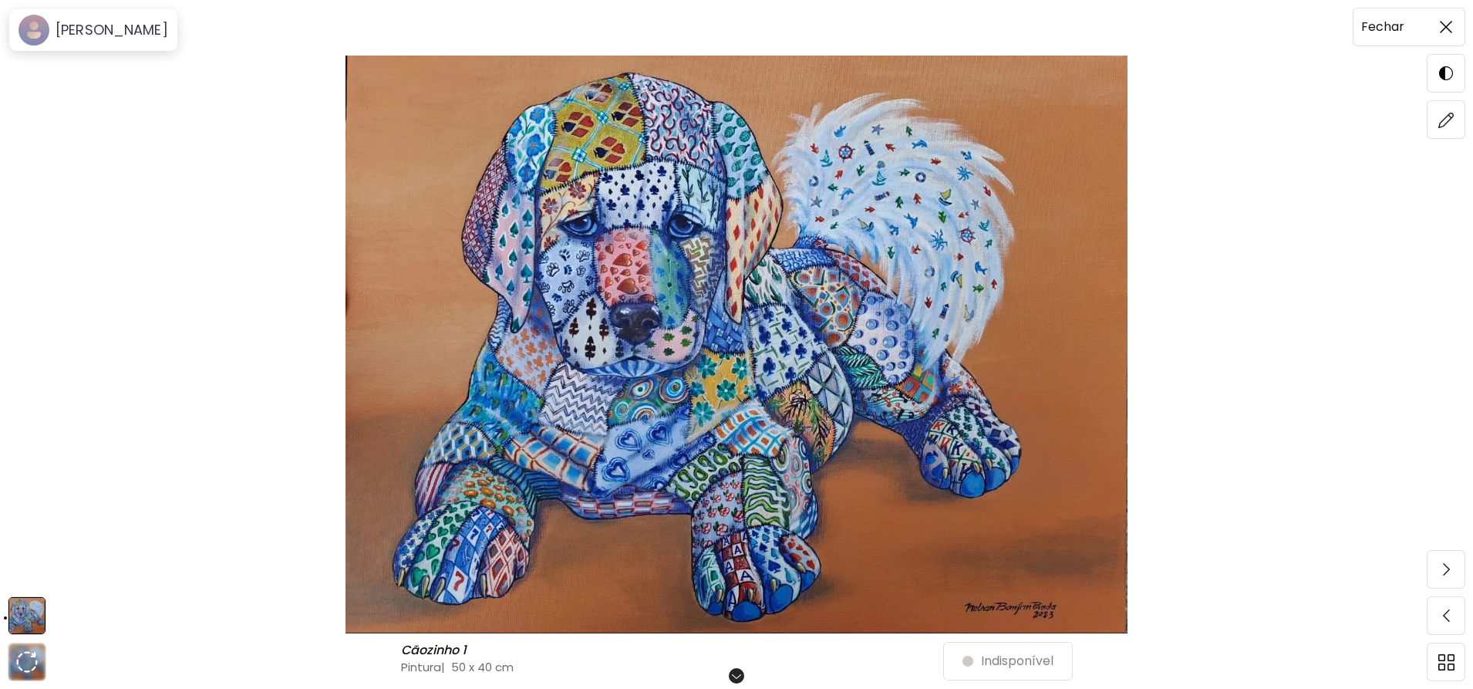
click at [1452, 42] on span at bounding box center [1446, 27] width 32 height 32
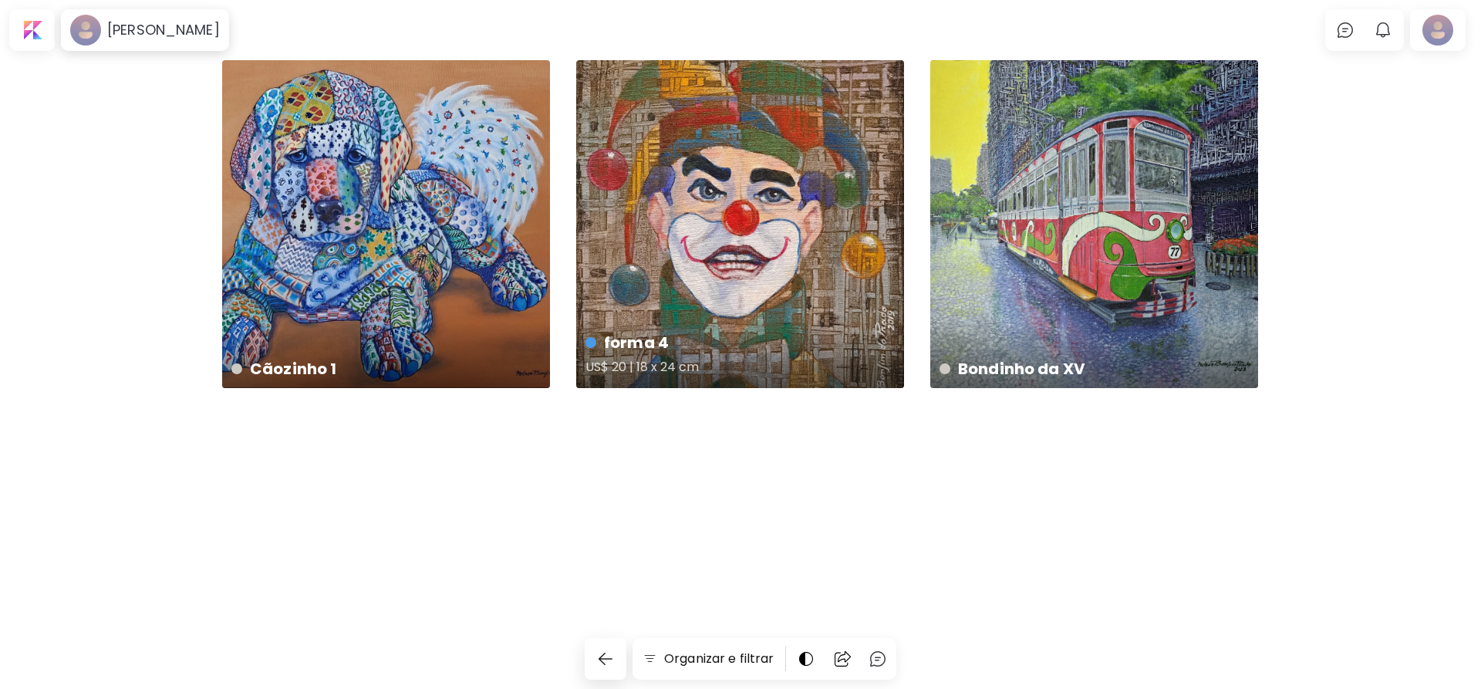
click at [810, 215] on div "forma 4 US$ 20 | 18 x 24 cm" at bounding box center [740, 224] width 328 height 328
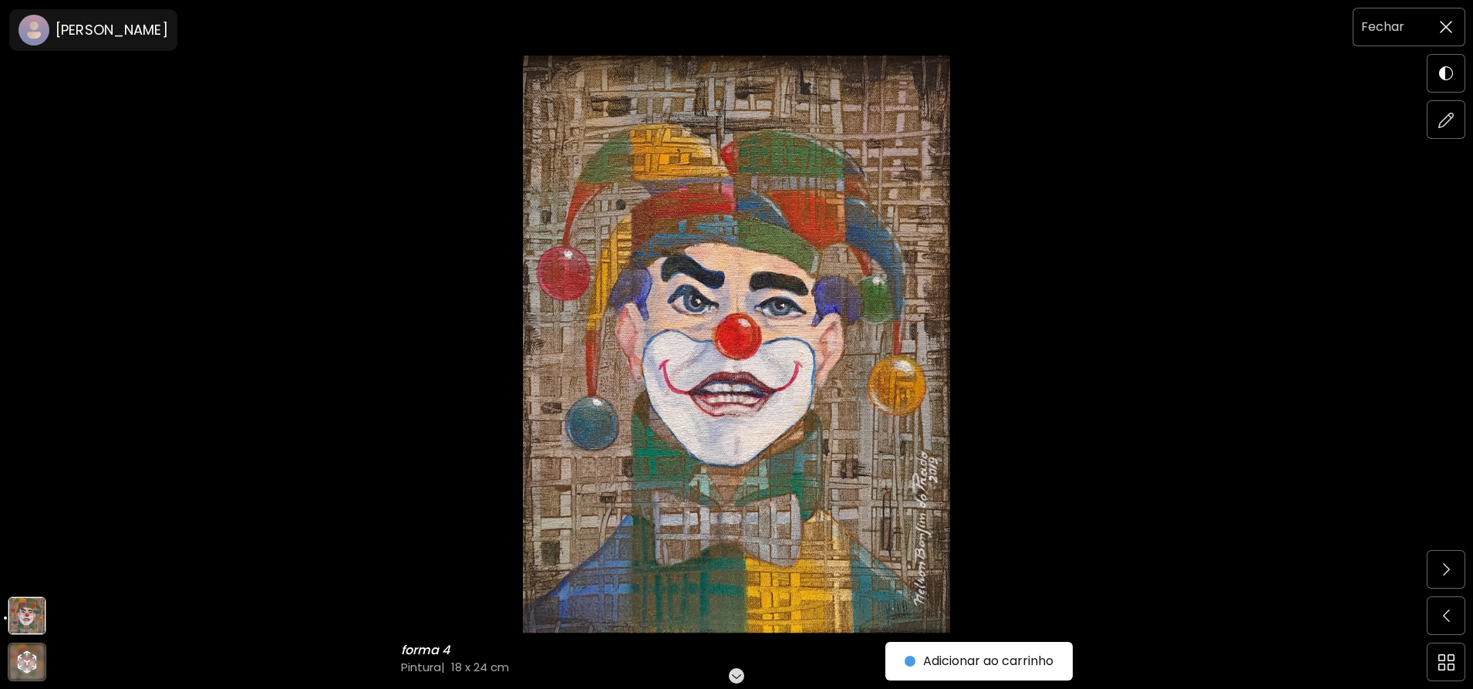
click at [1446, 27] on img at bounding box center [1446, 27] width 12 height 12
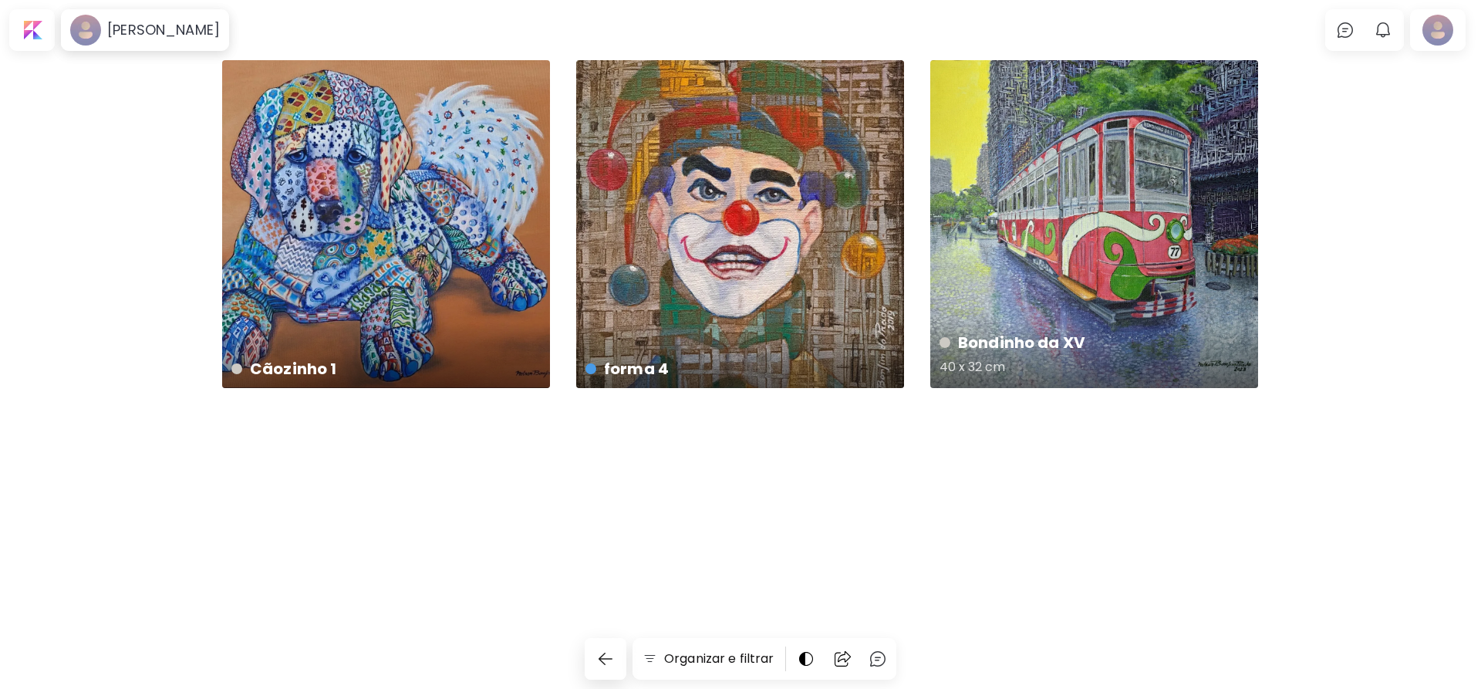
click at [1107, 219] on div "Bondinho da XV 40 x 32 cm" at bounding box center [1094, 224] width 328 height 328
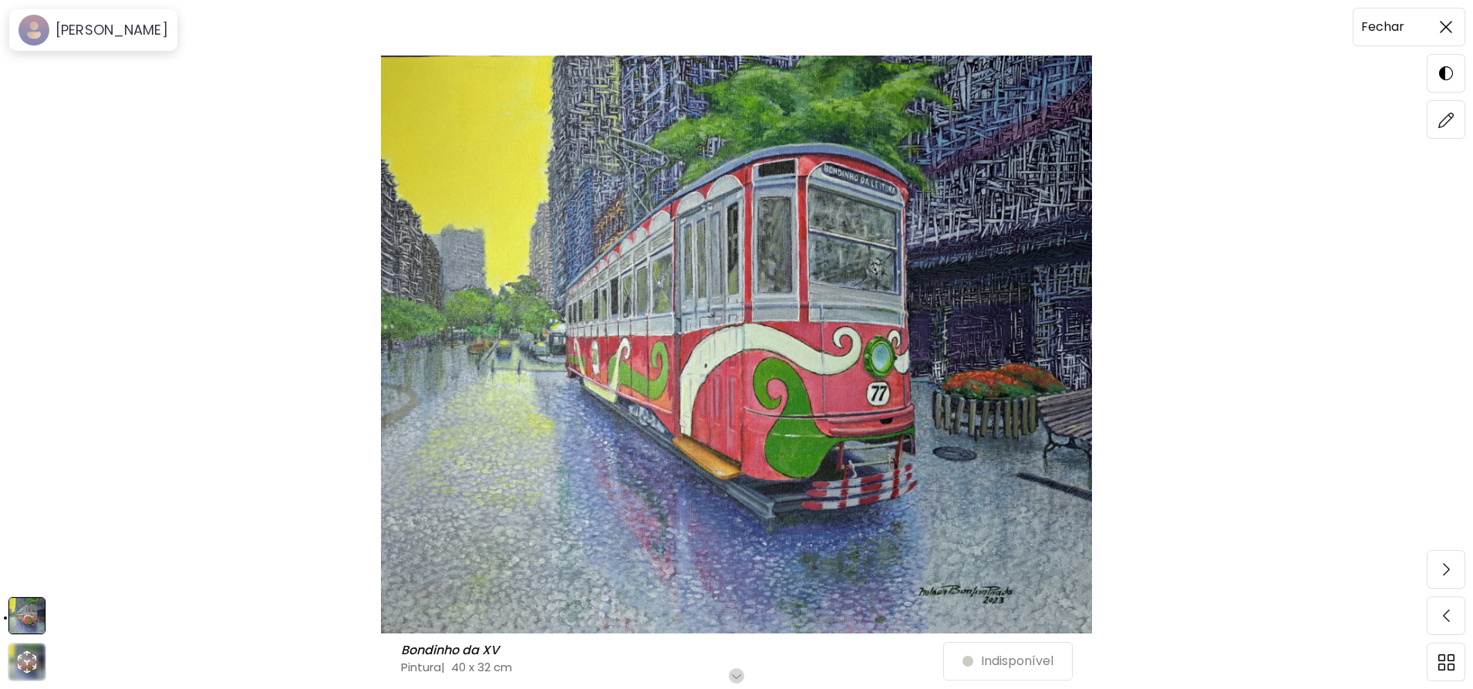
click at [1454, 16] on span at bounding box center [1446, 27] width 32 height 32
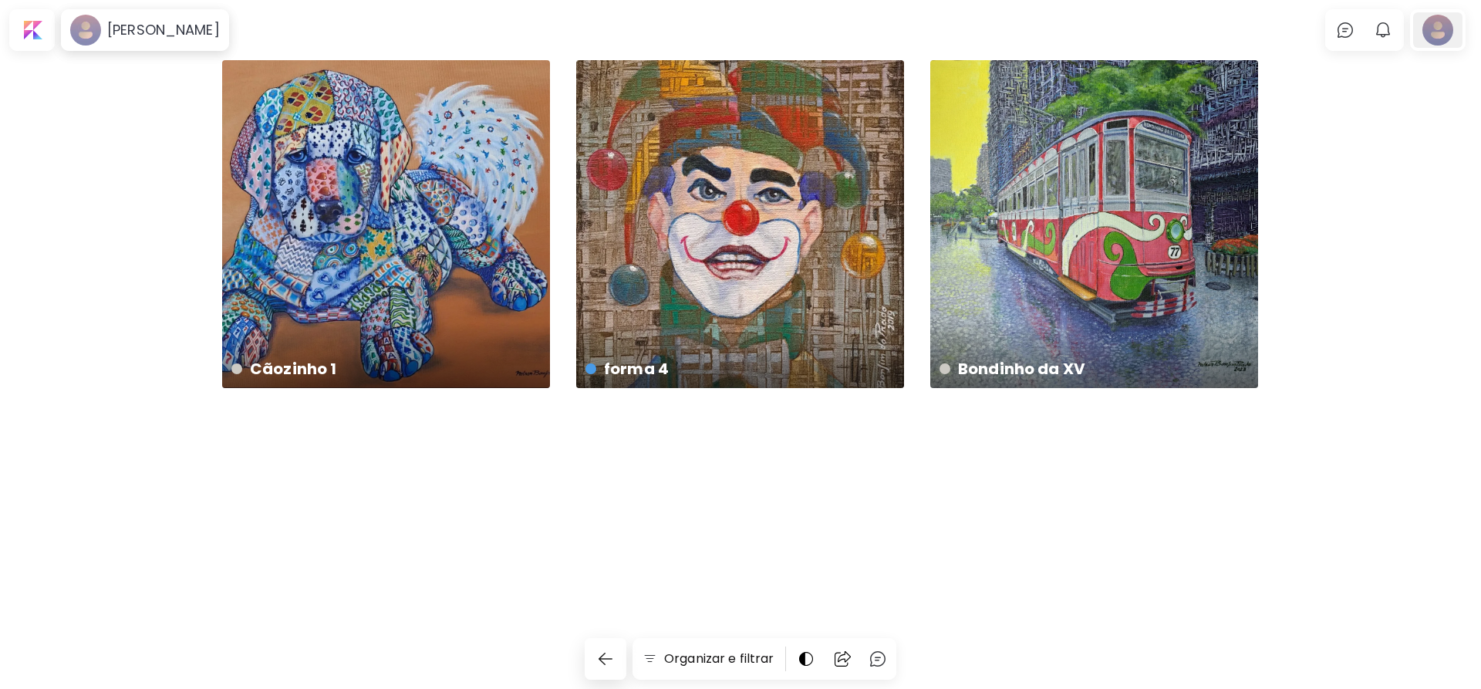
click at [1446, 28] on div at bounding box center [1437, 29] width 49 height 35
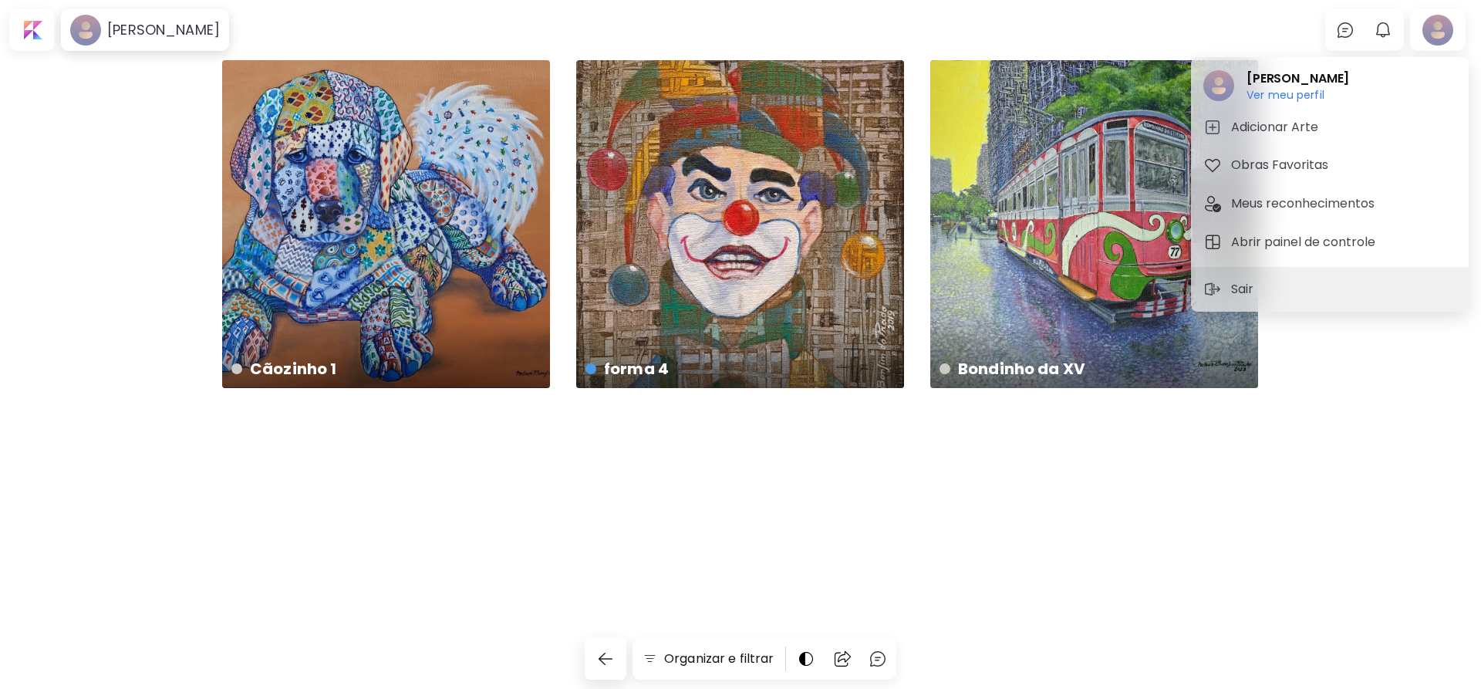
click at [1382, 49] on div at bounding box center [740, 344] width 1481 height 689
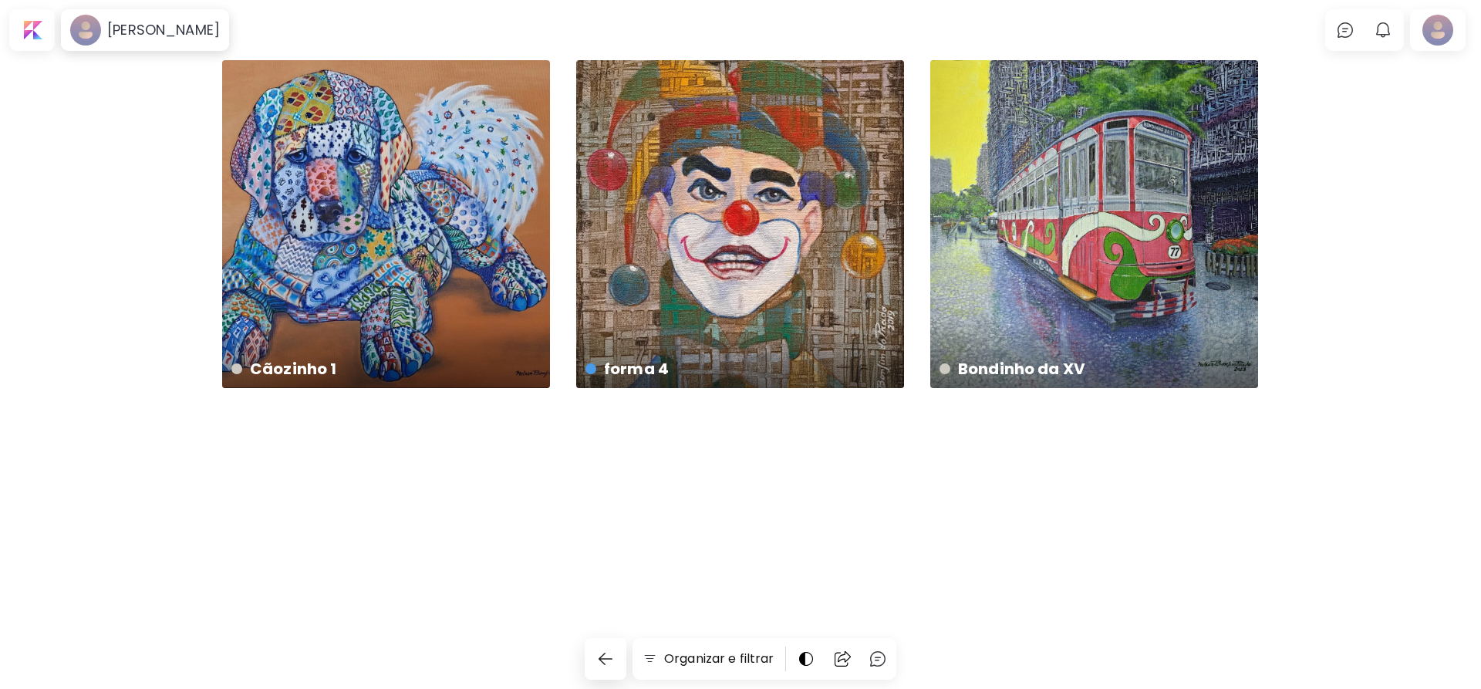
click at [1382, 35] on div "Nelson Bonfim Do Prado Ver meu perfil Ver meu perfil Adicionar Arte Obras Favor…" at bounding box center [740, 347] width 1481 height 683
click at [1386, 18] on button "0" at bounding box center [1383, 30] width 26 height 26
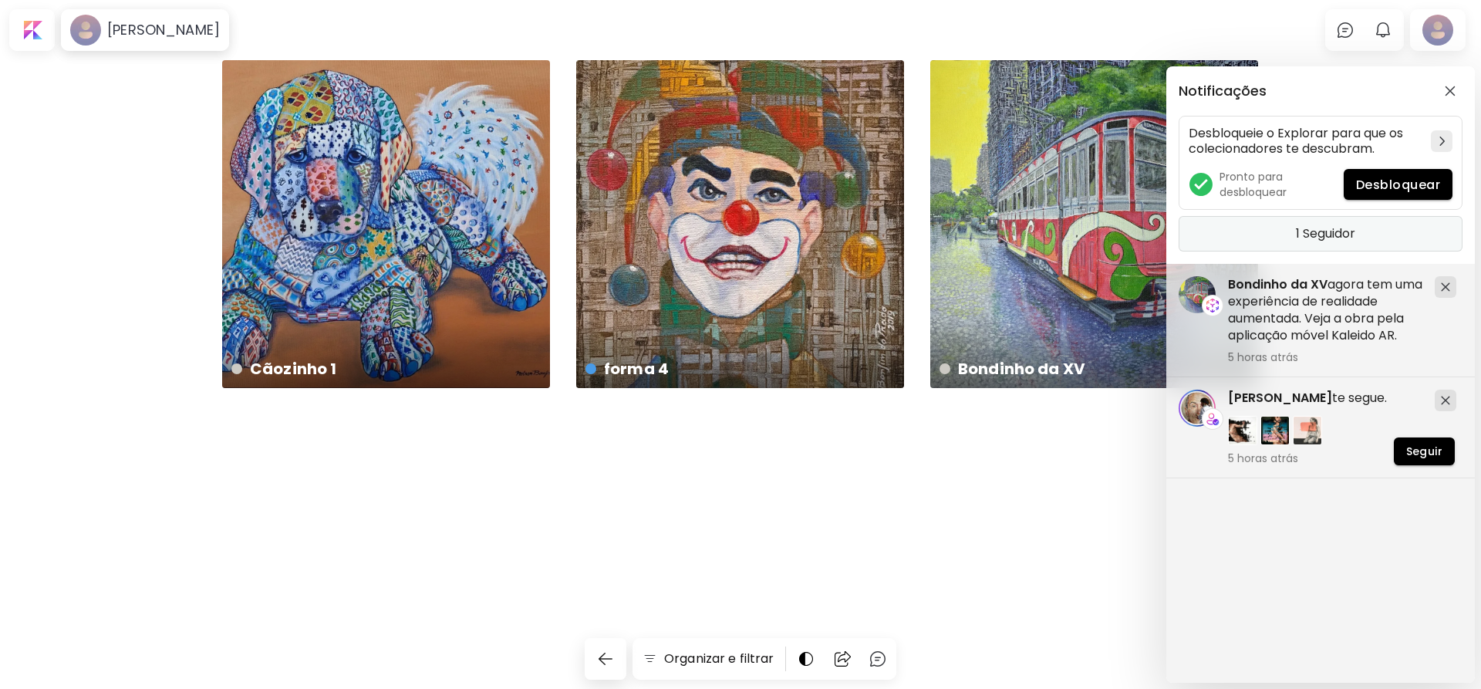
click at [1308, 239] on h5 "1 Seguidor" at bounding box center [1325, 233] width 59 height 15
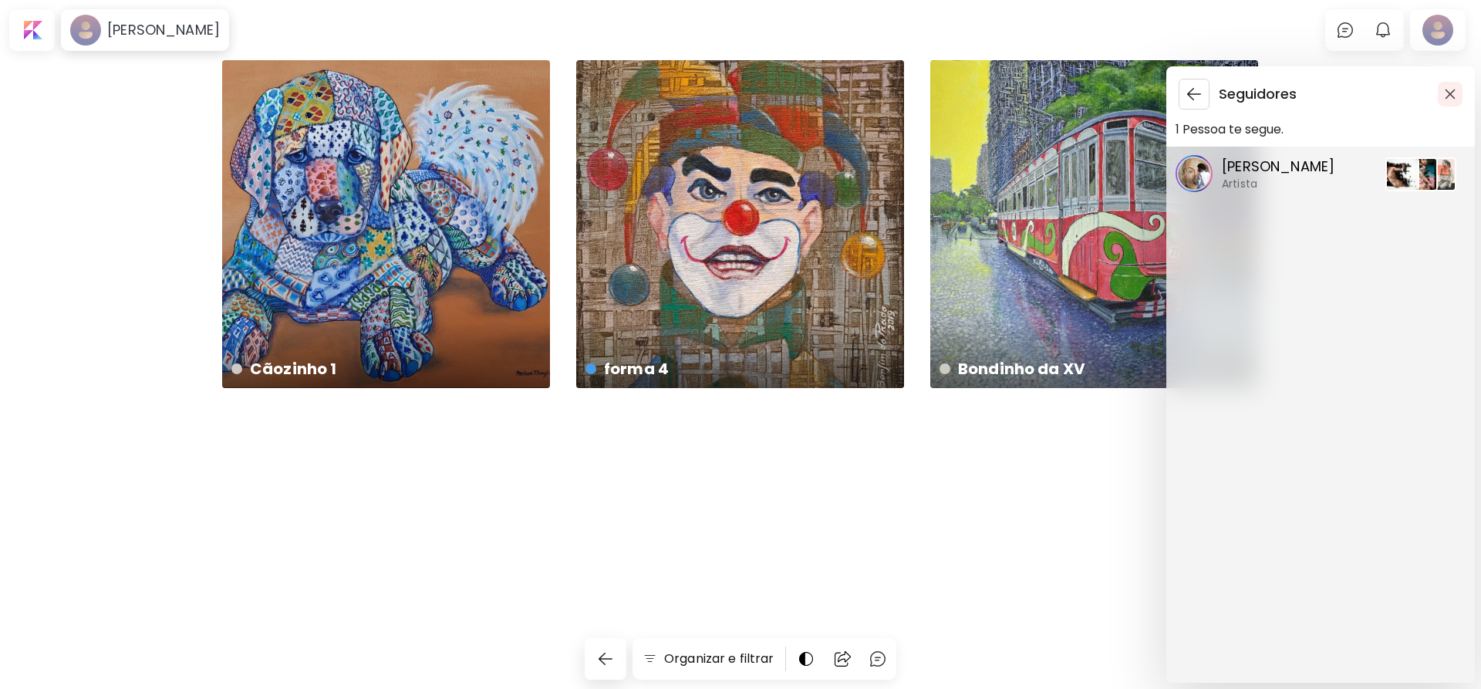
click at [1446, 84] on button "button" at bounding box center [1450, 94] width 25 height 25
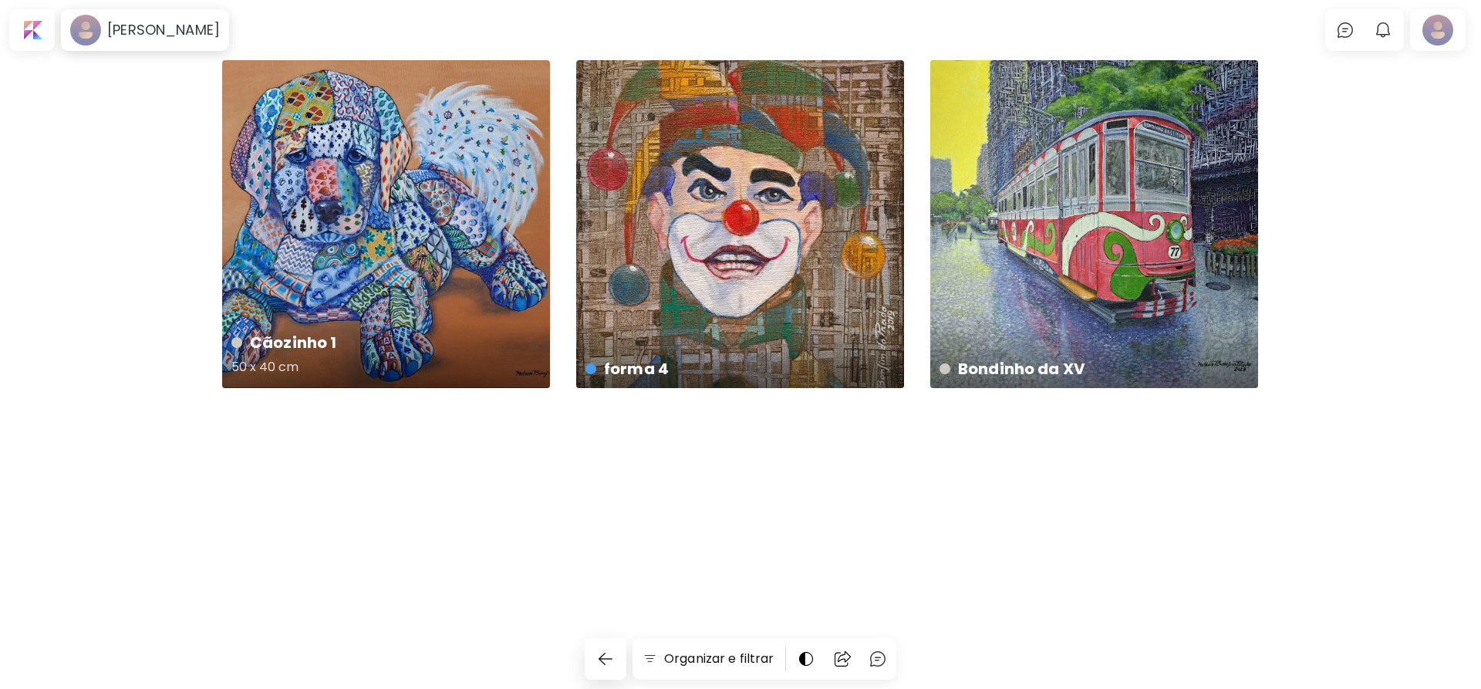
click at [435, 143] on div "Cãozinho 1 50 x 40 cm" at bounding box center [386, 224] width 328 height 328
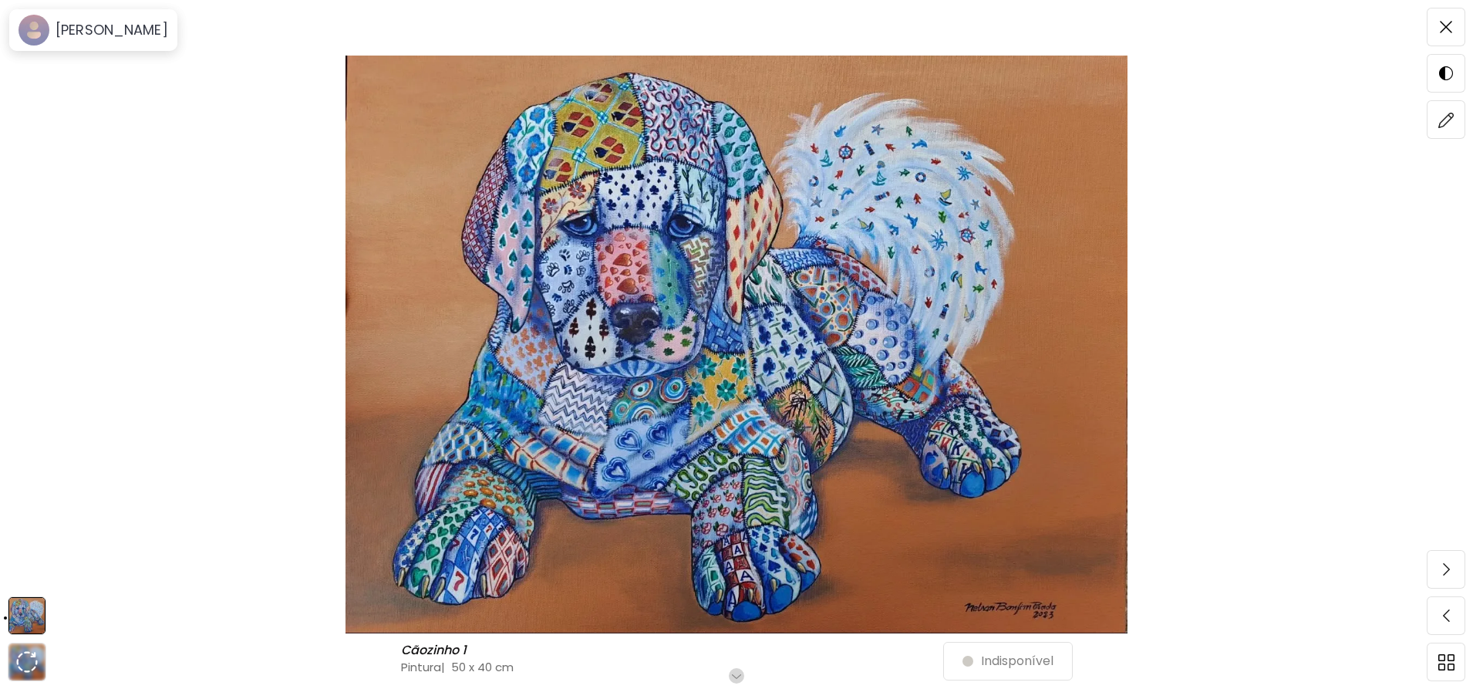
click at [938, 177] on img at bounding box center [737, 345] width 1344 height 578
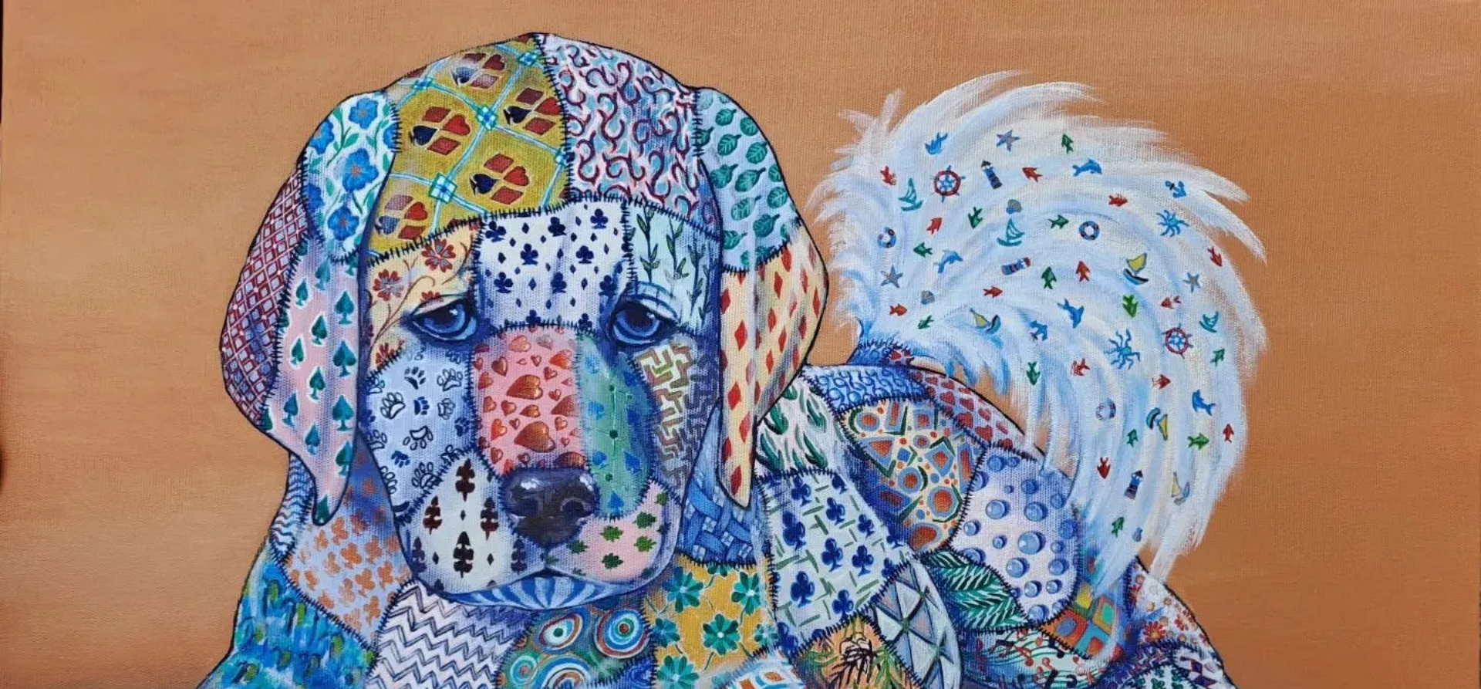
click at [1024, 262] on img at bounding box center [740, 547] width 1481 height 1095
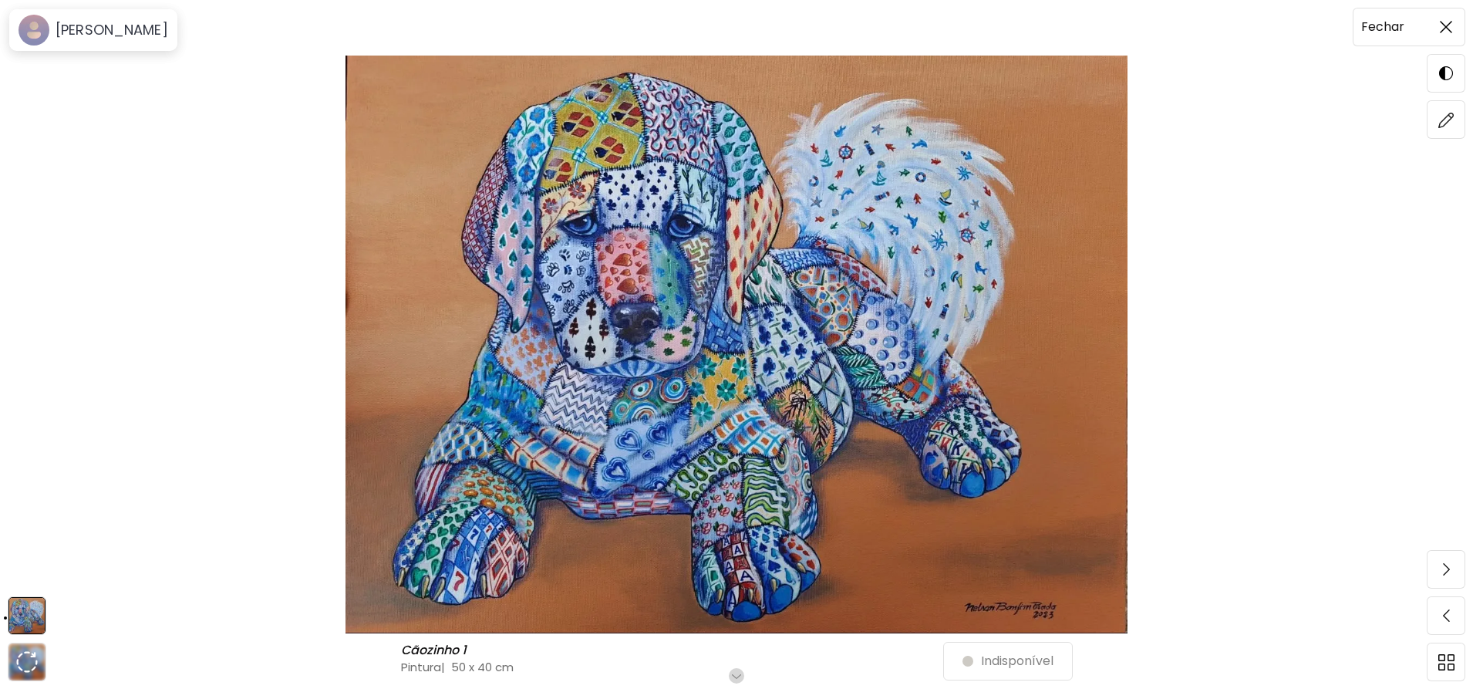
click at [1457, 32] on span at bounding box center [1446, 27] width 32 height 32
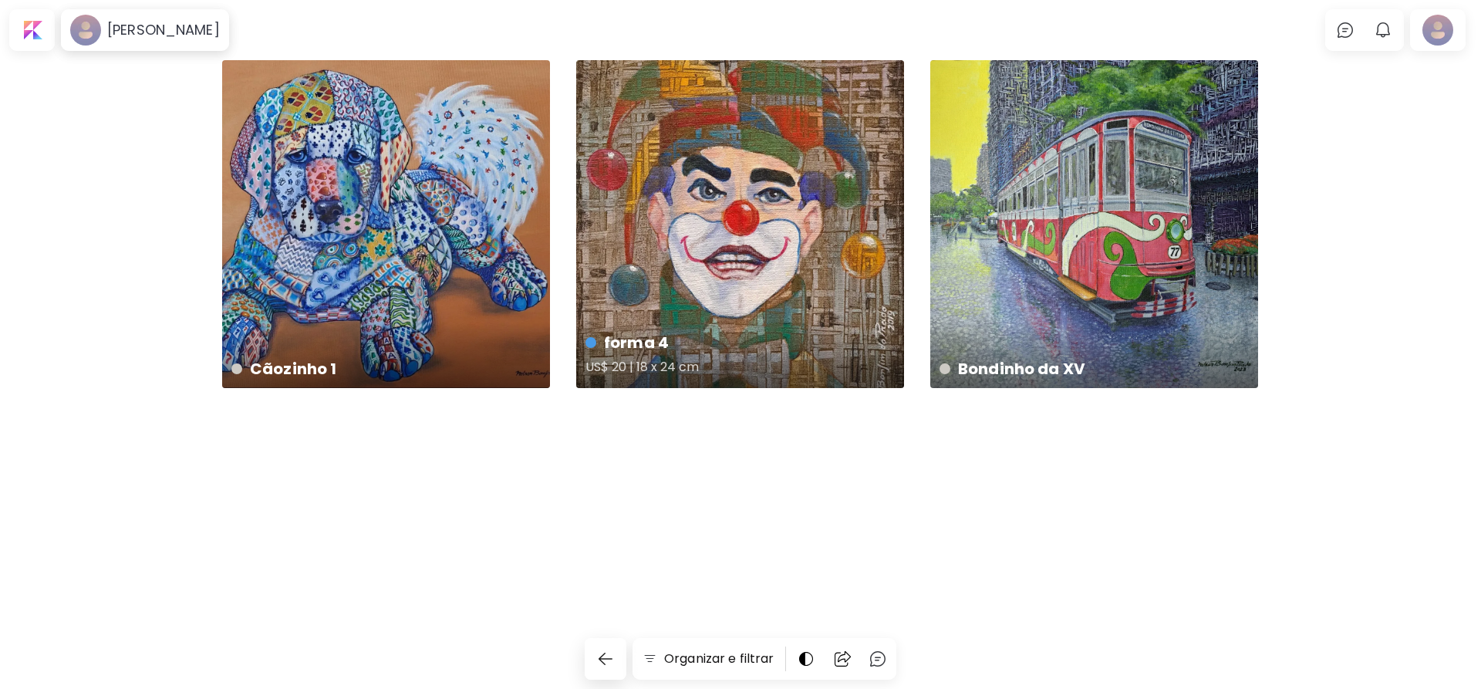
click at [721, 211] on div "forma 4 US$ 20 | 18 x 24 cm" at bounding box center [740, 224] width 328 height 328
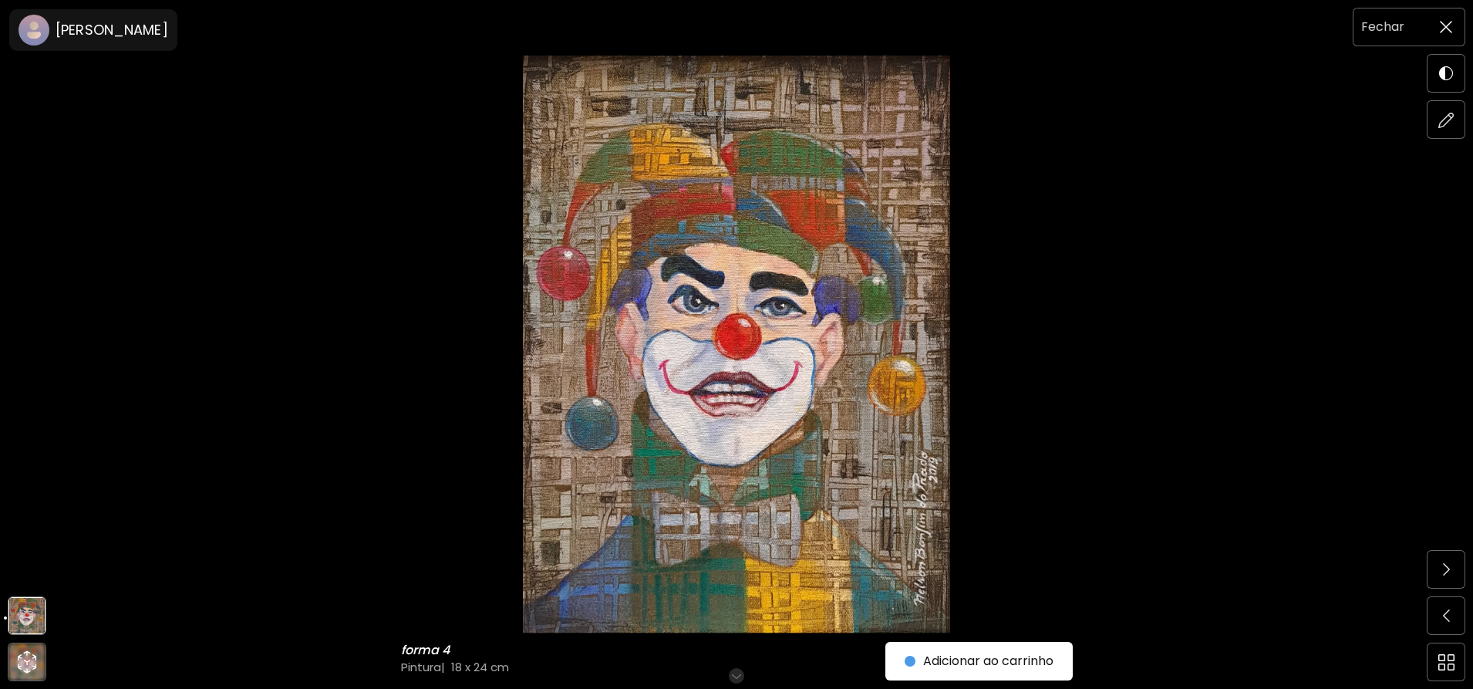
click at [1446, 26] on img at bounding box center [1446, 27] width 12 height 12
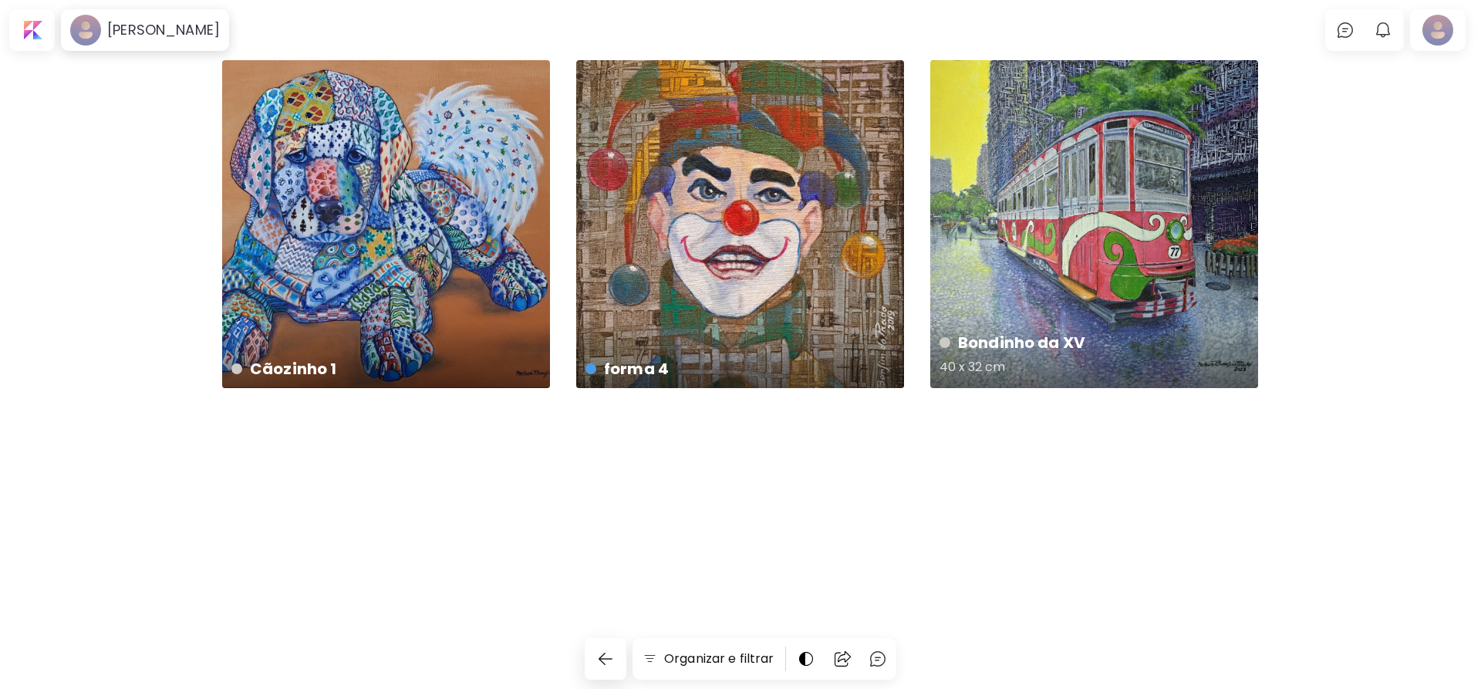
click at [1094, 187] on div "Bondinho da XV 40 x 32 cm" at bounding box center [1094, 224] width 328 height 328
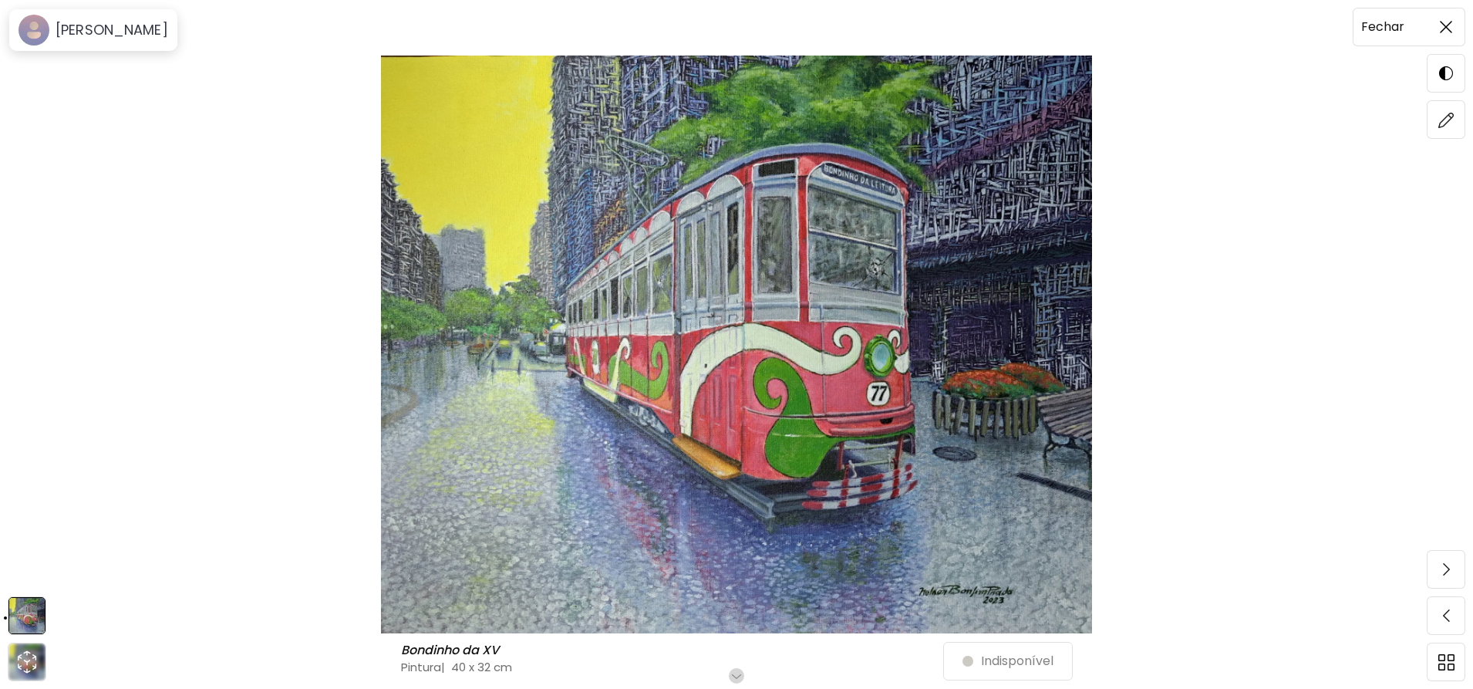
click at [1439, 22] on span at bounding box center [1446, 27] width 32 height 32
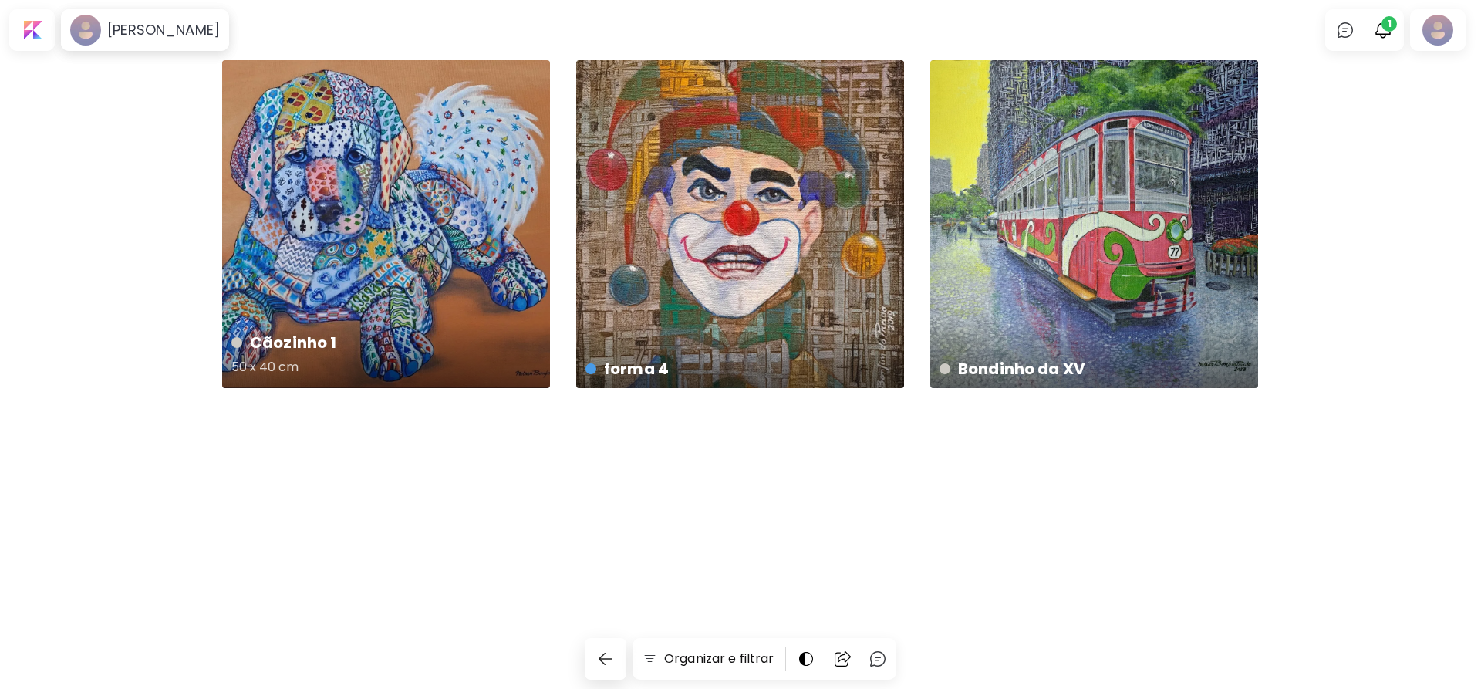
click at [443, 207] on div "Cãozinho 1 50 x 40 cm" at bounding box center [386, 224] width 328 height 328
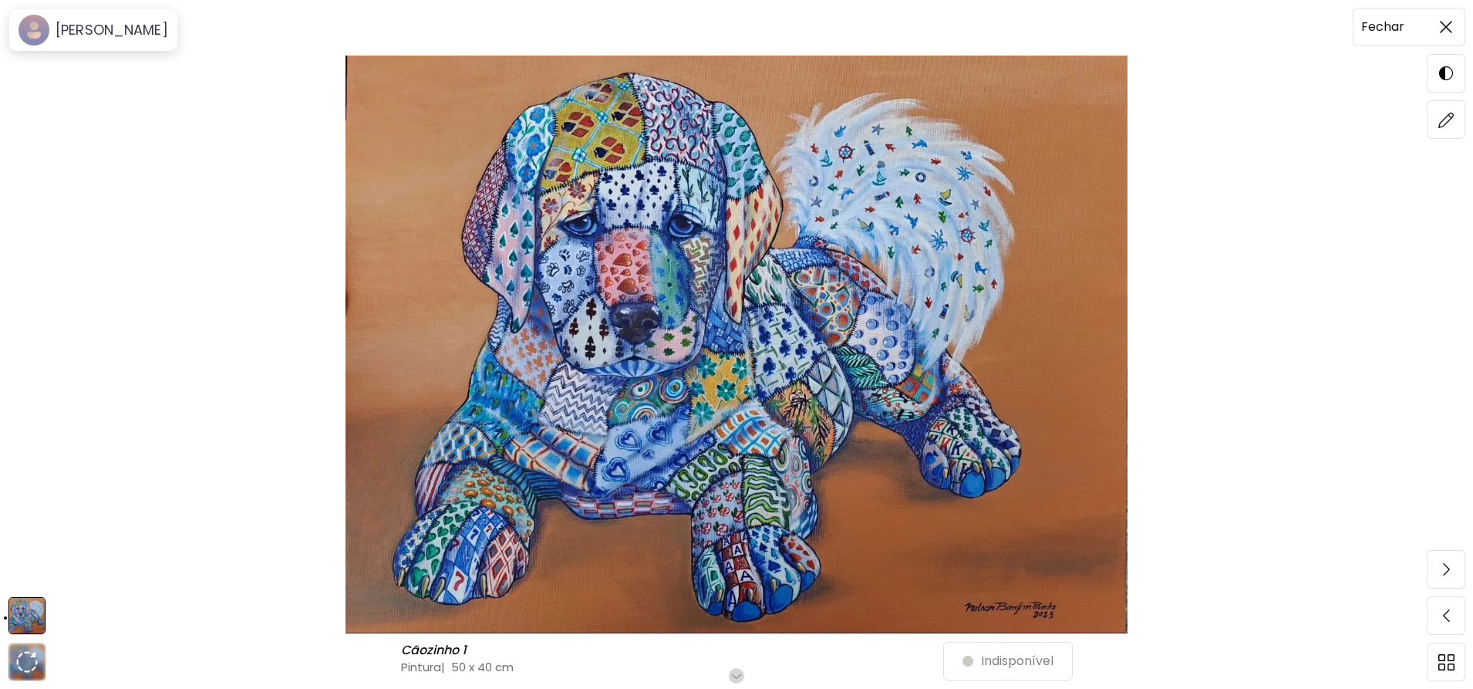
click at [1449, 35] on span at bounding box center [1446, 27] width 32 height 32
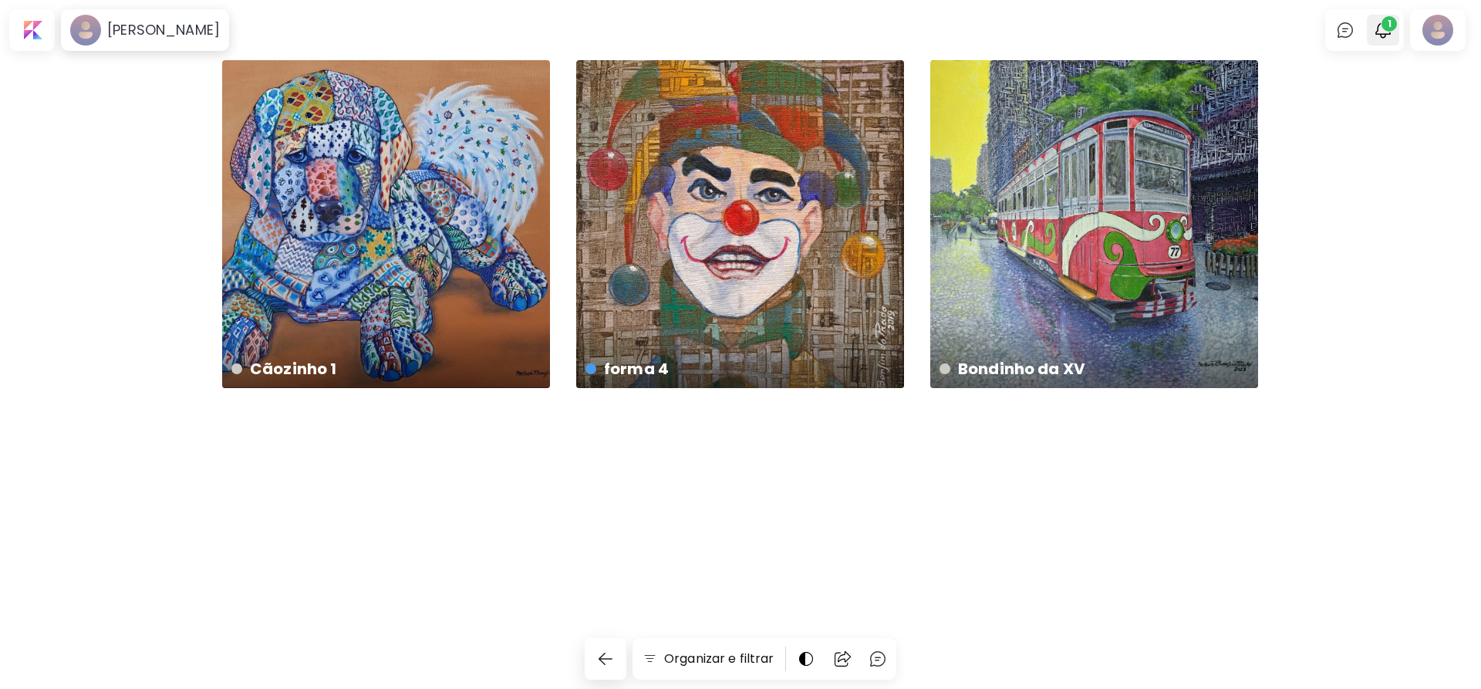
click at [1382, 22] on span "1" at bounding box center [1389, 23] width 15 height 15
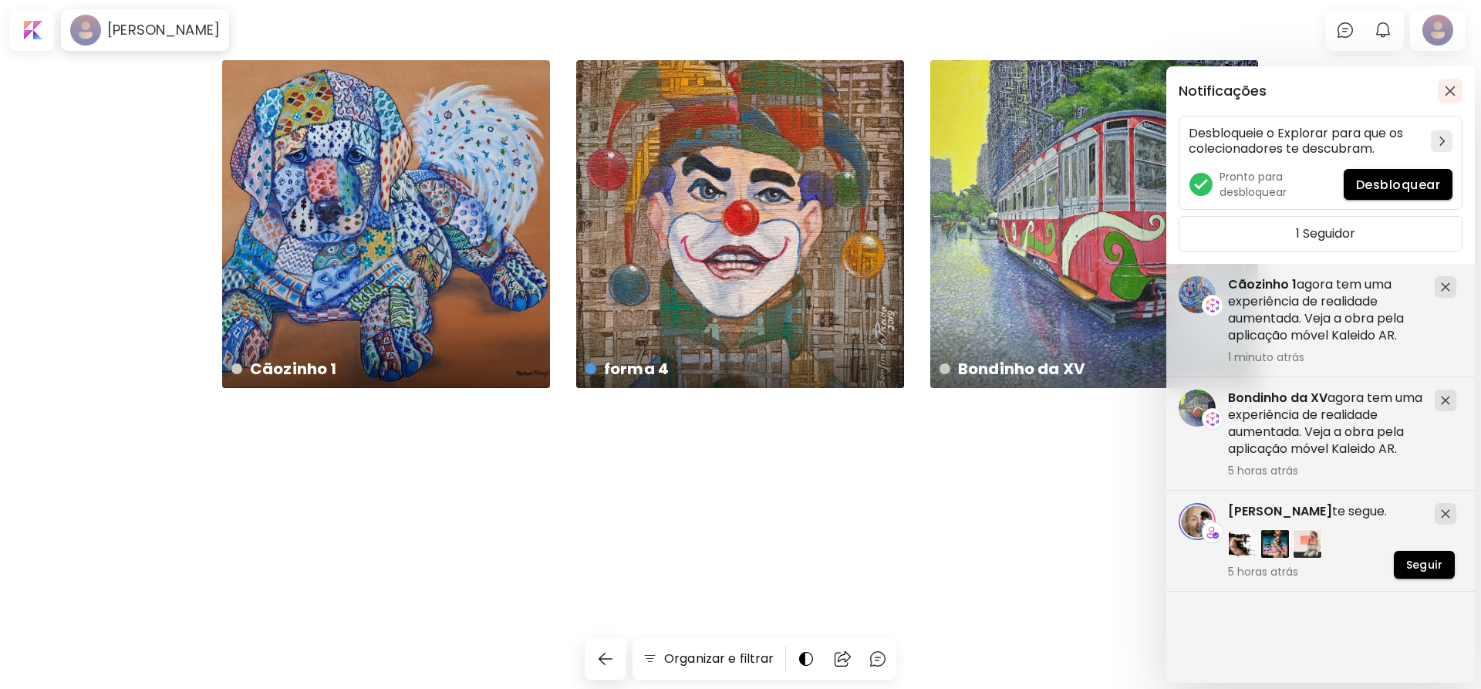
click at [1449, 91] on img "button" at bounding box center [1450, 91] width 11 height 11
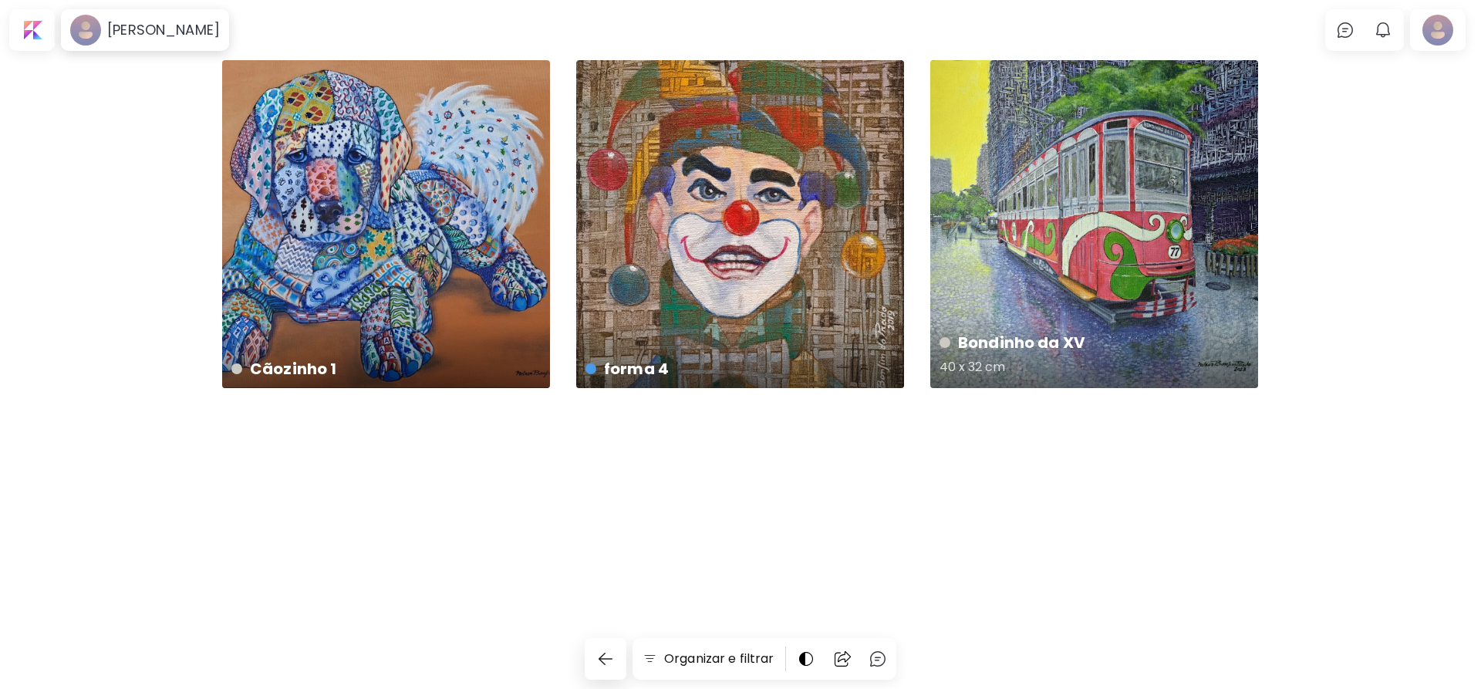
click at [1088, 293] on div "Bondinho da XV 40 x 32 cm" at bounding box center [1094, 224] width 328 height 328
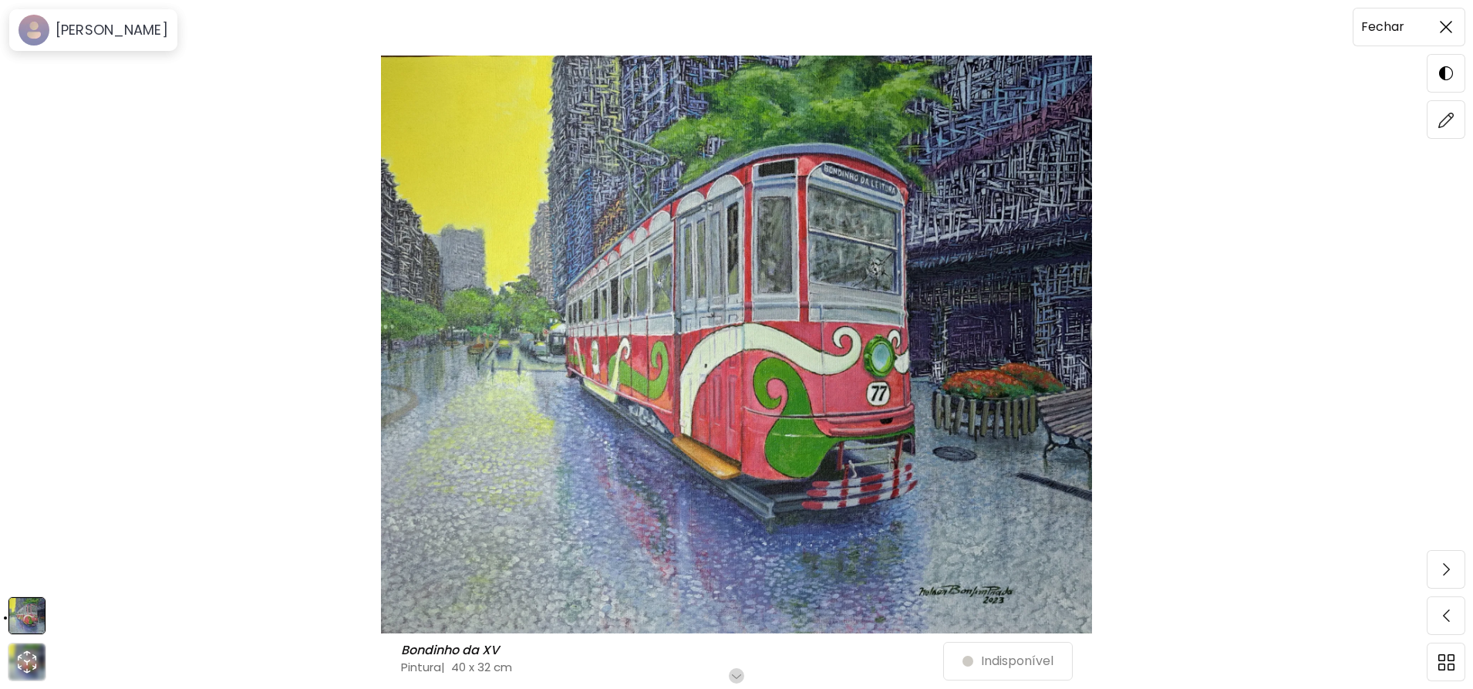
click at [1449, 43] on div at bounding box center [1446, 26] width 37 height 37
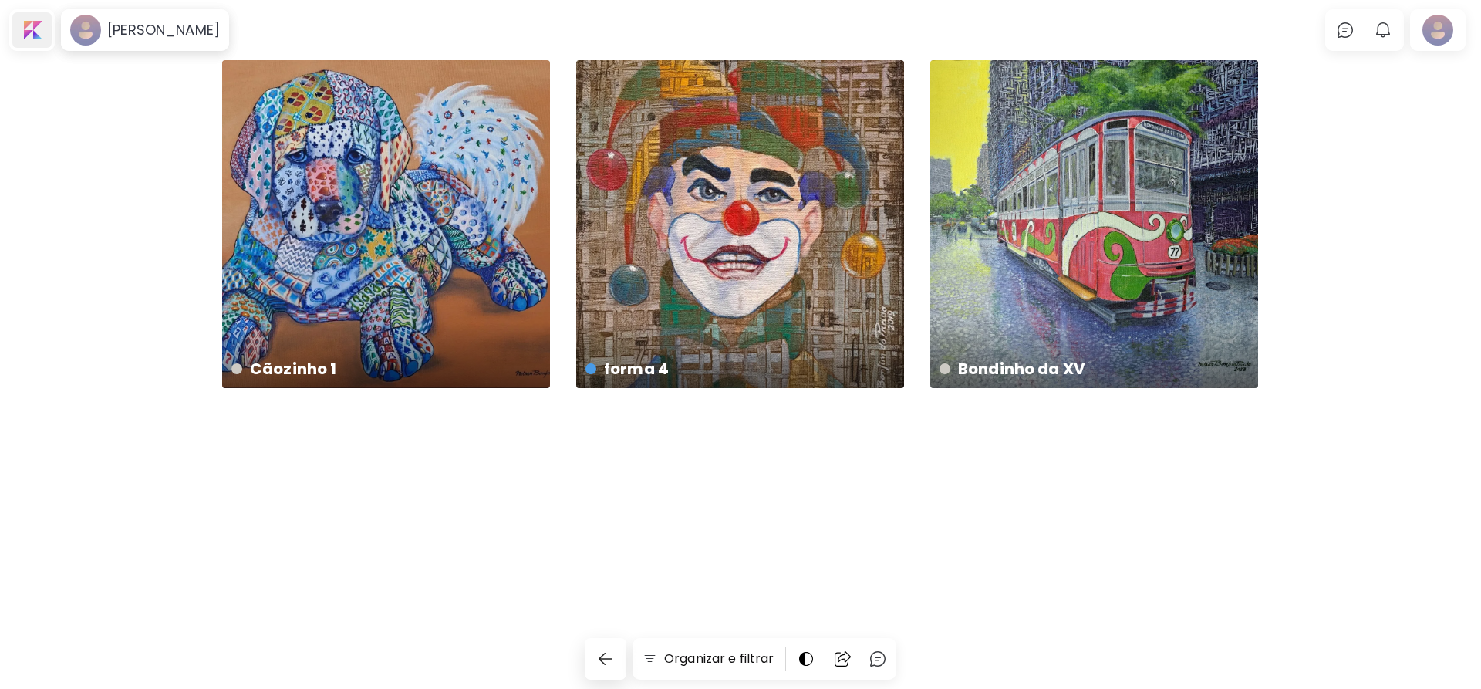
click at [29, 48] on div at bounding box center [32, 30] width 46 height 42
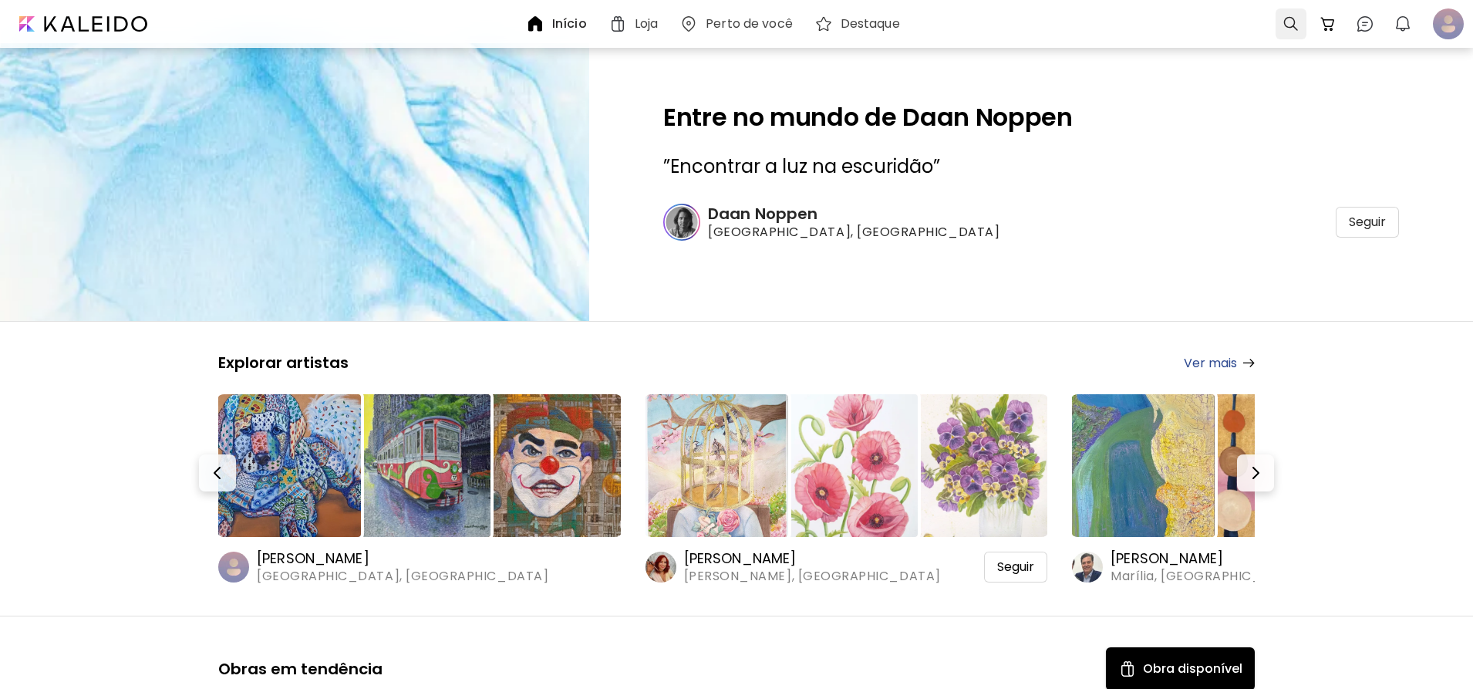
click at [1291, 19] on div at bounding box center [1291, 23] width 31 height 31
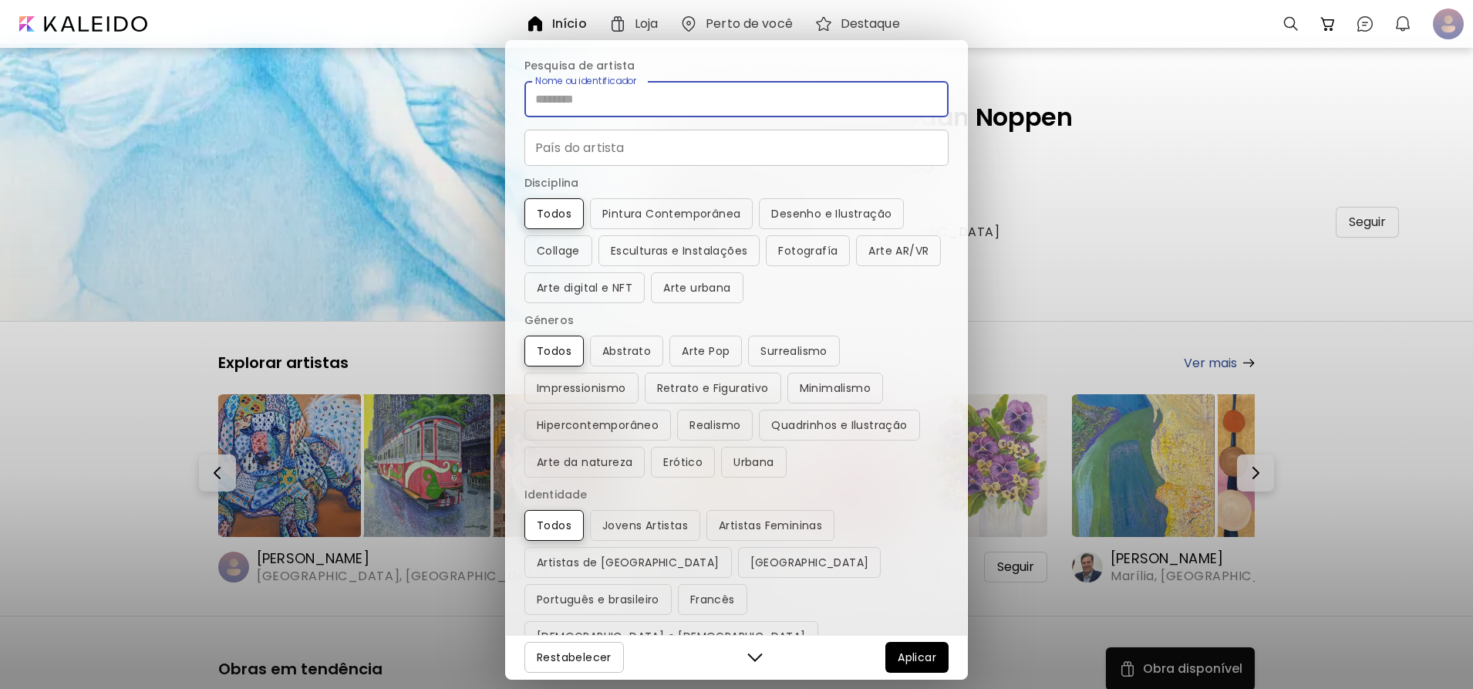
click at [612, 96] on input "Nome ou identificador" at bounding box center [737, 99] width 424 height 36
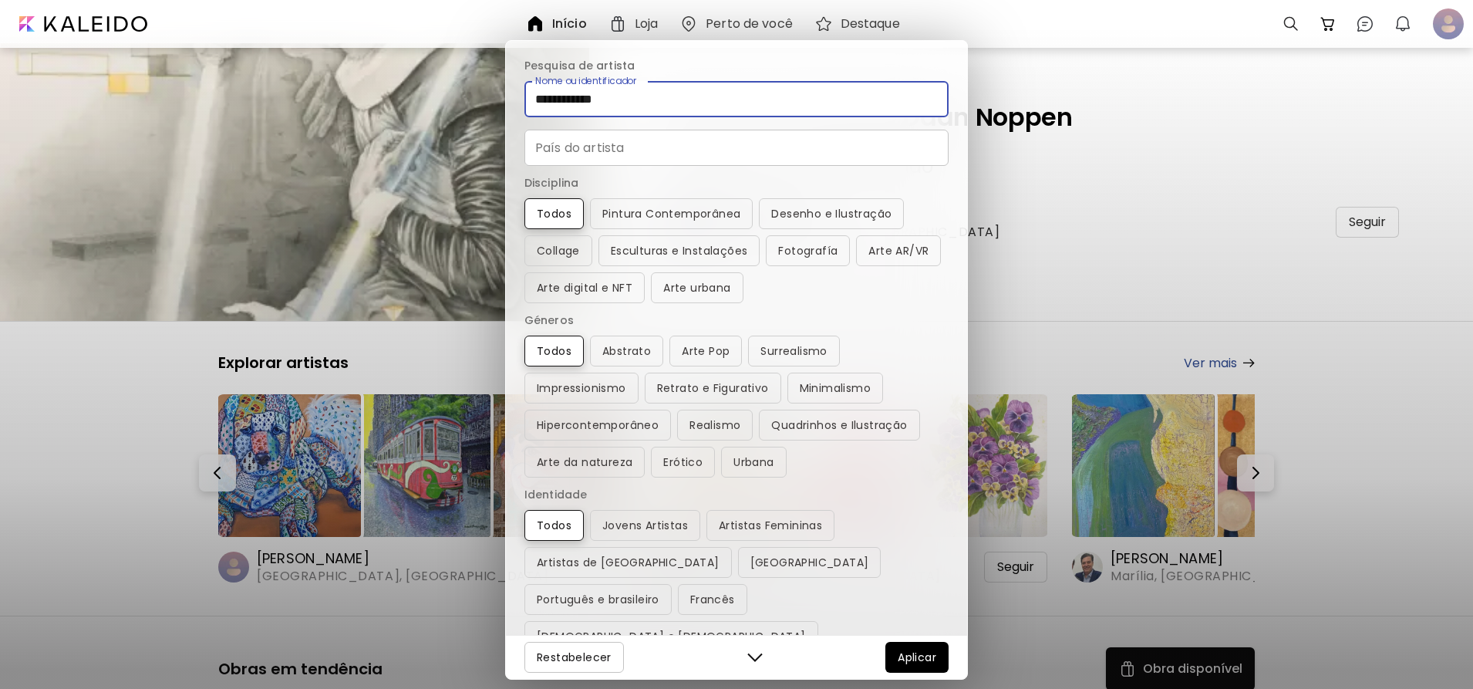
type input "**********"
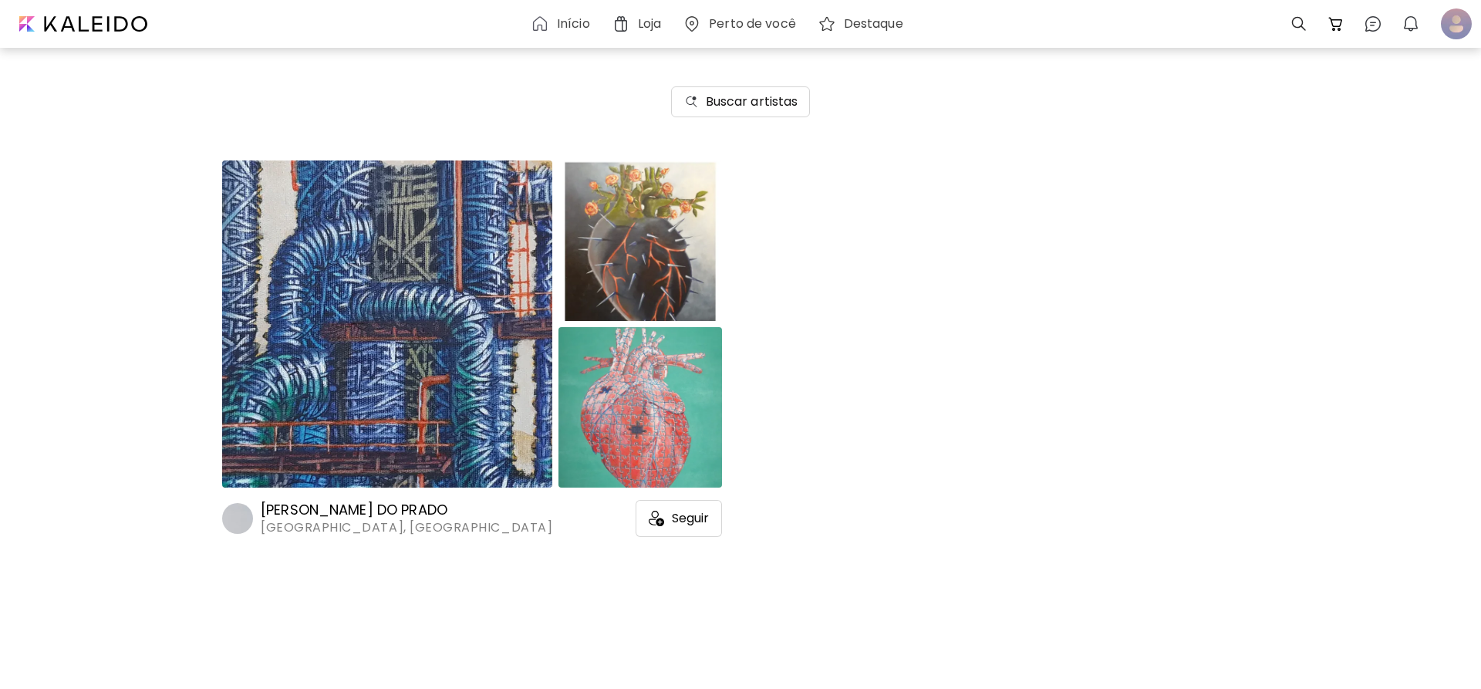
click at [425, 498] on div "NELSON BONFIM DO PRADO Curitiba, Brasil Seguir" at bounding box center [472, 514] width 500 height 46
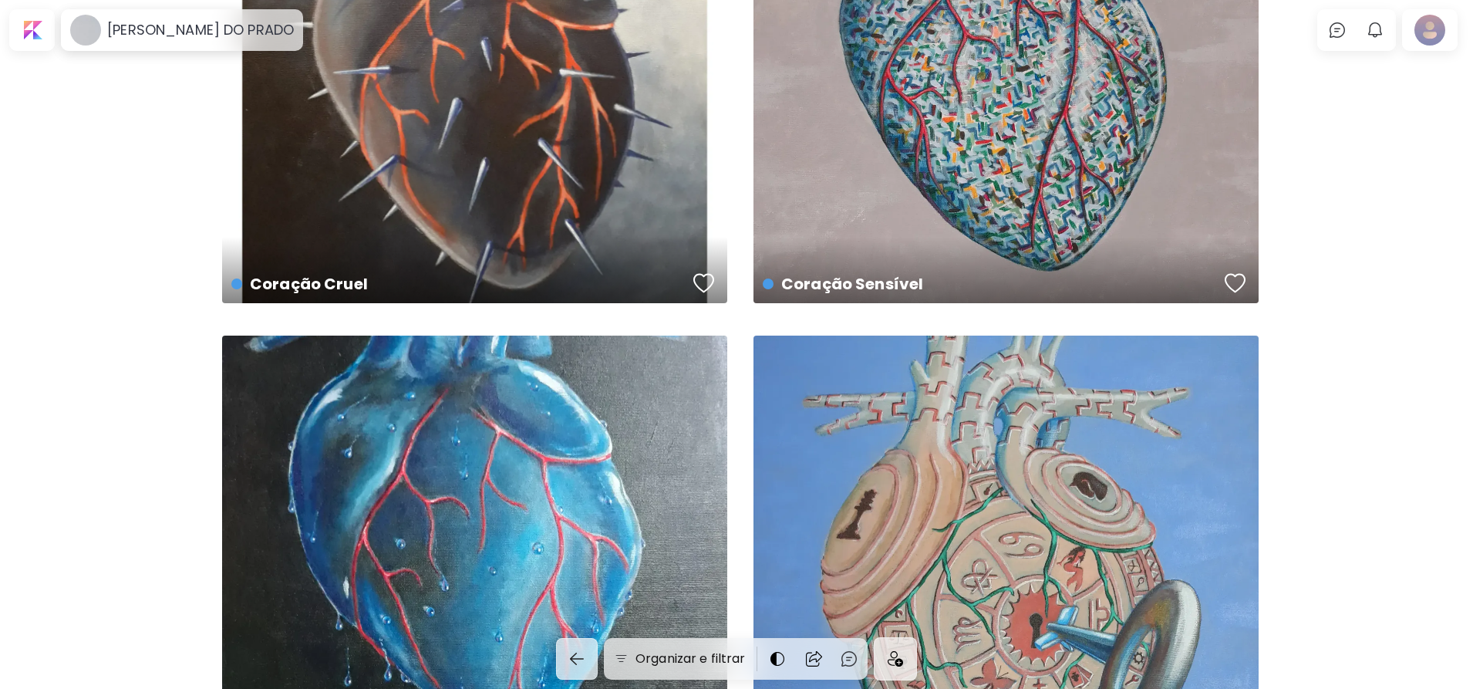
scroll to position [1338, 0]
click at [867, 214] on div "Coração Sensível US$ 200 | 40 x 50 cm" at bounding box center [1006, 49] width 505 height 505
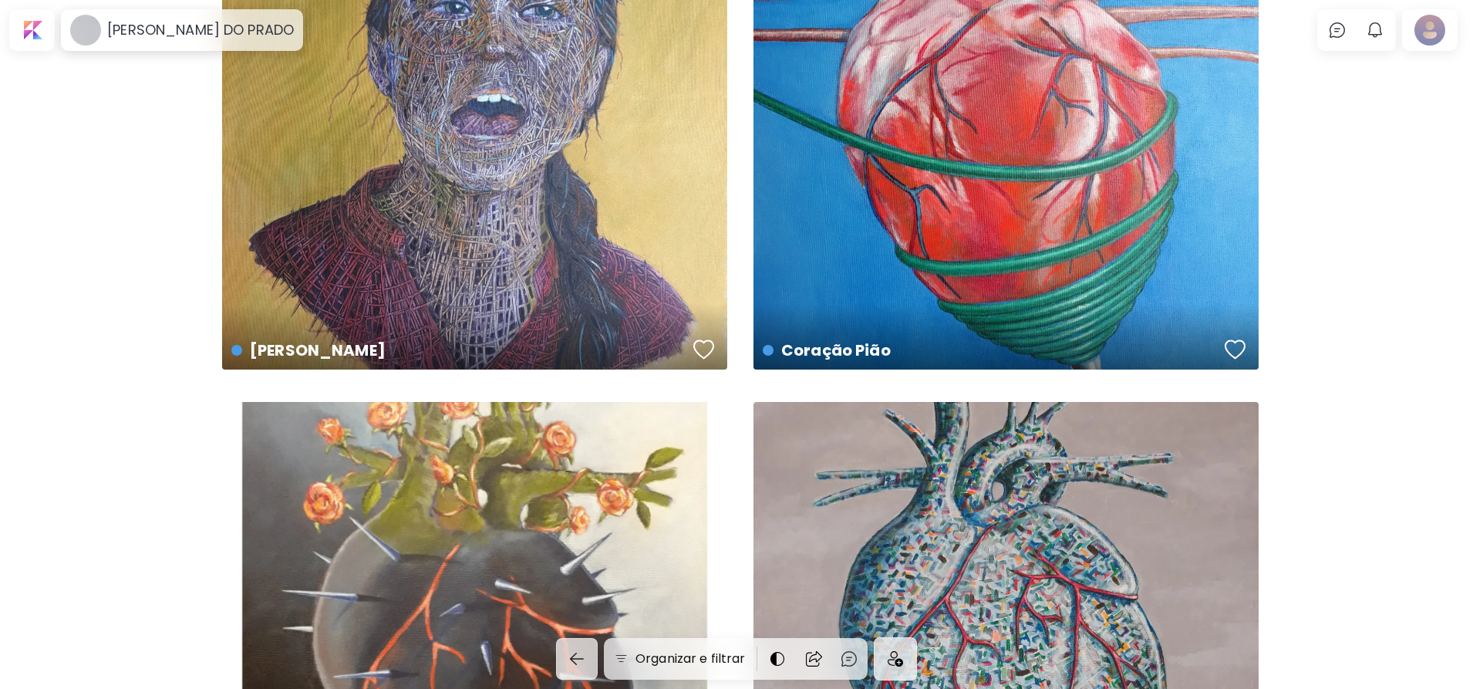
scroll to position [567, 0]
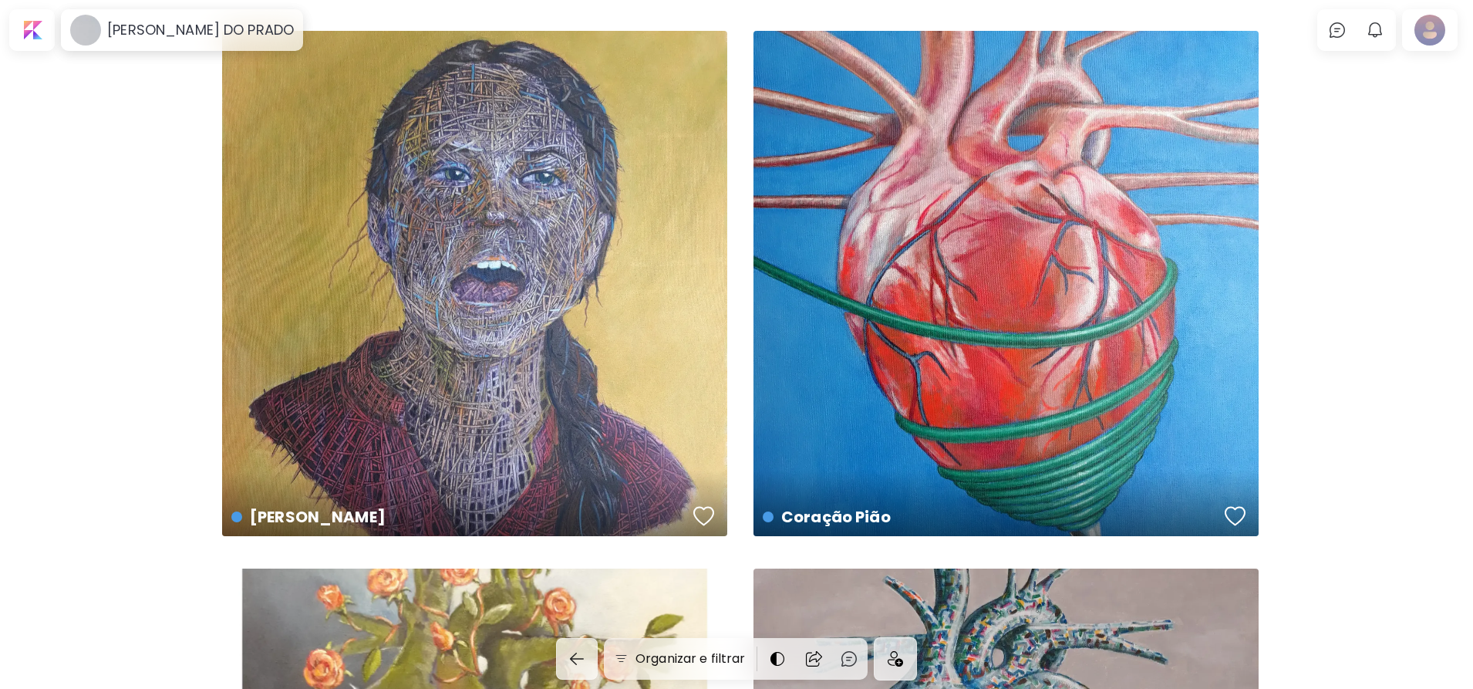
click at [824, 336] on div "Coração Pião US$ 200 | 40 x 50 cm" at bounding box center [1006, 283] width 505 height 505
